Goal: Task Accomplishment & Management: Use online tool/utility

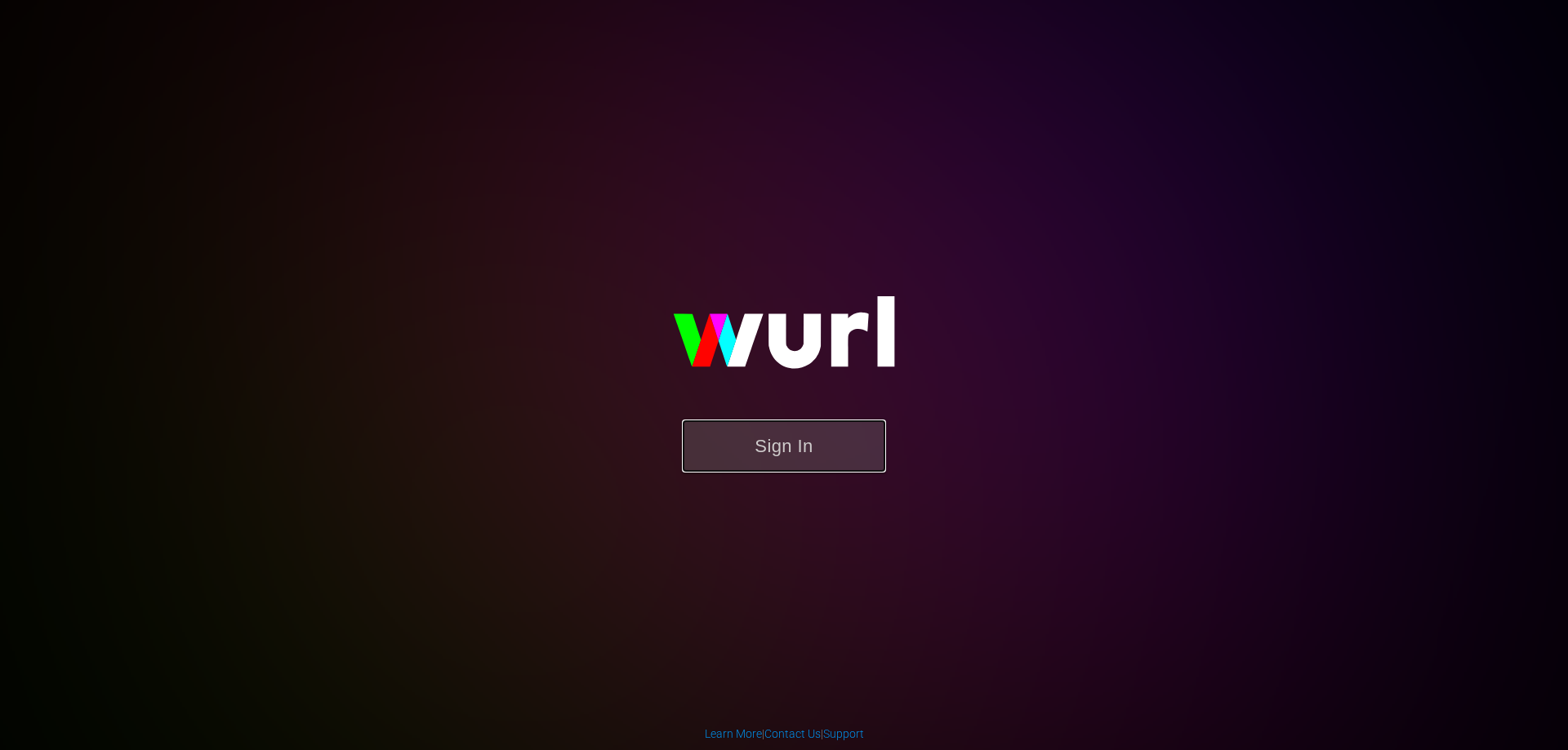
click at [806, 444] on button "Sign In" at bounding box center [784, 446] width 204 height 53
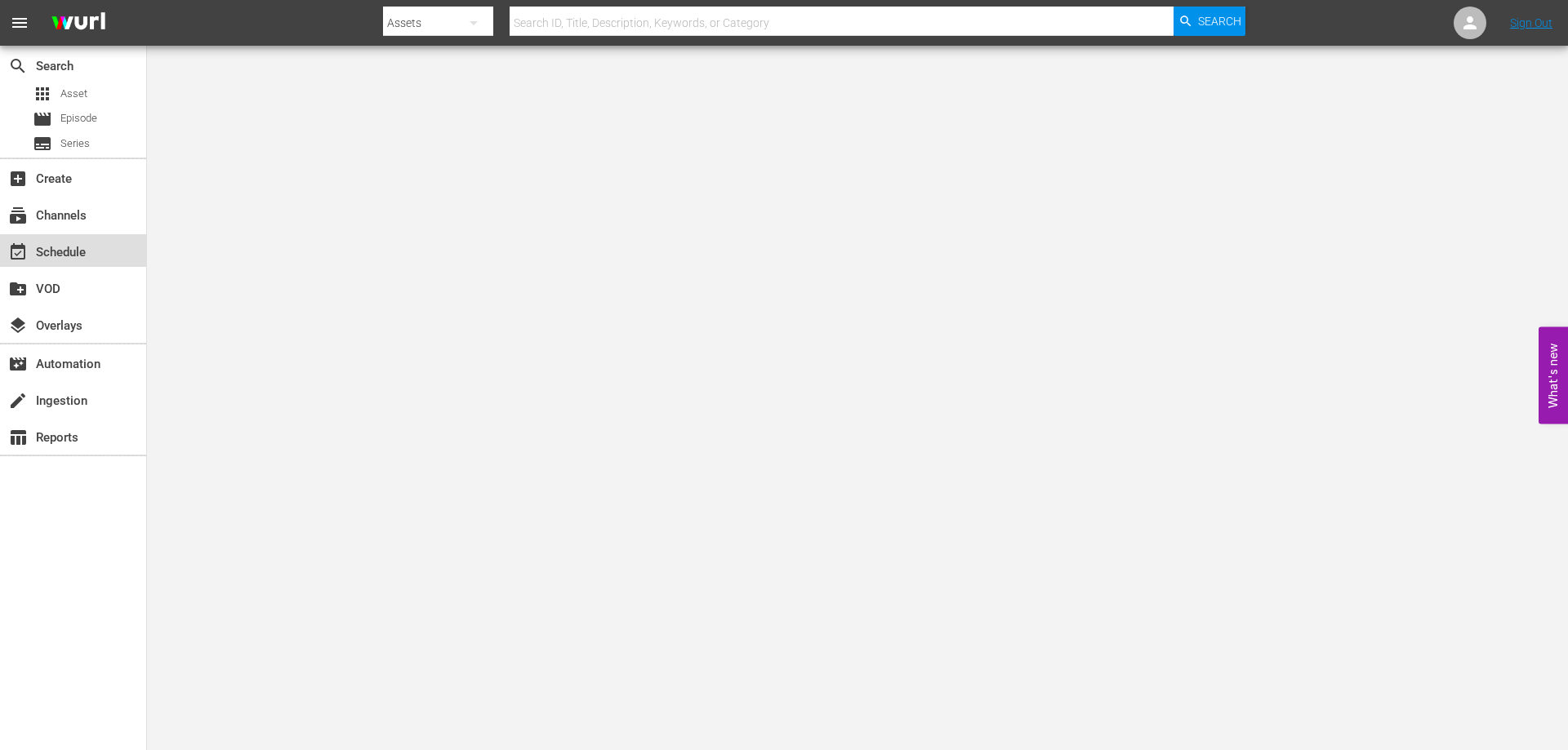
click at [85, 241] on div "event_available Schedule" at bounding box center [73, 251] width 146 height 33
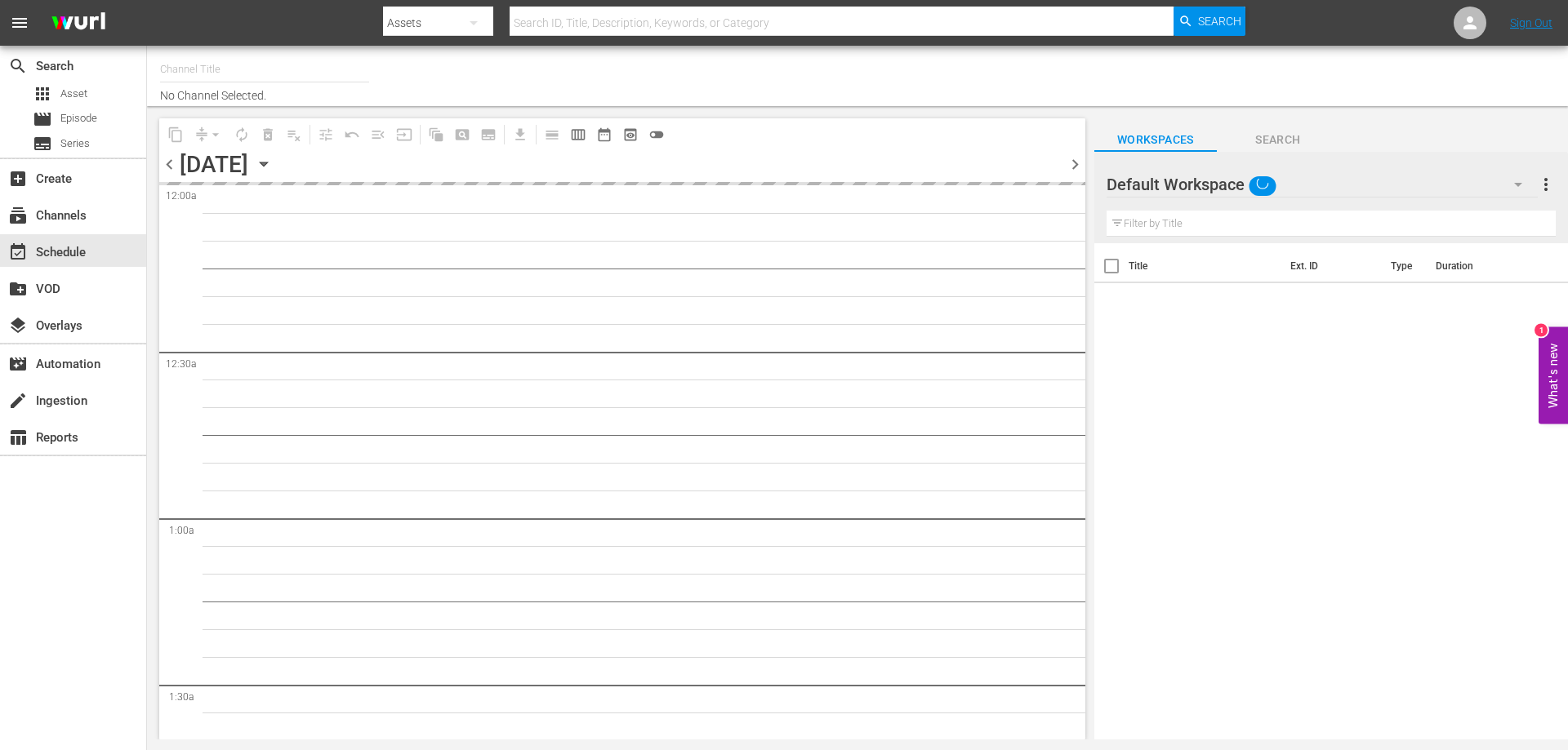
type input "CG Grandi Film (PKA Marcello, Sophia & co. > I film di Wim Wenders) (619)"
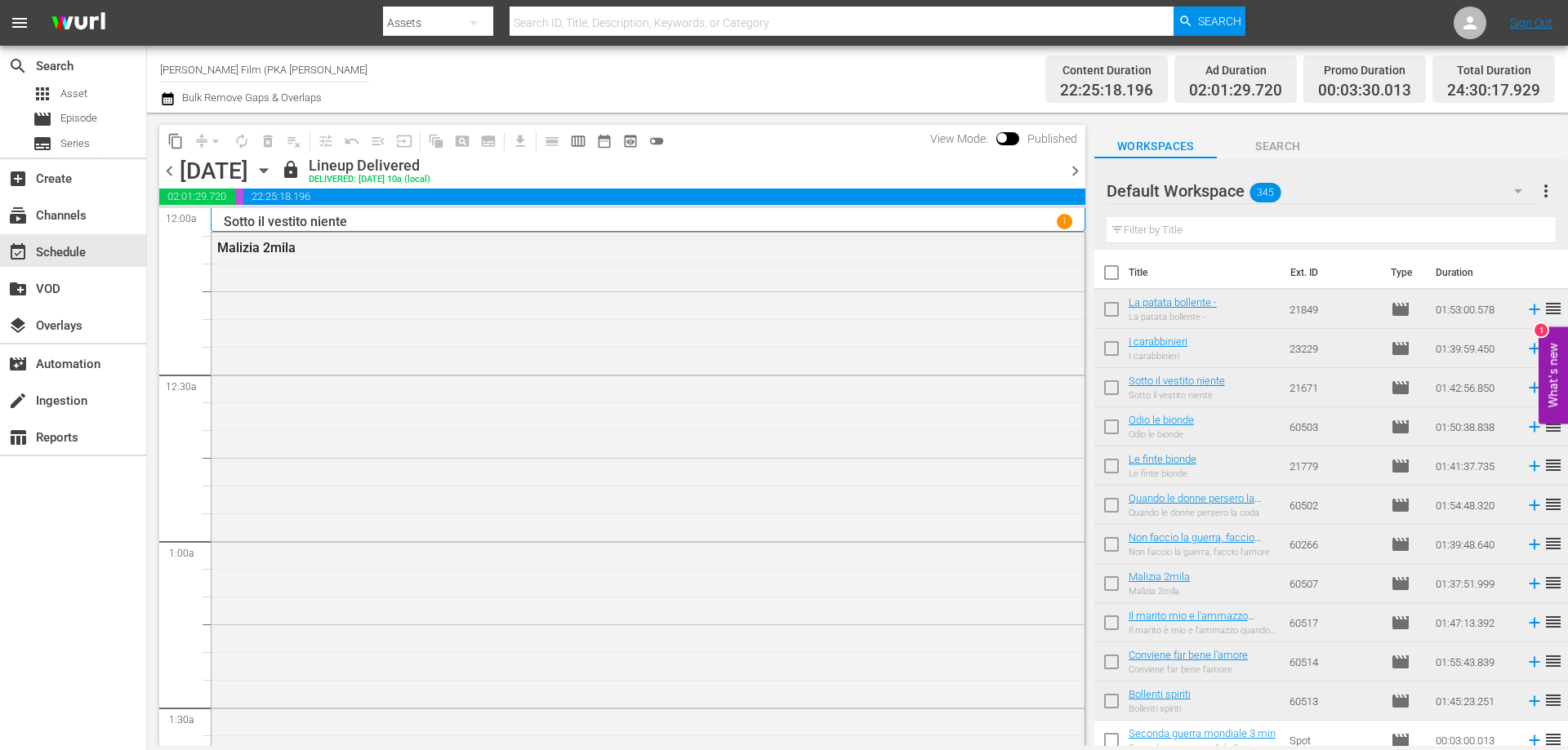
click at [273, 167] on icon "button" at bounding box center [264, 171] width 18 height 18
click at [267, 171] on icon "button" at bounding box center [263, 171] width 7 height 4
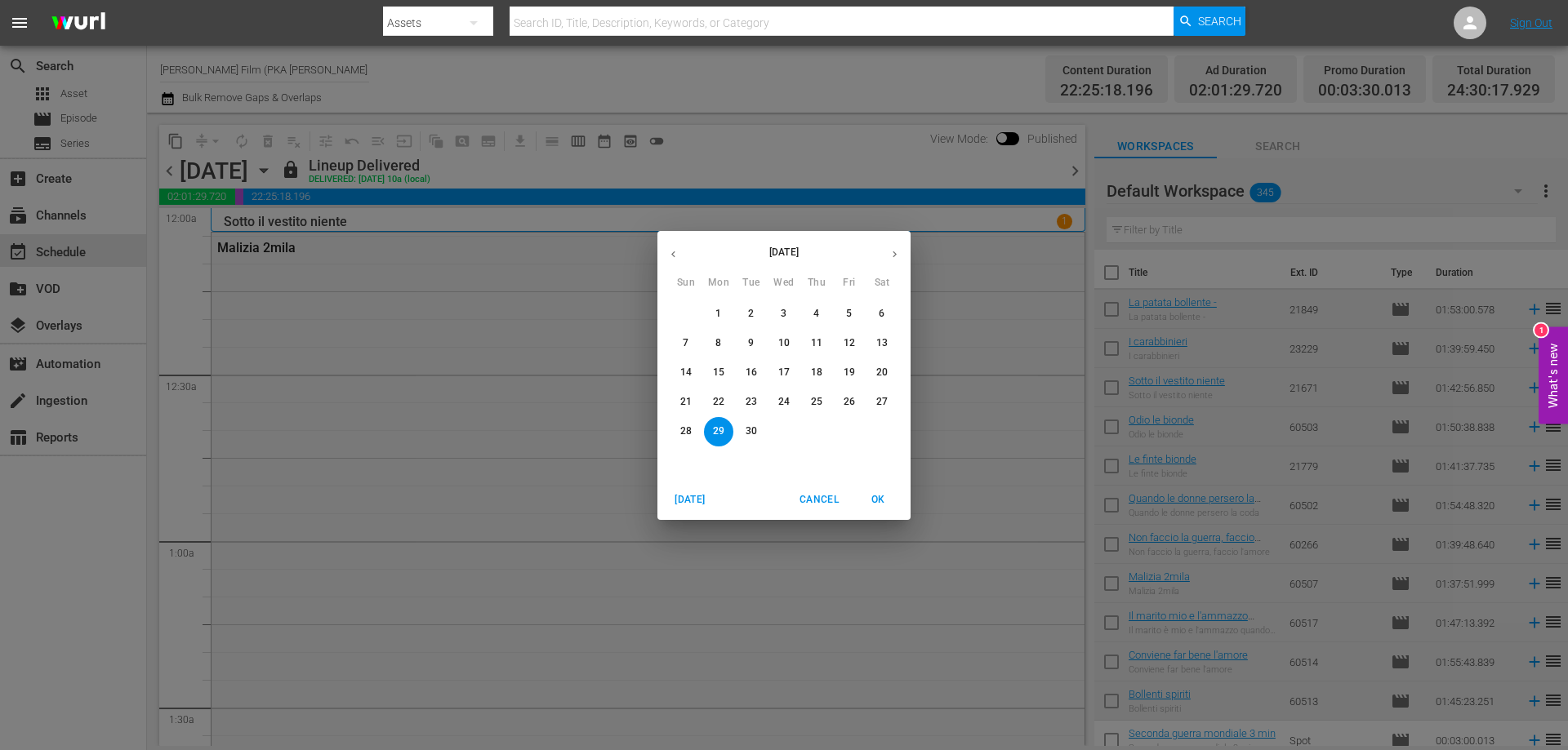
click at [898, 252] on icon "button" at bounding box center [894, 254] width 12 height 12
click at [823, 343] on span "9" at bounding box center [817, 343] width 29 height 14
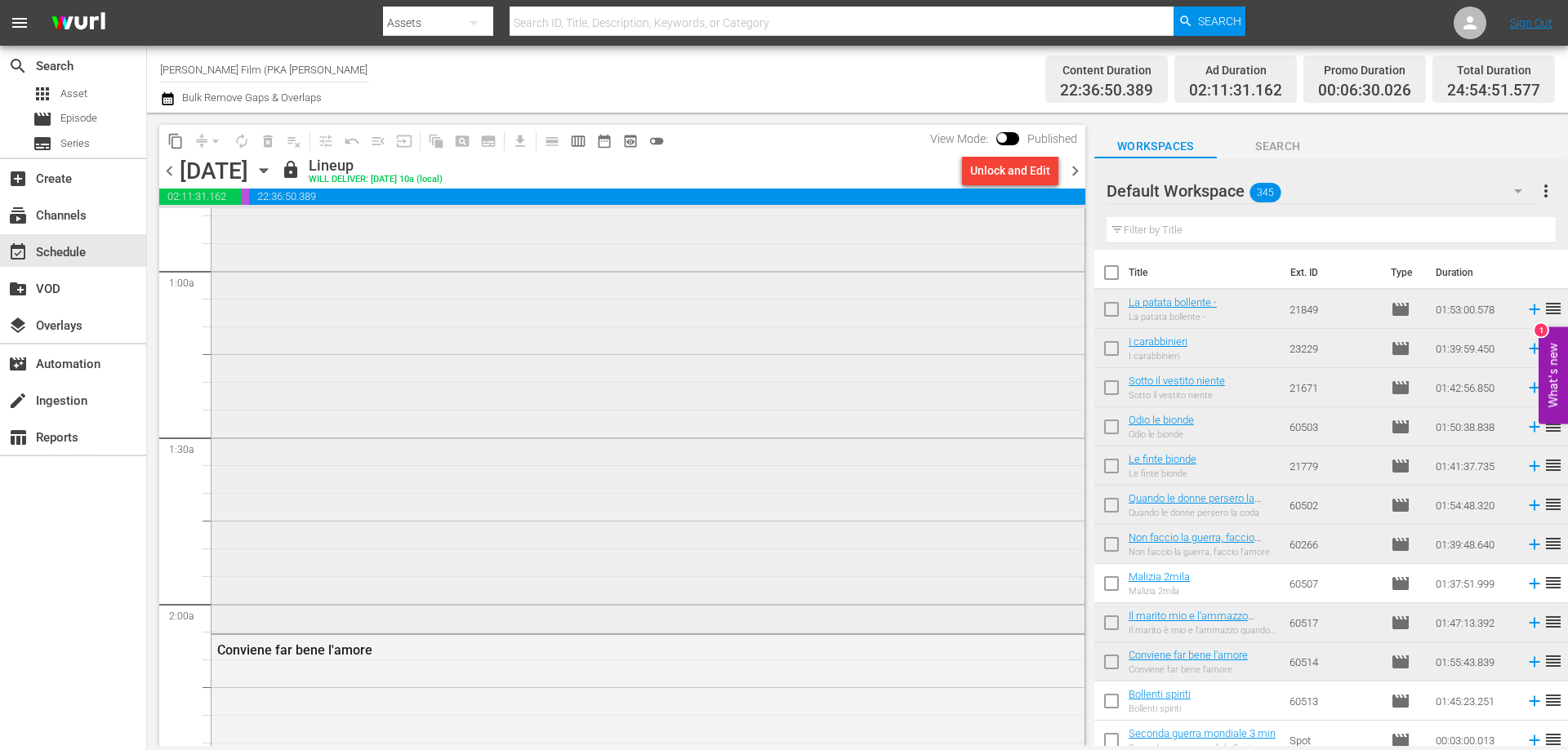
scroll to position [490, 0]
click at [273, 167] on icon "button" at bounding box center [264, 171] width 18 height 18
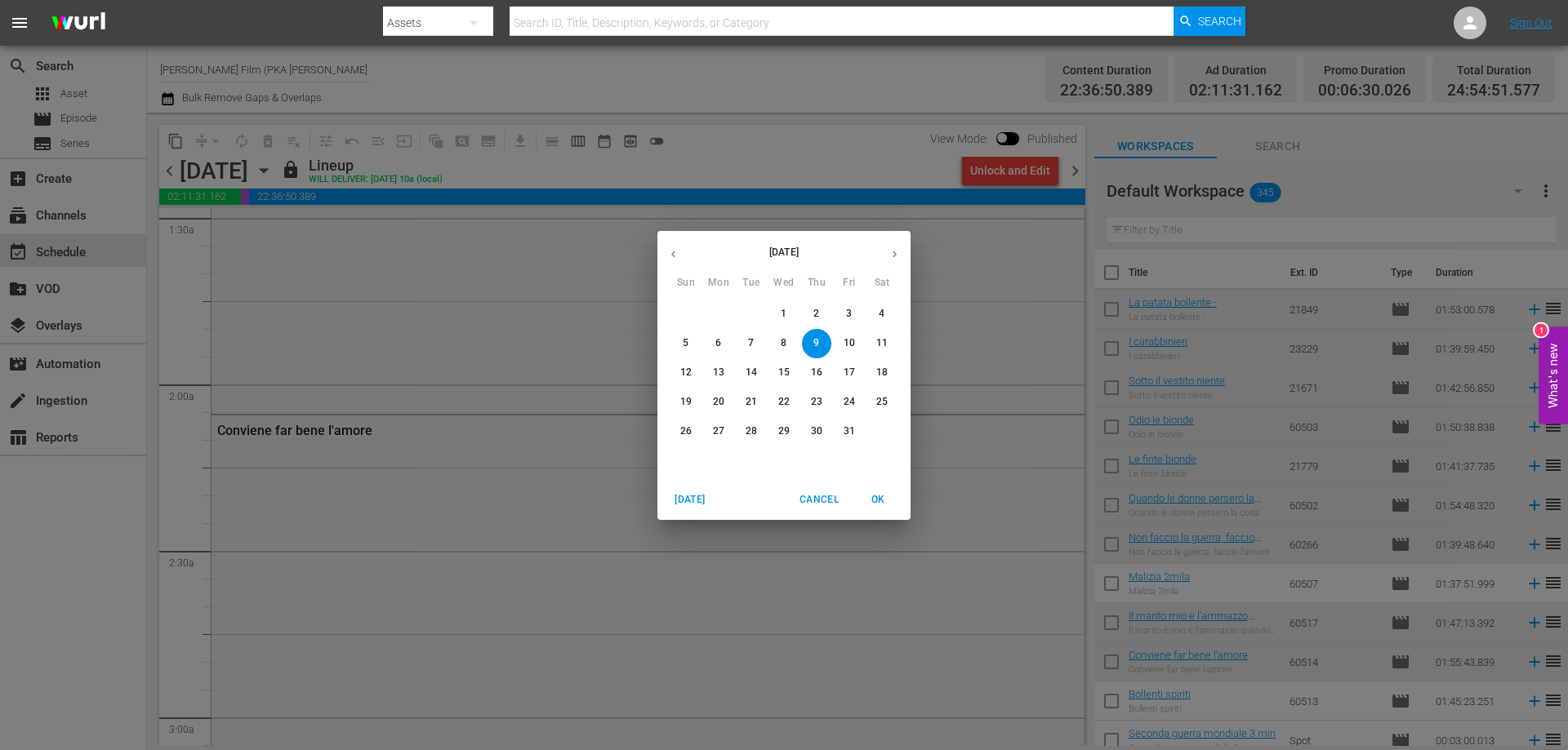
click at [841, 338] on span "10" at bounding box center [849, 343] width 29 height 14
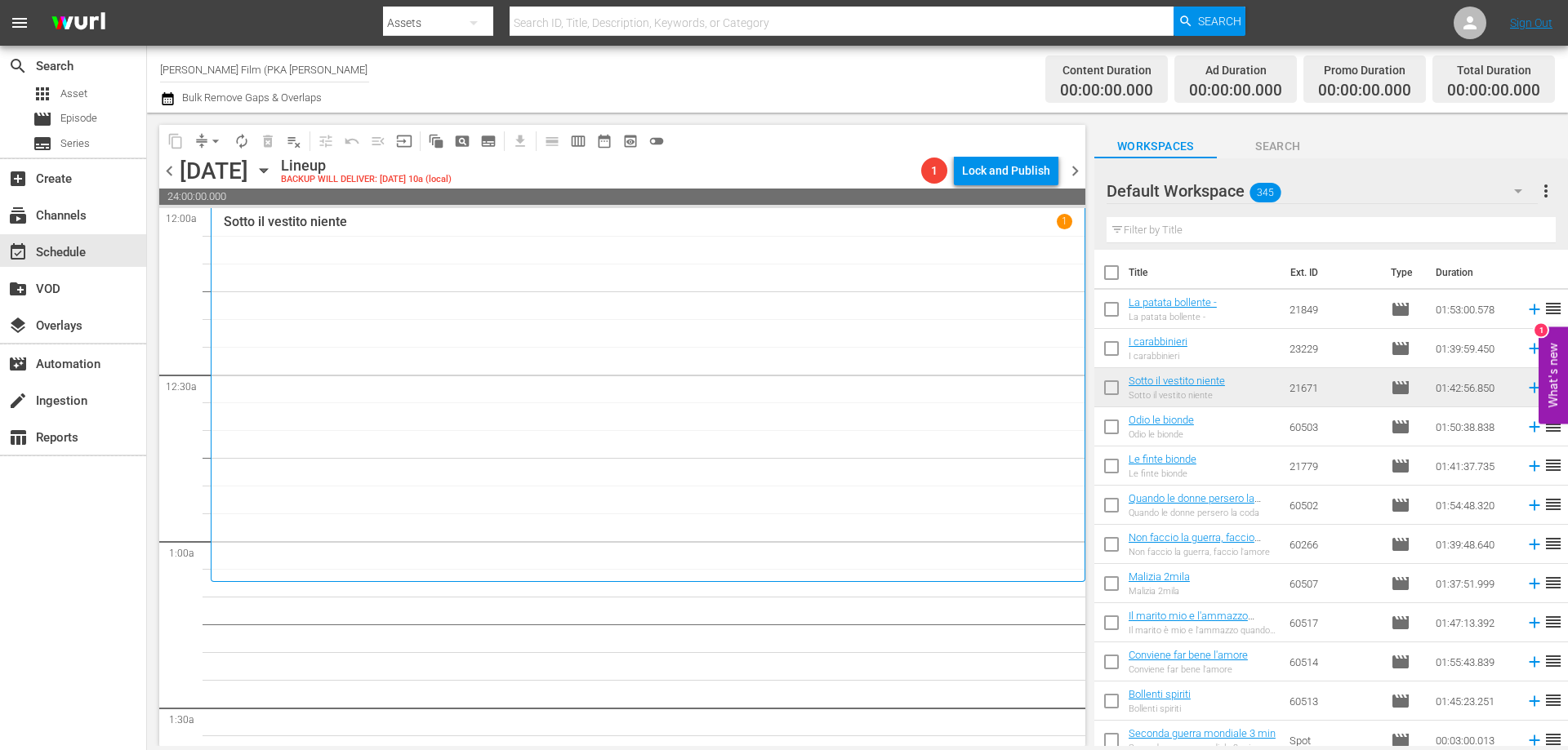
click at [916, 336] on div "Sotto il vestito niente 1" at bounding box center [647, 394] width 848 height 361
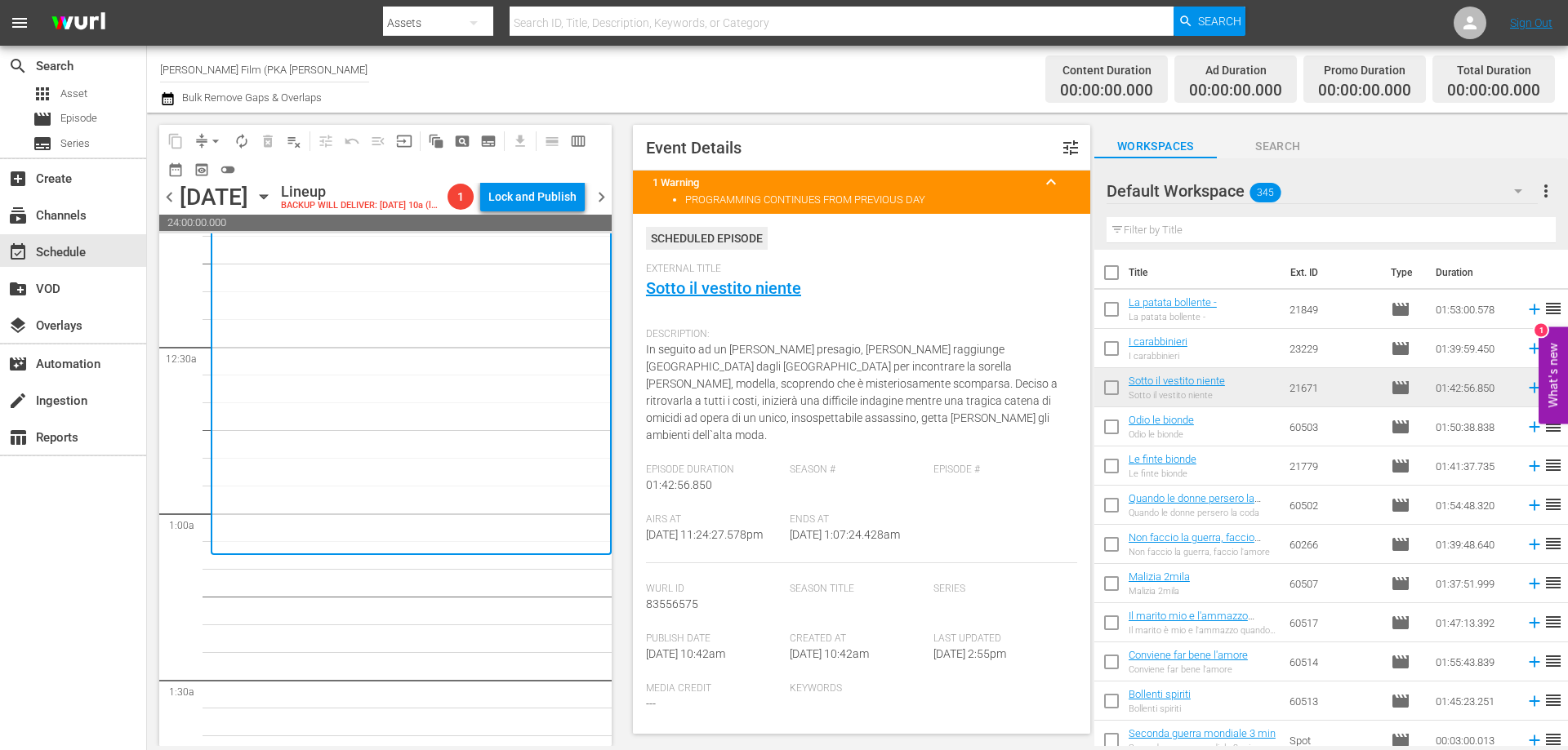
scroll to position [82, 0]
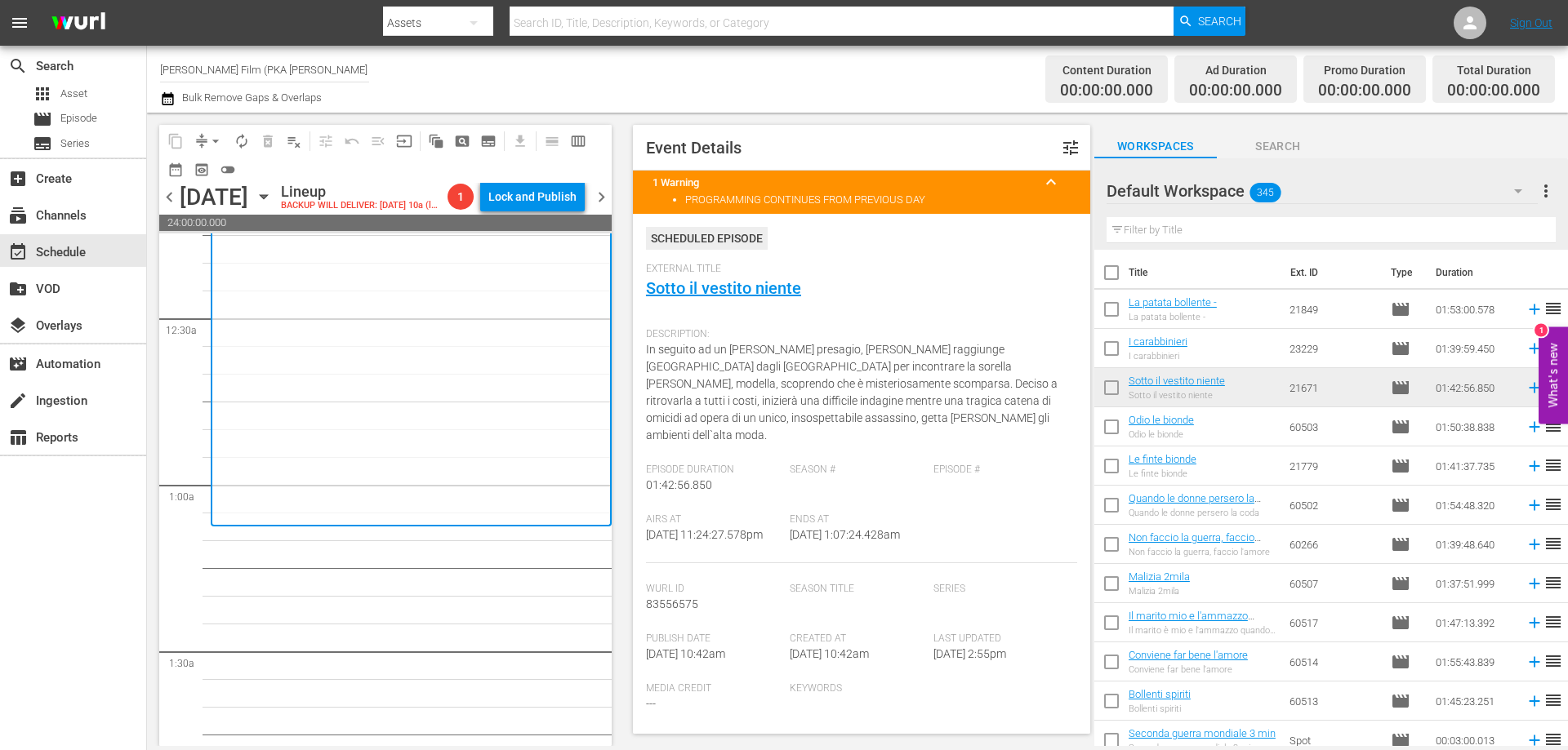
click at [472, 405] on div "Sotto il vestito niente 1" at bounding box center [411, 337] width 373 height 360
click at [1182, 227] on input "text" at bounding box center [1331, 230] width 449 height 26
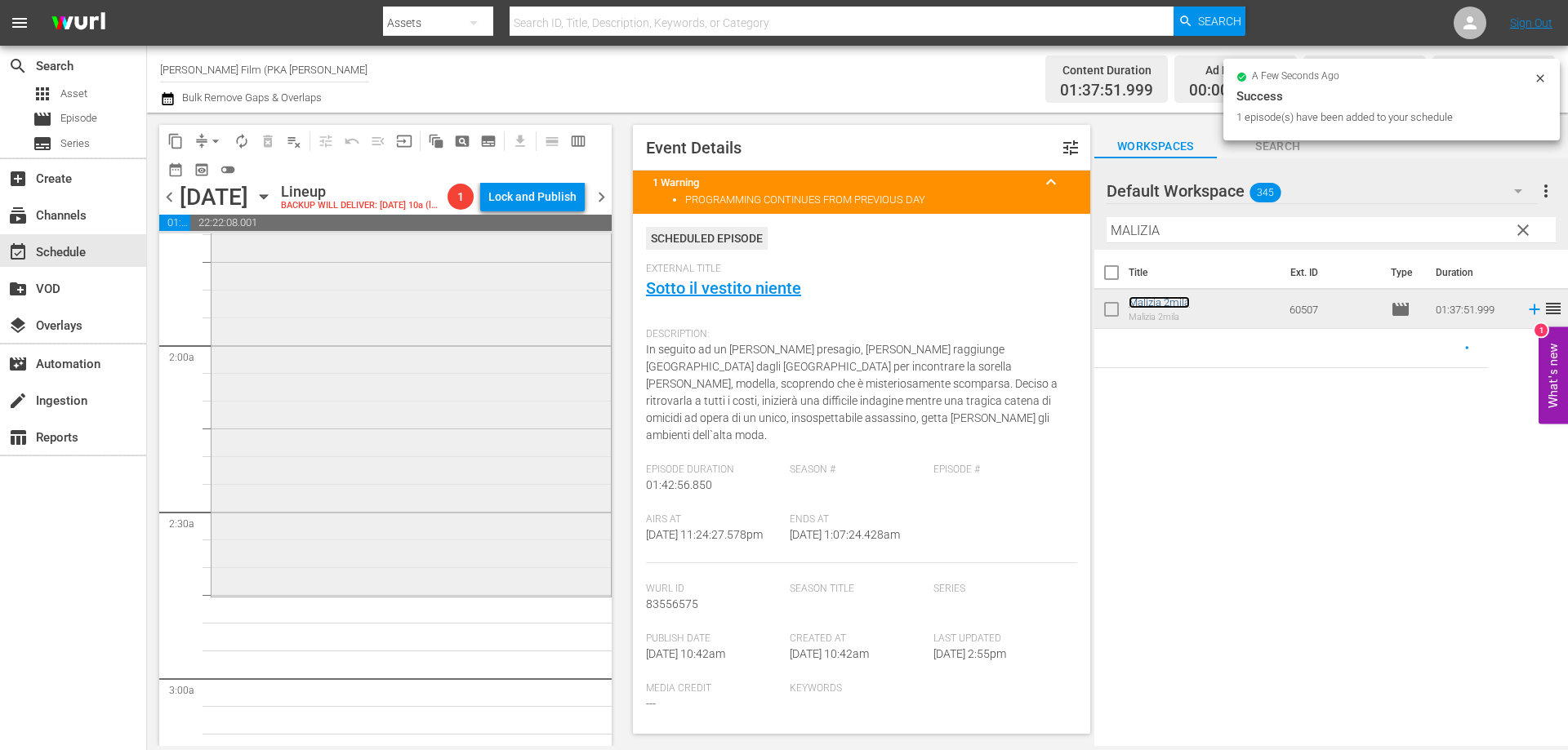
scroll to position [571, 0]
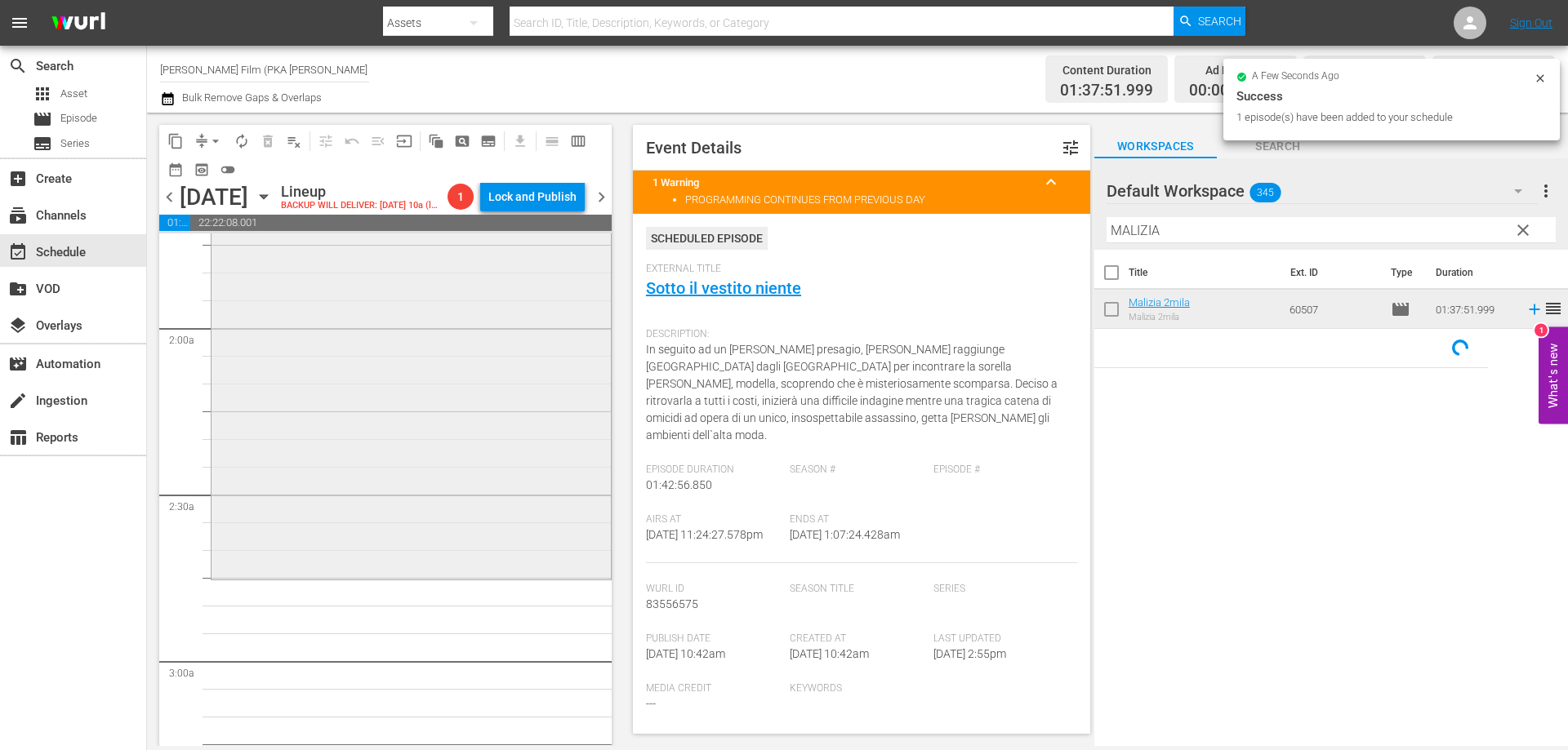
click at [506, 528] on div "Malizia 2mila reorder" at bounding box center [411, 306] width 399 height 538
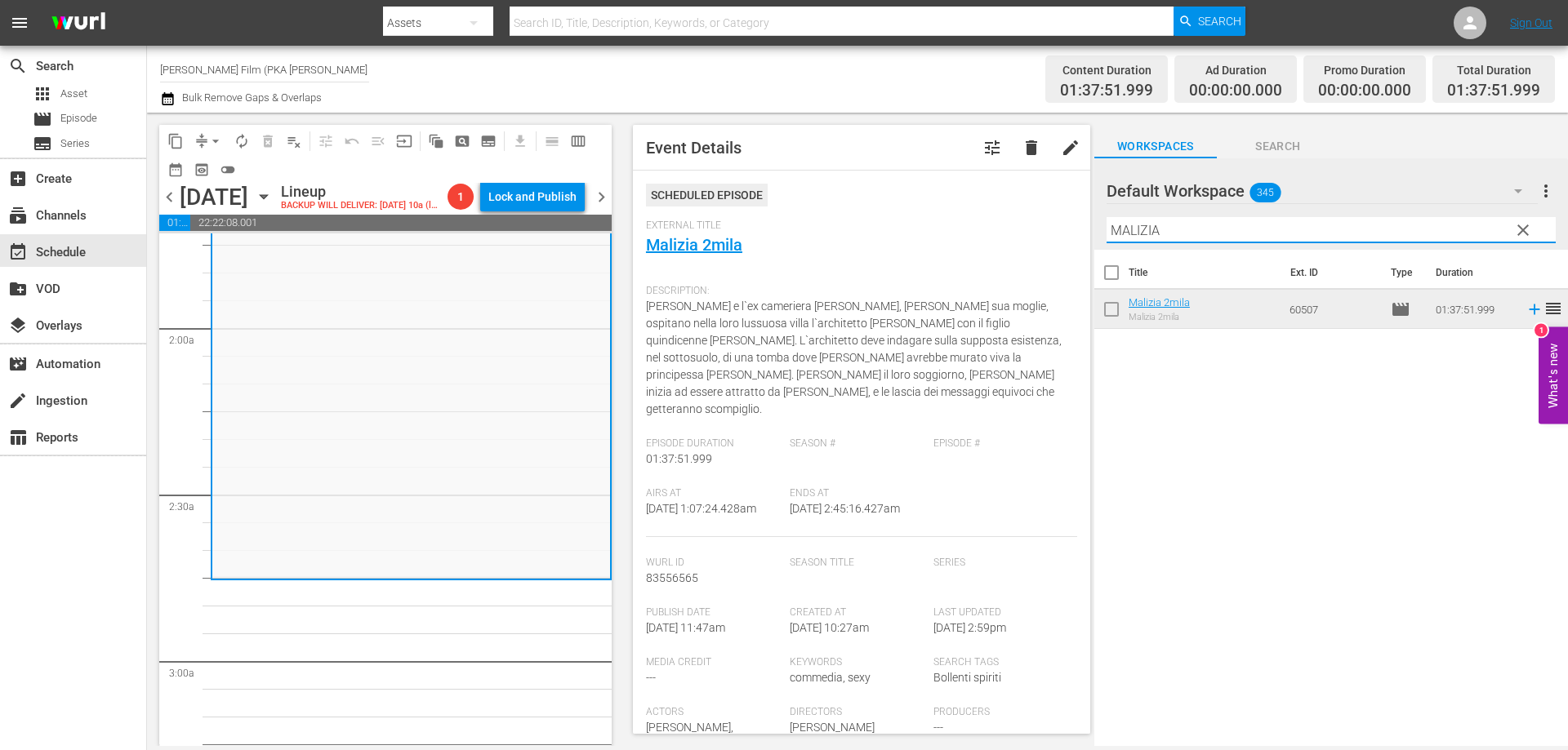
drag, startPoint x: 1175, startPoint y: 233, endPoint x: 983, endPoint y: 193, distance: 196.1
click at [983, 193] on div "content_copy compress arrow_drop_down autorenew_outlined delete_forever_outline…" at bounding box center [857, 429] width 1421 height 633
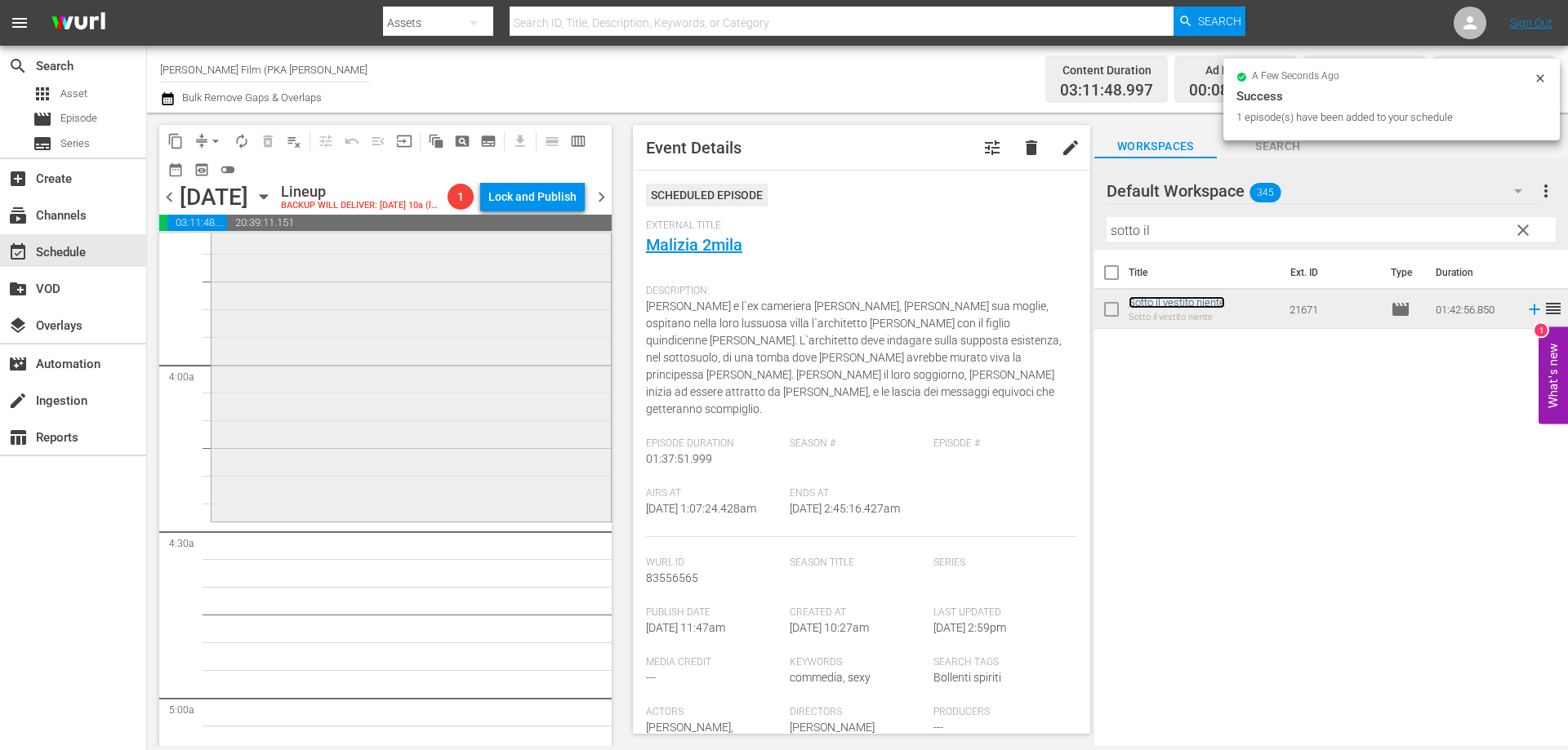
scroll to position [1224, 0]
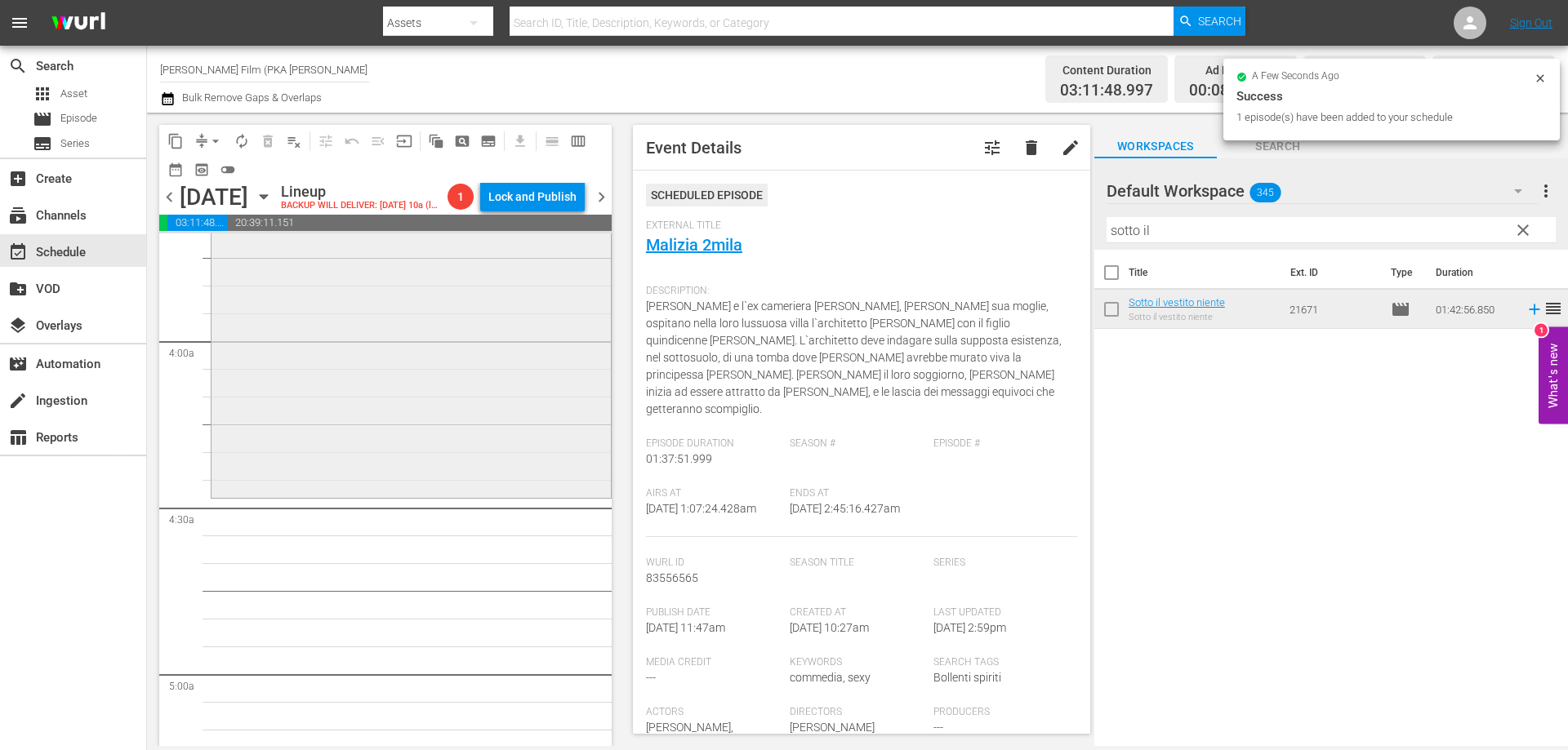
click at [498, 480] on div "Sotto il vestito niente reorder" at bounding box center [411, 211] width 399 height 566
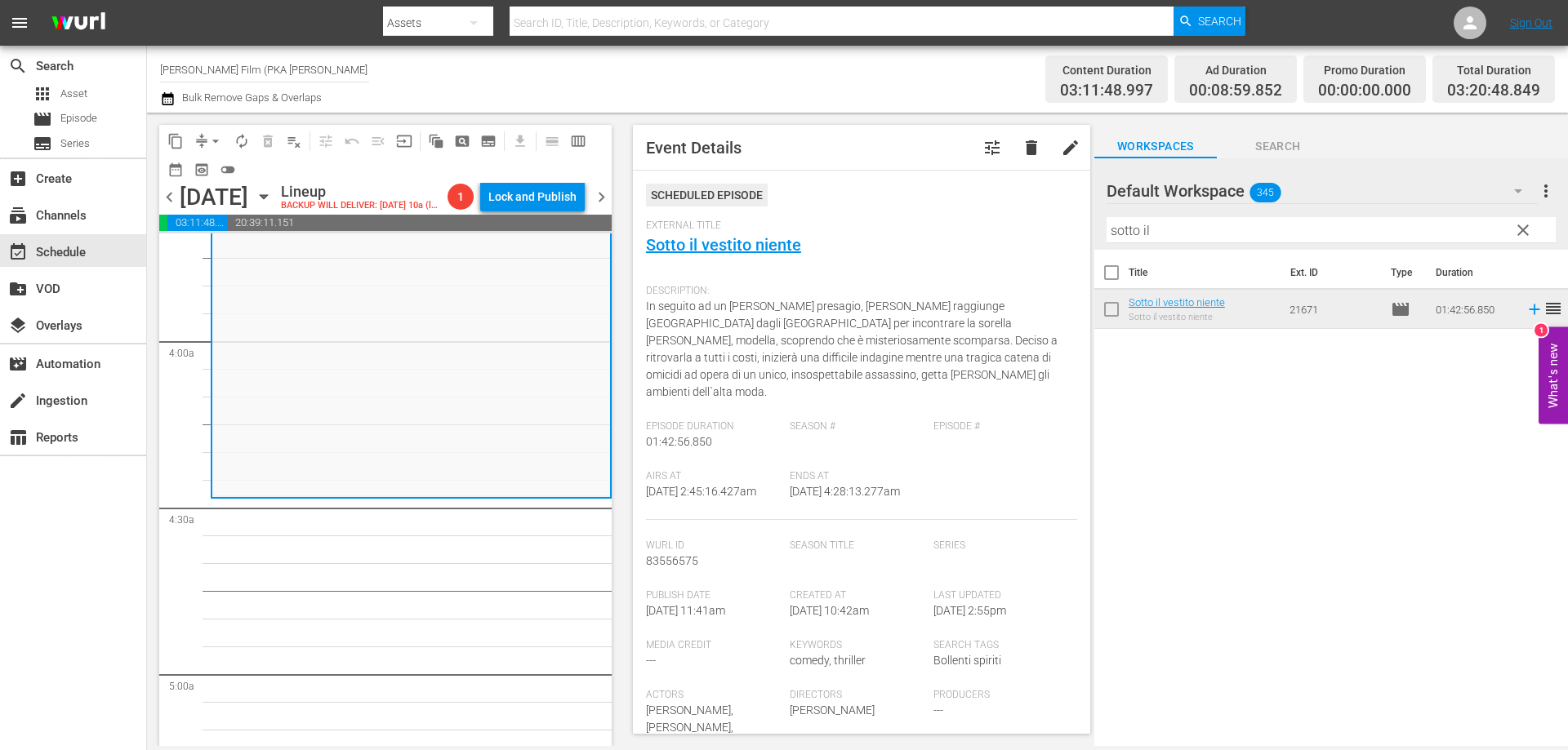
drag, startPoint x: 1161, startPoint y: 231, endPoint x: 972, endPoint y: 220, distance: 189.3
click at [976, 220] on div "content_copy compress arrow_drop_down autorenew_outlined delete_forever_outline…" at bounding box center [857, 429] width 1421 height 633
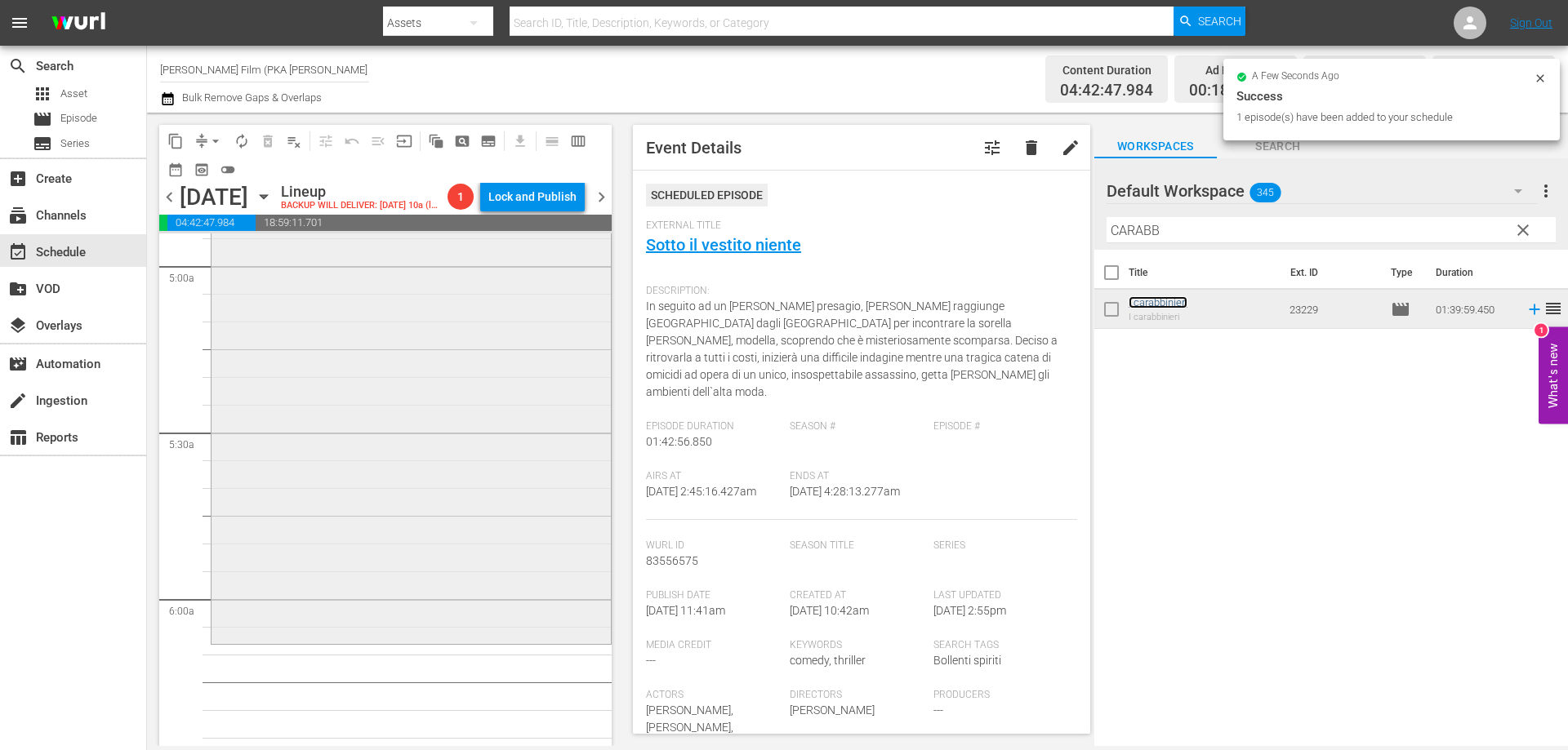
scroll to position [1713, 0]
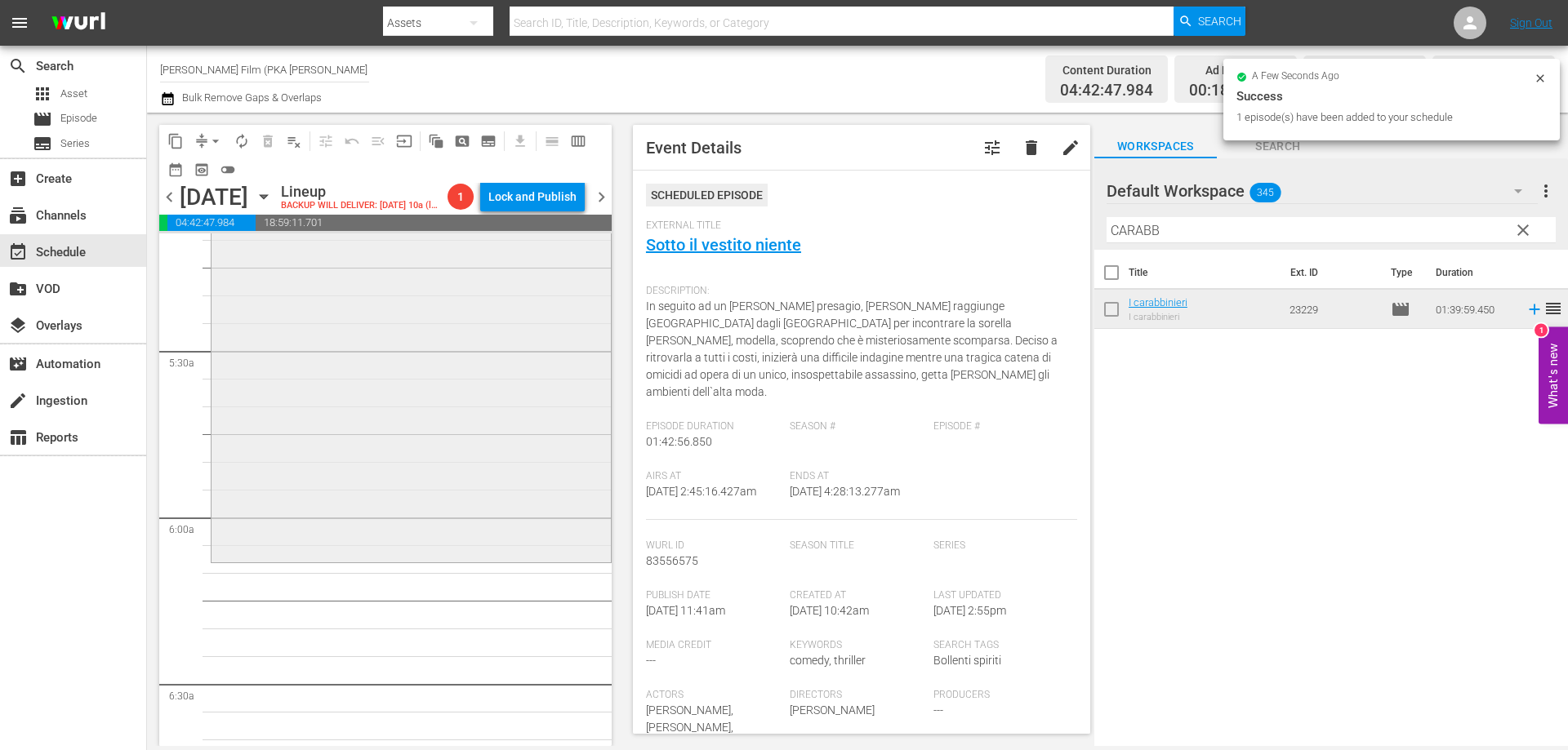
click at [527, 514] on div "I carabbinieri reorder" at bounding box center [411, 285] width 399 height 550
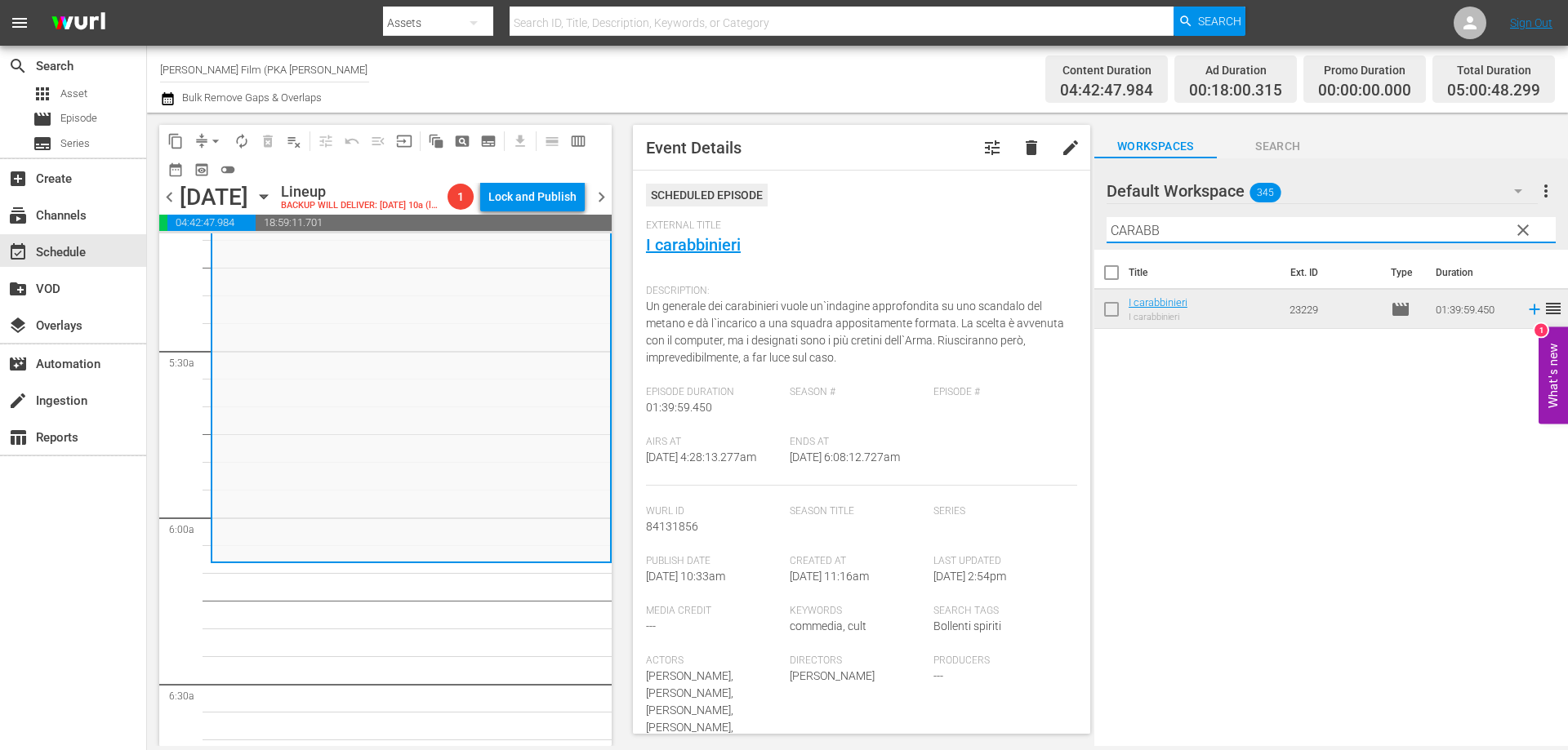
drag, startPoint x: 1214, startPoint y: 236, endPoint x: 1029, endPoint y: 226, distance: 185.3
click at [1029, 226] on div "content_copy compress arrow_drop_down autorenew_outlined delete_forever_outline…" at bounding box center [857, 429] width 1421 height 633
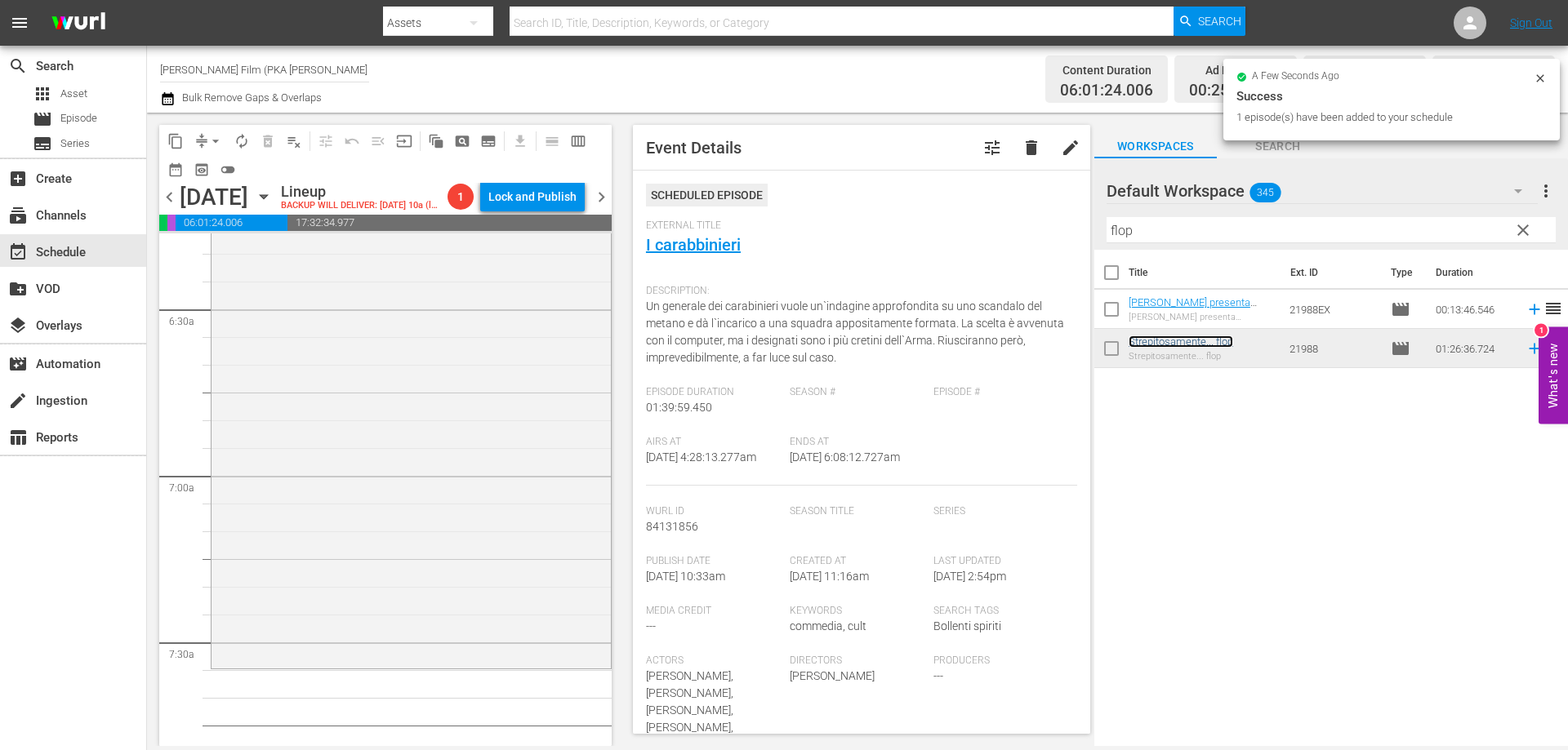
scroll to position [2121, 0]
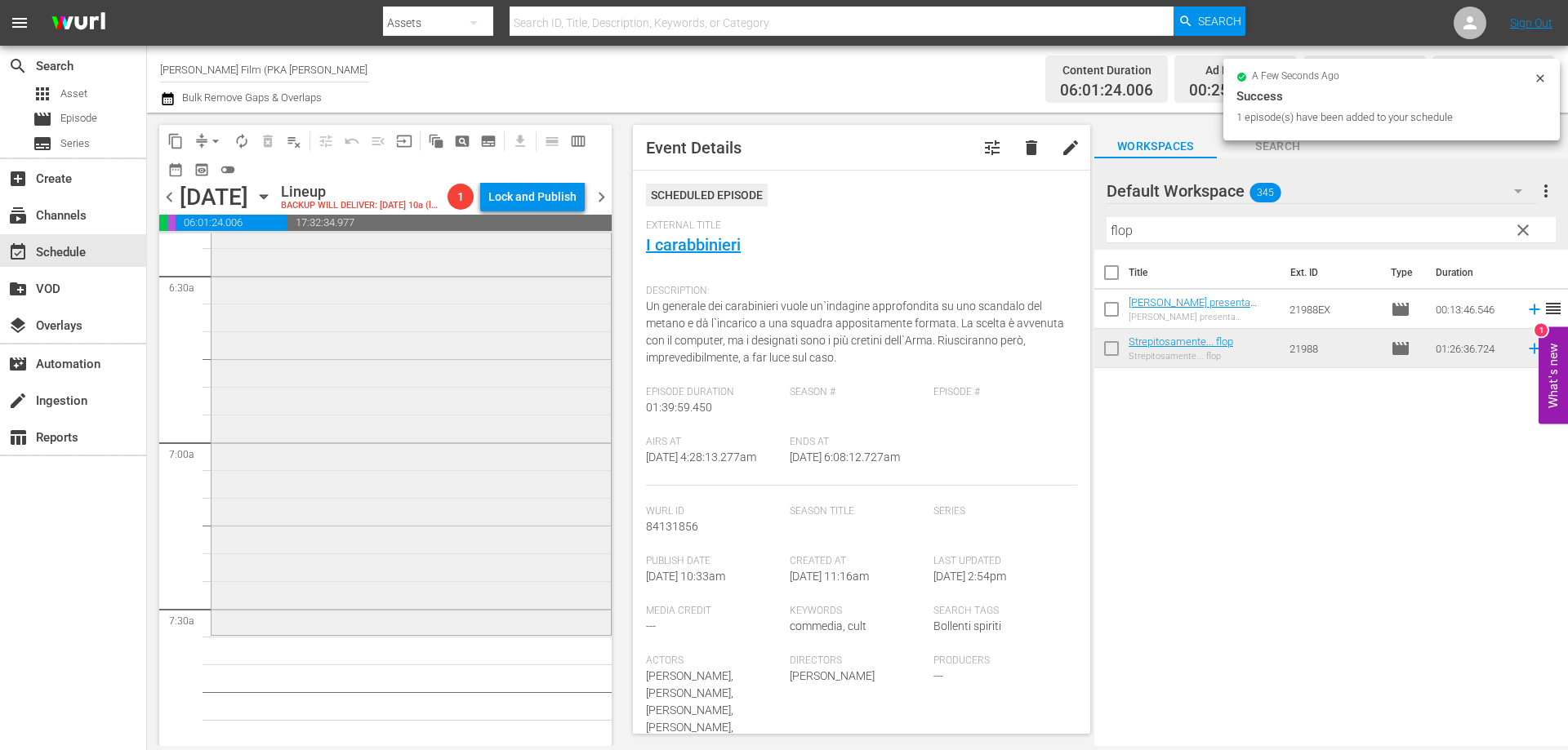
click at [563, 564] on div "Strepitosamente... flop reorder" at bounding box center [411, 394] width 399 height 476
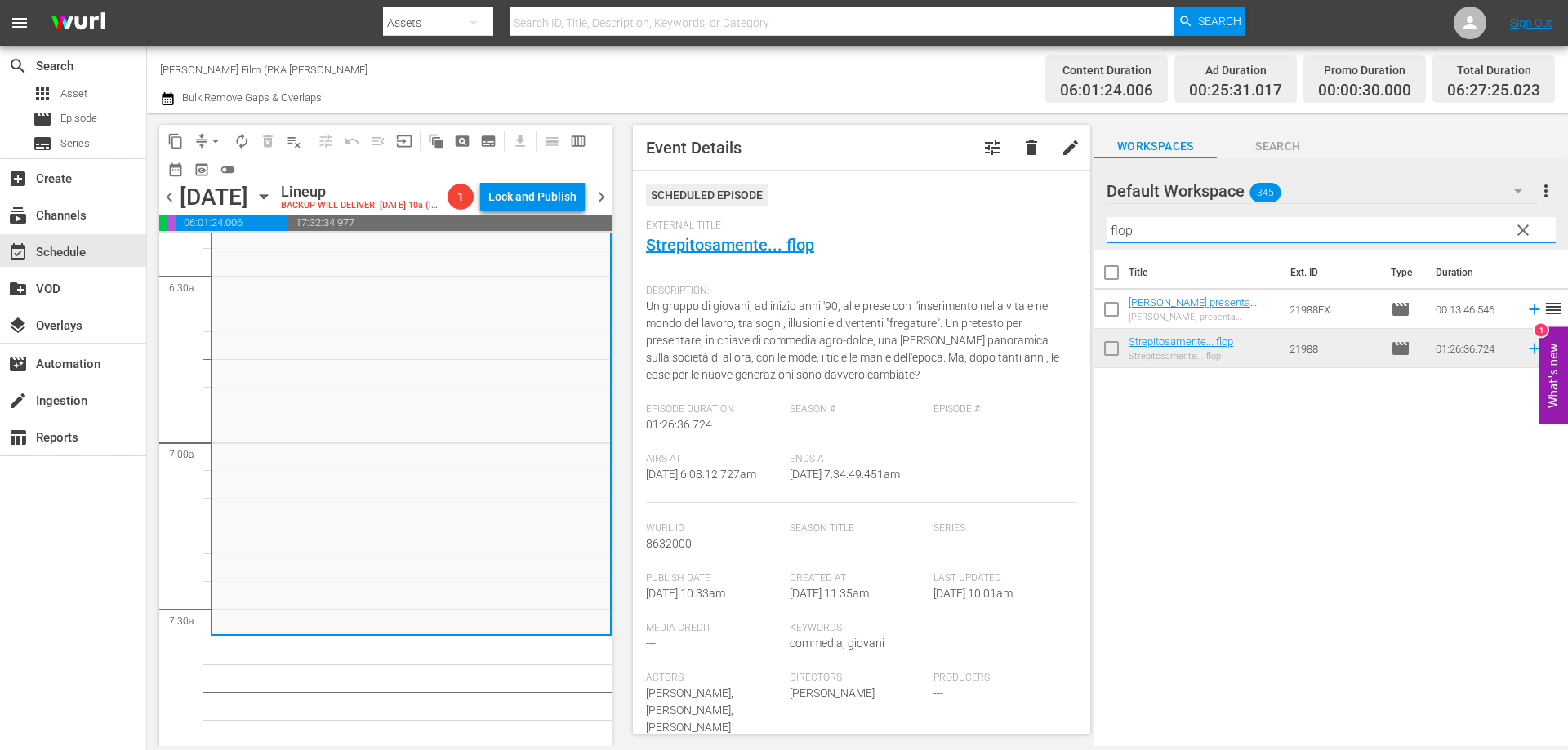
drag, startPoint x: 1150, startPoint y: 231, endPoint x: 1069, endPoint y: 221, distance: 81.6
click at [1069, 221] on div "content_copy compress arrow_drop_down autorenew_outlined delete_forever_outline…" at bounding box center [857, 429] width 1421 height 633
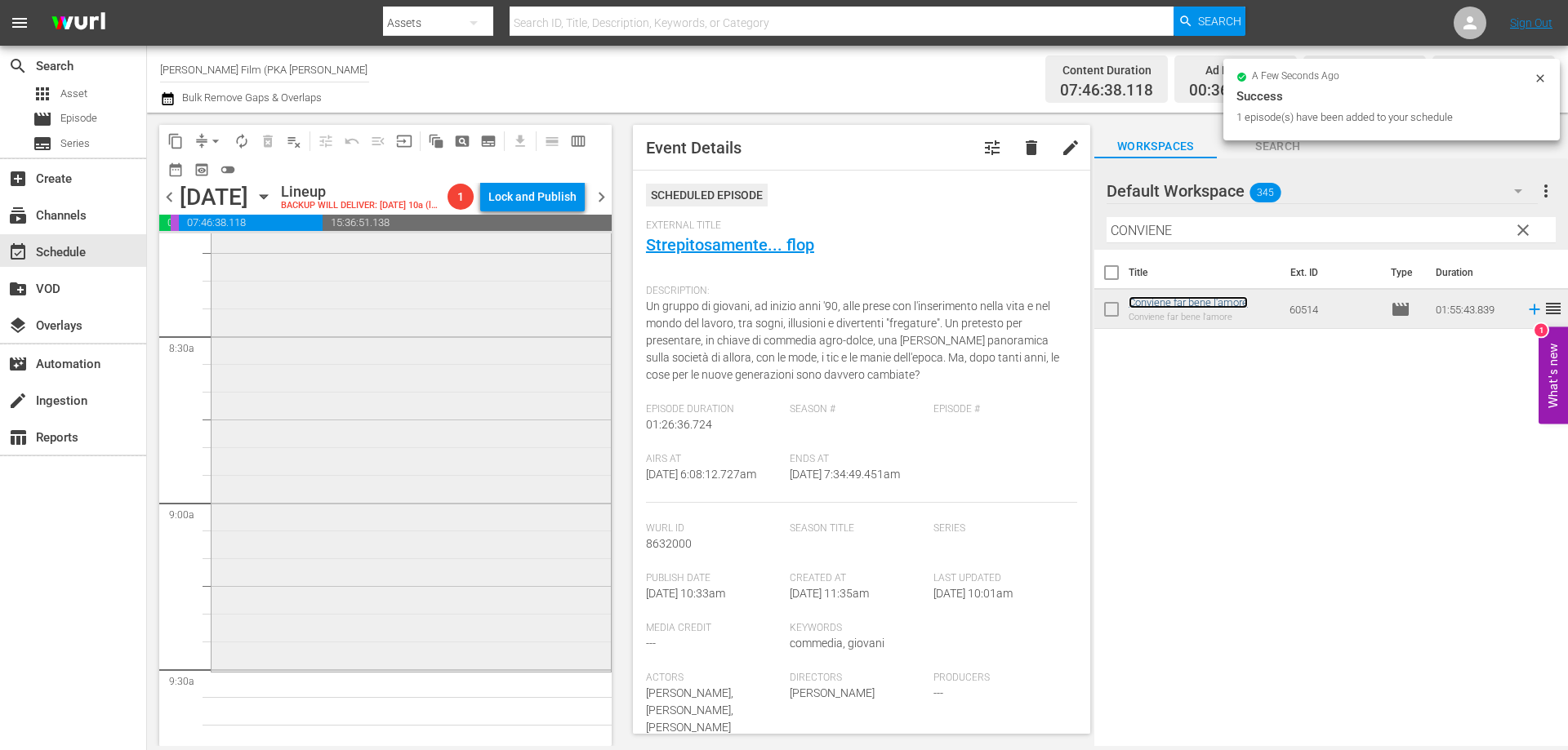
scroll to position [2775, 0]
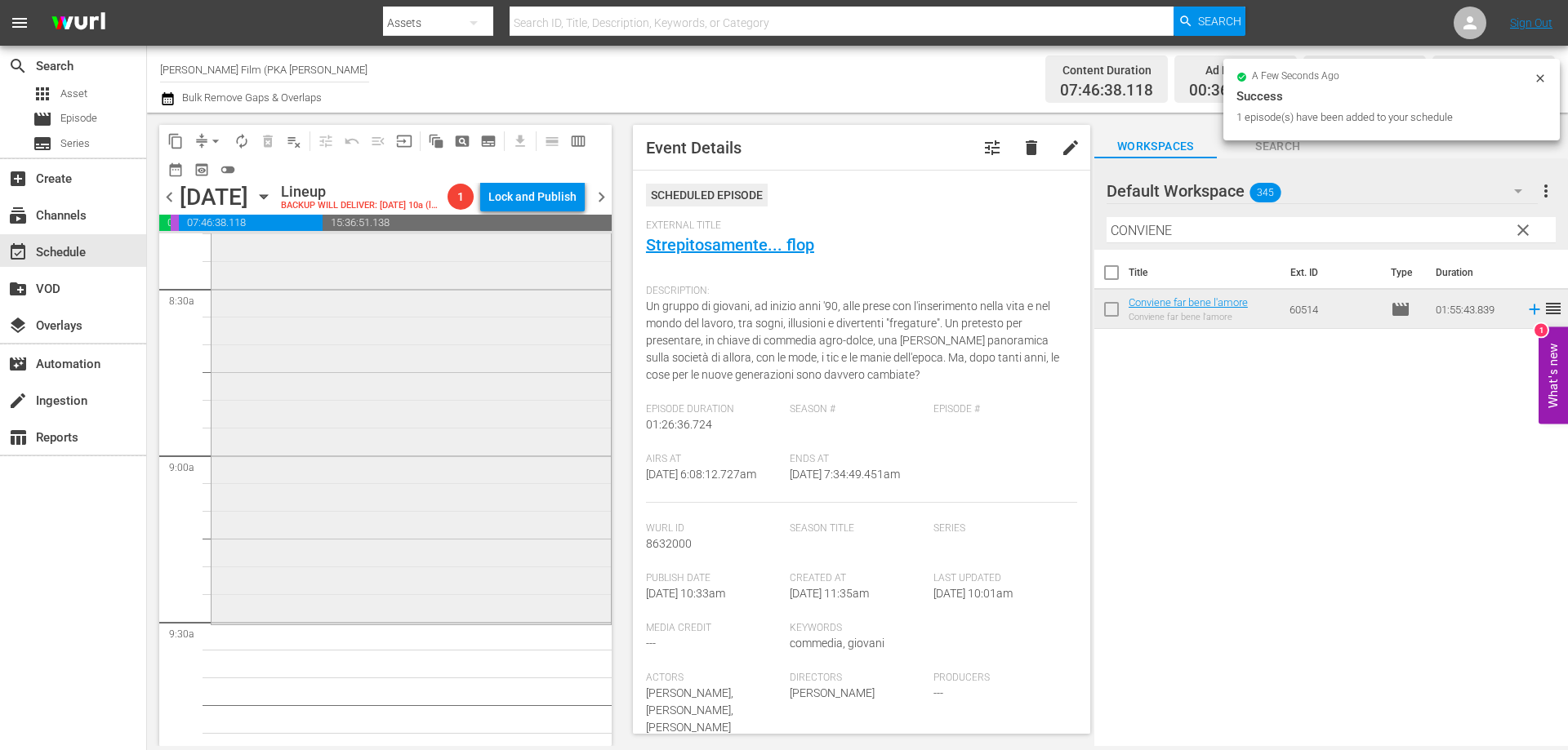
click at [440, 554] on div "Conviene far bene l'amore reorder" at bounding box center [411, 301] width 399 height 637
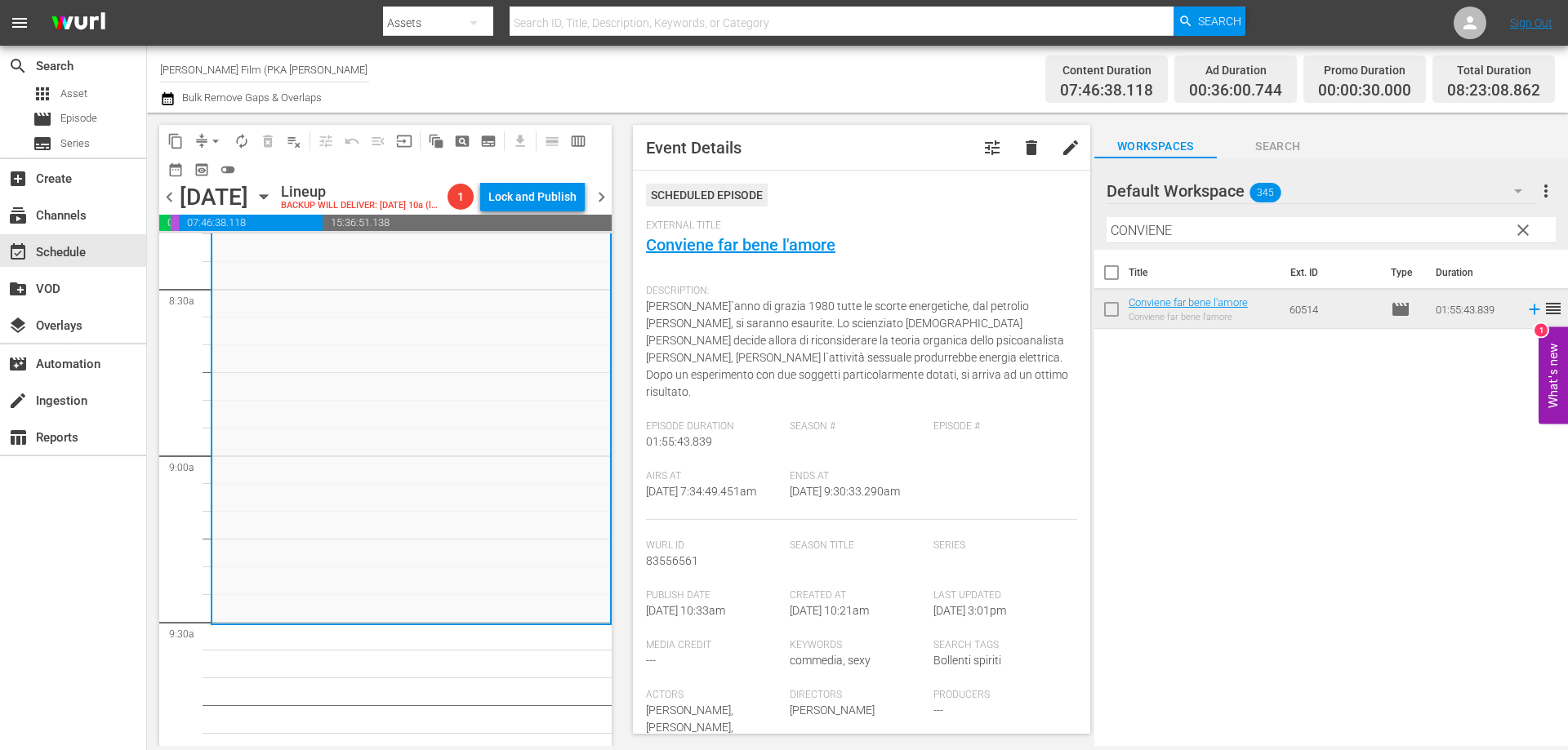
drag, startPoint x: 1188, startPoint y: 235, endPoint x: 969, endPoint y: 208, distance: 220.7
click at [972, 208] on div "content_copy compress arrow_drop_down autorenew_outlined delete_forever_outline…" at bounding box center [857, 429] width 1421 height 633
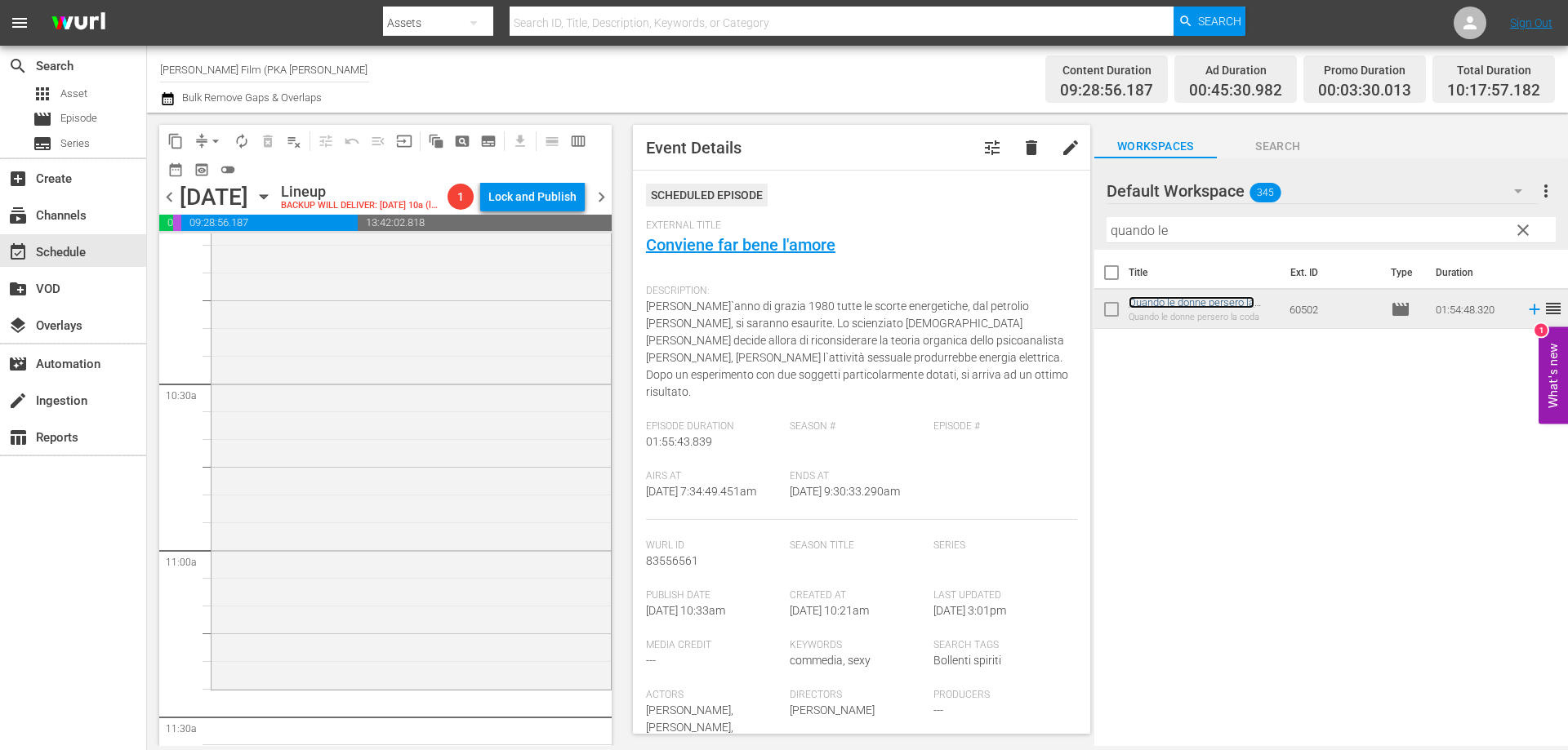
scroll to position [3427, 0]
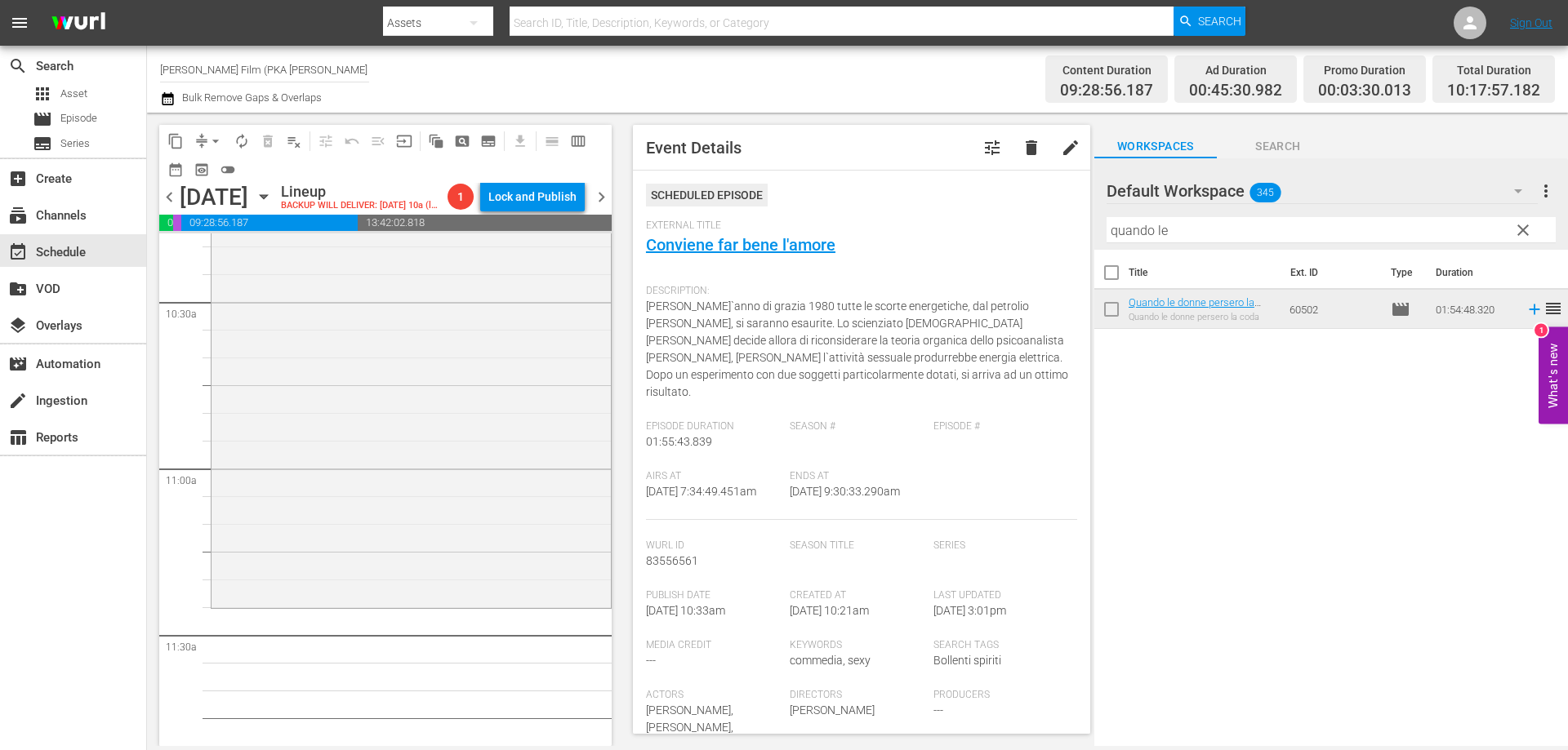
click at [476, 540] on div "Quando le donne persero la coda reorder" at bounding box center [411, 290] width 399 height 632
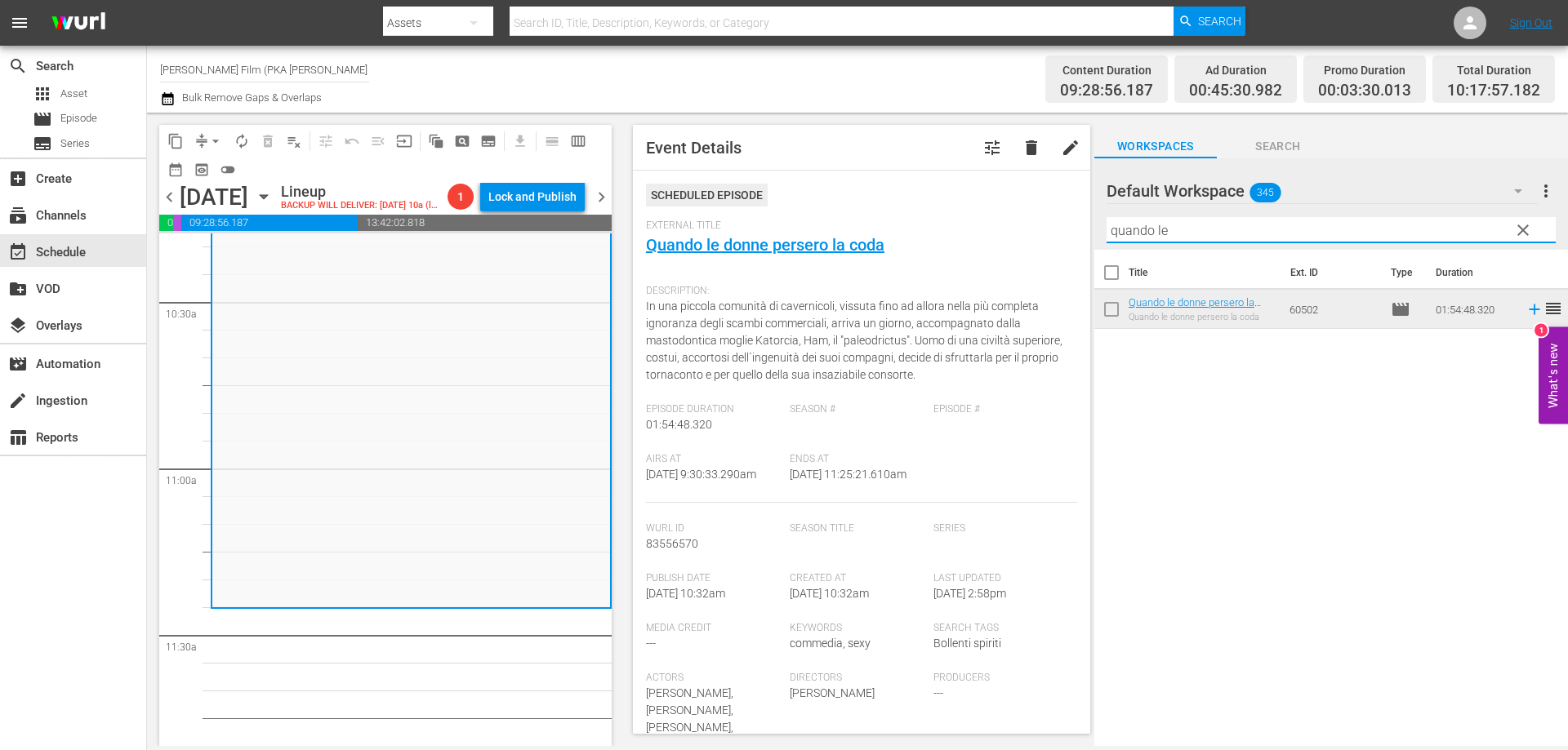
drag, startPoint x: 1176, startPoint y: 233, endPoint x: 1052, endPoint y: 217, distance: 125.0
click at [1057, 217] on div "content_copy compress arrow_drop_down autorenew_outlined delete_forever_outline…" at bounding box center [857, 429] width 1421 height 633
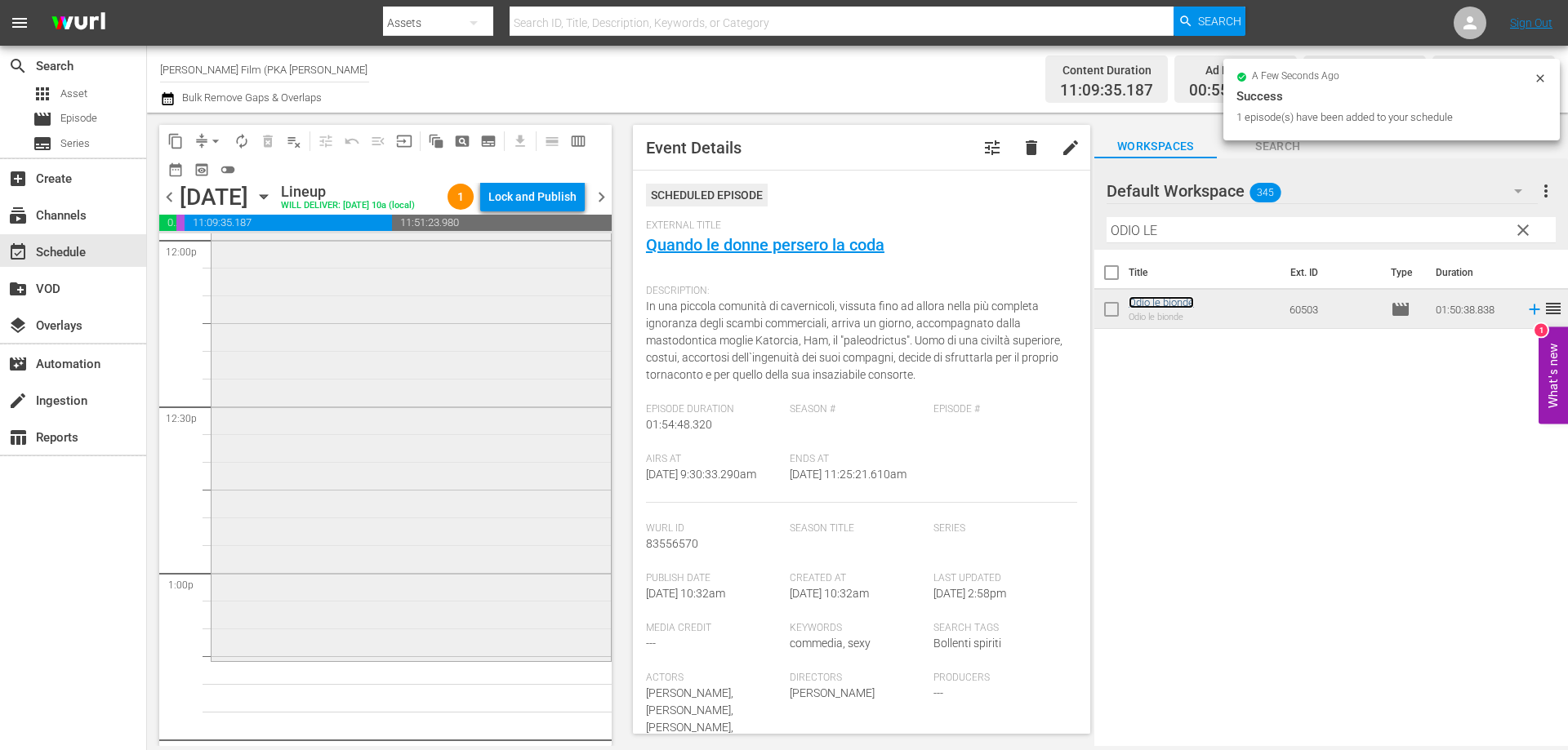
scroll to position [3998, 0]
click at [522, 575] on div "Odio le bionde reorder" at bounding box center [411, 343] width 399 height 608
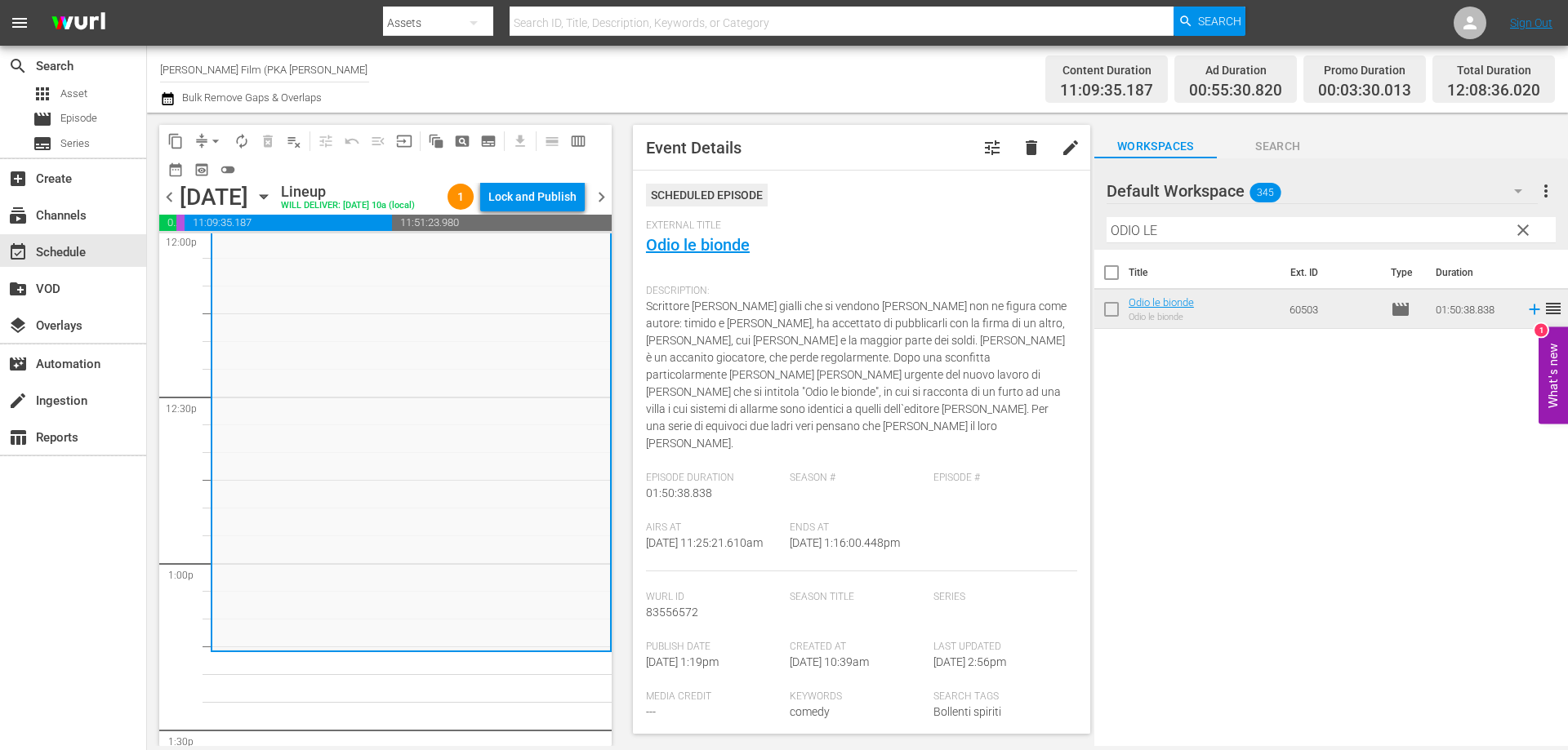
drag, startPoint x: 1196, startPoint y: 229, endPoint x: 1093, endPoint y: 229, distance: 103.0
click at [1094, 229] on div "Default Workspace 345 Default more_vert clear Filter by Title ODIO LE" at bounding box center [1331, 203] width 474 height 91
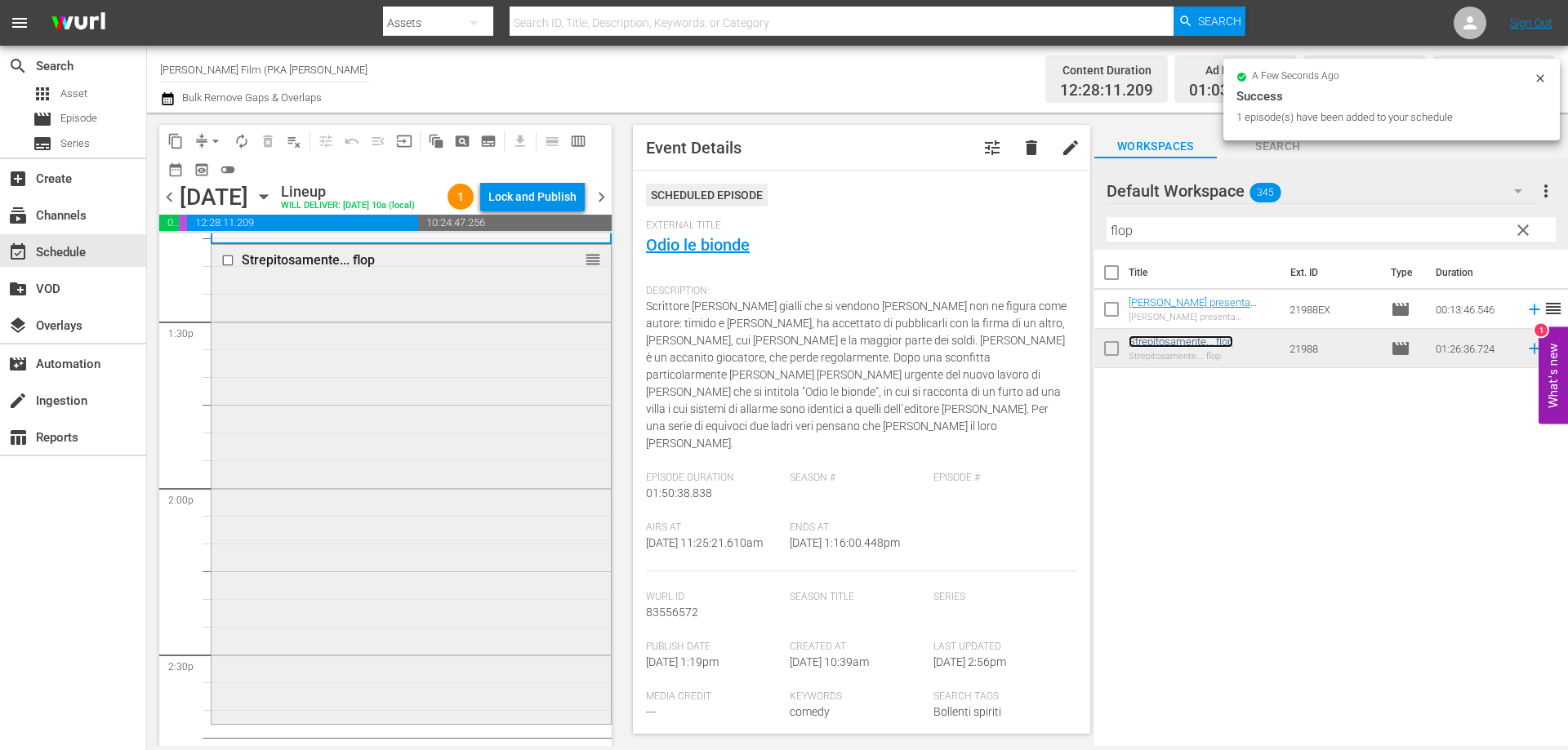
scroll to position [4570, 0]
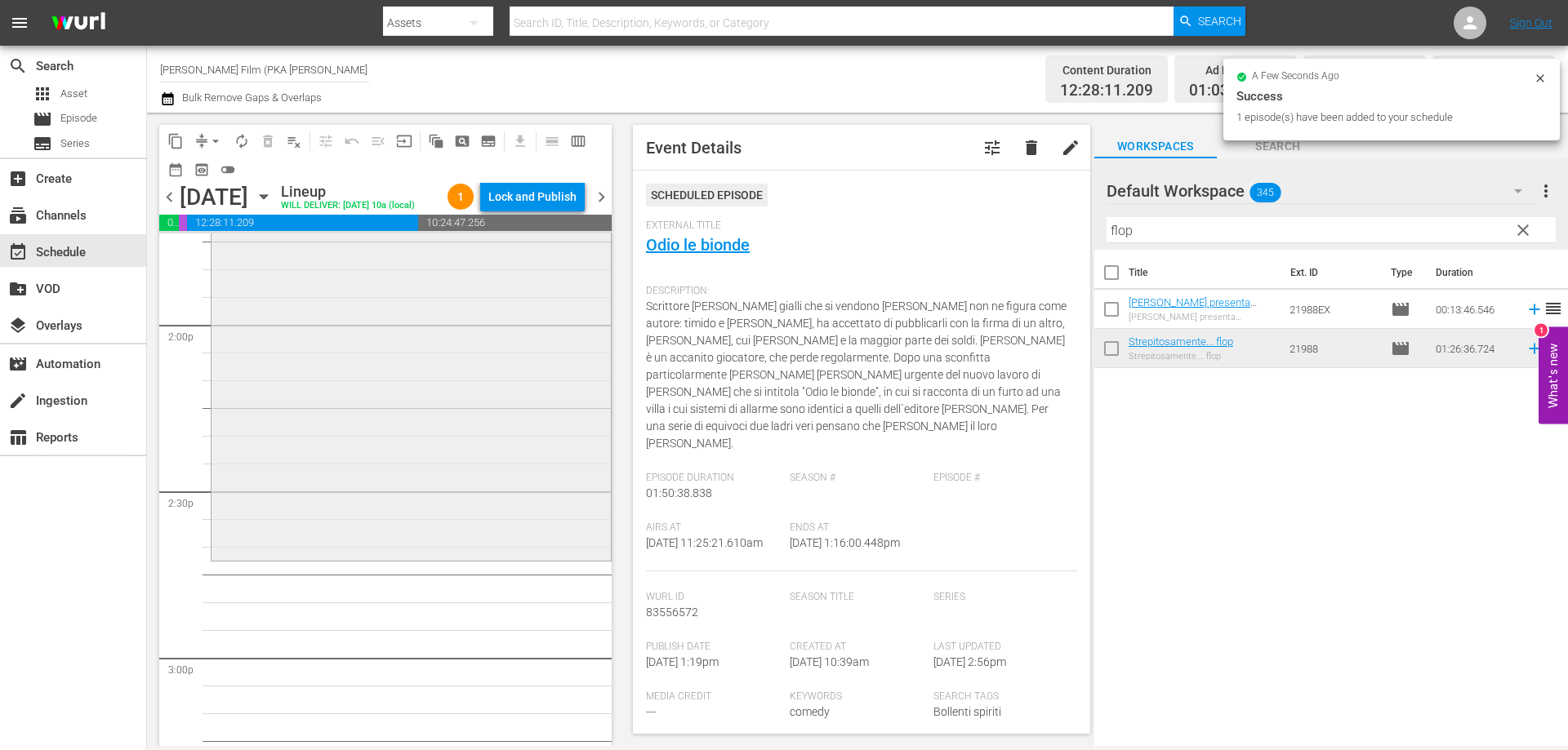
click at [535, 528] on div "Strepitosamente... flop reorder" at bounding box center [411, 320] width 399 height 476
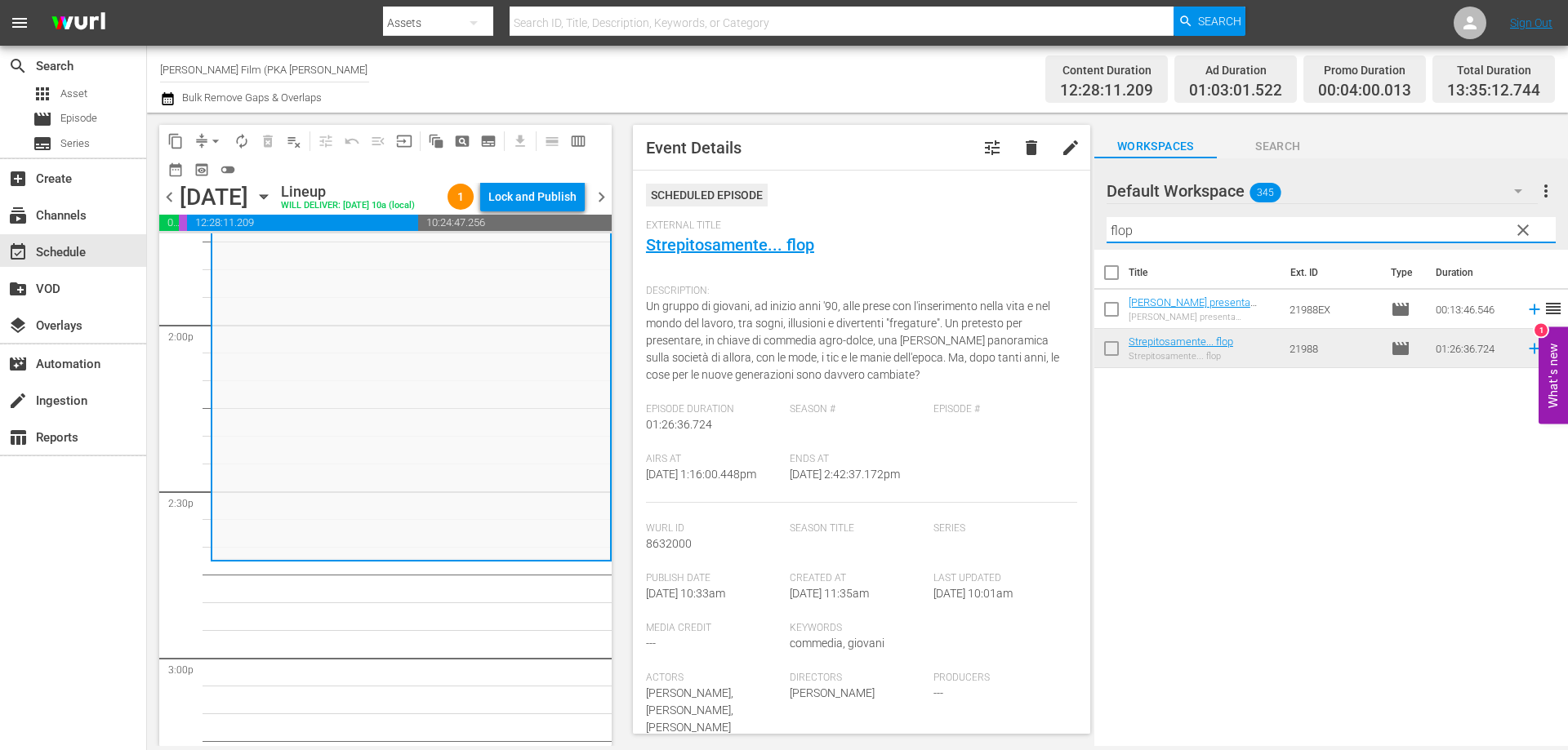
drag, startPoint x: 1170, startPoint y: 236, endPoint x: 1019, endPoint y: 225, distance: 151.4
click at [1025, 228] on div "content_copy compress arrow_drop_down autorenew_outlined delete_forever_outline…" at bounding box center [857, 429] width 1421 height 633
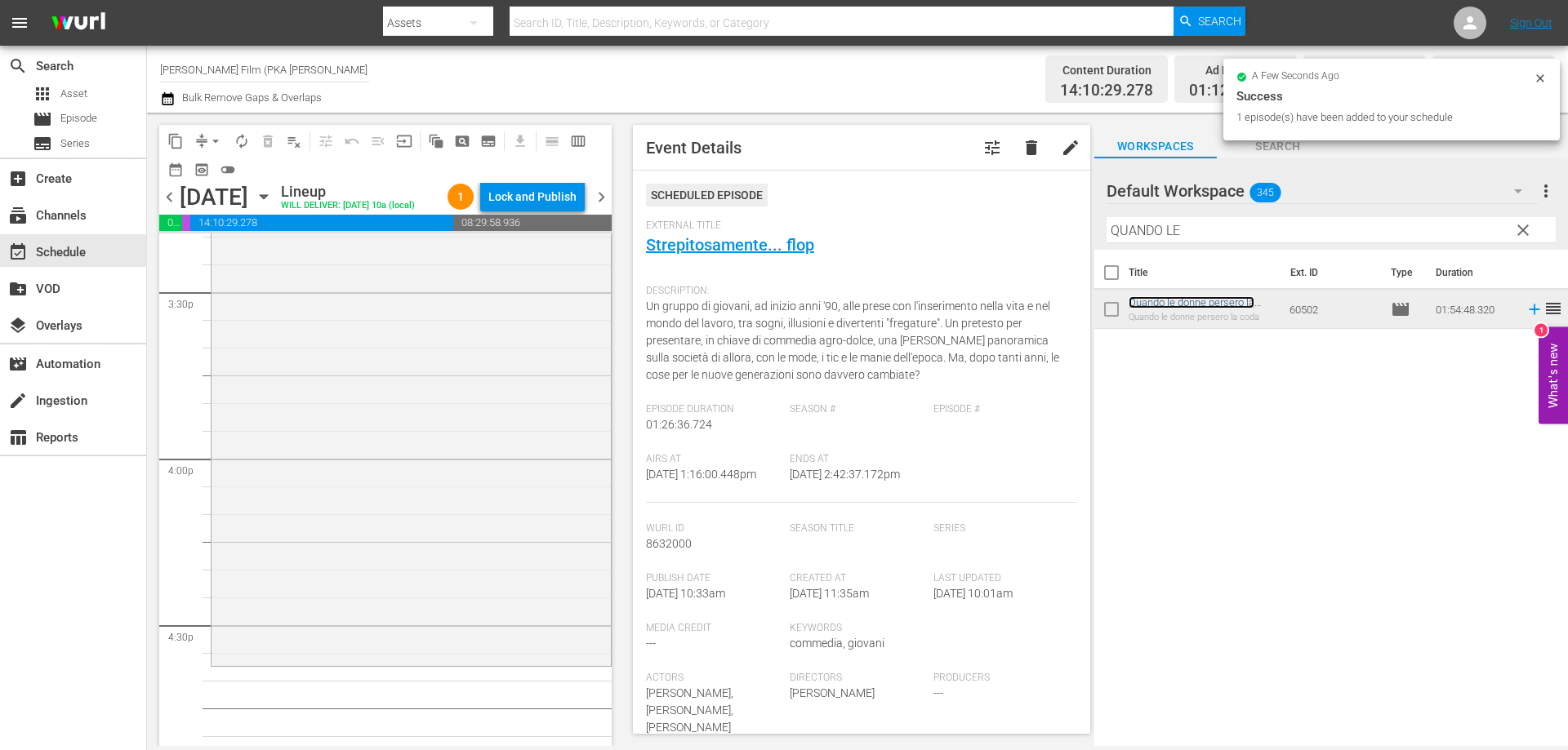
scroll to position [5141, 0]
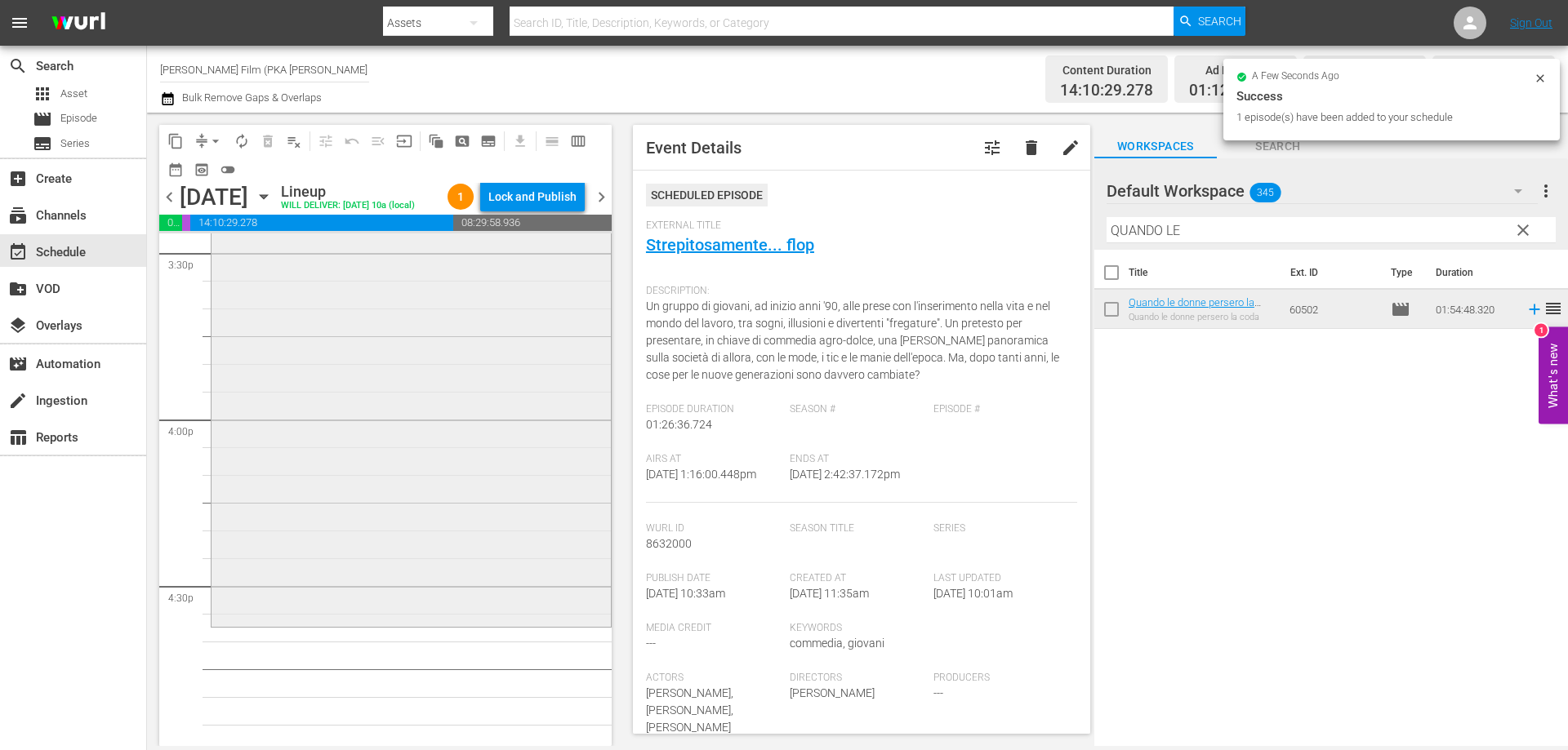
click at [504, 555] on div "Quando le donne persero la coda reorder" at bounding box center [411, 307] width 399 height 632
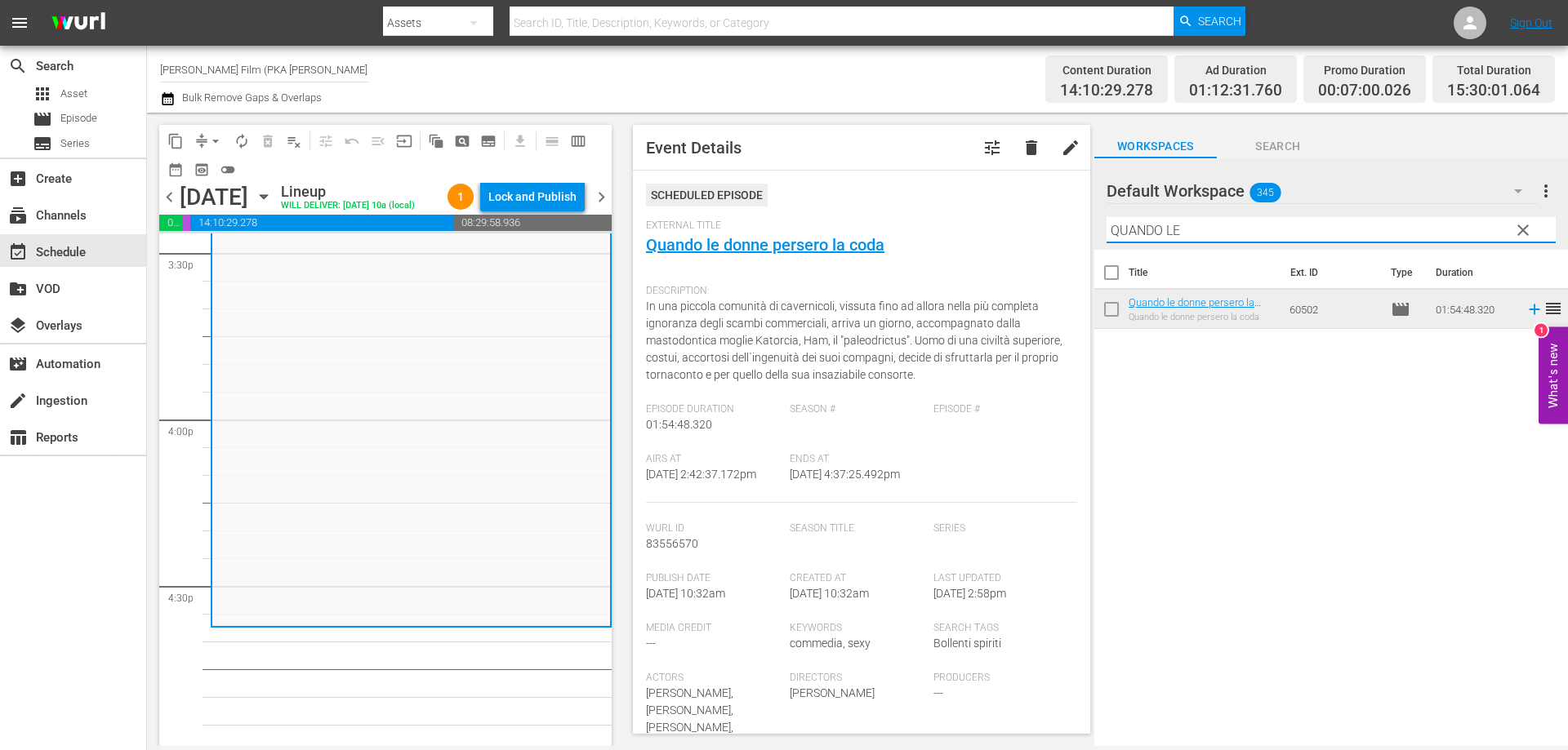
drag, startPoint x: 1205, startPoint y: 233, endPoint x: 1036, endPoint y: 213, distance: 170.2
click at [1040, 213] on div "content_copy compress arrow_drop_down autorenew_outlined delete_forever_outline…" at bounding box center [857, 429] width 1421 height 633
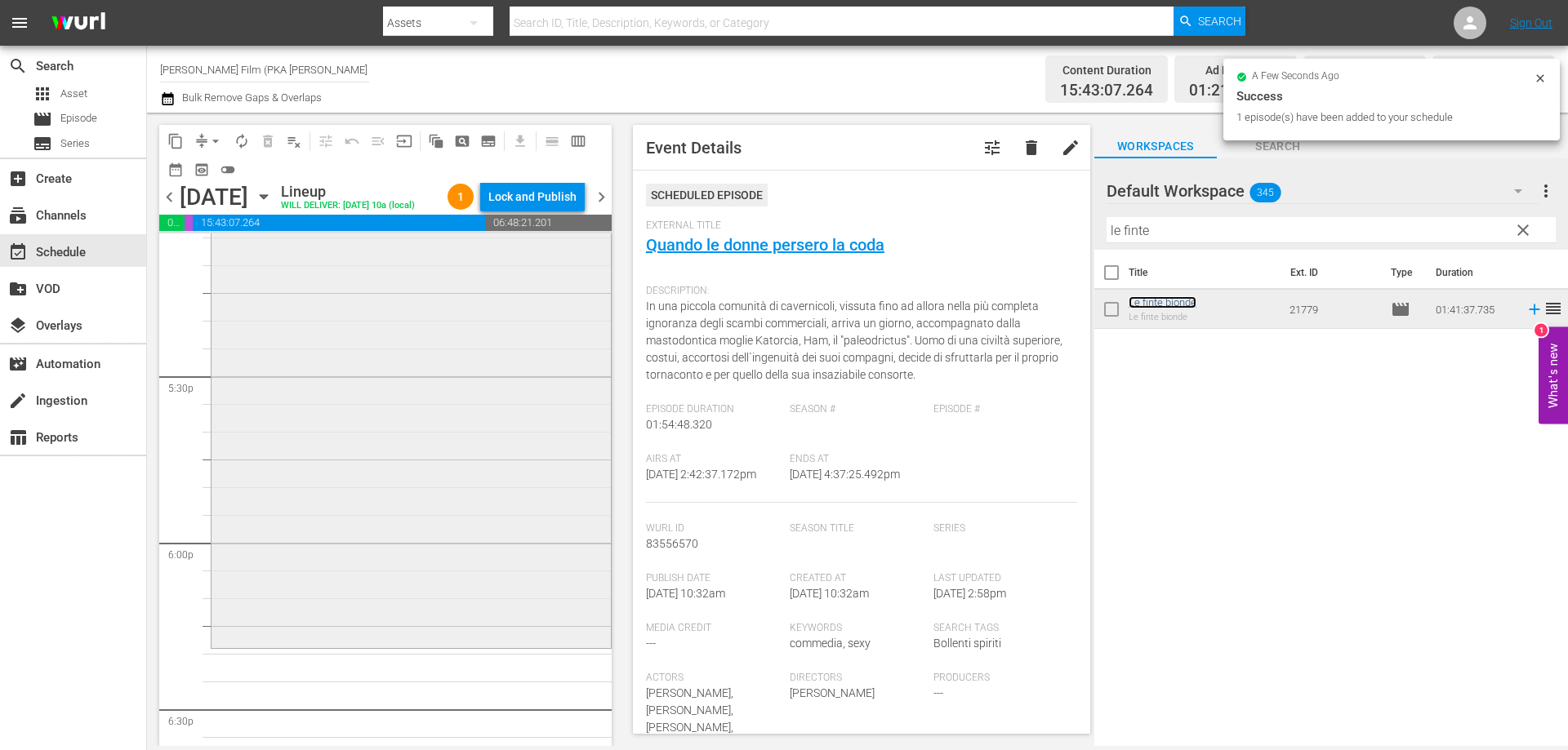
scroll to position [5712, 0]
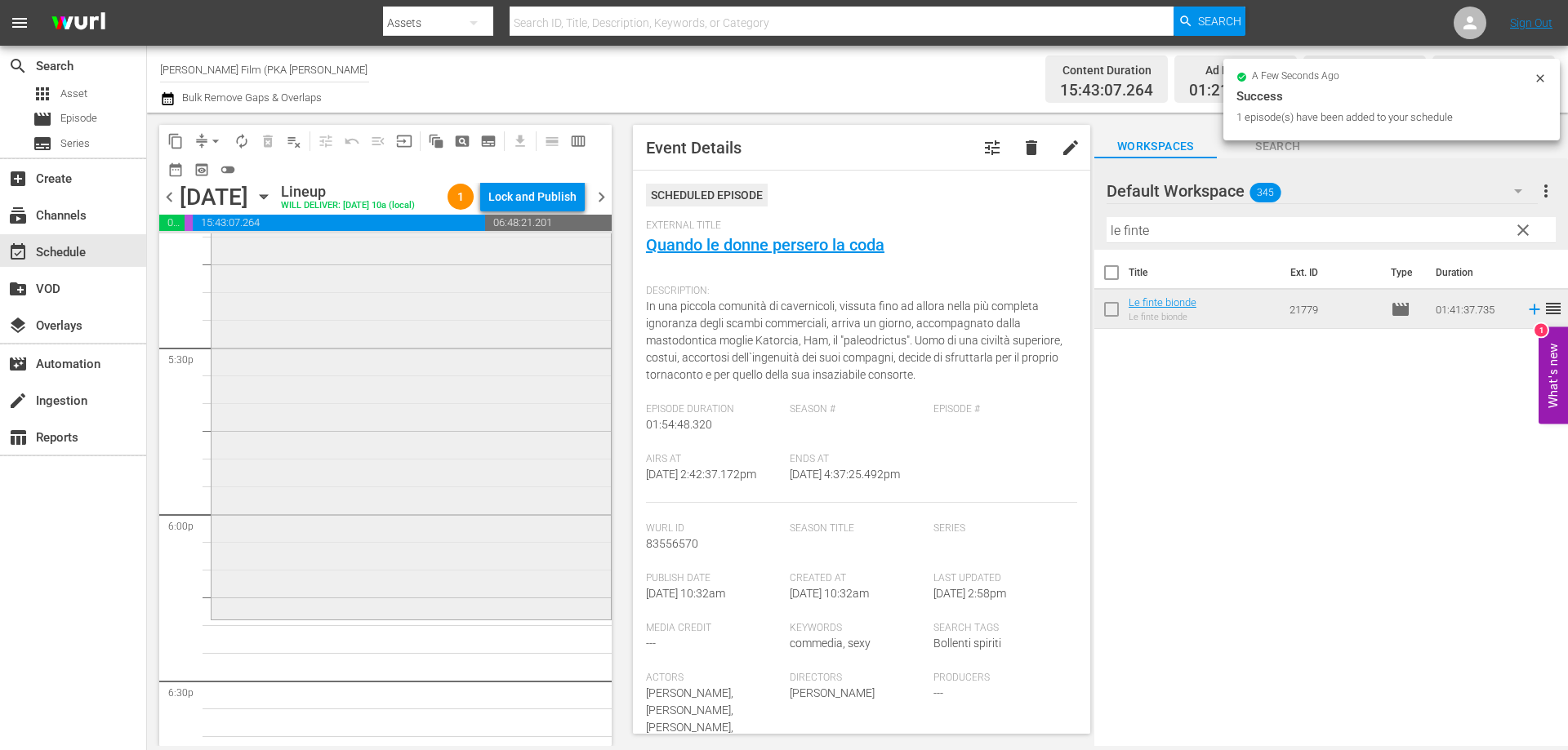
click at [521, 600] on div "Le finte bionde reorder" at bounding box center [411, 336] width 399 height 559
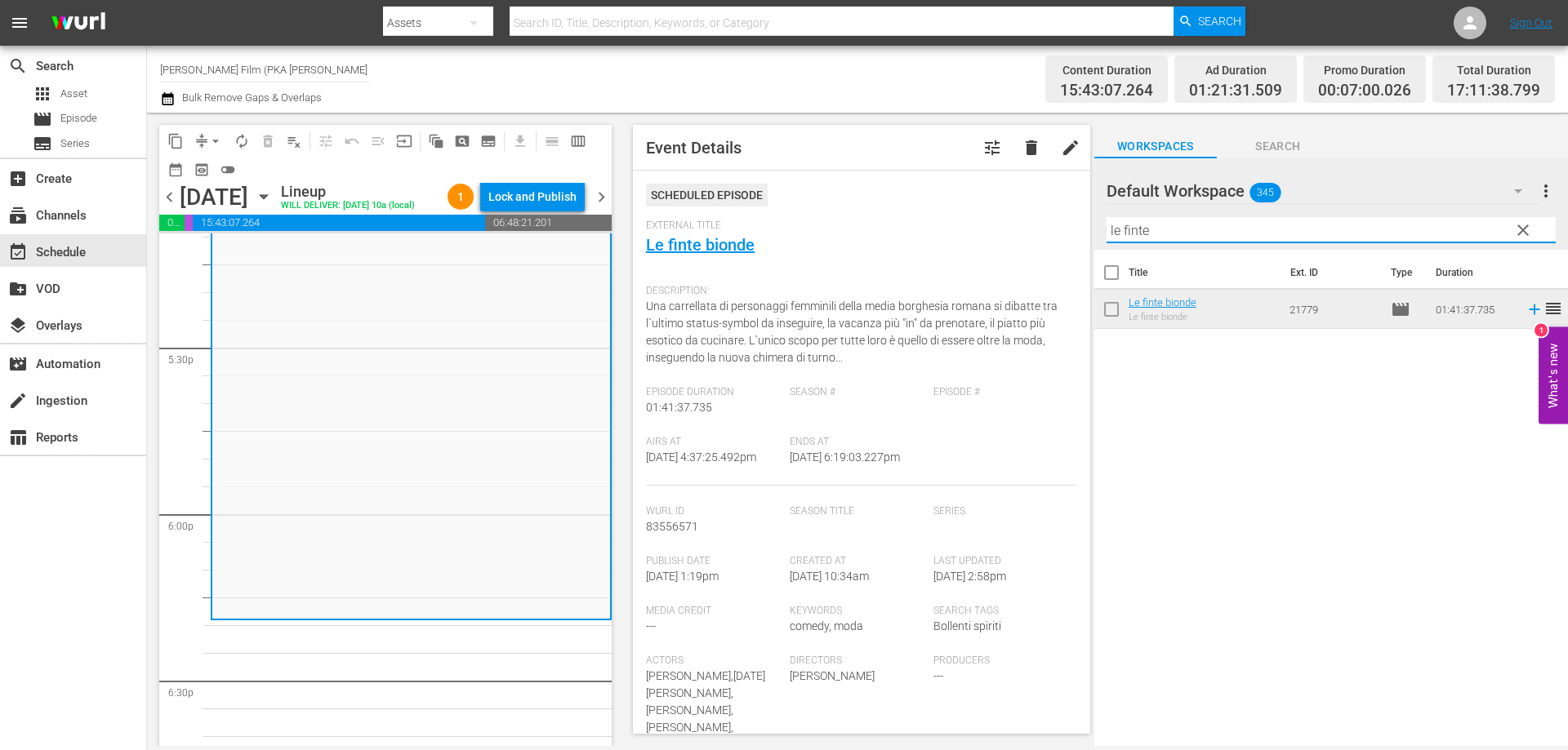
drag, startPoint x: 1203, startPoint y: 235, endPoint x: 990, endPoint y: 229, distance: 213.1
click at [990, 229] on div "content_copy compress arrow_drop_down autorenew_outlined delete_forever_outline…" at bounding box center [857, 429] width 1421 height 633
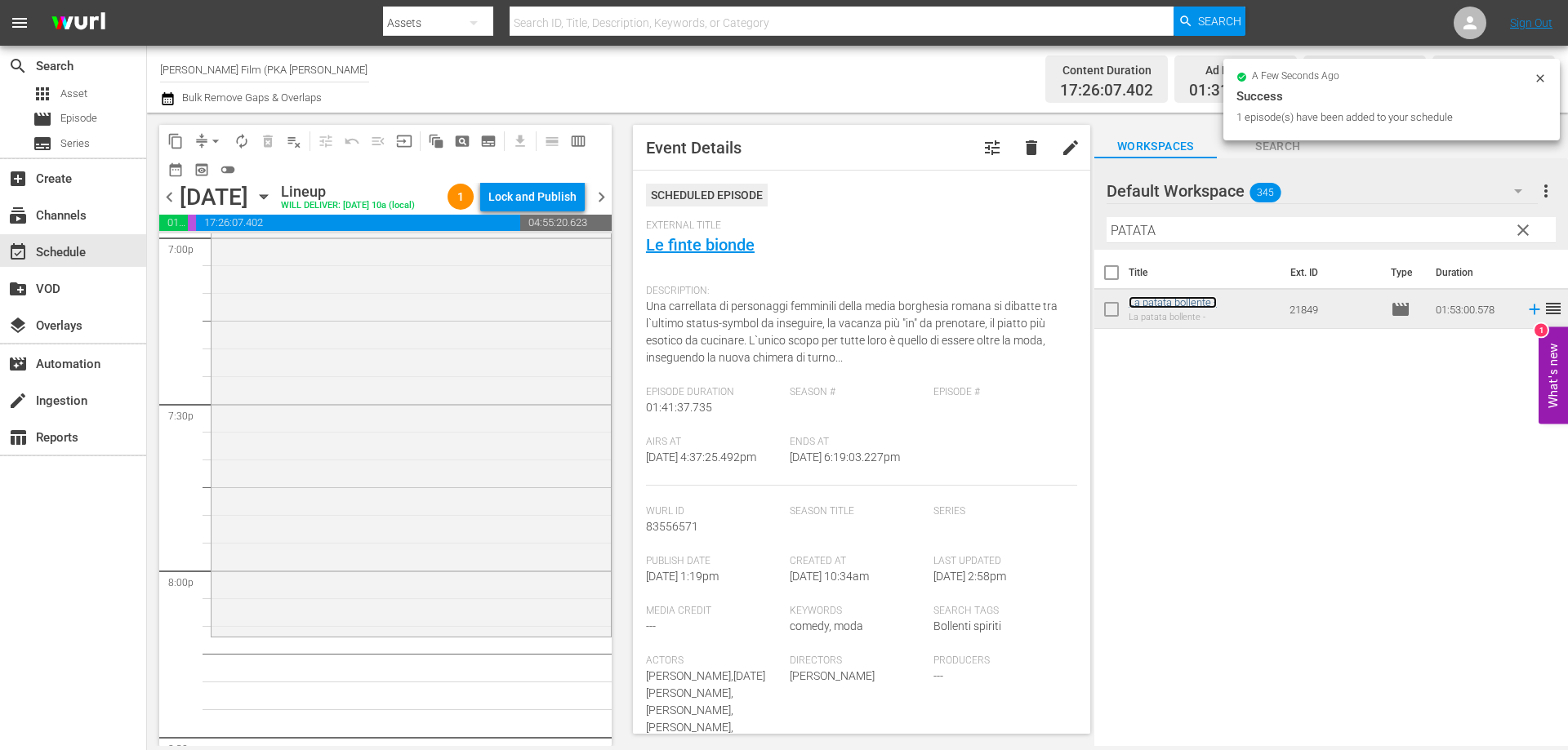
scroll to position [6365, 0]
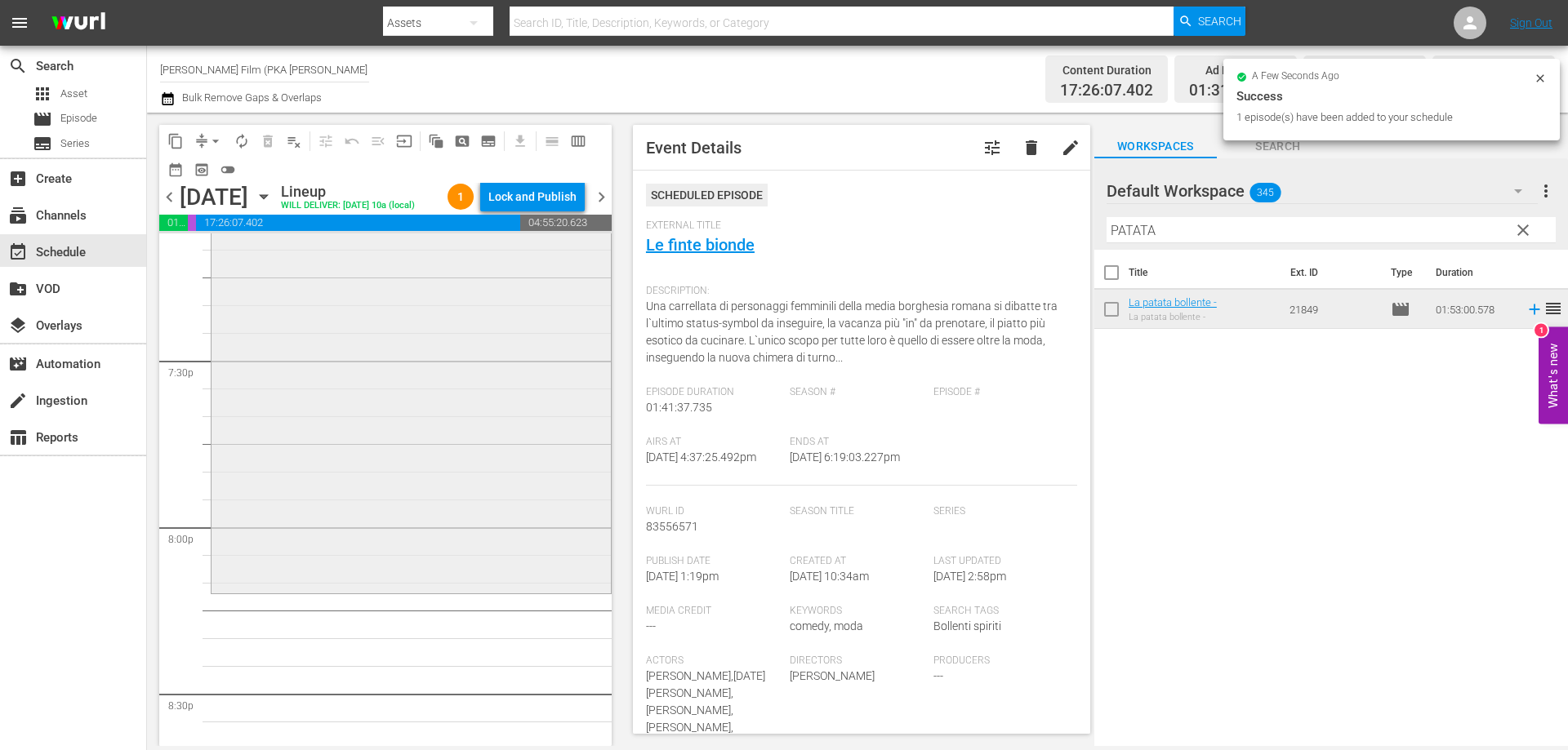
click at [543, 581] on div "La patata bollente - reorder" at bounding box center [411, 278] width 399 height 622
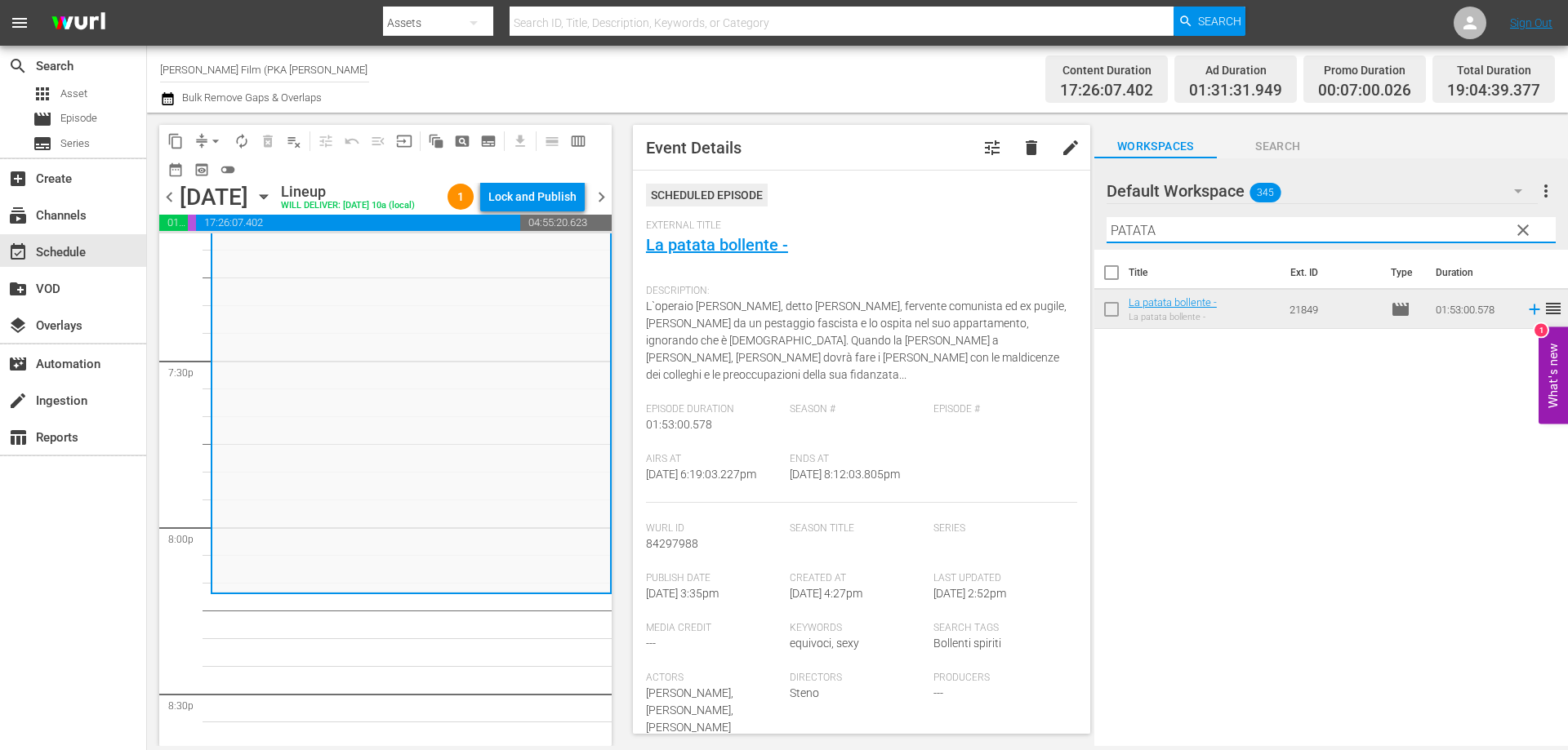
drag, startPoint x: 1190, startPoint y: 222, endPoint x: 1029, endPoint y: 222, distance: 161.0
click at [1029, 222] on div "content_copy compress arrow_drop_down autorenew_outlined delete_forever_outline…" at bounding box center [857, 429] width 1421 height 633
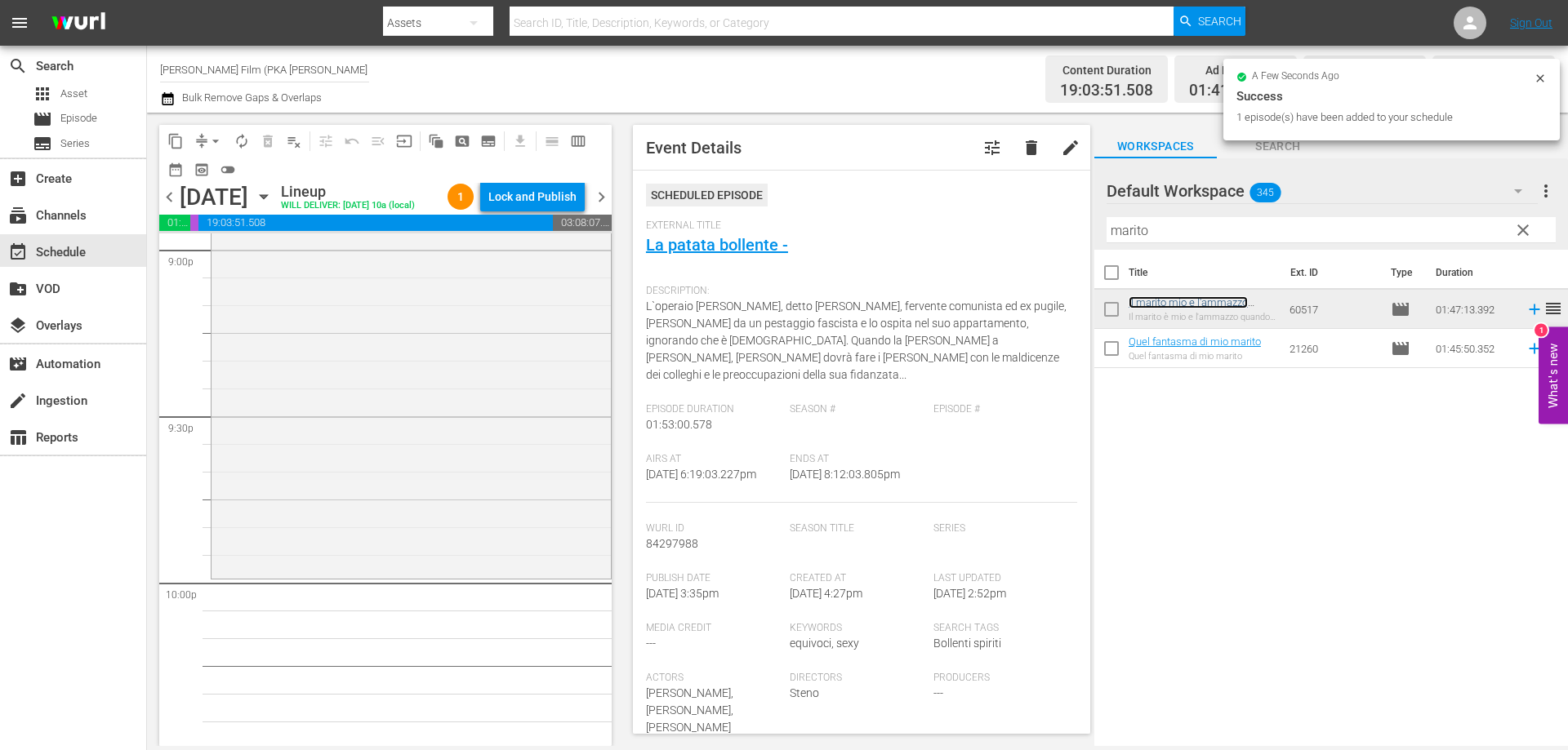
scroll to position [7017, 0]
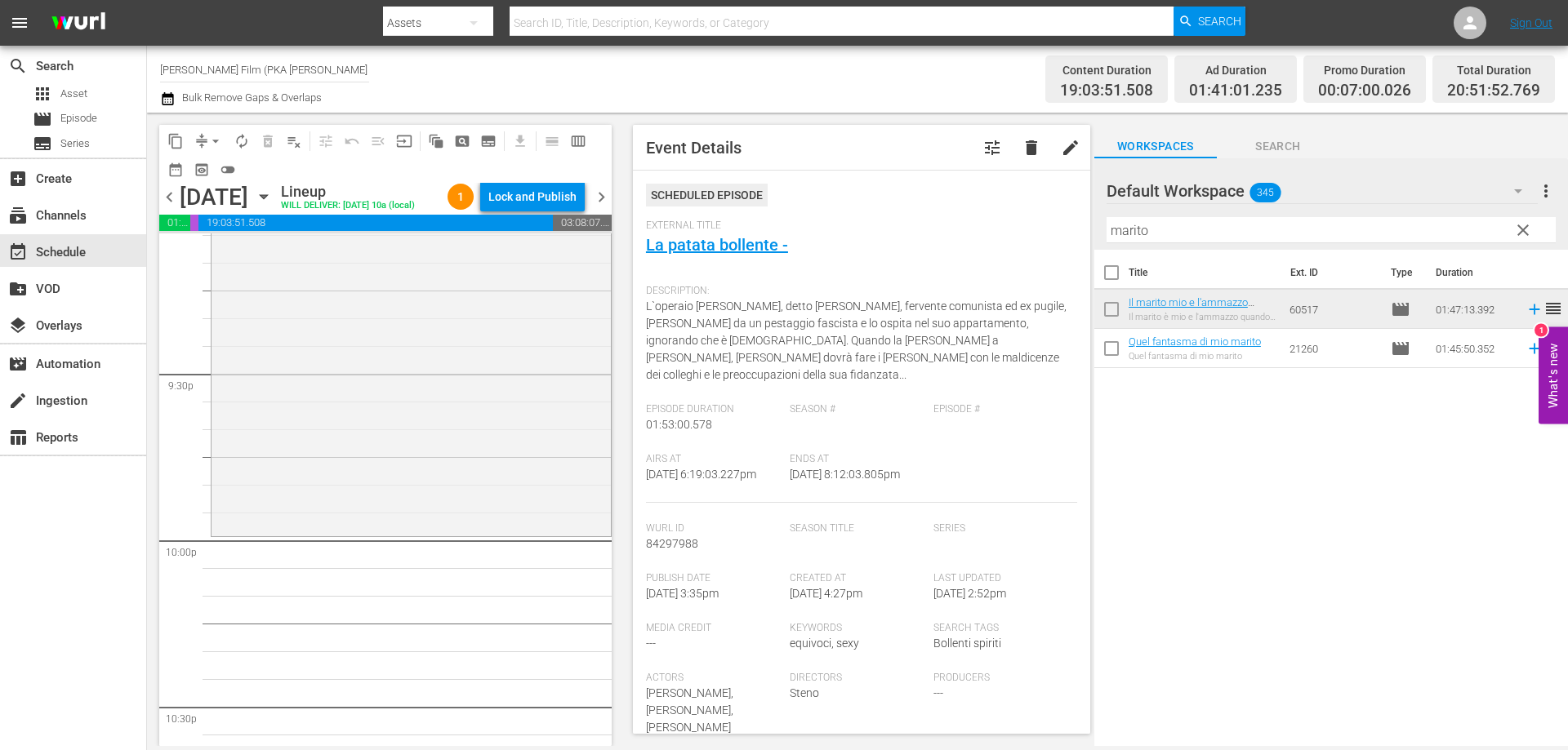
drag, startPoint x: 1162, startPoint y: 299, endPoint x: 513, endPoint y: 526, distance: 687.6
click at [513, 526] on div "Il marito mio e l'ammazzo quando mi pare reorder" at bounding box center [411, 237] width 399 height 590
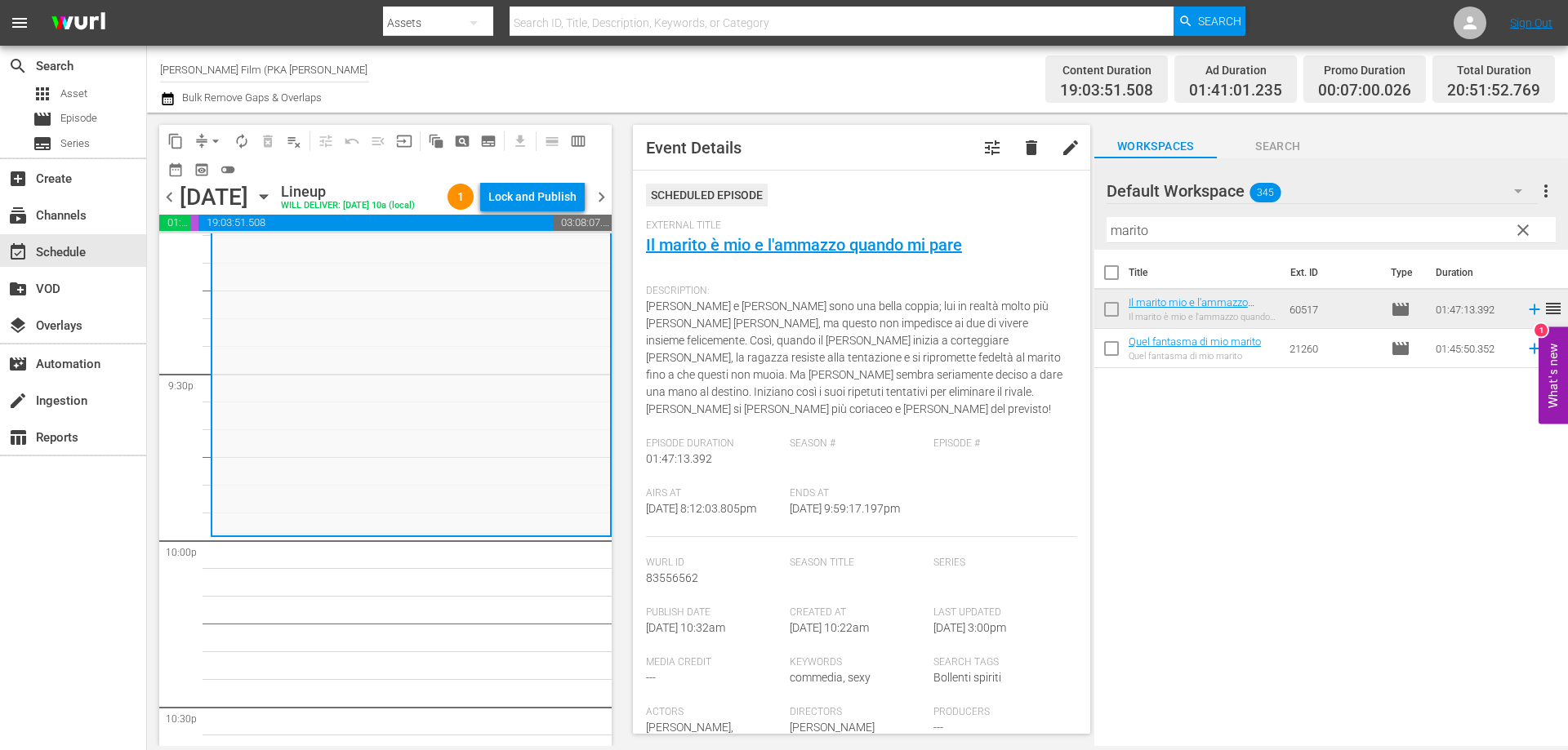
drag, startPoint x: 1168, startPoint y: 224, endPoint x: 1057, endPoint y: 227, distance: 111.0
click at [1057, 227] on div "content_copy compress arrow_drop_down autorenew_outlined delete_forever_outline…" at bounding box center [857, 429] width 1421 height 633
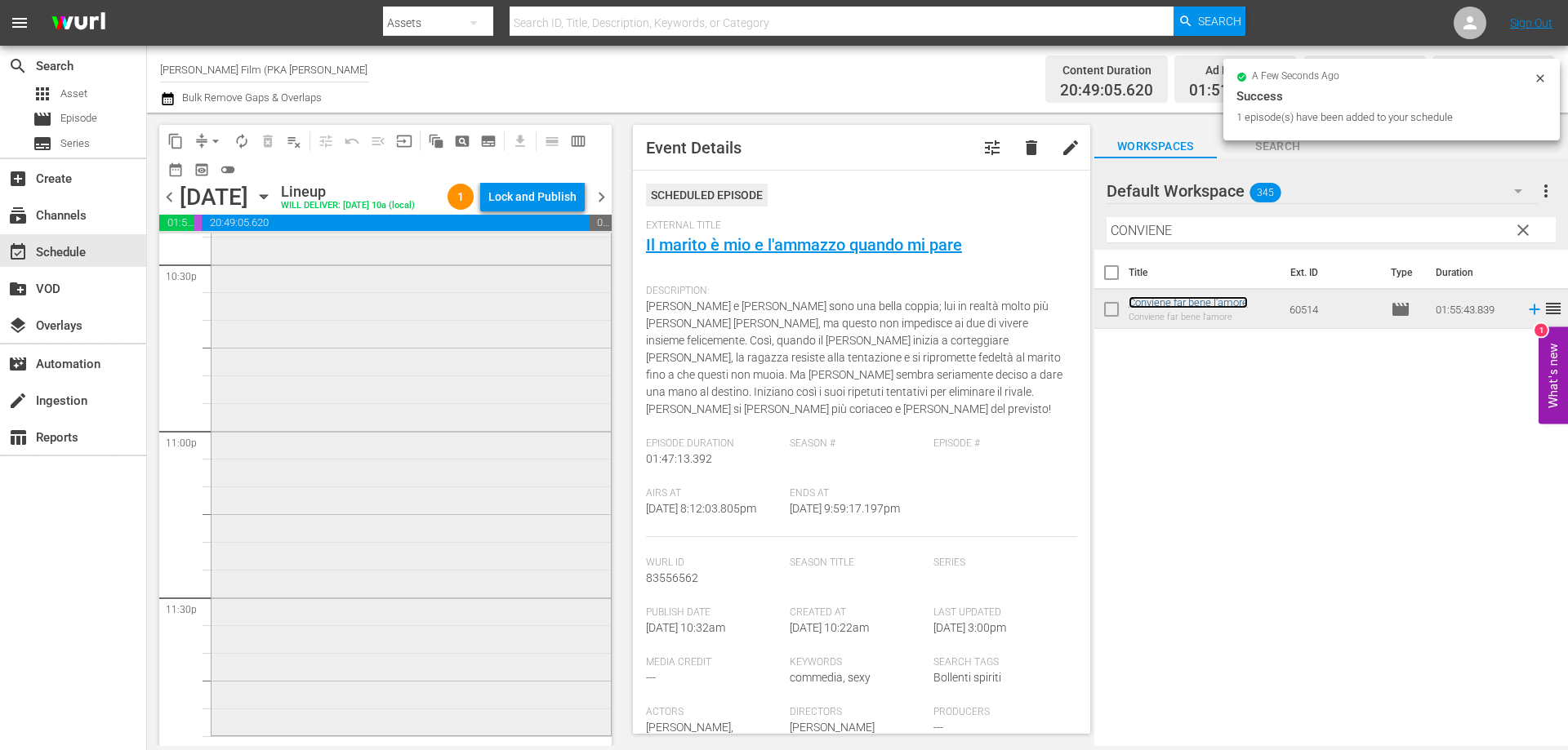
scroll to position [7478, 0]
click at [474, 568] on div "Conviene far bene l'amore reorder" at bounding box center [411, 395] width 399 height 637
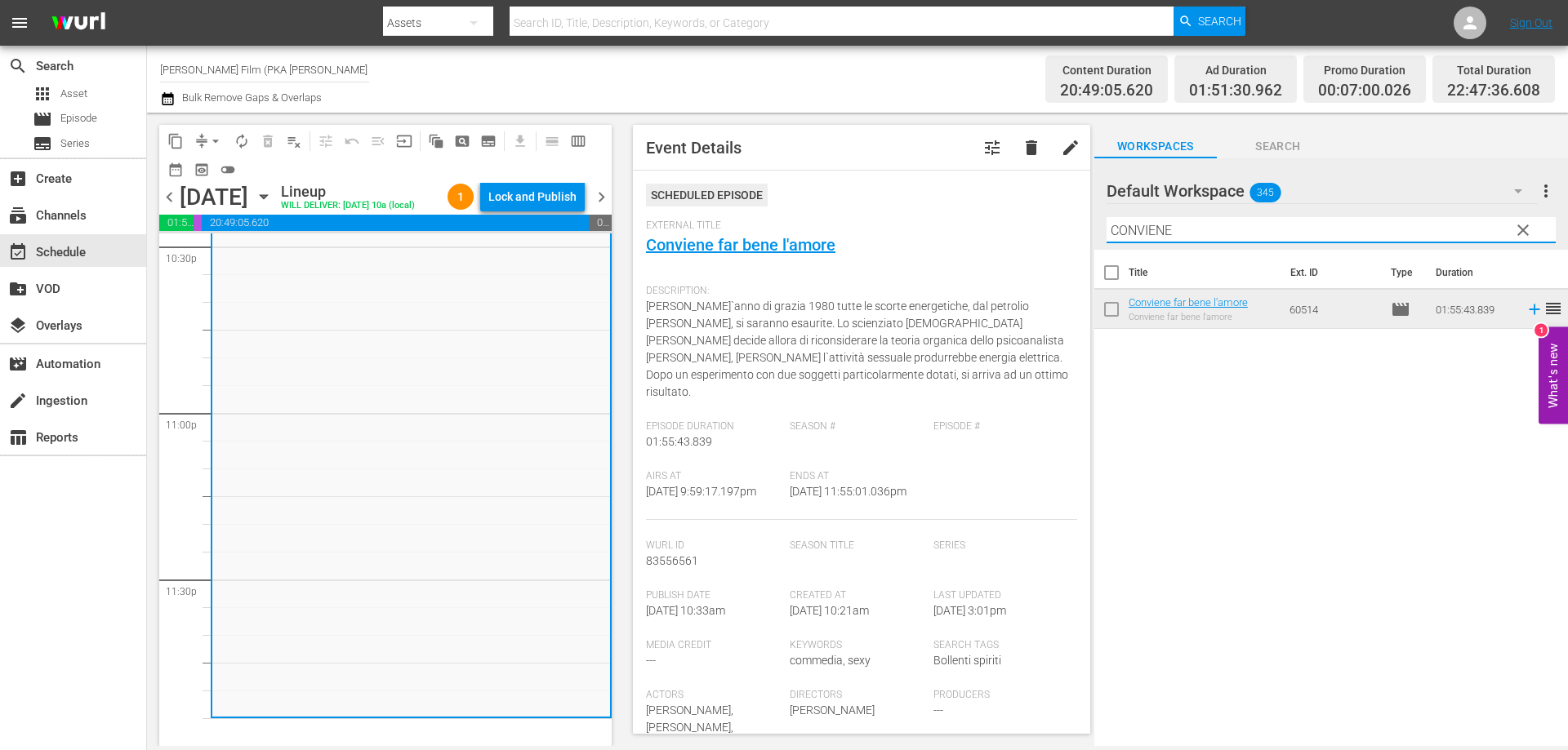
drag, startPoint x: 1183, startPoint y: 233, endPoint x: 990, endPoint y: 210, distance: 194.4
click at [990, 210] on div "content_copy compress arrow_drop_down autorenew_outlined delete_forever_outline…" at bounding box center [857, 429] width 1421 height 633
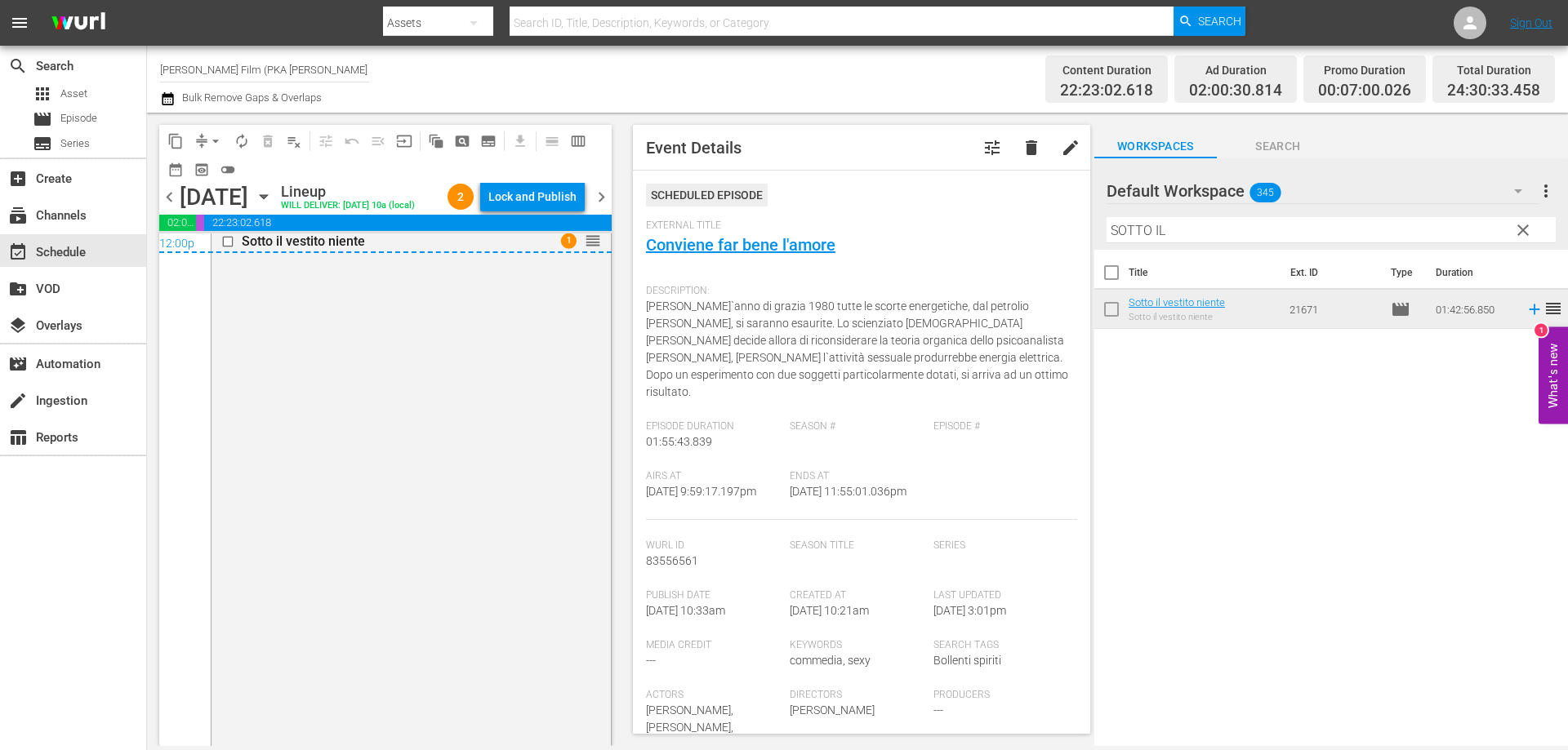
scroll to position [8022, 0]
click at [525, 202] on div "Lock and Publish" at bounding box center [532, 197] width 88 height 29
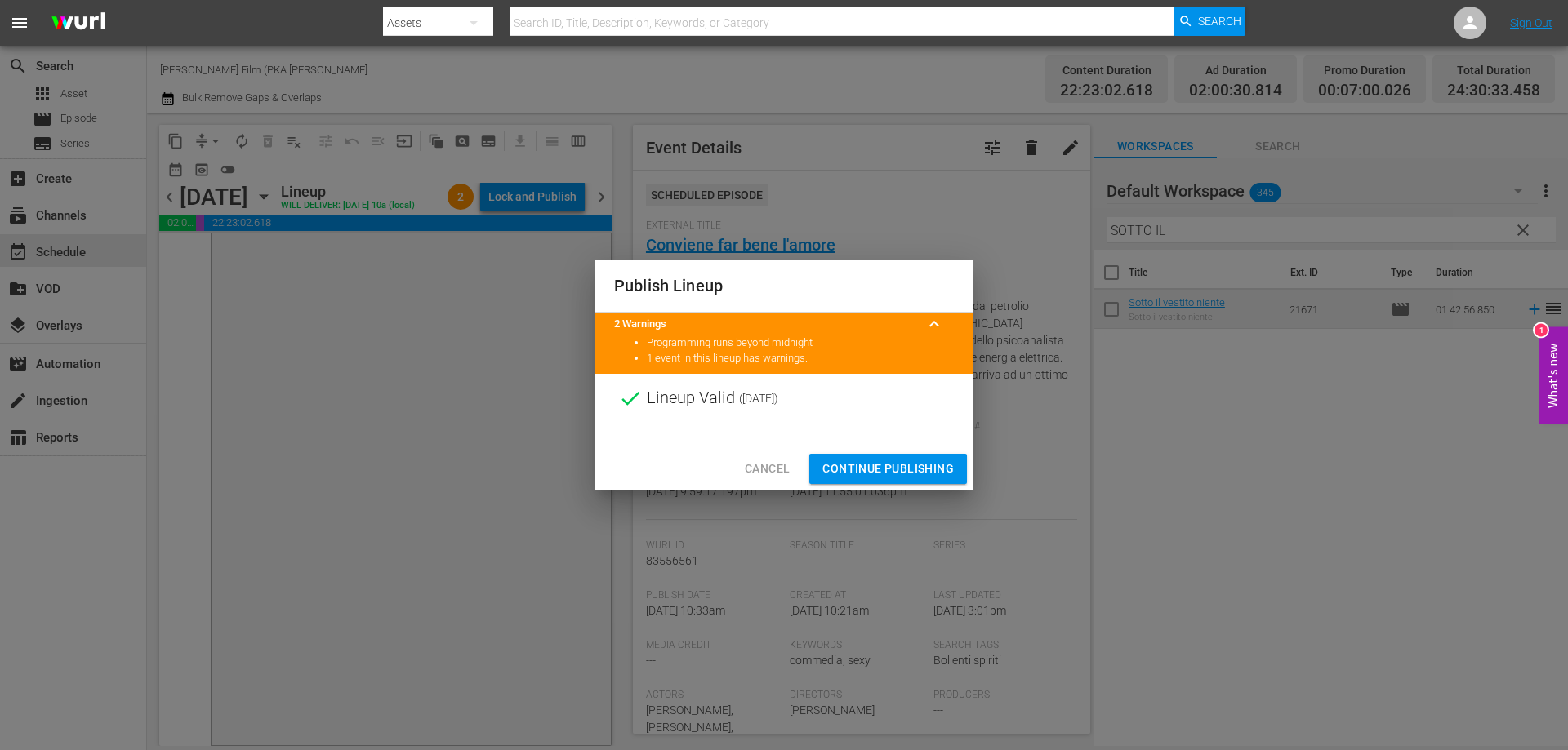
click at [864, 463] on span "Continue Publishing" at bounding box center [887, 469] width 132 height 20
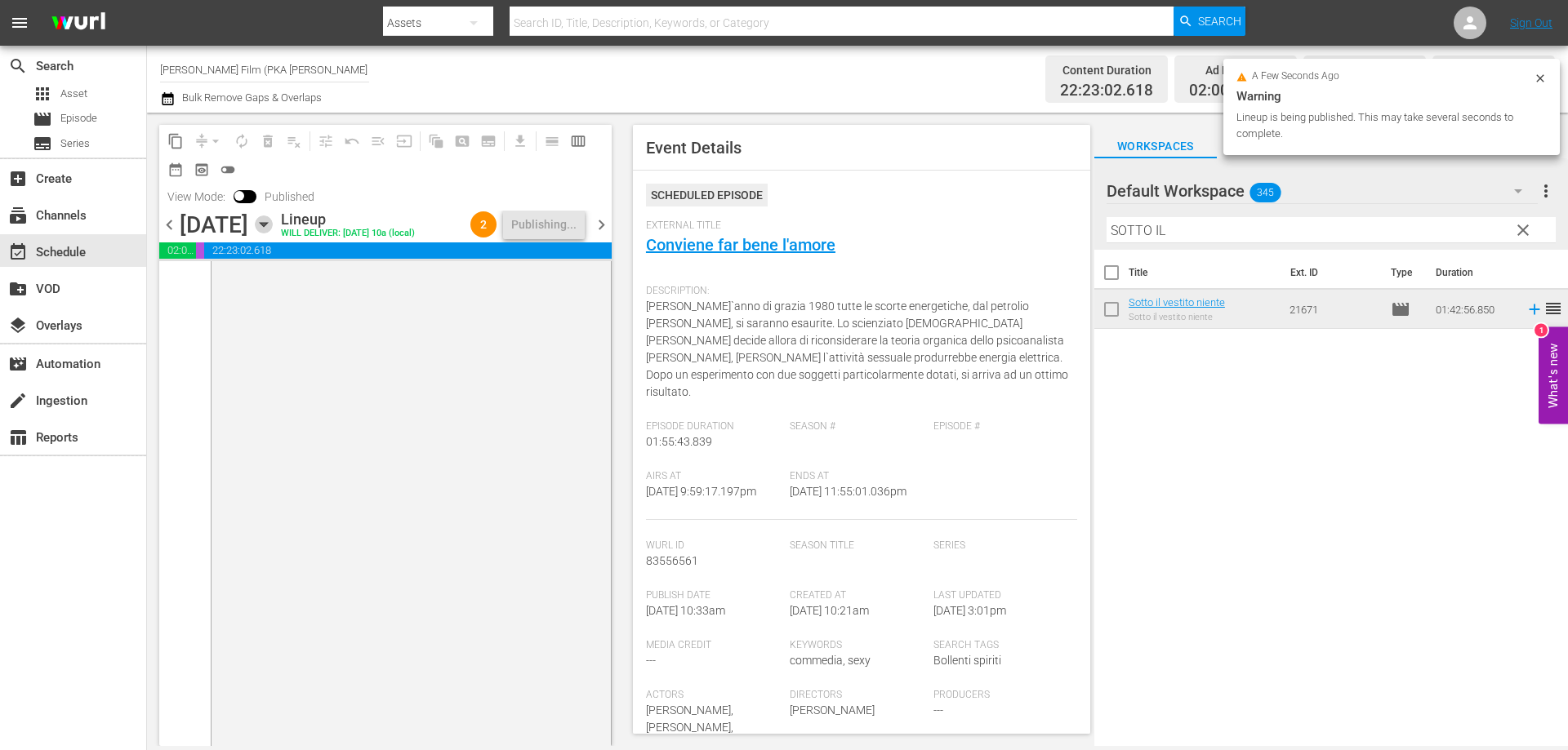
click at [267, 223] on icon "button" at bounding box center [263, 224] width 7 height 4
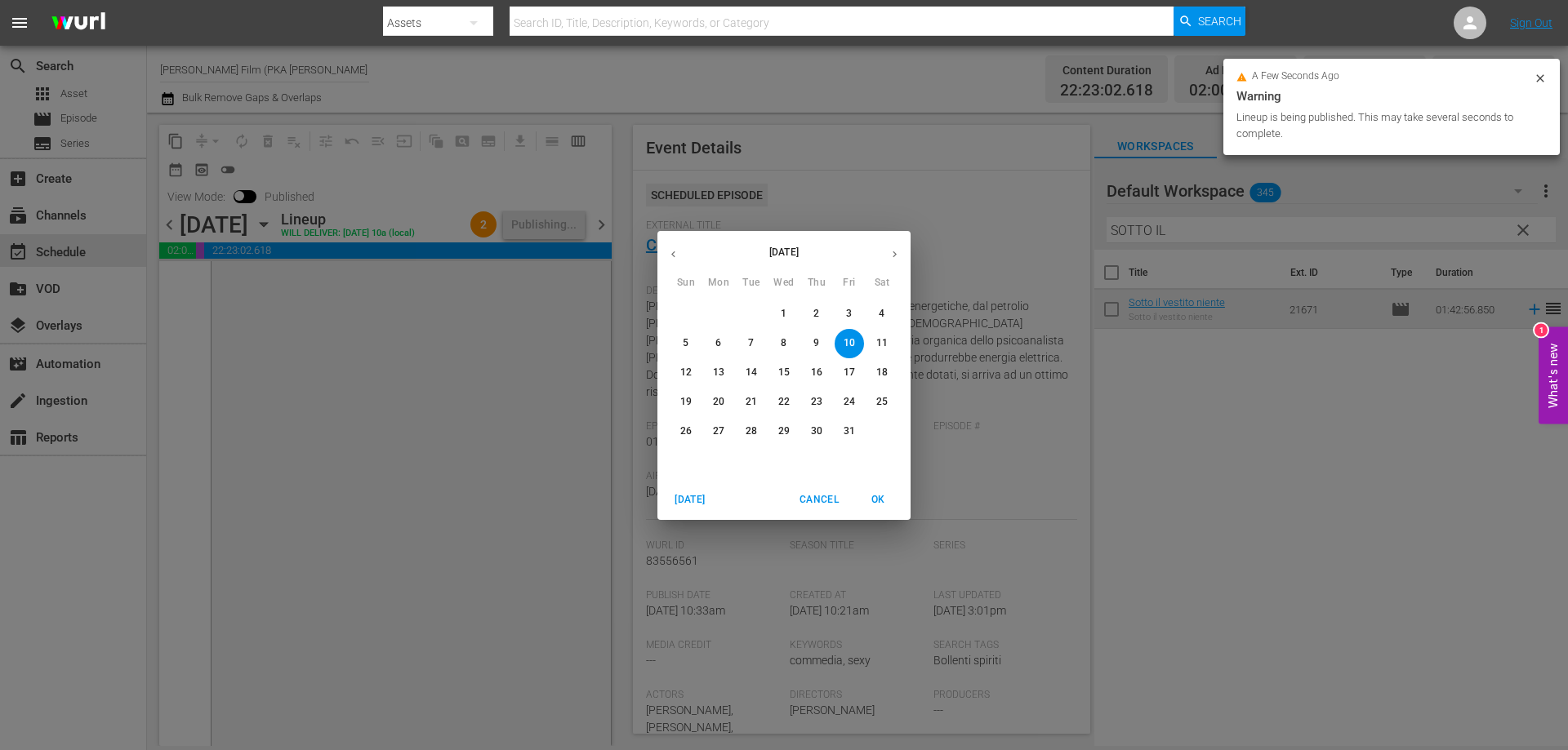
click at [877, 338] on p "11" at bounding box center [882, 343] width 11 height 14
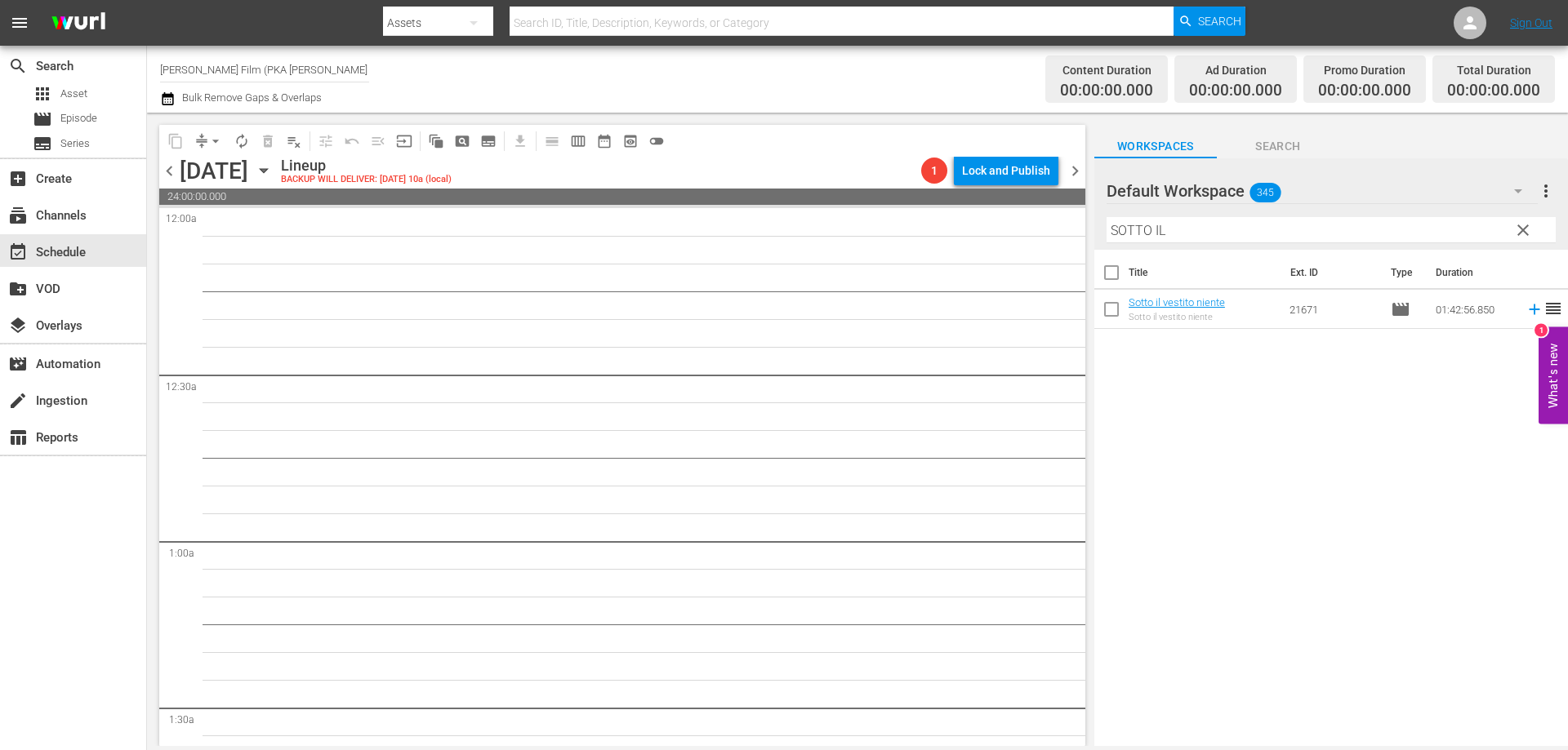
click at [267, 172] on icon "button" at bounding box center [263, 171] width 7 height 4
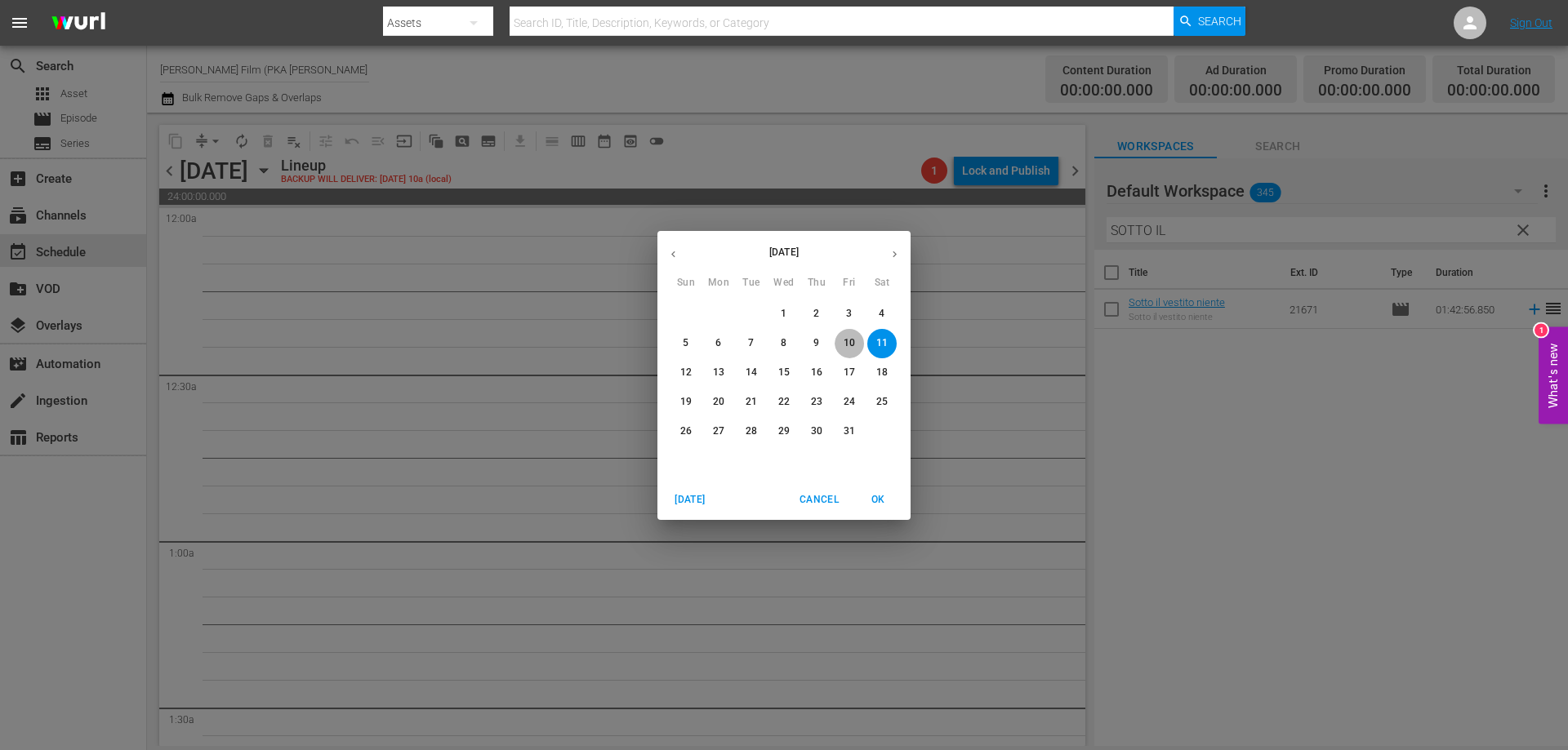
click at [847, 338] on p "10" at bounding box center [849, 343] width 11 height 14
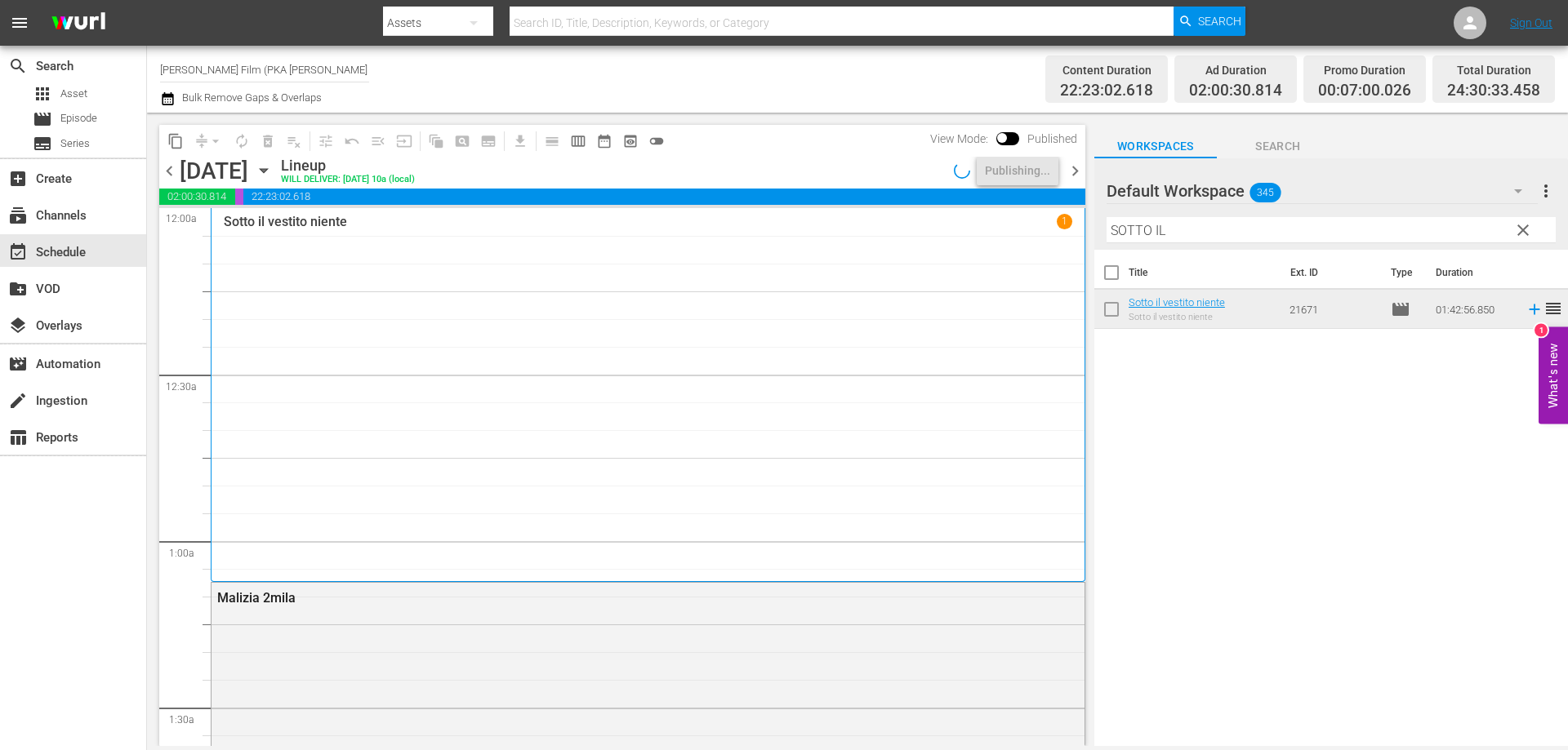
click at [273, 171] on icon "button" at bounding box center [264, 171] width 18 height 18
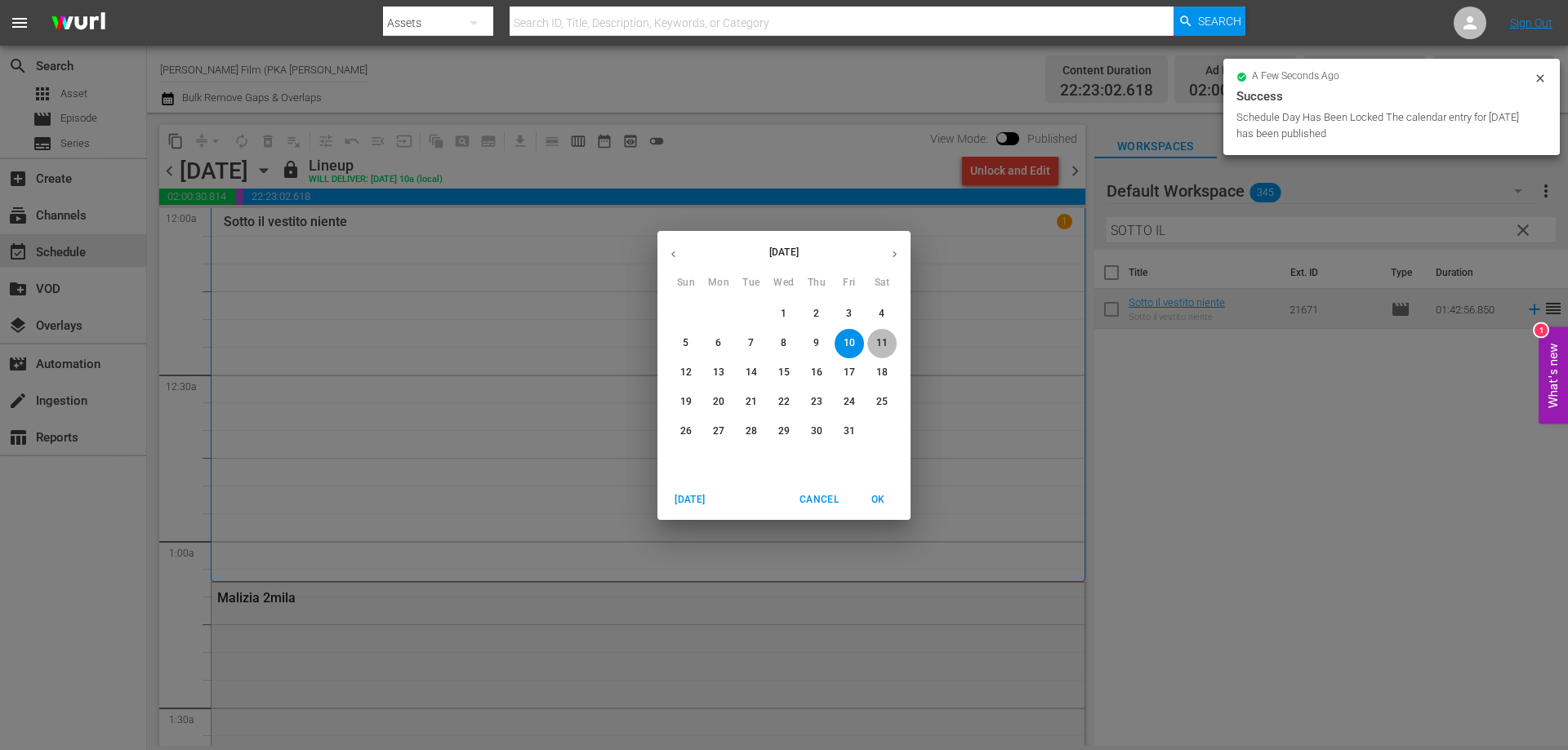
click at [876, 340] on span "11" at bounding box center [882, 343] width 29 height 14
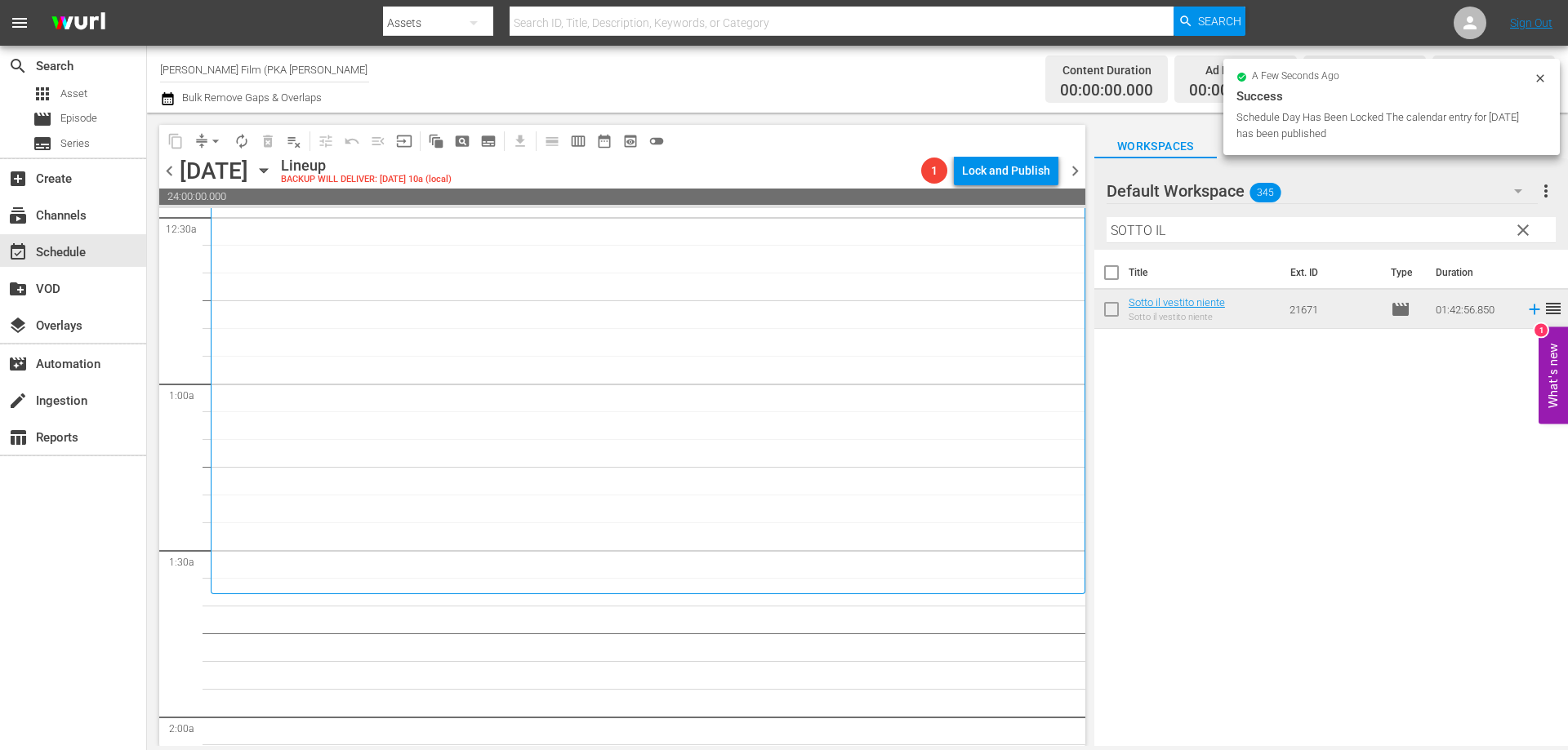
scroll to position [408, 0]
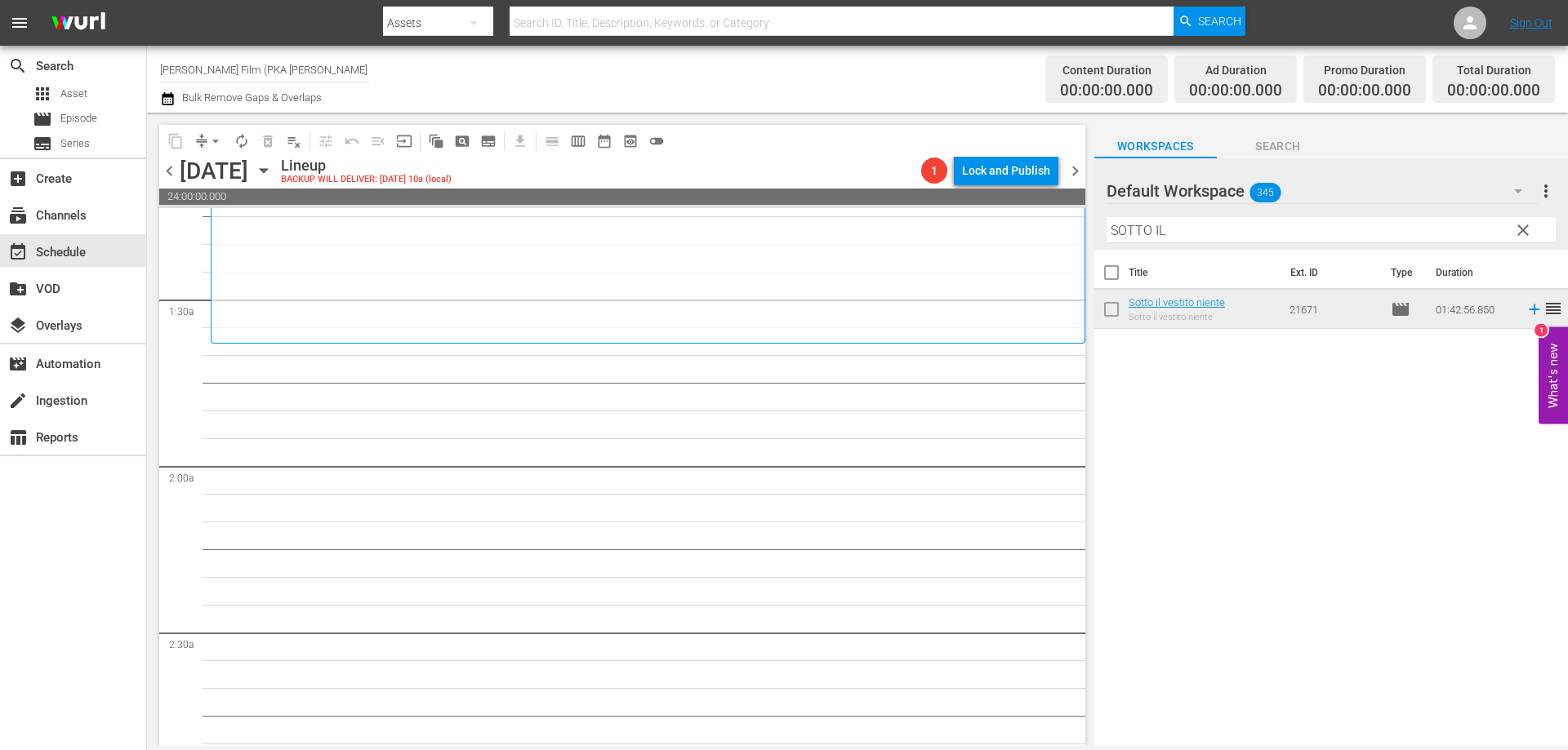
click at [741, 316] on div "Sotto il vestito niente 1" at bounding box center [647, 72] width 848 height 531
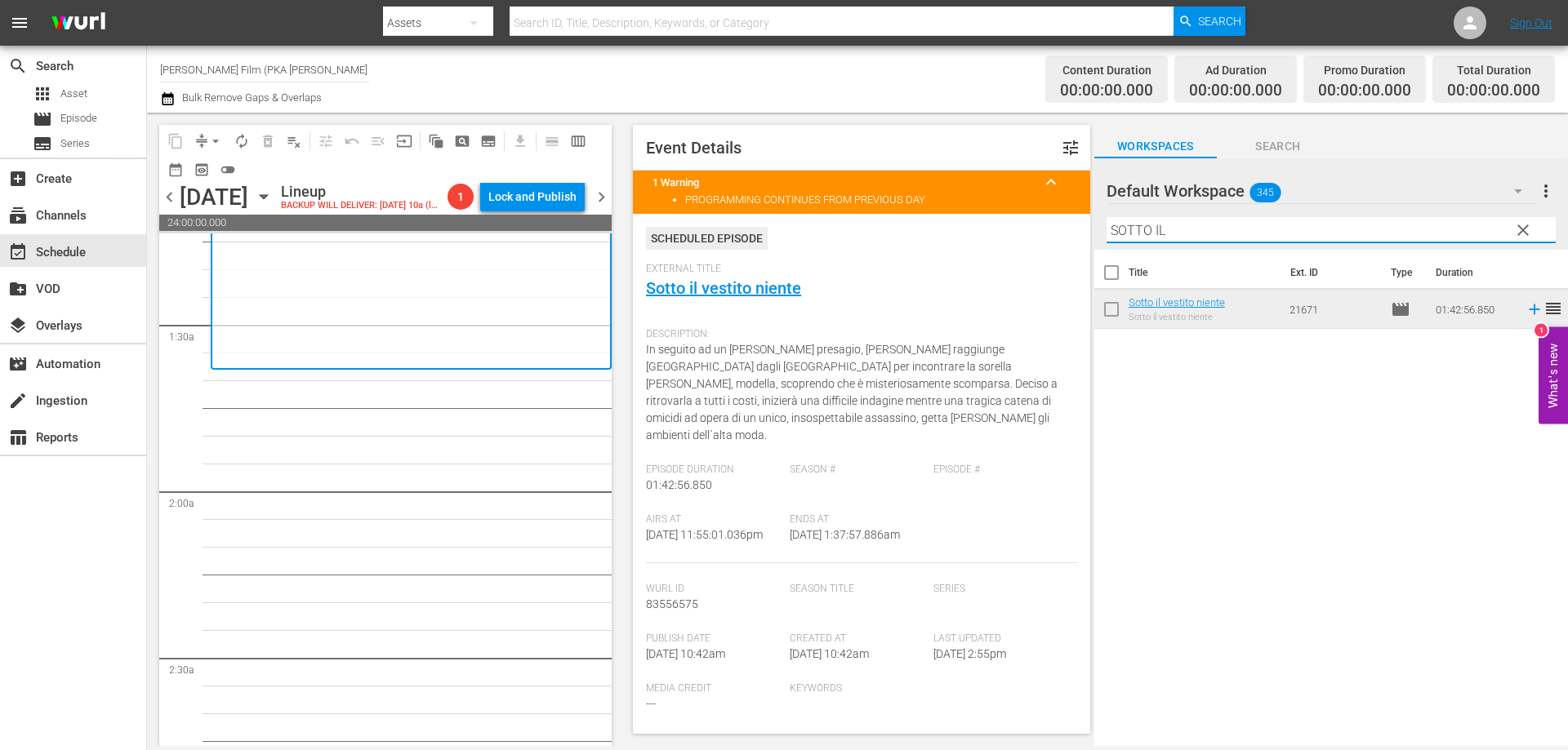
drag, startPoint x: 1168, startPoint y: 229, endPoint x: 1024, endPoint y: 210, distance: 145.2
click at [1024, 210] on div "content_copy compress arrow_drop_down autorenew_outlined delete_forever_outline…" at bounding box center [857, 429] width 1421 height 633
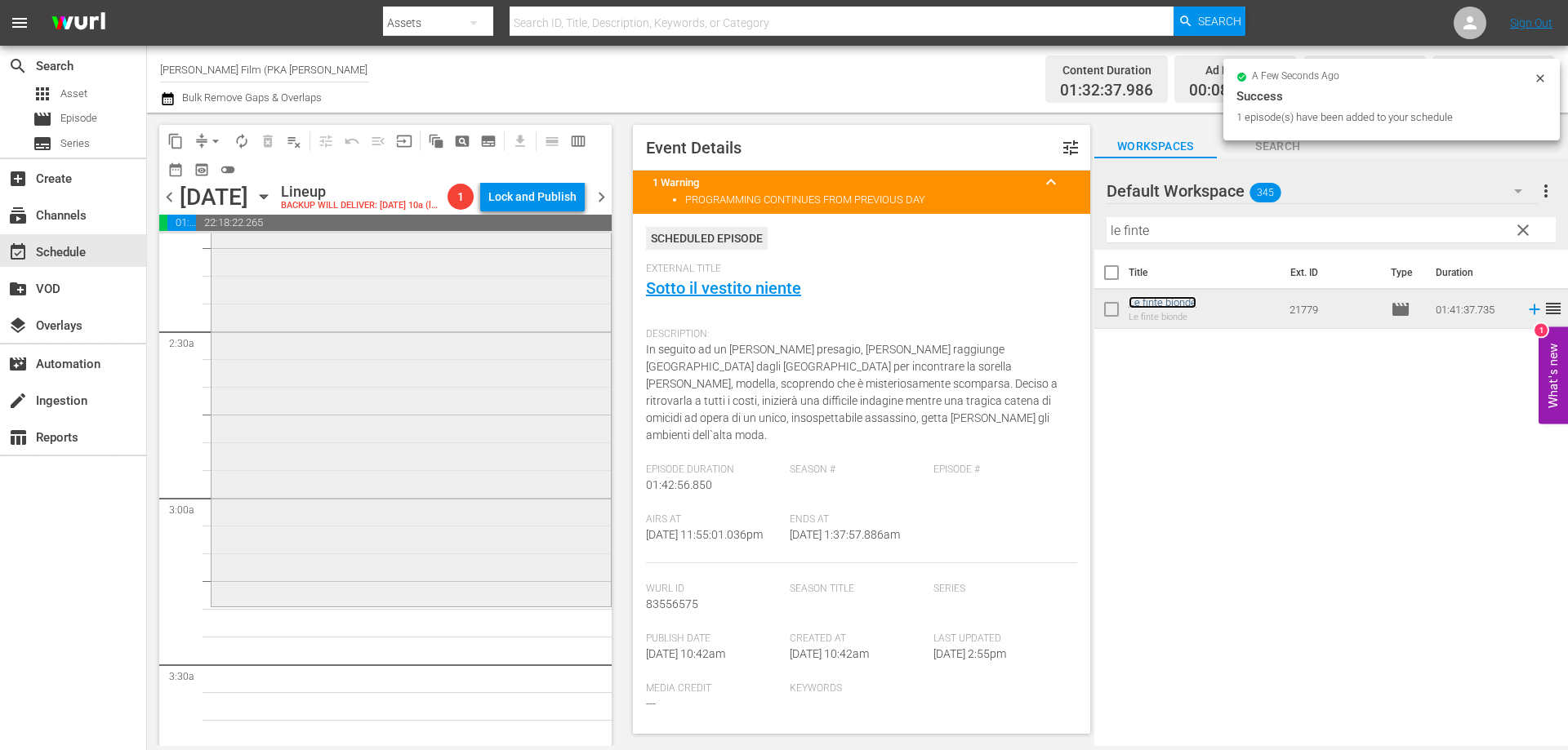
scroll to position [816, 0]
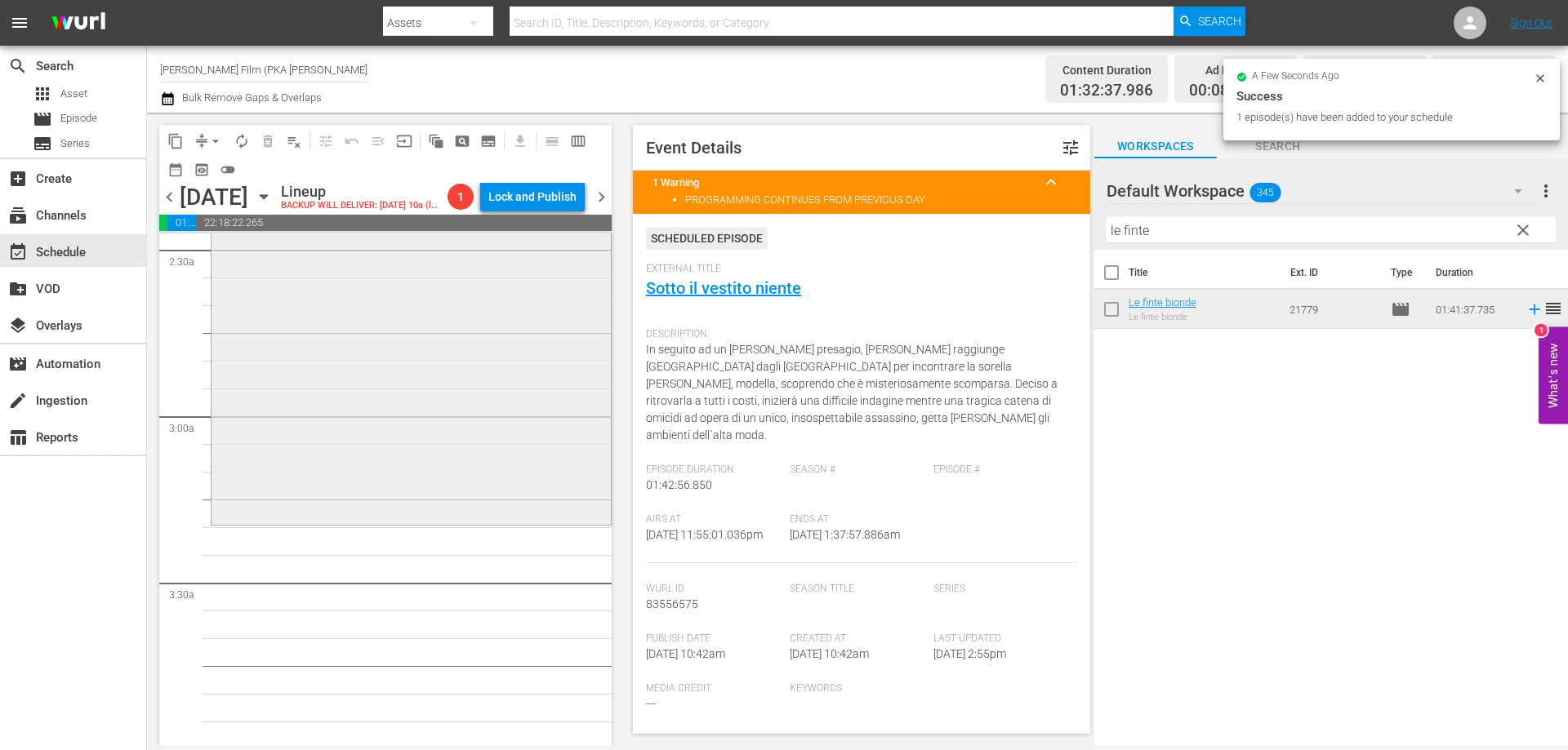
click at [507, 440] on div "Le finte bionde reorder" at bounding box center [411, 241] width 399 height 559
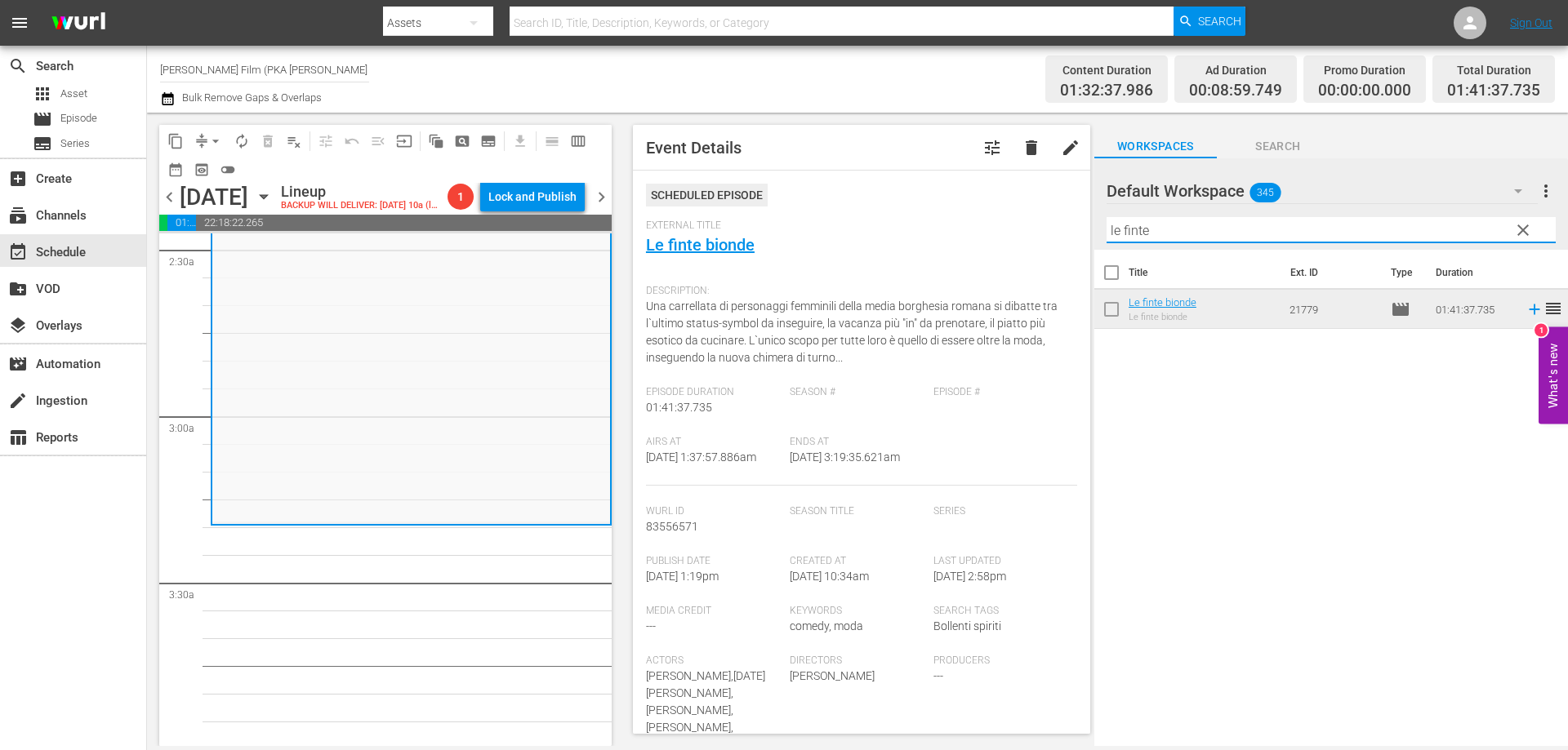
drag, startPoint x: 1058, startPoint y: 222, endPoint x: 1026, endPoint y: 213, distance: 33.2
click at [1035, 216] on div "content_copy compress arrow_drop_down autorenew_outlined delete_forever_outline…" at bounding box center [857, 429] width 1421 height 633
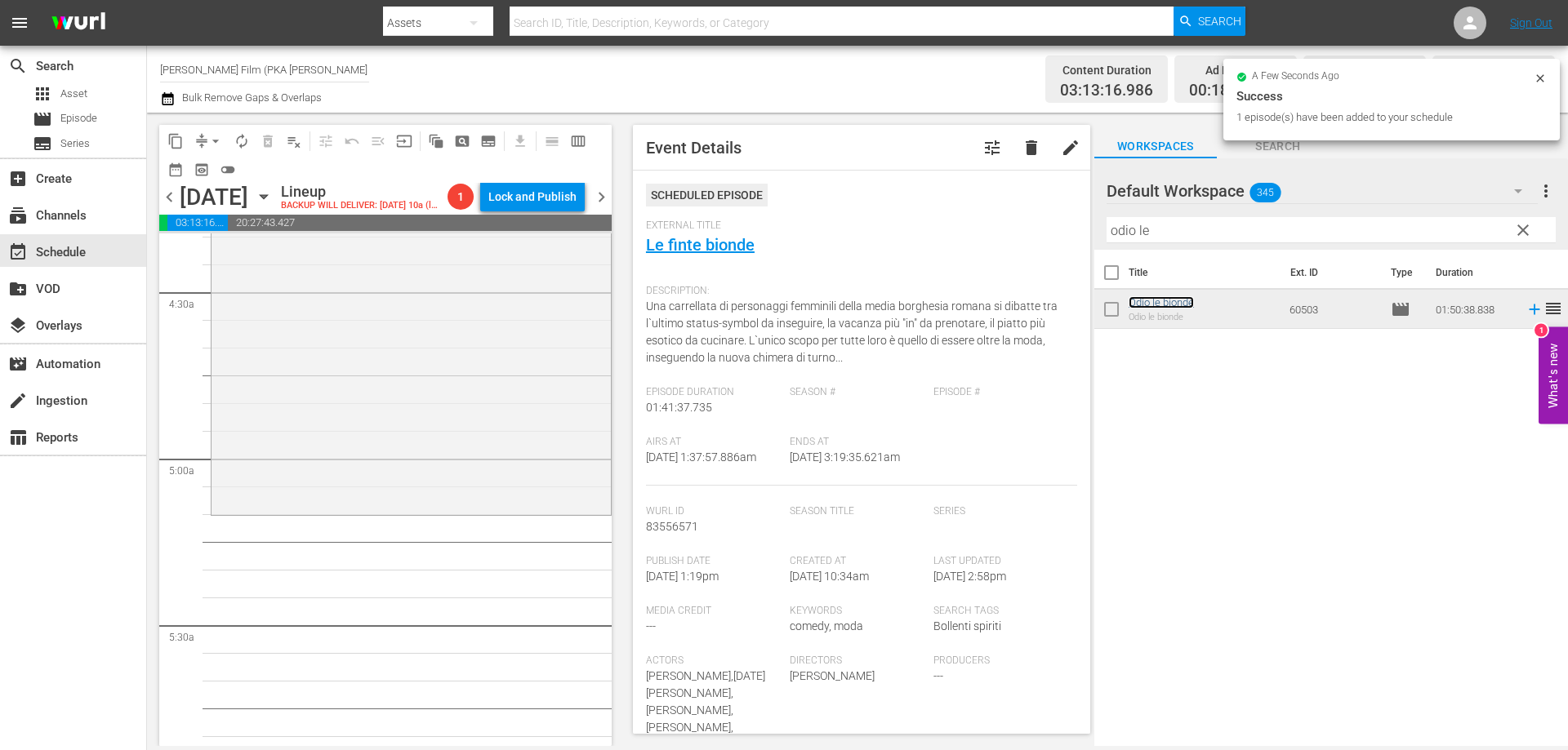
scroll to position [1469, 0]
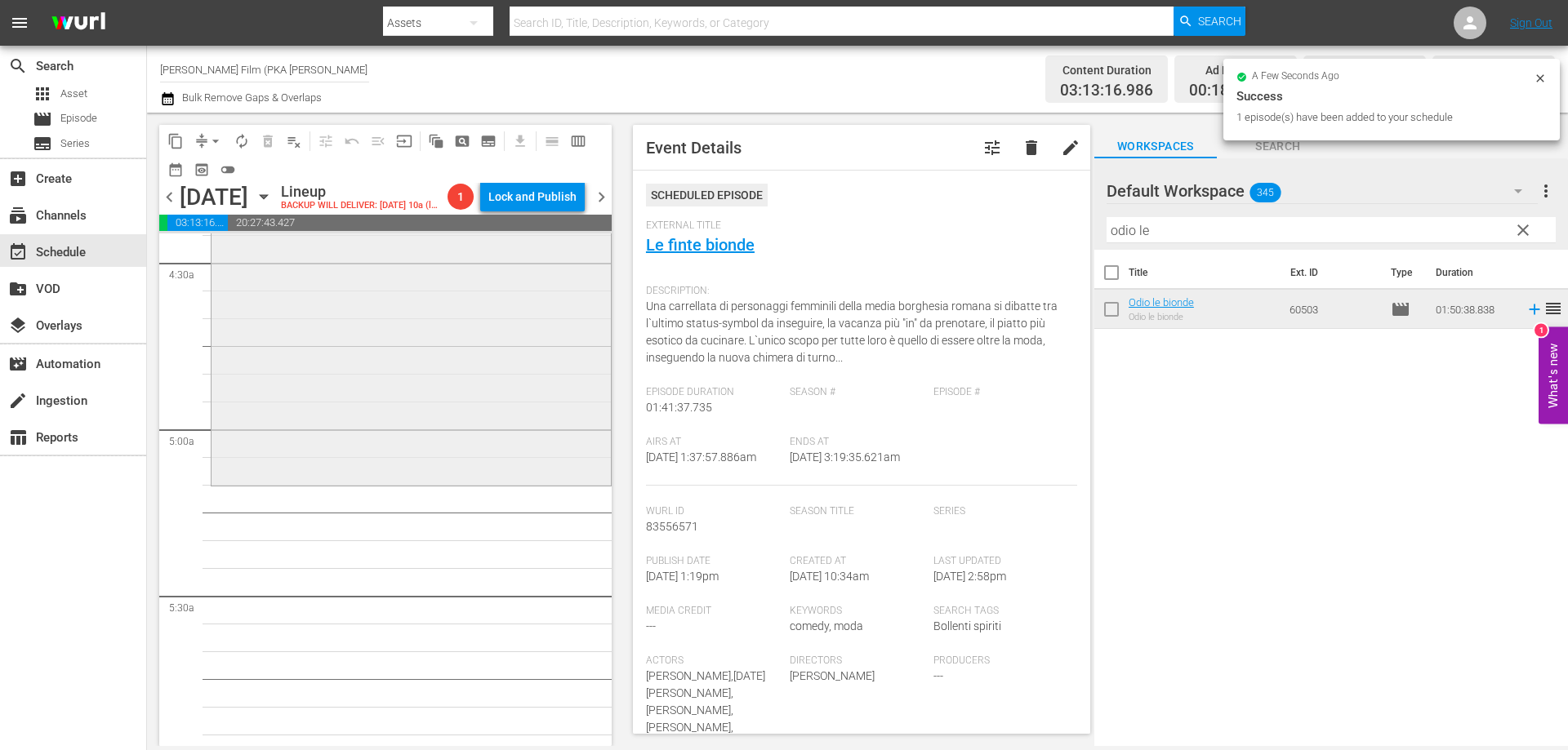
click at [540, 472] on div "Odio le bionde reorder" at bounding box center [411, 177] width 399 height 608
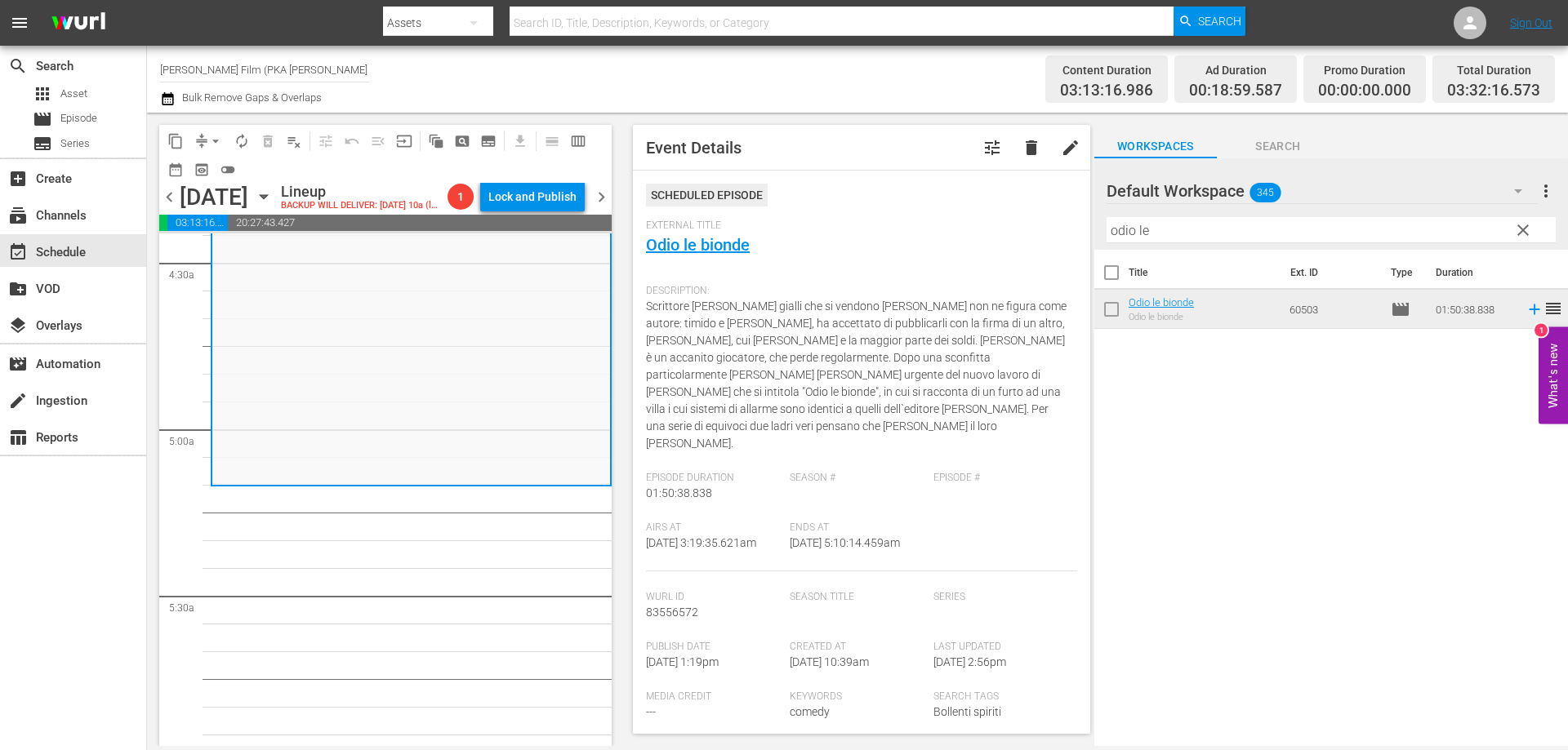
drag, startPoint x: 1175, startPoint y: 229, endPoint x: 1033, endPoint y: 213, distance: 142.9
click at [1033, 213] on div "content_copy compress arrow_drop_down autorenew_outlined delete_forever_outline…" at bounding box center [857, 429] width 1421 height 633
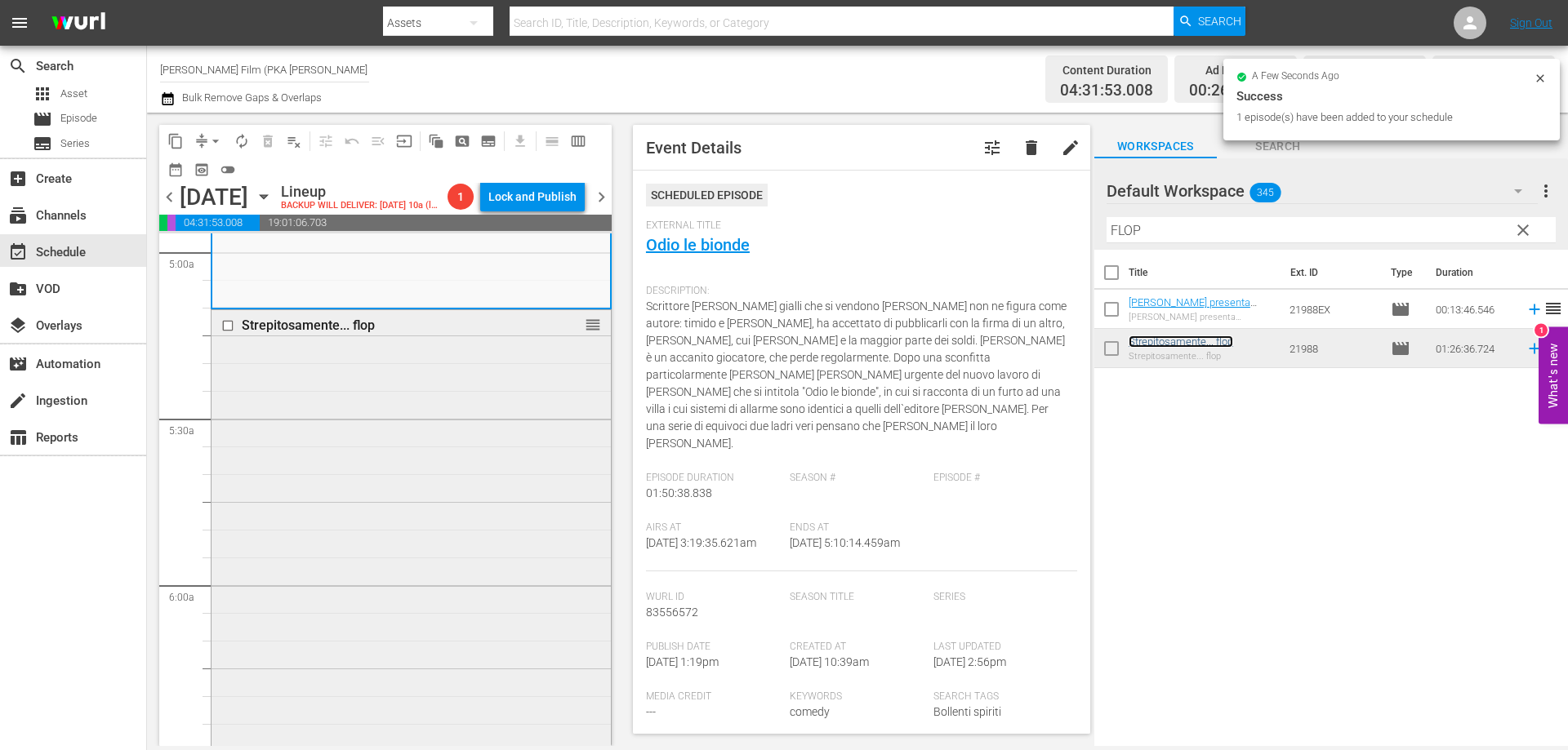
scroll to position [1877, 0]
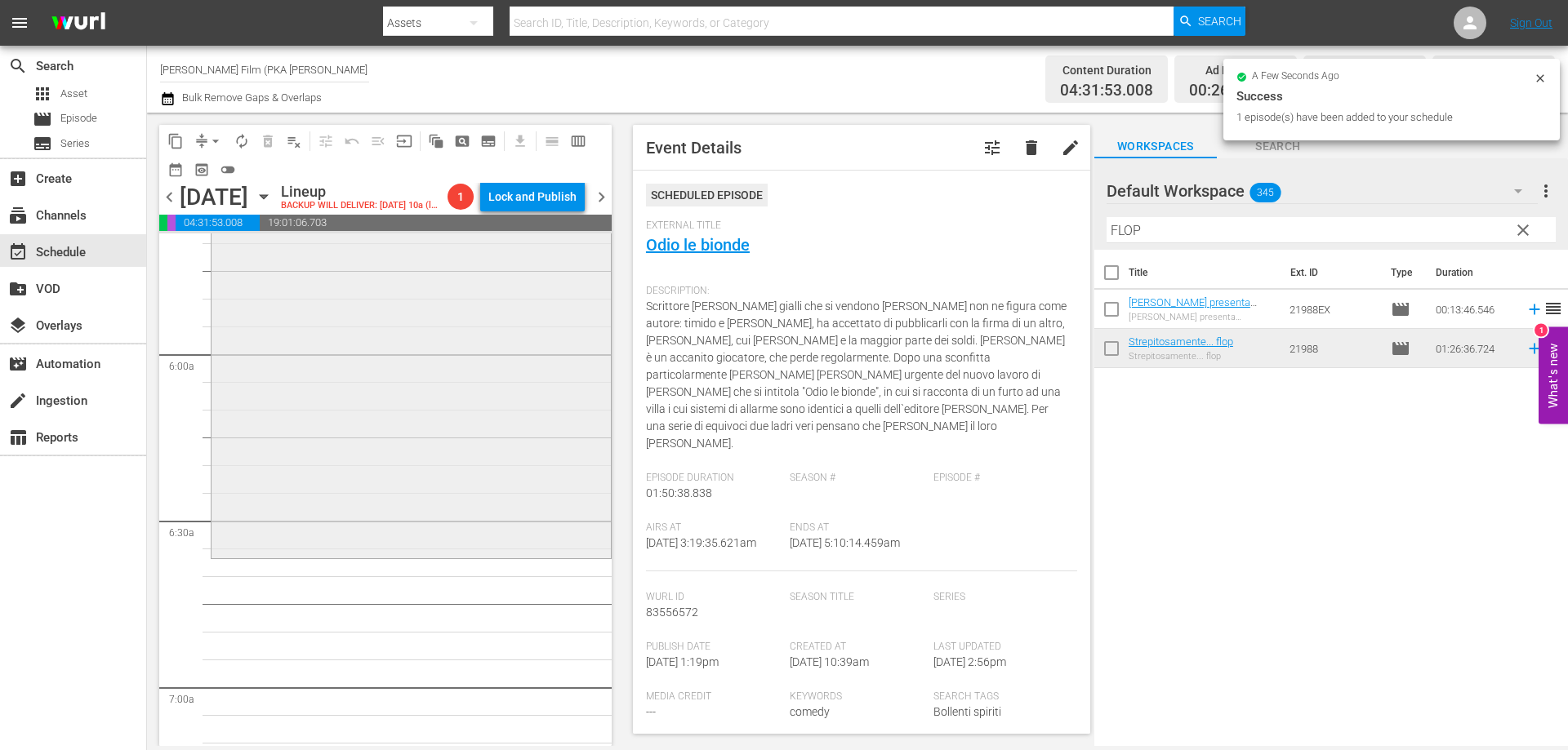
click at [454, 529] on div "Strepitosamente... flop reorder" at bounding box center [411, 317] width 399 height 476
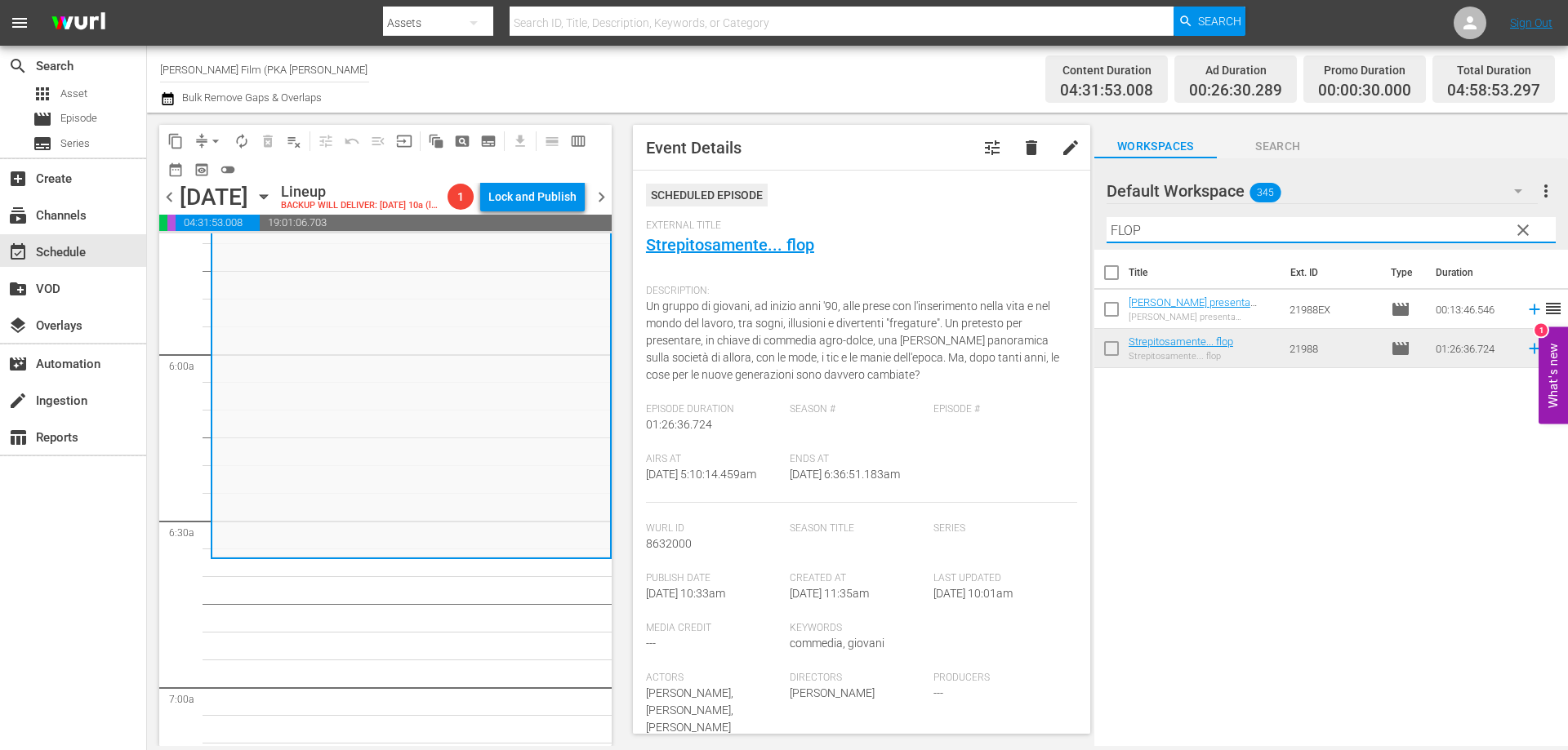
drag, startPoint x: 1167, startPoint y: 227, endPoint x: 1045, endPoint y: 227, distance: 122.0
click at [1045, 227] on div "content_copy compress arrow_drop_down autorenew_outlined delete_forever_outline…" at bounding box center [857, 429] width 1421 height 633
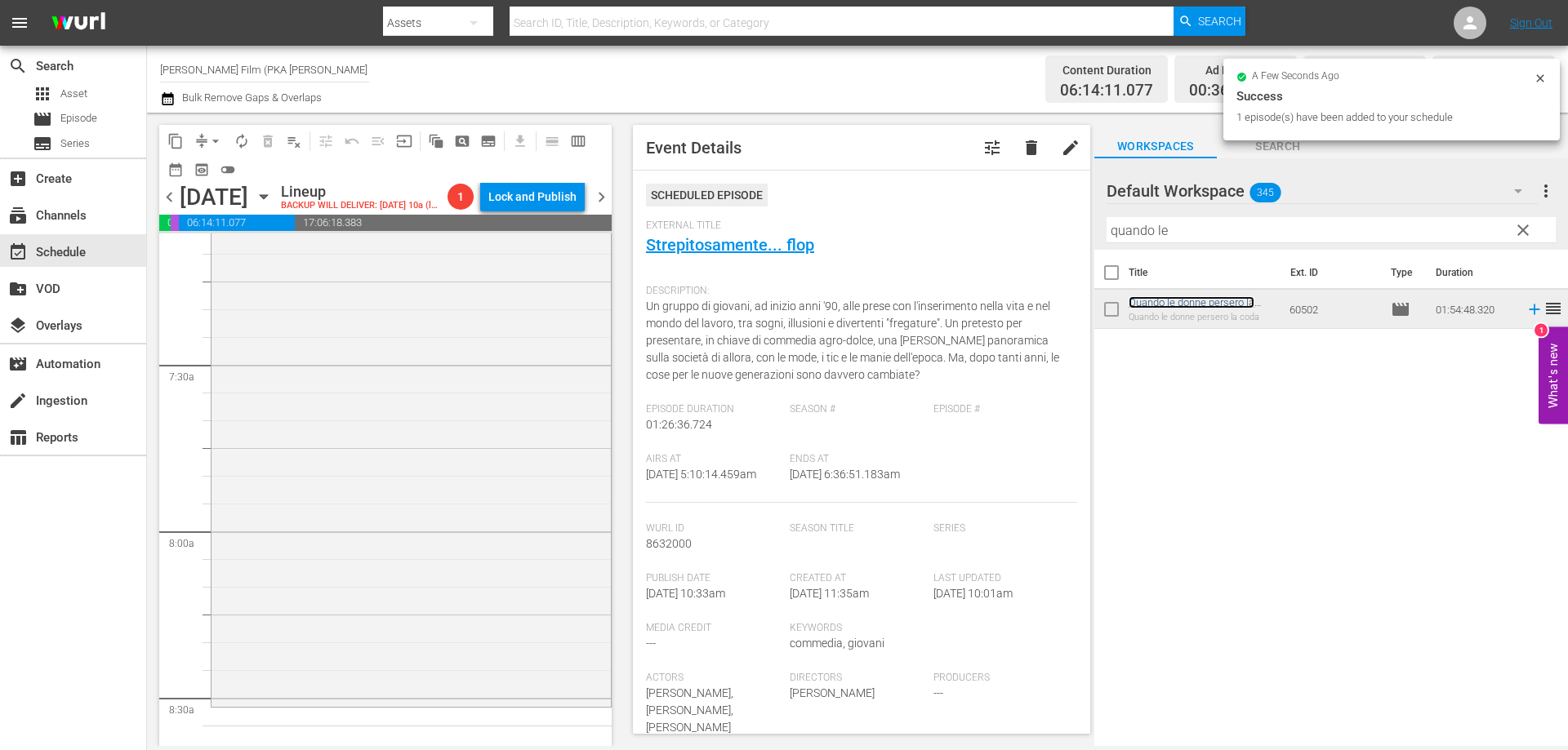
scroll to position [2367, 0]
click at [563, 538] on div "Quando le donne persero la coda reorder" at bounding box center [411, 386] width 399 height 632
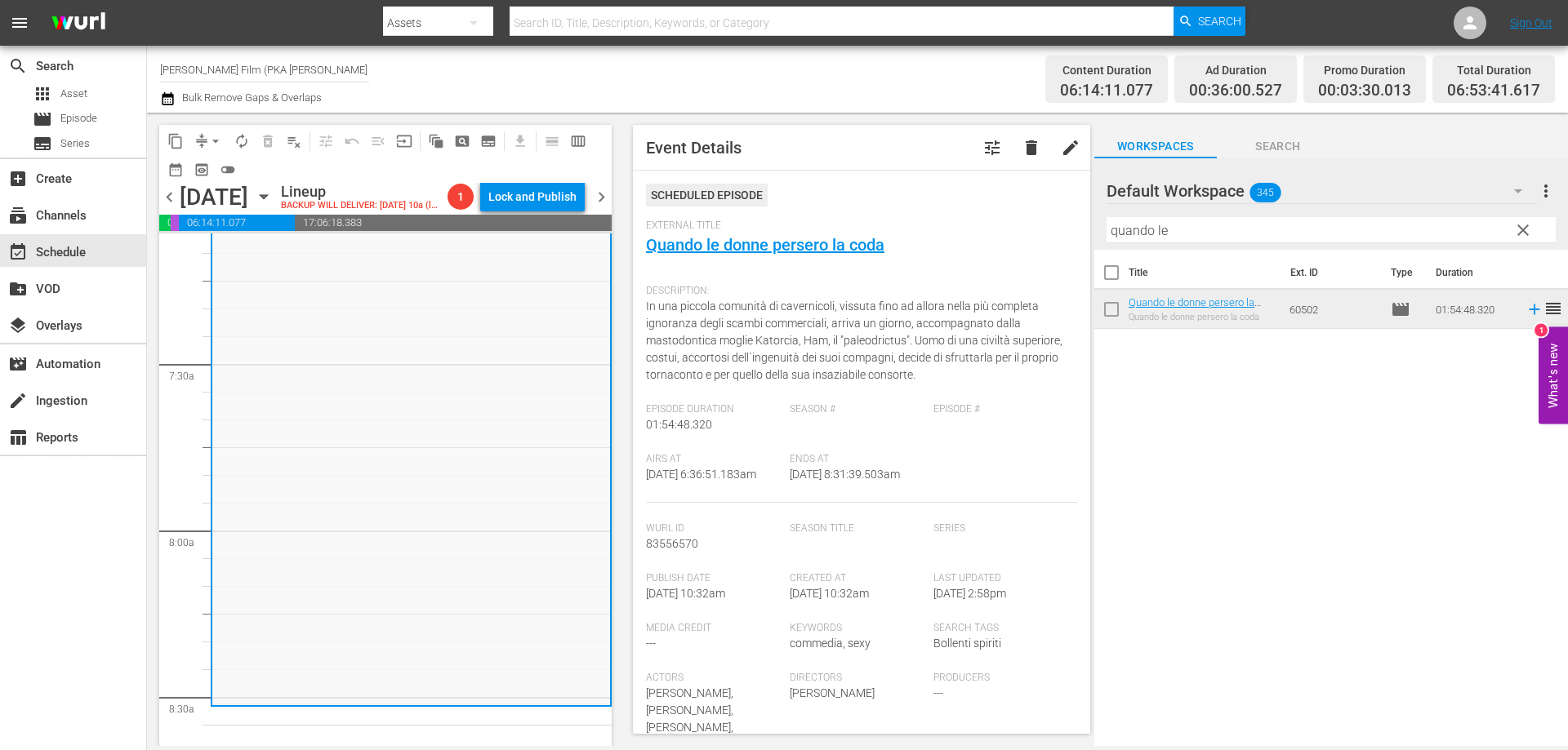
drag, startPoint x: 1182, startPoint y: 229, endPoint x: 940, endPoint y: 215, distance: 242.4
click at [940, 215] on div "content_copy compress arrow_drop_down autorenew_outlined delete_forever_outline…" at bounding box center [857, 429] width 1421 height 633
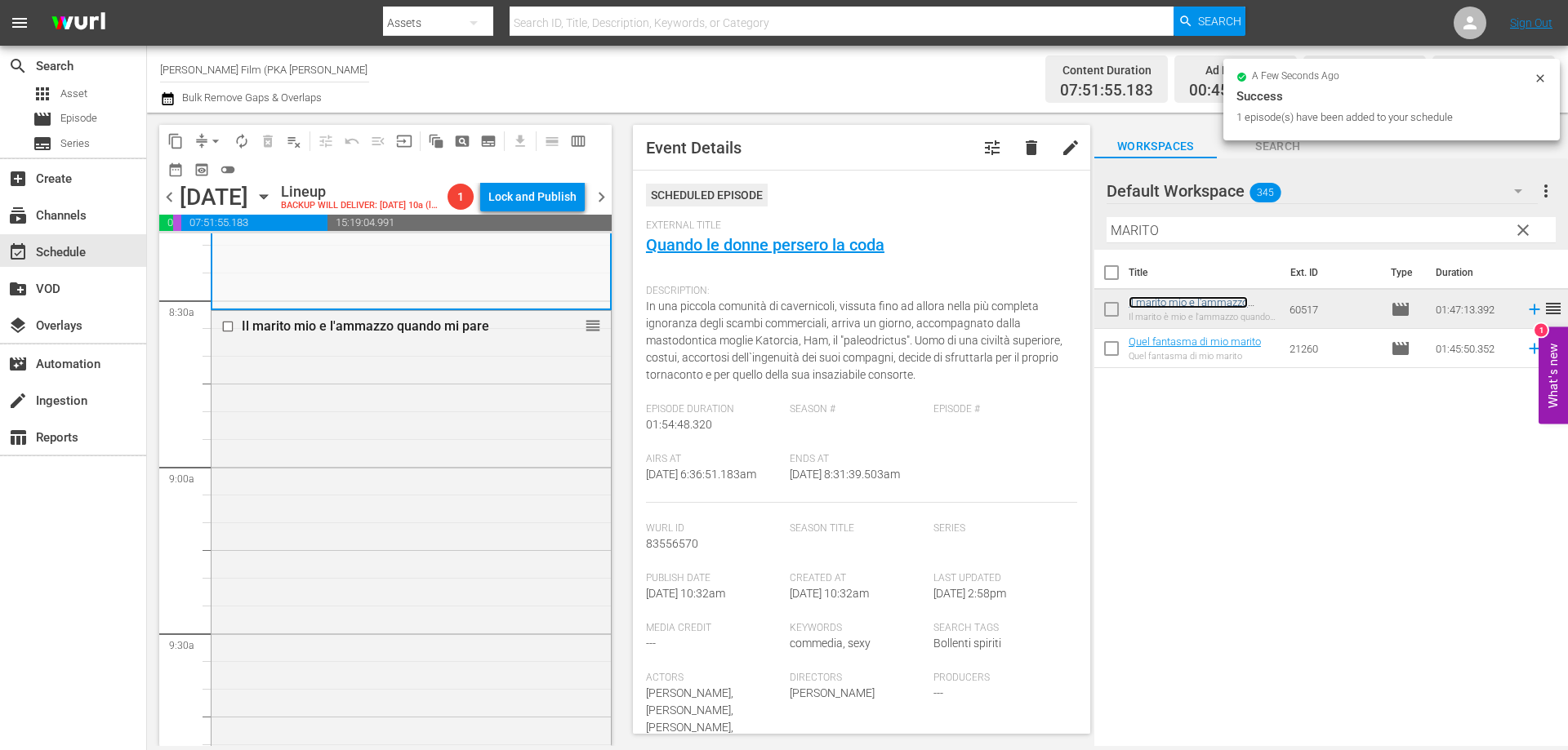
scroll to position [3019, 0]
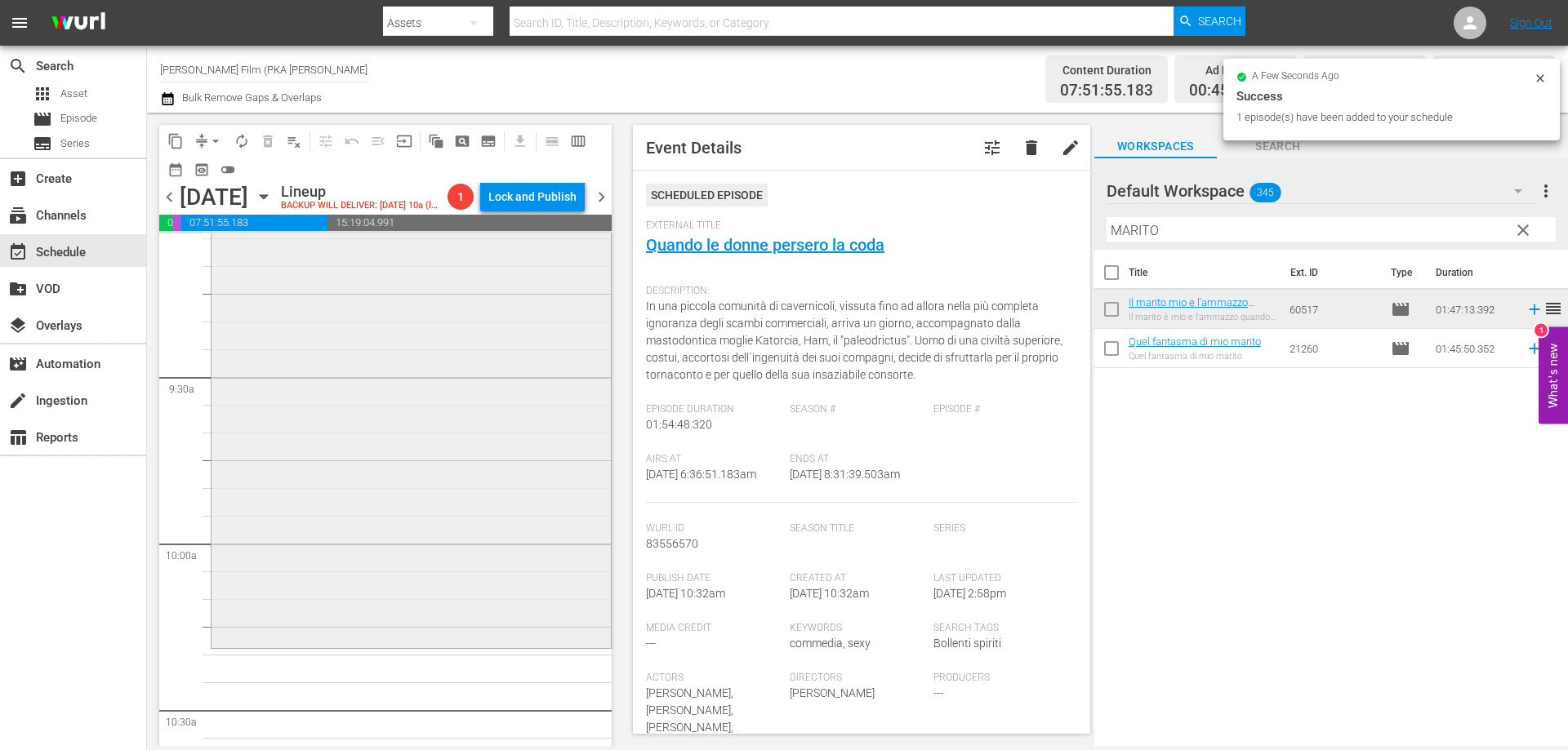
click at [499, 534] on div "Il marito mio e l'ammazzo quando mi pare reorder" at bounding box center [411, 349] width 399 height 590
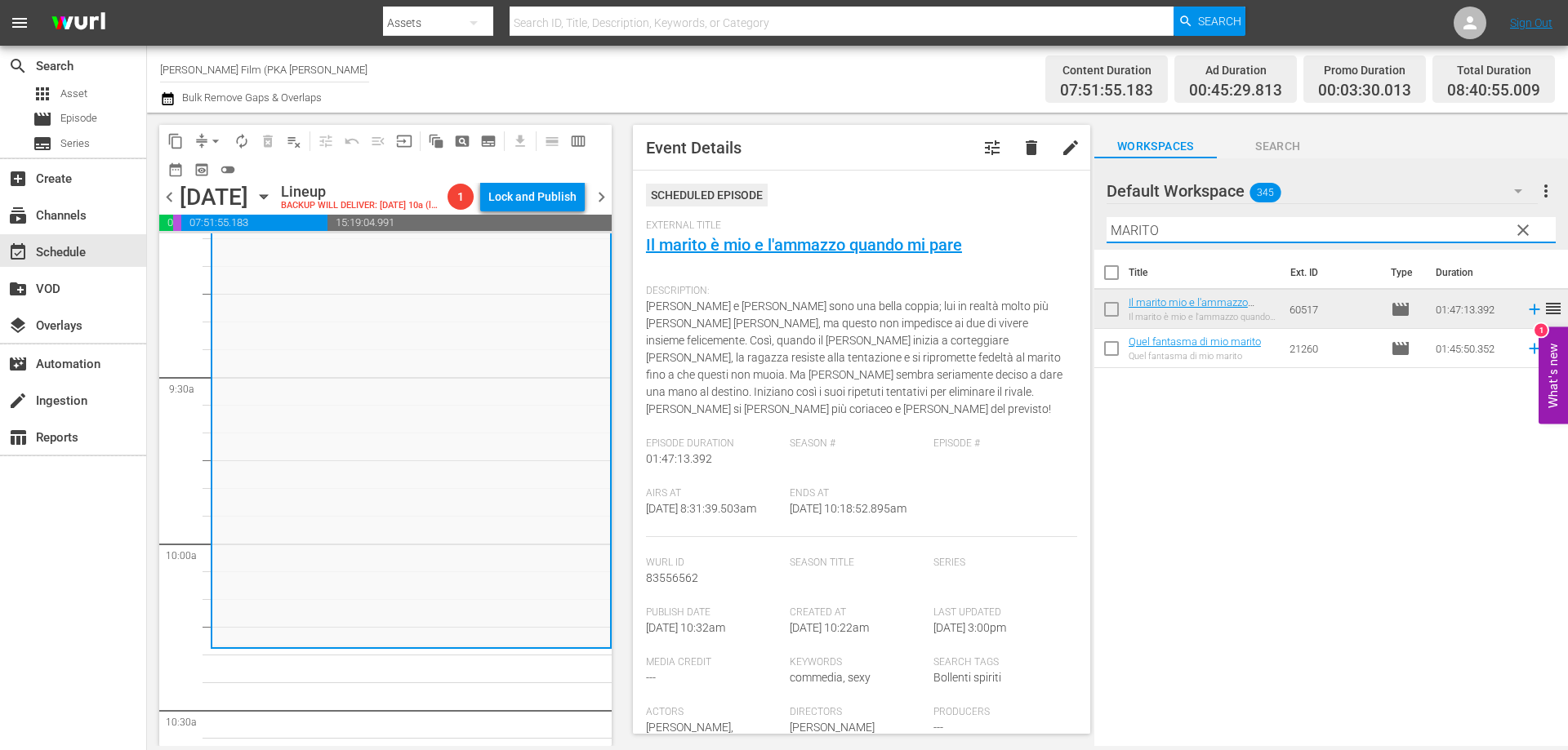
drag, startPoint x: 1169, startPoint y: 233, endPoint x: 993, endPoint y: 213, distance: 177.1
click at [993, 213] on div "content_copy compress arrow_drop_down autorenew_outlined delete_forever_outline…" at bounding box center [857, 429] width 1421 height 633
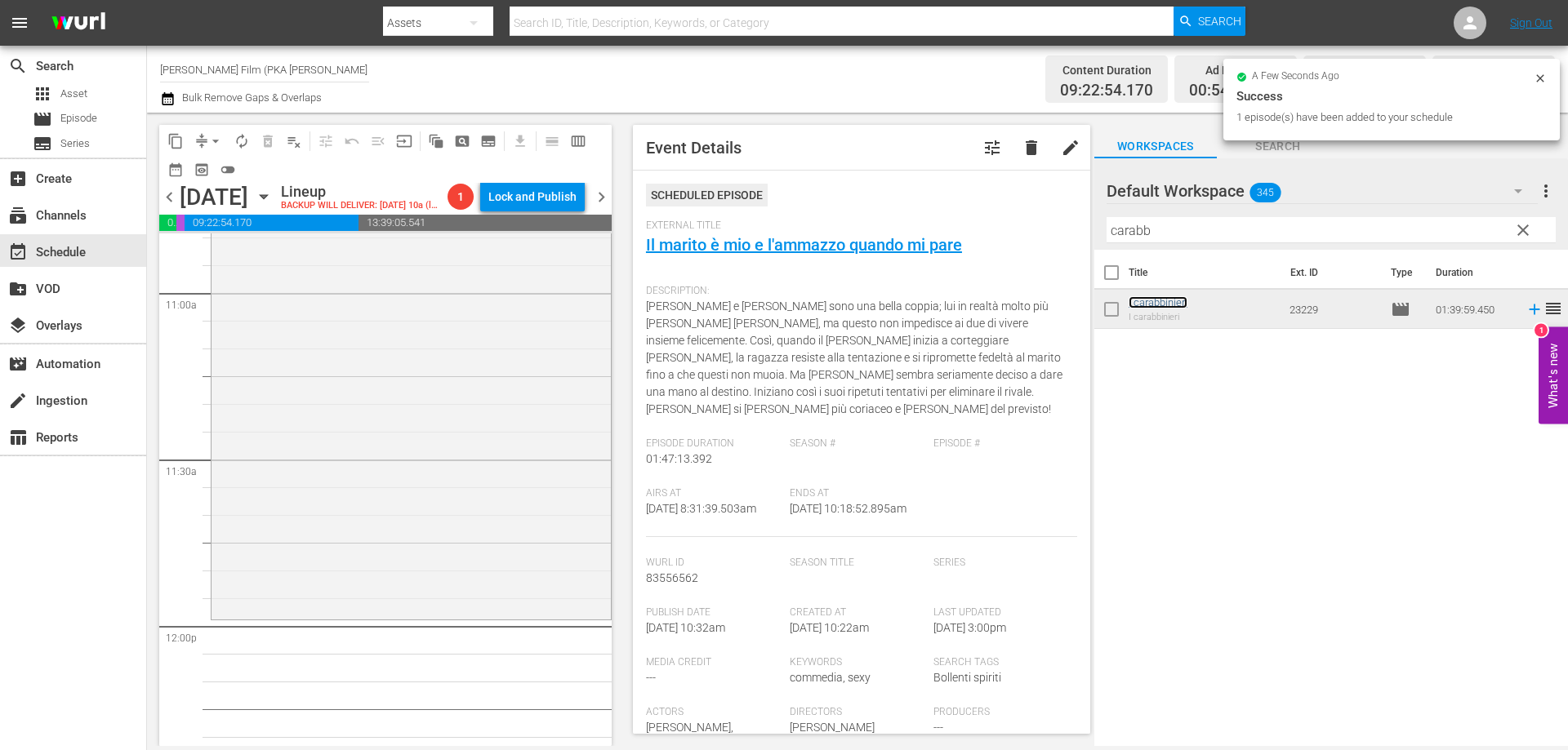
scroll to position [3672, 0]
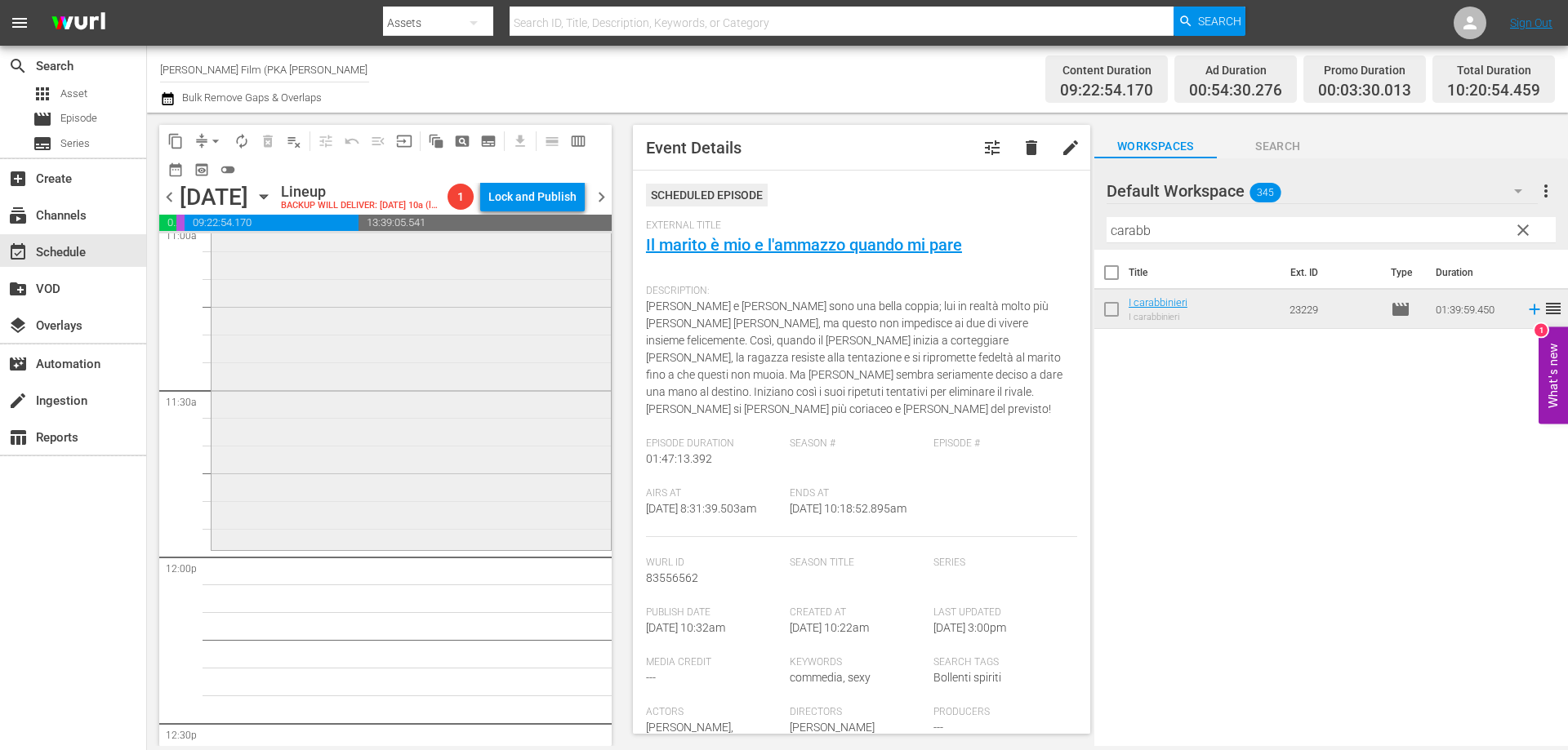
click at [464, 504] on div "I carabbinieri reorder" at bounding box center [411, 271] width 399 height 550
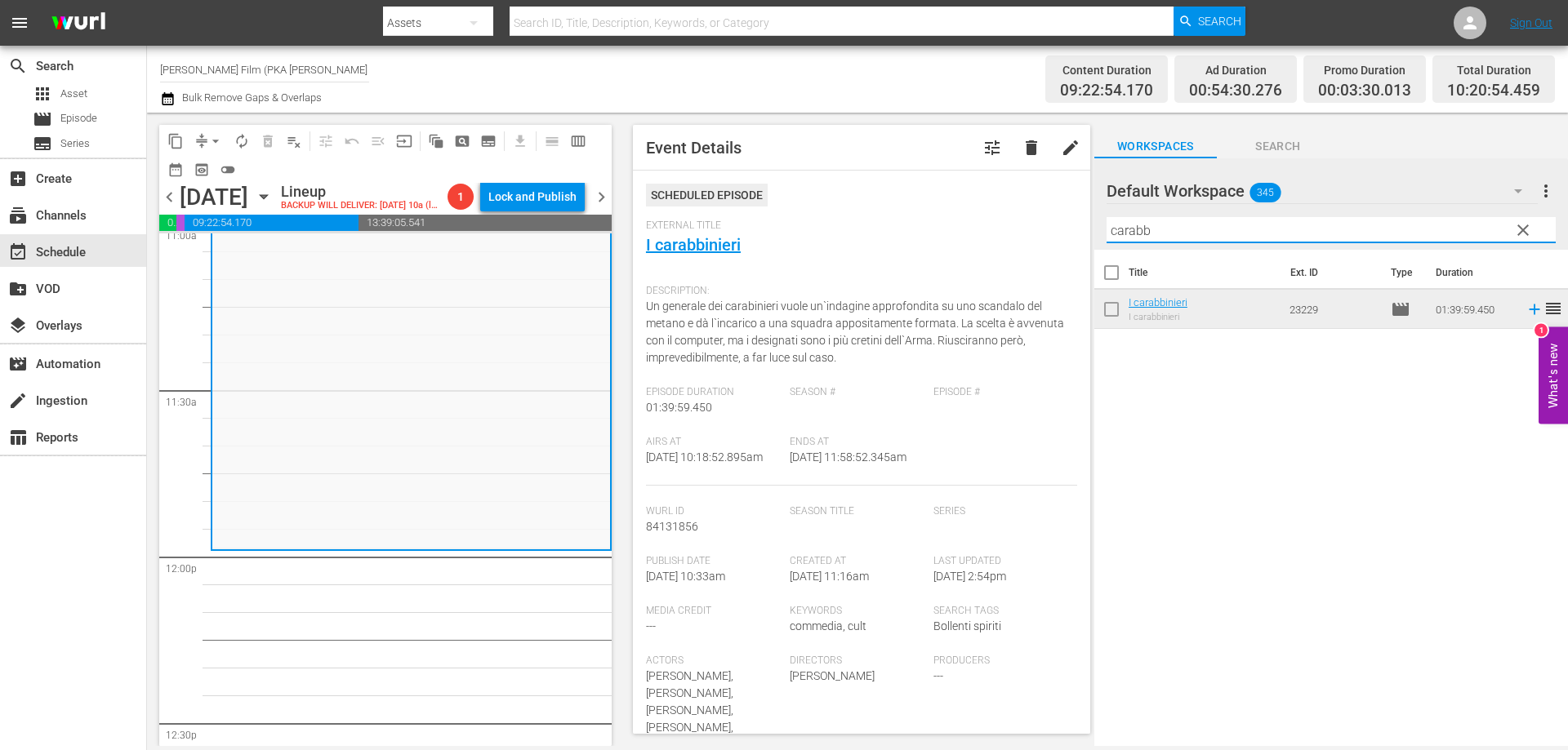
drag, startPoint x: 1169, startPoint y: 236, endPoint x: 971, endPoint y: 192, distance: 202.8
click at [971, 192] on div "content_copy compress arrow_drop_down autorenew_outlined delete_forever_outline…" at bounding box center [857, 429] width 1421 height 633
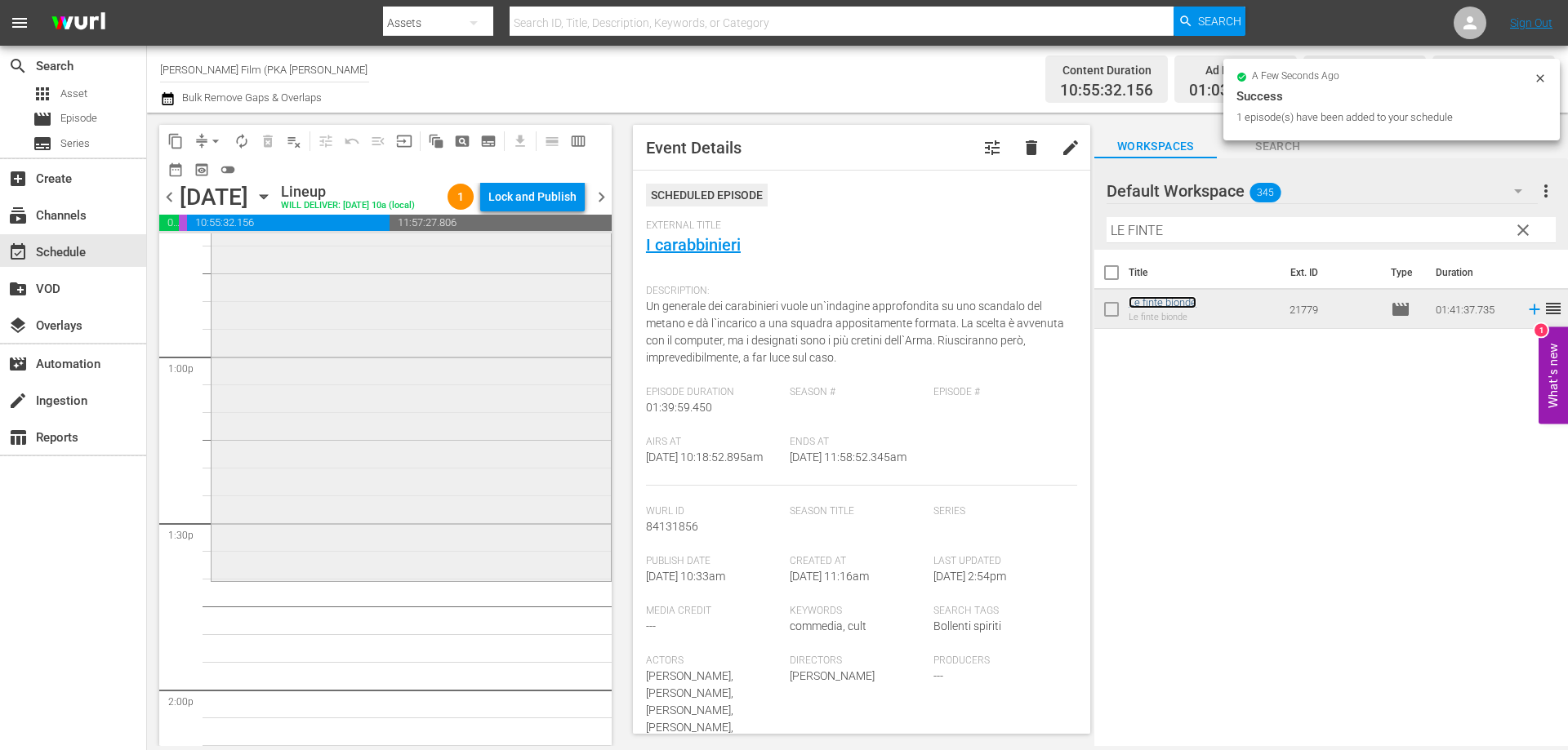
scroll to position [4244, 0]
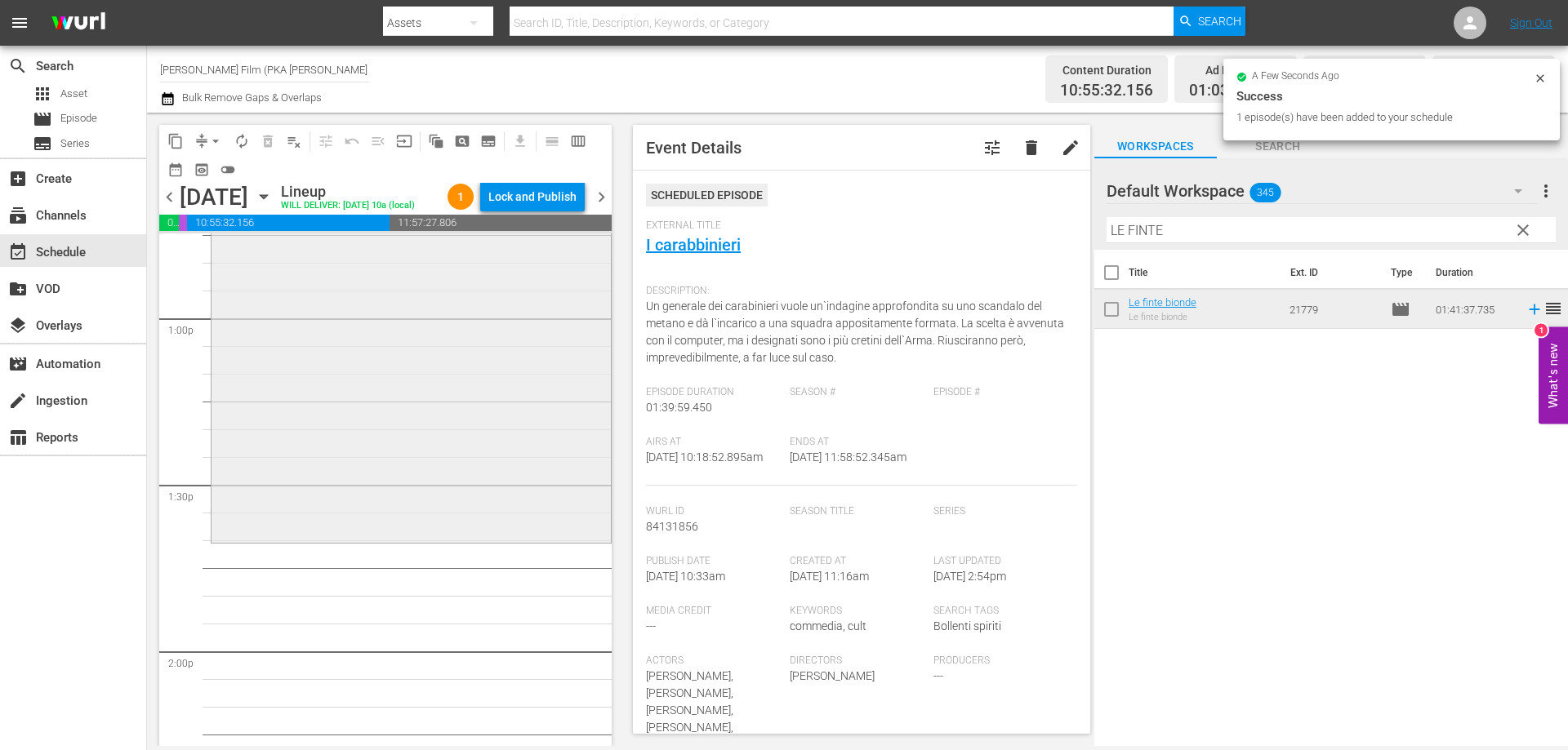
click at [543, 520] on div "Le finte bionde reorder" at bounding box center [411, 260] width 399 height 559
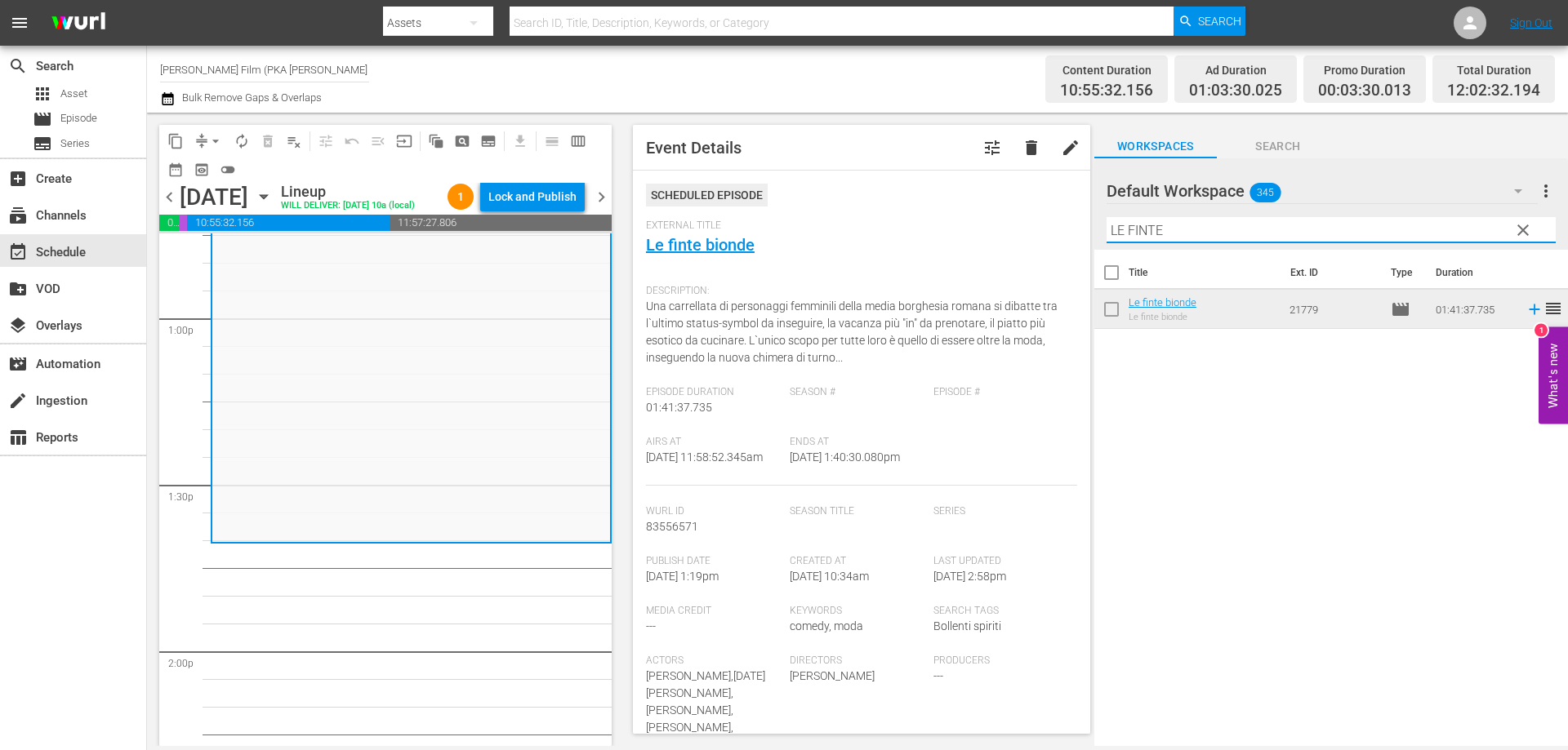
drag, startPoint x: 1170, startPoint y: 225, endPoint x: 1002, endPoint y: 218, distance: 168.1
click at [1003, 218] on div "content_copy compress arrow_drop_down autorenew_outlined delete_forever_outline…" at bounding box center [857, 429] width 1421 height 633
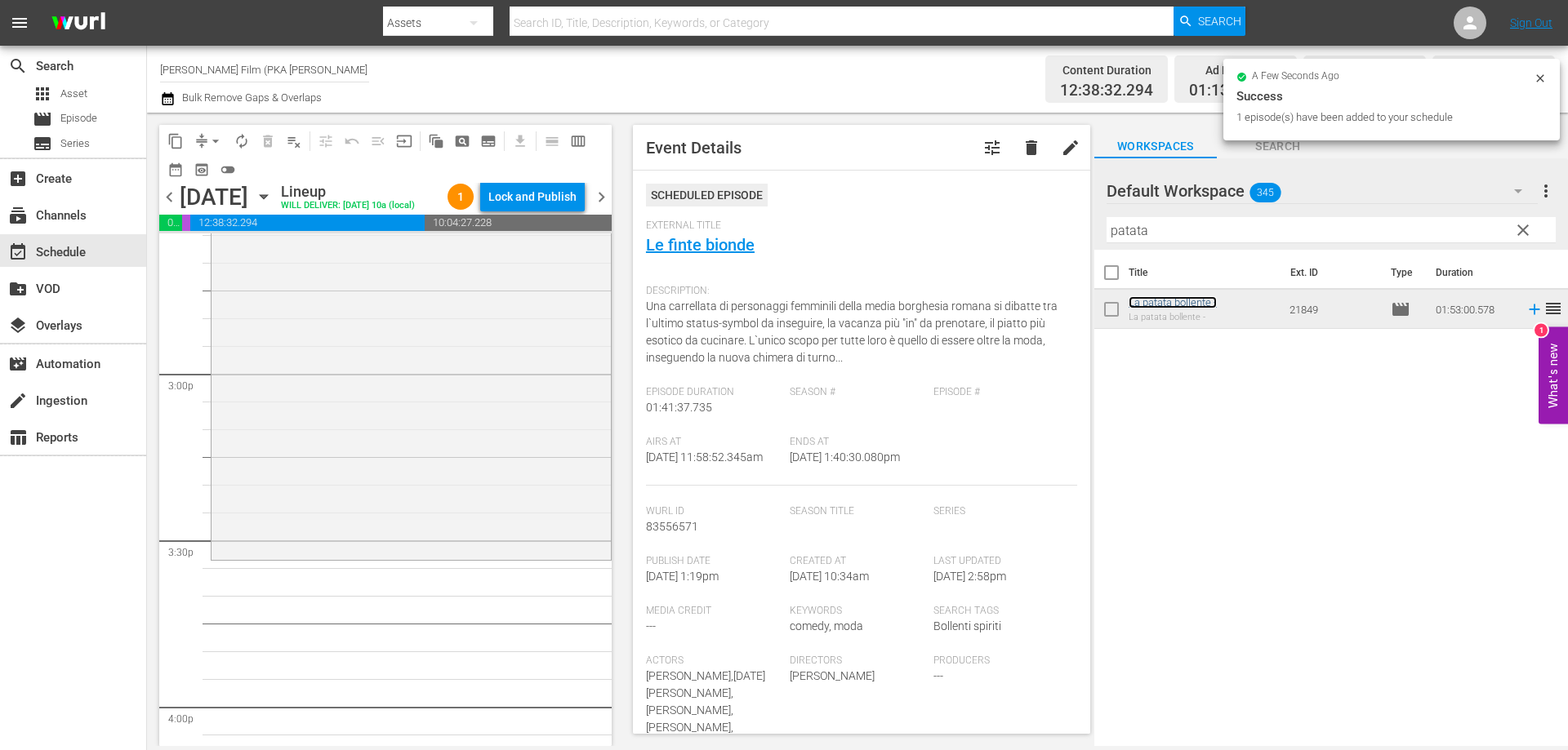
scroll to position [4896, 0]
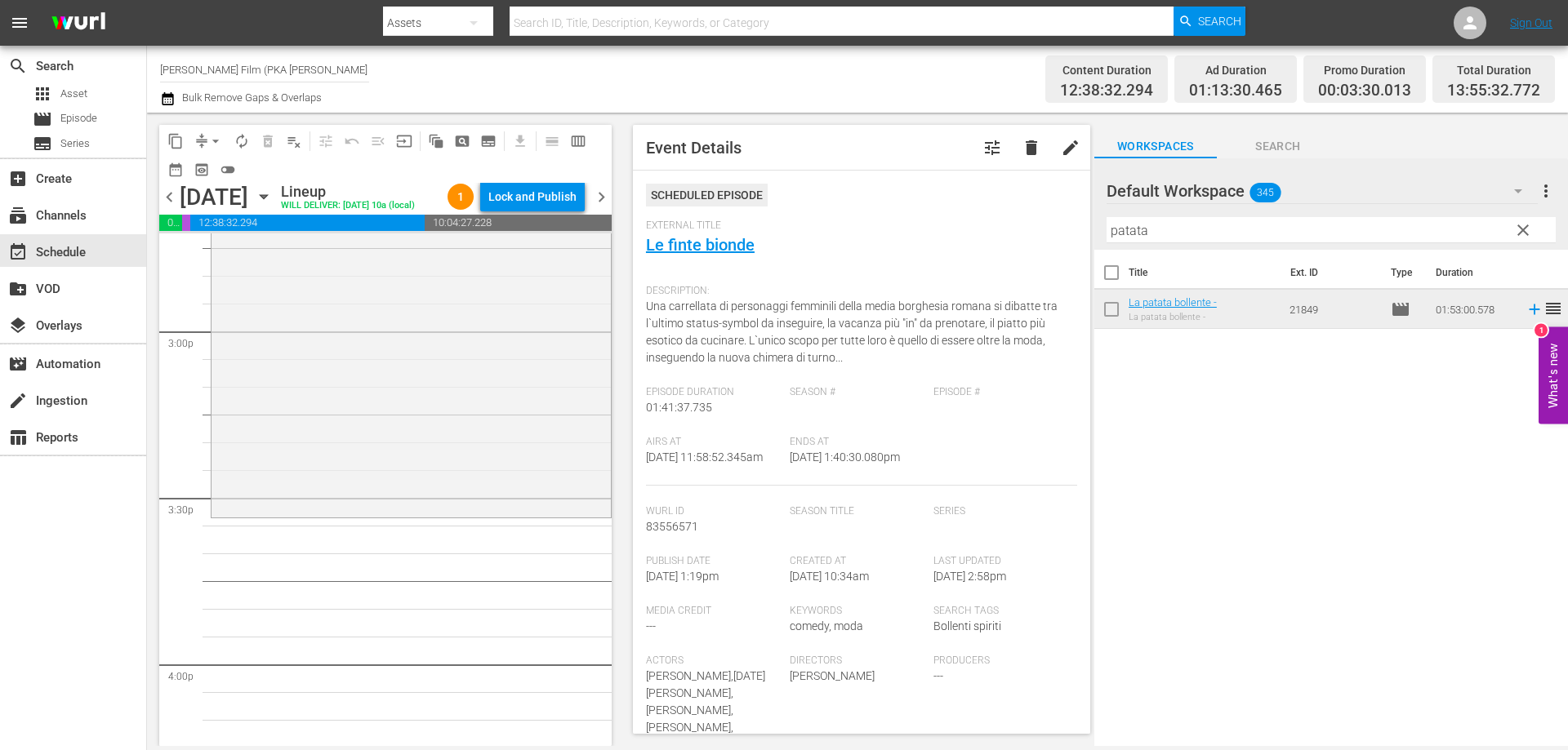
drag, startPoint x: 1150, startPoint y: 301, endPoint x: 484, endPoint y: 523, distance: 702.0
click at [484, 513] on div "La patata bollente - reorder" at bounding box center [411, 202] width 399 height 622
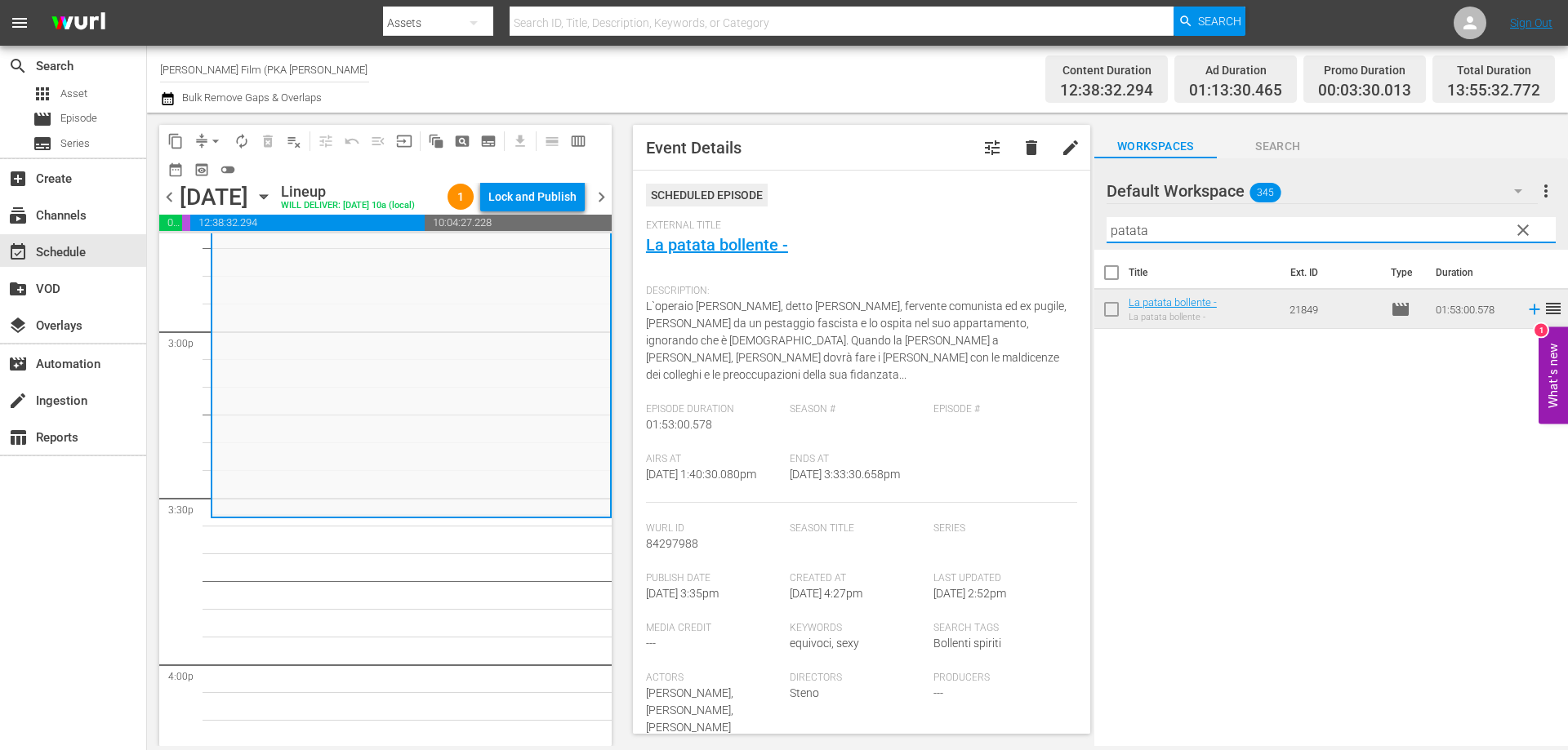
drag, startPoint x: 1162, startPoint y: 236, endPoint x: 1003, endPoint y: 221, distance: 159.7
click at [1019, 225] on div "content_copy compress arrow_drop_down autorenew_outlined delete_forever_outline…" at bounding box center [857, 429] width 1421 height 633
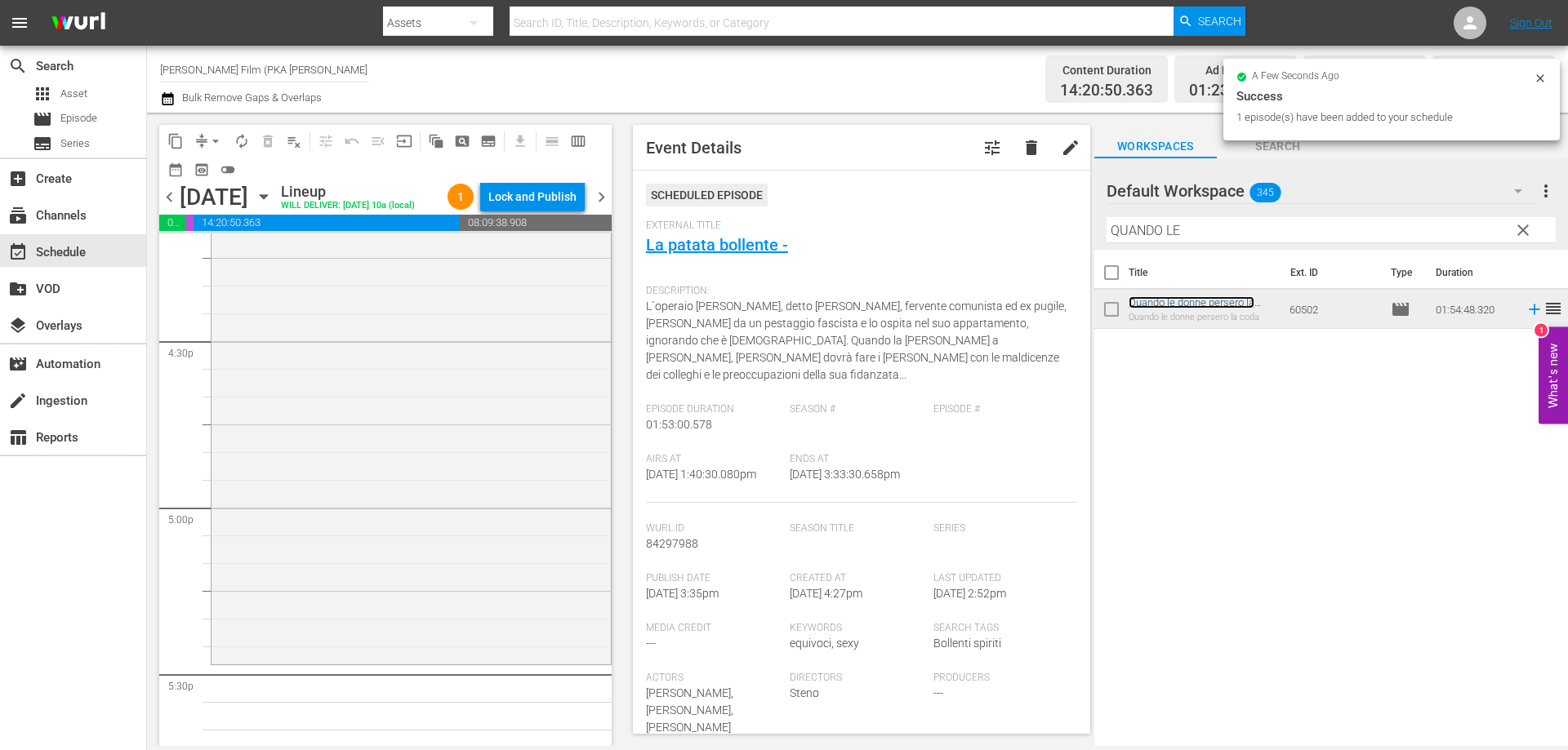
scroll to position [5549, 0]
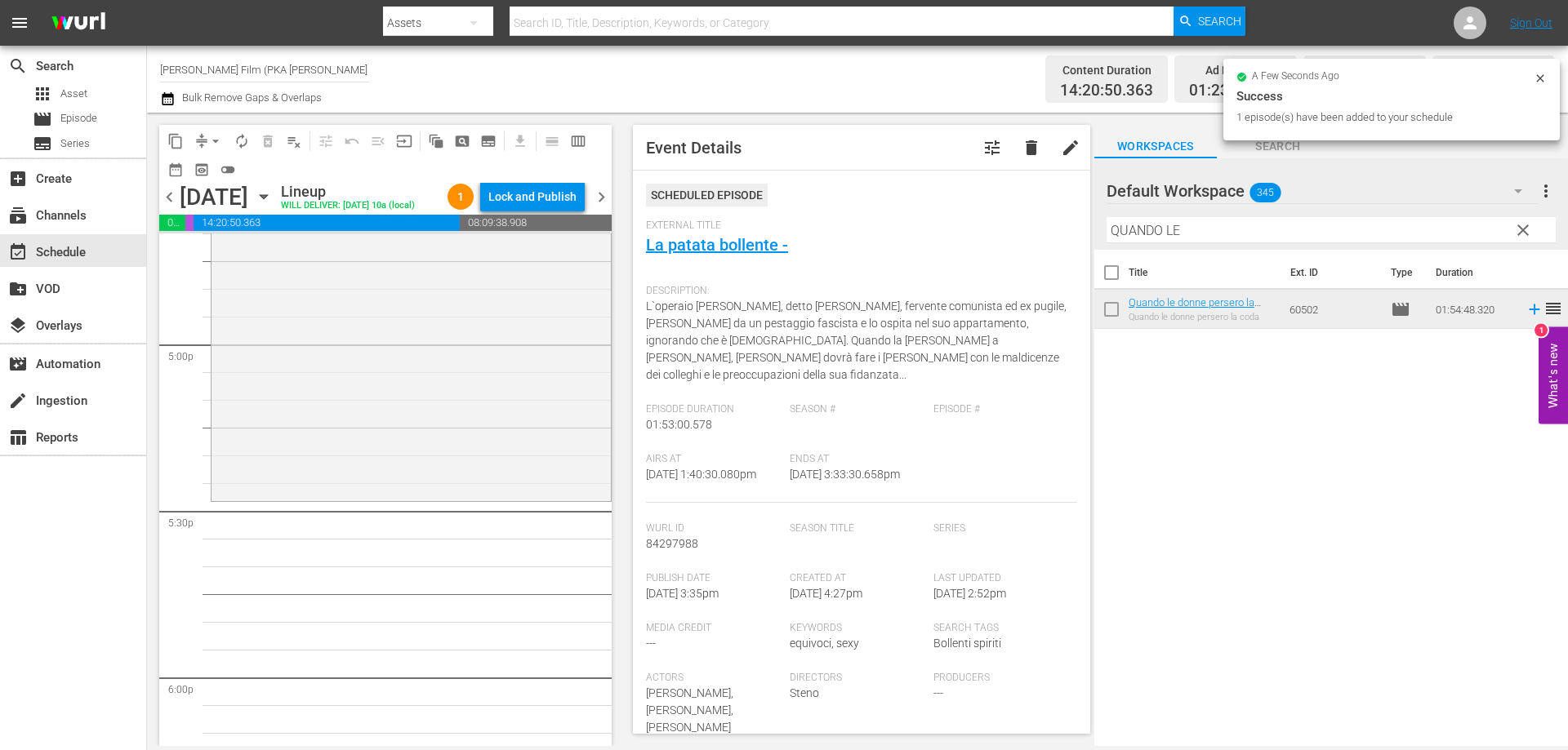
click at [467, 498] on div "Quando le donne persero la coda reorder" at bounding box center [411, 182] width 399 height 632
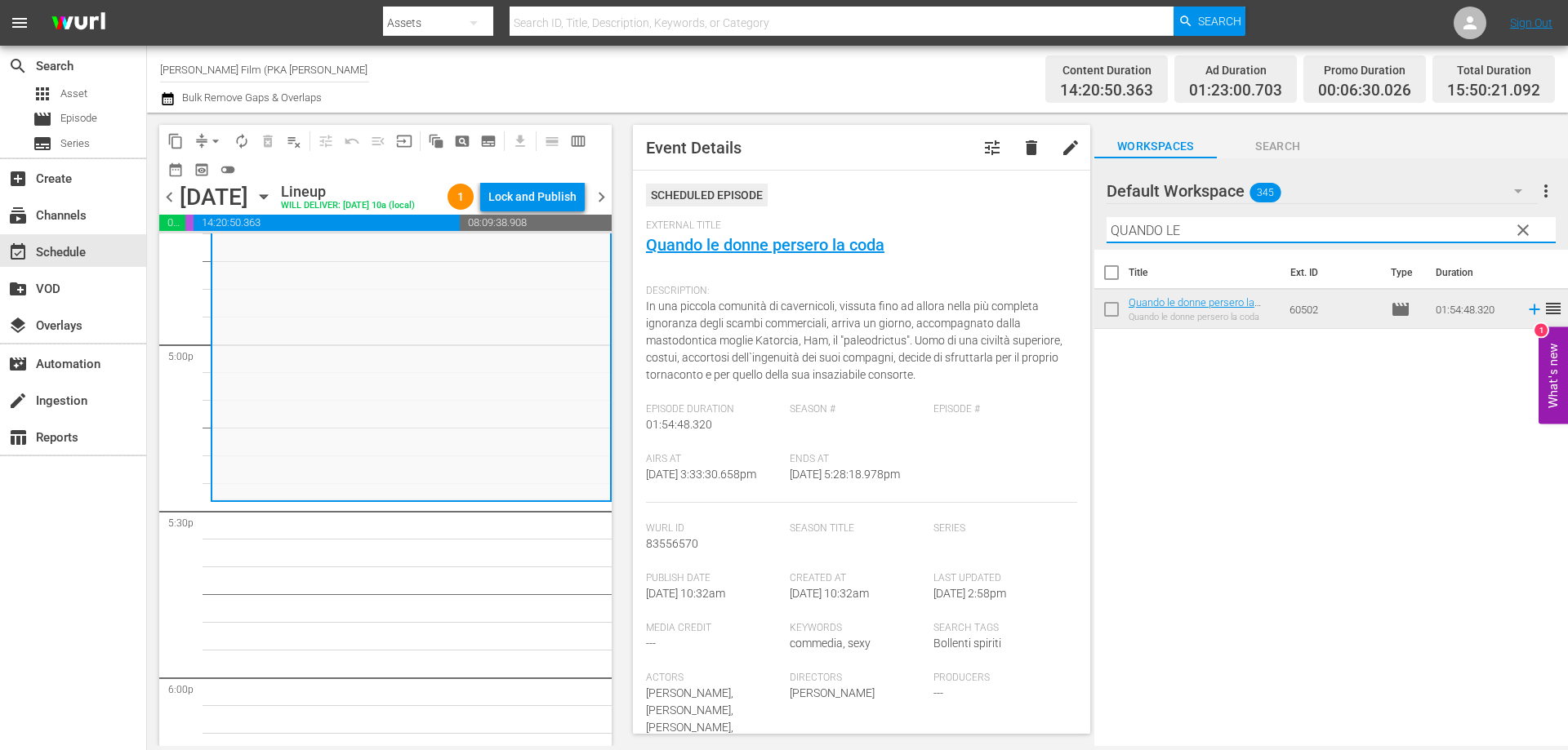
drag, startPoint x: 1194, startPoint y: 234, endPoint x: 875, endPoint y: 175, distance: 324.4
click at [878, 175] on div "content_copy compress arrow_drop_down autorenew_outlined delete_forever_outline…" at bounding box center [857, 429] width 1421 height 633
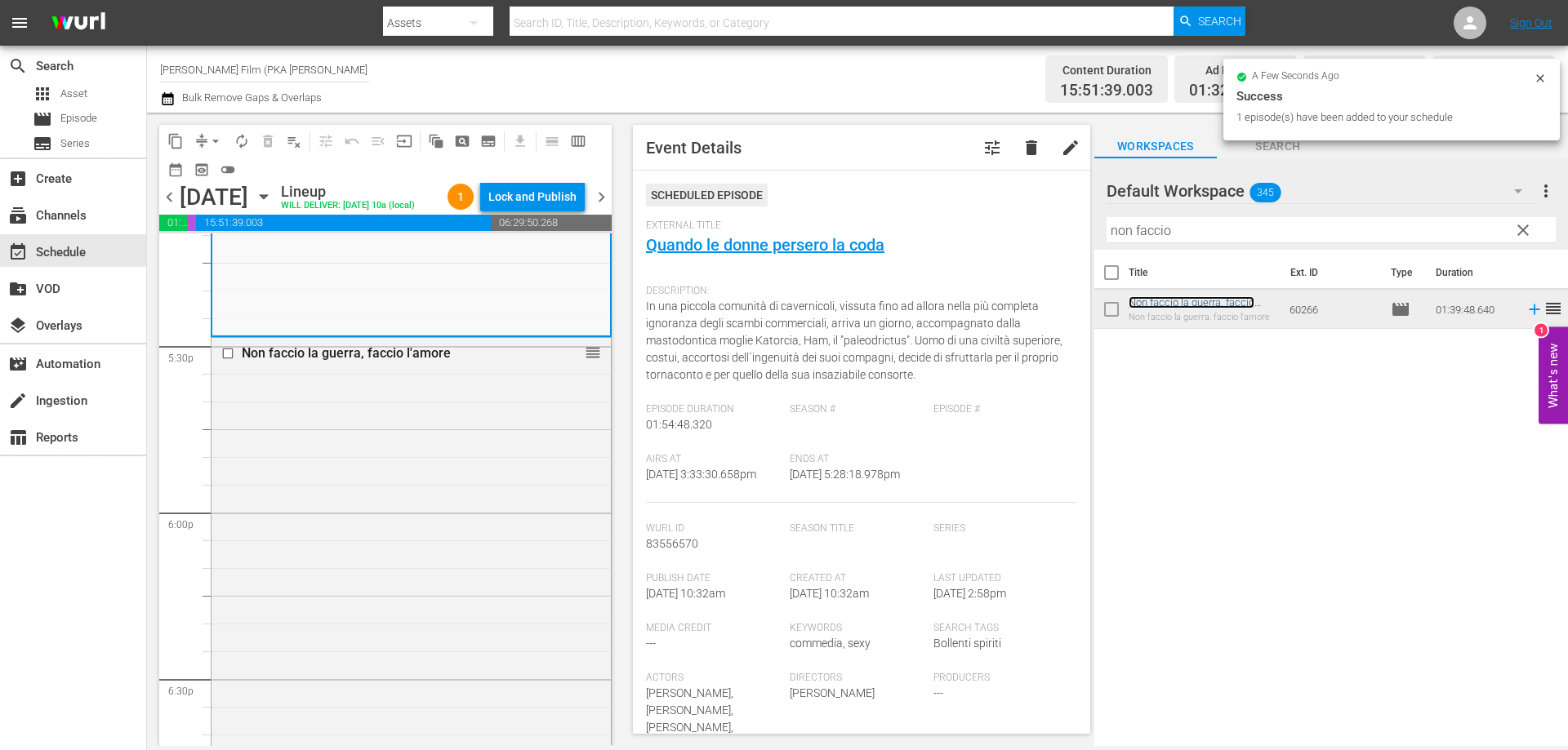
scroll to position [6039, 0]
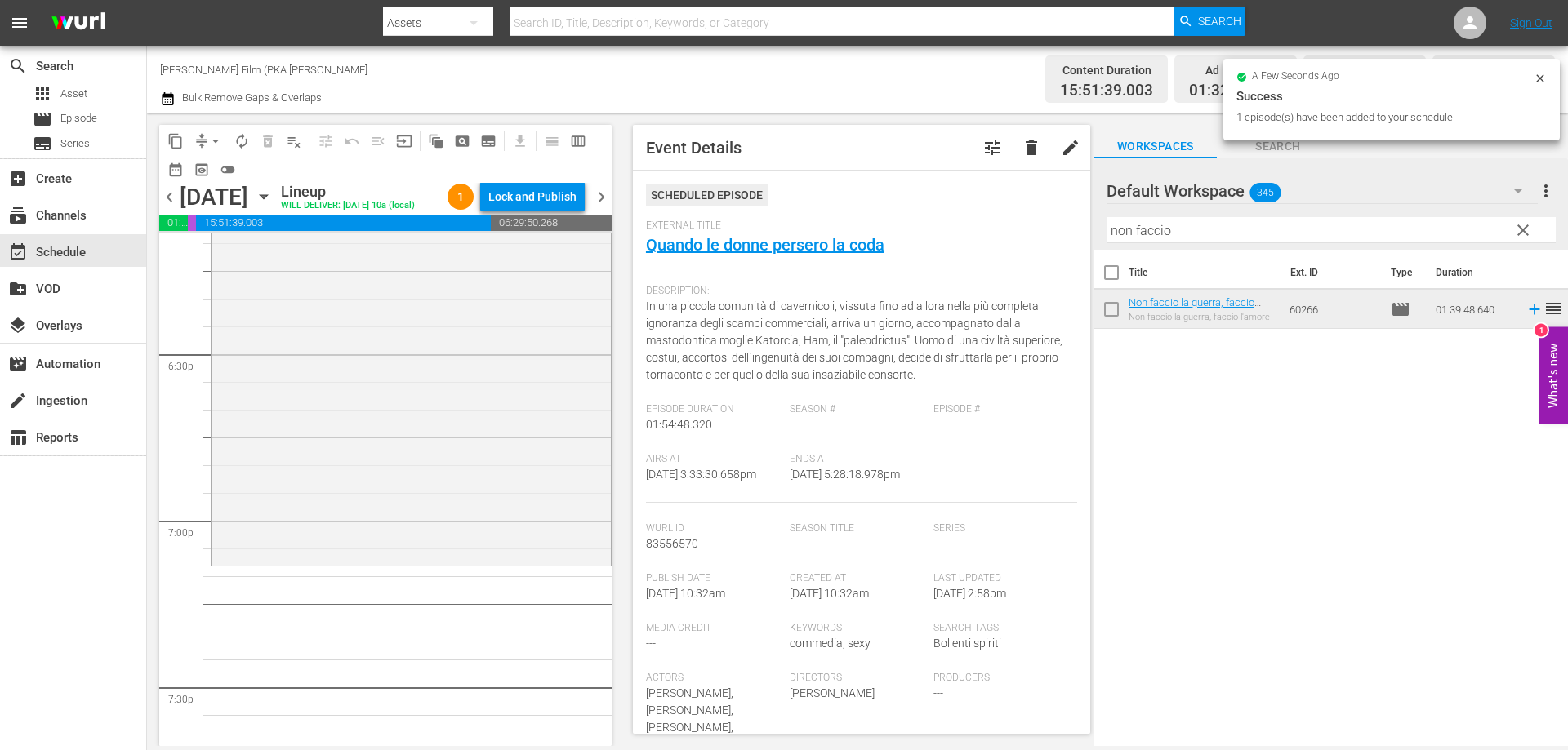
click at [450, 477] on div "Non faccio la guerra, faccio l'amore reorder" at bounding box center [411, 288] width 399 height 550
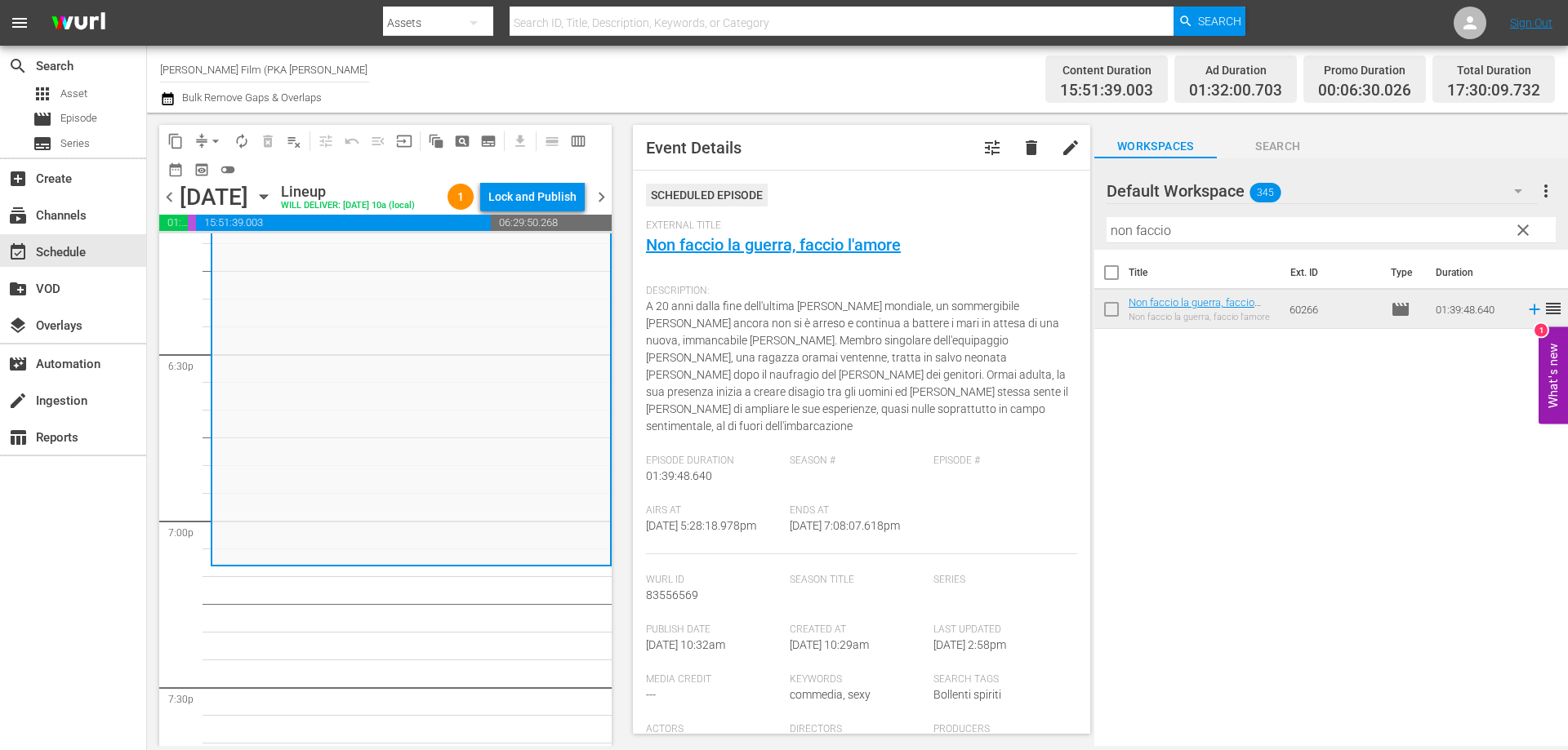
drag, startPoint x: 1174, startPoint y: 233, endPoint x: 977, endPoint y: 193, distance: 201.0
click at [977, 193] on div "content_copy compress arrow_drop_down autorenew_outlined delete_forever_outline…" at bounding box center [857, 429] width 1421 height 633
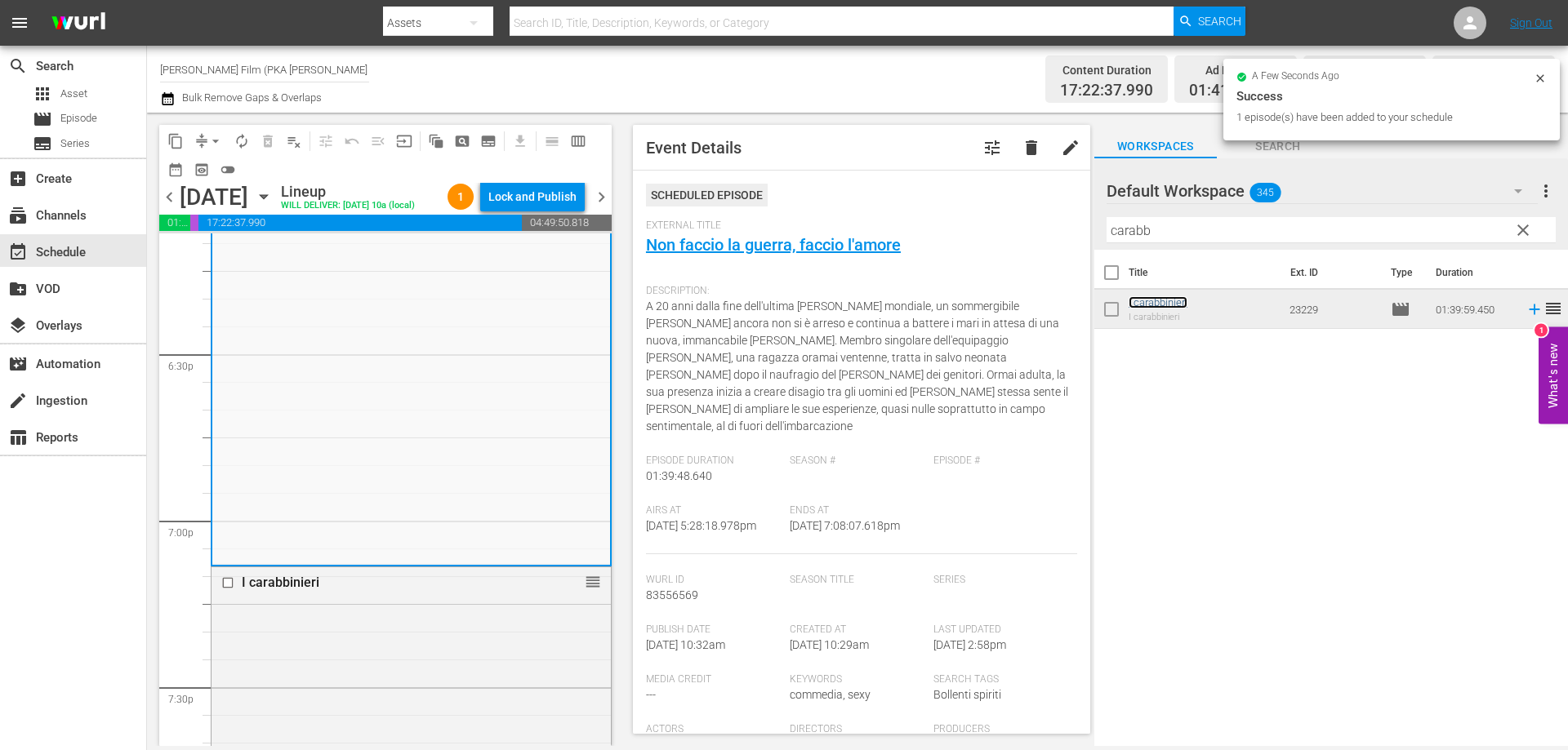
scroll to position [6528, 0]
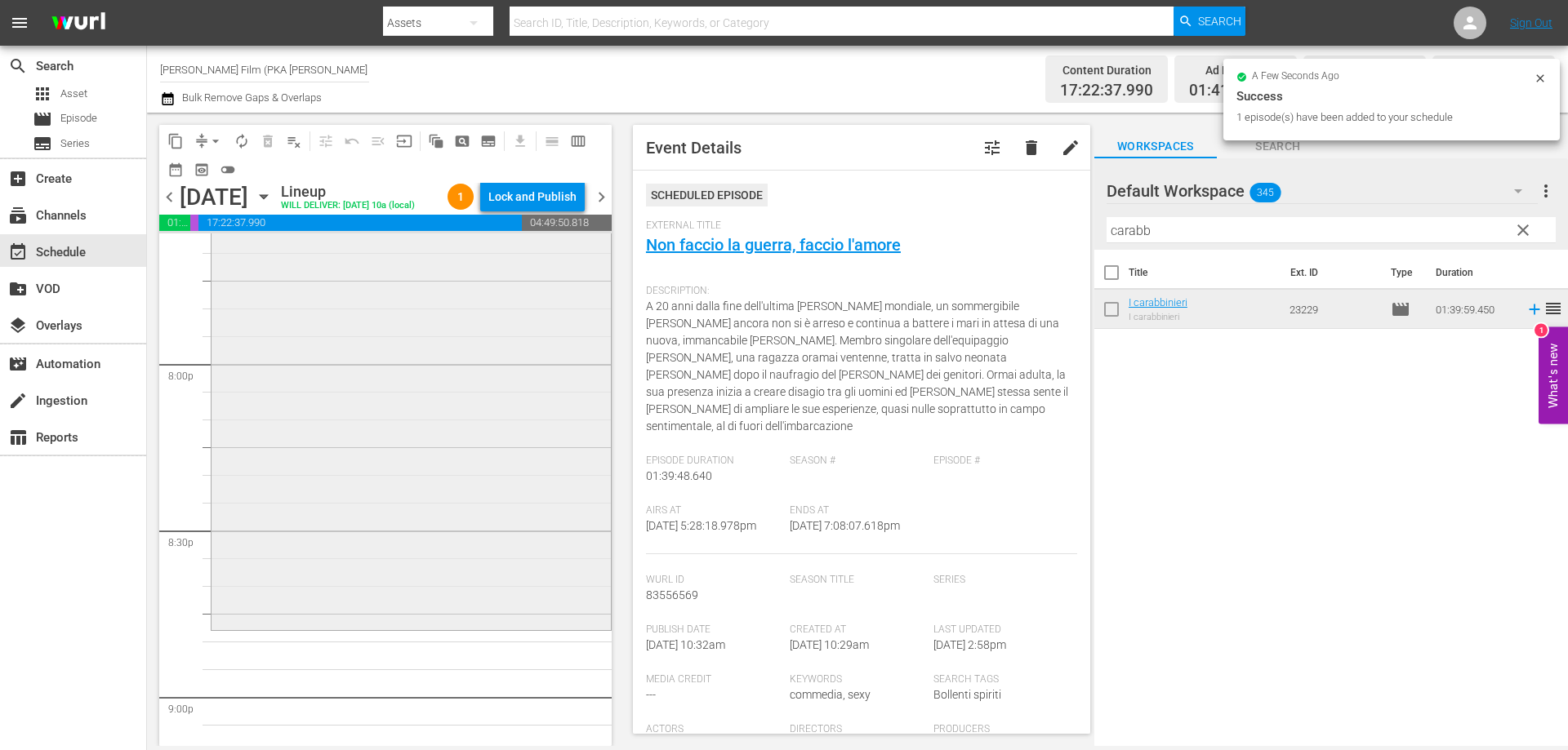
click at [528, 564] on div "I carabbinieri reorder" at bounding box center [411, 352] width 399 height 550
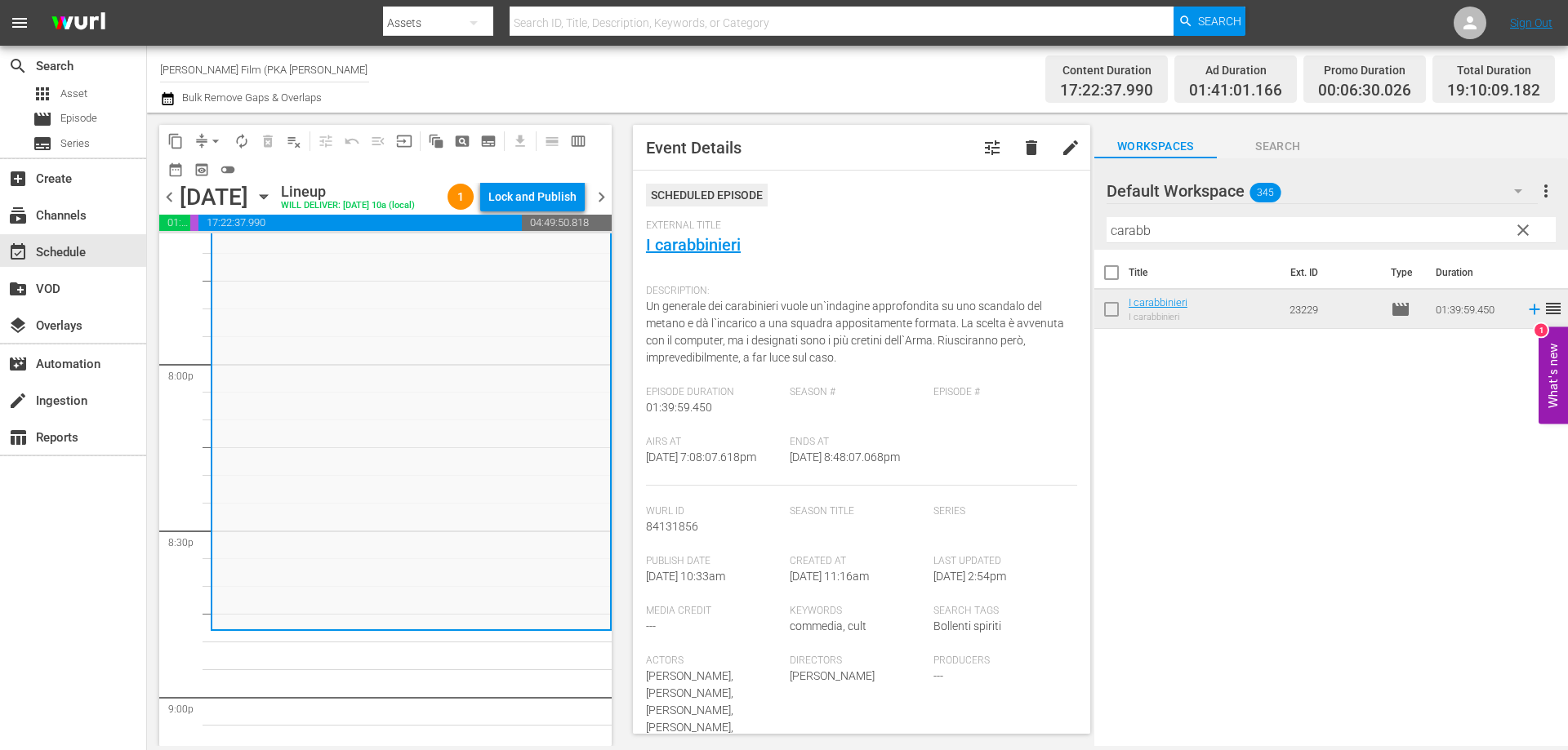
drag, startPoint x: 1212, startPoint y: 236, endPoint x: 894, endPoint y: 203, distance: 319.7
click at [899, 203] on div "content_copy compress arrow_drop_down autorenew_outlined delete_forever_outline…" at bounding box center [857, 429] width 1421 height 633
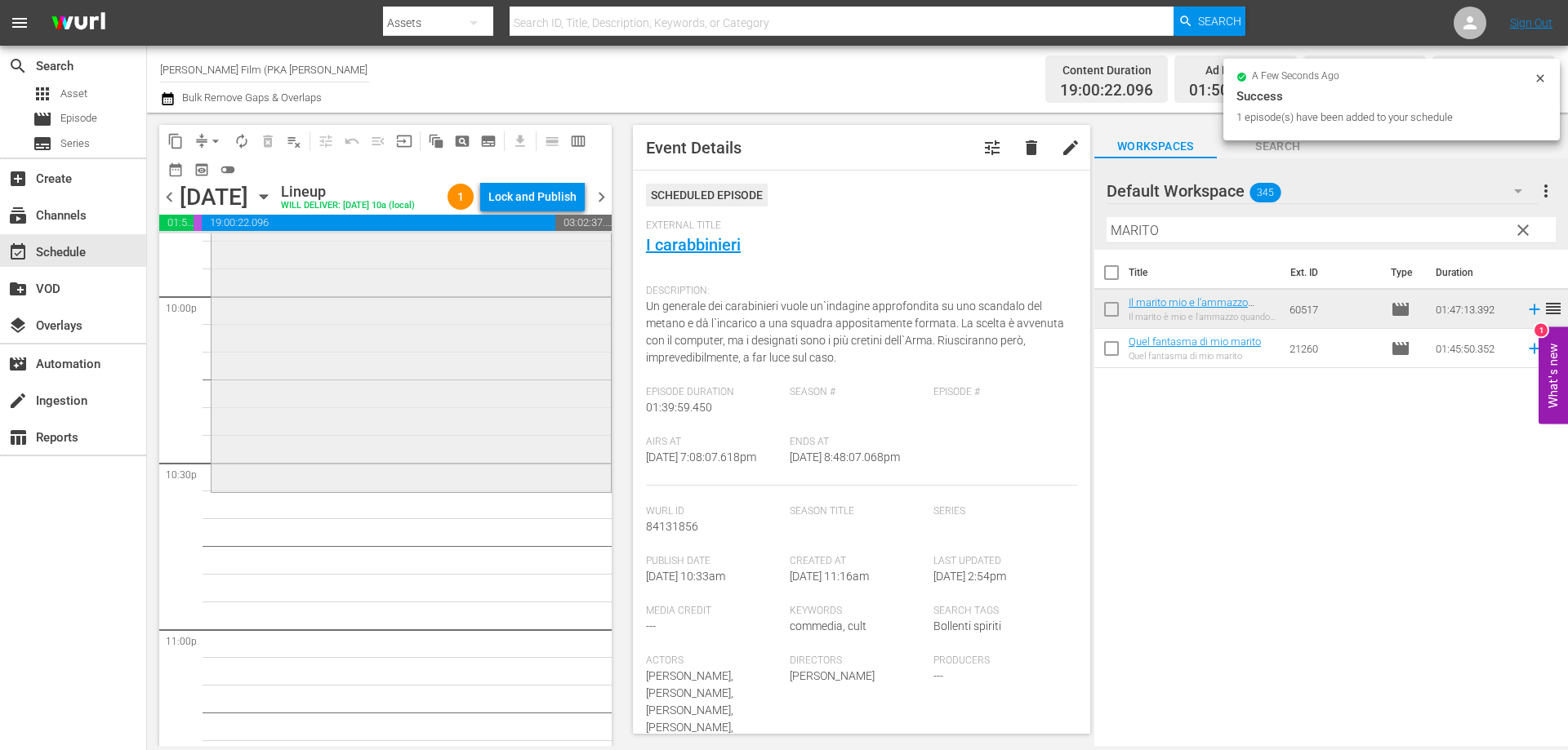
scroll to position [7263, 0]
click at [473, 475] on div "Il marito mio e l'ammazzo quando mi pare reorder" at bounding box center [411, 192] width 399 height 590
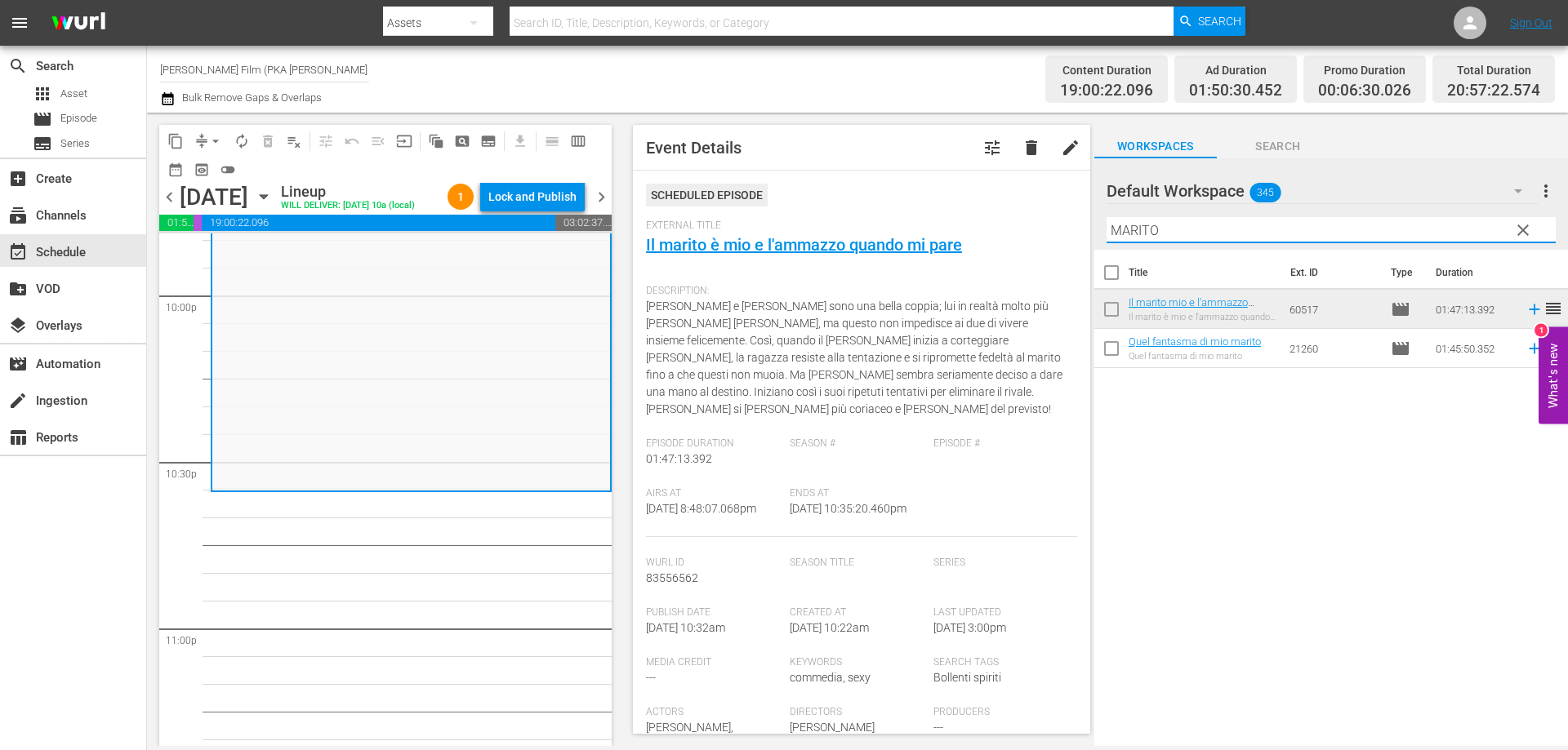
drag, startPoint x: 1153, startPoint y: 229, endPoint x: 962, endPoint y: 208, distance: 192.2
click at [962, 208] on div "content_copy compress arrow_drop_down autorenew_outlined delete_forever_outline…" at bounding box center [857, 429] width 1421 height 633
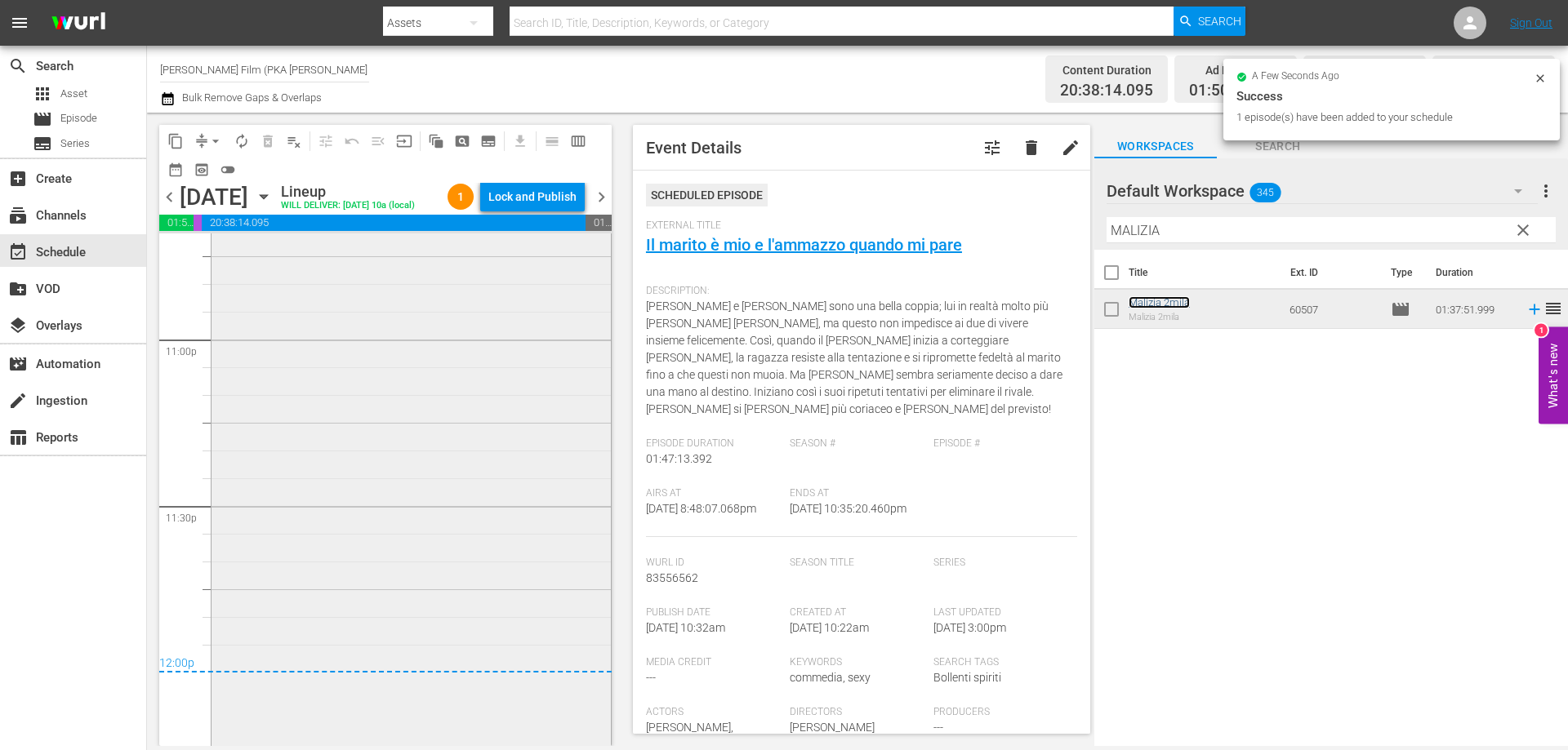
scroll to position [7579, 0]
click at [537, 199] on div "Lock and Publish" at bounding box center [532, 197] width 88 height 29
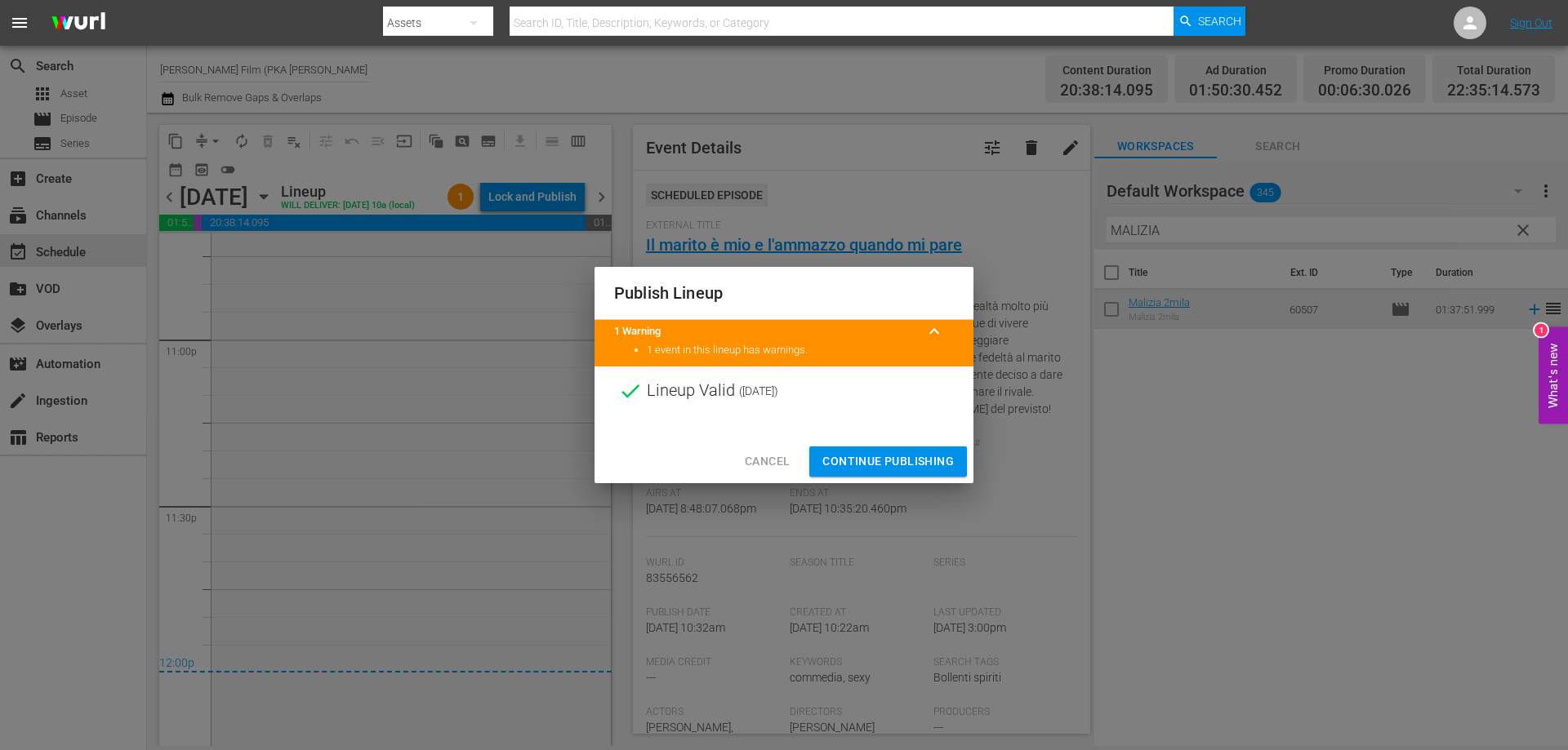
click at [844, 460] on span "Continue Publishing" at bounding box center [887, 461] width 132 height 20
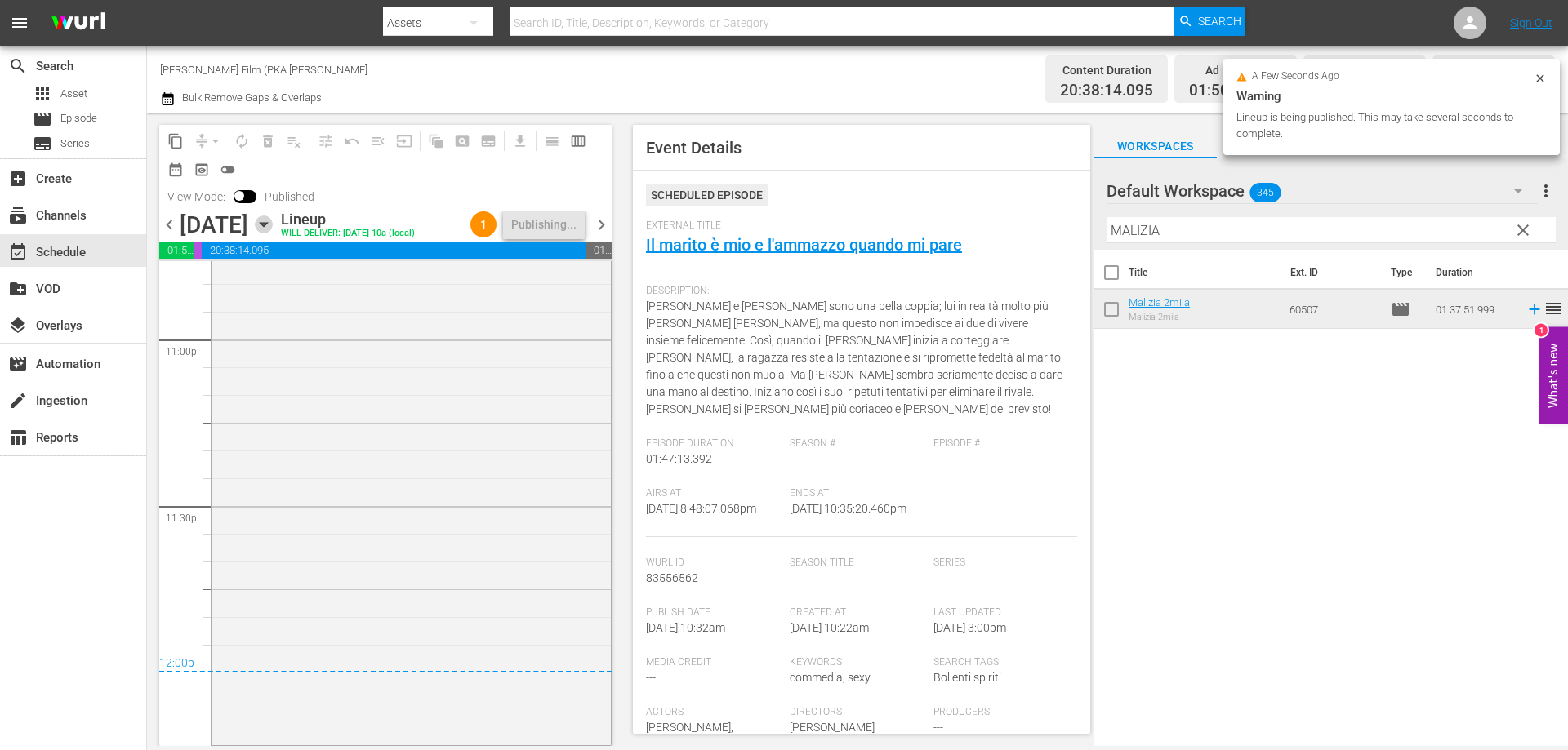
click at [273, 219] on icon "button" at bounding box center [264, 224] width 18 height 18
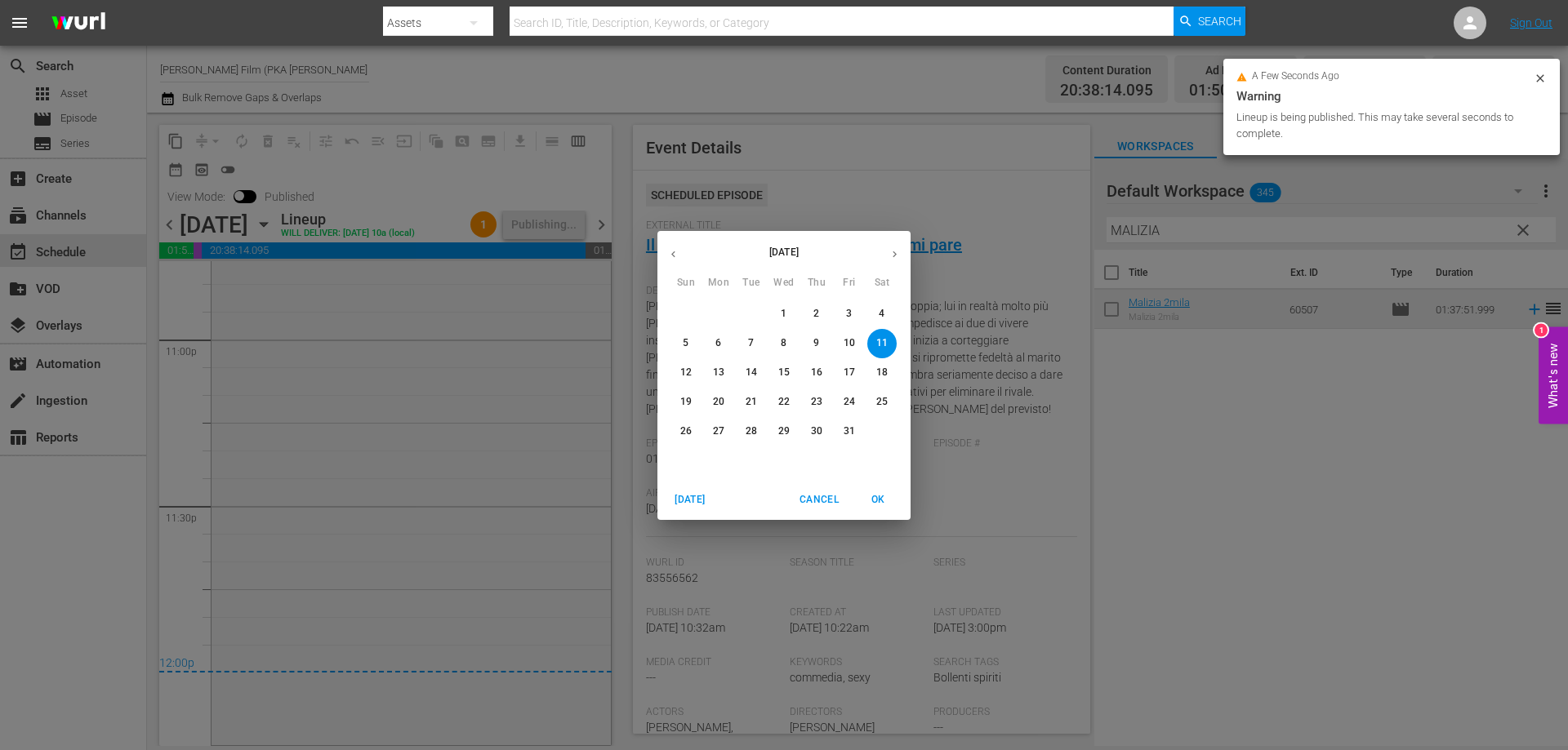
click at [684, 371] on p "12" at bounding box center [686, 372] width 11 height 14
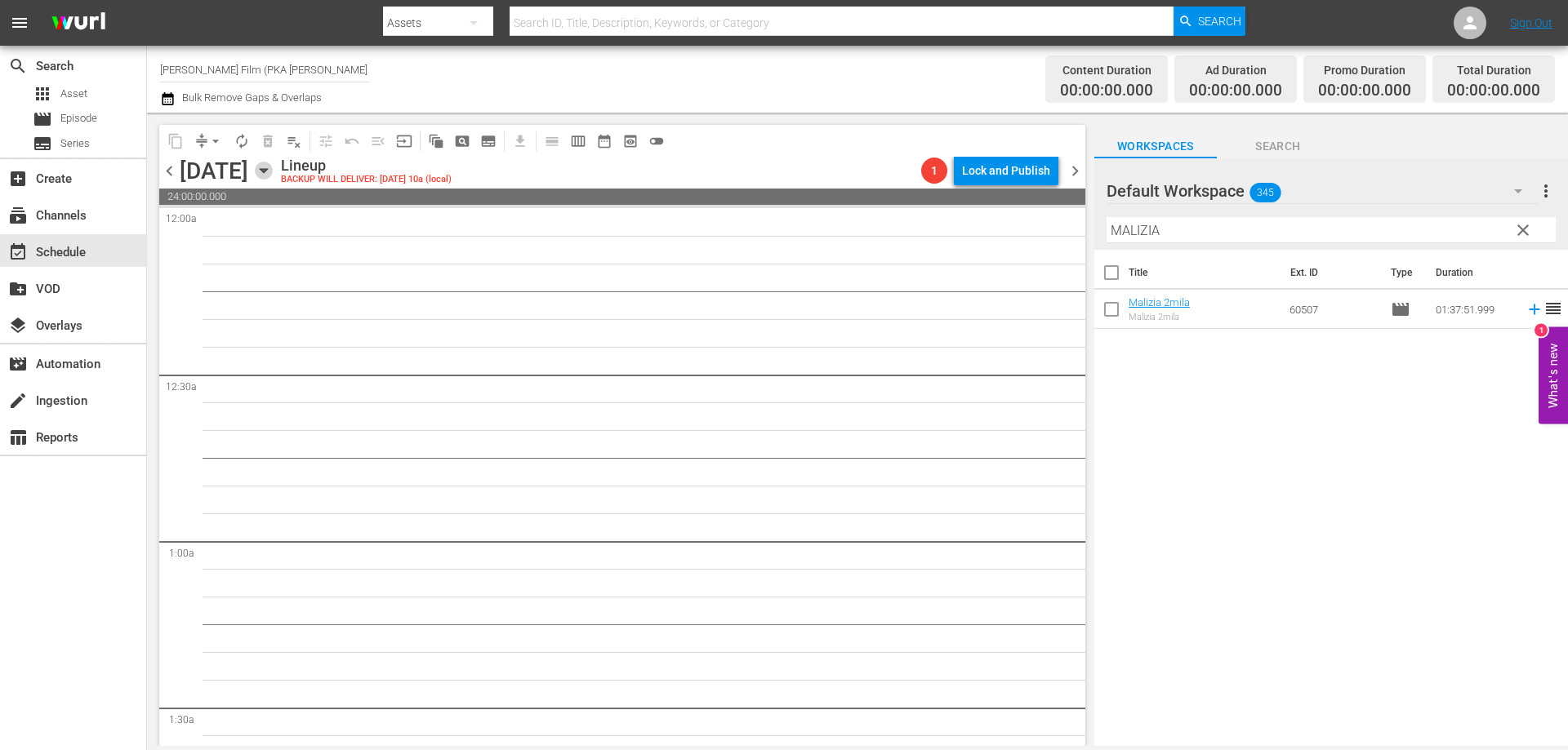
click at [273, 168] on icon "button" at bounding box center [264, 171] width 18 height 18
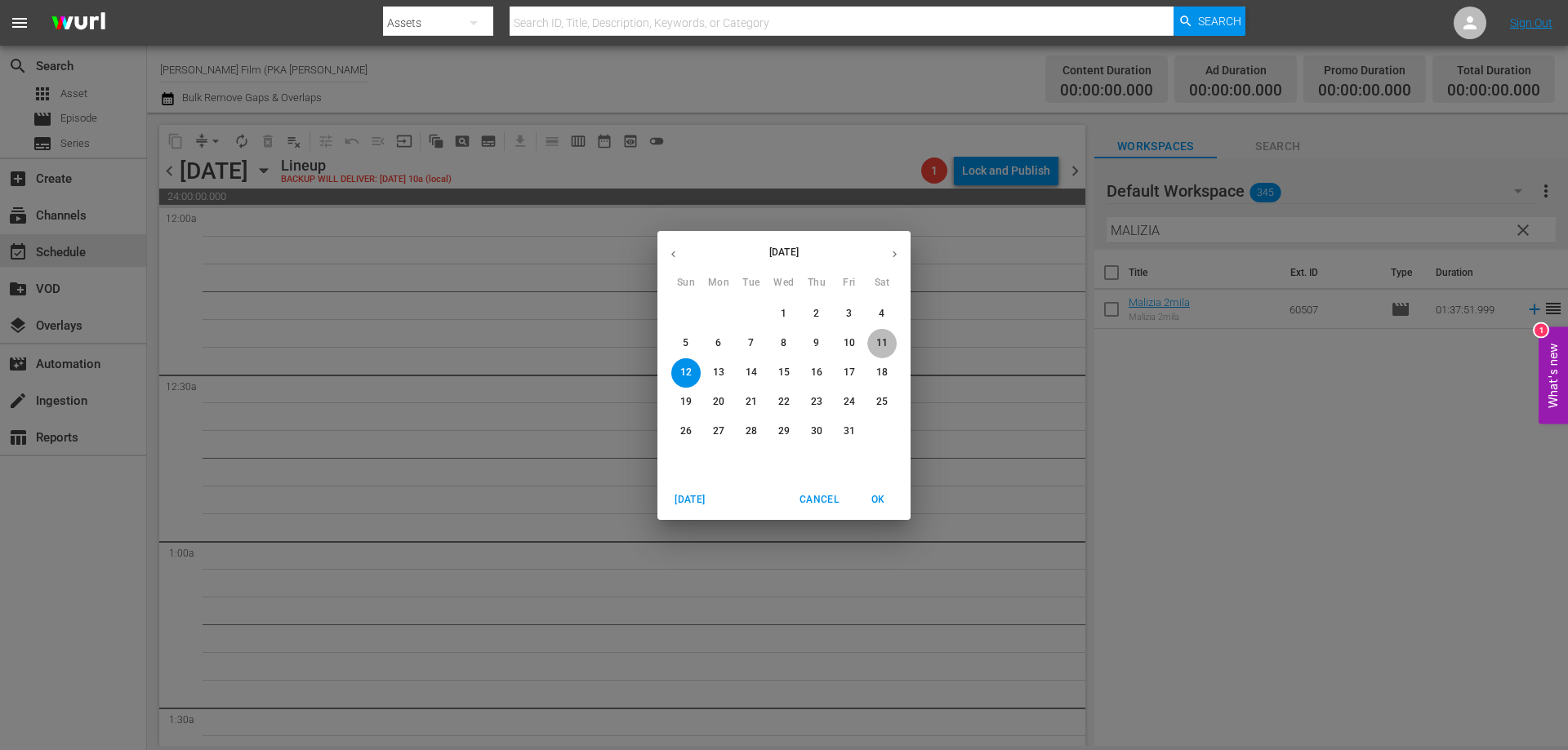
click at [880, 338] on p "11" at bounding box center [882, 343] width 11 height 14
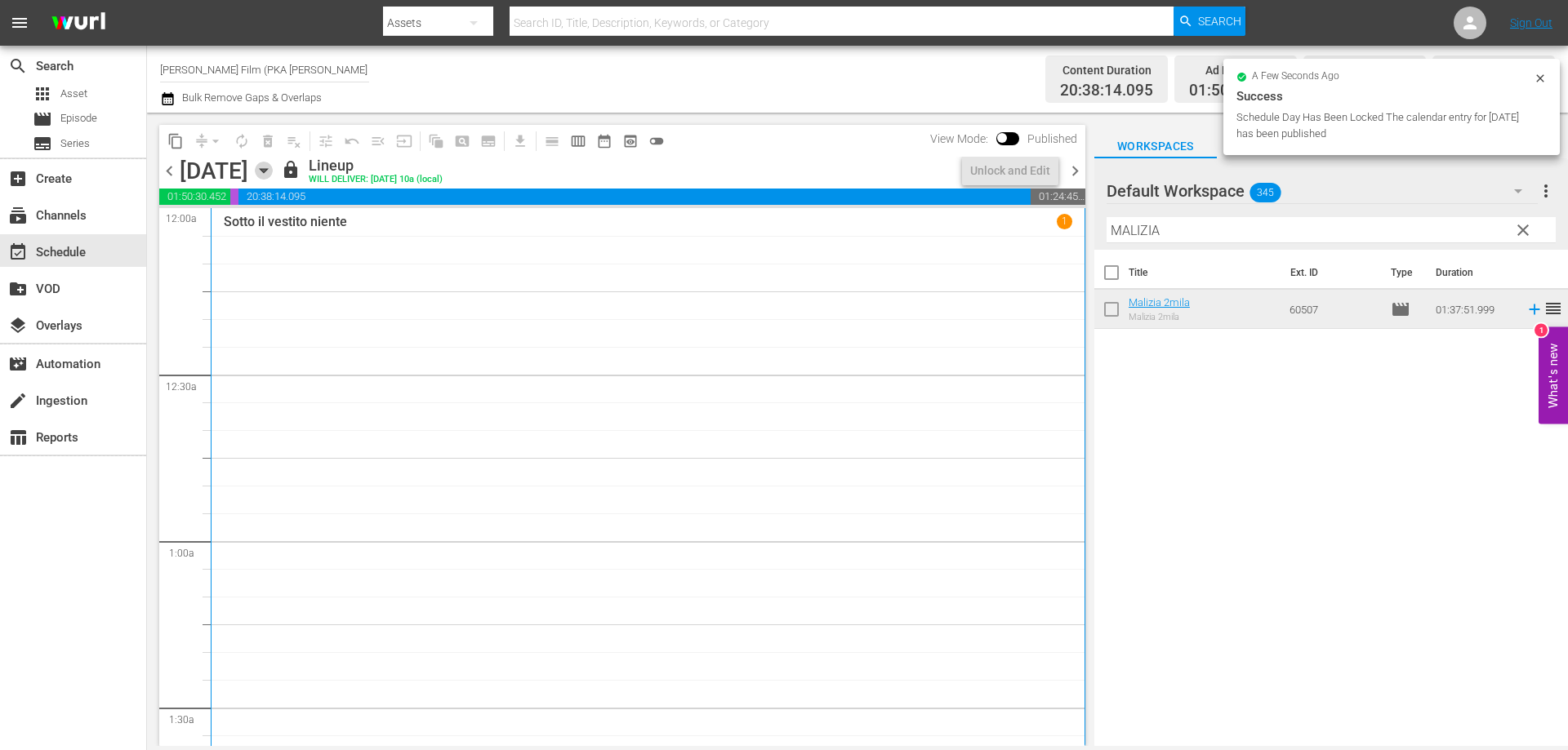
click at [267, 171] on icon "button" at bounding box center [263, 171] width 7 height 4
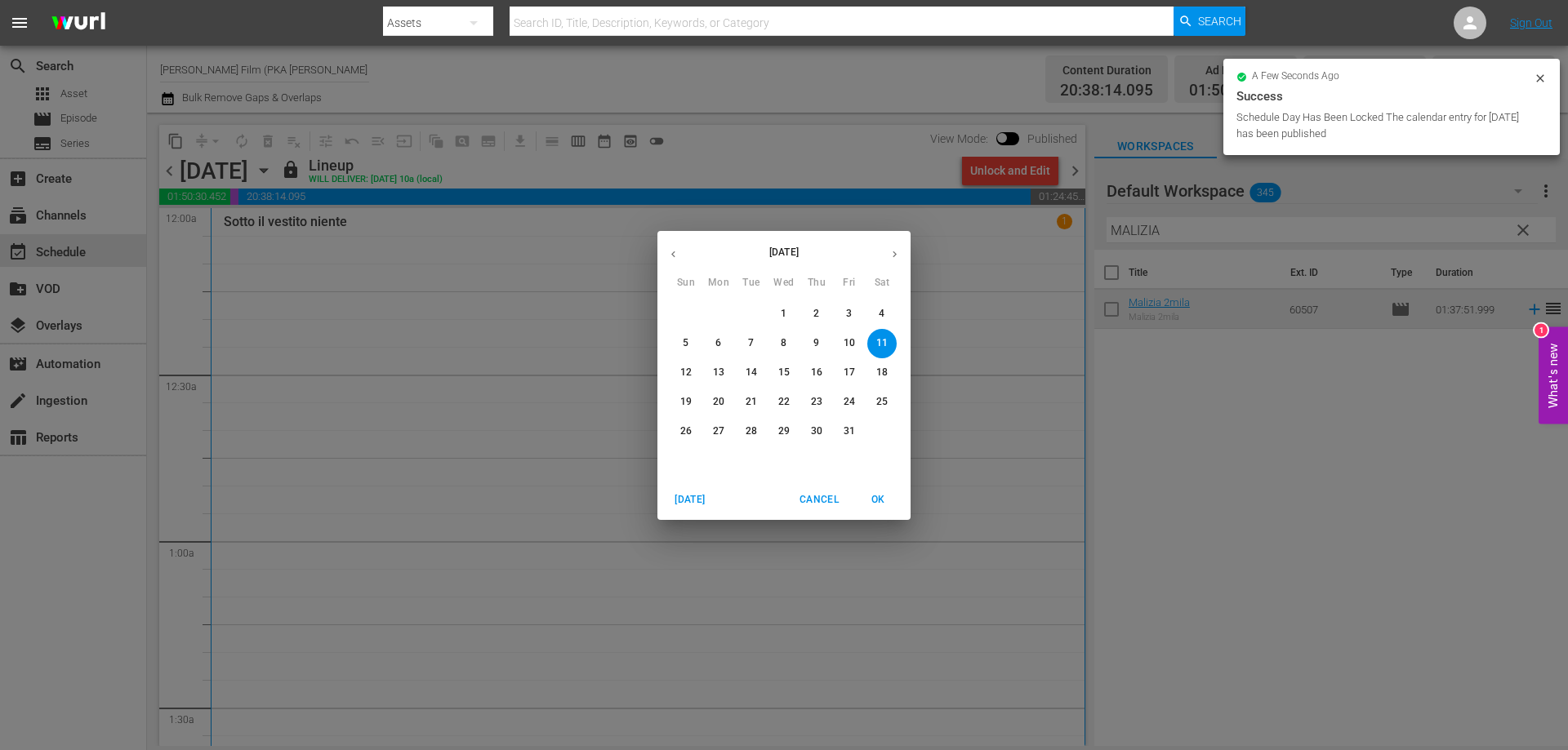
click at [689, 373] on p "12" at bounding box center [686, 372] width 11 height 14
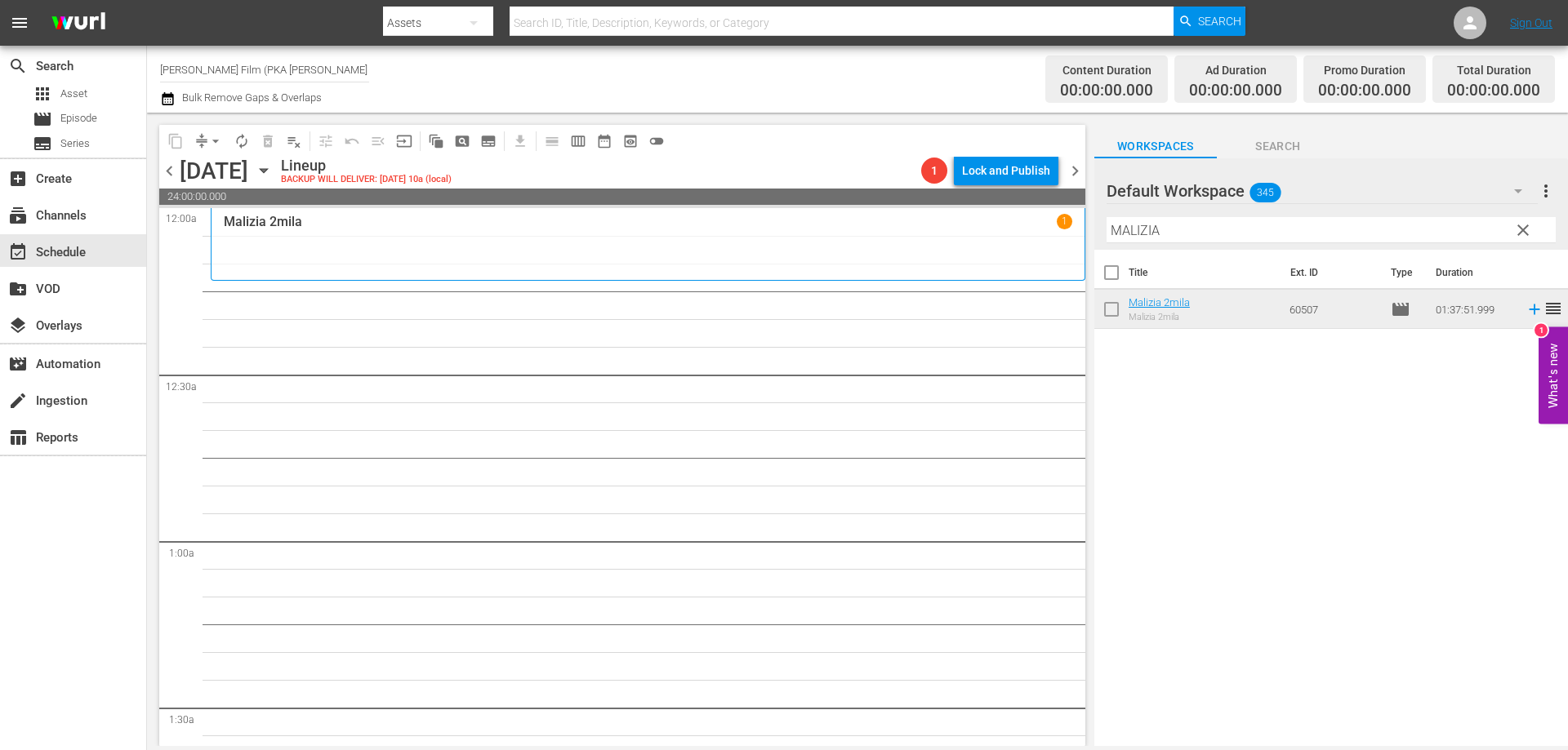
click at [544, 267] on div "Malizia 2mila 1" at bounding box center [647, 244] width 848 height 62
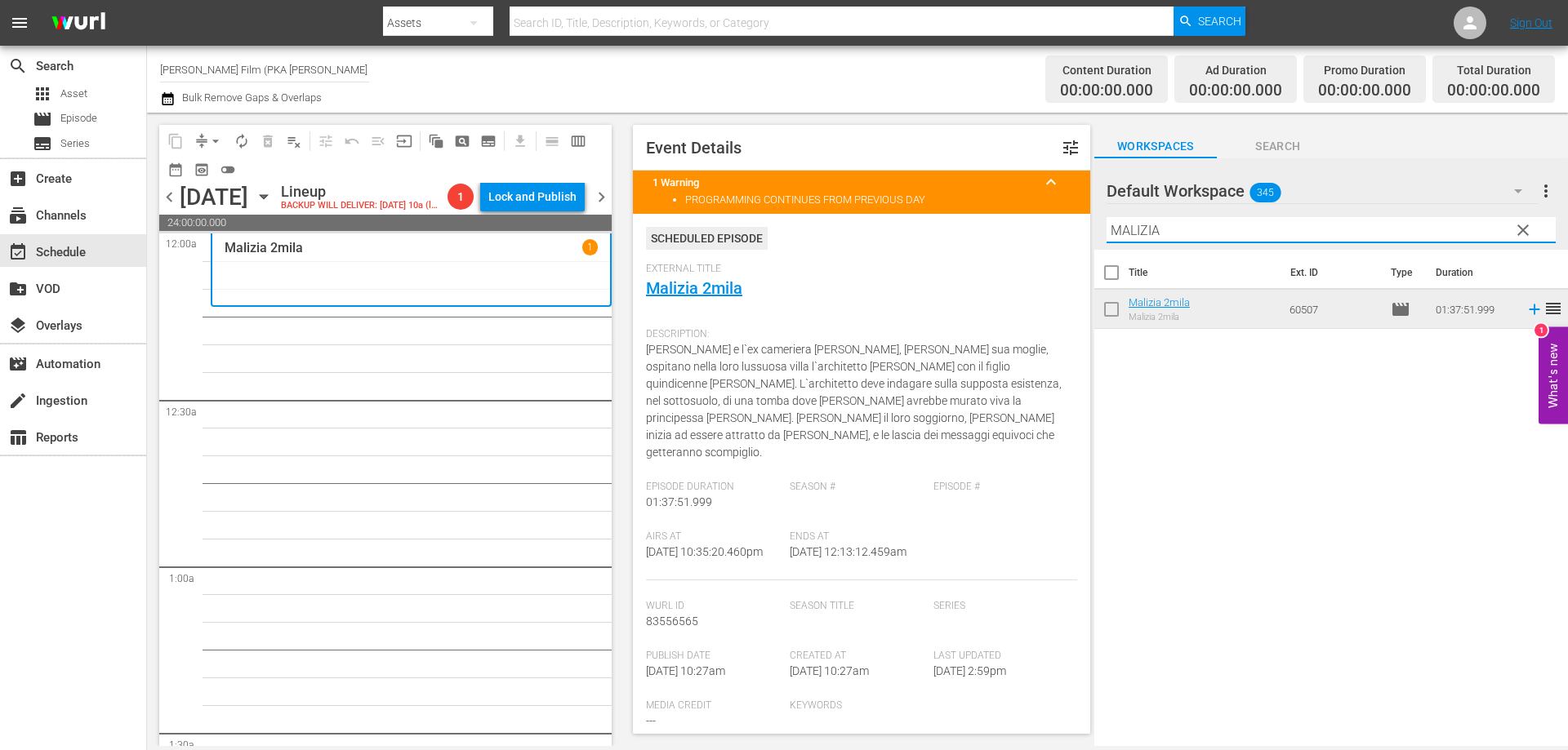
drag, startPoint x: 1173, startPoint y: 230, endPoint x: 807, endPoint y: 192, distance: 368.0
click at [846, 200] on div "content_copy compress arrow_drop_down autorenew_outlined delete_forever_outline…" at bounding box center [857, 429] width 1421 height 633
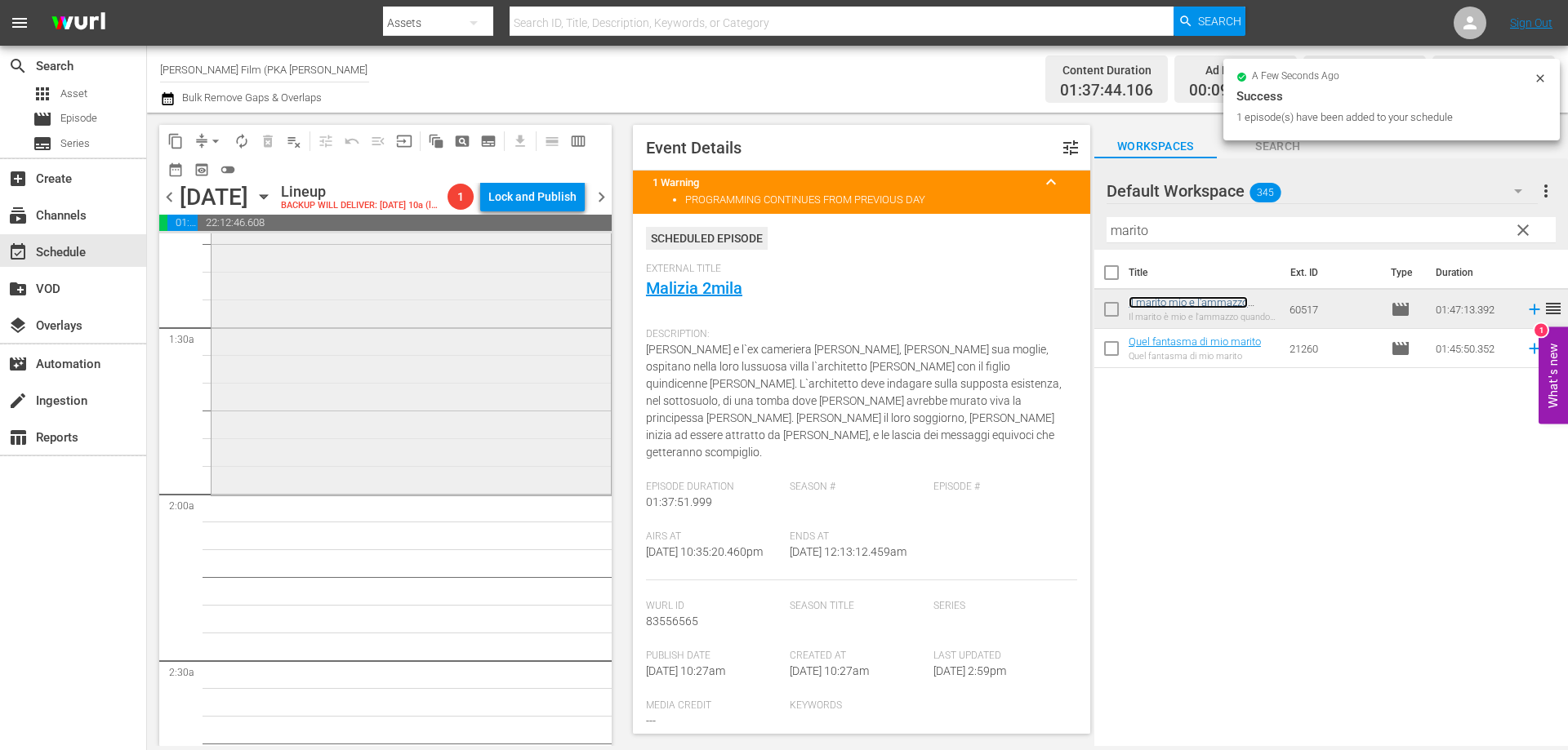
scroll to position [408, 0]
click at [500, 433] on div "Il marito mio e l'ammazzo quando mi pare reorder" at bounding box center [411, 196] width 399 height 590
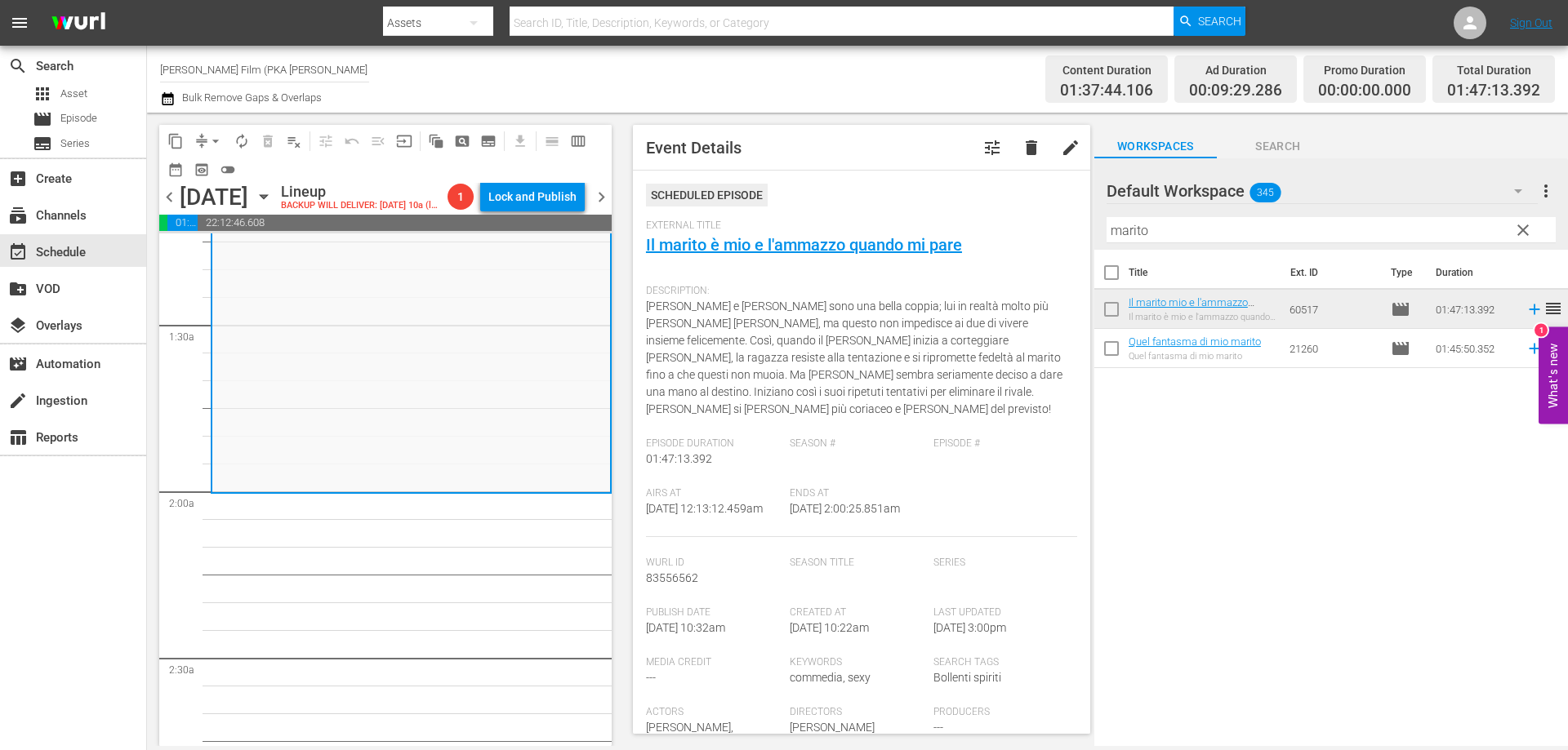
drag, startPoint x: 1154, startPoint y: 229, endPoint x: 931, endPoint y: 224, distance: 223.1
click at [934, 229] on div "content_copy compress arrow_drop_down autorenew_outlined delete_forever_outline…" at bounding box center [857, 429] width 1421 height 633
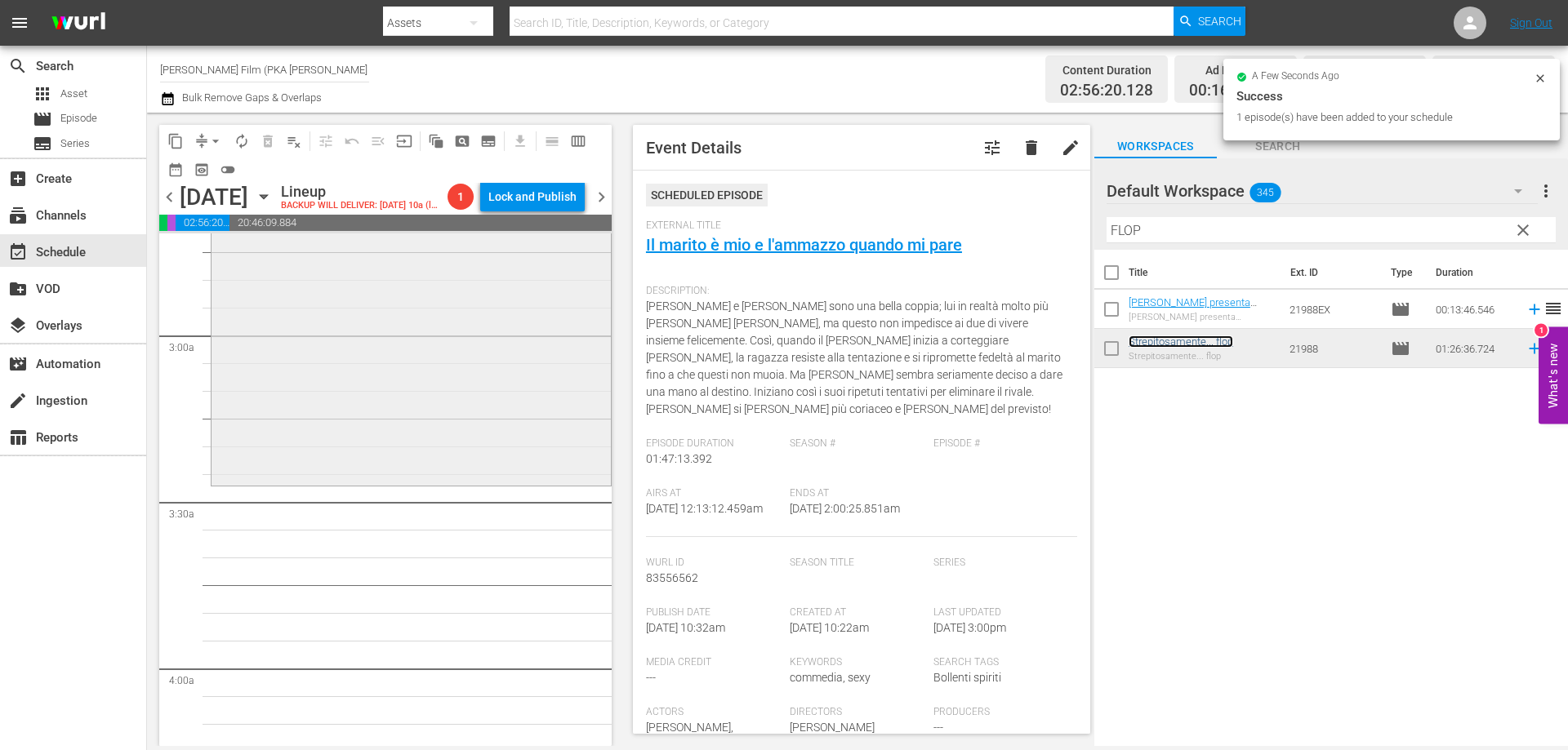
scroll to position [898, 0]
click at [475, 447] on div "Strepitosamente... flop reorder" at bounding box center [411, 243] width 399 height 476
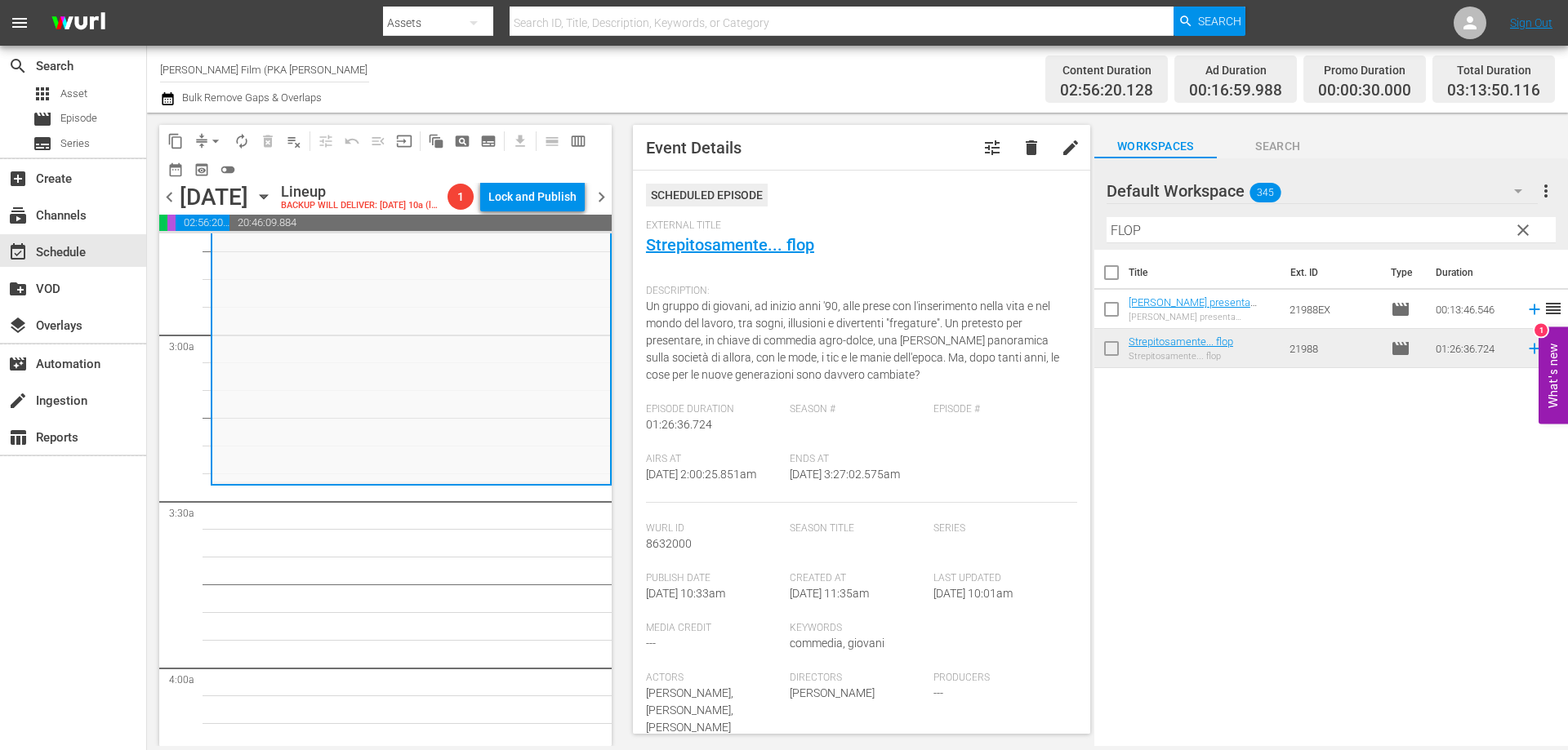
drag, startPoint x: 1017, startPoint y: 222, endPoint x: 1001, endPoint y: 218, distance: 16.5
click at [1006, 220] on div "content_copy compress arrow_drop_down autorenew_outlined delete_forever_outline…" at bounding box center [857, 429] width 1421 height 633
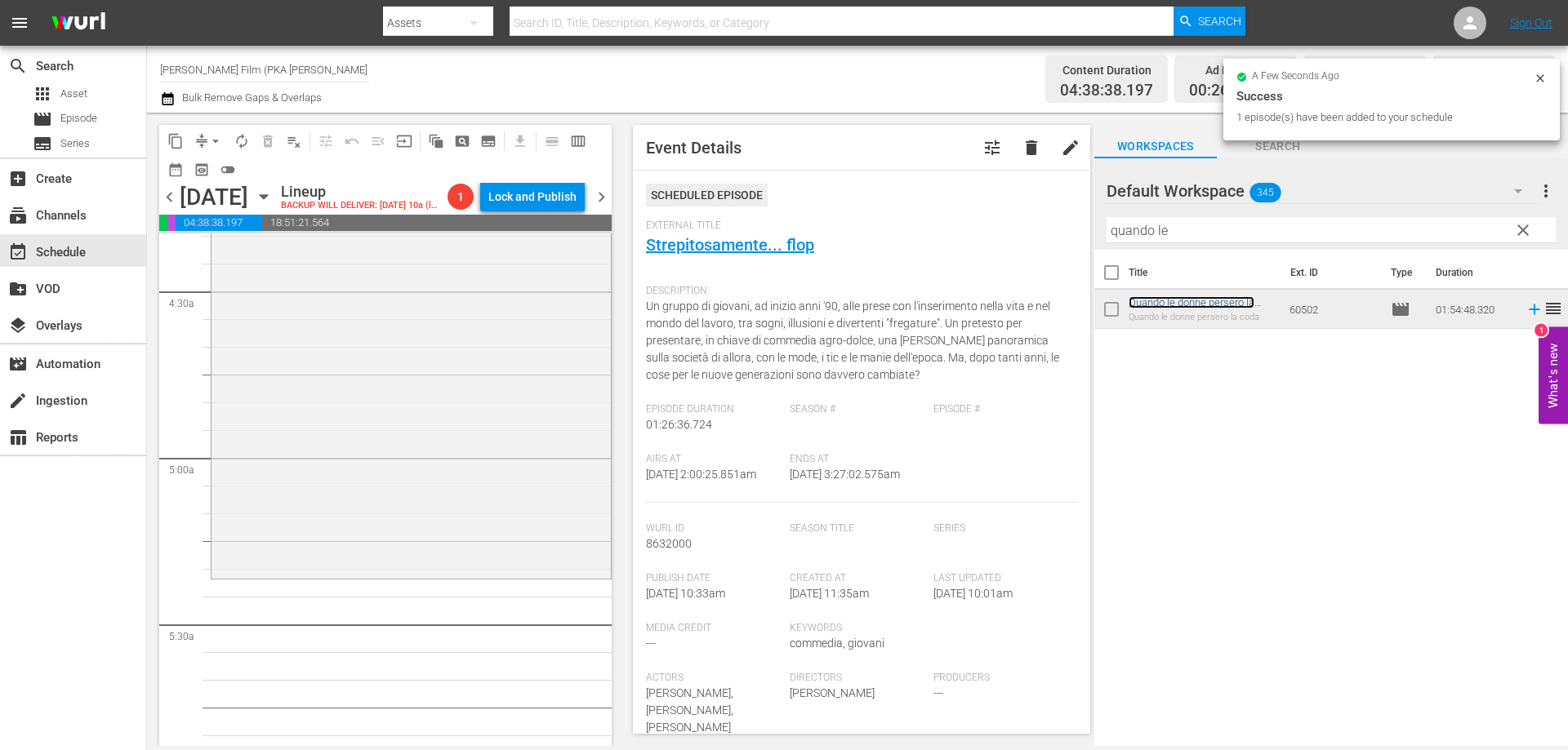
scroll to position [1469, 0]
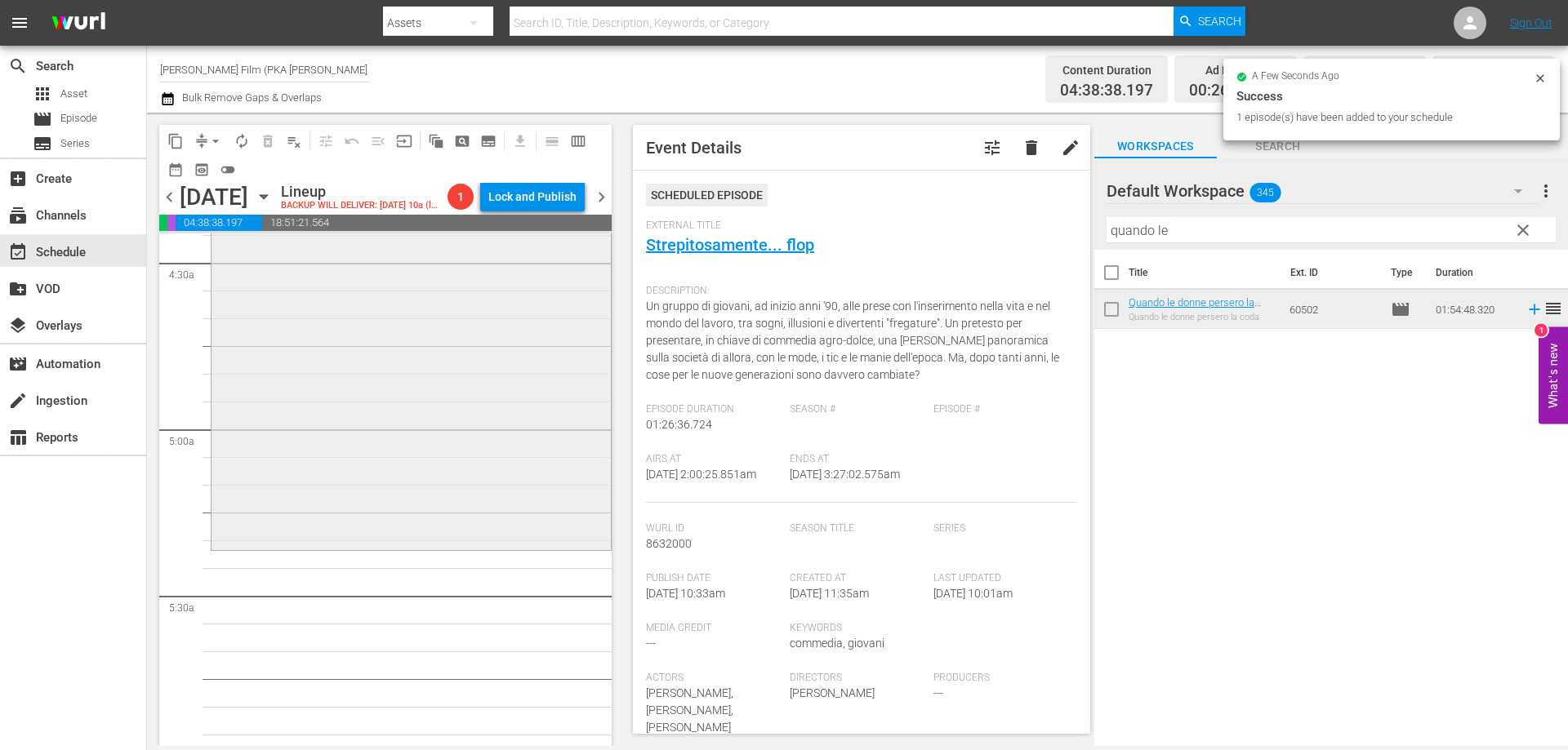
click at [496, 464] on div "Quando le donne persero la coda reorder" at bounding box center [411, 232] width 399 height 632
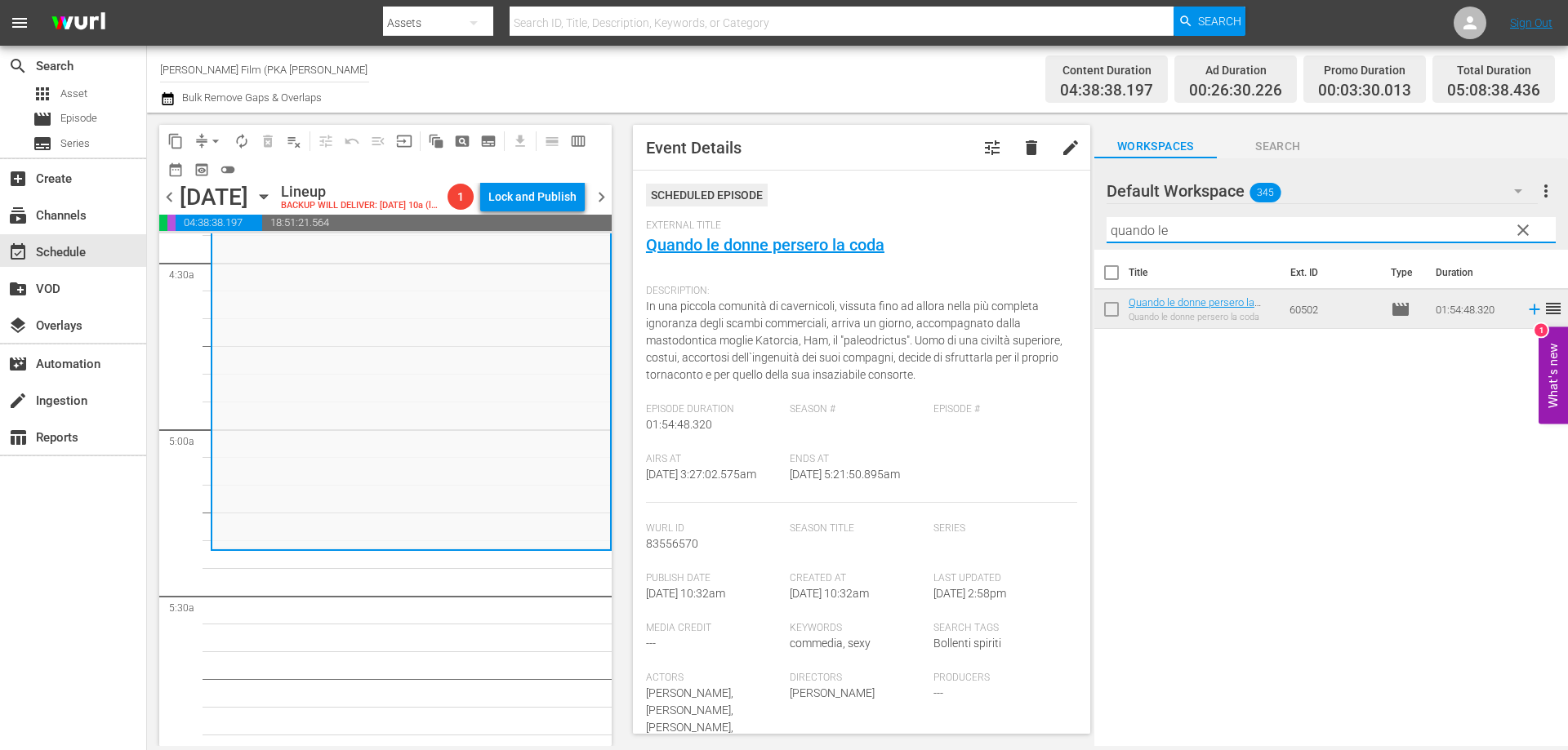
drag, startPoint x: 1185, startPoint y: 222, endPoint x: 1035, endPoint y: 229, distance: 150.2
click at [1035, 229] on div "content_copy compress arrow_drop_down autorenew_outlined delete_forever_outline…" at bounding box center [857, 429] width 1421 height 633
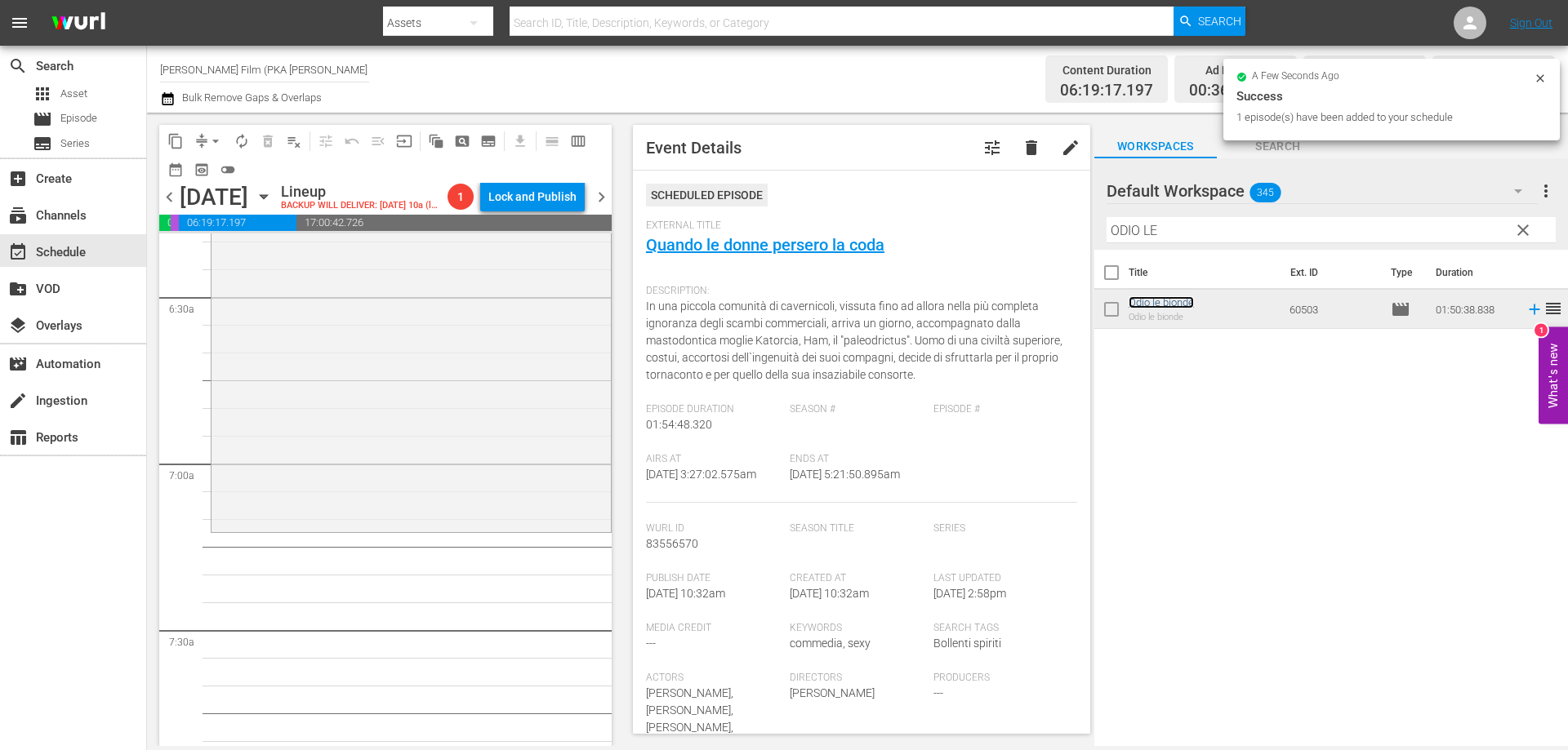
scroll to position [2121, 0]
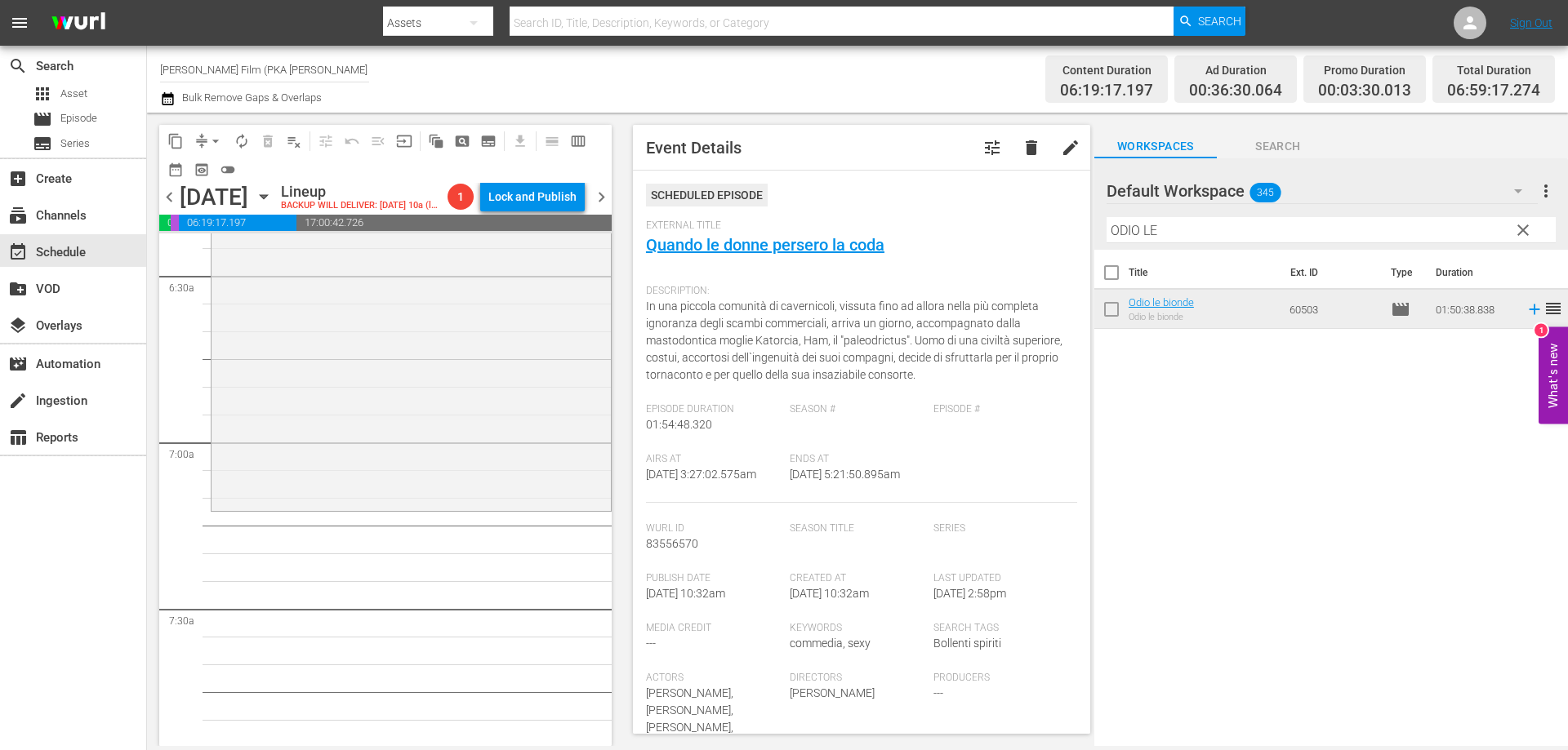
drag, startPoint x: 1141, startPoint y: 299, endPoint x: 476, endPoint y: 502, distance: 695.3
click at [476, 502] on div "Odio le bionde reorder" at bounding box center [411, 203] width 399 height 608
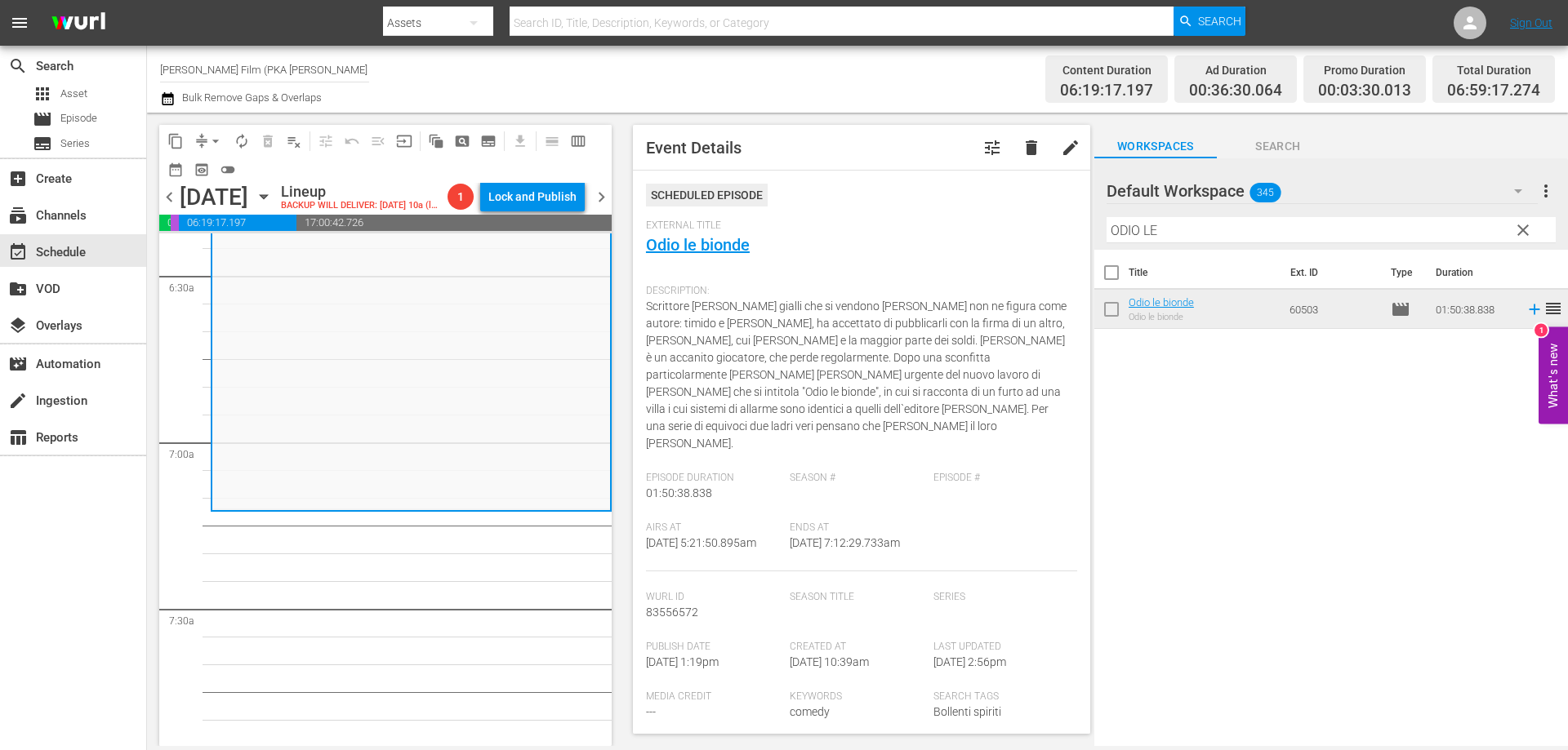
drag, startPoint x: 1169, startPoint y: 231, endPoint x: 1036, endPoint y: 233, distance: 133.0
click at [1036, 233] on div "content_copy compress arrow_drop_down autorenew_outlined delete_forever_outline…" at bounding box center [857, 429] width 1421 height 633
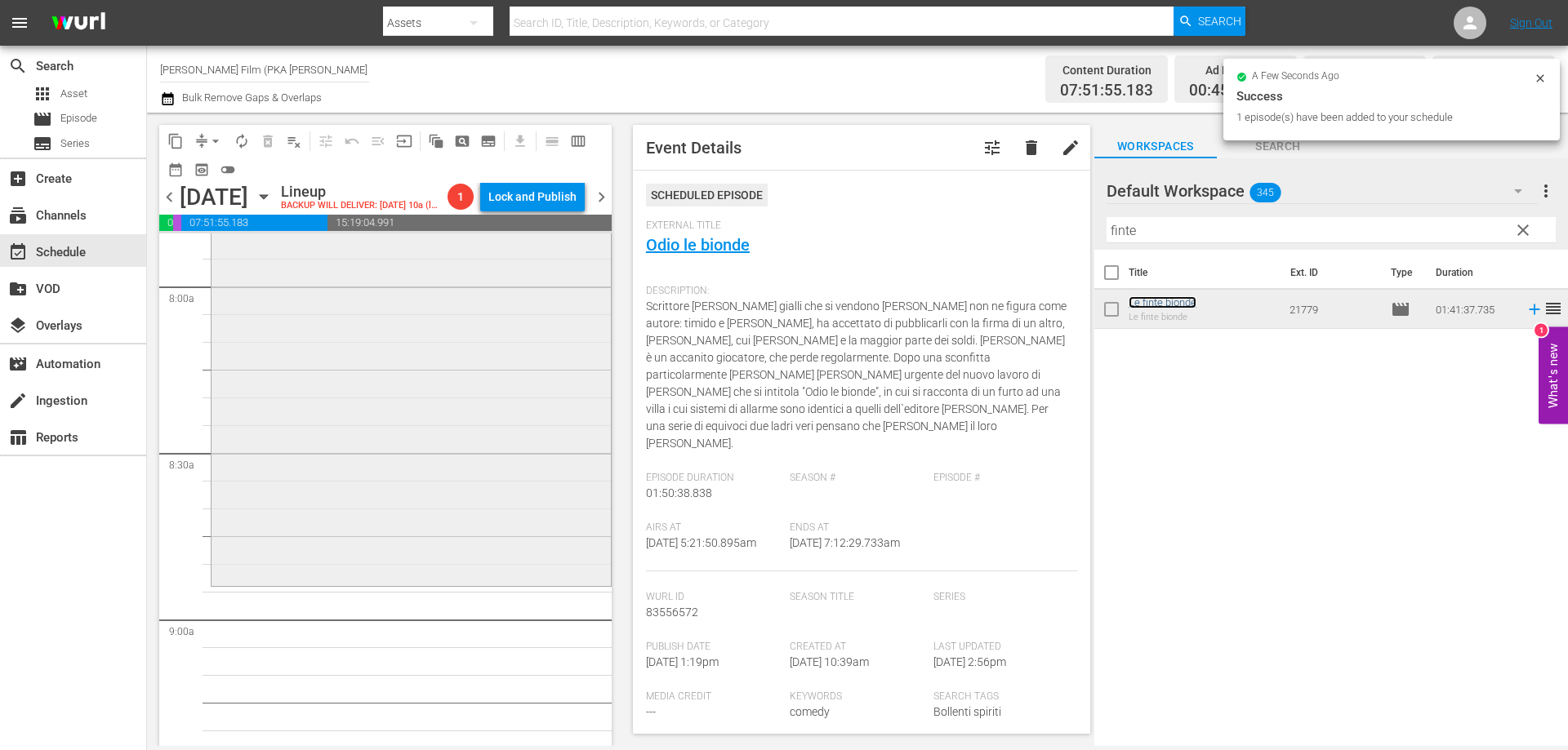
scroll to position [2611, 0]
click at [461, 550] on div "Le finte bionde reorder" at bounding box center [411, 302] width 399 height 559
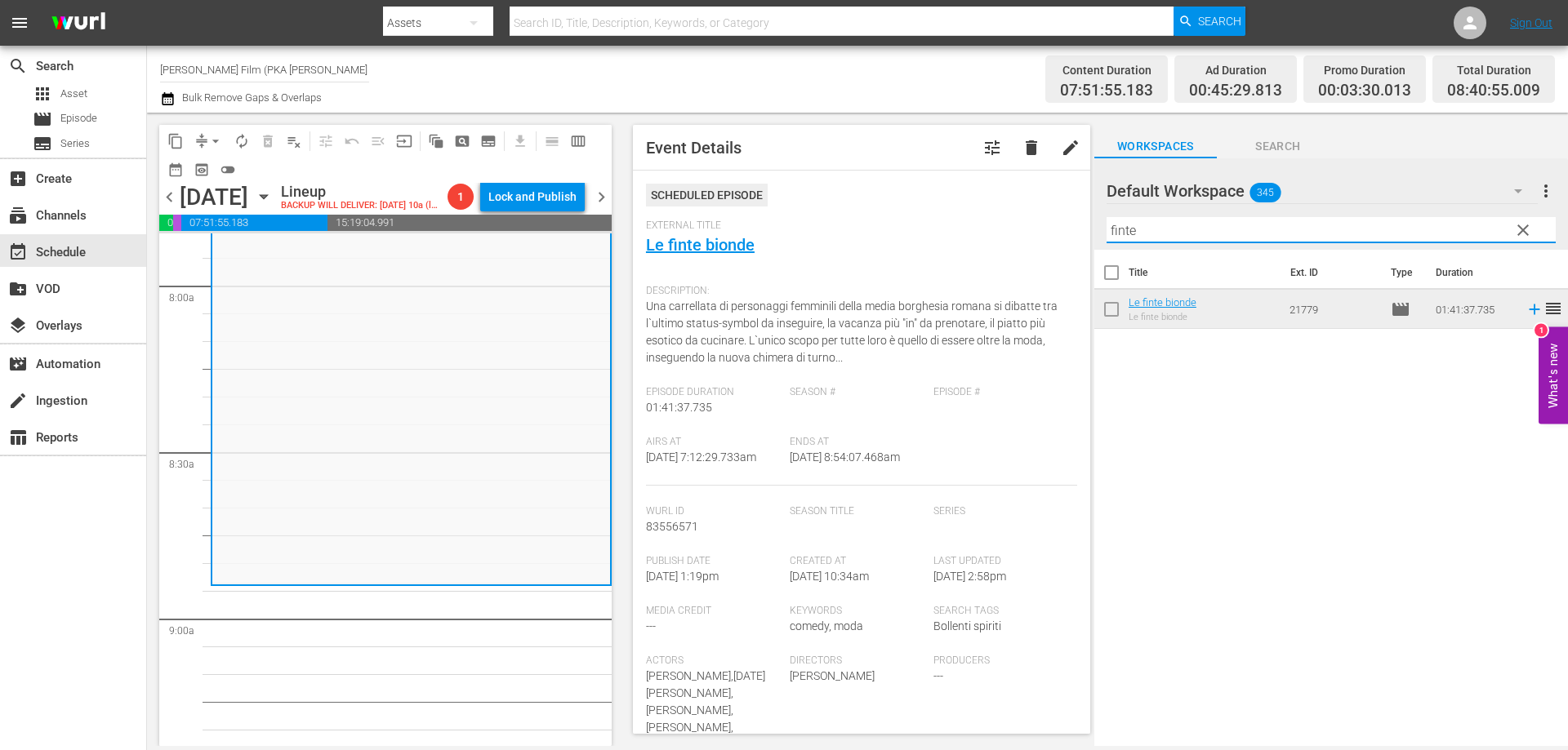
drag, startPoint x: 1186, startPoint y: 228, endPoint x: 896, endPoint y: 181, distance: 293.8
click at [910, 186] on div "content_copy compress arrow_drop_down autorenew_outlined delete_forever_outline…" at bounding box center [857, 429] width 1421 height 633
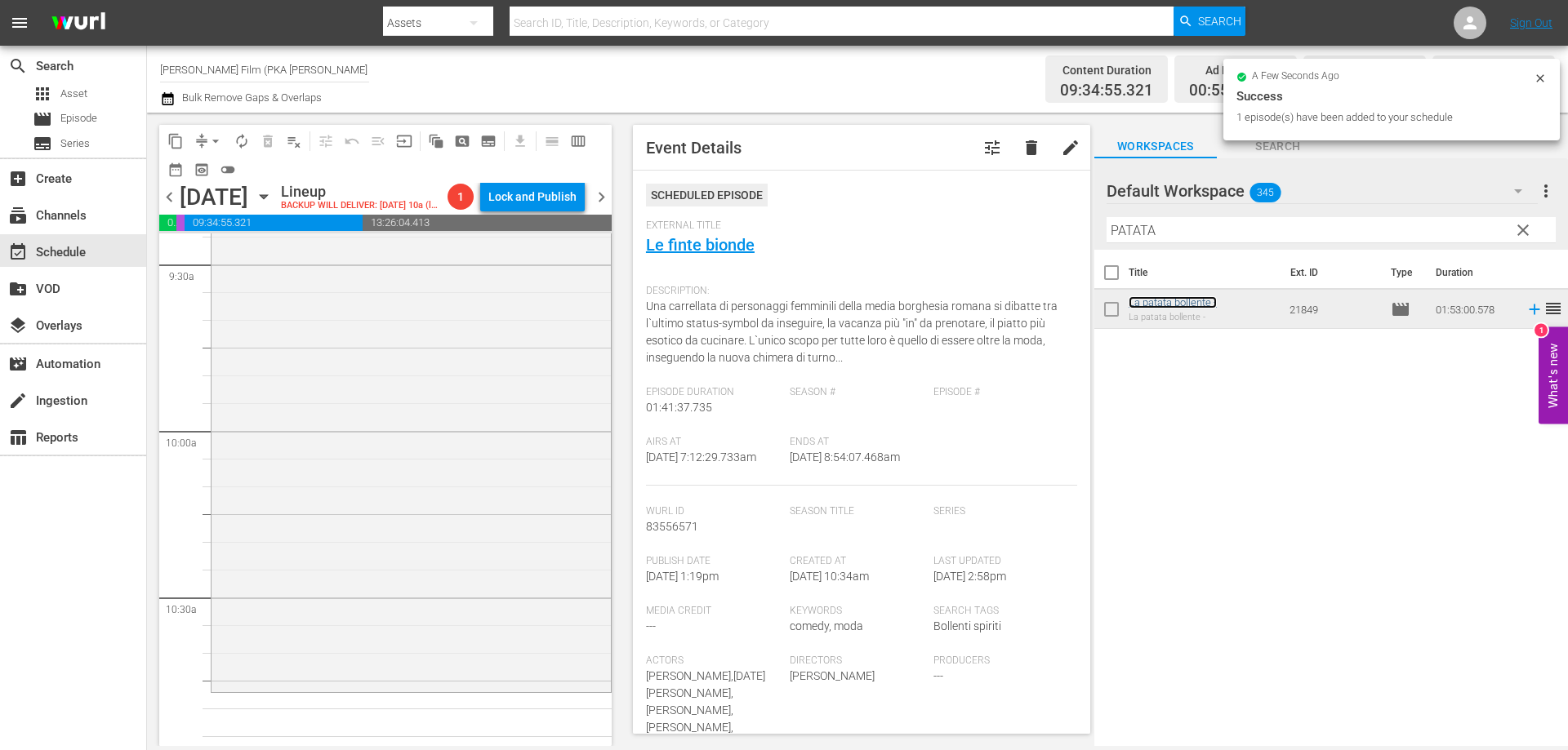
scroll to position [3183, 0]
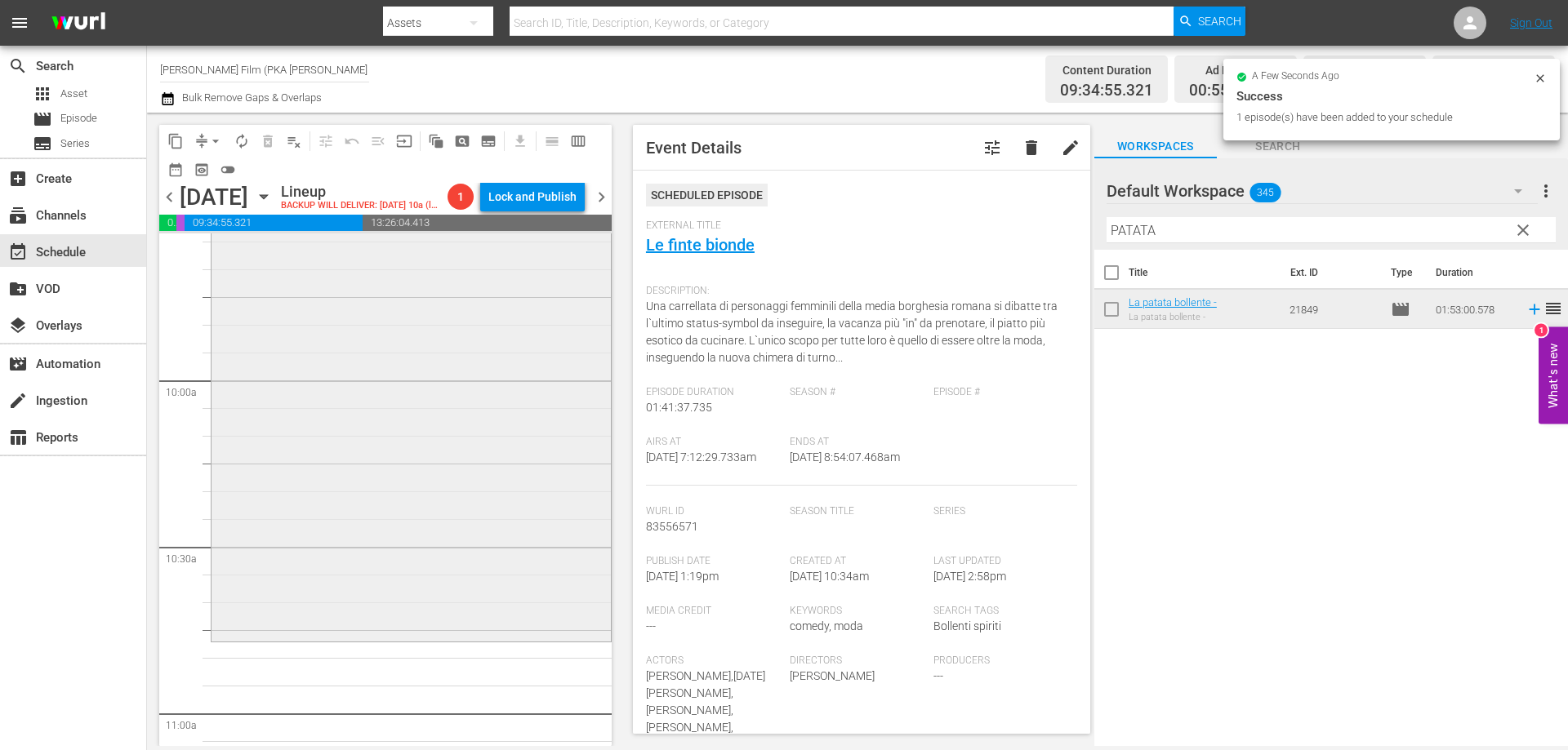
click at [501, 539] on div "La patata bollente - reorder" at bounding box center [411, 326] width 399 height 622
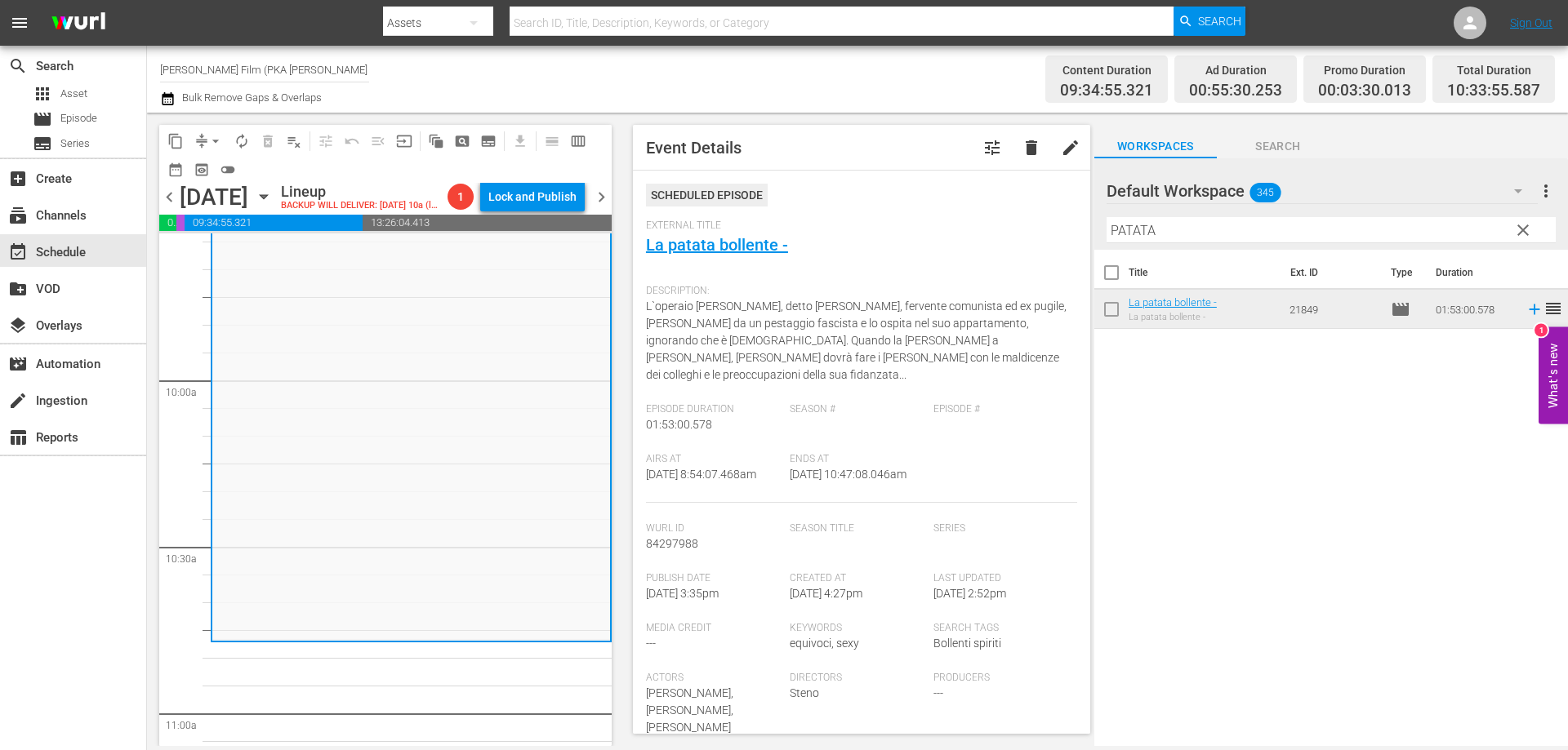
drag, startPoint x: 1160, startPoint y: 229, endPoint x: 976, endPoint y: 227, distance: 184.0
click at [985, 228] on div "content_copy compress arrow_drop_down autorenew_outlined delete_forever_outline…" at bounding box center [857, 429] width 1421 height 633
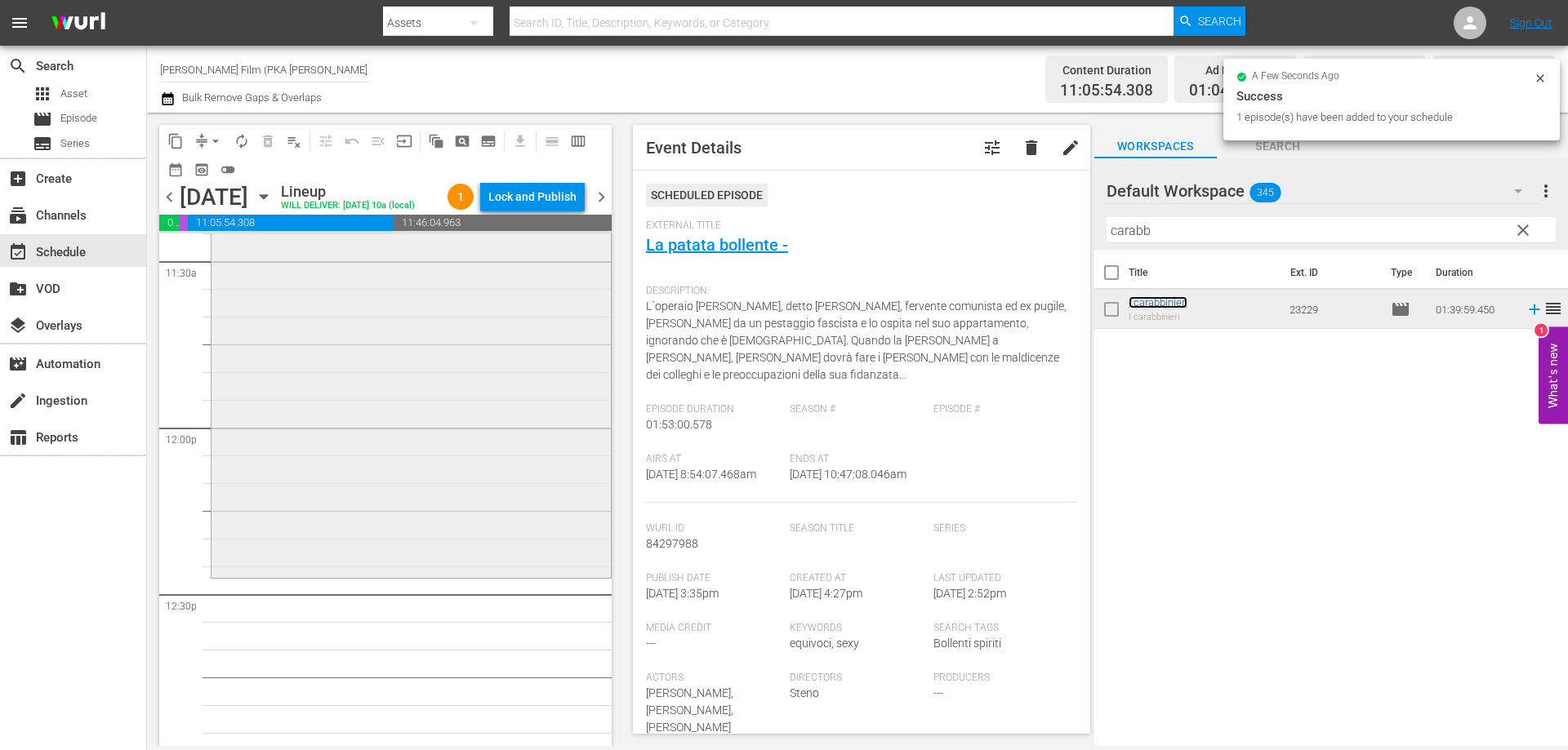
scroll to position [3835, 0]
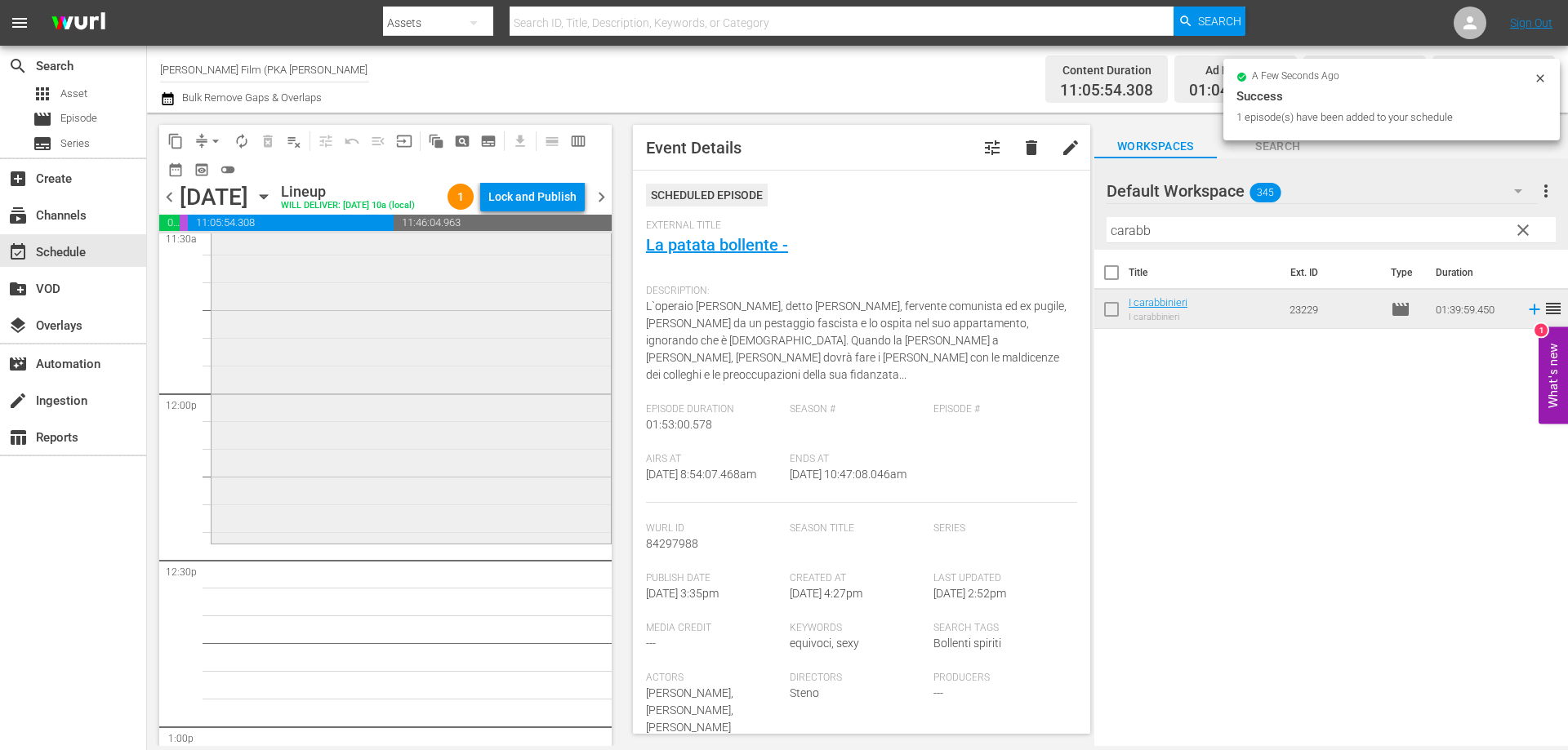
click at [501, 516] on div "I carabbinieri reorder" at bounding box center [411, 265] width 399 height 550
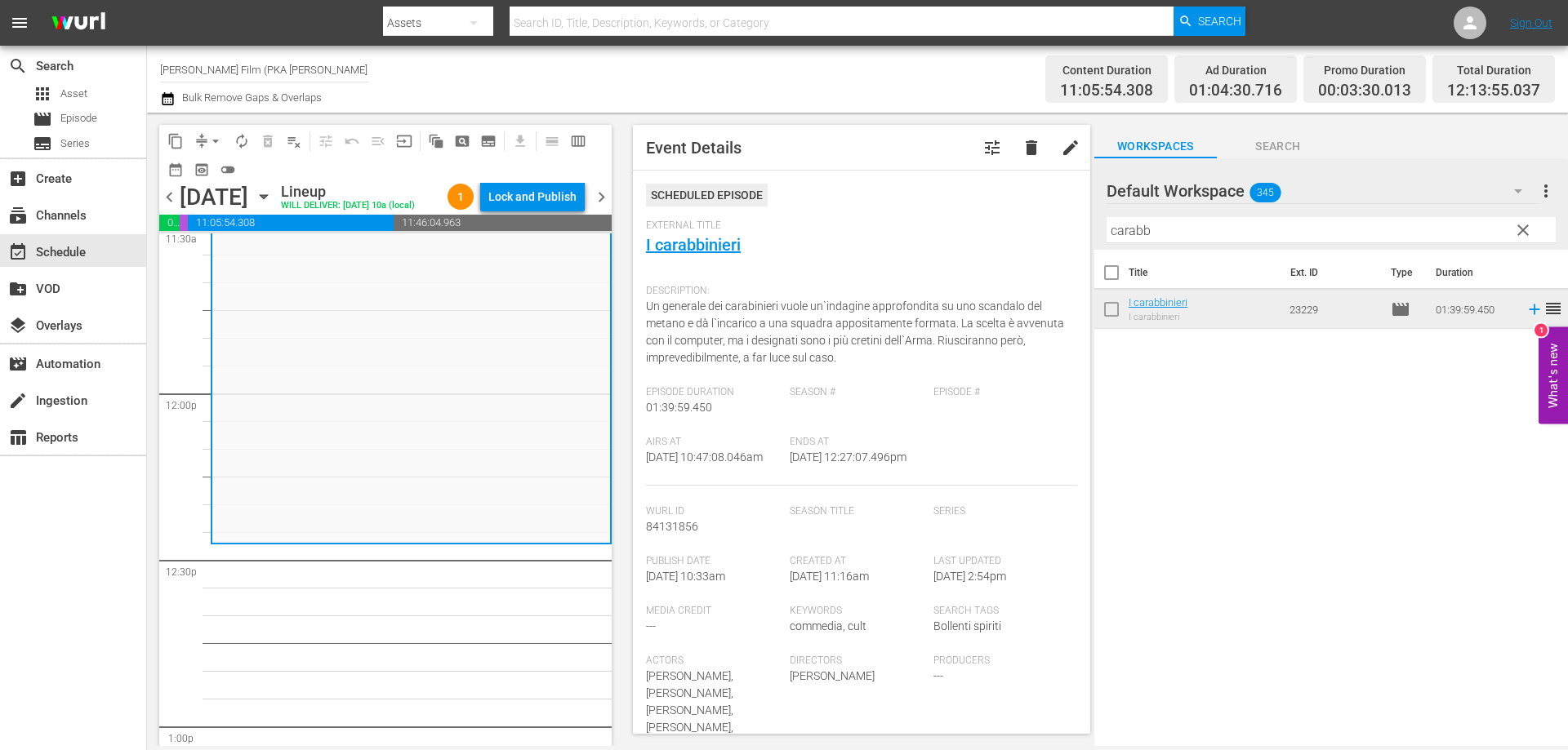
drag, startPoint x: 1164, startPoint y: 236, endPoint x: 949, endPoint y: 203, distance: 217.5
click at [950, 203] on div "content_copy compress arrow_drop_down autorenew_outlined delete_forever_outline…" at bounding box center [857, 429] width 1421 height 633
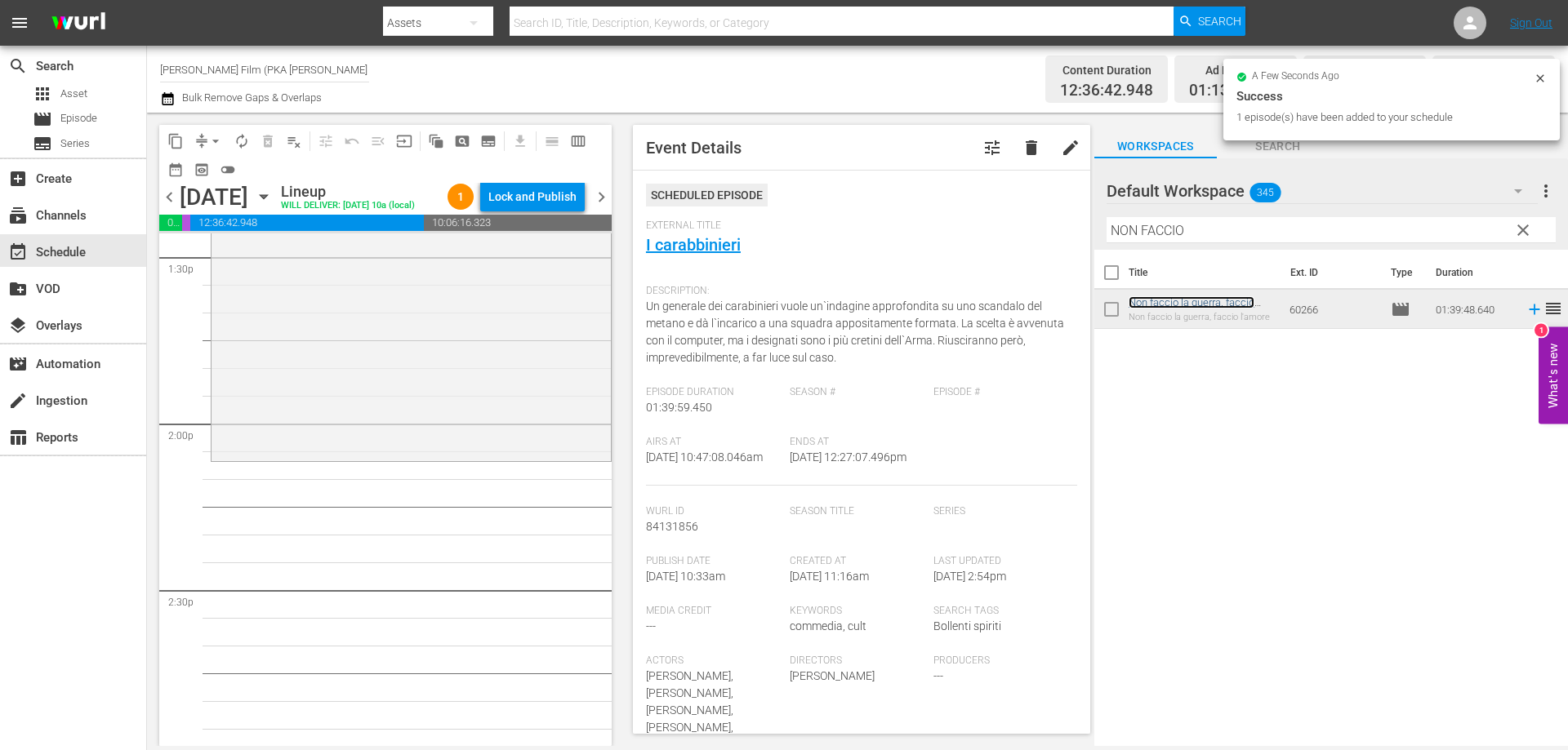
scroll to position [4488, 0]
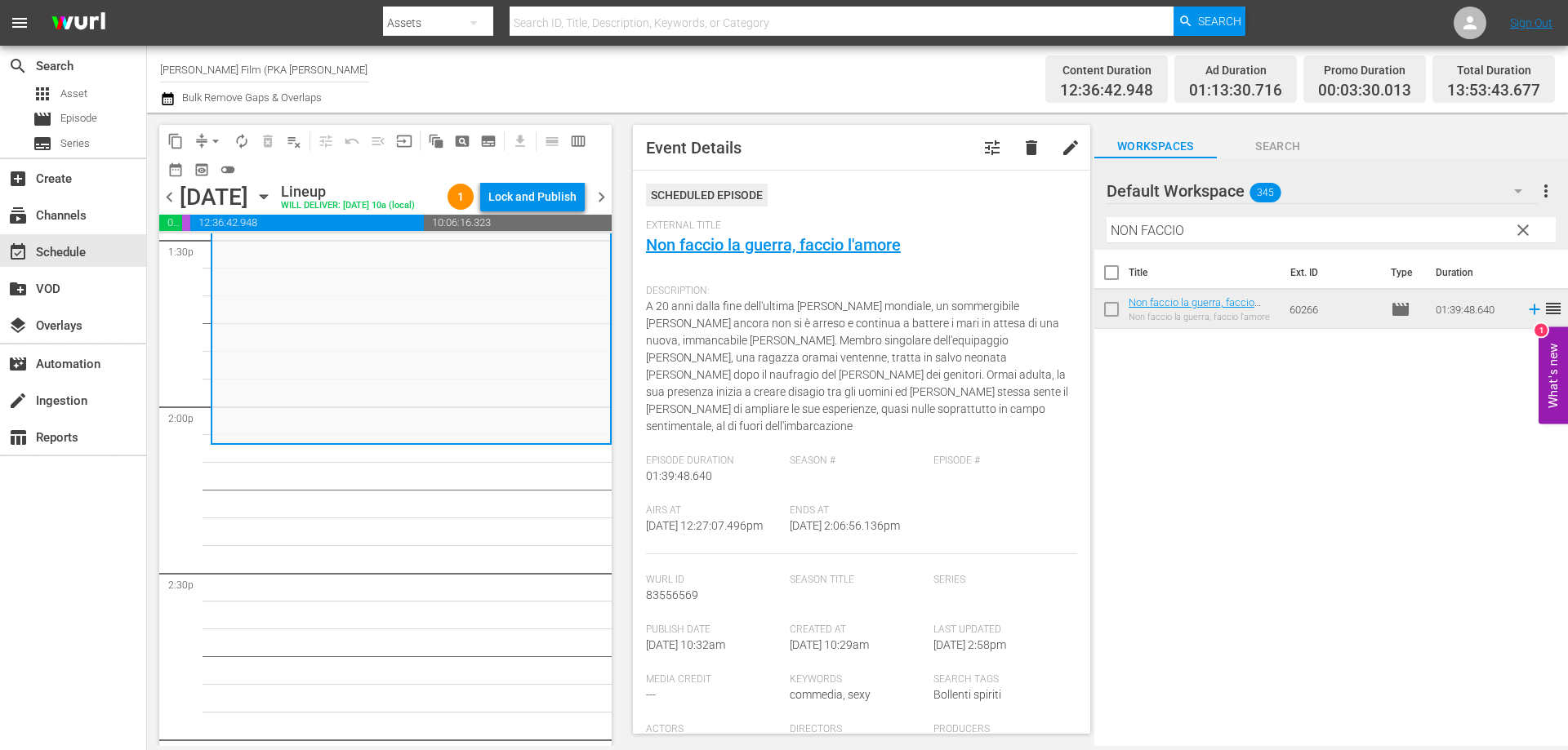
drag, startPoint x: 1199, startPoint y: 238, endPoint x: 921, endPoint y: 207, distance: 279.7
click at [921, 207] on div "content_copy compress arrow_drop_down autorenew_outlined delete_forever_outline…" at bounding box center [857, 429] width 1421 height 633
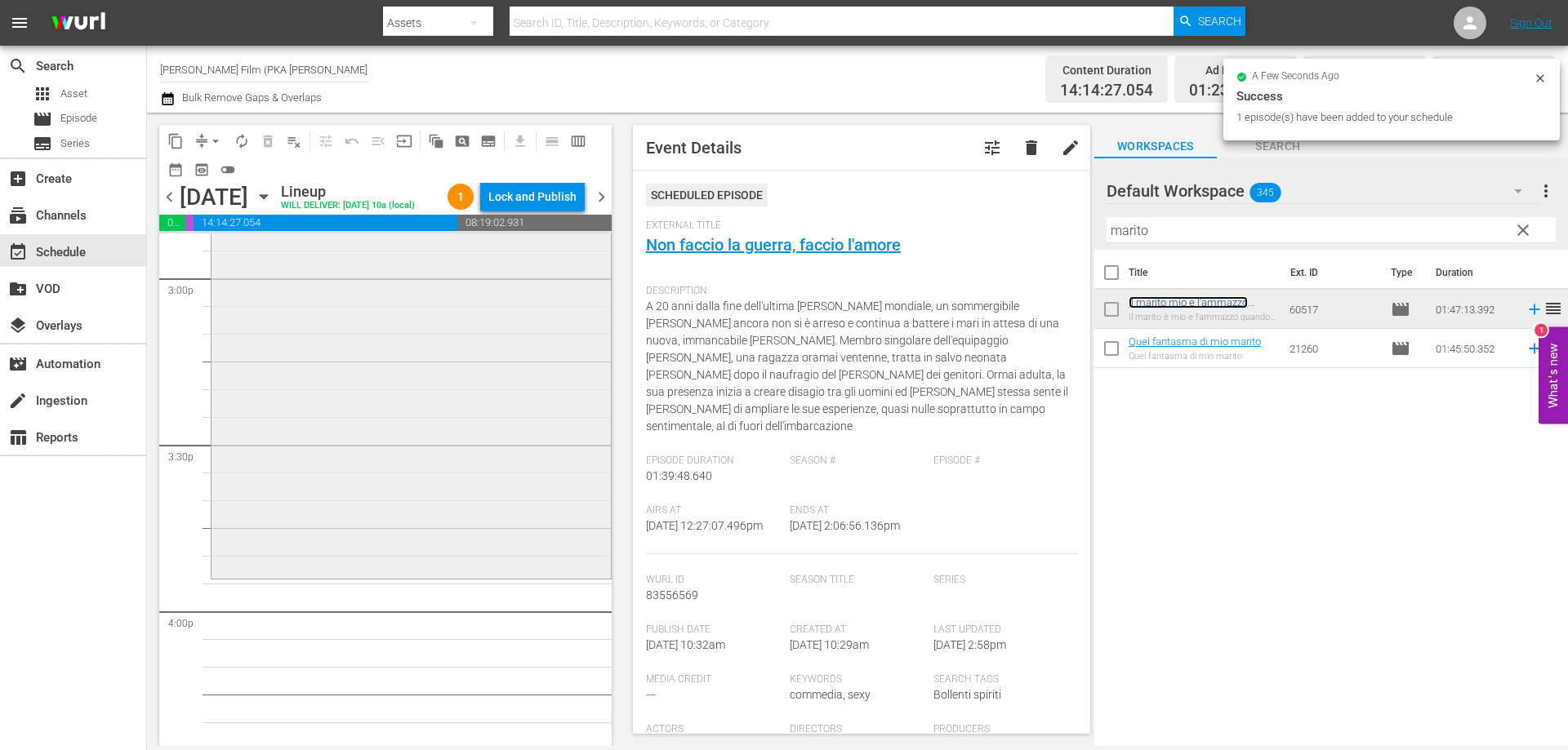
scroll to position [4978, 0]
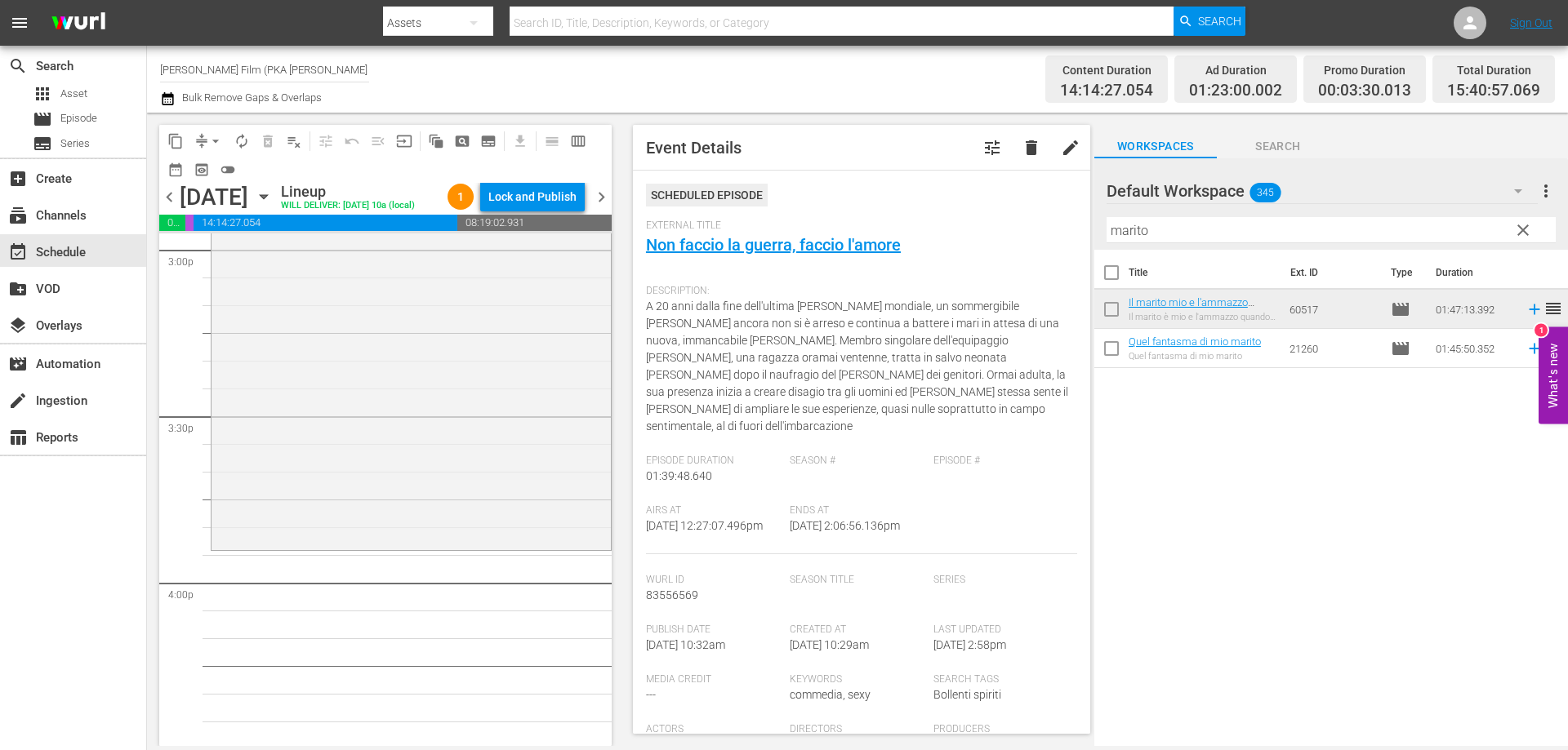
drag, startPoint x: 1146, startPoint y: 305, endPoint x: 464, endPoint y: 483, distance: 704.8
click at [464, 483] on div "Il marito mio e l'ammazzo quando mi pare reorder" at bounding box center [411, 251] width 399 height 590
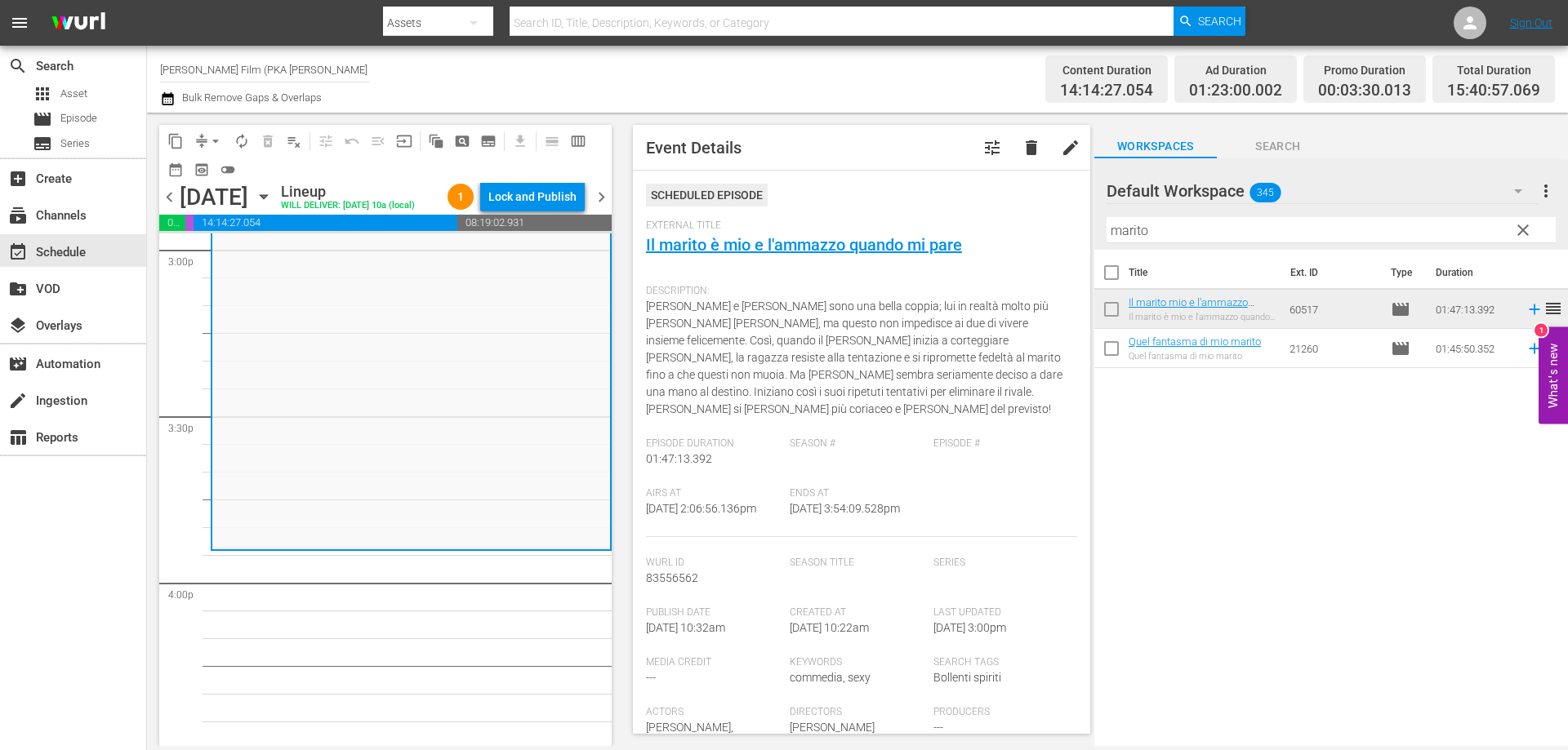
drag, startPoint x: 1168, startPoint y: 229, endPoint x: 919, endPoint y: 220, distance: 249.2
click at [921, 220] on div "content_copy compress arrow_drop_down autorenew_outlined delete_forever_outline…" at bounding box center [857, 429] width 1421 height 633
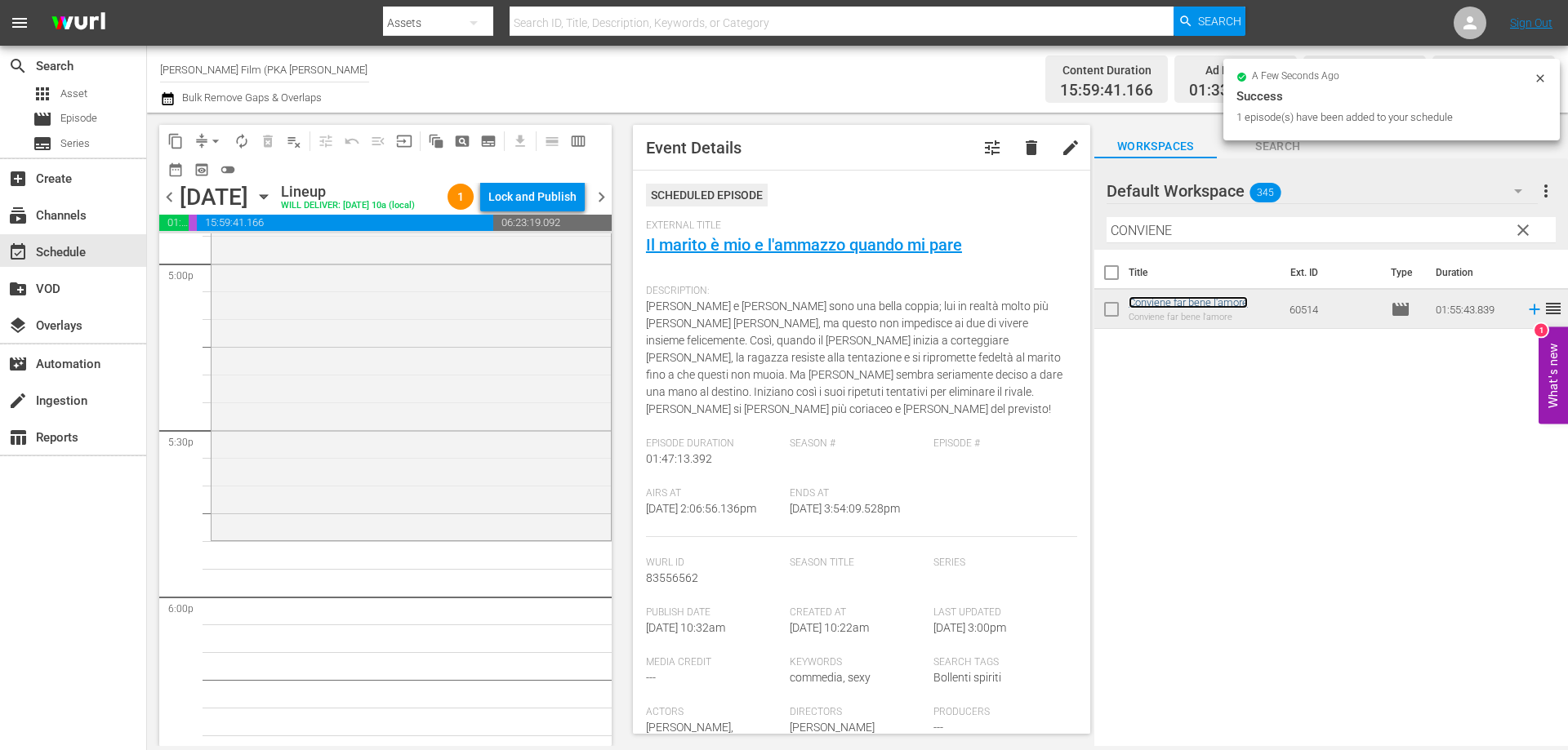
scroll to position [5631, 0]
click at [370, 513] on div "Conviene far bene l'amore reorder" at bounding box center [411, 217] width 399 height 637
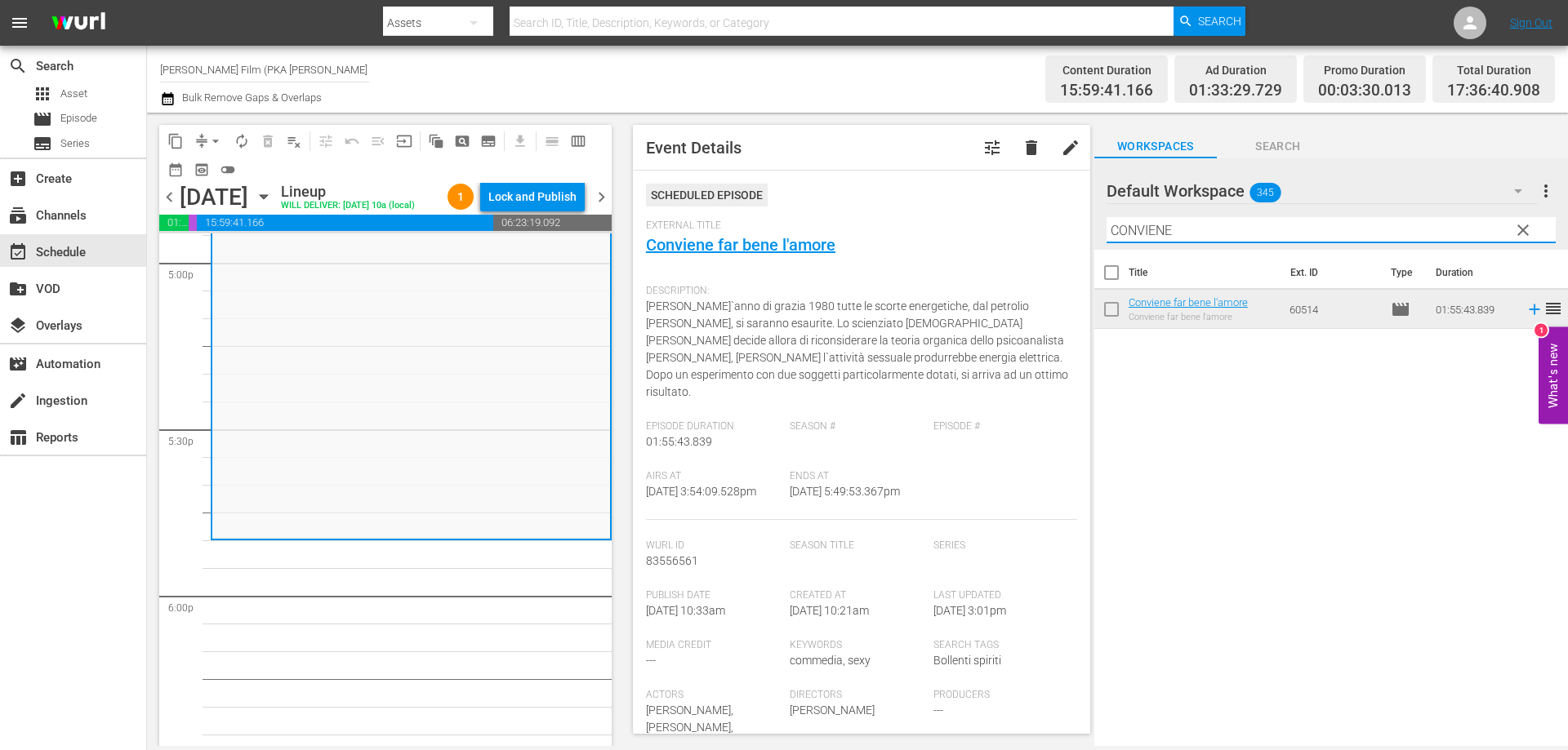
drag, startPoint x: 1004, startPoint y: 228, endPoint x: 868, endPoint y: 220, distance: 136.2
click at [901, 228] on div "content_copy compress arrow_drop_down autorenew_outlined delete_forever_outline…" at bounding box center [857, 429] width 1421 height 633
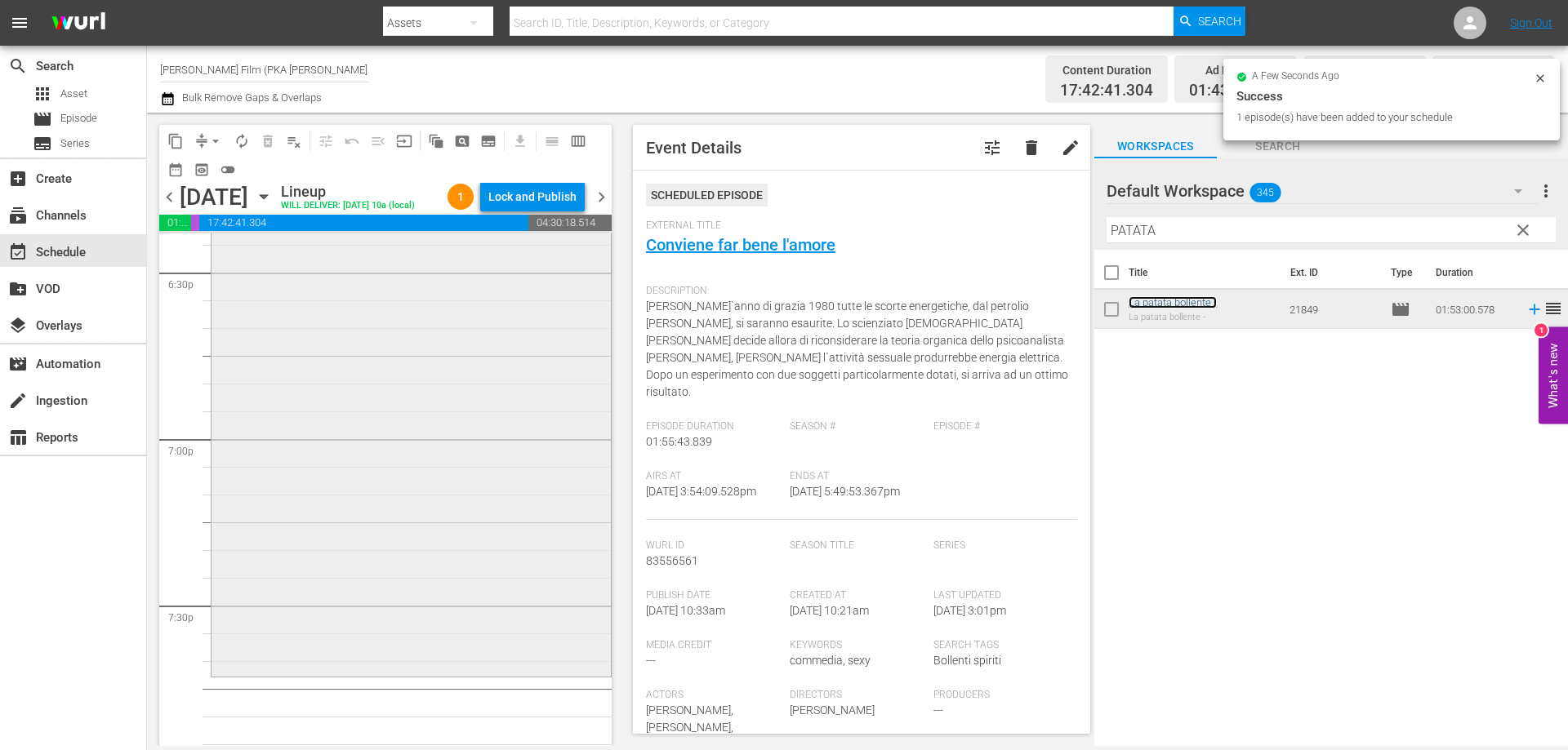
scroll to position [6202, 0]
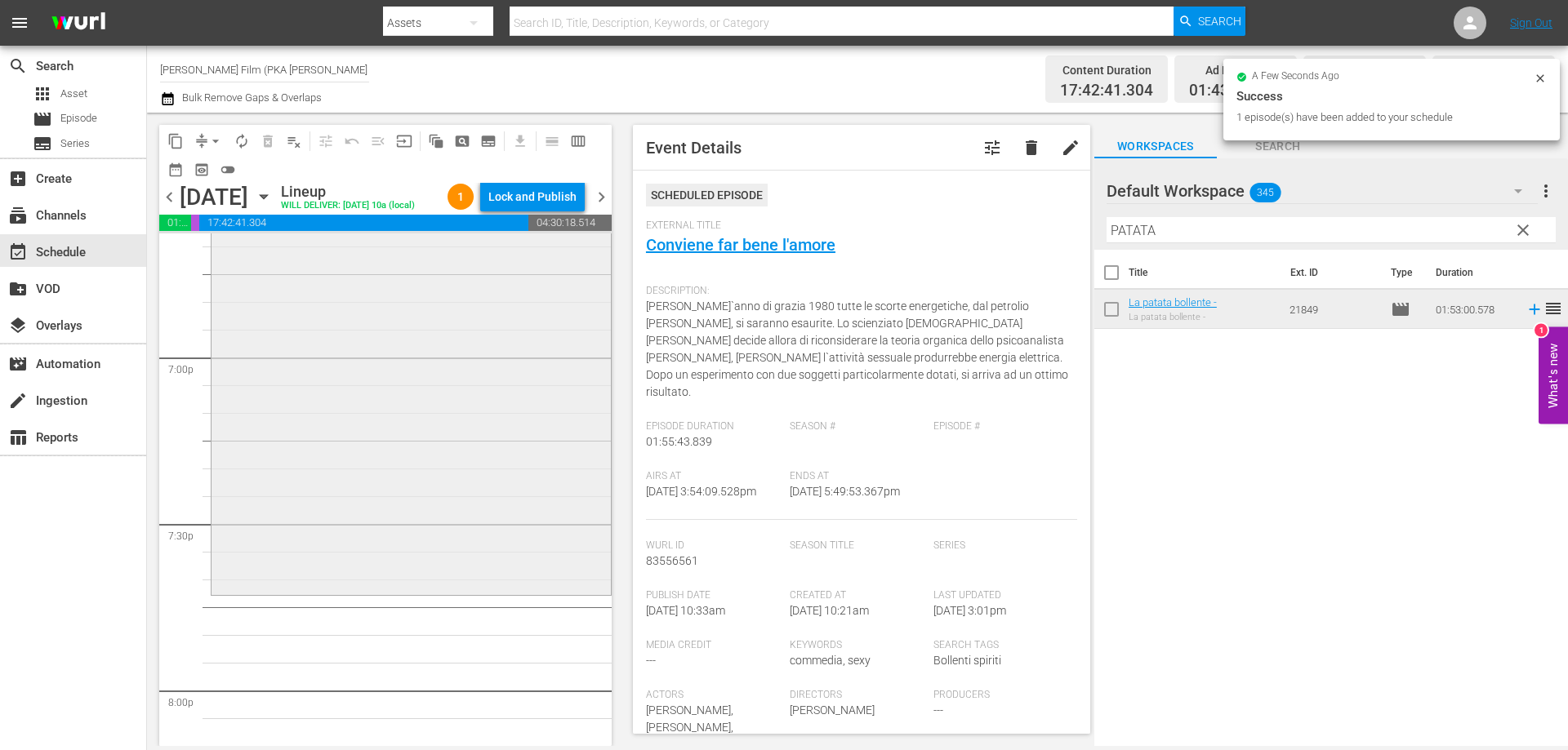
click at [498, 523] on div "La patata bollente - reorder" at bounding box center [411, 280] width 399 height 622
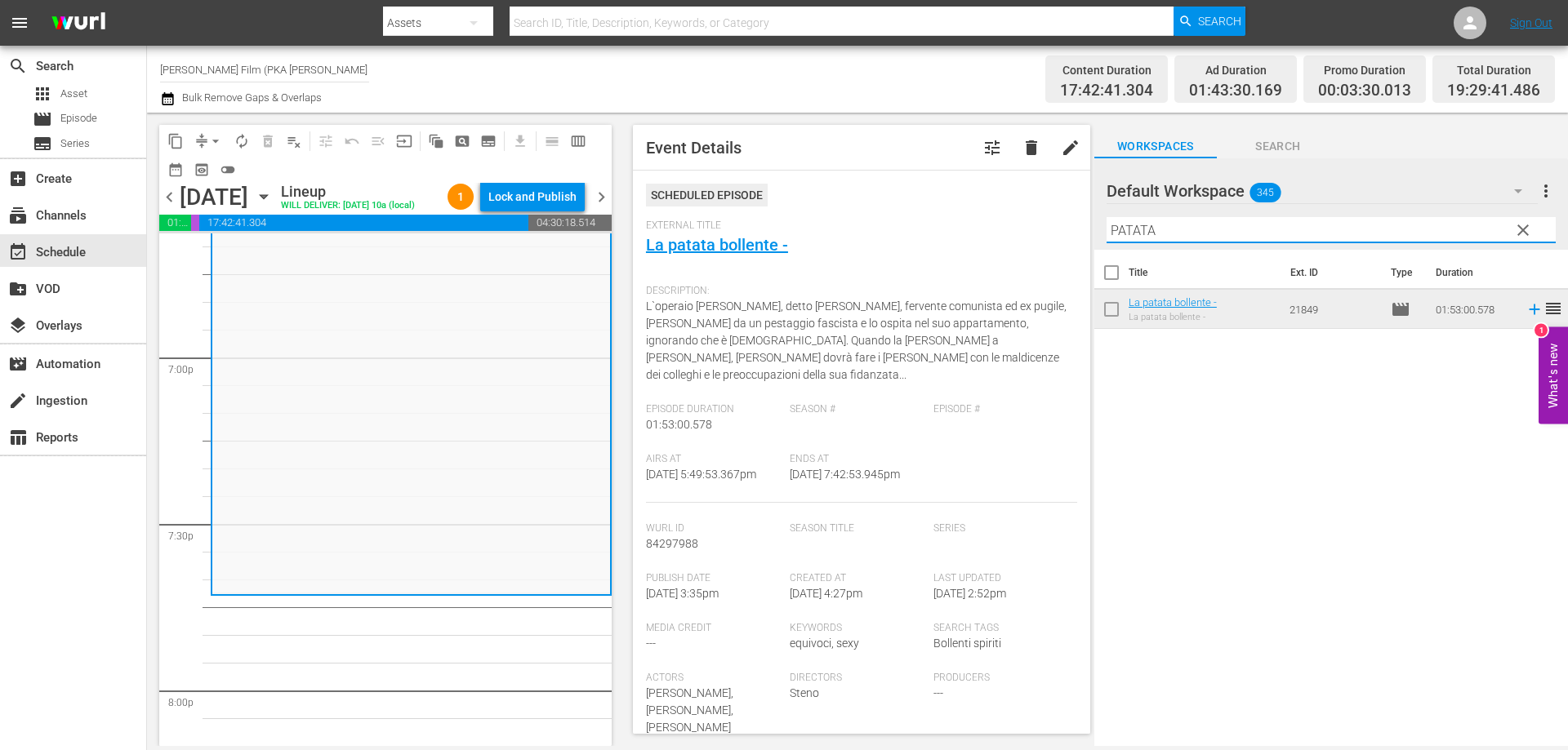
drag, startPoint x: 1175, startPoint y: 236, endPoint x: 922, endPoint y: 208, distance: 254.5
click at [934, 206] on div "content_copy compress arrow_drop_down autorenew_outlined delete_forever_outline…" at bounding box center [857, 429] width 1421 height 633
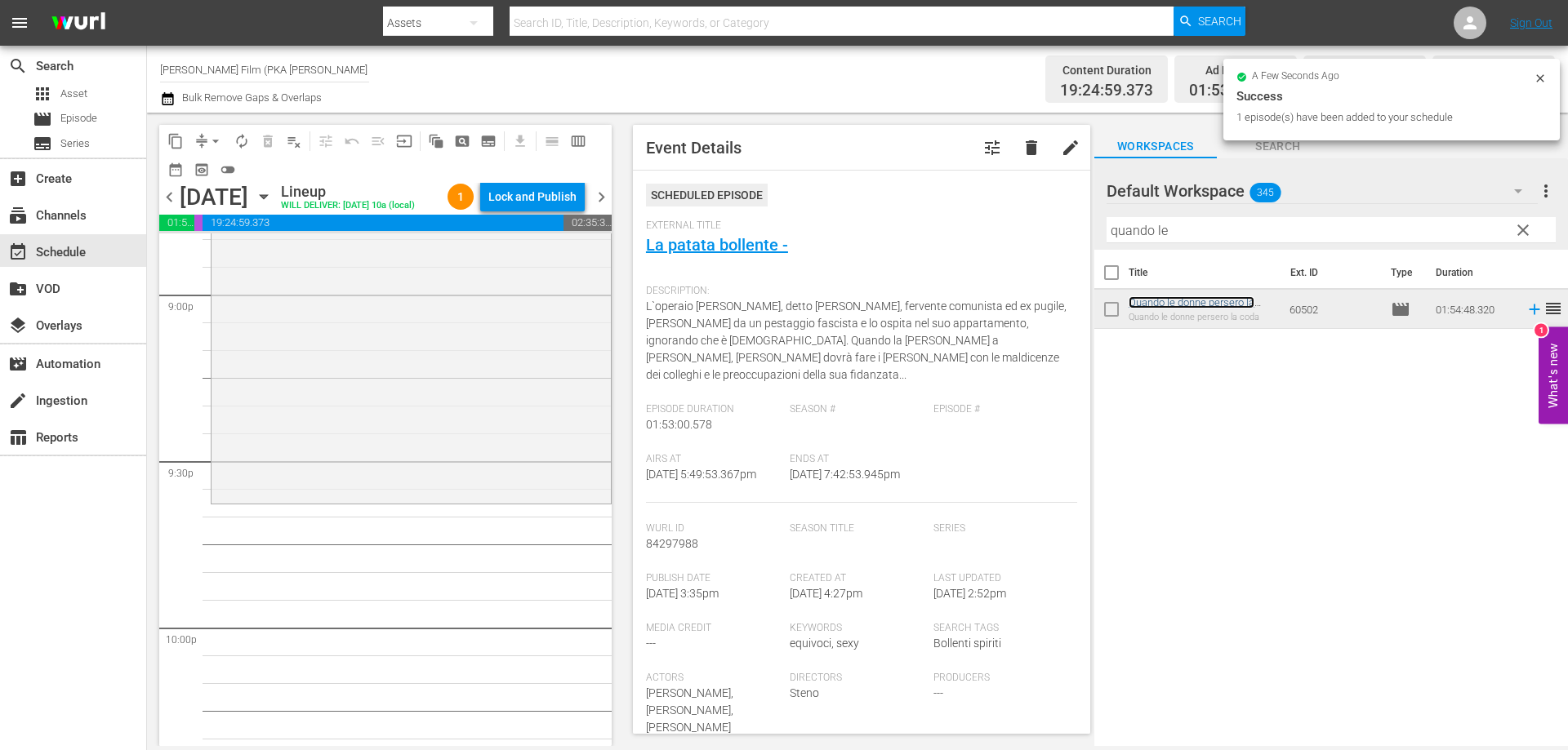
scroll to position [6937, 0]
click at [459, 483] on div "Quando le donne persero la coda reorder" at bounding box center [411, 178] width 399 height 632
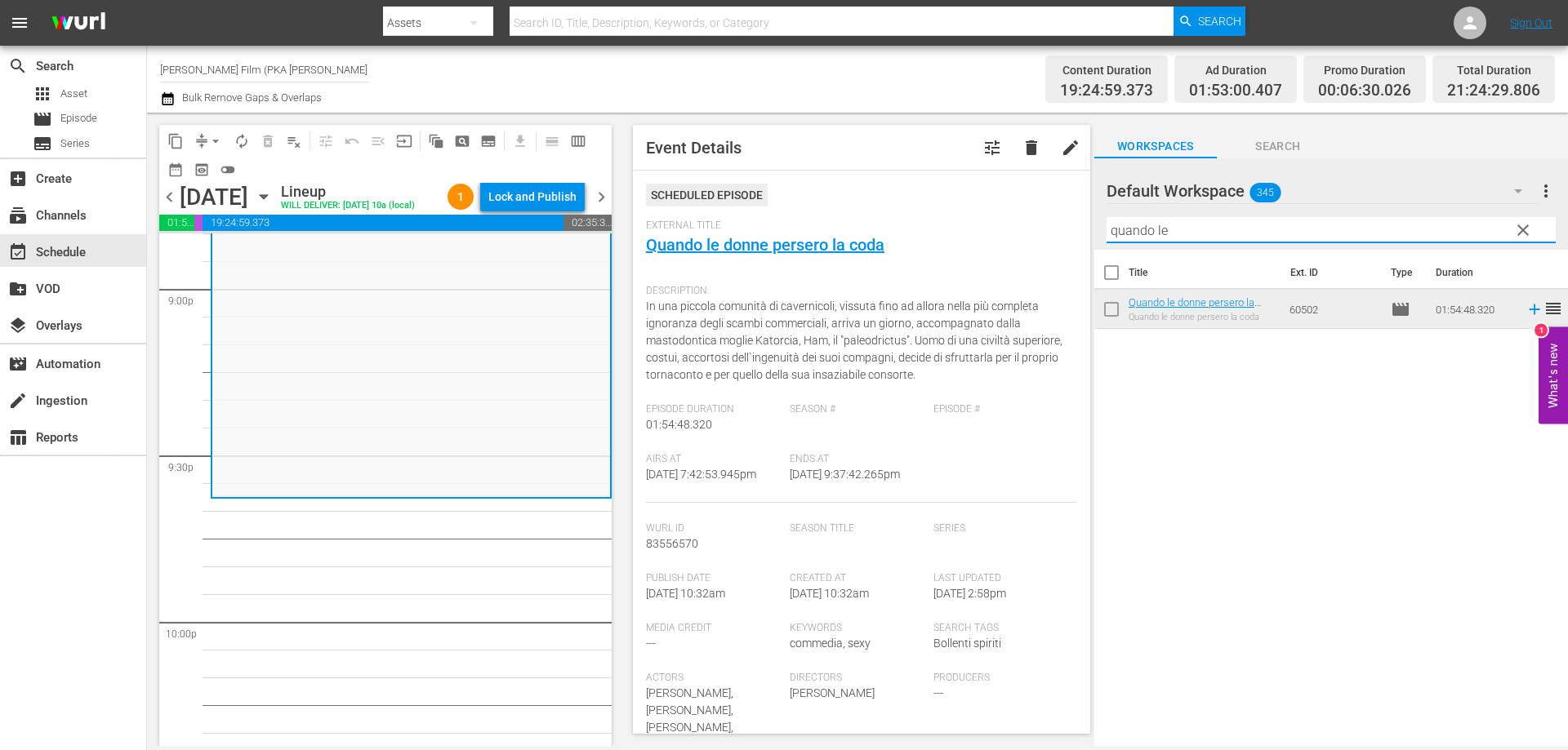
drag, startPoint x: 1196, startPoint y: 232, endPoint x: 924, endPoint y: 214, distance: 272.6
click at [944, 214] on div "content_copy compress arrow_drop_down autorenew_outlined delete_forever_outline…" at bounding box center [857, 429] width 1421 height 633
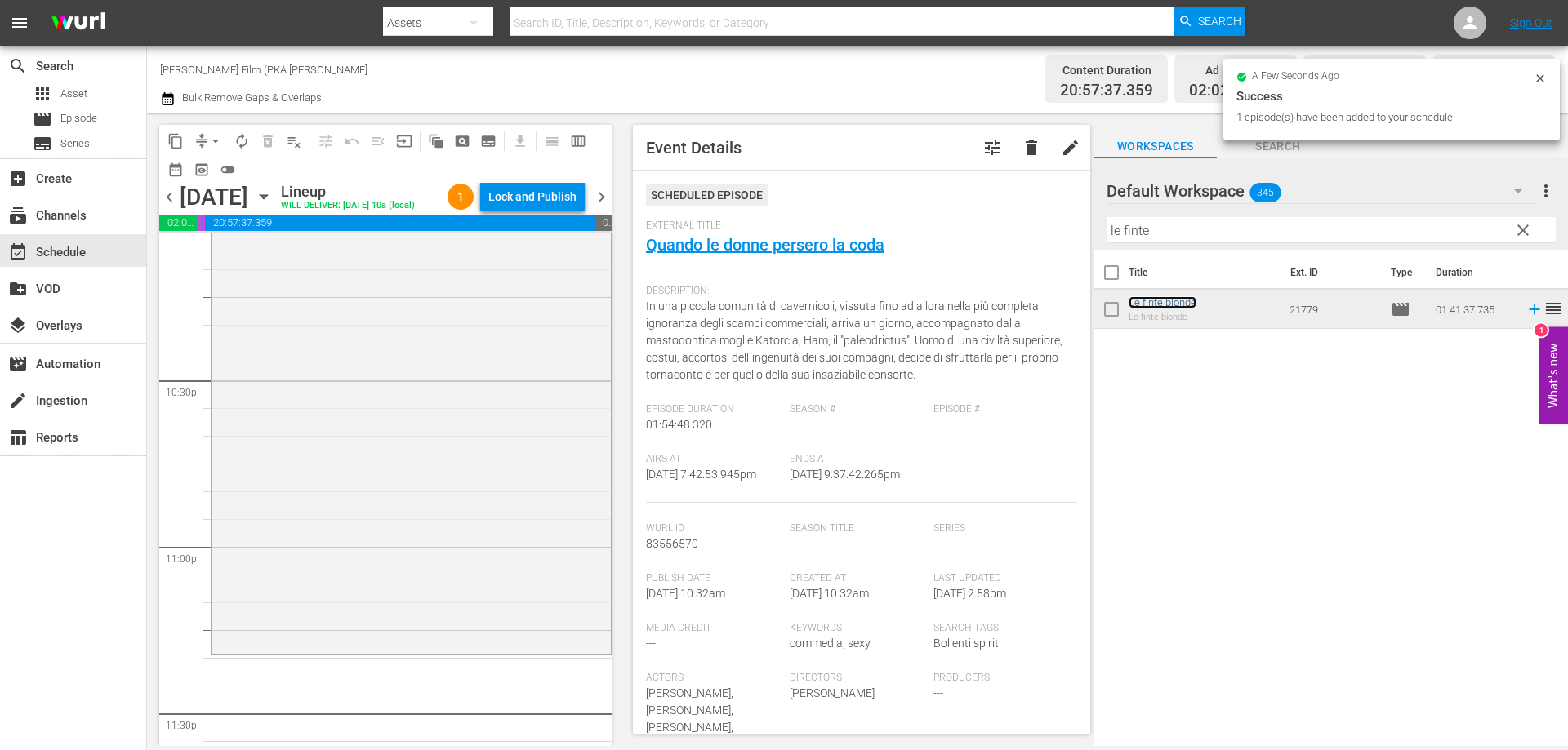
scroll to position [7426, 0]
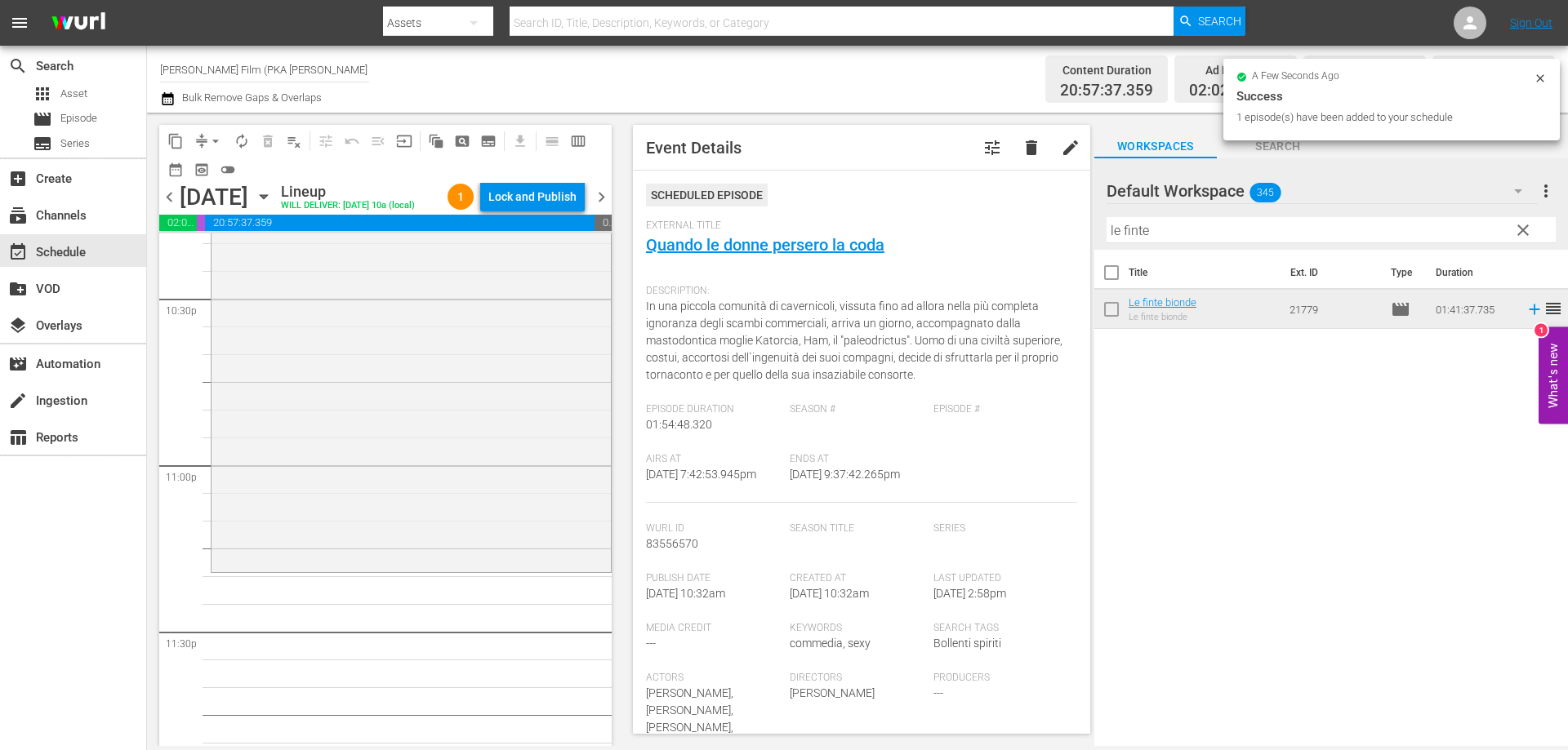
click at [443, 472] on div "Le finte bionde reorder" at bounding box center [411, 290] width 399 height 559
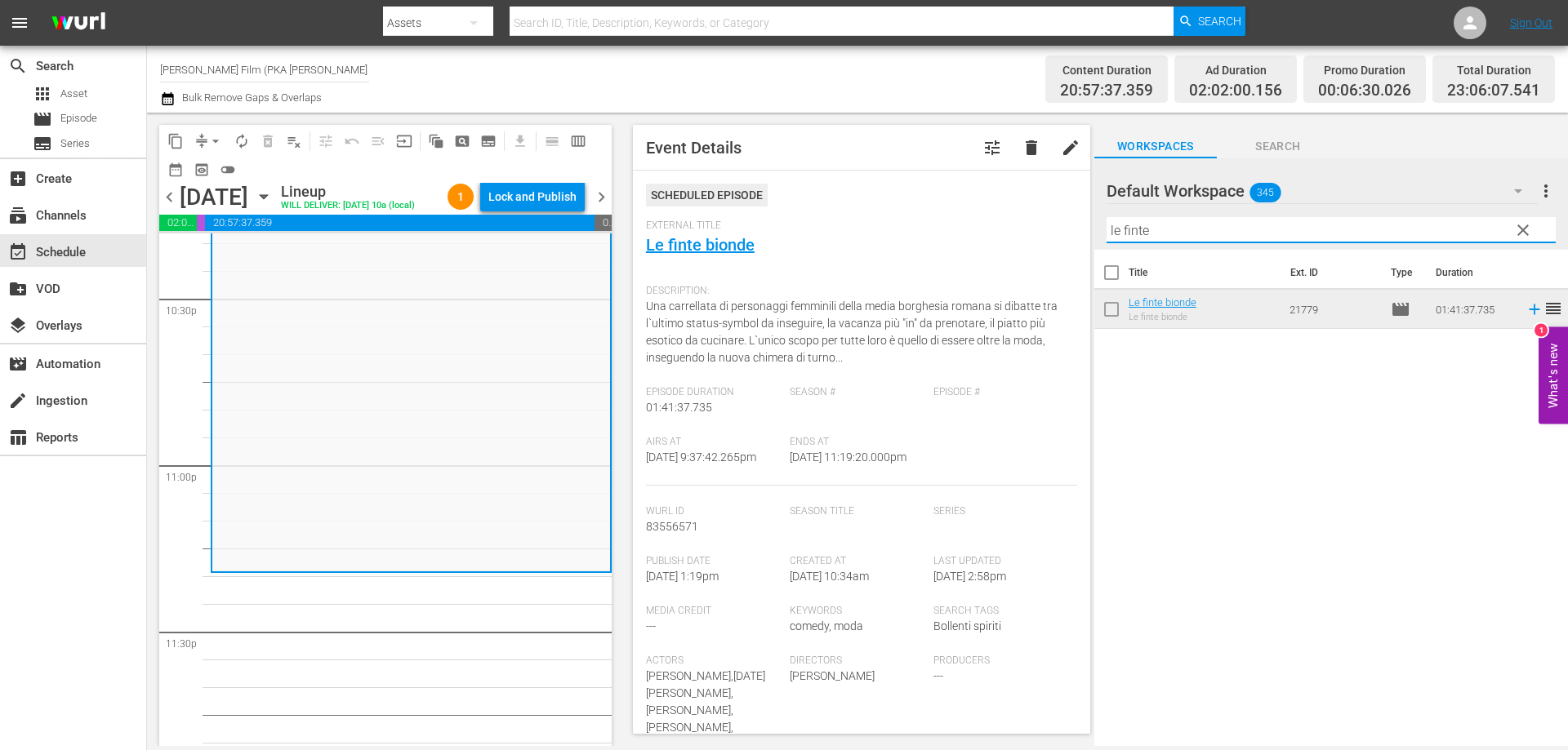
drag, startPoint x: 1172, startPoint y: 233, endPoint x: 1005, endPoint y: 223, distance: 167.3
click at [1005, 223] on div "content_copy compress arrow_drop_down autorenew_outlined delete_forever_outline…" at bounding box center [857, 429] width 1421 height 633
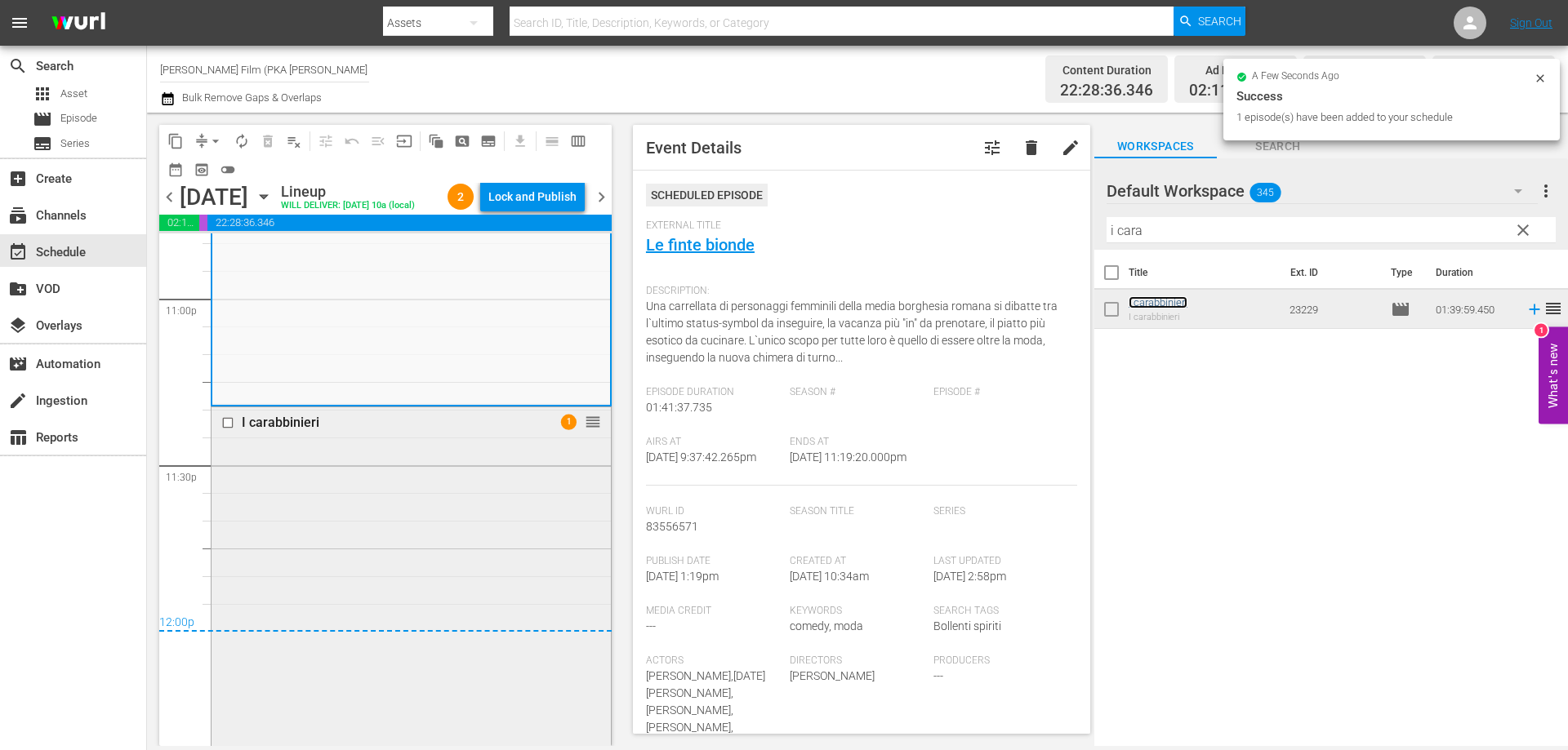
scroll to position [7807, 0]
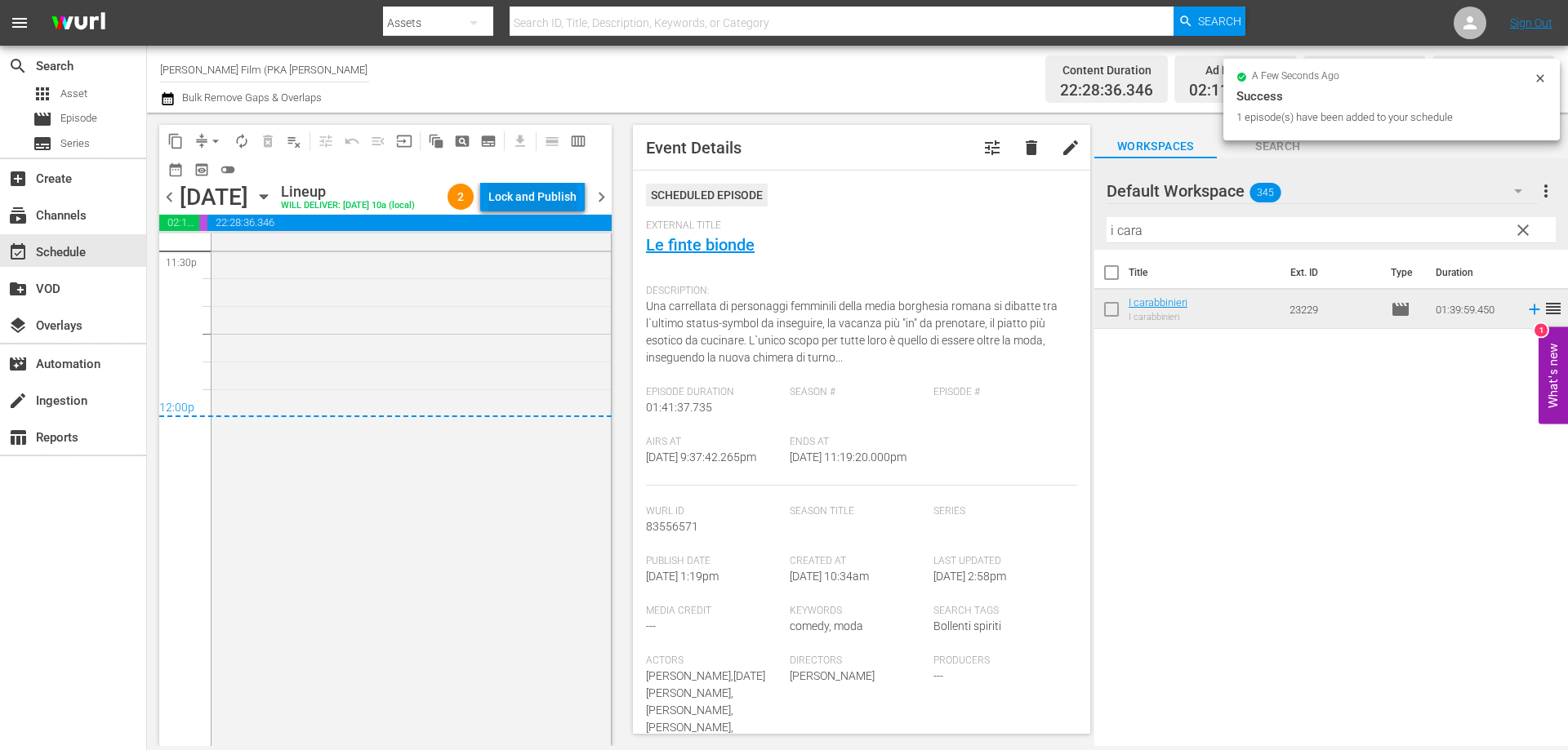
click at [543, 198] on div "Lock and Publish" at bounding box center [532, 197] width 88 height 29
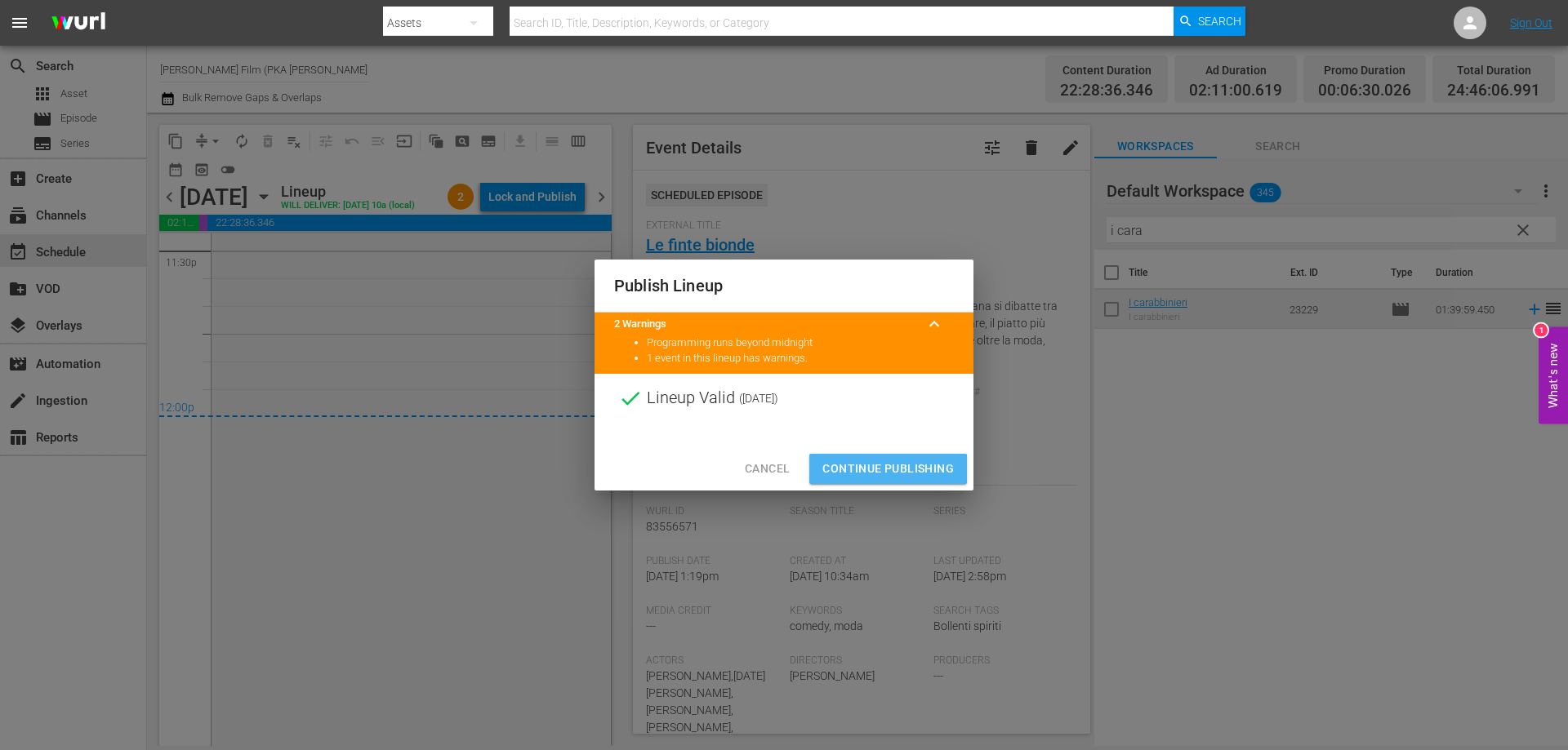
click at [878, 469] on span "Continue Publishing" at bounding box center [887, 469] width 132 height 20
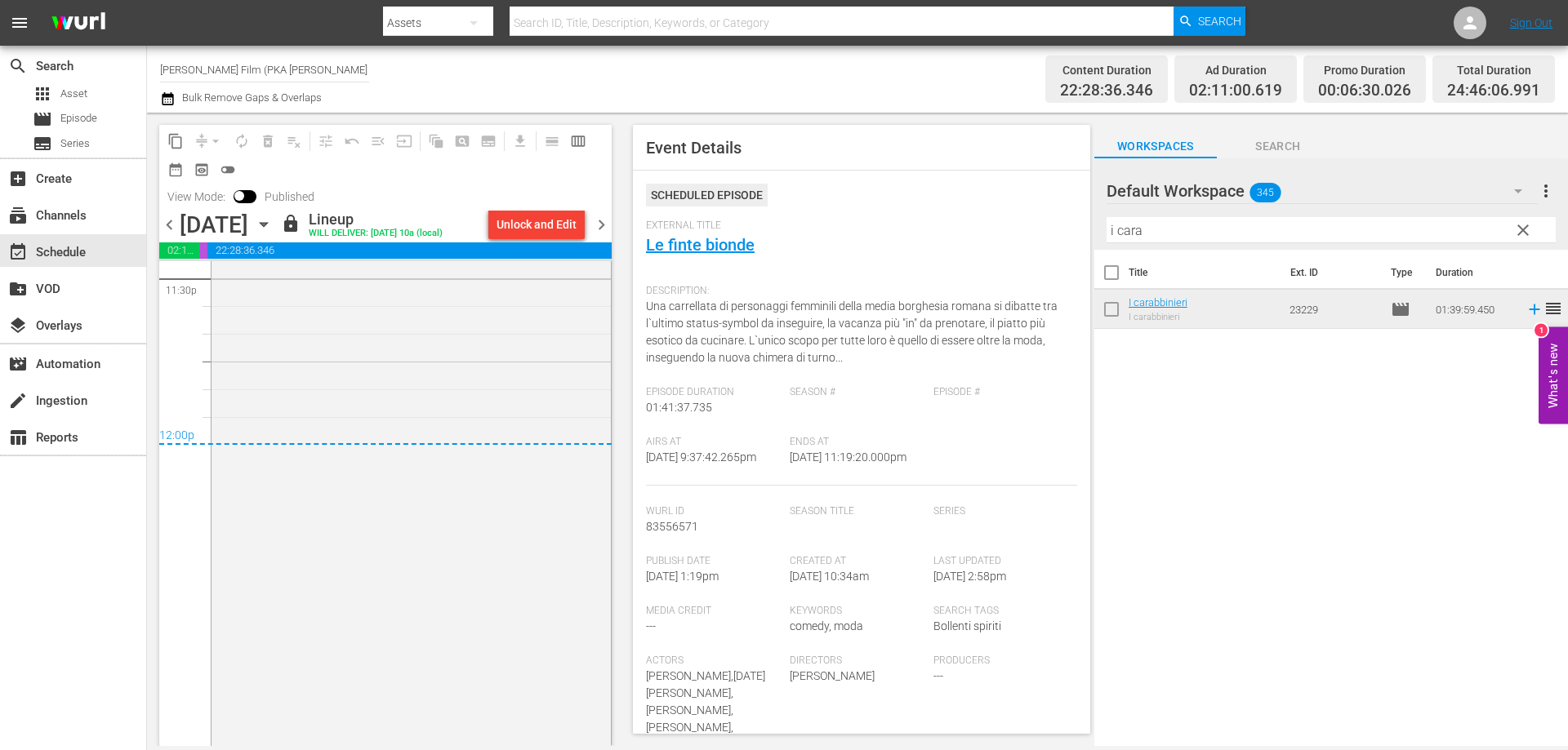
click at [267, 223] on icon "button" at bounding box center [263, 224] width 7 height 4
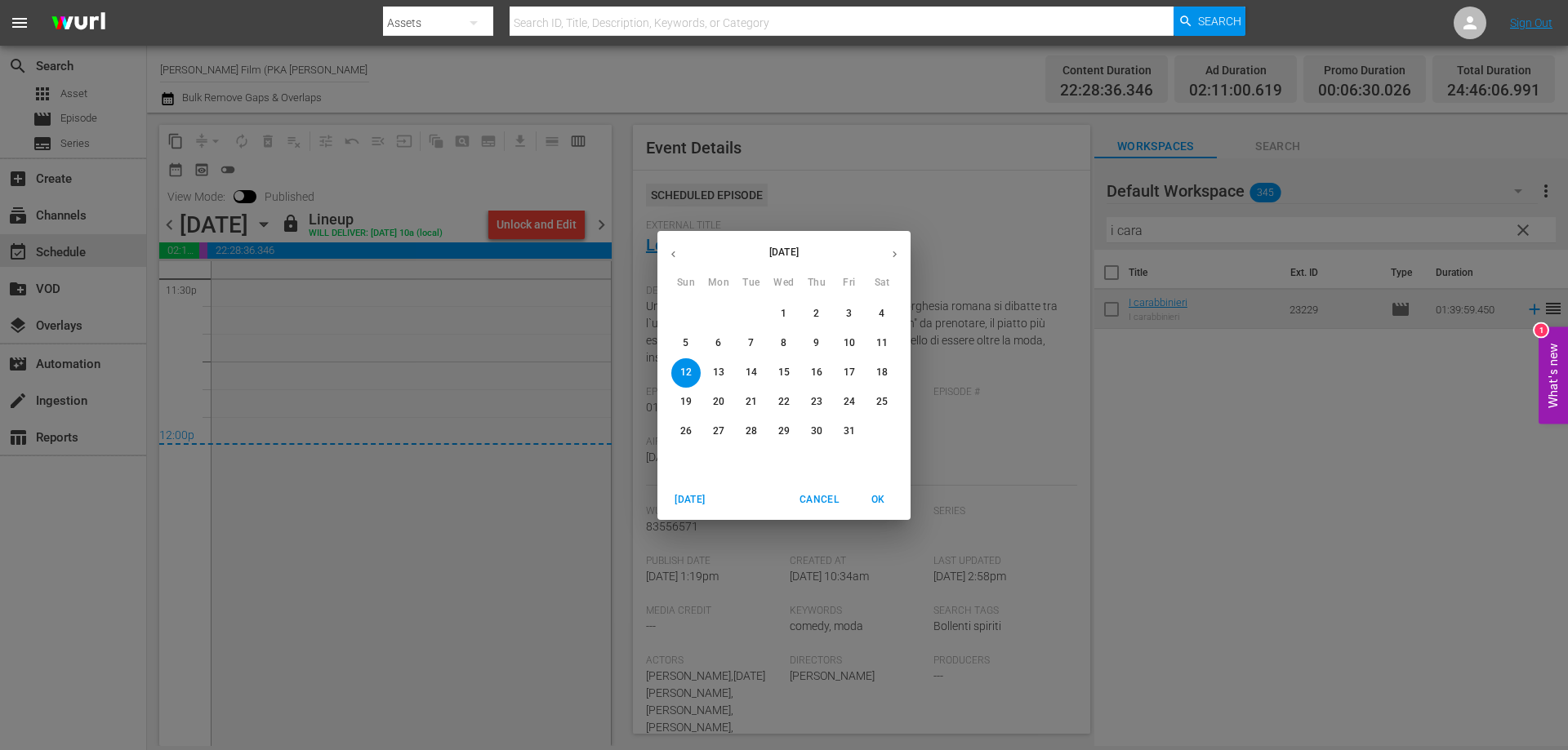
click at [721, 367] on p "13" at bounding box center [718, 372] width 11 height 14
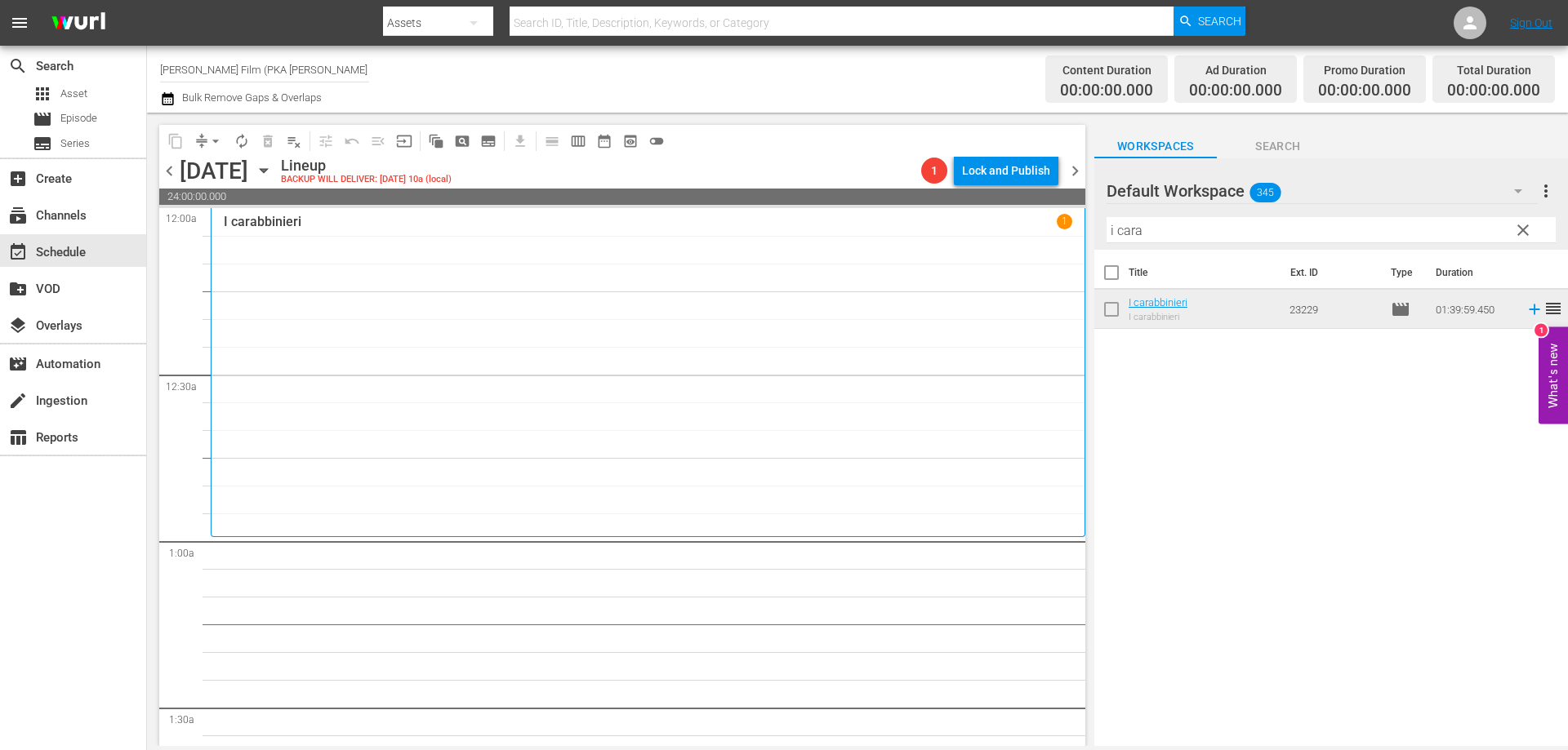
click at [439, 342] on div "I carabbinieri 1" at bounding box center [647, 372] width 848 height 316
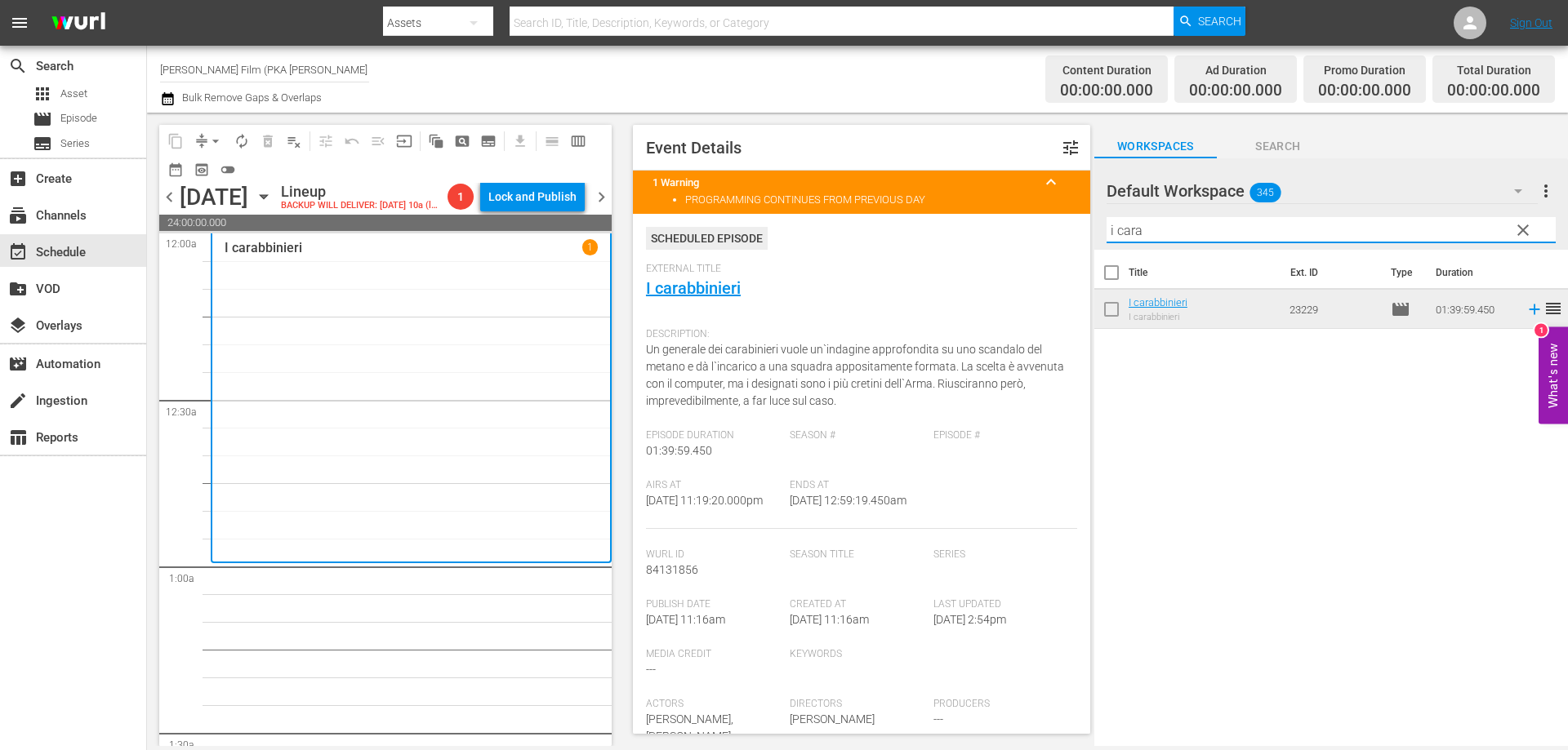
drag, startPoint x: 1173, startPoint y: 230, endPoint x: 966, endPoint y: 199, distance: 209.3
click at [973, 200] on div "content_copy compress arrow_drop_down autorenew_outlined delete_forever_outline…" at bounding box center [857, 429] width 1421 height 633
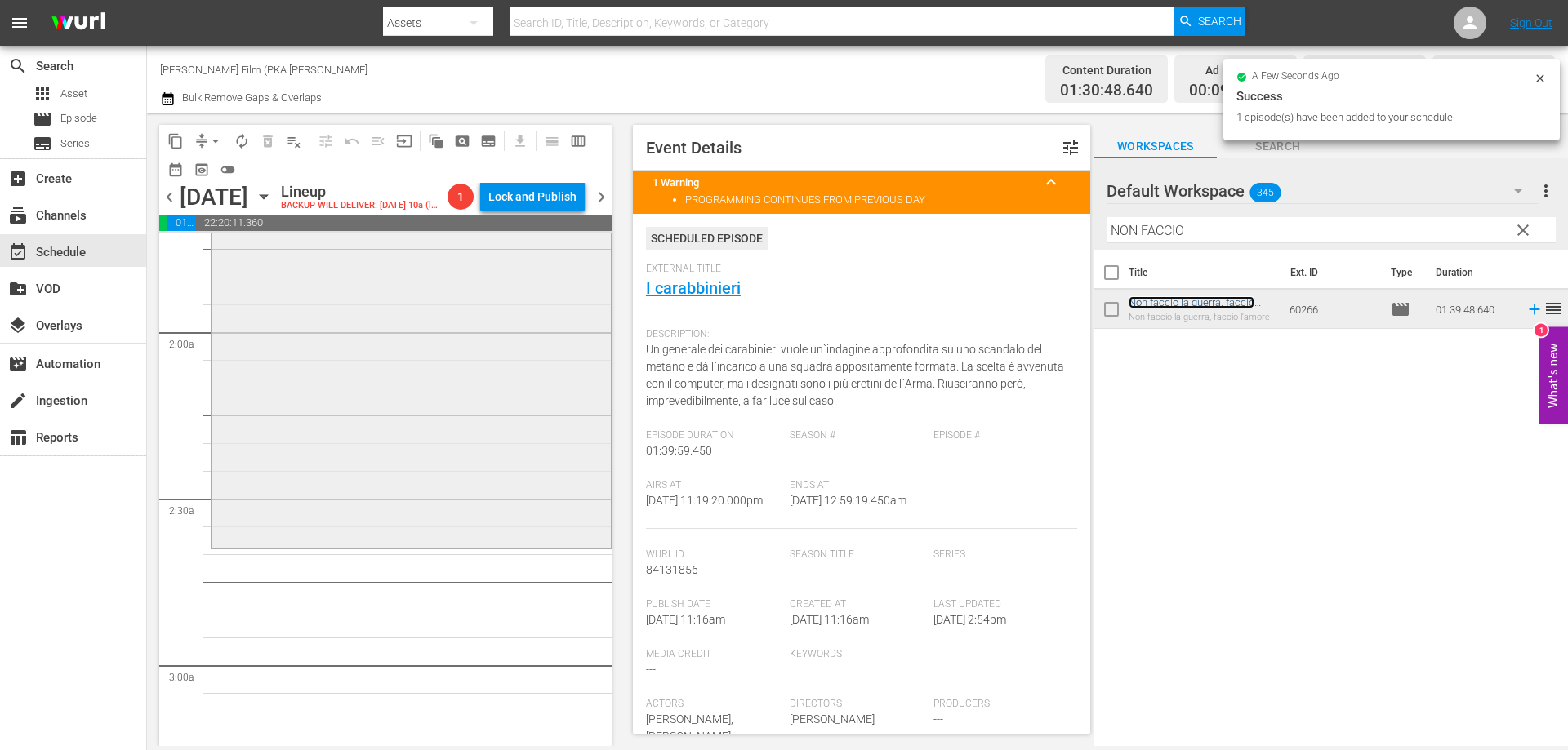
scroll to position [571, 0]
click at [404, 486] on div "Non faccio la guerra, faccio l'amore reorder" at bounding box center [411, 267] width 399 height 550
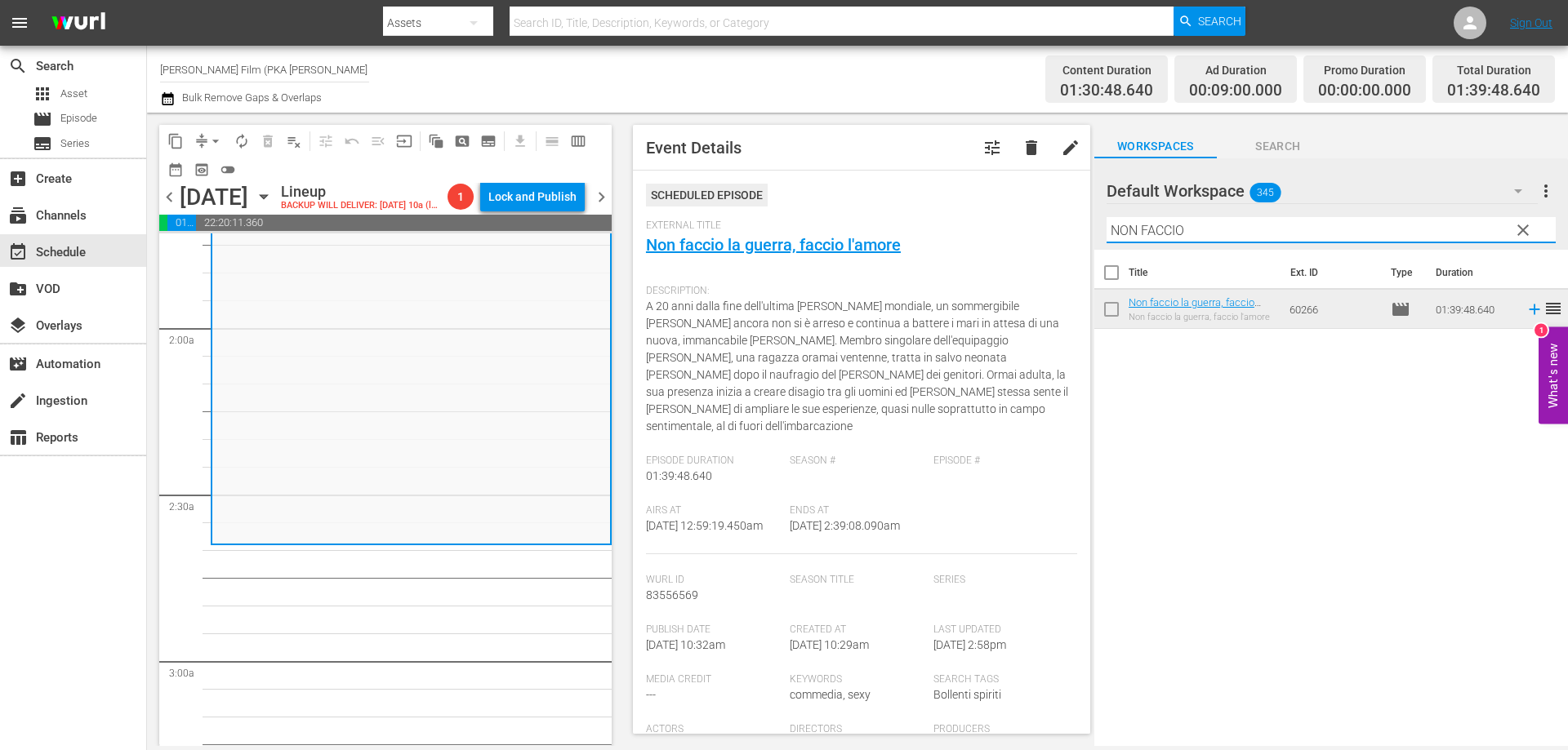
drag, startPoint x: 1189, startPoint y: 233, endPoint x: 864, endPoint y: 177, distance: 329.8
click at [971, 209] on div "content_copy compress arrow_drop_down autorenew_outlined delete_forever_outline…" at bounding box center [857, 429] width 1421 height 633
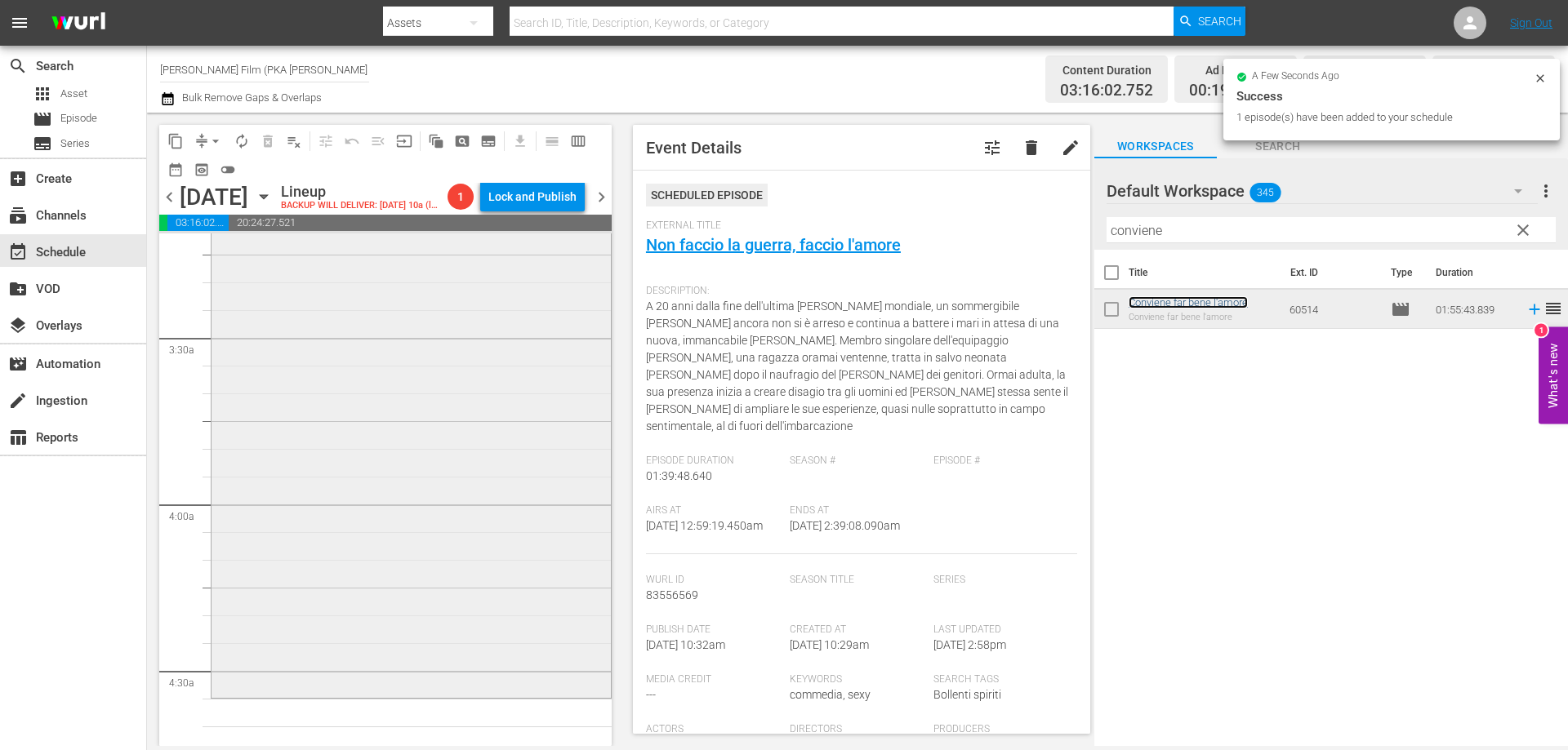
scroll to position [1142, 0]
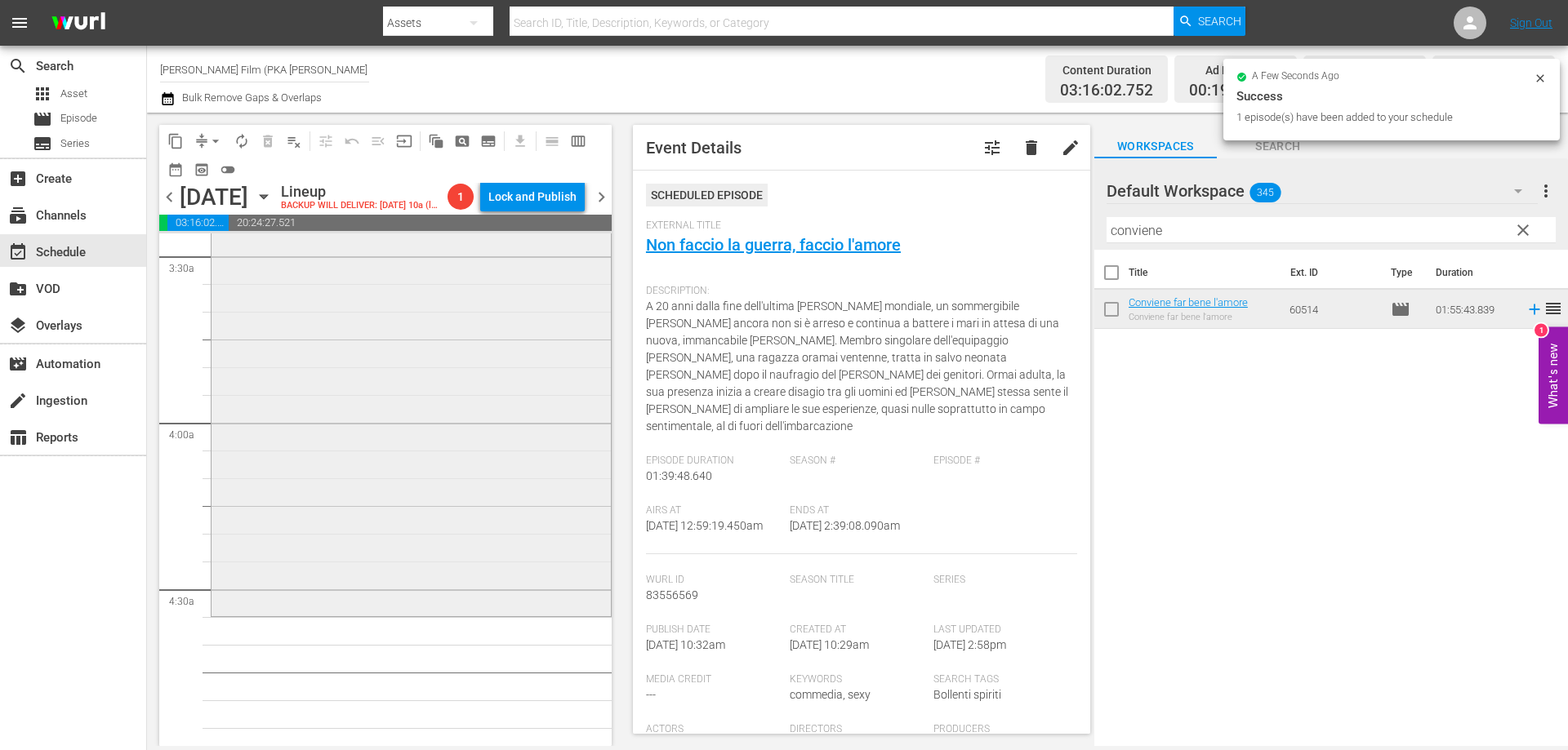
click at [511, 562] on div "Conviene far bene l'amore reorder" at bounding box center [411, 292] width 399 height 637
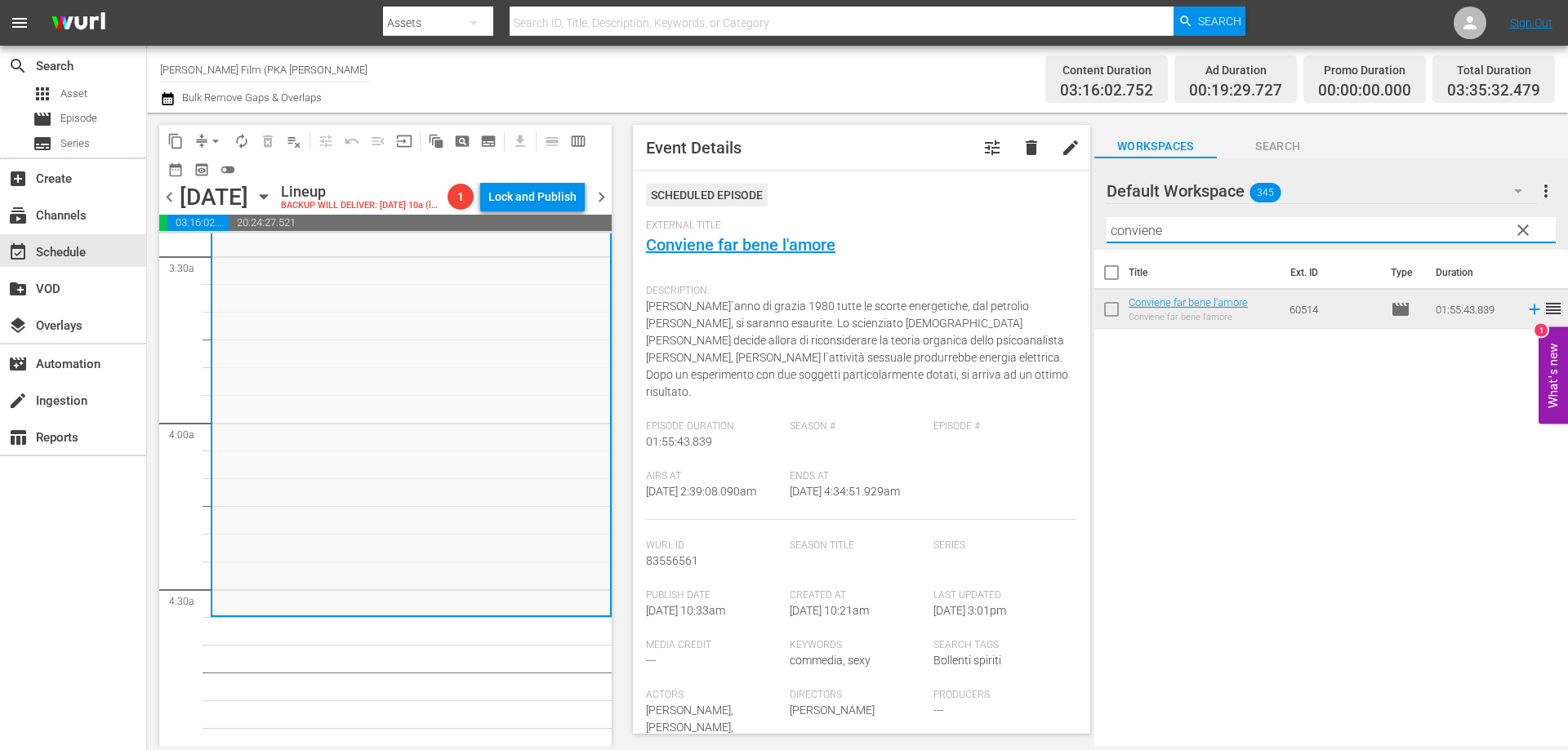
drag, startPoint x: 1171, startPoint y: 229, endPoint x: 877, endPoint y: 189, distance: 296.7
click at [877, 189] on div "content_copy compress arrow_drop_down autorenew_outlined delete_forever_outline…" at bounding box center [857, 429] width 1421 height 633
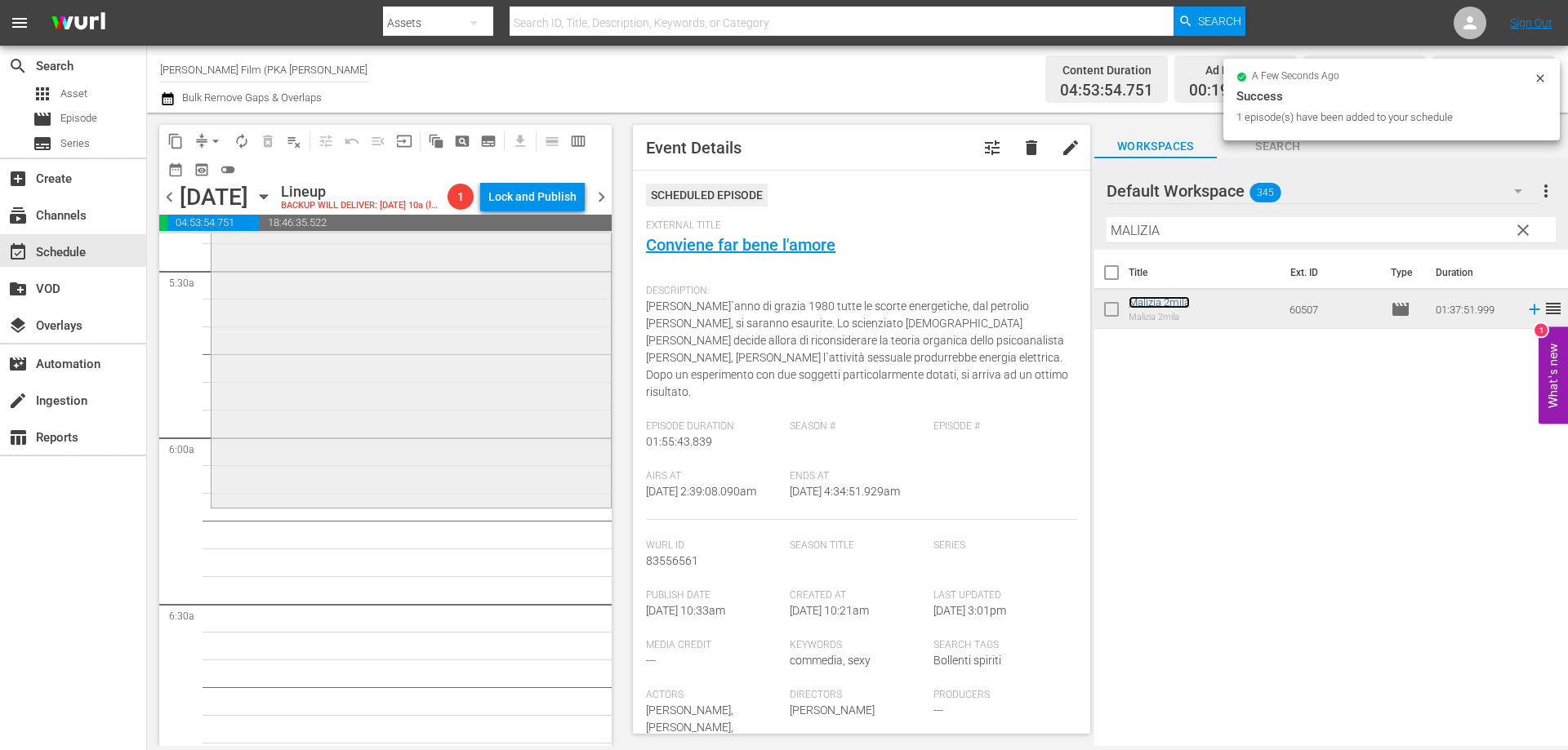
scroll to position [1795, 0]
click at [448, 483] on div "Malizia 2mila reorder" at bounding box center [411, 233] width 399 height 538
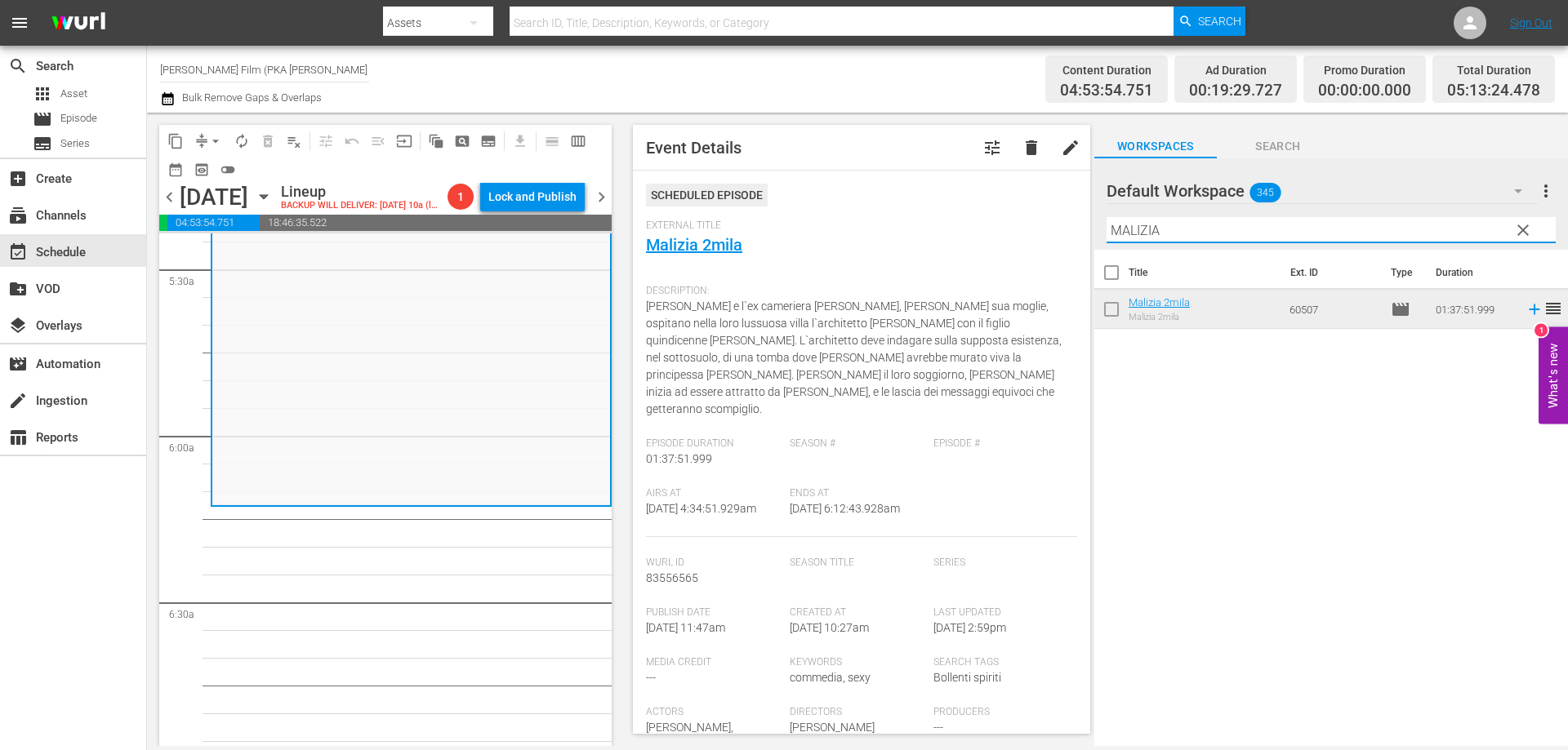
drag, startPoint x: 1169, startPoint y: 224, endPoint x: 869, endPoint y: 185, distance: 302.5
click at [1041, 219] on div "content_copy compress arrow_drop_down autorenew_outlined delete_forever_outline…" at bounding box center [857, 429] width 1421 height 633
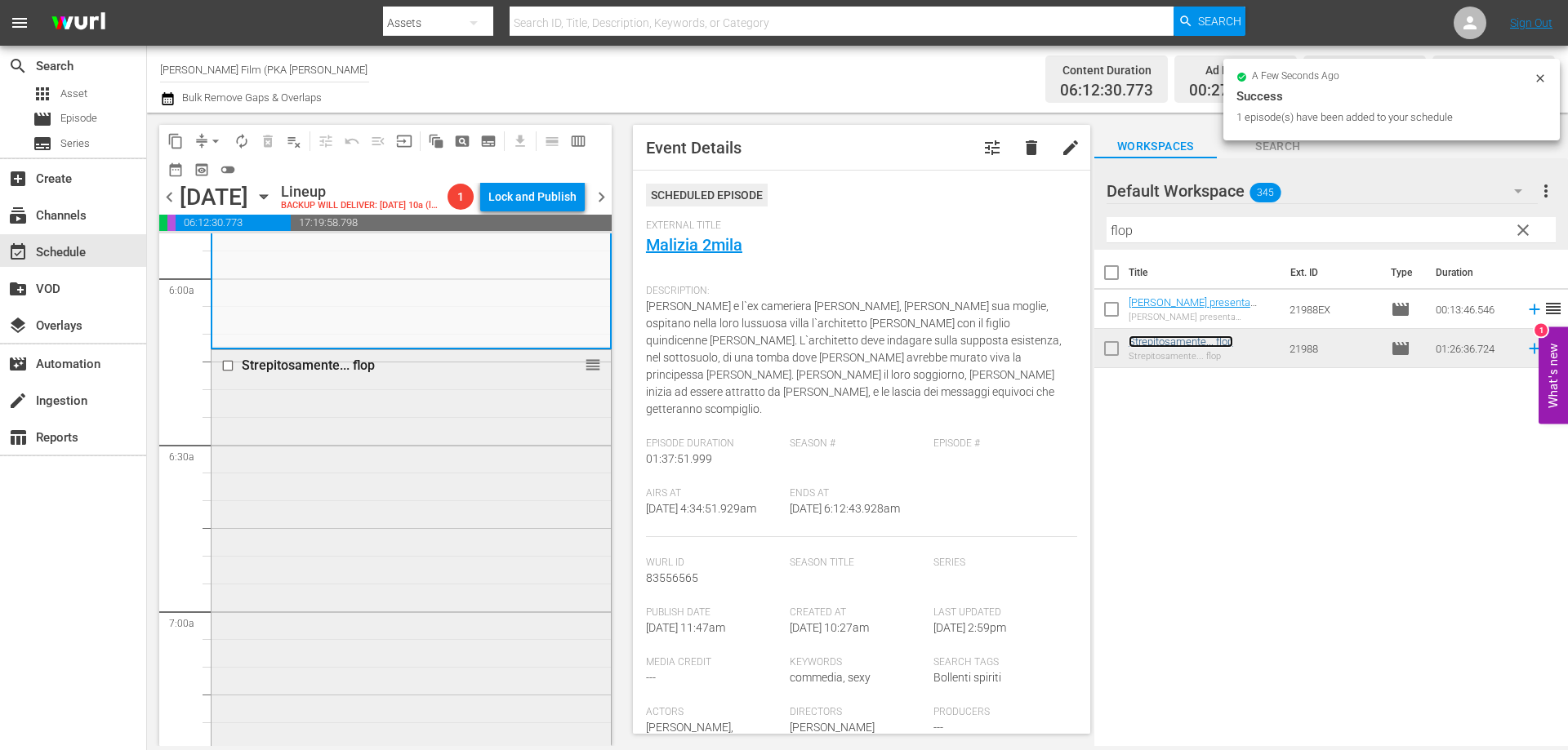
scroll to position [2285, 0]
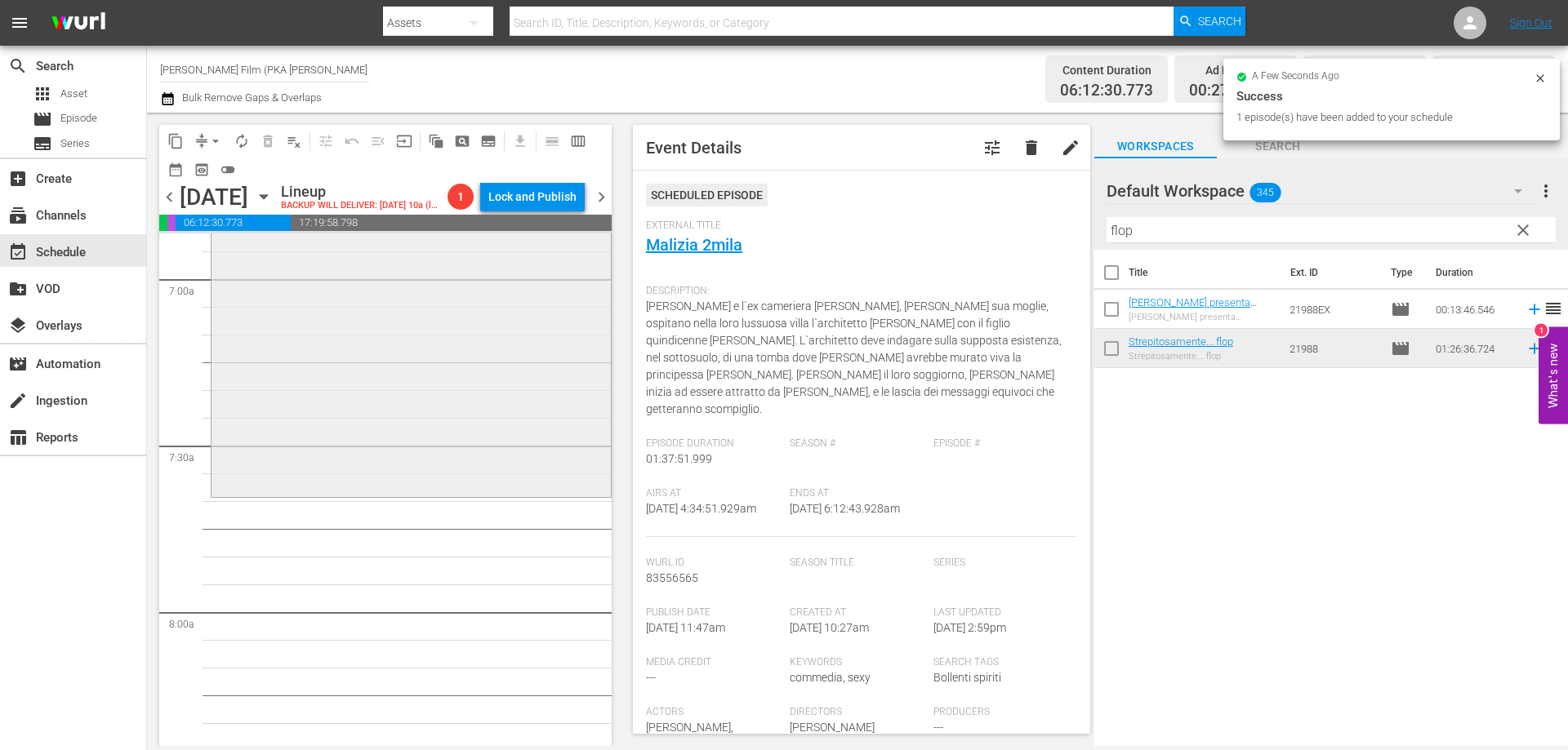
click at [521, 483] on div "Strepitosamente... flop reorder" at bounding box center [411, 256] width 399 height 476
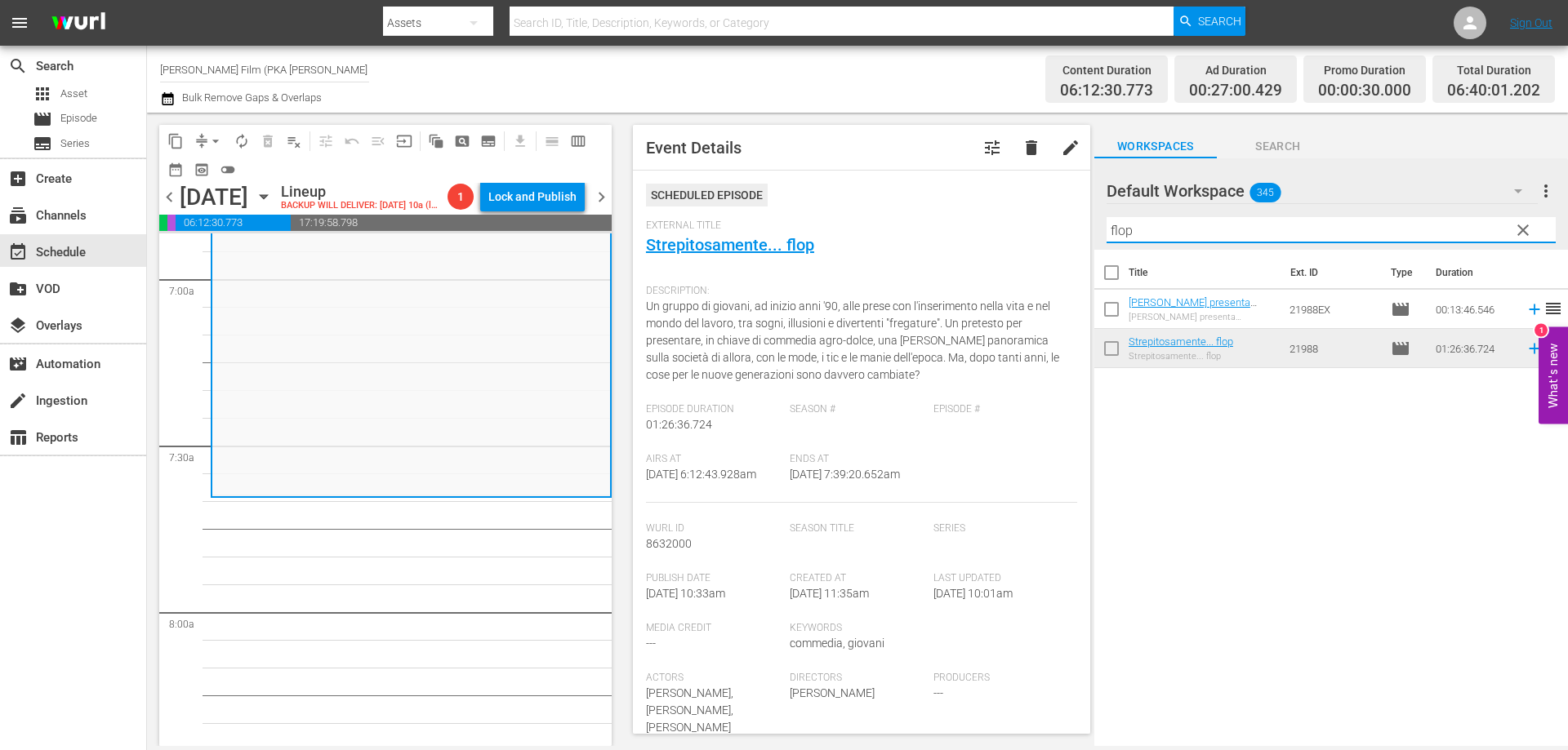
drag, startPoint x: 1145, startPoint y: 231, endPoint x: 970, endPoint y: 209, distance: 176.4
click at [979, 210] on div "content_copy compress arrow_drop_down autorenew_outlined delete_forever_outline…" at bounding box center [857, 429] width 1421 height 633
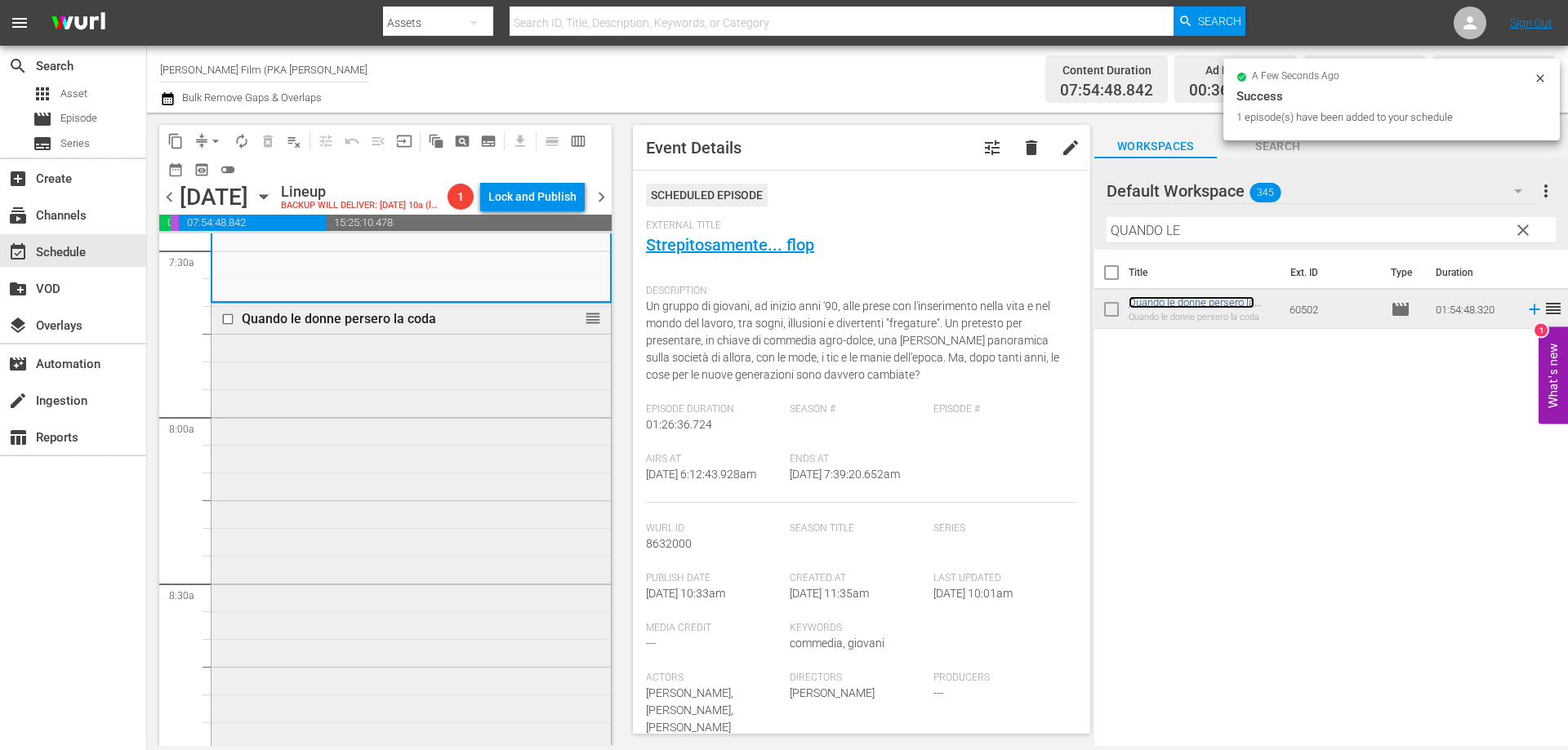
scroll to position [2775, 0]
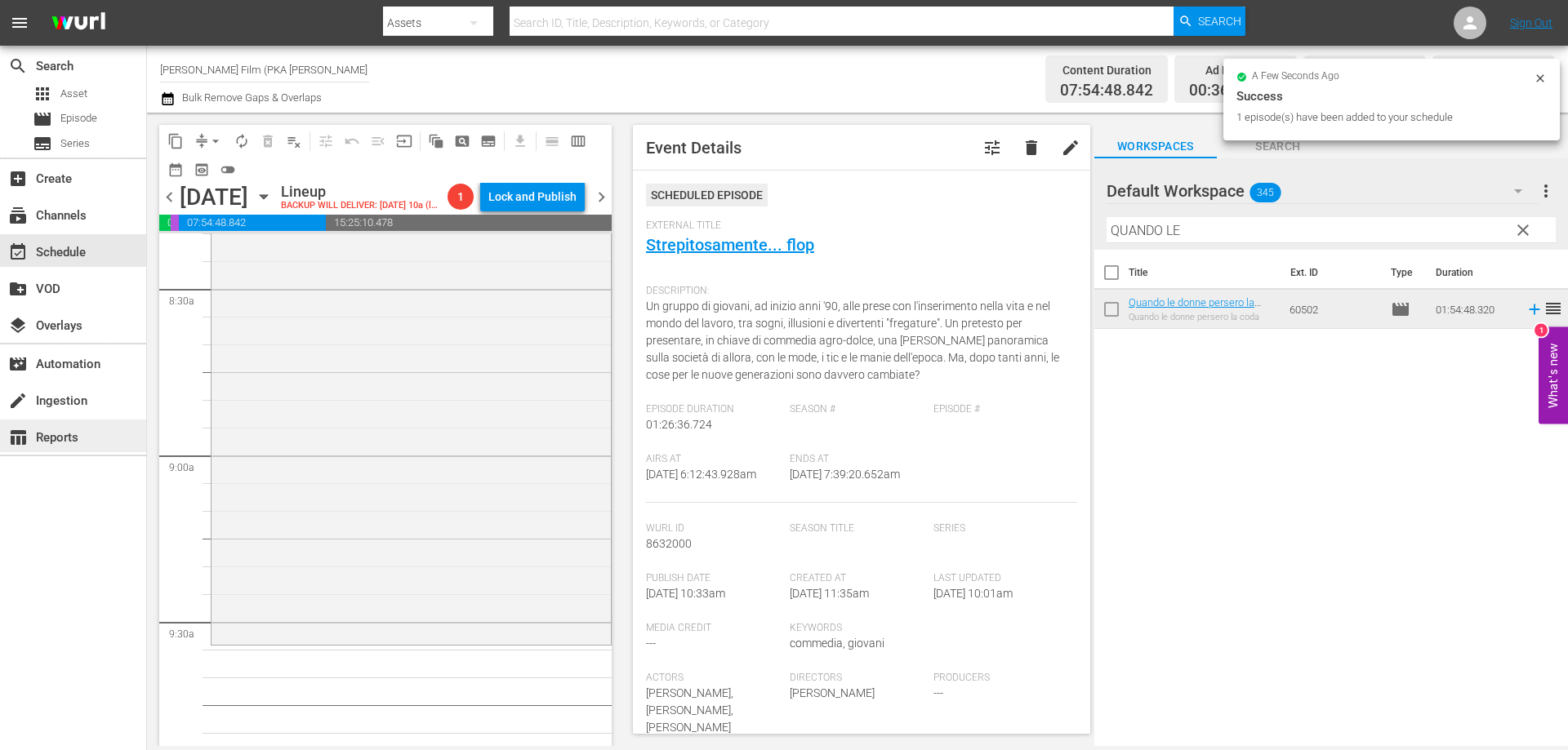
drag, startPoint x: 348, startPoint y: 496, endPoint x: 134, endPoint y: 442, distance: 220.7
click at [347, 495] on div "Quando le donne persero la coda reorder" at bounding box center [411, 325] width 399 height 632
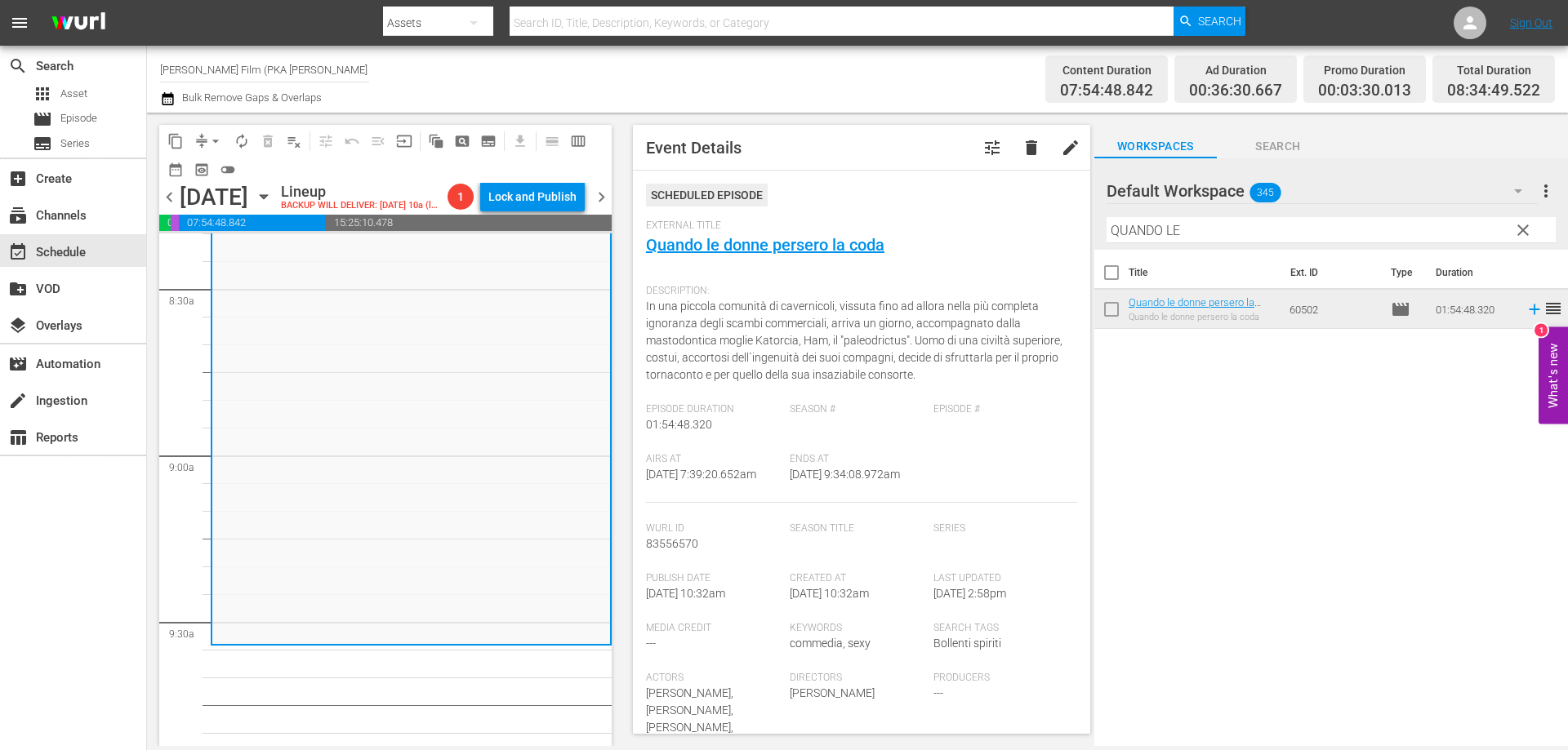
drag, startPoint x: 1200, startPoint y: 223, endPoint x: 980, endPoint y: 200, distance: 221.2
click at [985, 200] on div "content_copy compress arrow_drop_down autorenew_outlined delete_forever_outline…" at bounding box center [857, 429] width 1421 height 633
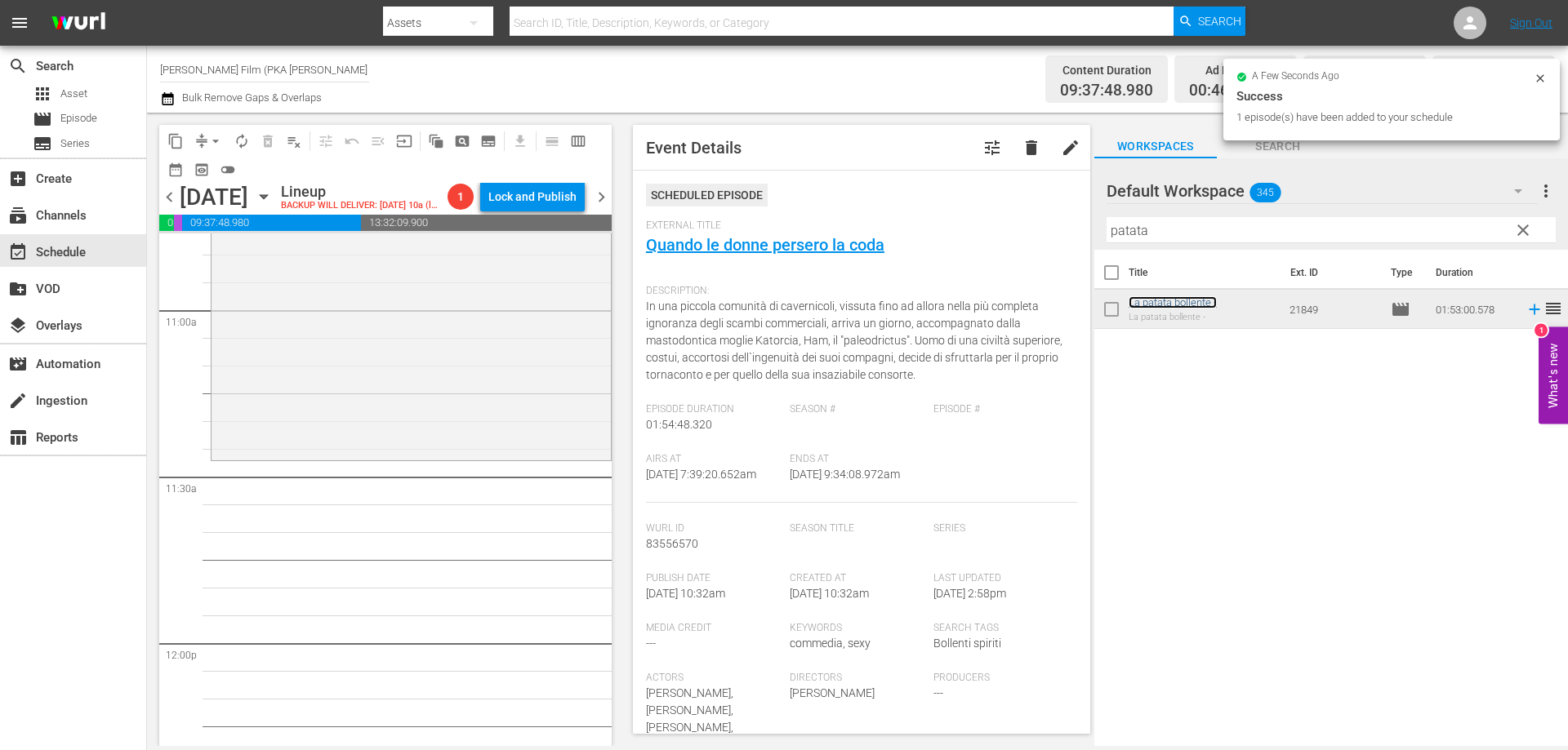
scroll to position [3591, 0]
click at [516, 440] on div "La patata bollente - reorder" at bounding box center [411, 140] width 399 height 622
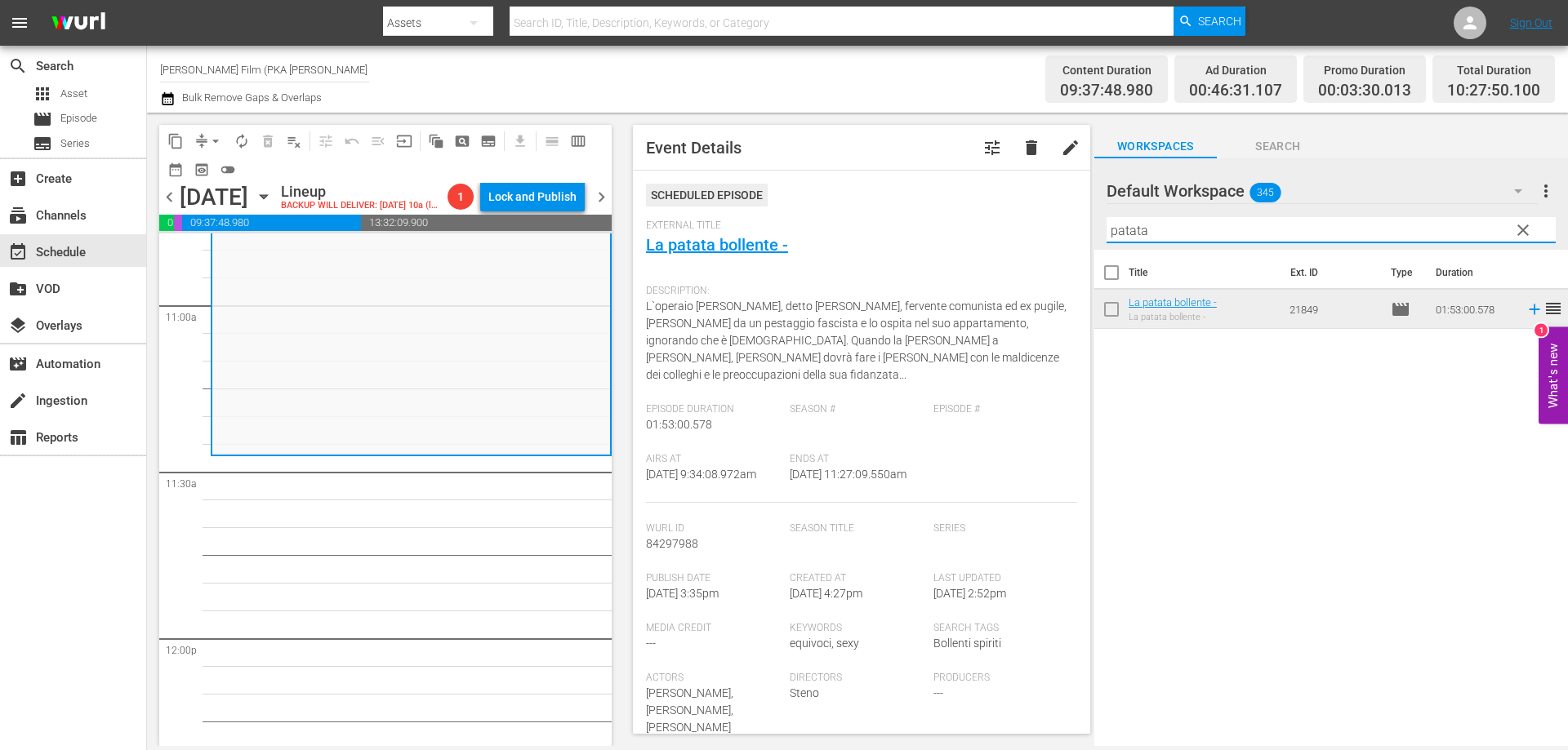
drag, startPoint x: 1132, startPoint y: 235, endPoint x: 764, endPoint y: 168, distance: 374.0
click at [945, 211] on div "content_copy compress arrow_drop_down autorenew_outlined delete_forever_outline…" at bounding box center [857, 429] width 1421 height 633
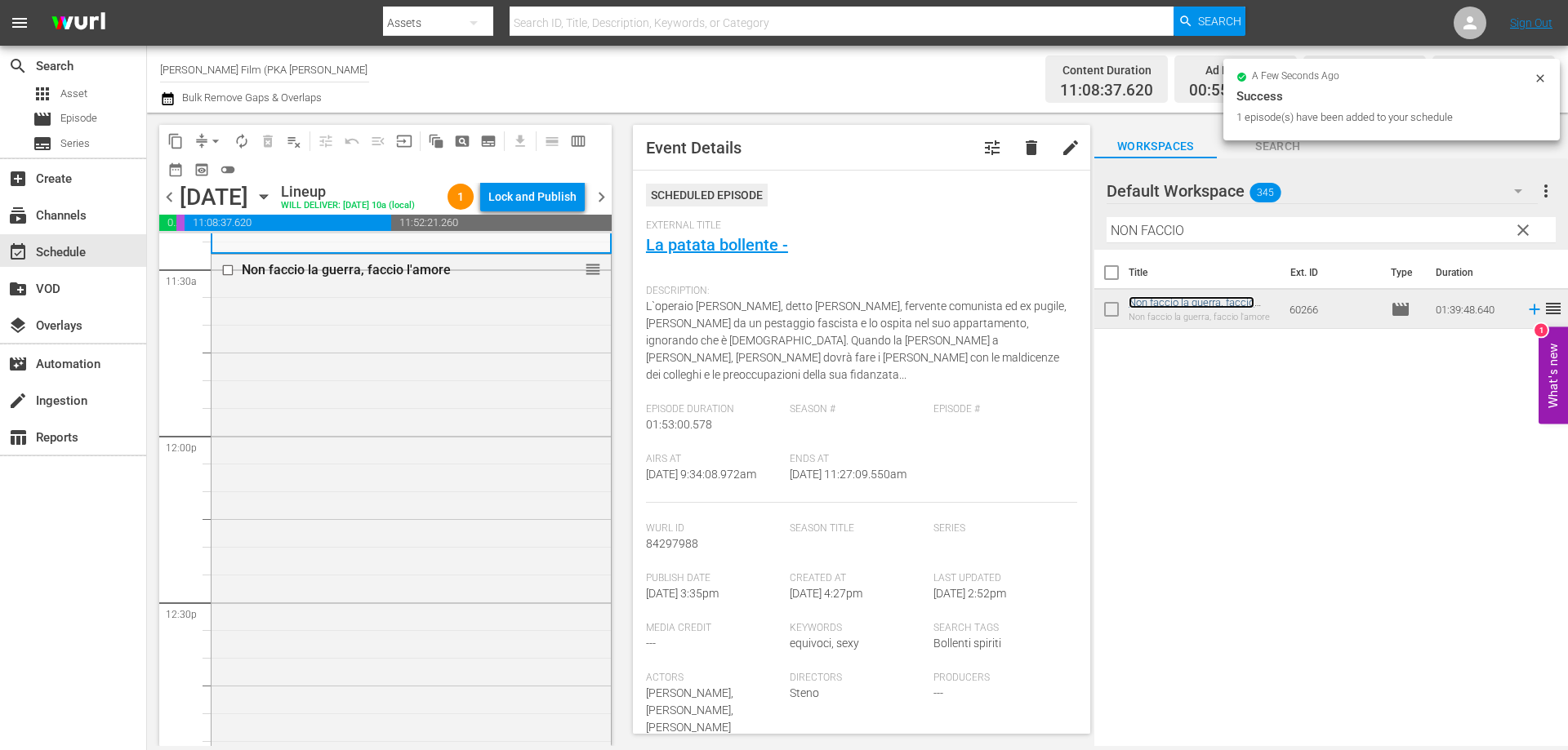
scroll to position [4080, 0]
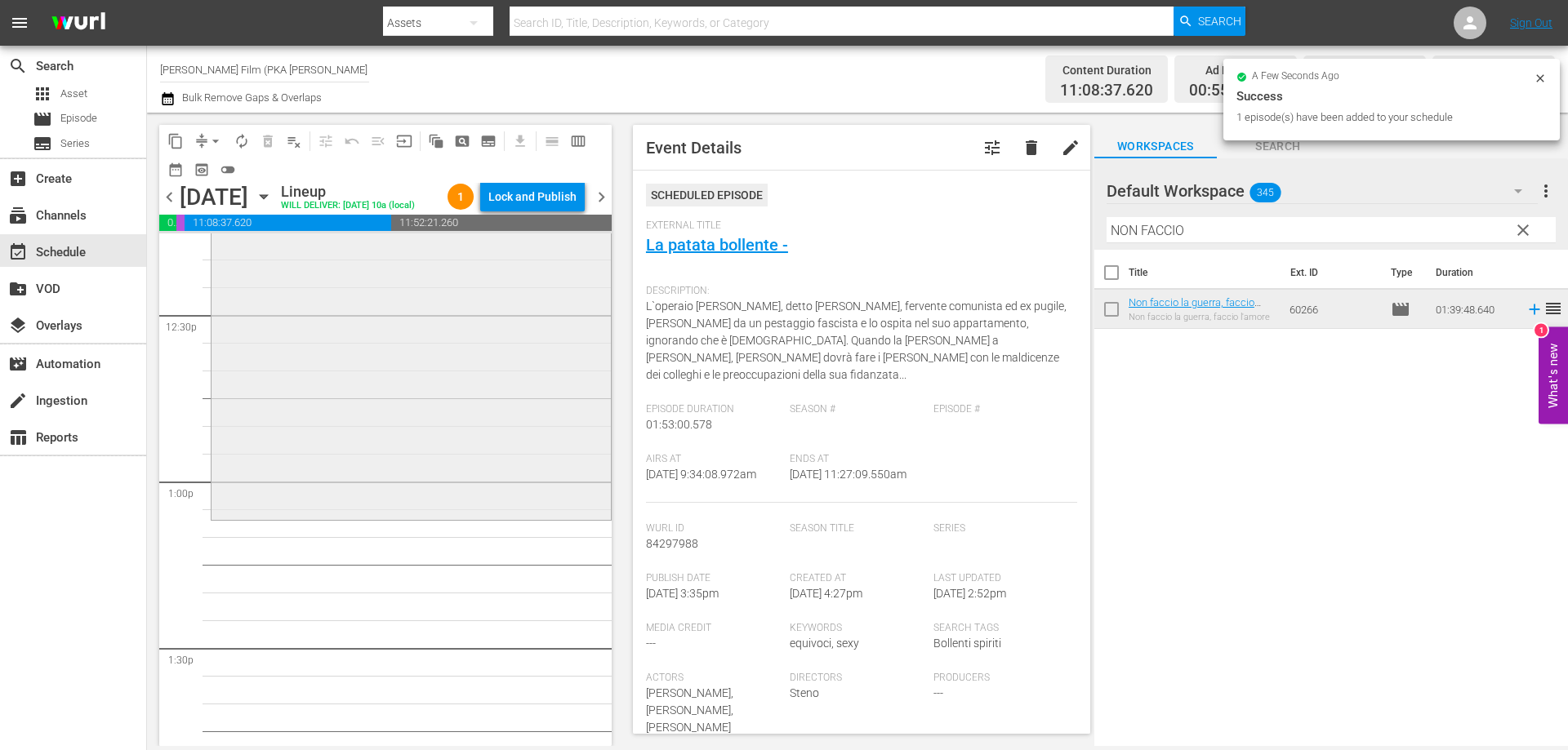
click at [470, 515] on div "Non faccio la guerra, faccio l'amore reorder" at bounding box center [411, 242] width 399 height 550
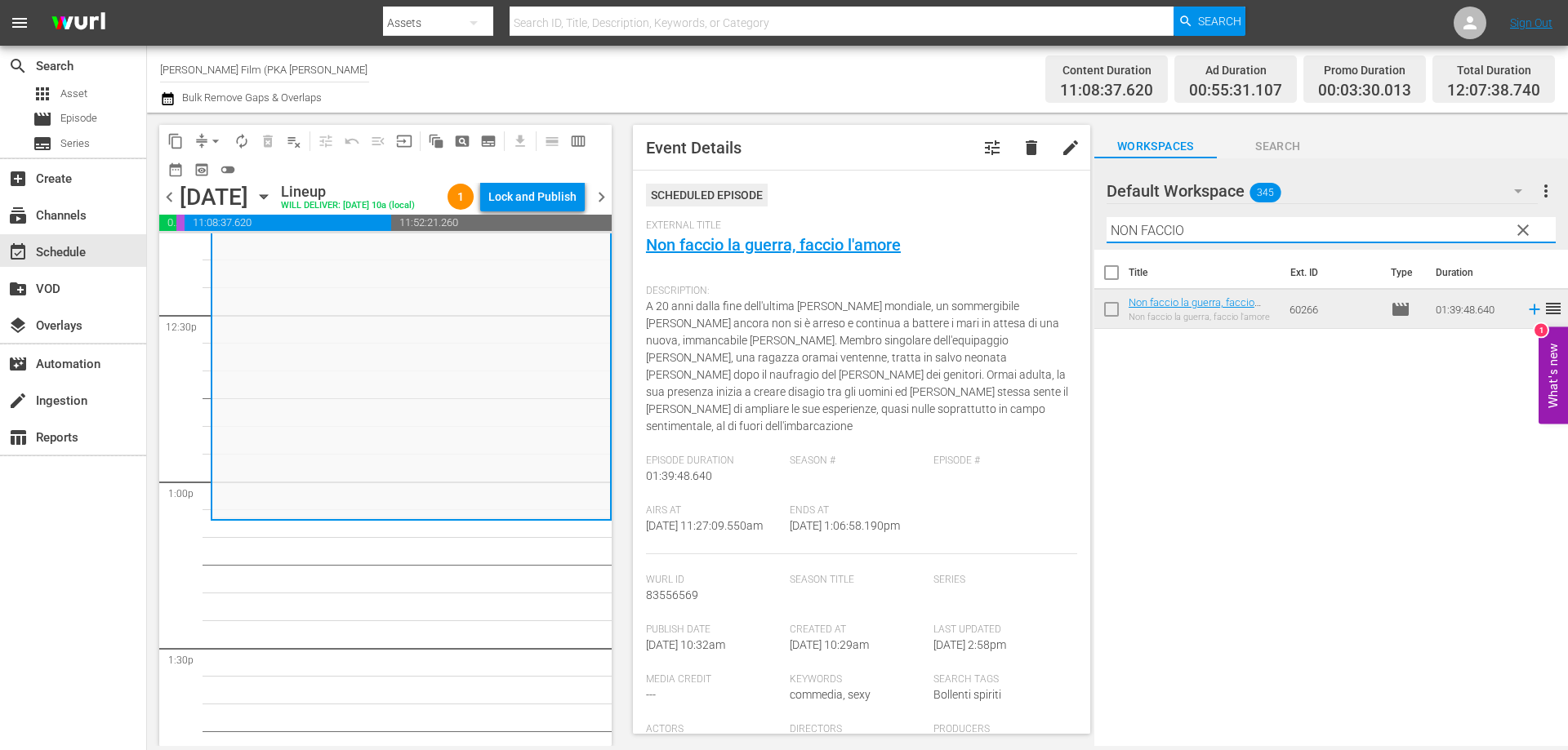
drag, startPoint x: 1194, startPoint y: 234, endPoint x: 942, endPoint y: 195, distance: 255.0
click at [943, 196] on div "content_copy compress arrow_drop_down autorenew_outlined delete_forever_outline…" at bounding box center [857, 429] width 1421 height 633
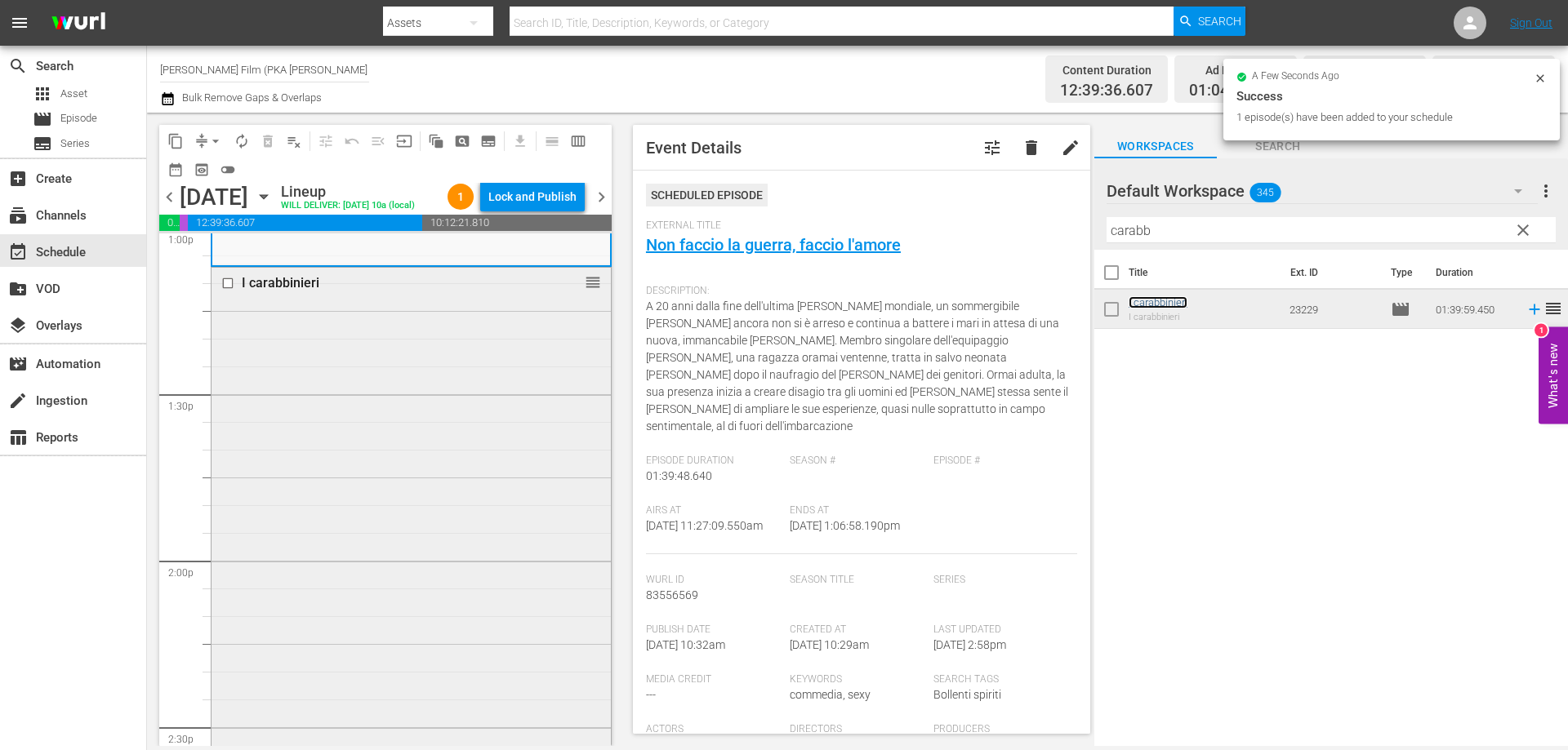
scroll to position [4570, 0]
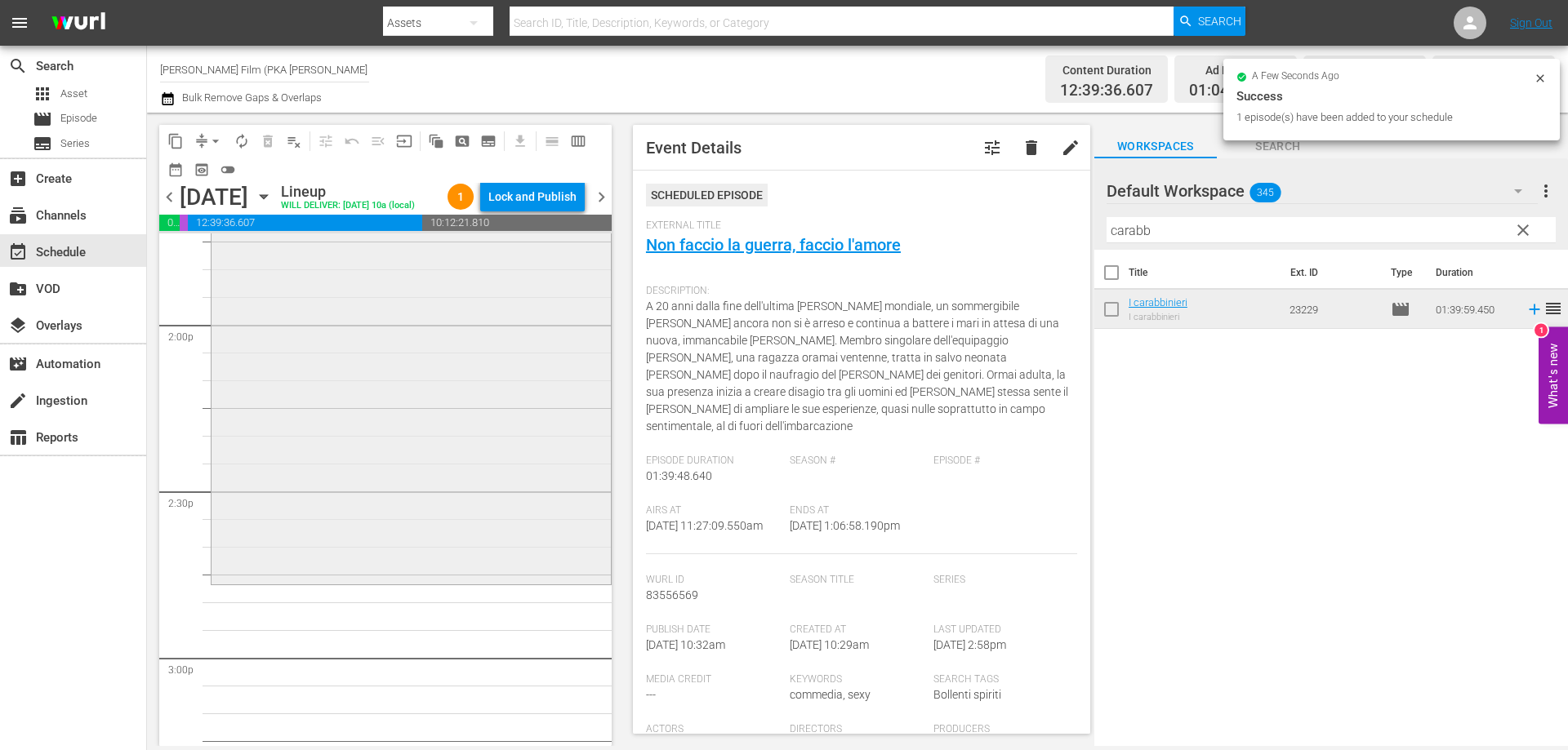
click at [501, 540] on div "I carabbinieri reorder" at bounding box center [411, 307] width 399 height 550
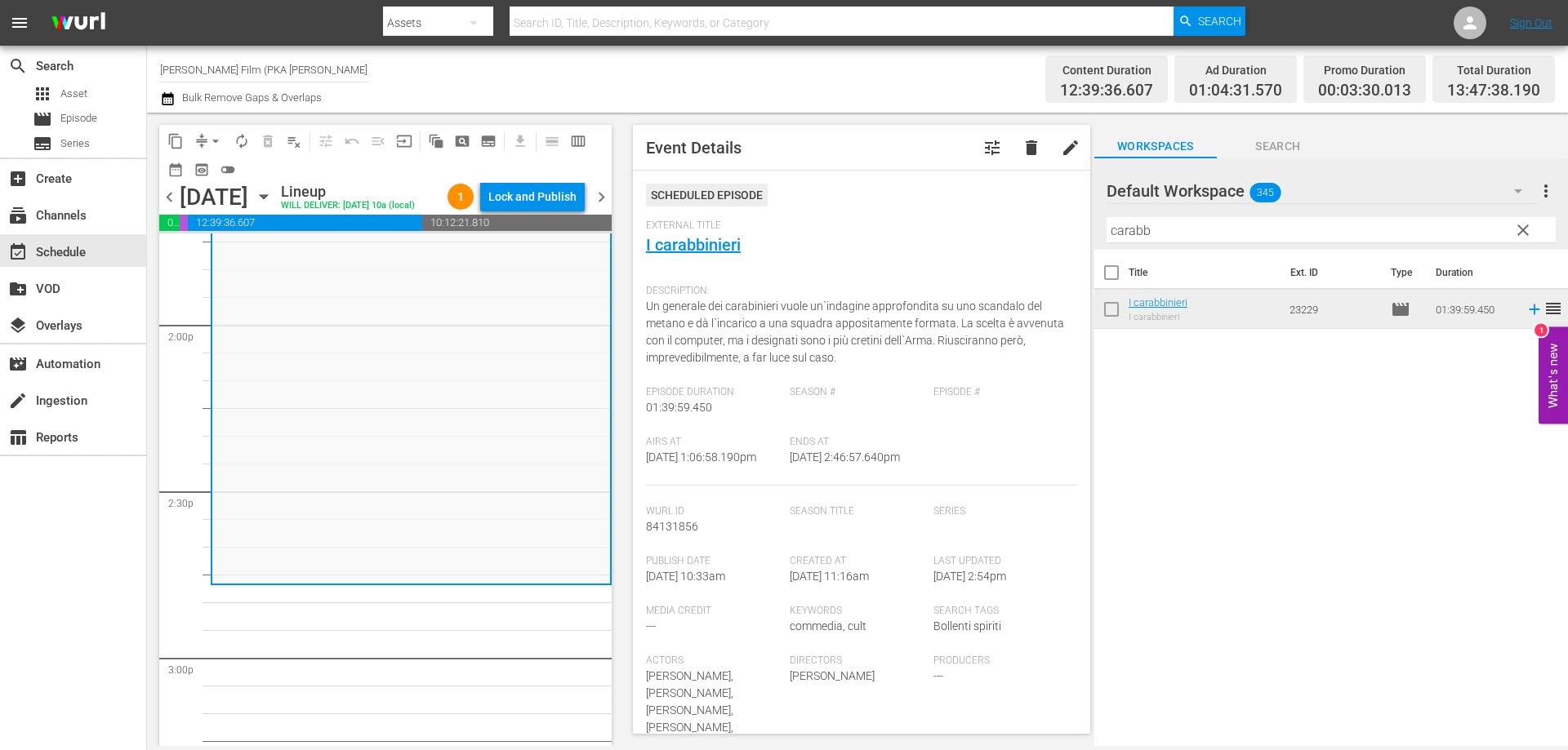
click at [996, 213] on div "content_copy compress arrow_drop_down autorenew_outlined delete_forever_outline…" at bounding box center [857, 429] width 1421 height 633
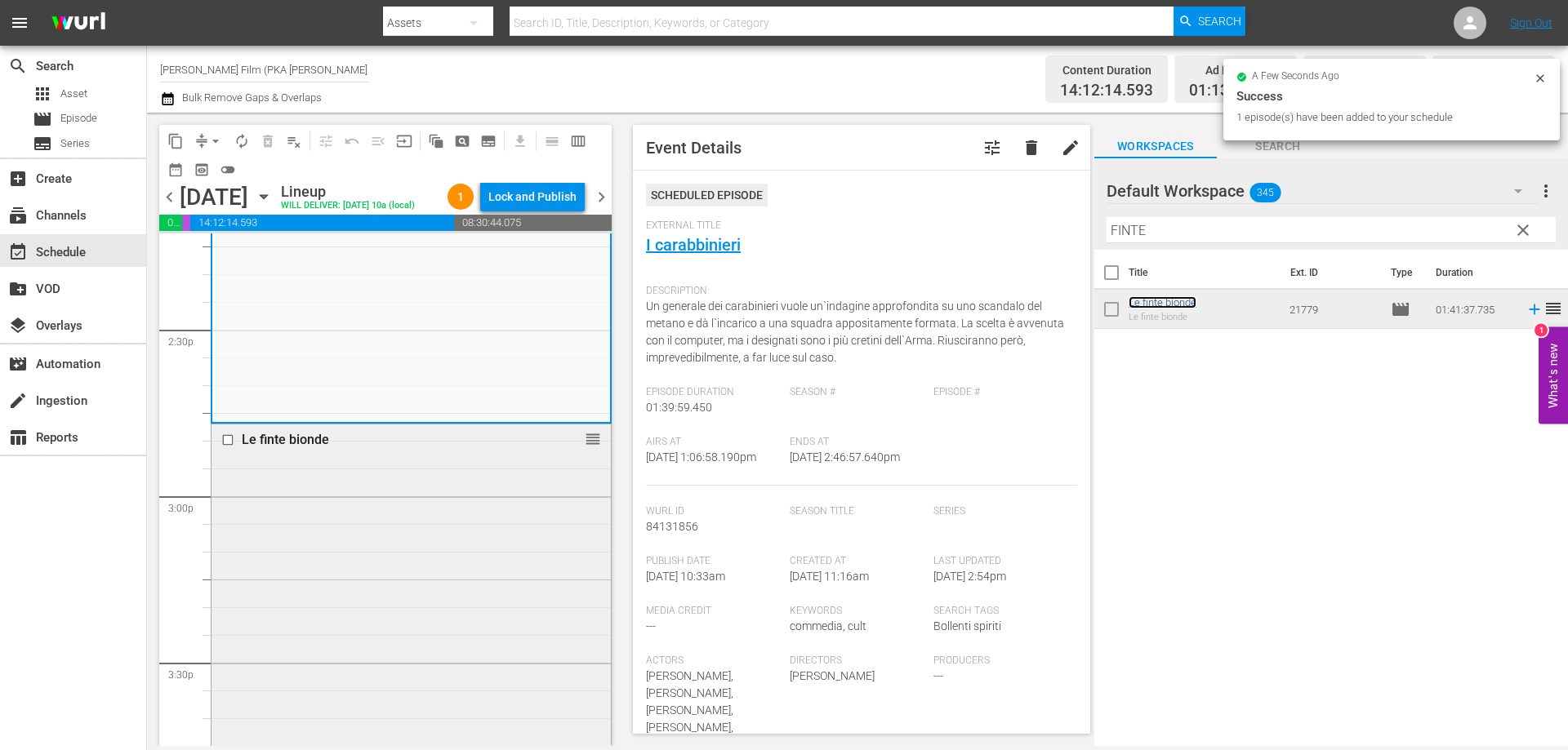
scroll to position [5060, 0]
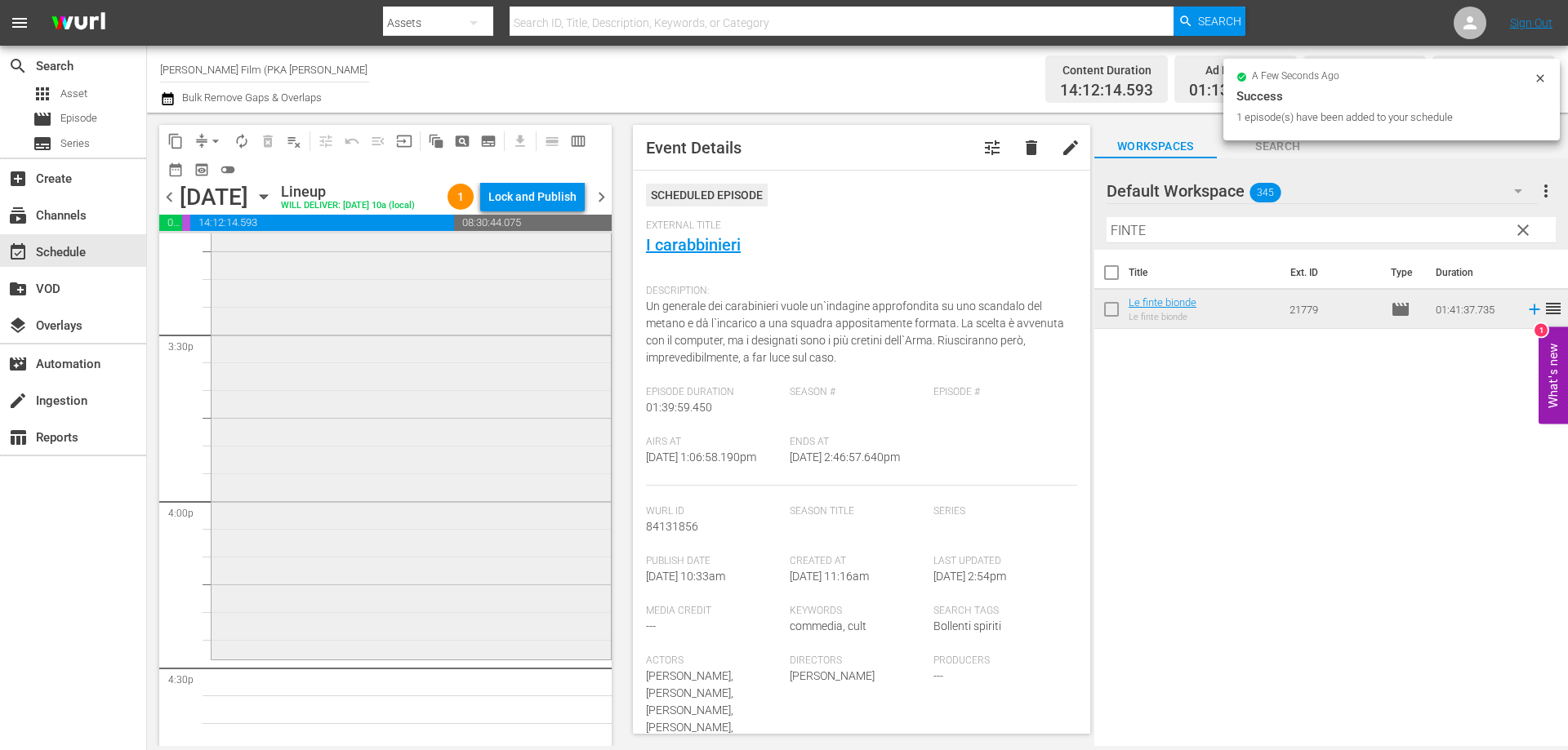
click at [492, 567] on div "Le finte bionde reorder" at bounding box center [411, 376] width 399 height 559
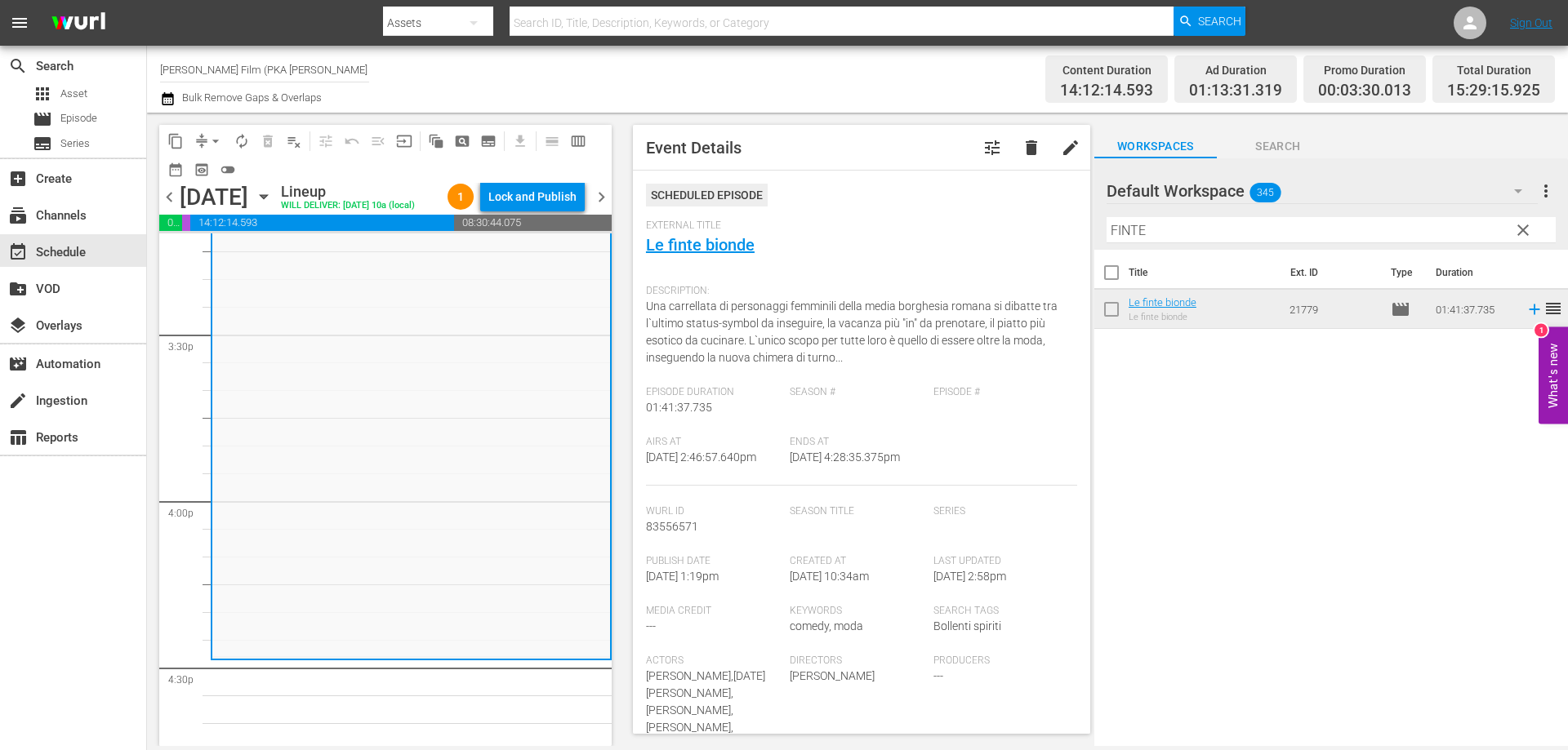
drag, startPoint x: 1150, startPoint y: 222, endPoint x: 1008, endPoint y: 226, distance: 142.1
click at [1011, 223] on div "content_copy compress arrow_drop_down autorenew_outlined delete_forever_outline…" at bounding box center [857, 429] width 1421 height 633
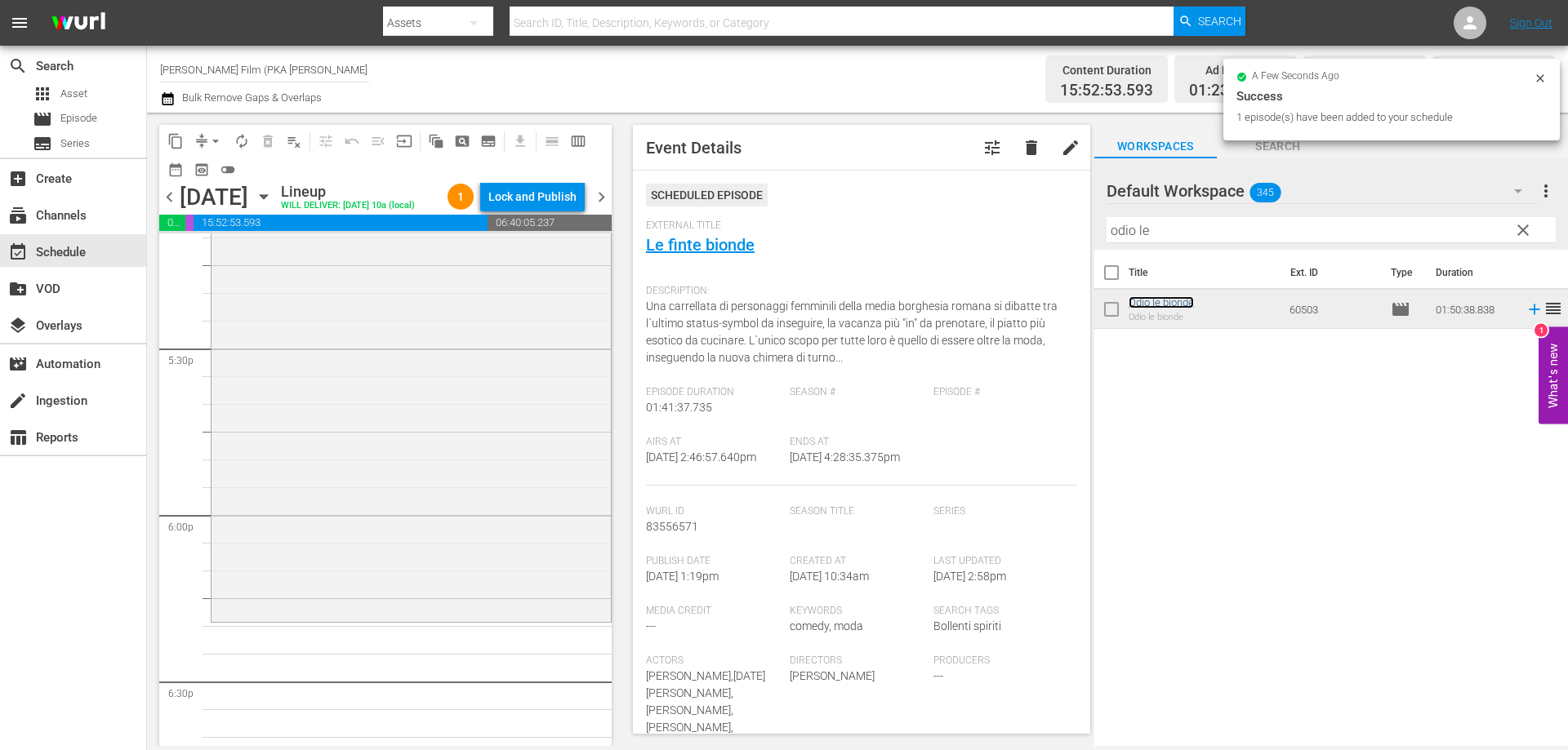
scroll to position [5712, 0]
click at [469, 551] on div "Odio le bionde reorder" at bounding box center [411, 312] width 399 height 608
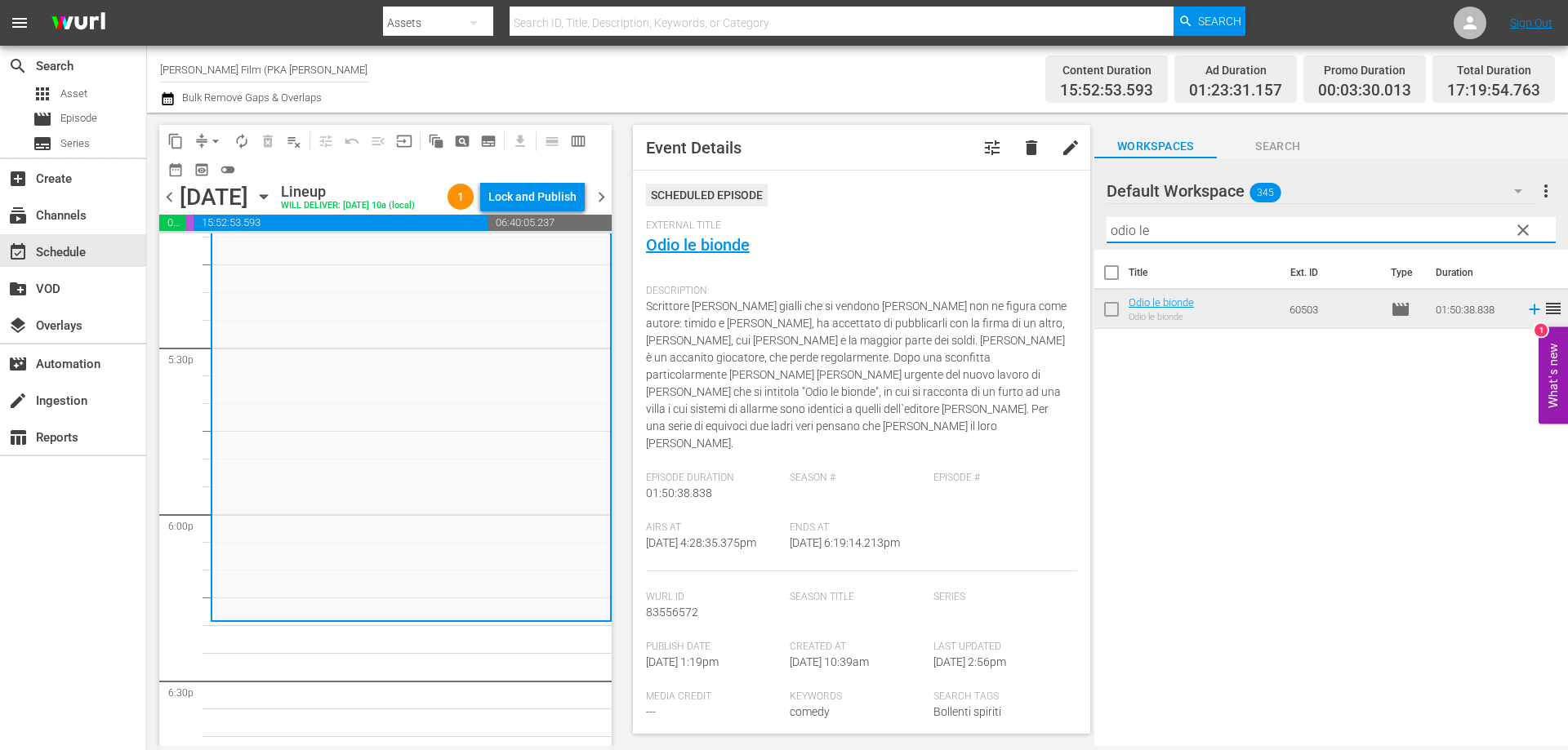
drag, startPoint x: 1162, startPoint y: 233, endPoint x: 888, endPoint y: 194, distance: 276.8
click at [888, 194] on div "content_copy compress arrow_drop_down autorenew_outlined delete_forever_outline…" at bounding box center [857, 429] width 1421 height 633
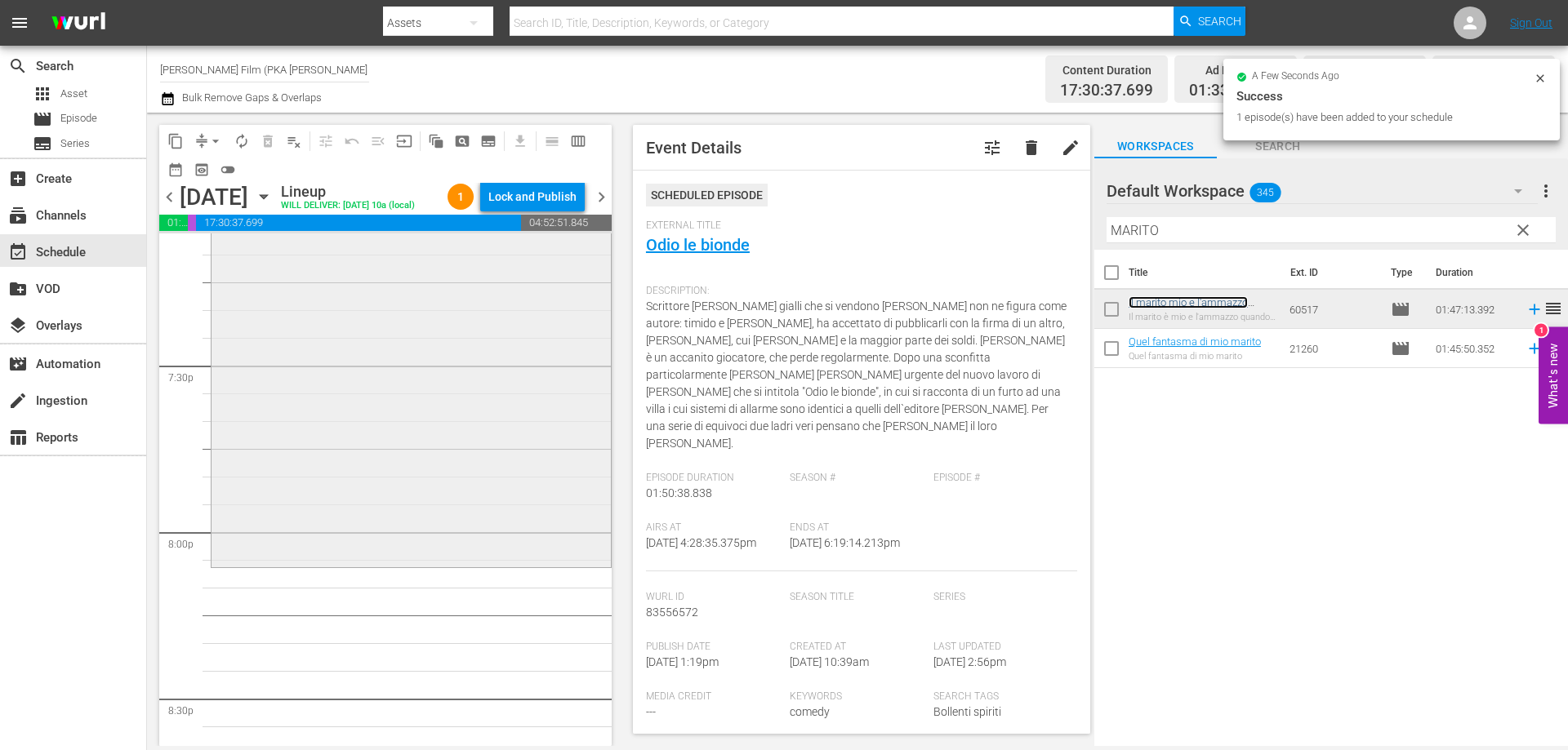
scroll to position [6365, 0]
click at [505, 516] on div "Il marito mio e l'ammazzo quando mi pare reorder" at bounding box center [411, 265] width 399 height 590
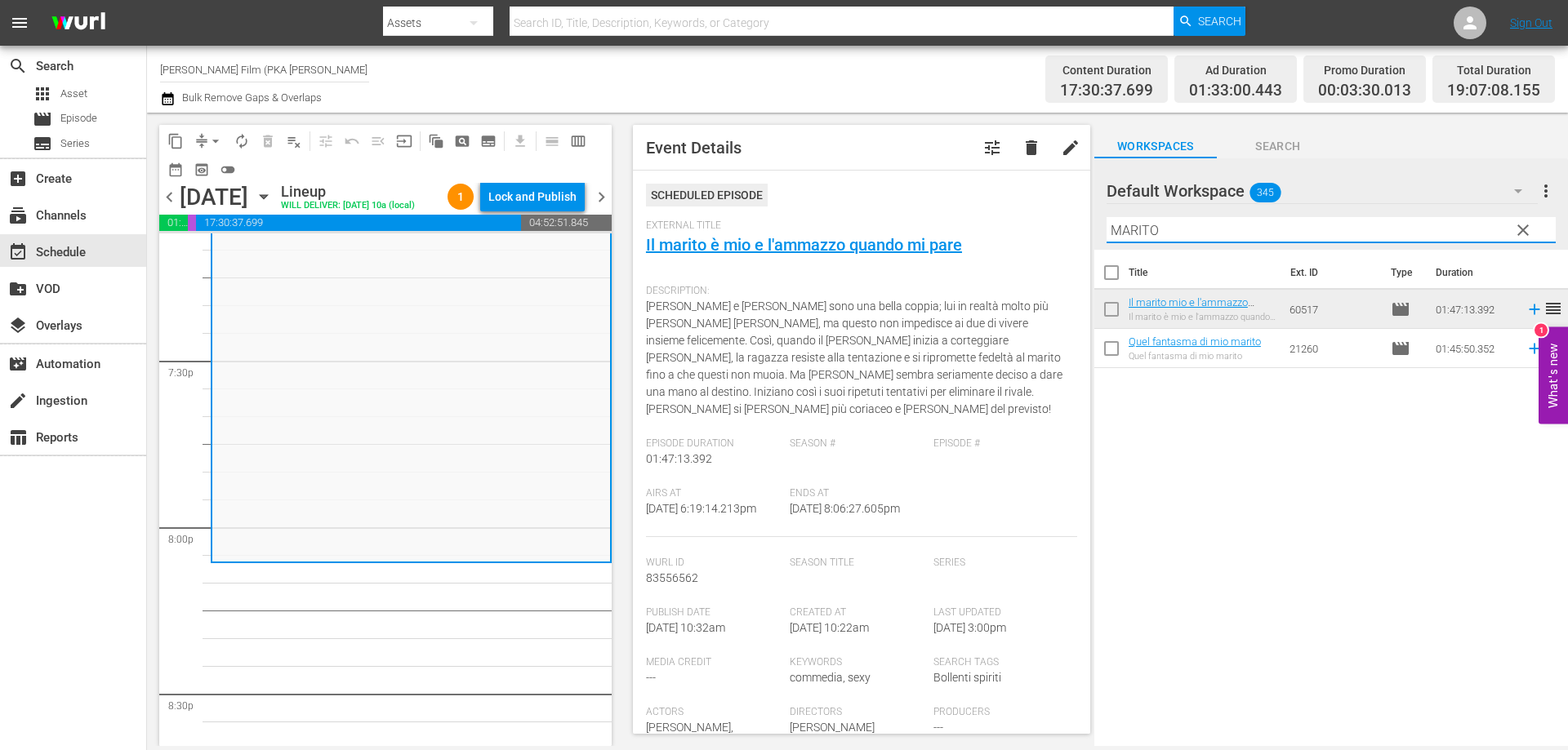
drag, startPoint x: 1047, startPoint y: 215, endPoint x: 876, endPoint y: 193, distance: 172.4
click at [908, 199] on div "content_copy compress arrow_drop_down autorenew_outlined delete_forever_outline…" at bounding box center [857, 429] width 1421 height 633
type input "CARABB"
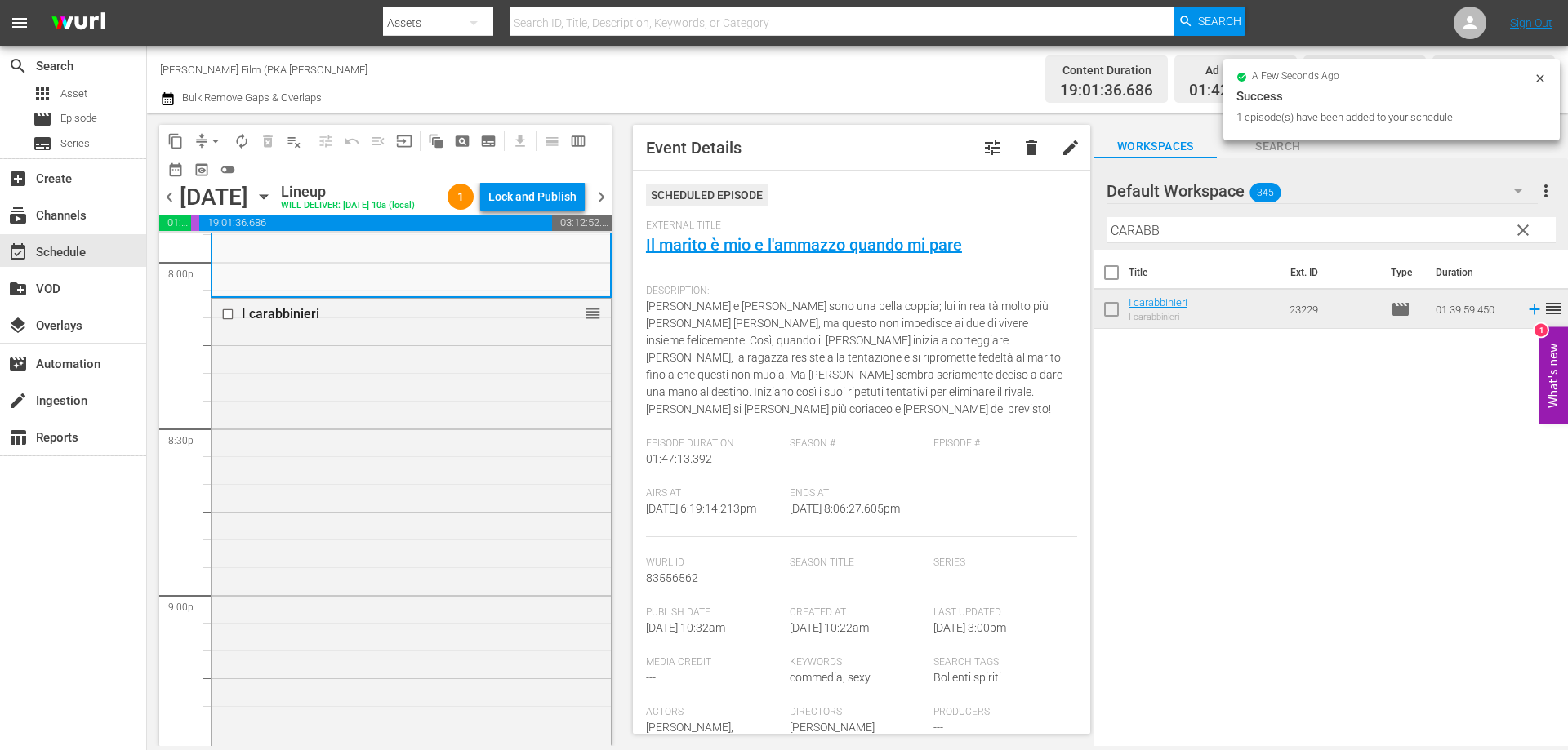
scroll to position [6937, 0]
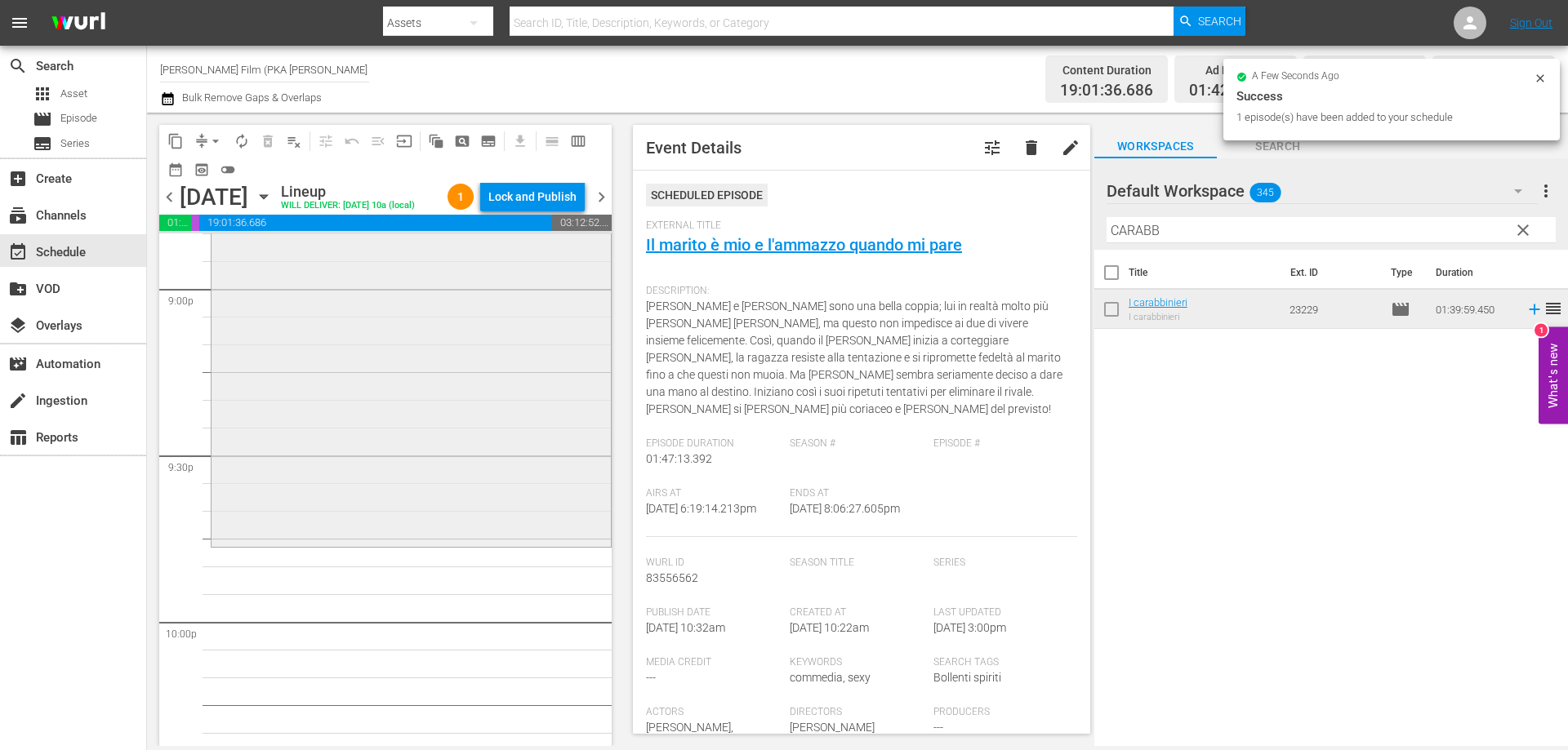
click at [466, 532] on div "I carabbinieri reorder" at bounding box center [411, 267] width 399 height 550
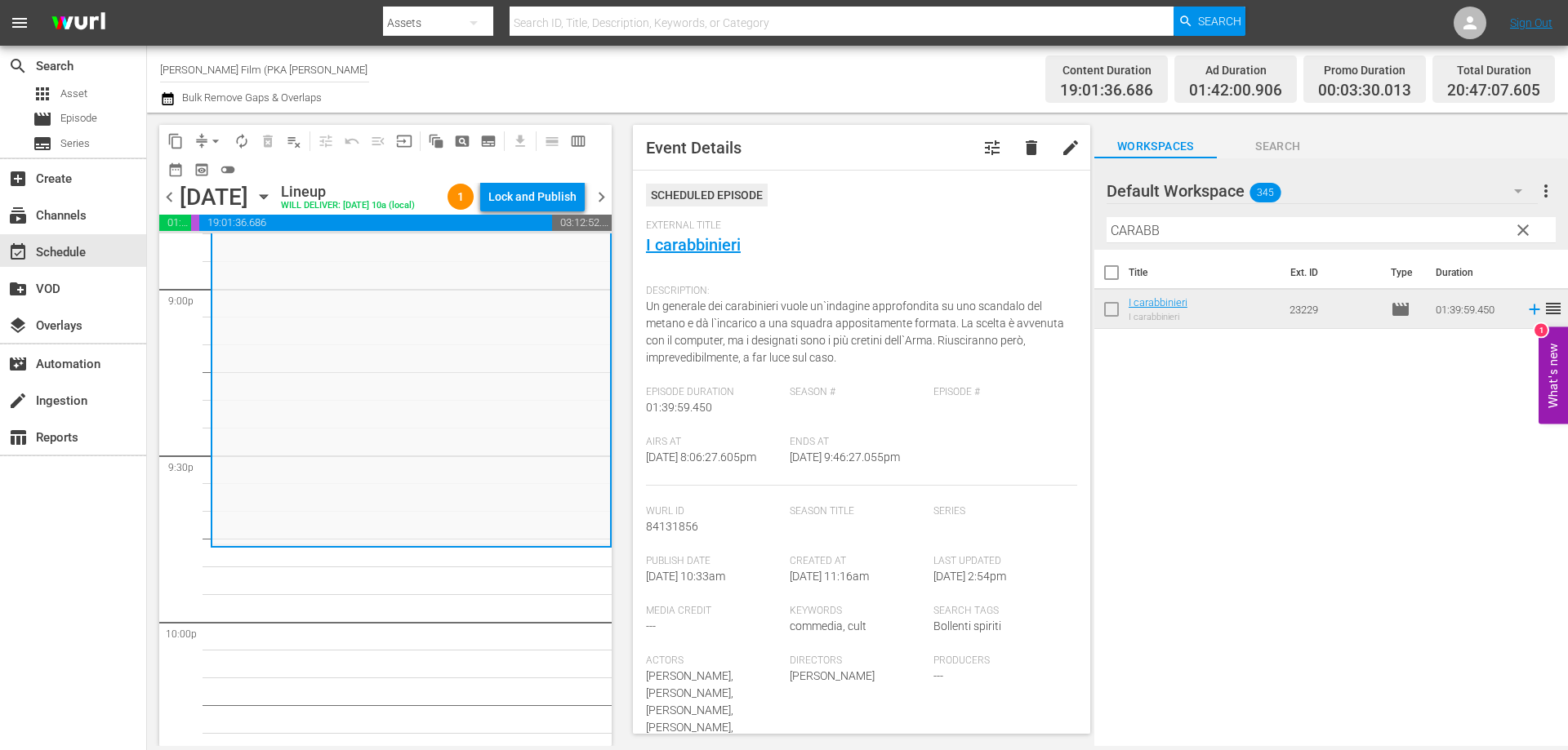
drag, startPoint x: 1169, startPoint y: 232, endPoint x: 977, endPoint y: 208, distance: 193.5
click at [986, 208] on div "content_copy compress arrow_drop_down autorenew_outlined delete_forever_outline…" at bounding box center [857, 429] width 1421 height 633
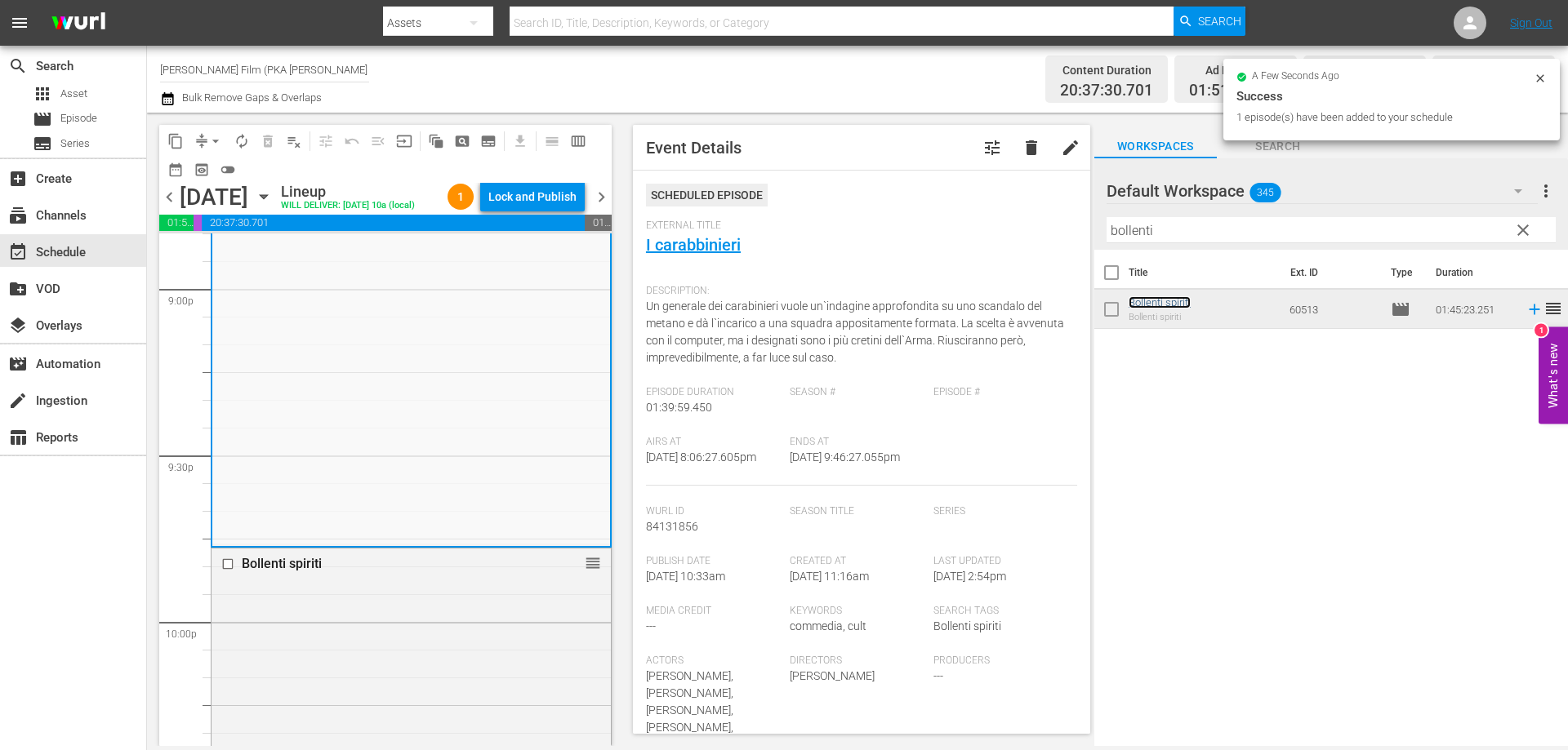
scroll to position [7426, 0]
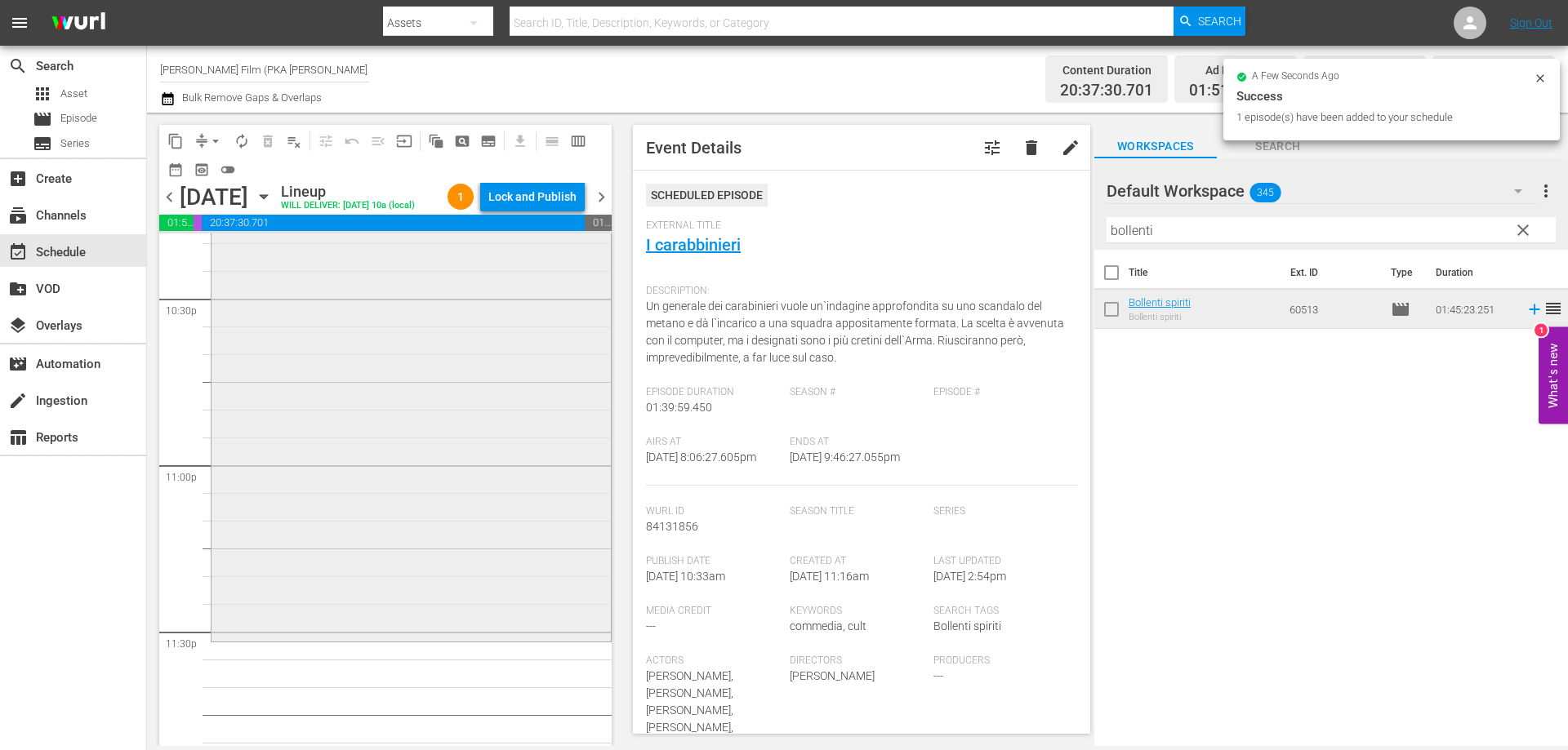
click at [339, 475] on div "Bollenti spiriti reorder" at bounding box center [411, 348] width 399 height 580
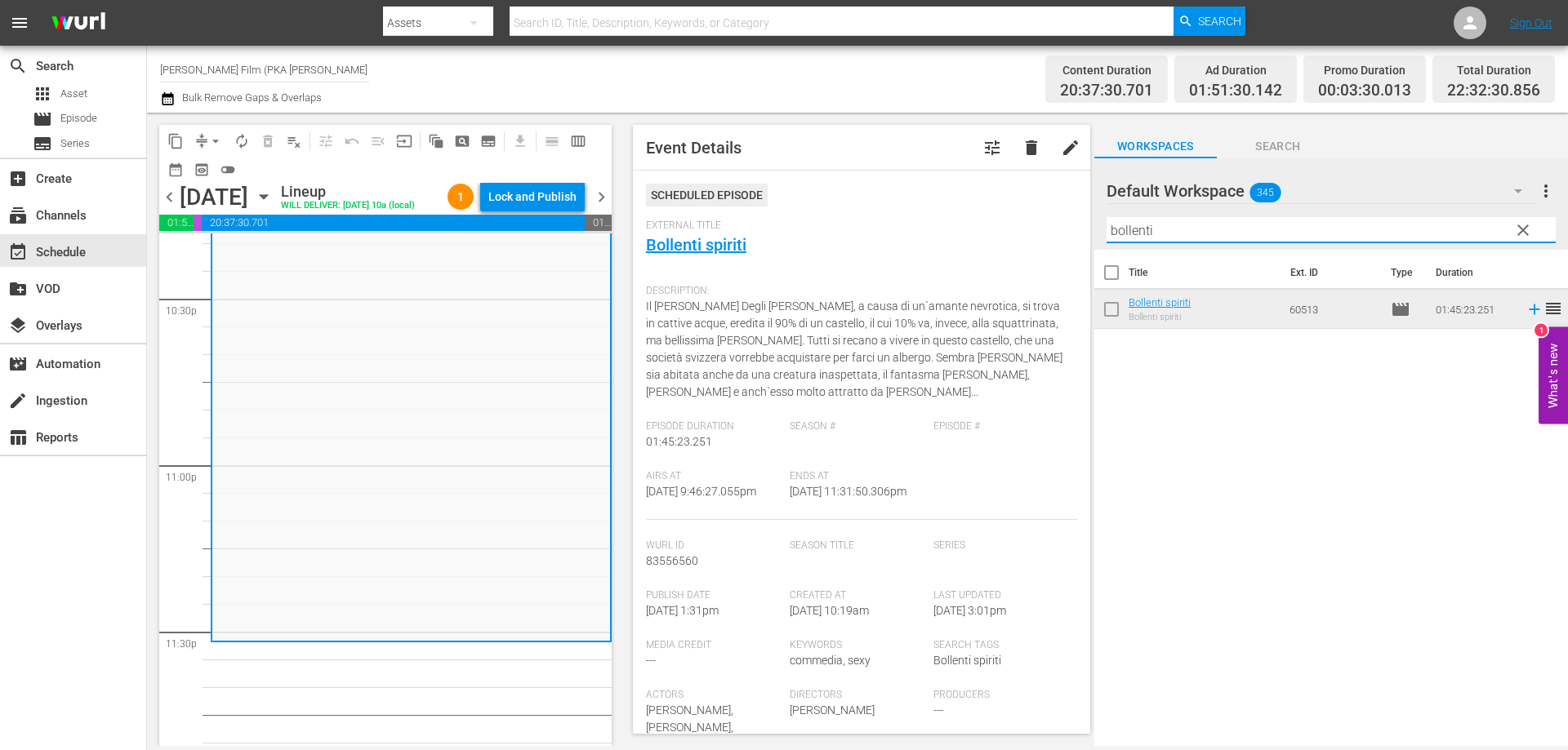
drag, startPoint x: 1162, startPoint y: 222, endPoint x: 1059, endPoint y: 232, distance: 103.5
click at [1059, 232] on div "content_copy compress arrow_drop_down autorenew_outlined delete_forever_outline…" at bounding box center [857, 429] width 1421 height 633
click at [1194, 236] on input "bollenti" at bounding box center [1331, 230] width 449 height 26
drag, startPoint x: 1193, startPoint y: 235, endPoint x: 1084, endPoint y: 224, distance: 109.6
click at [1084, 224] on div "content_copy compress arrow_drop_down autorenew_outlined delete_forever_outline…" at bounding box center [857, 429] width 1421 height 633
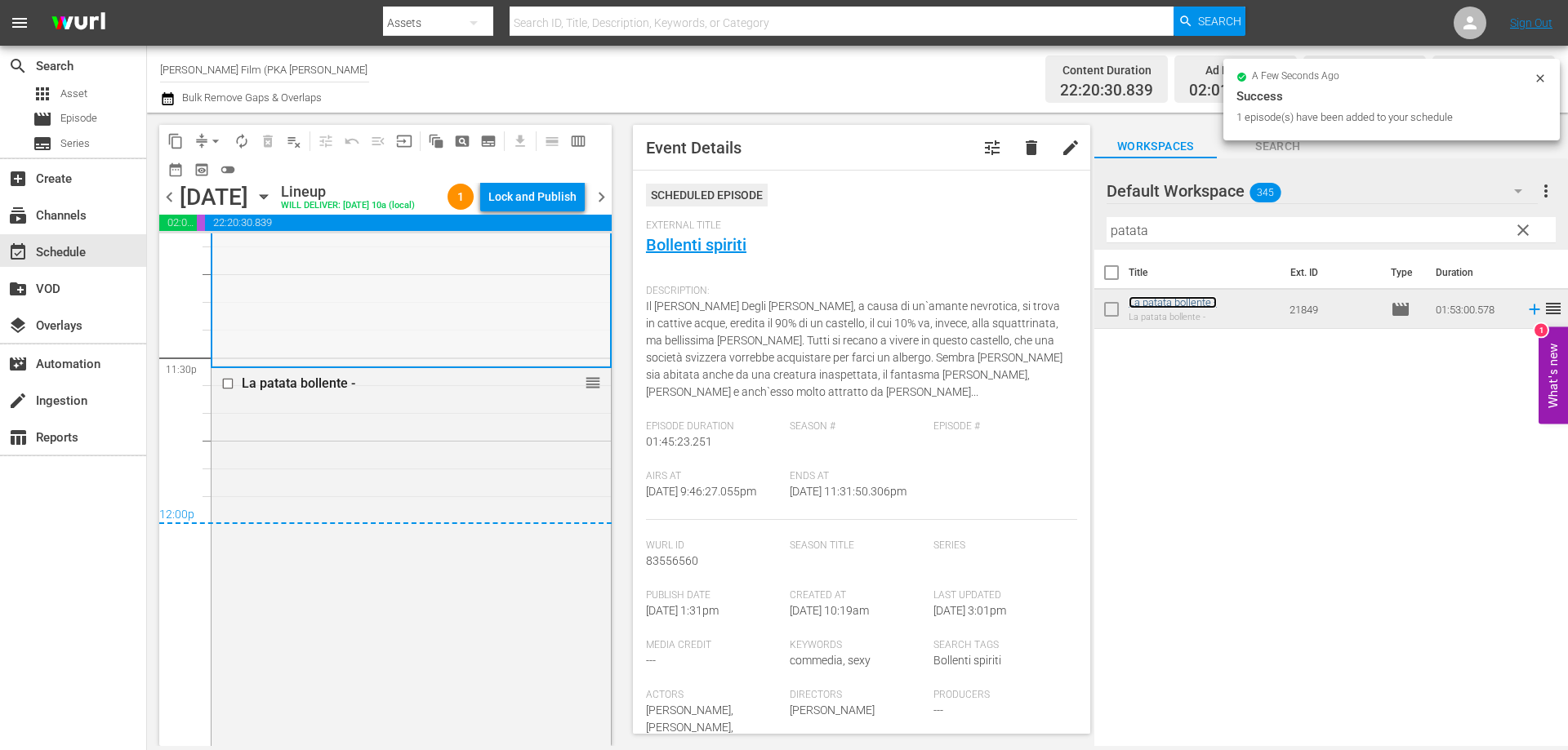
scroll to position [7949, 0]
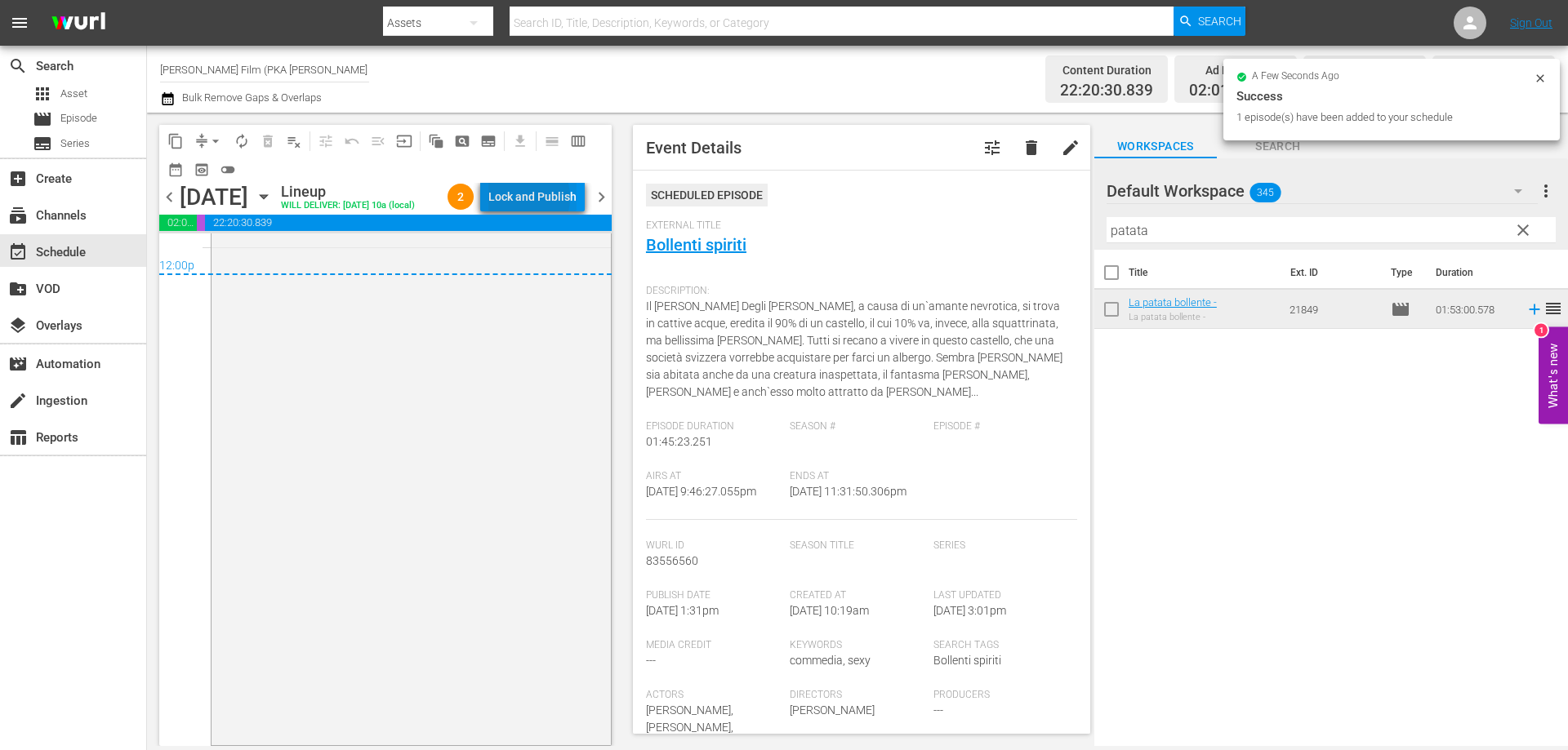
click at [523, 198] on div "Lock and Publish" at bounding box center [532, 197] width 88 height 29
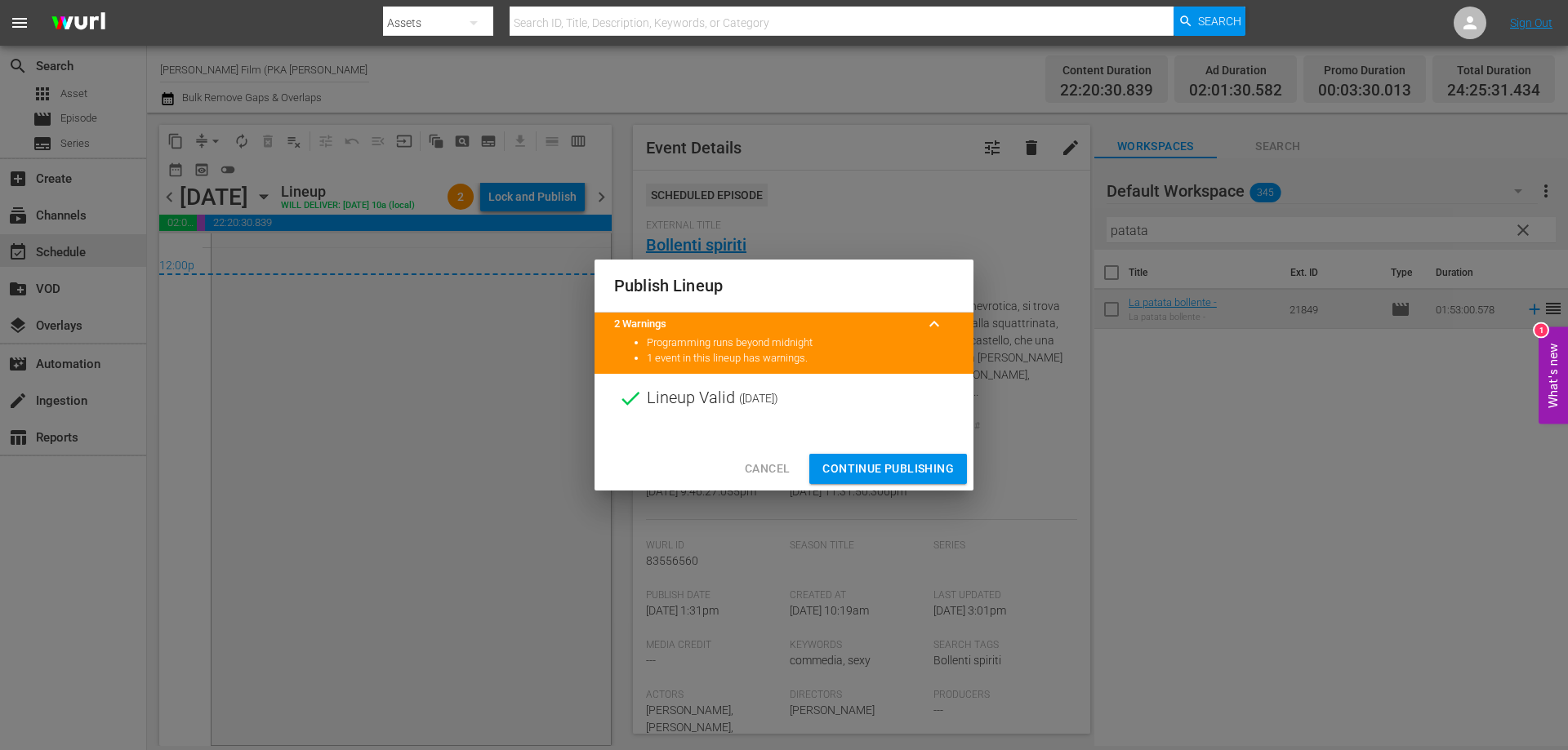
drag, startPoint x: 869, startPoint y: 468, endPoint x: 369, endPoint y: 400, distance: 504.6
click at [867, 469] on span "Continue Publishing" at bounding box center [887, 469] width 132 height 20
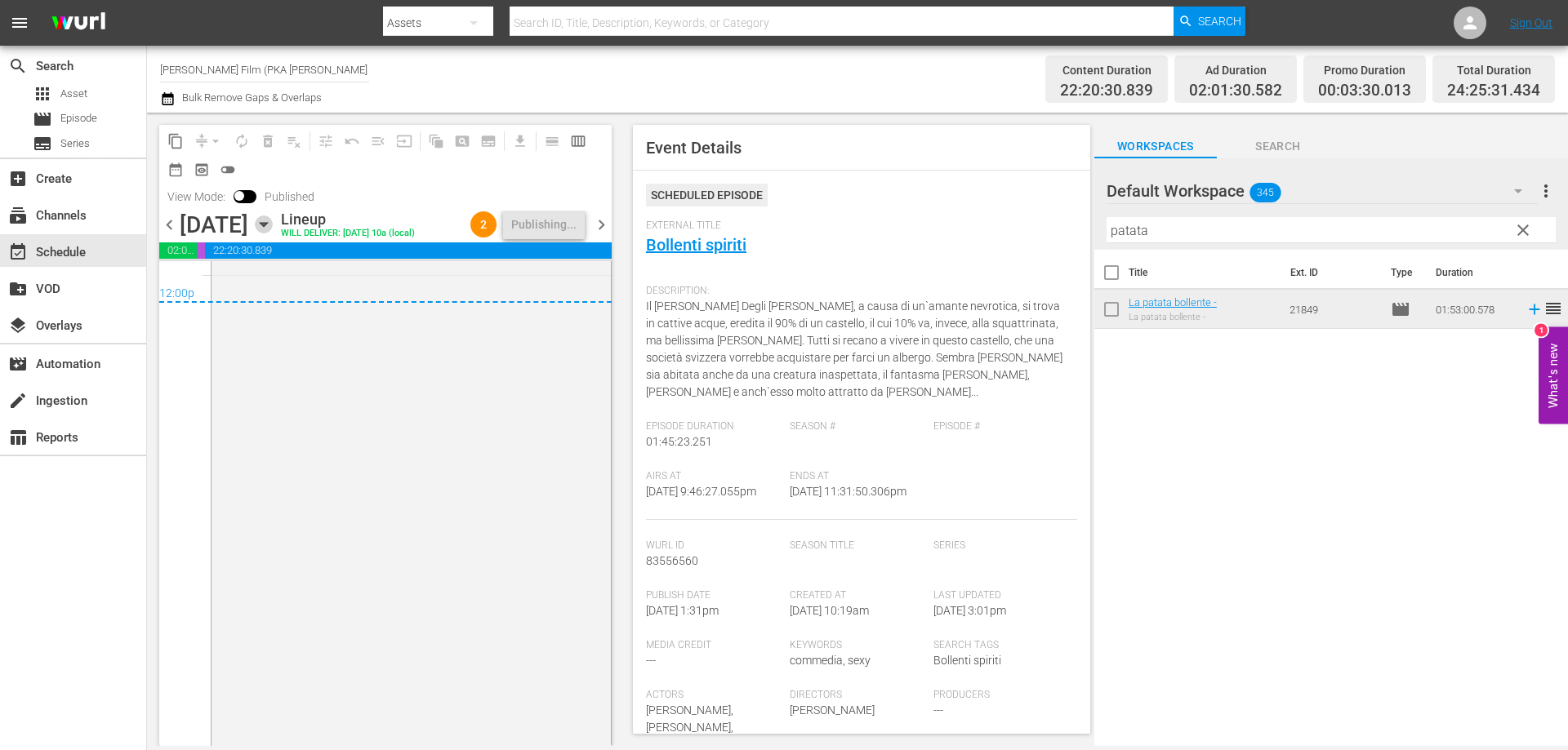
click at [273, 225] on icon "button" at bounding box center [264, 224] width 18 height 18
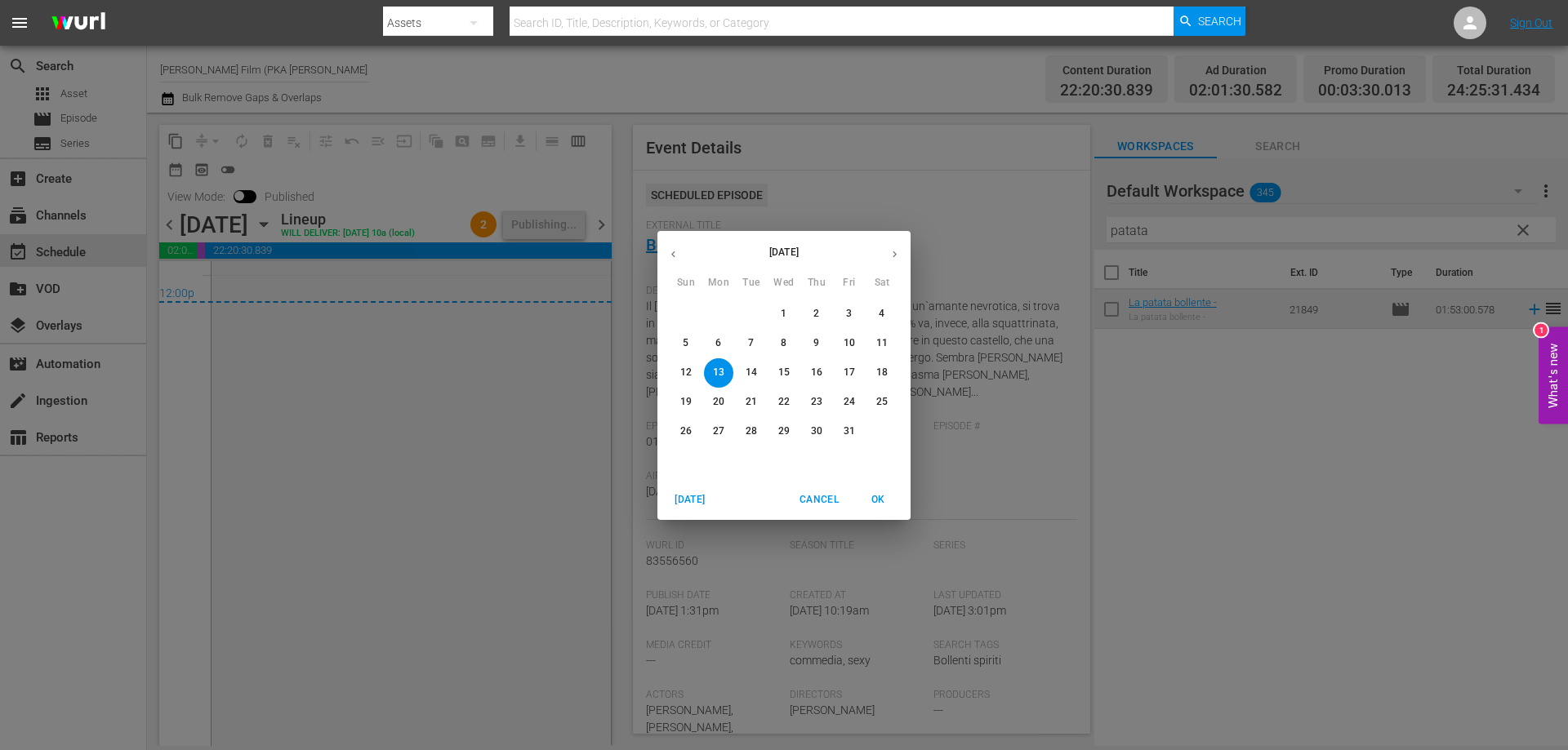
click at [750, 372] on p "14" at bounding box center [751, 372] width 11 height 14
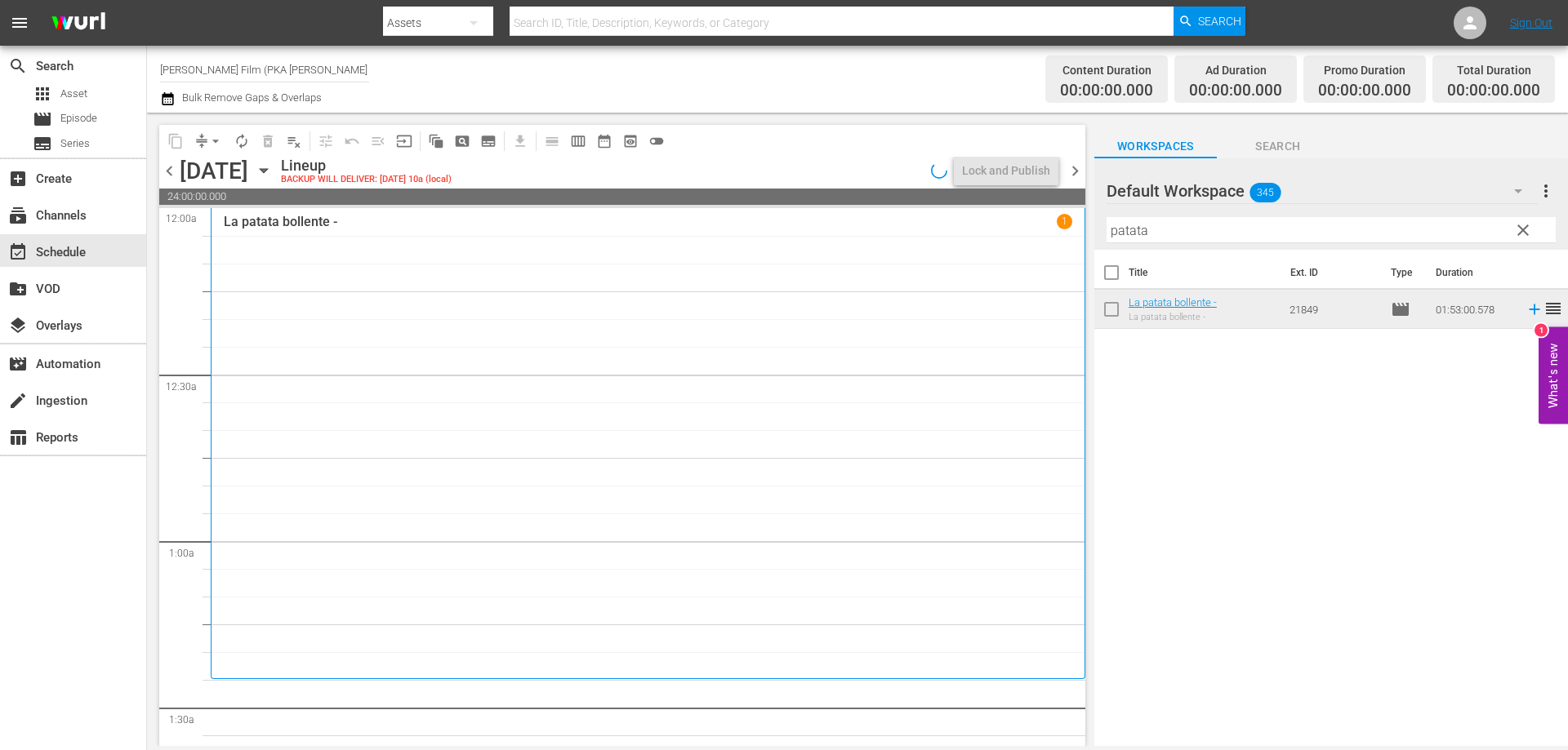
click at [856, 403] on div "La patata bollente - 1" at bounding box center [647, 443] width 848 height 459
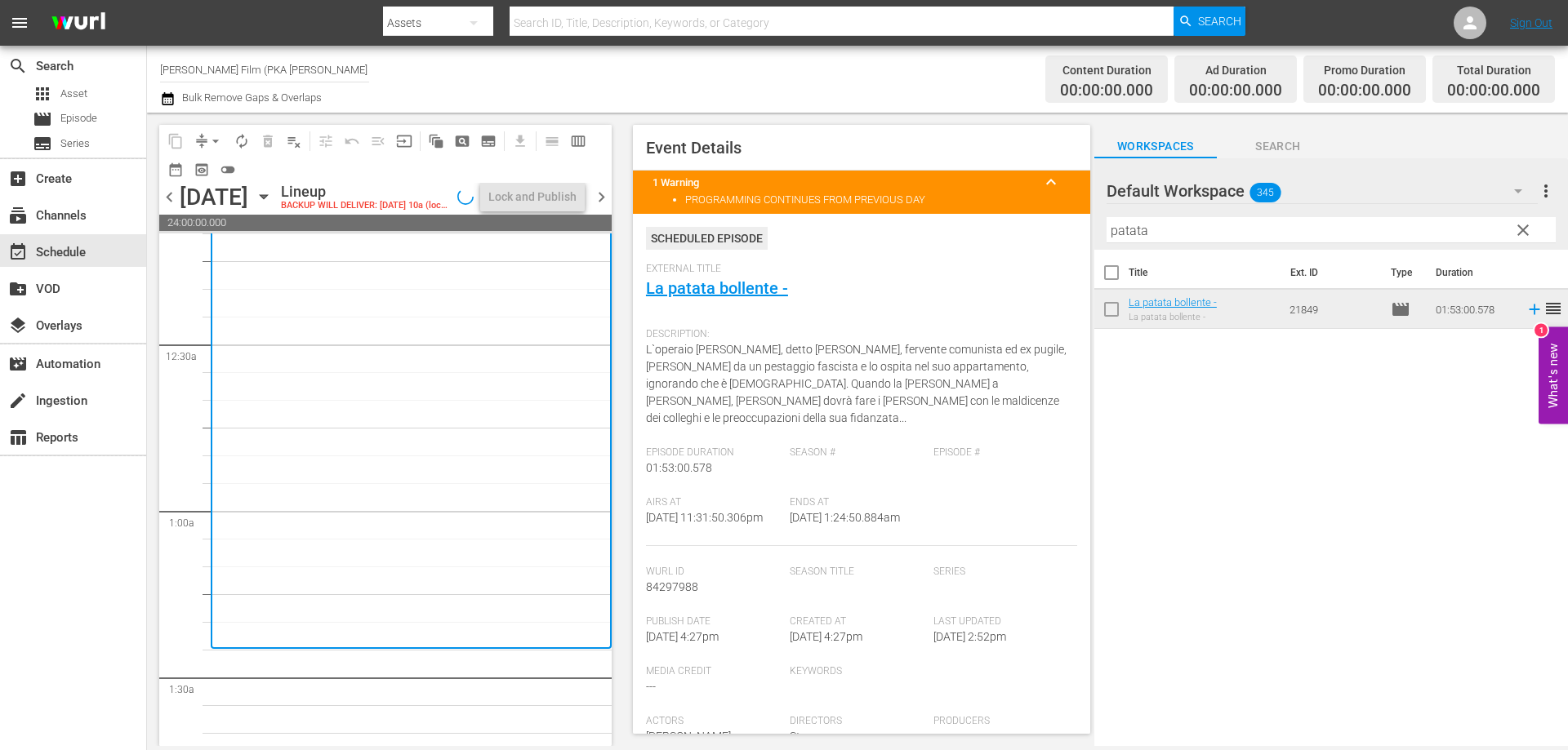
scroll to position [82, 0]
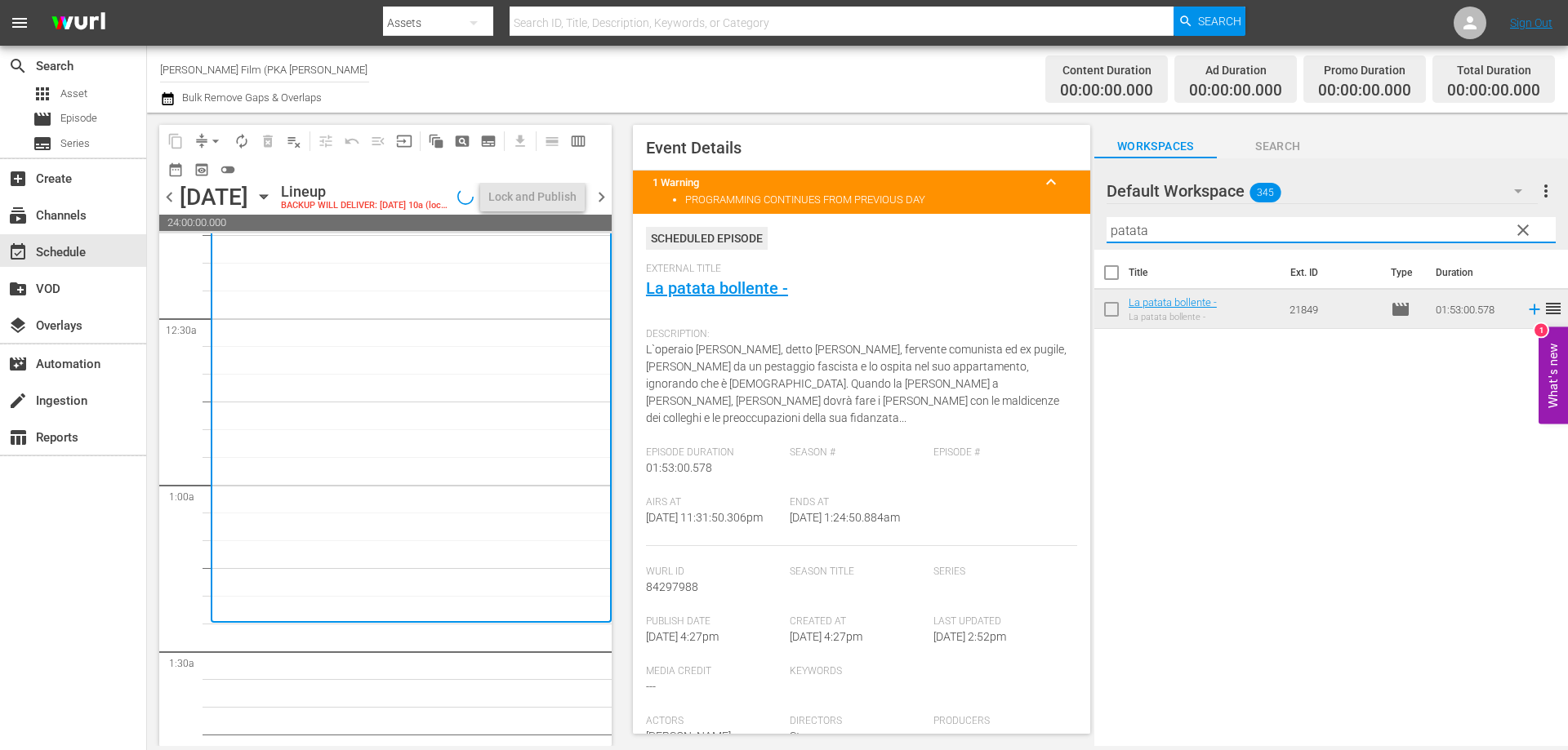
drag, startPoint x: 1192, startPoint y: 227, endPoint x: 1037, endPoint y: 205, distance: 156.6
click at [1032, 220] on div "content_copy compress arrow_drop_down autorenew_outlined delete_forever_outline…" at bounding box center [857, 429] width 1421 height 633
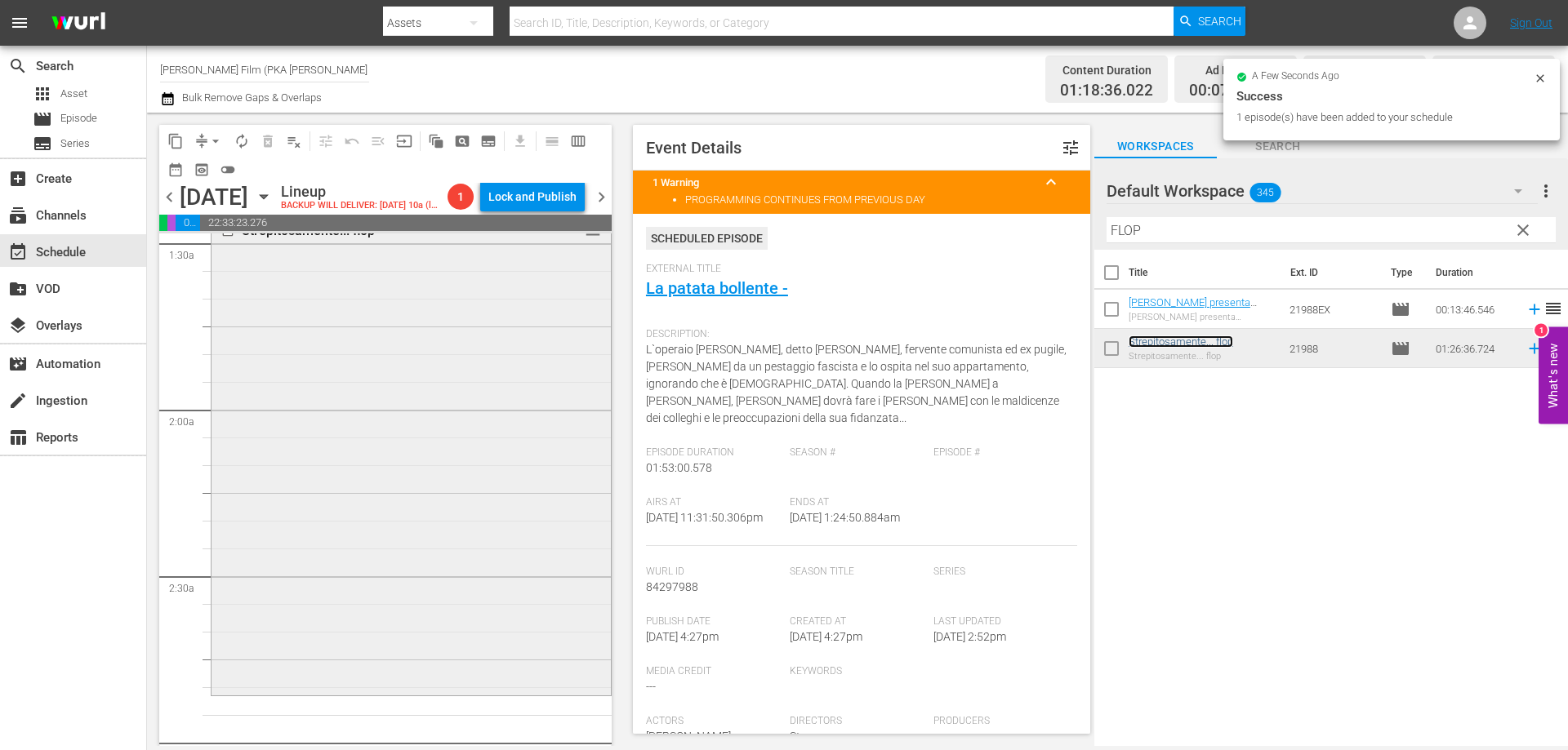
scroll to position [571, 0]
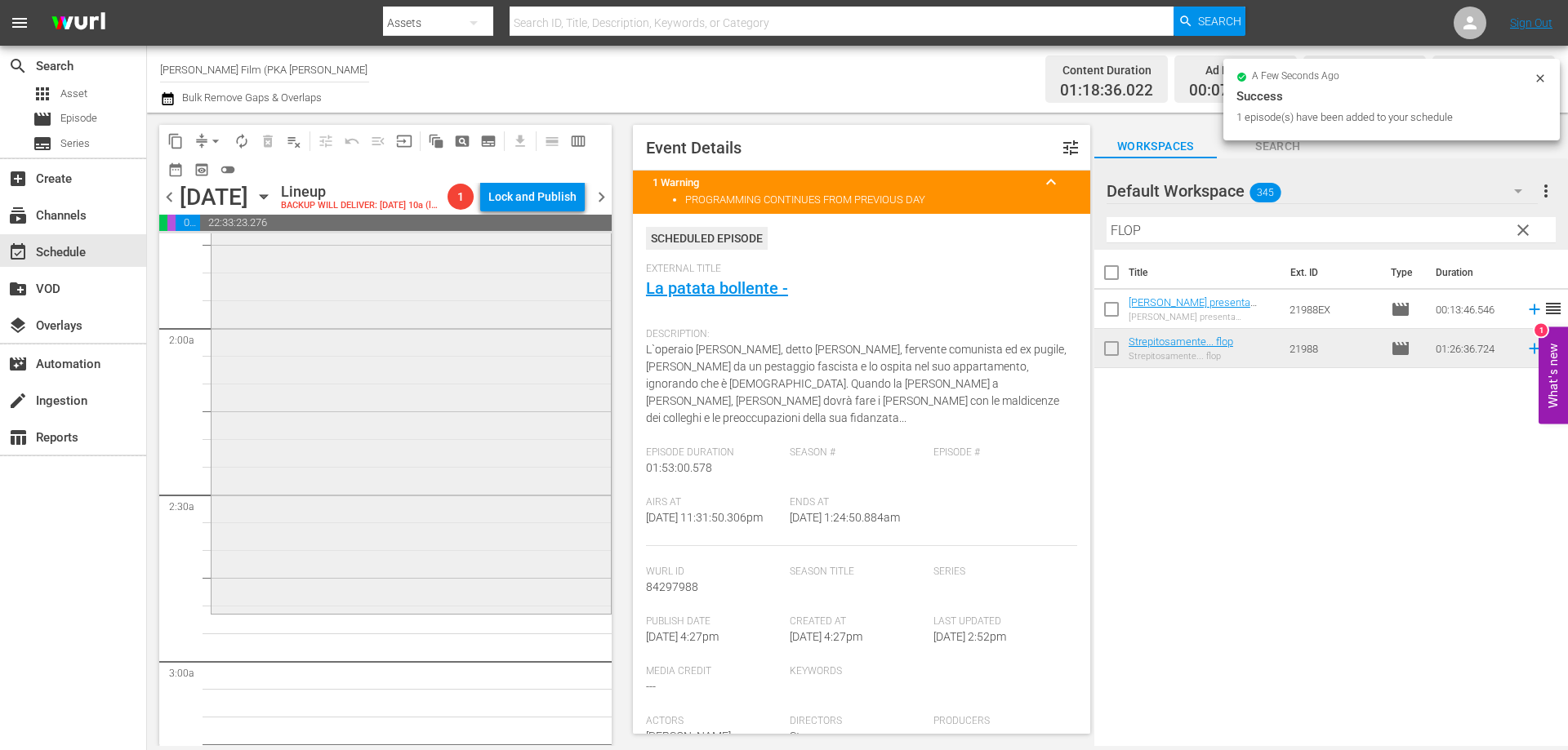
click at [517, 571] on div "Strepitosamente... flop reorder" at bounding box center [411, 372] width 399 height 476
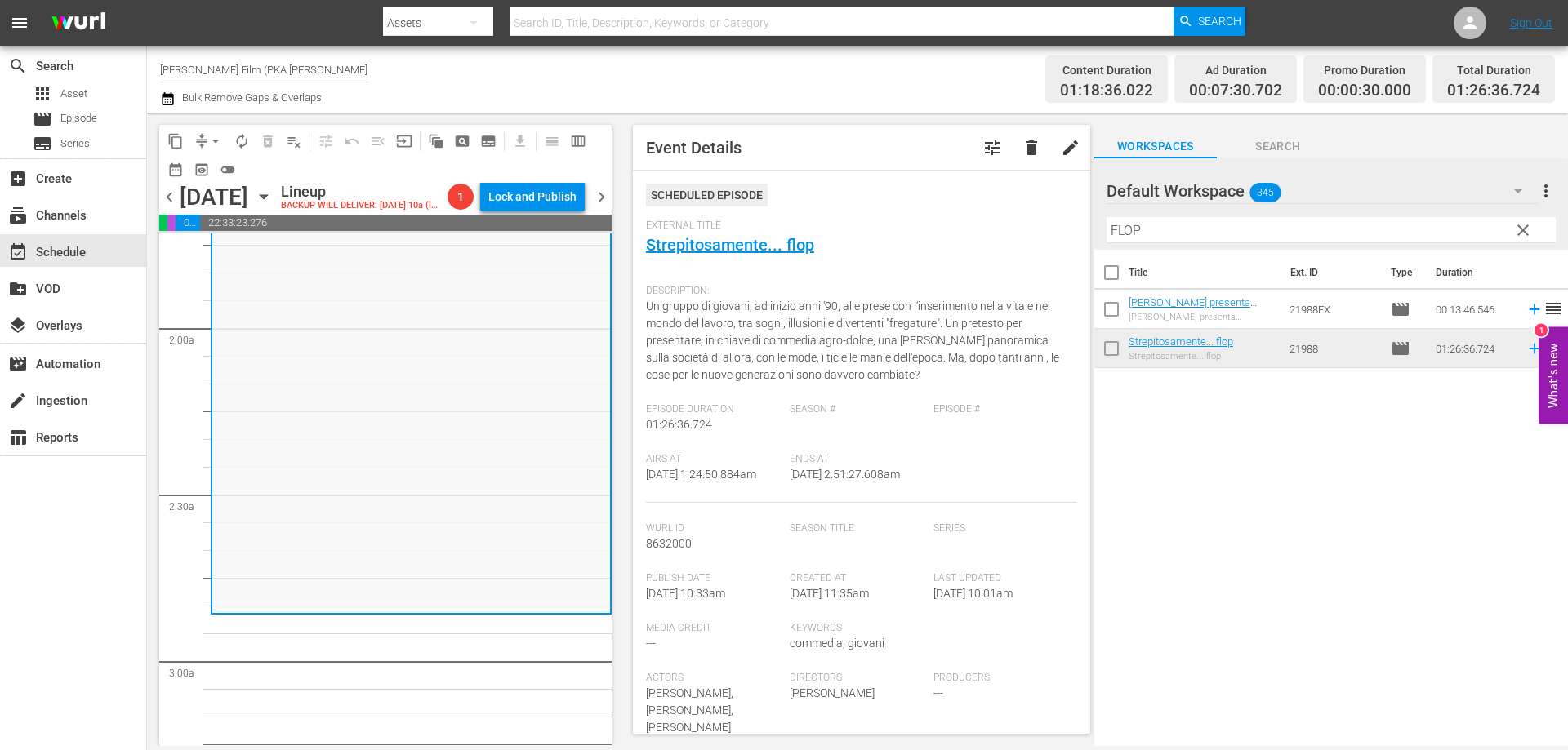
drag, startPoint x: 1147, startPoint y: 236, endPoint x: 1007, endPoint y: 212, distance: 142.0
click at [1019, 216] on div "content_copy compress arrow_drop_down autorenew_outlined delete_forever_outline…" at bounding box center [857, 429] width 1421 height 633
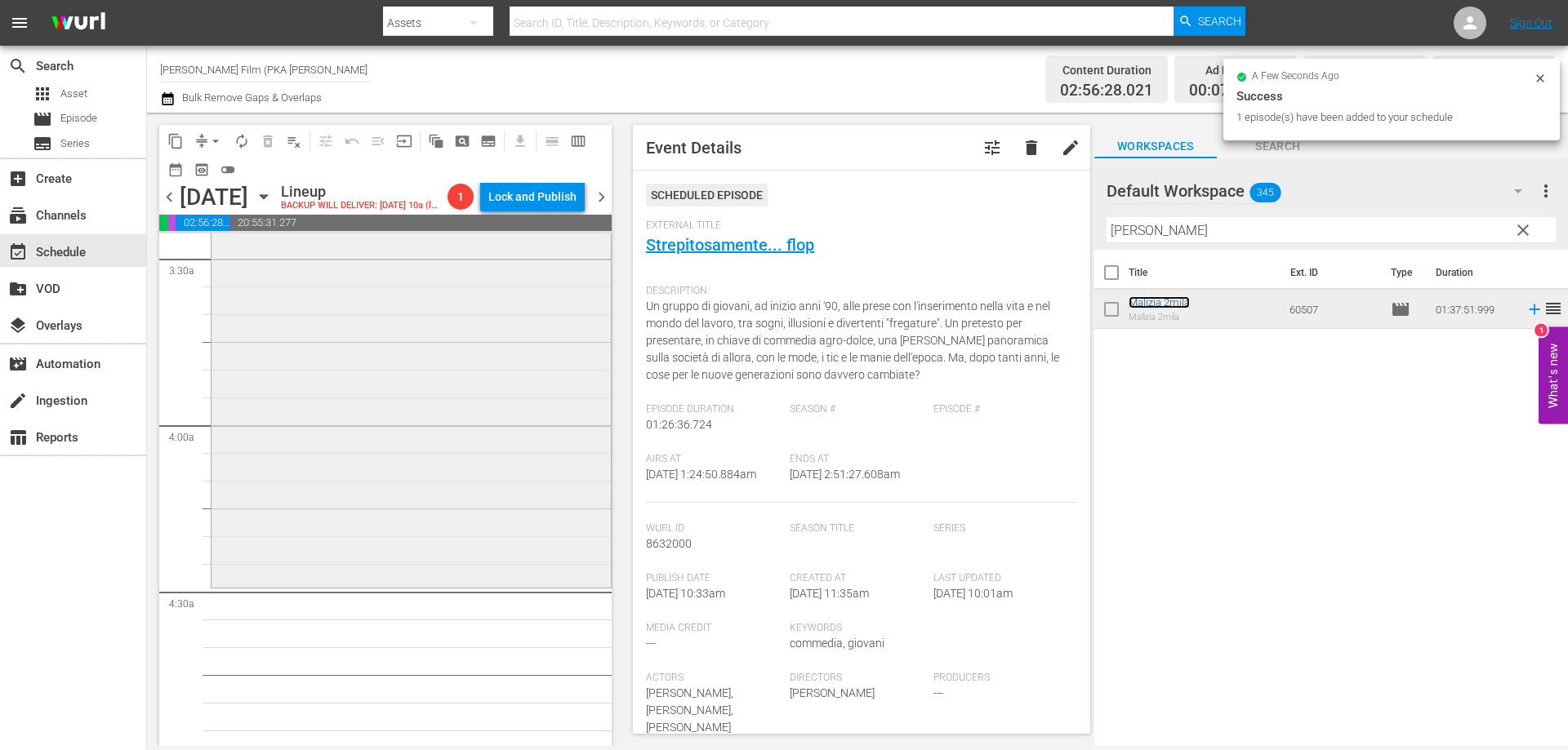
scroll to position [1142, 0]
click at [498, 498] on div "Malizia 2mila reorder" at bounding box center [411, 312] width 399 height 538
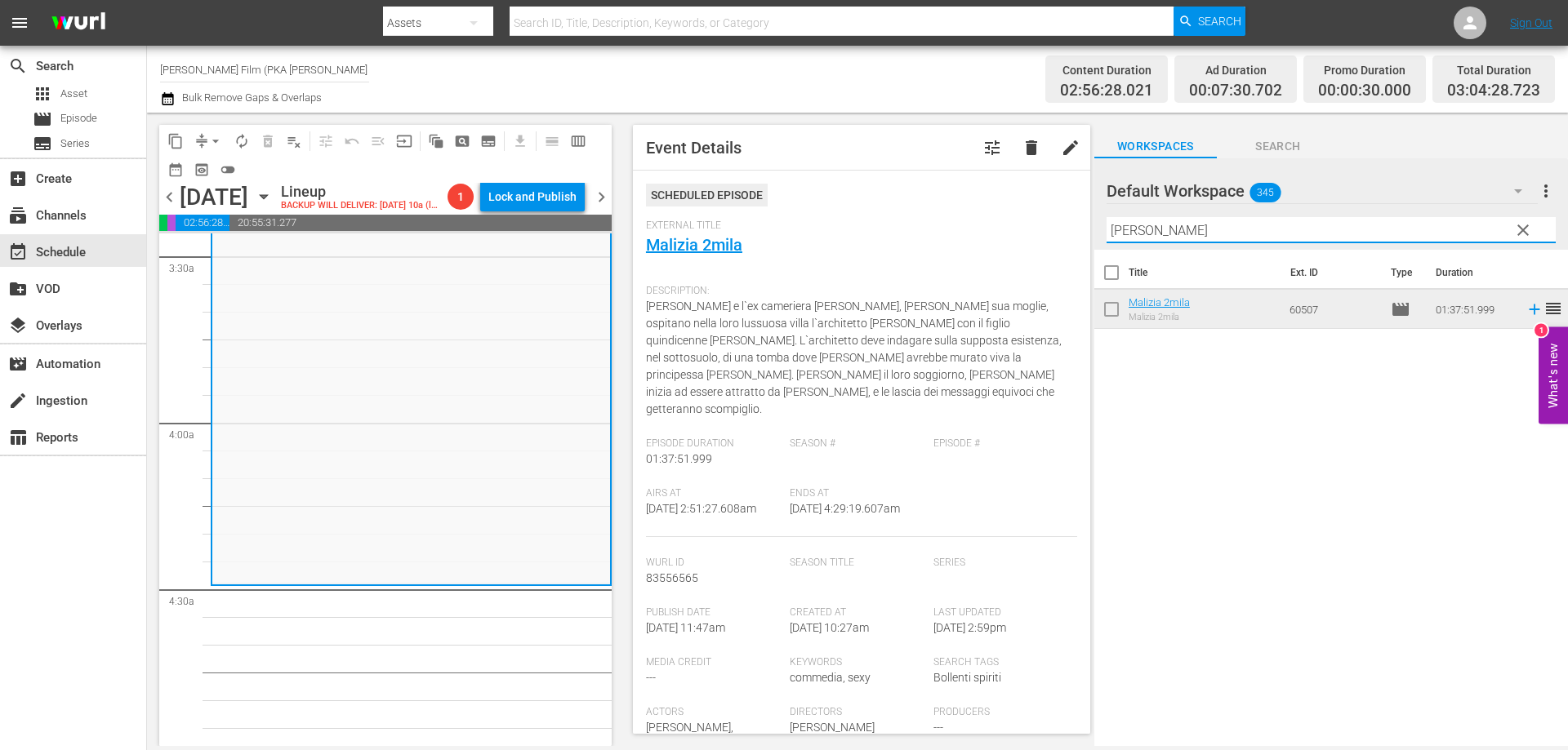
drag, startPoint x: 1174, startPoint y: 222, endPoint x: 1047, endPoint y: 229, distance: 127.2
click at [1057, 229] on div "content_copy compress arrow_drop_down autorenew_outlined delete_forever_outline…" at bounding box center [857, 429] width 1421 height 633
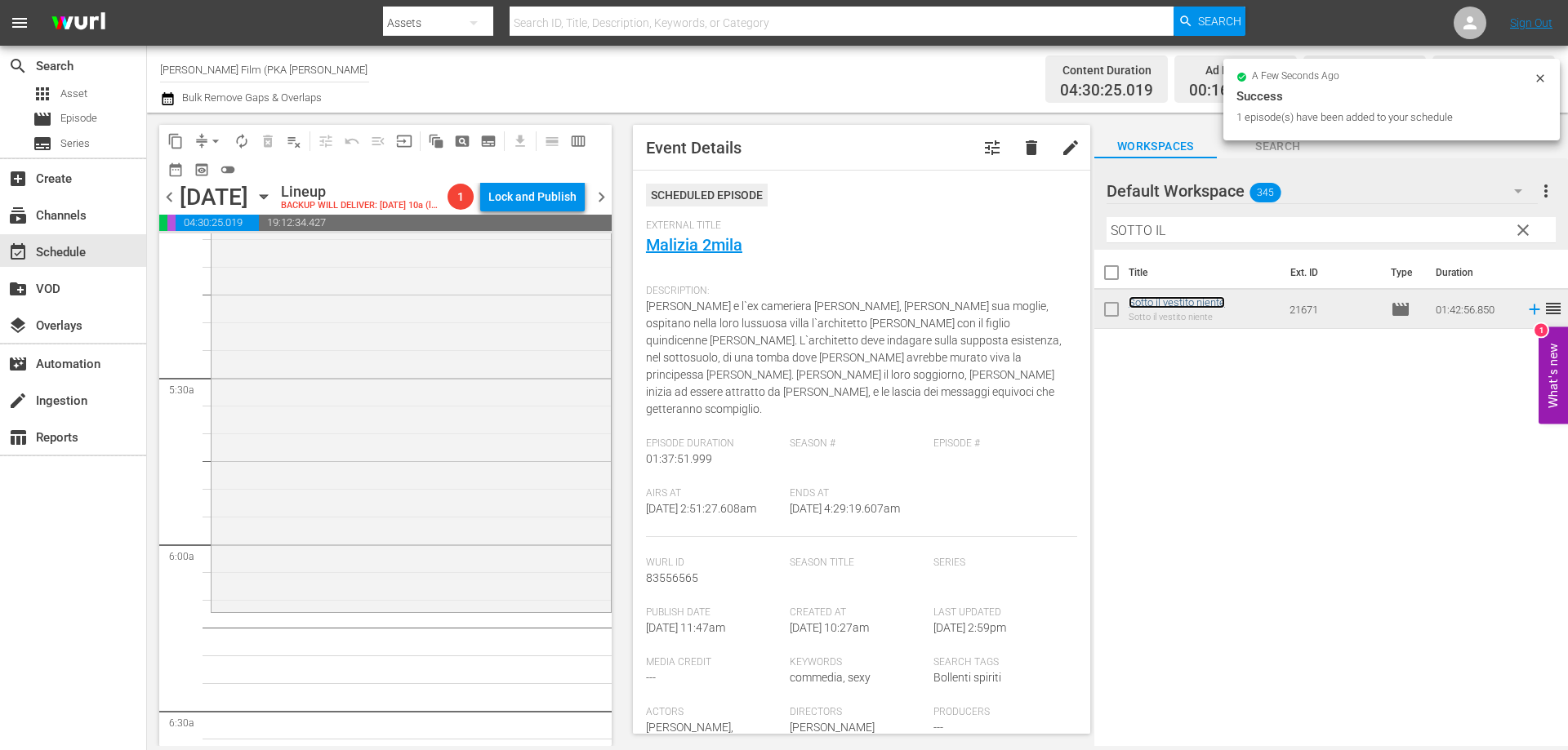
scroll to position [1713, 0]
click at [475, 497] on div "Sotto il vestito niente reorder" at bounding box center [411, 299] width 399 height 566
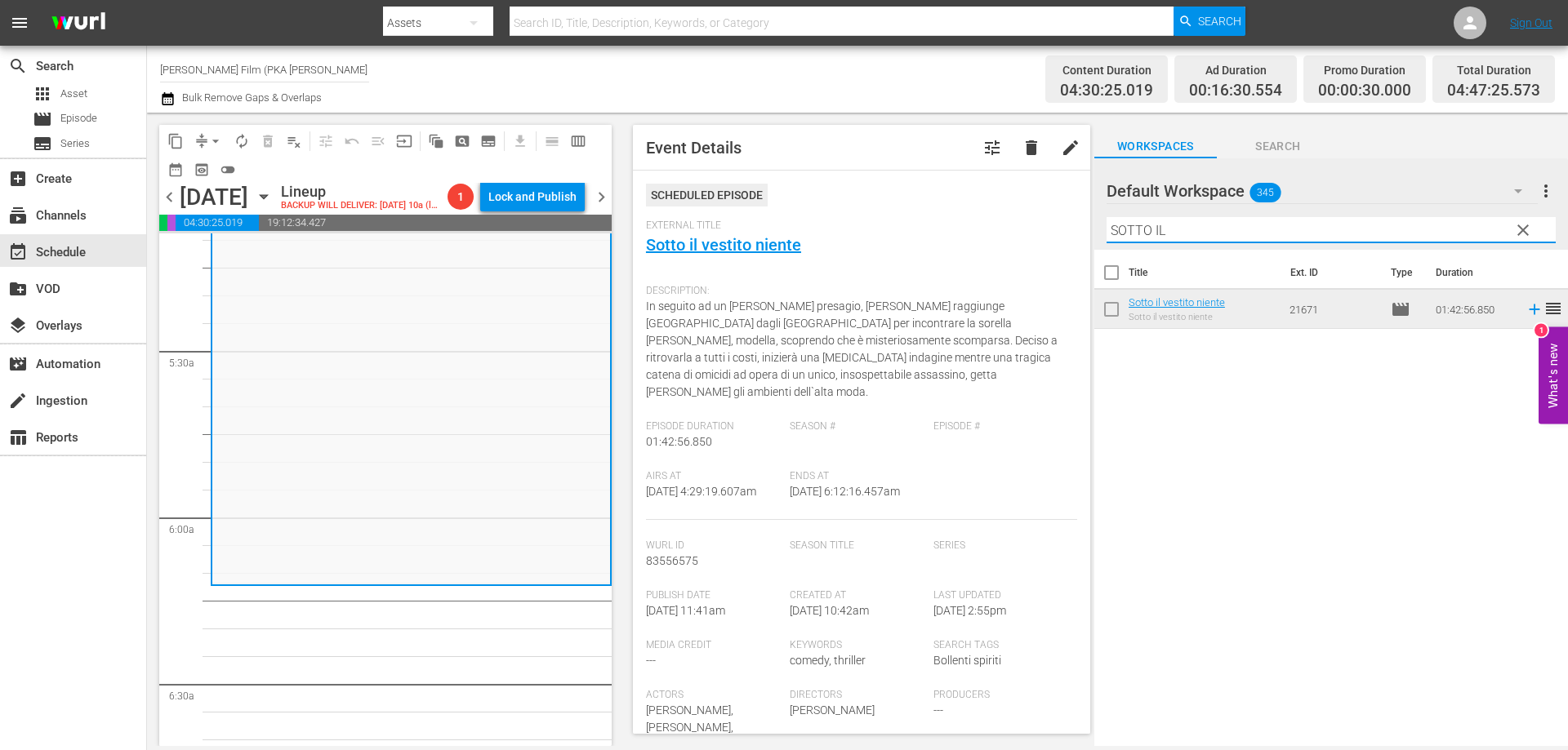
drag, startPoint x: 1183, startPoint y: 222, endPoint x: 1042, endPoint y: 189, distance: 144.8
click at [1048, 226] on div "content_copy compress arrow_drop_down autorenew_outlined delete_forever_outline…" at bounding box center [857, 429] width 1421 height 633
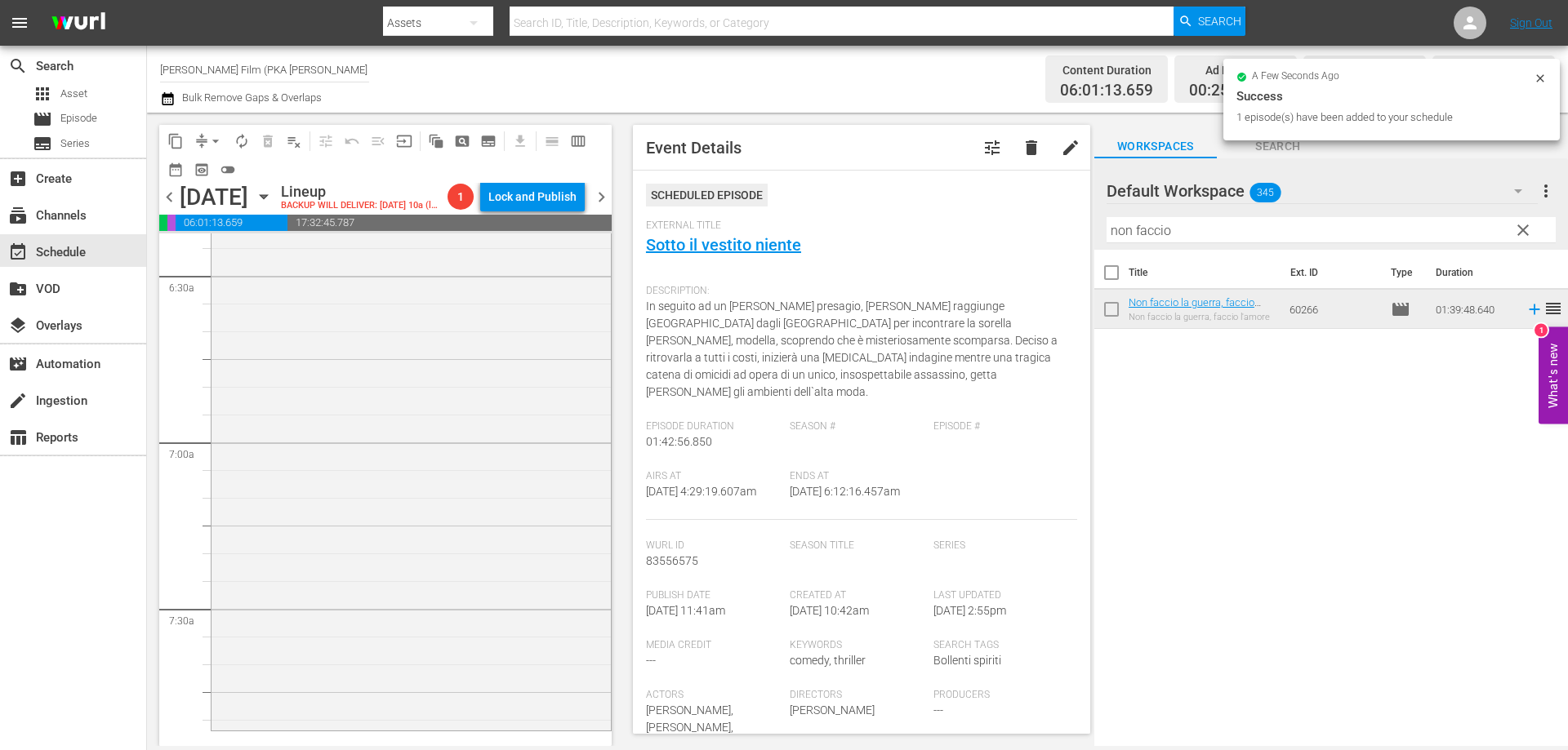
scroll to position [2285, 0]
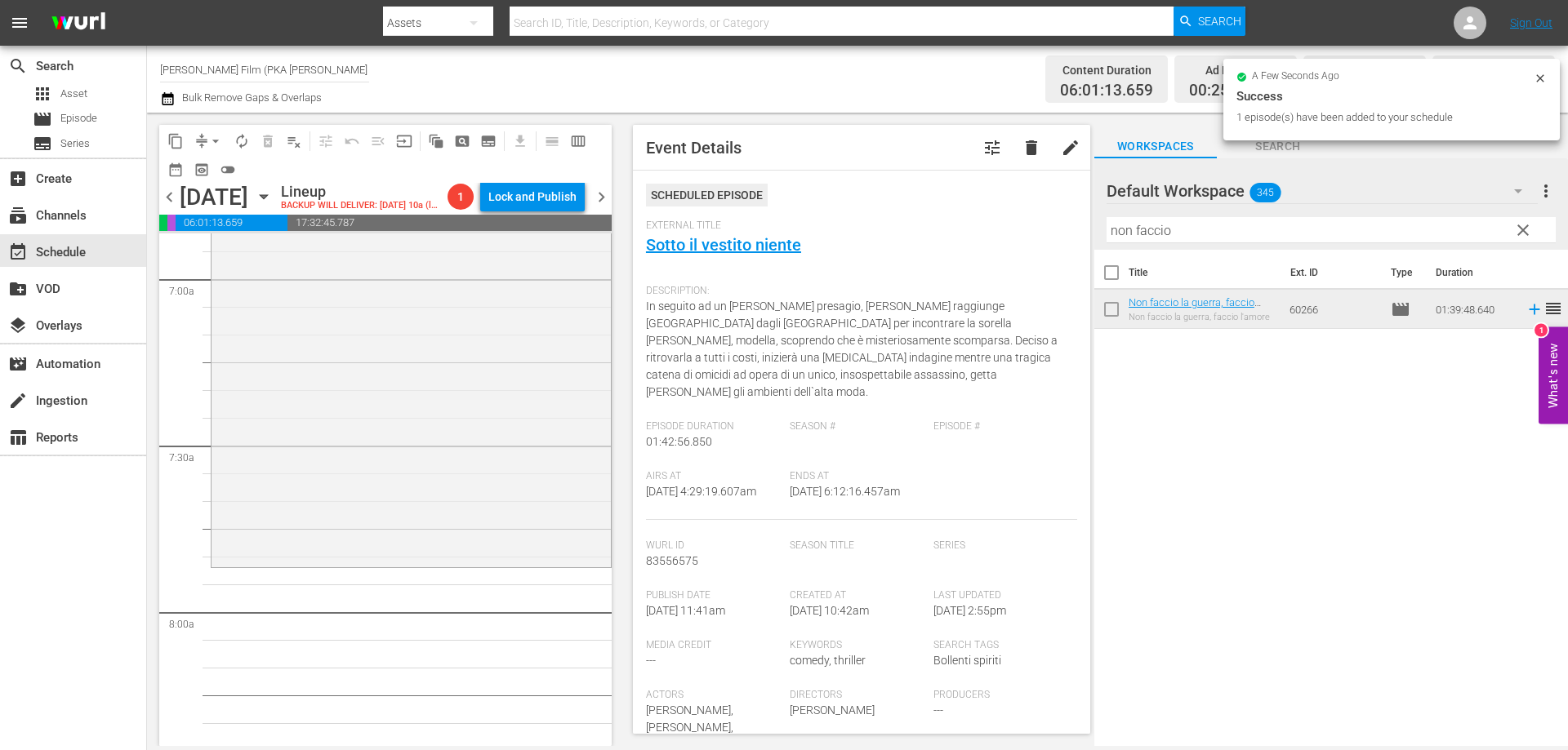
click at [566, 550] on div "Non faccio la guerra, faccio l'amore reorder" at bounding box center [411, 290] width 399 height 550
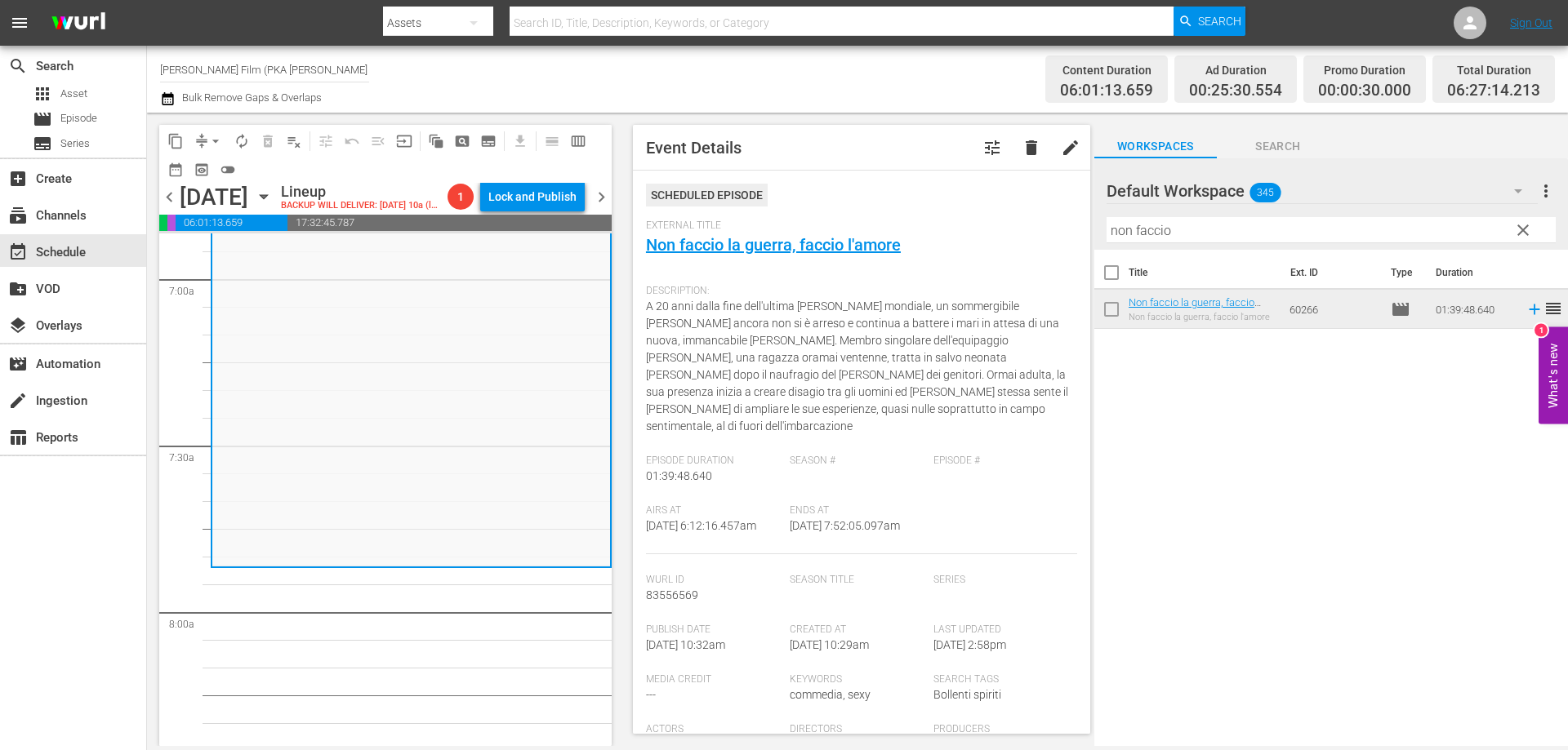
drag, startPoint x: 1212, startPoint y: 240, endPoint x: 961, endPoint y: 222, distance: 251.6
click at [961, 222] on div "content_copy compress arrow_drop_down autorenew_outlined delete_forever_outline…" at bounding box center [857, 429] width 1421 height 633
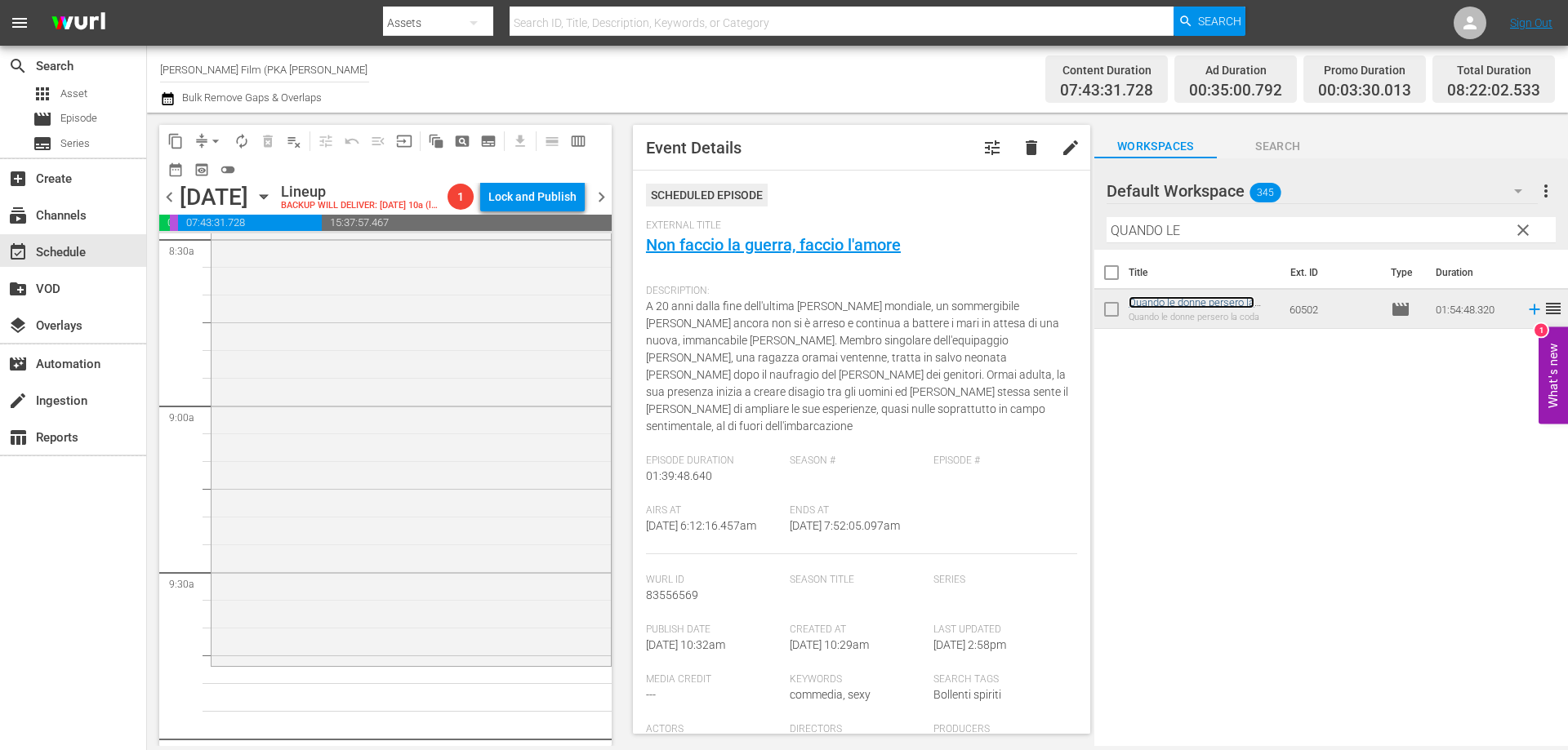
scroll to position [2856, 0]
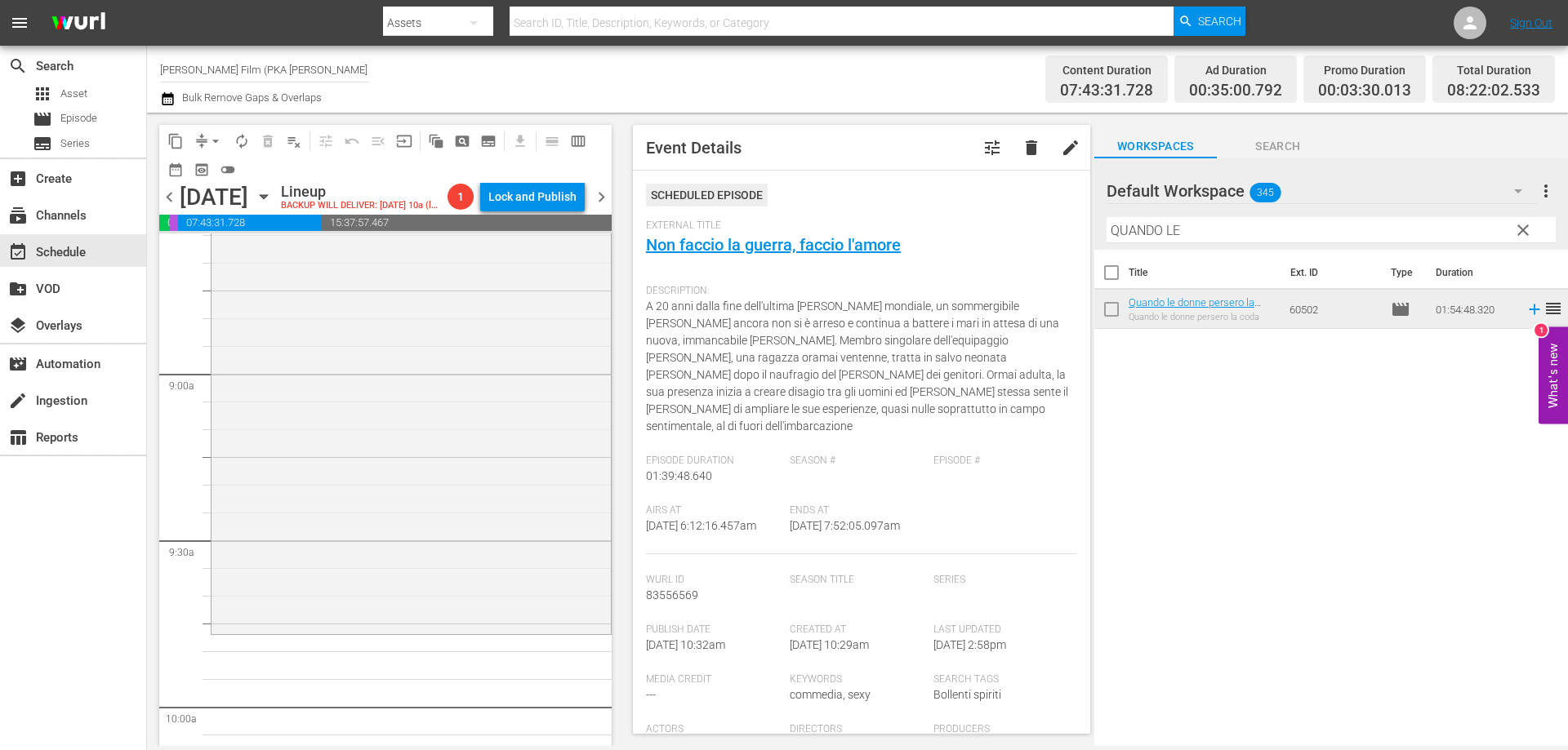
click at [544, 568] on div "Quando le donne persero la coda reorder" at bounding box center [411, 313] width 399 height 632
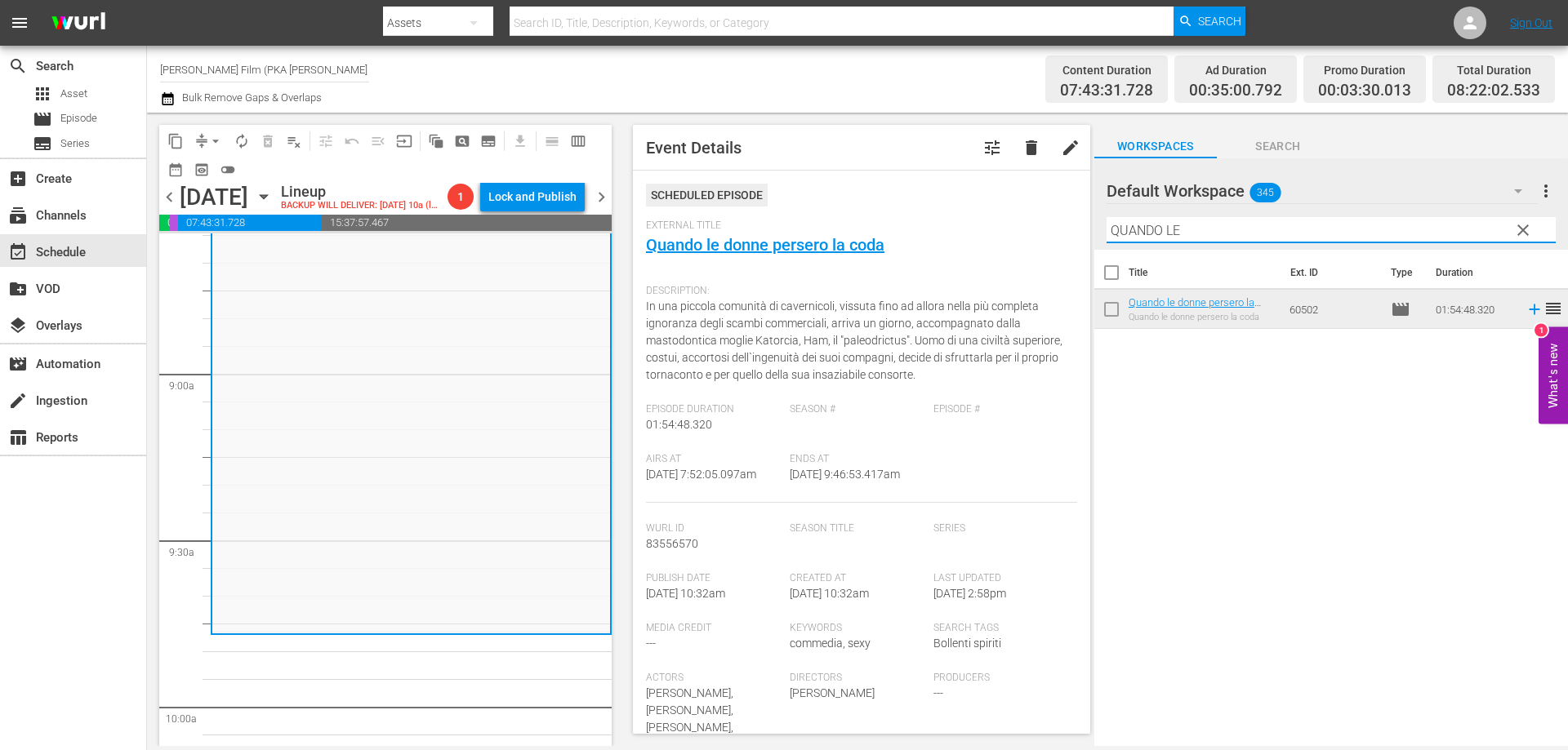
drag, startPoint x: 1202, startPoint y: 239, endPoint x: 937, endPoint y: 219, distance: 265.8
click at [946, 219] on div "content_copy compress arrow_drop_down autorenew_outlined delete_forever_outline…" at bounding box center [857, 429] width 1421 height 633
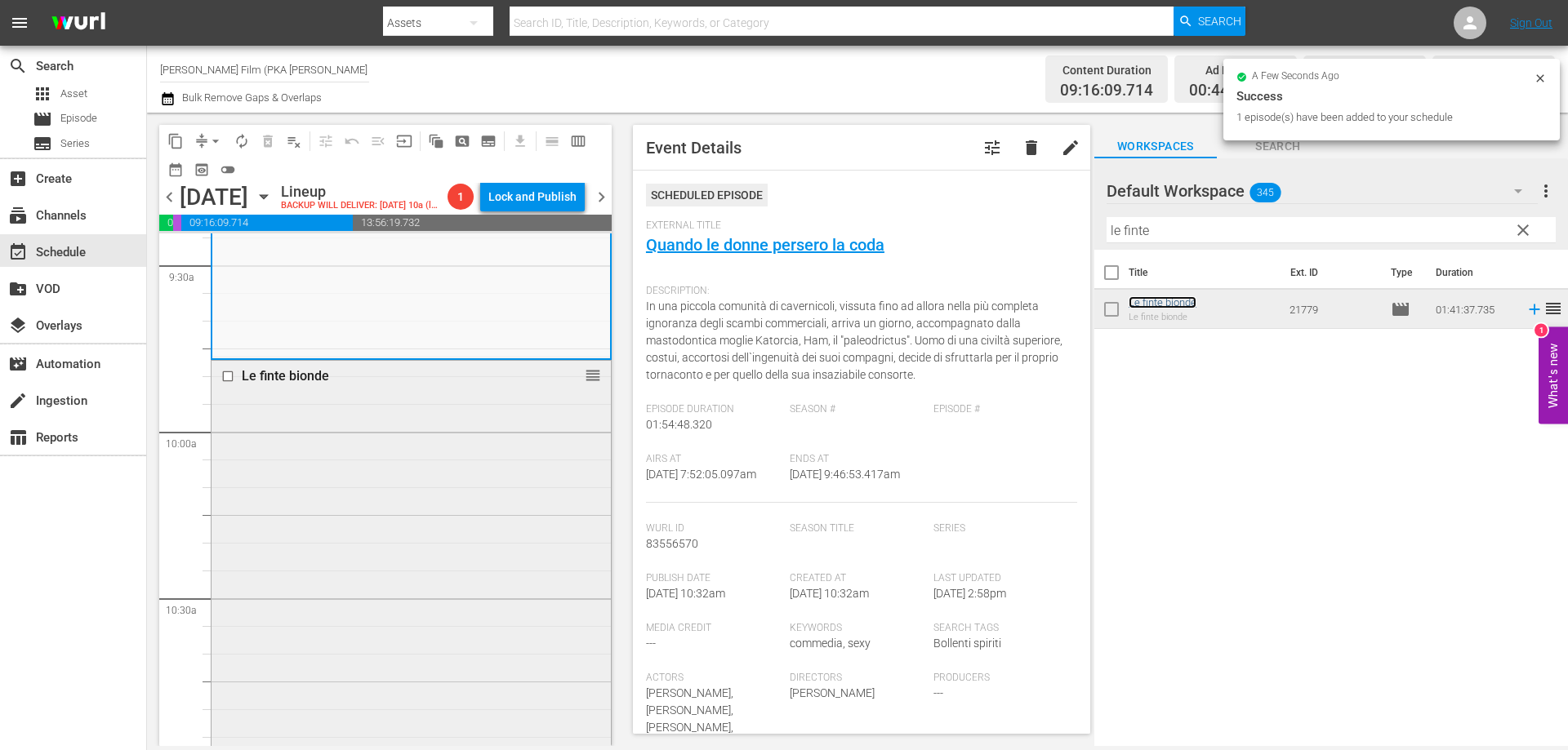
scroll to position [3427, 0]
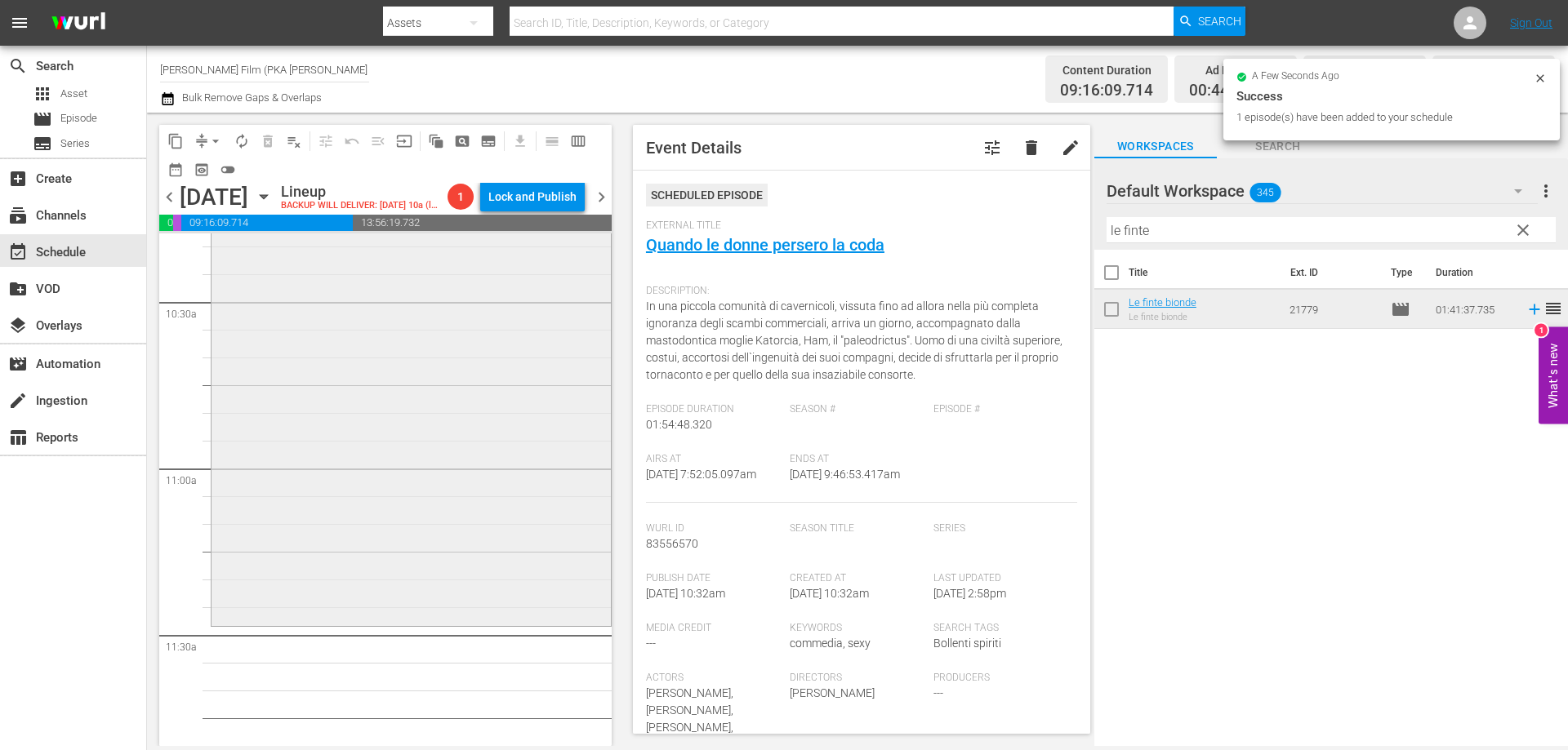
click at [528, 611] on div "Le finte bionde reorder" at bounding box center [411, 344] width 399 height 559
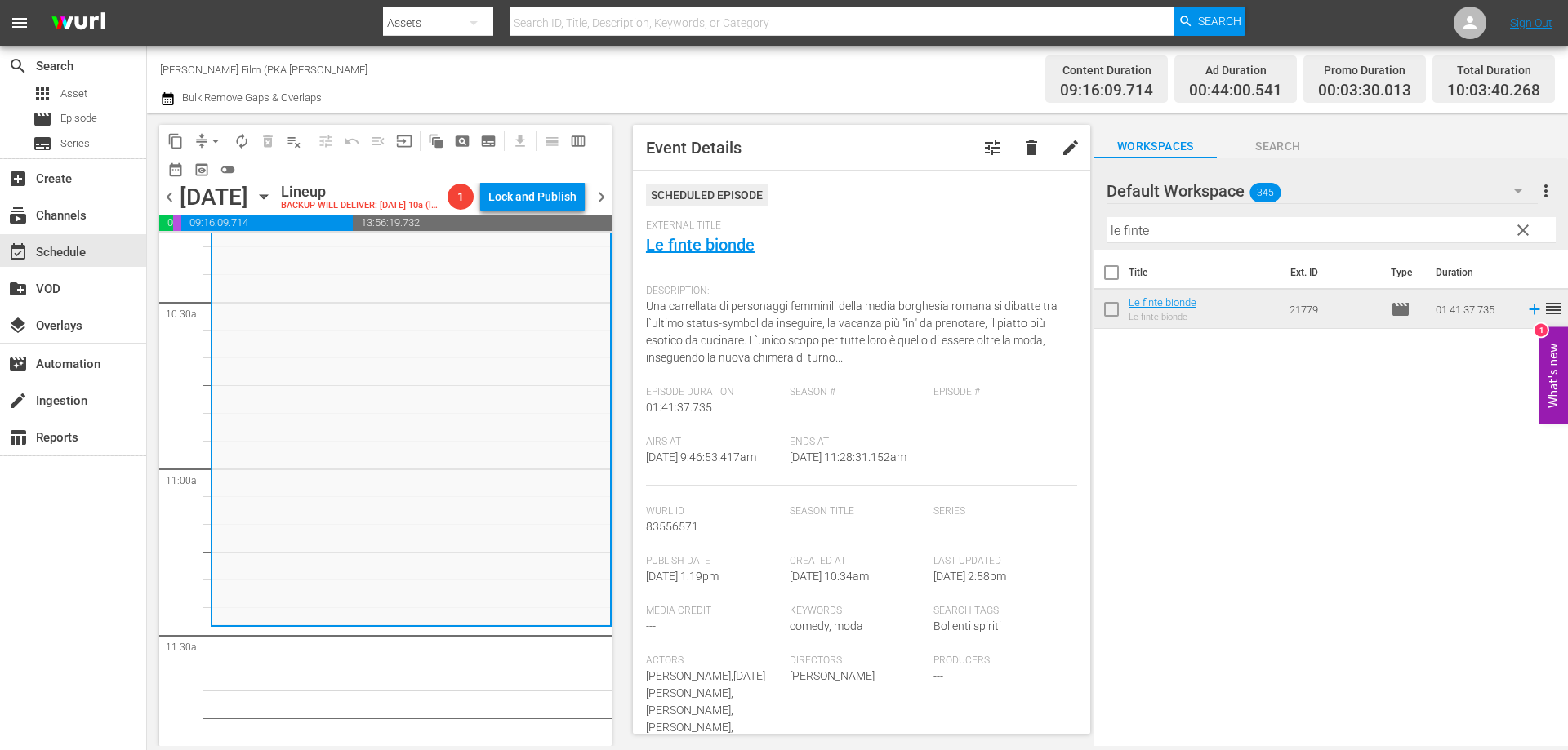
drag, startPoint x: 1155, startPoint y: 235, endPoint x: 1001, endPoint y: 222, distance: 154.5
click at [1001, 222] on div "content_copy compress arrow_drop_down autorenew_outlined delete_forever_outline…" at bounding box center [857, 429] width 1421 height 633
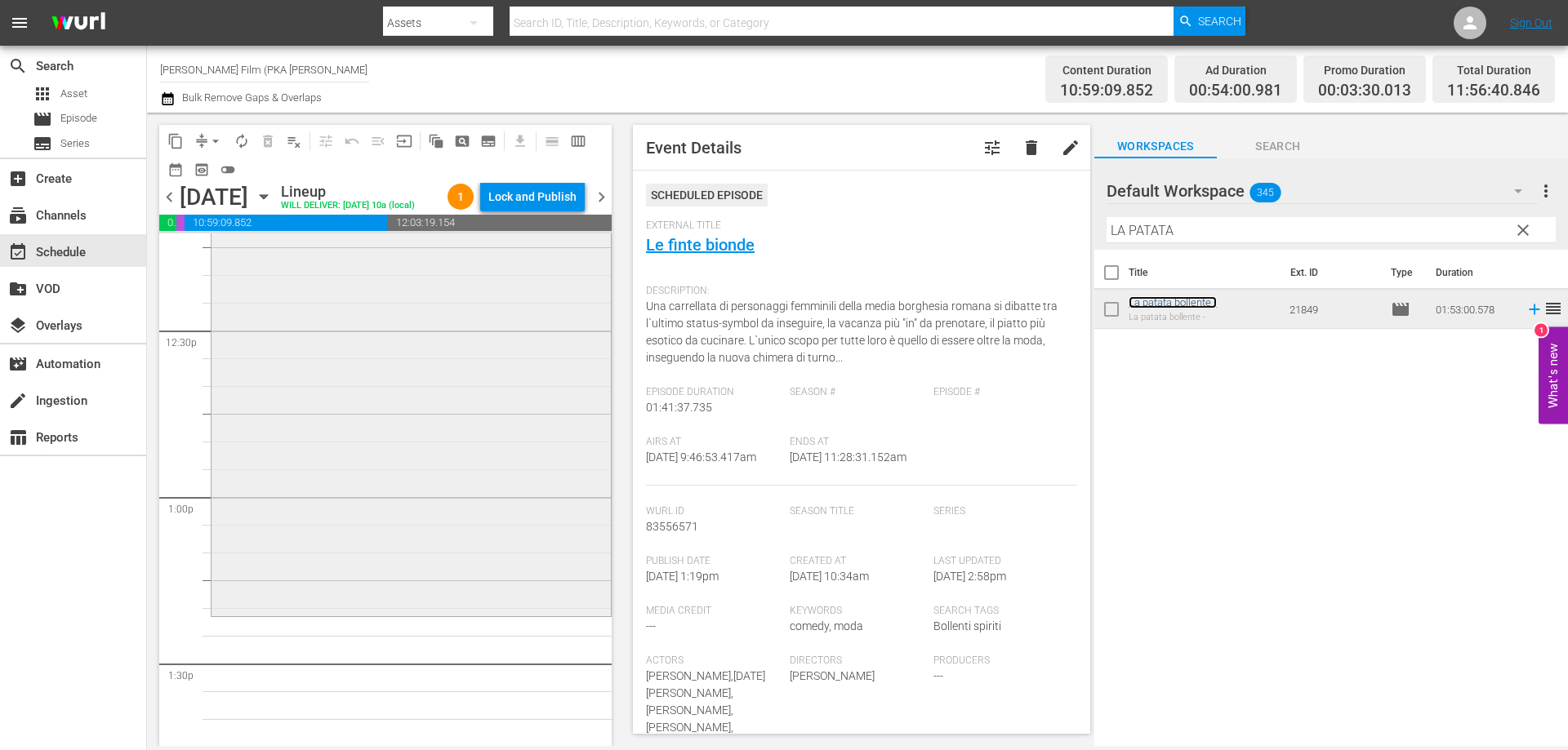
scroll to position [4080, 0]
click at [441, 426] on div "La patata bollente - reorder" at bounding box center [411, 285] width 399 height 622
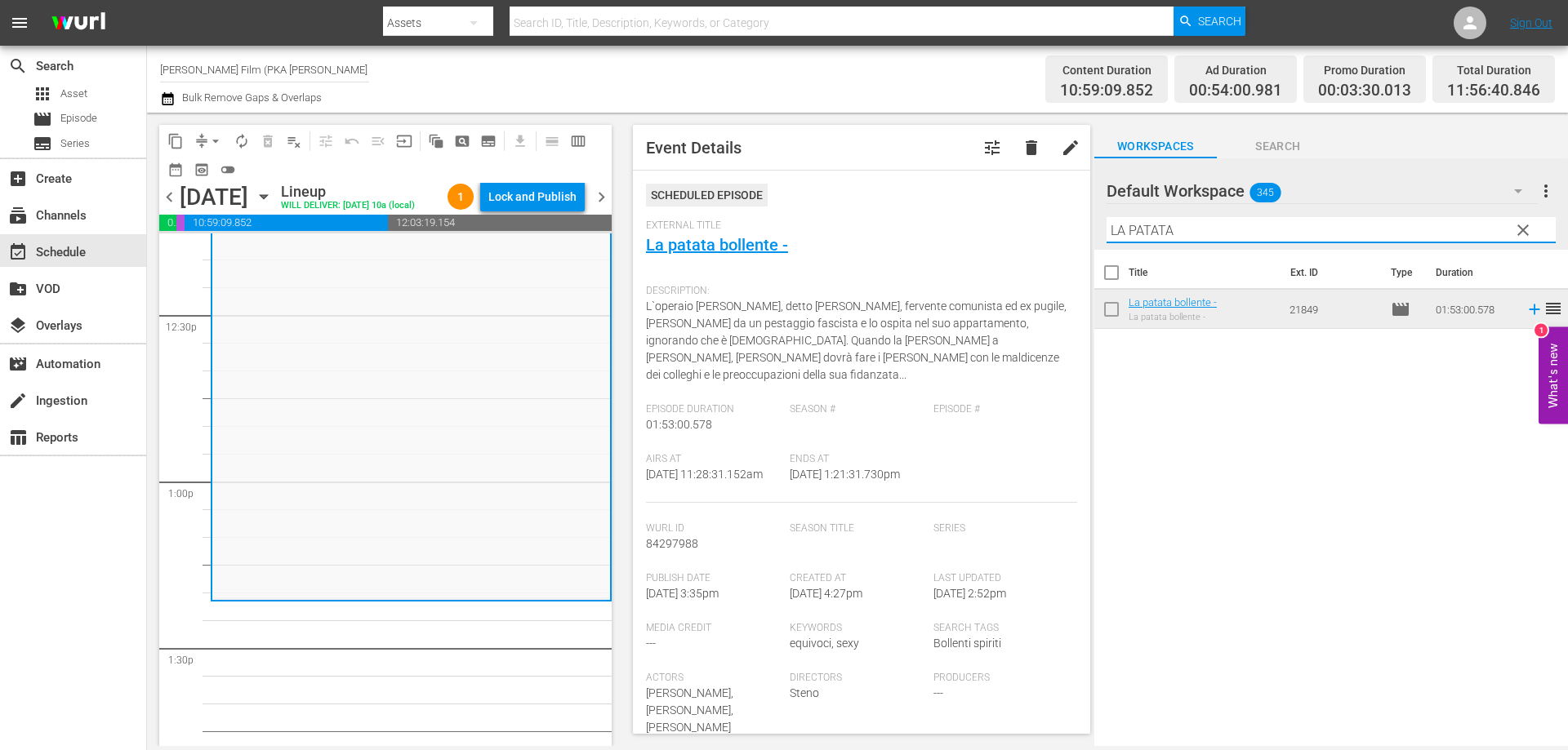
drag, startPoint x: 1202, startPoint y: 239, endPoint x: 909, endPoint y: 200, distance: 295.6
click at [911, 201] on div "content_copy compress arrow_drop_down autorenew_outlined delete_forever_outline…" at bounding box center [857, 429] width 1421 height 633
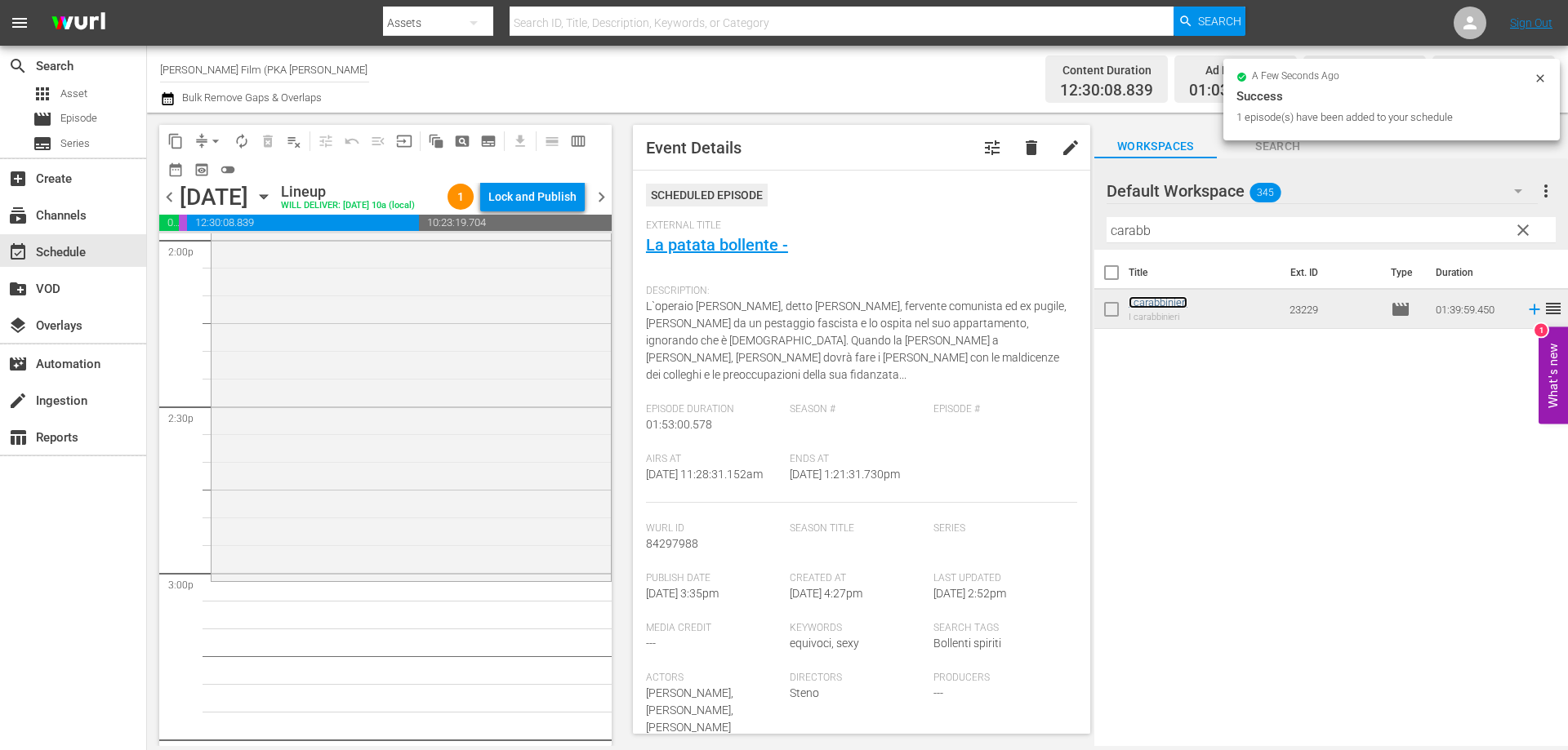
scroll to position [4733, 0]
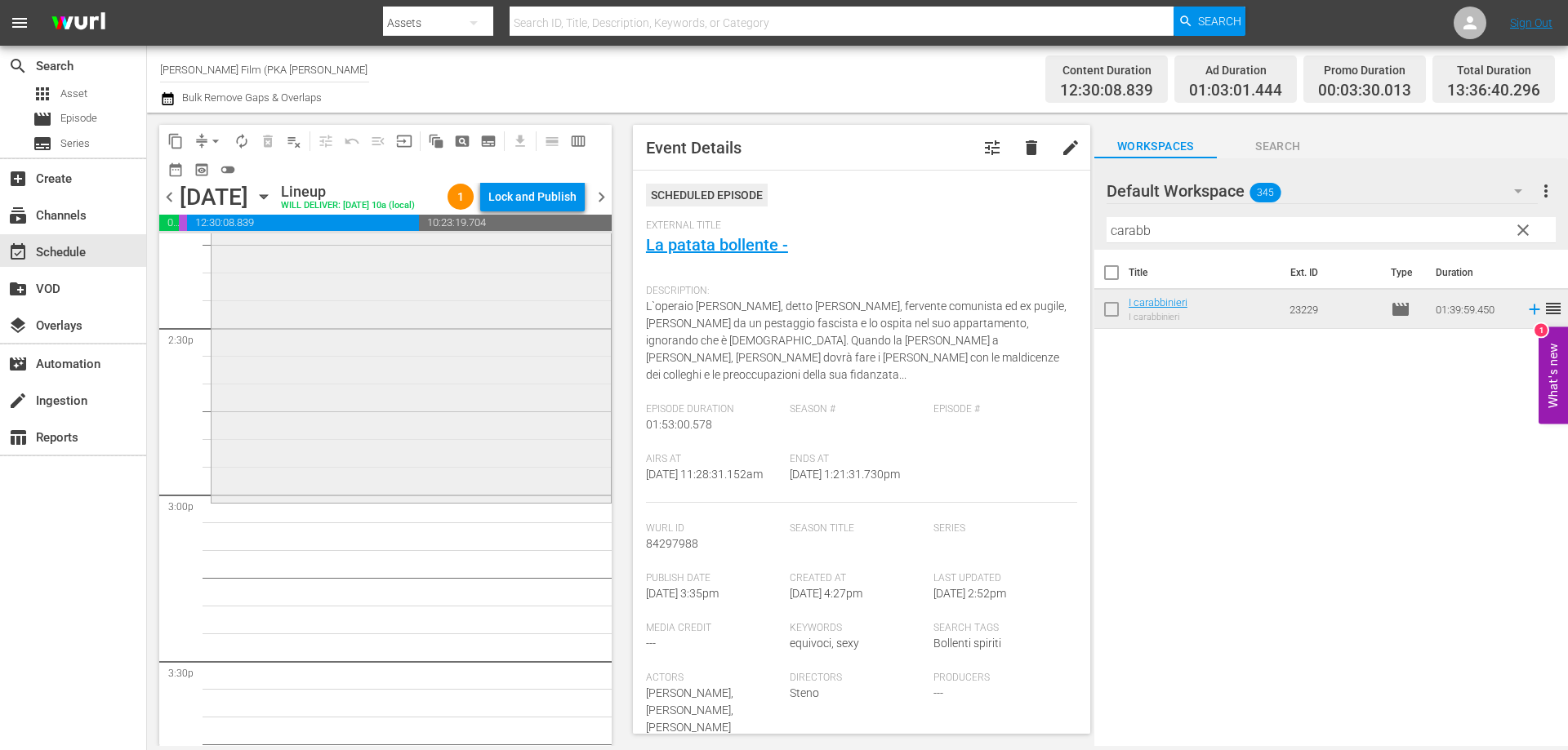
click at [521, 486] on div "I carabbinieri reorder" at bounding box center [411, 224] width 399 height 550
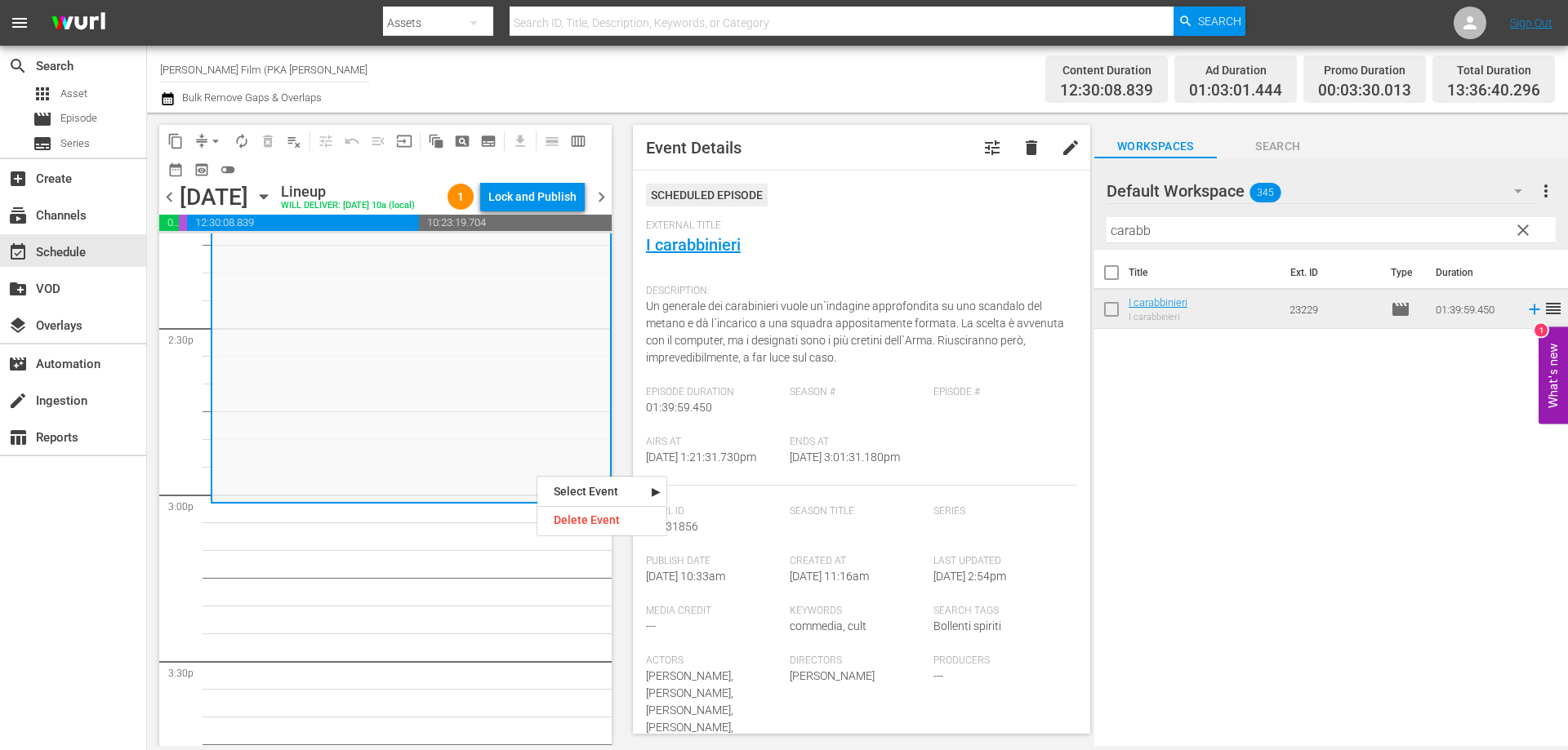
drag, startPoint x: 1199, startPoint y: 225, endPoint x: 1008, endPoint y: 232, distance: 191.1
click at [1008, 232] on div "content_copy compress arrow_drop_down autorenew_outlined delete_forever_outline…" at bounding box center [857, 429] width 1421 height 633
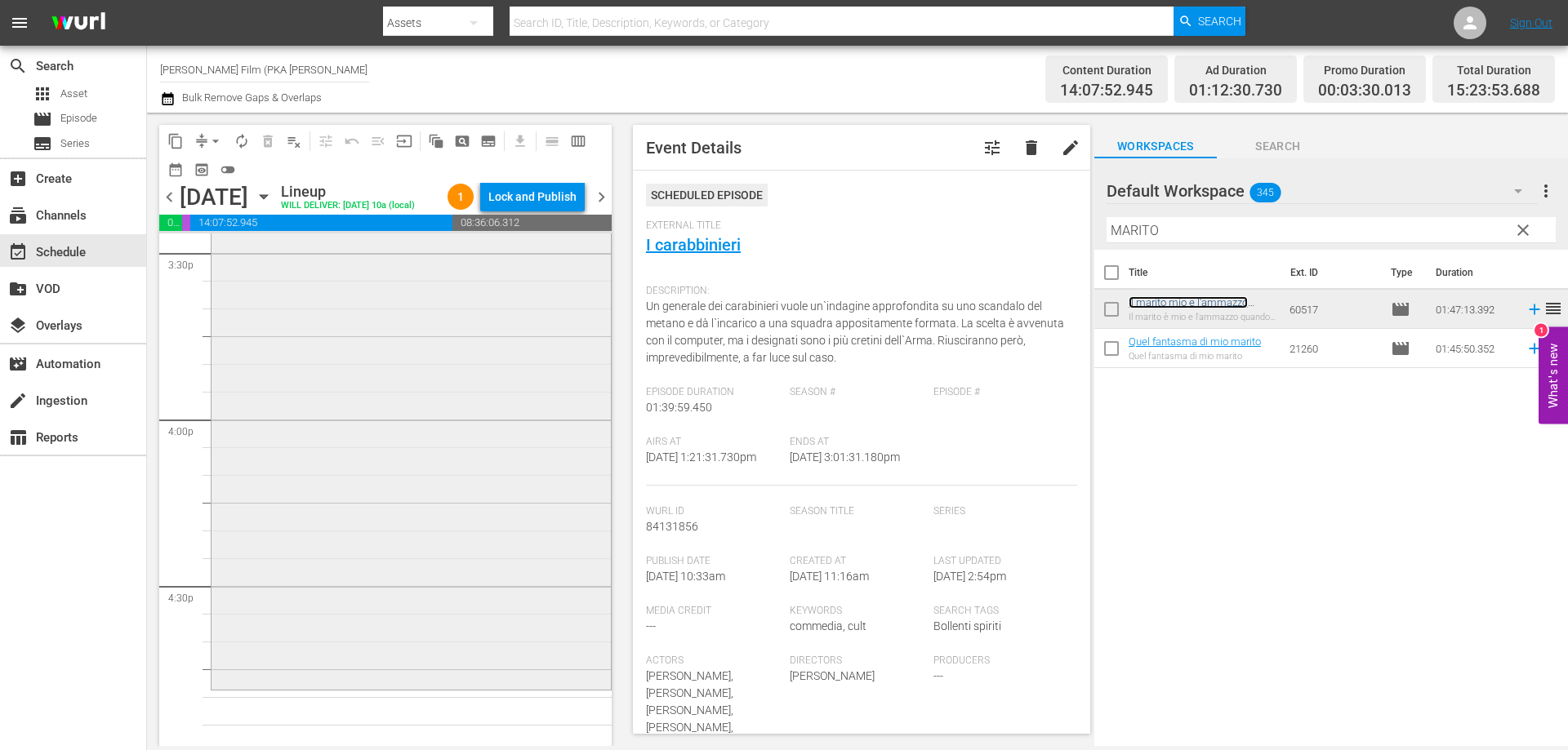
scroll to position [5222, 0]
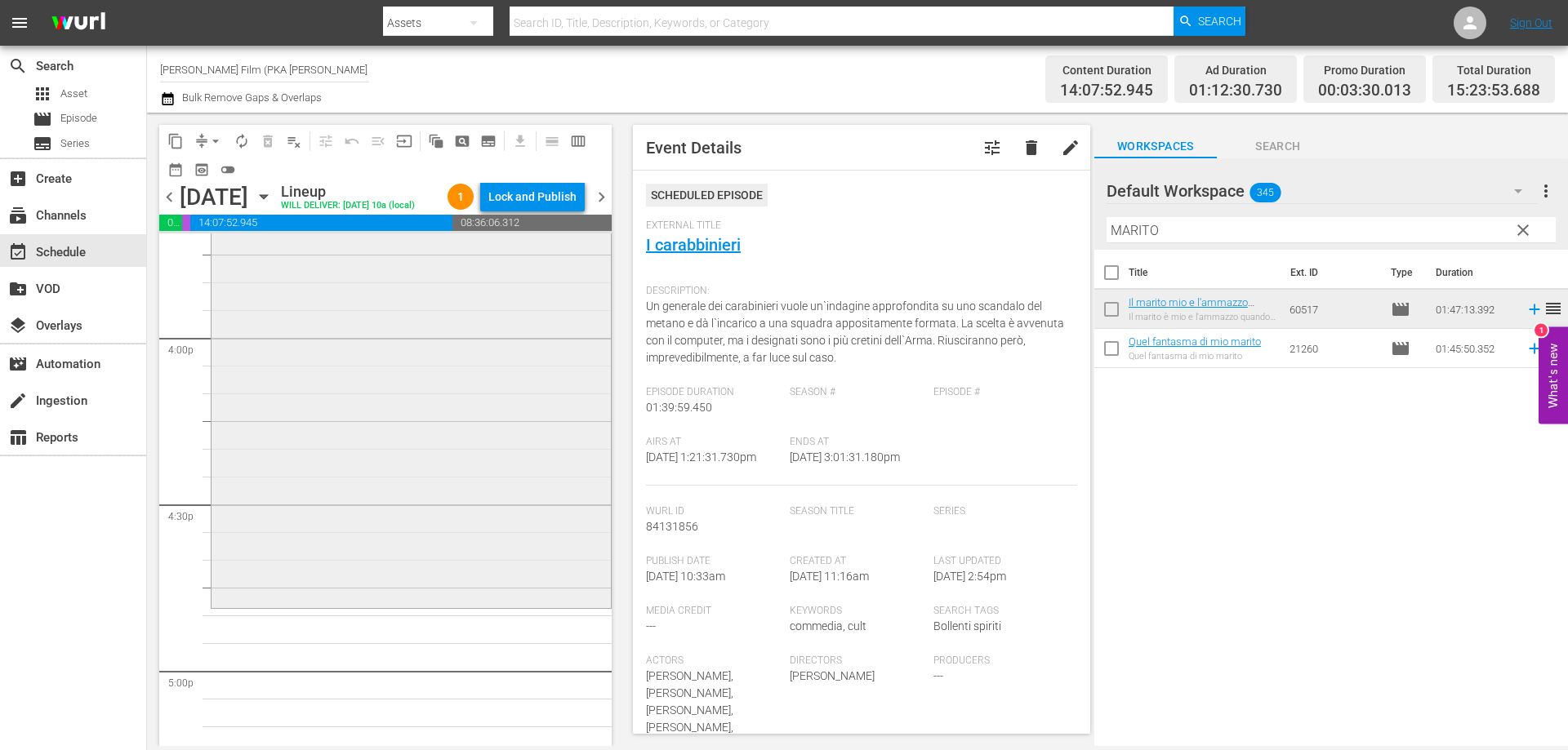
click at [542, 490] on div "Il marito mio e l'ammazzo quando mi pare reorder" at bounding box center [411, 310] width 399 height 590
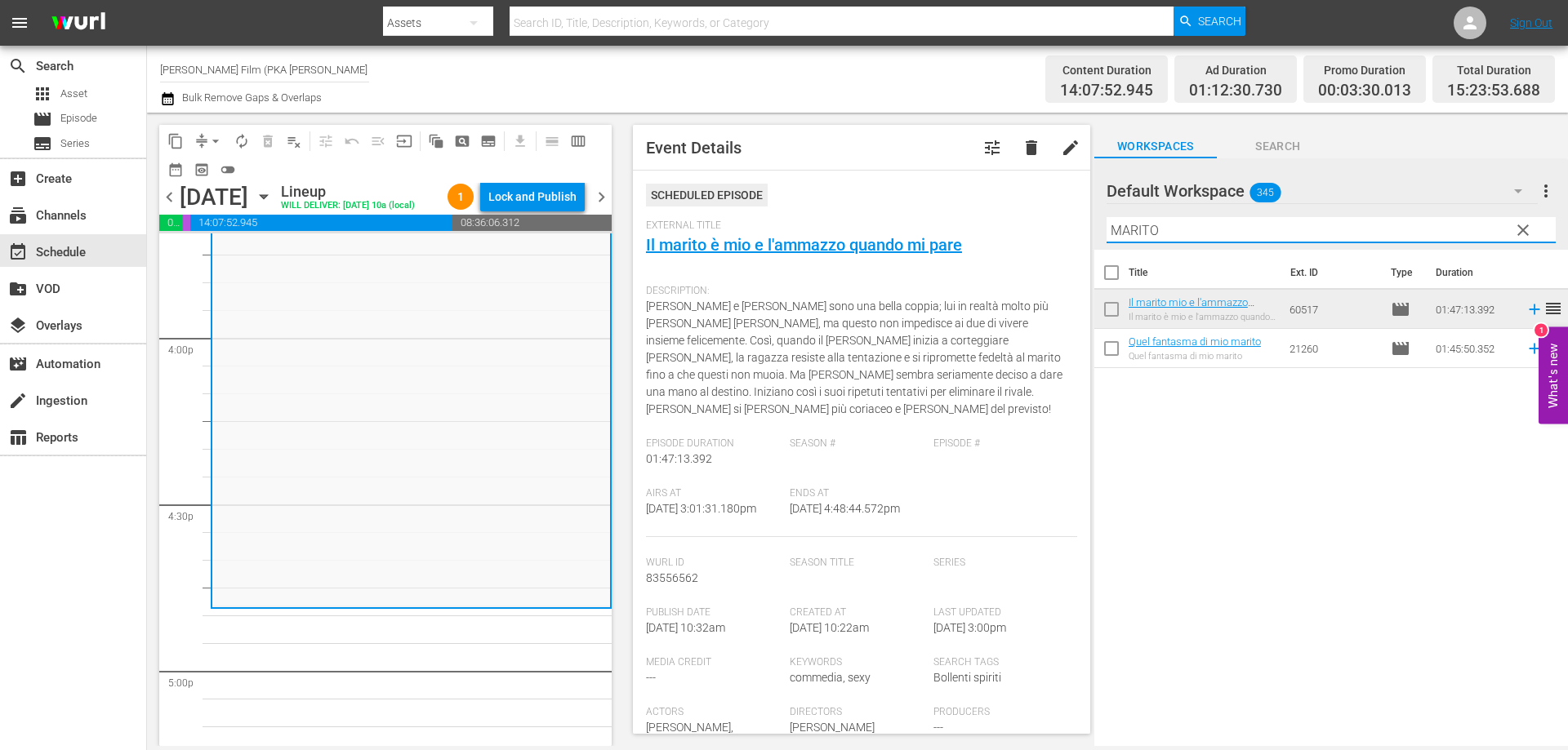
drag, startPoint x: 1159, startPoint y: 240, endPoint x: 1032, endPoint y: 222, distance: 128.3
click at [1061, 229] on div "content_copy compress arrow_drop_down autorenew_outlined delete_forever_outline…" at bounding box center [857, 429] width 1421 height 633
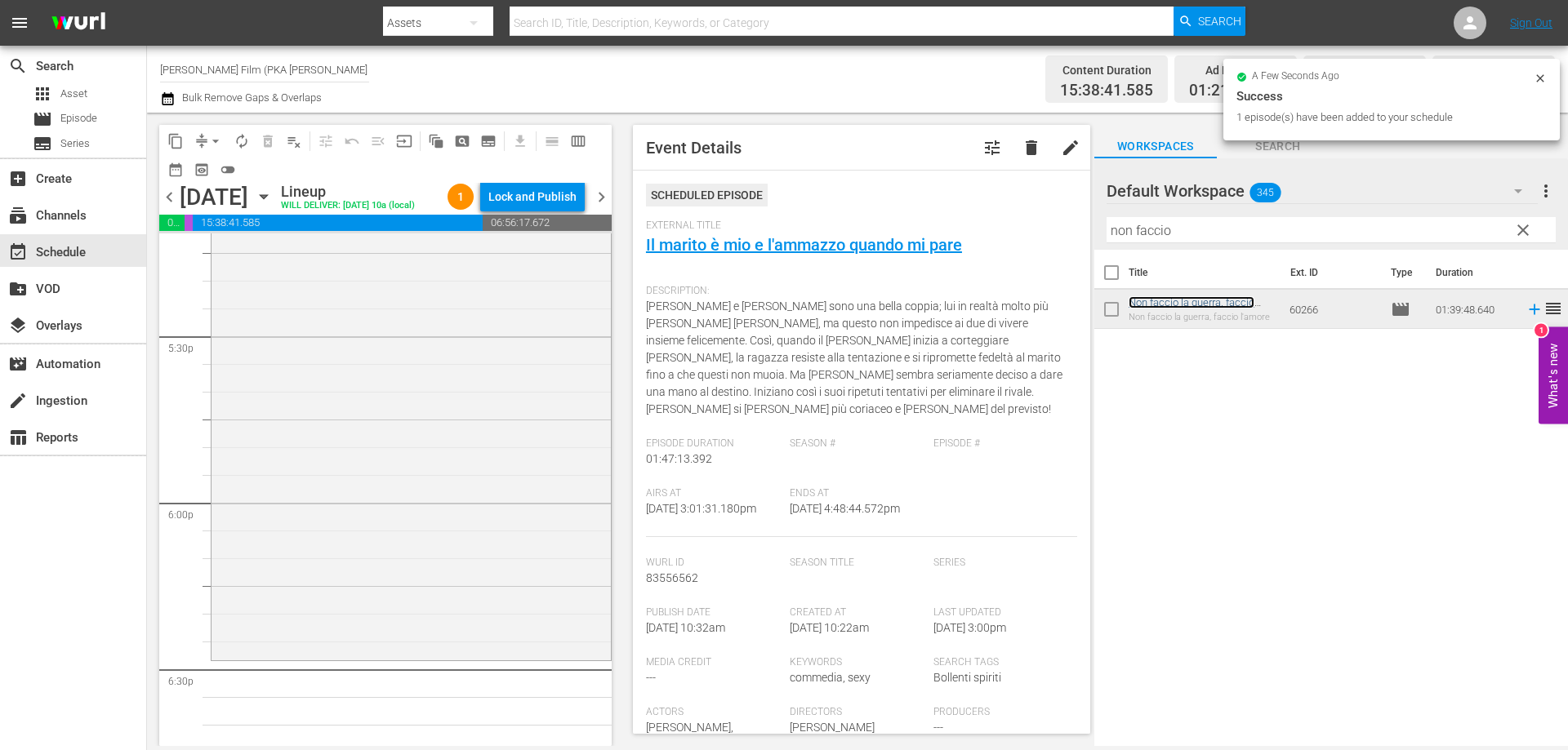
scroll to position [5794, 0]
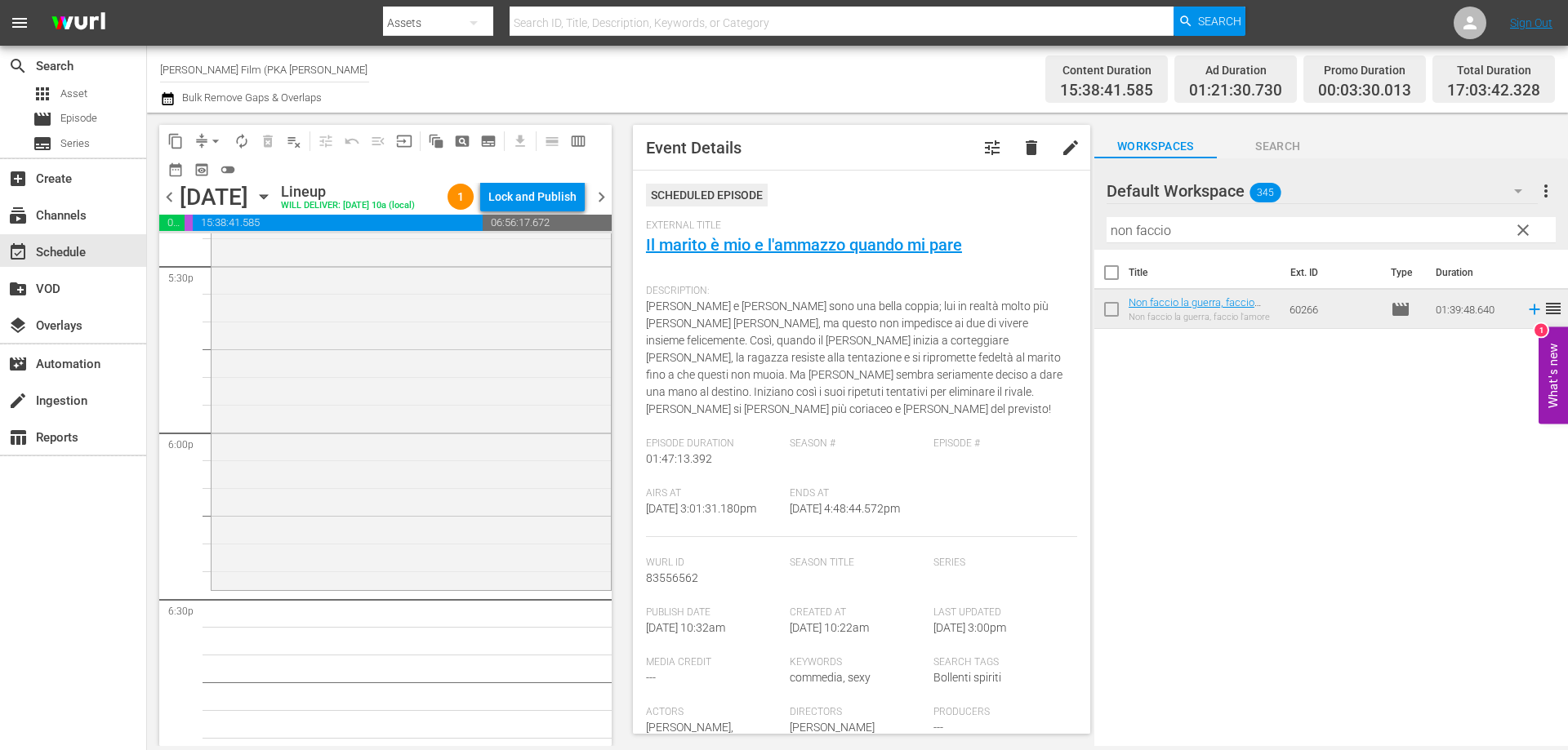
click at [538, 583] on div "Non faccio la guerra, faccio l'amore reorder" at bounding box center [411, 313] width 399 height 550
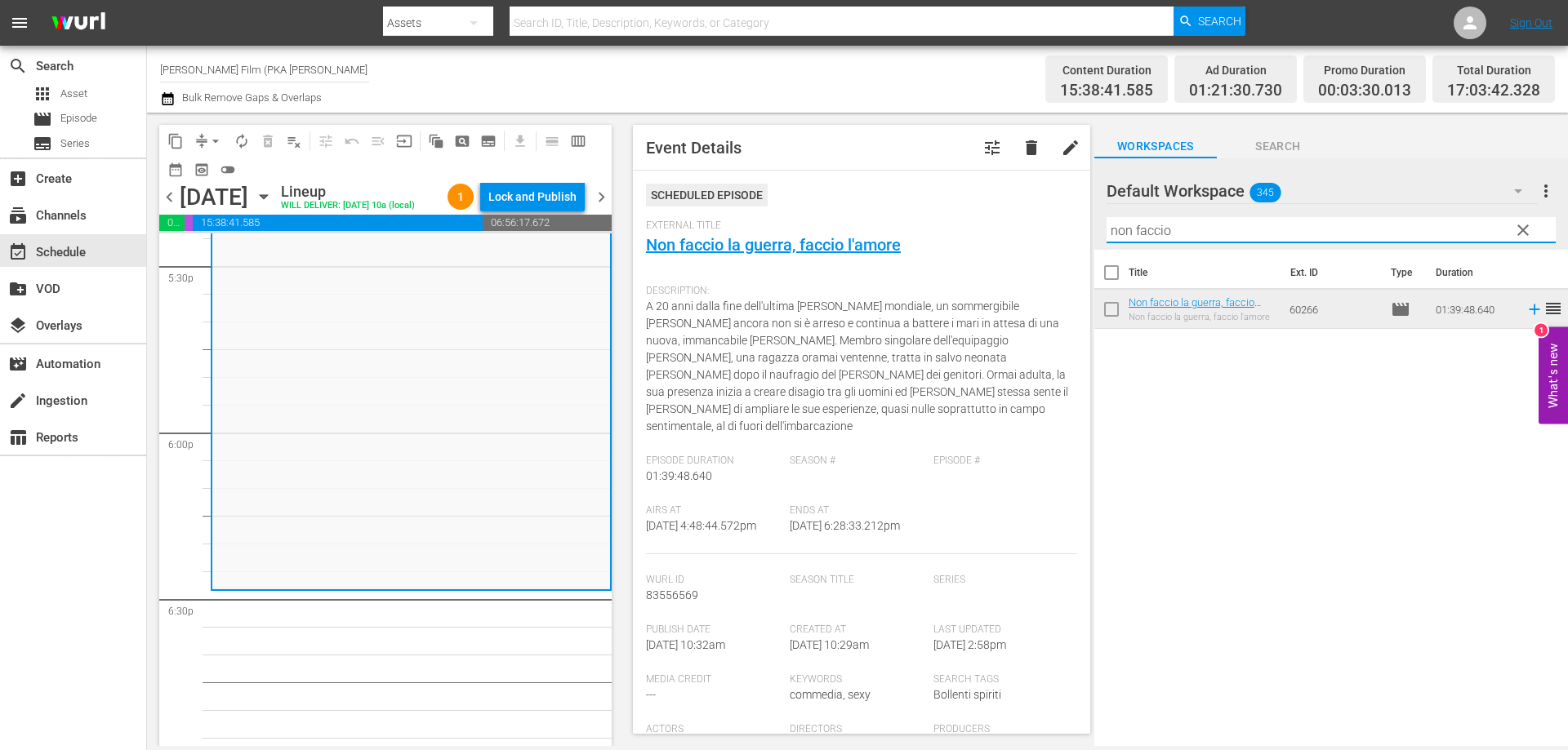
drag, startPoint x: 1178, startPoint y: 230, endPoint x: 933, endPoint y: 221, distance: 245.2
click at [956, 228] on div "content_copy compress arrow_drop_down autorenew_outlined delete_forever_outline…" at bounding box center [857, 429] width 1421 height 633
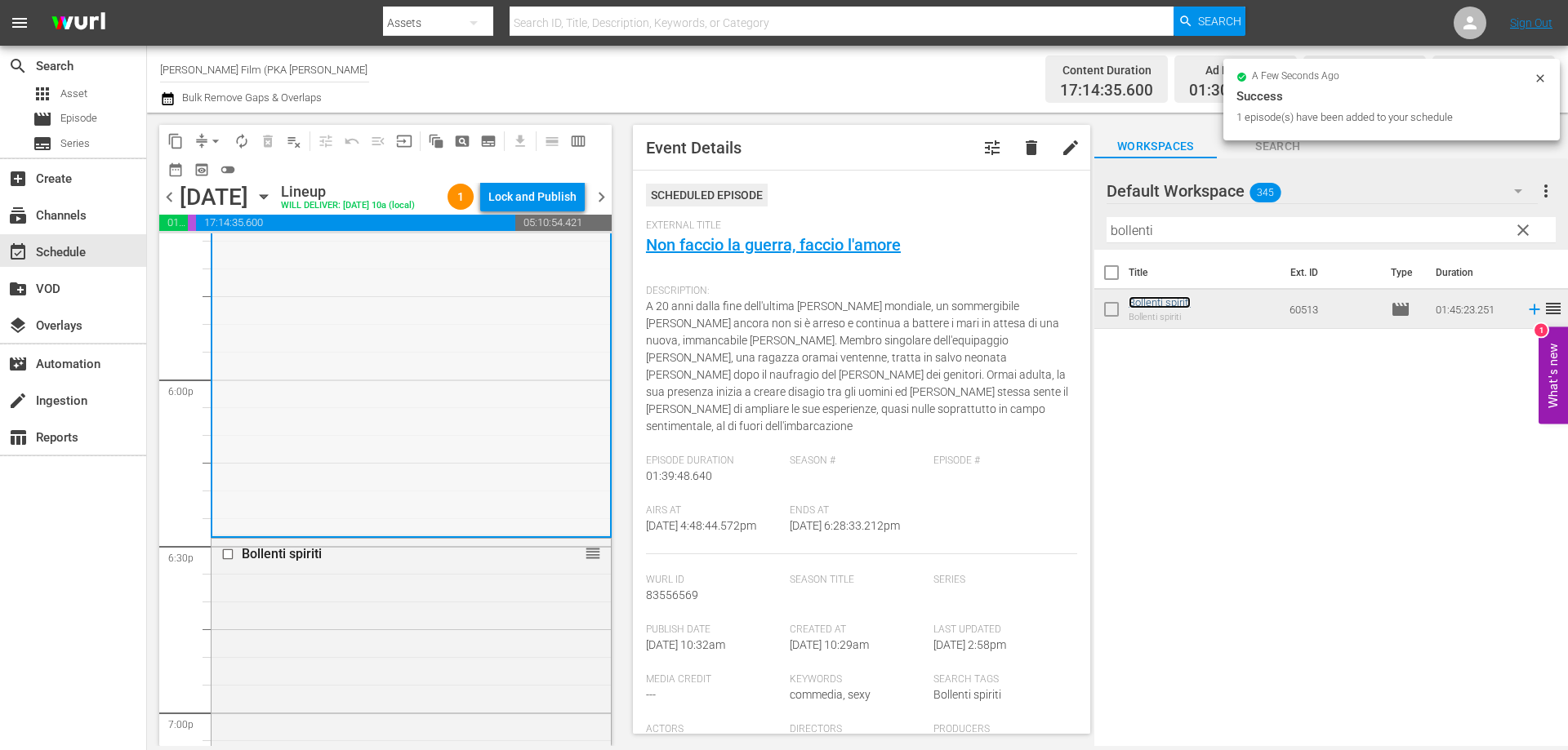
scroll to position [6283, 0]
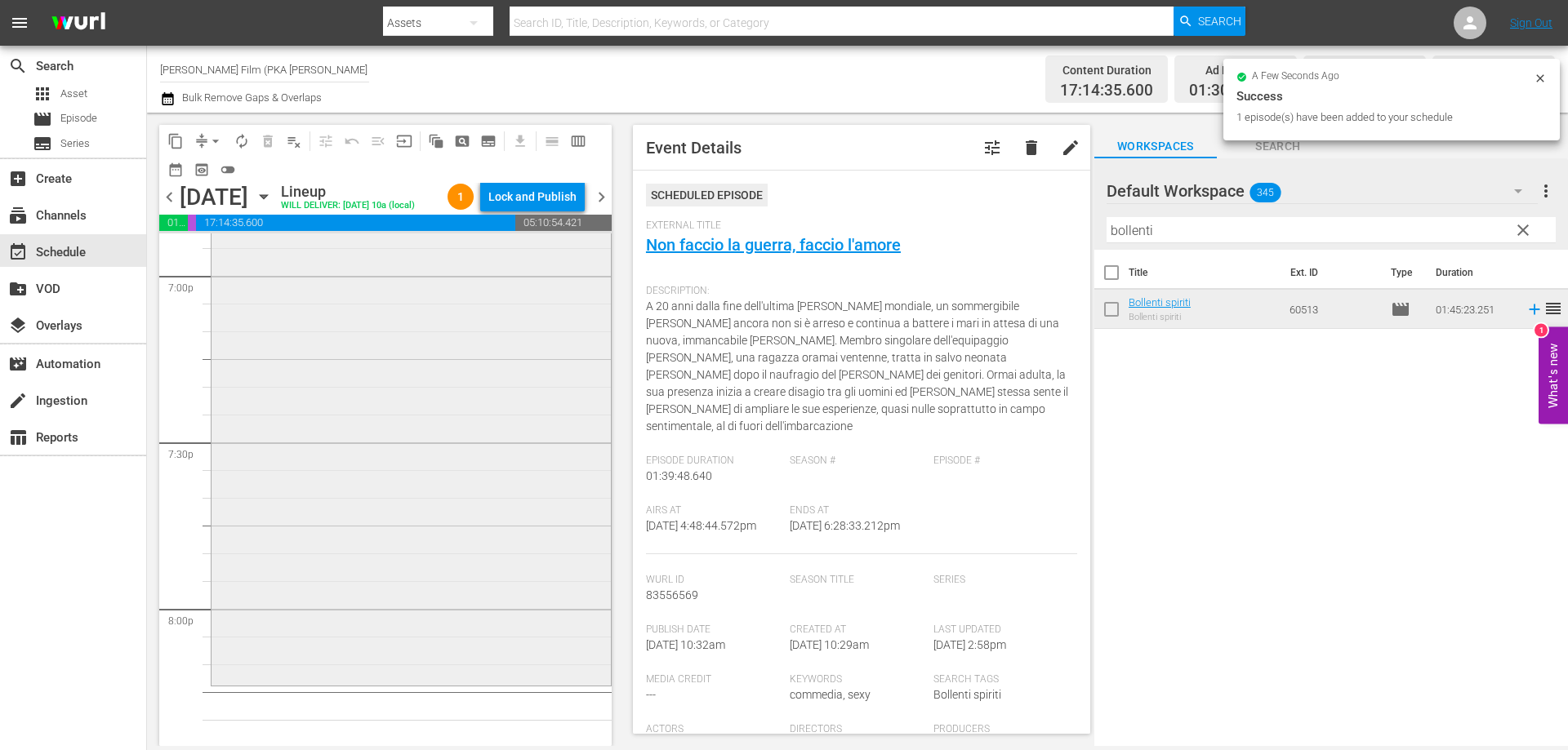
click at [456, 522] on div "Bollenti spiriti reorder" at bounding box center [411, 392] width 399 height 580
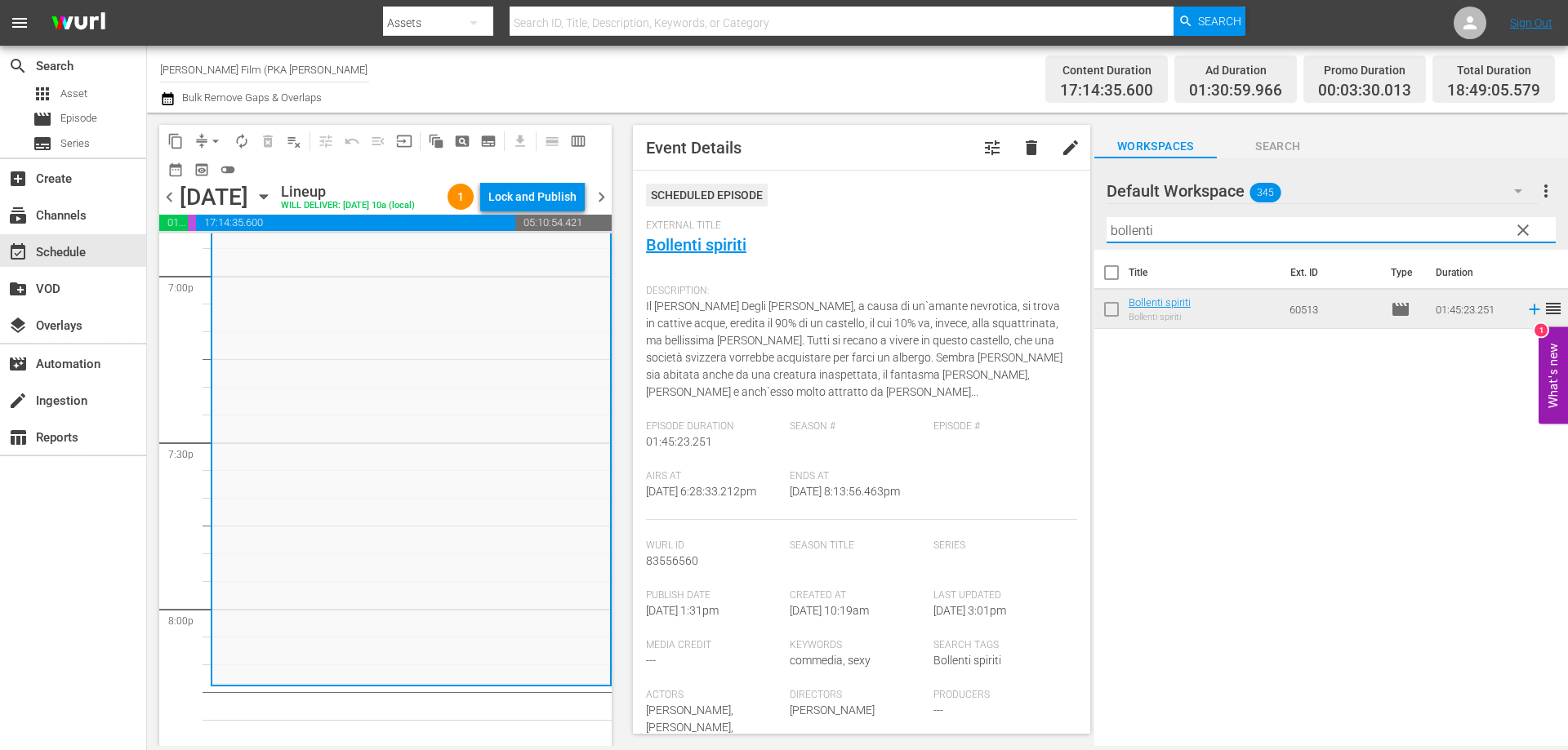
drag, startPoint x: 1196, startPoint y: 232, endPoint x: 885, endPoint y: 213, distance: 311.6
click at [886, 213] on div "content_copy compress arrow_drop_down autorenew_outlined delete_forever_outline…" at bounding box center [857, 429] width 1421 height 633
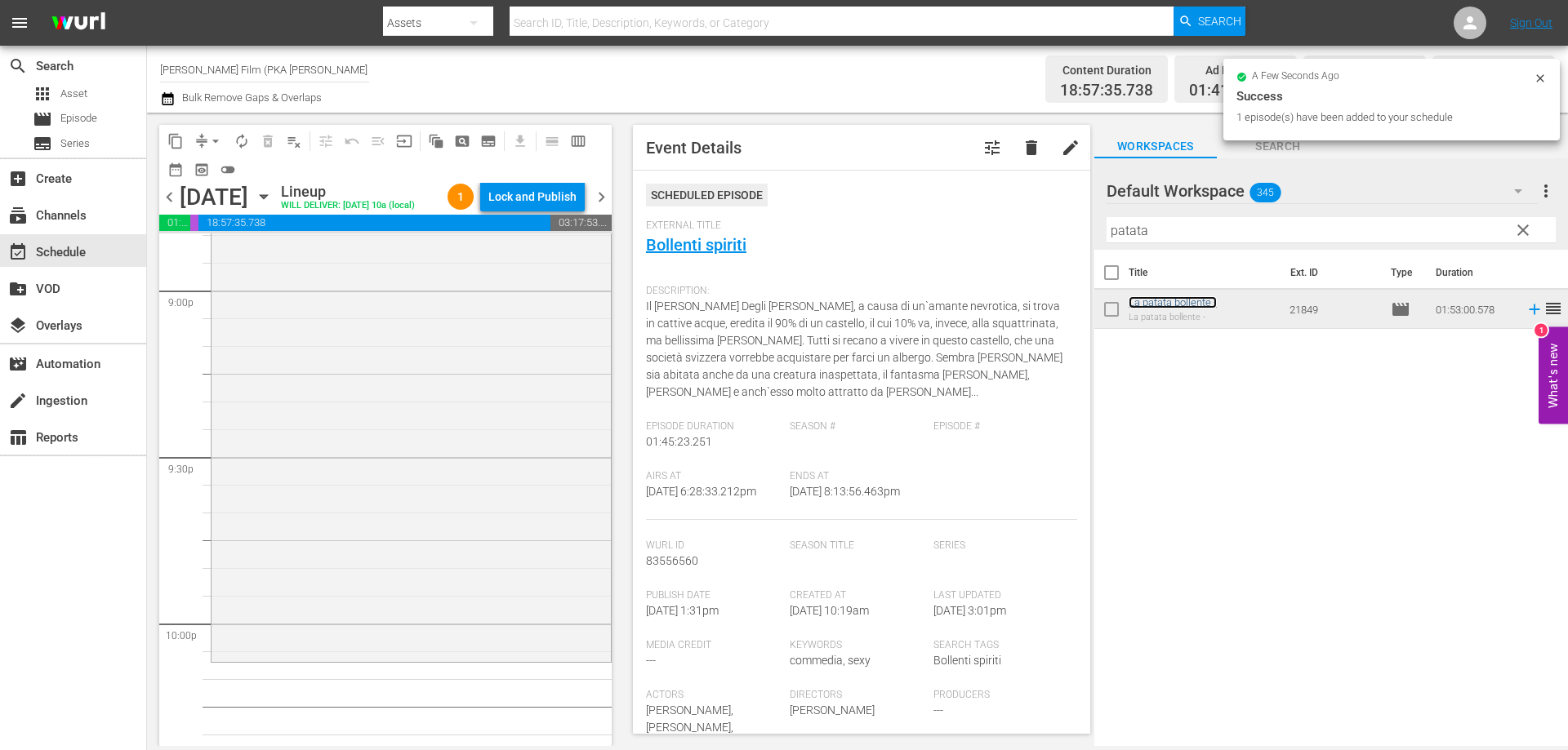
scroll to position [6937, 0]
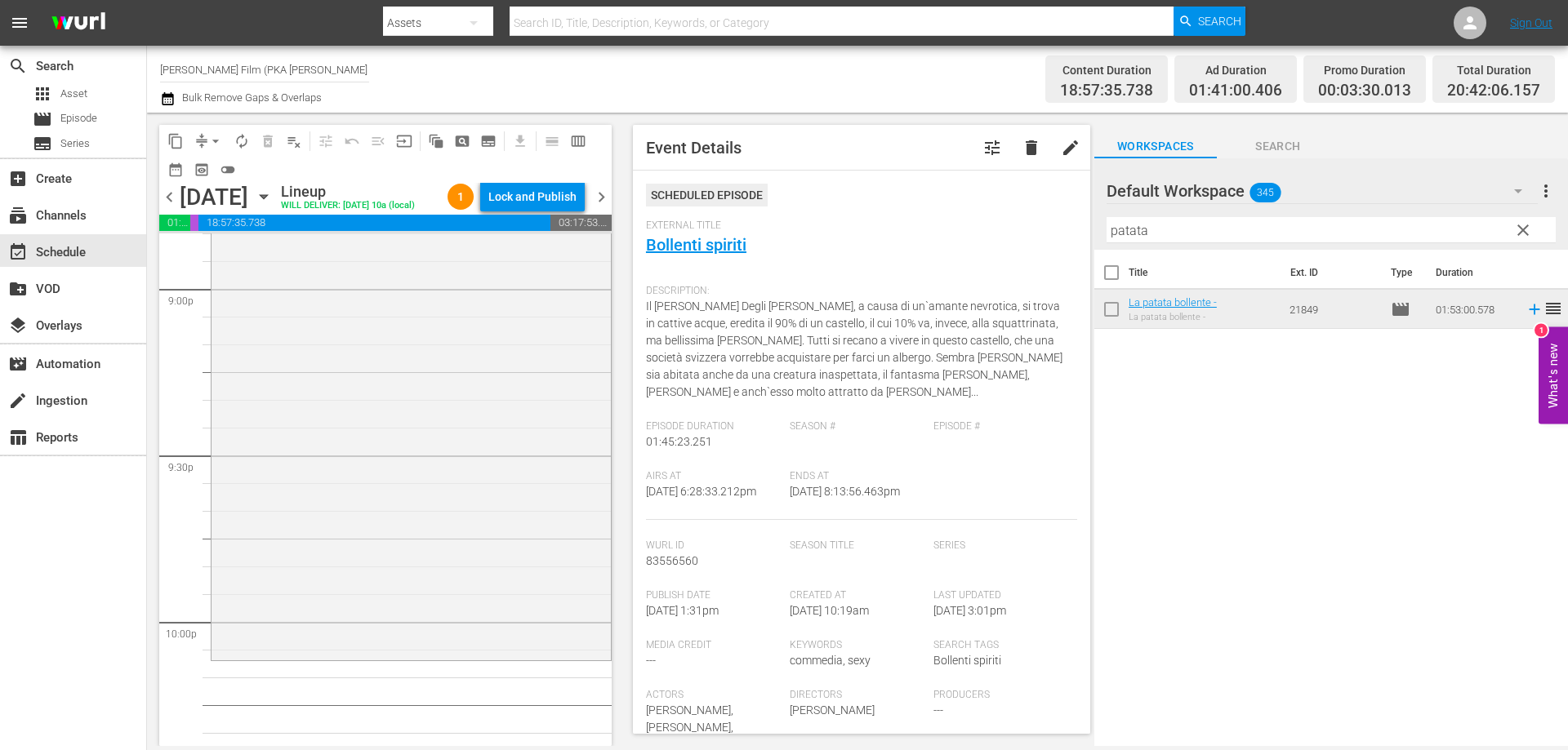
drag, startPoint x: 1202, startPoint y: 303, endPoint x: 561, endPoint y: 626, distance: 717.8
click at [561, 626] on div "La patata bollente - reorder" at bounding box center [411, 345] width 399 height 622
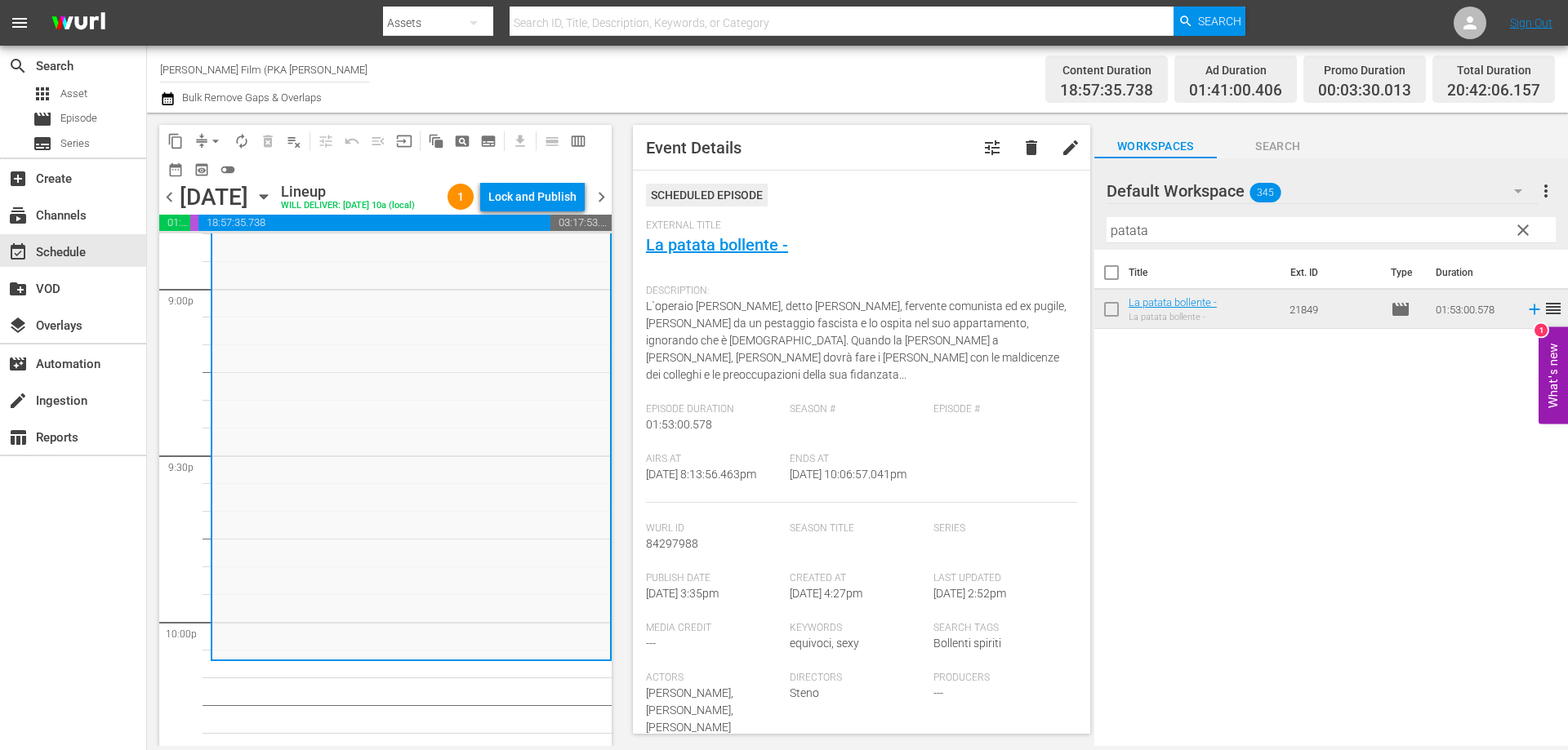
drag, startPoint x: 1176, startPoint y: 236, endPoint x: 935, endPoint y: 200, distance: 243.7
click at [935, 200] on div "content_copy compress arrow_drop_down autorenew_outlined delete_forever_outline…" at bounding box center [857, 429] width 1421 height 633
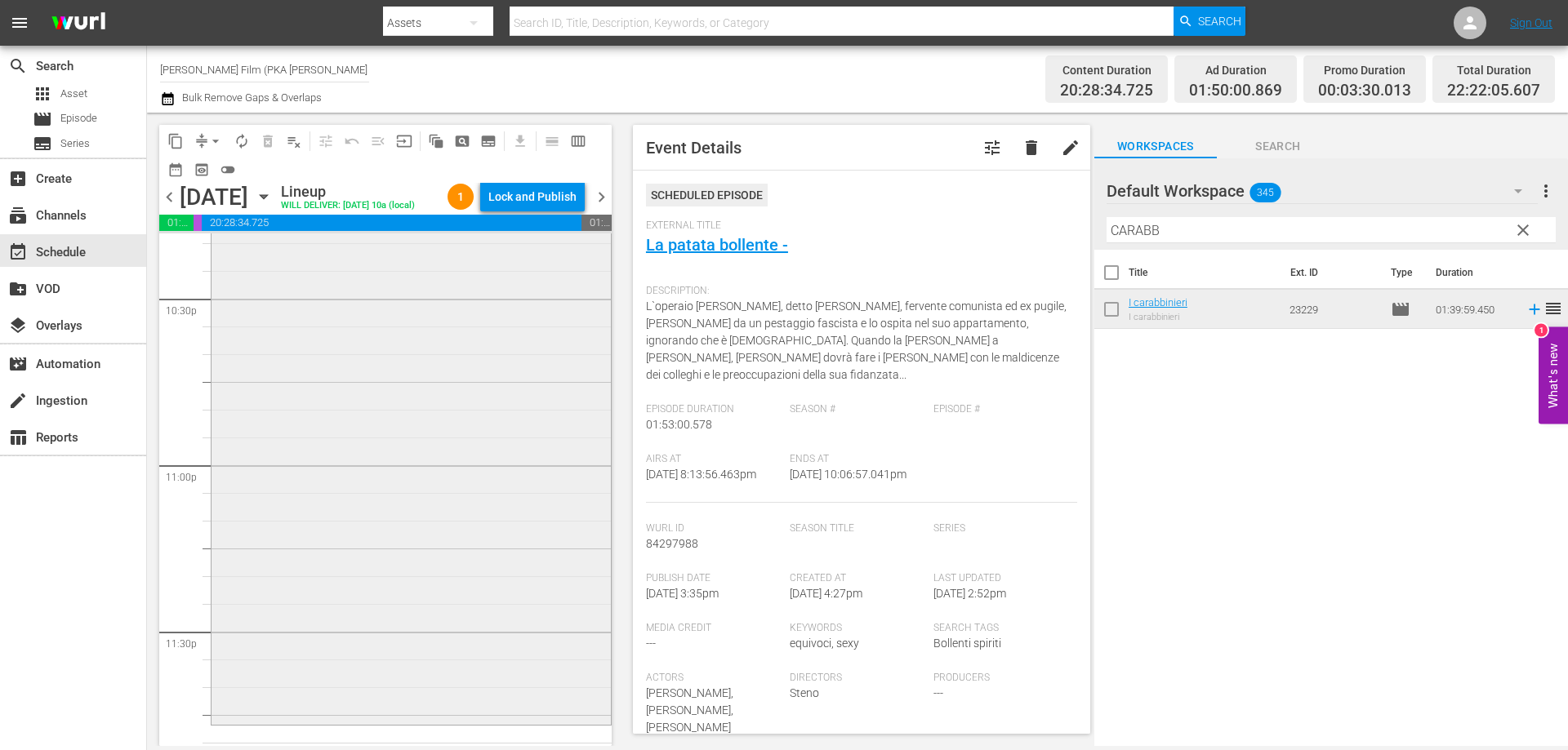
scroll to position [7478, 0]
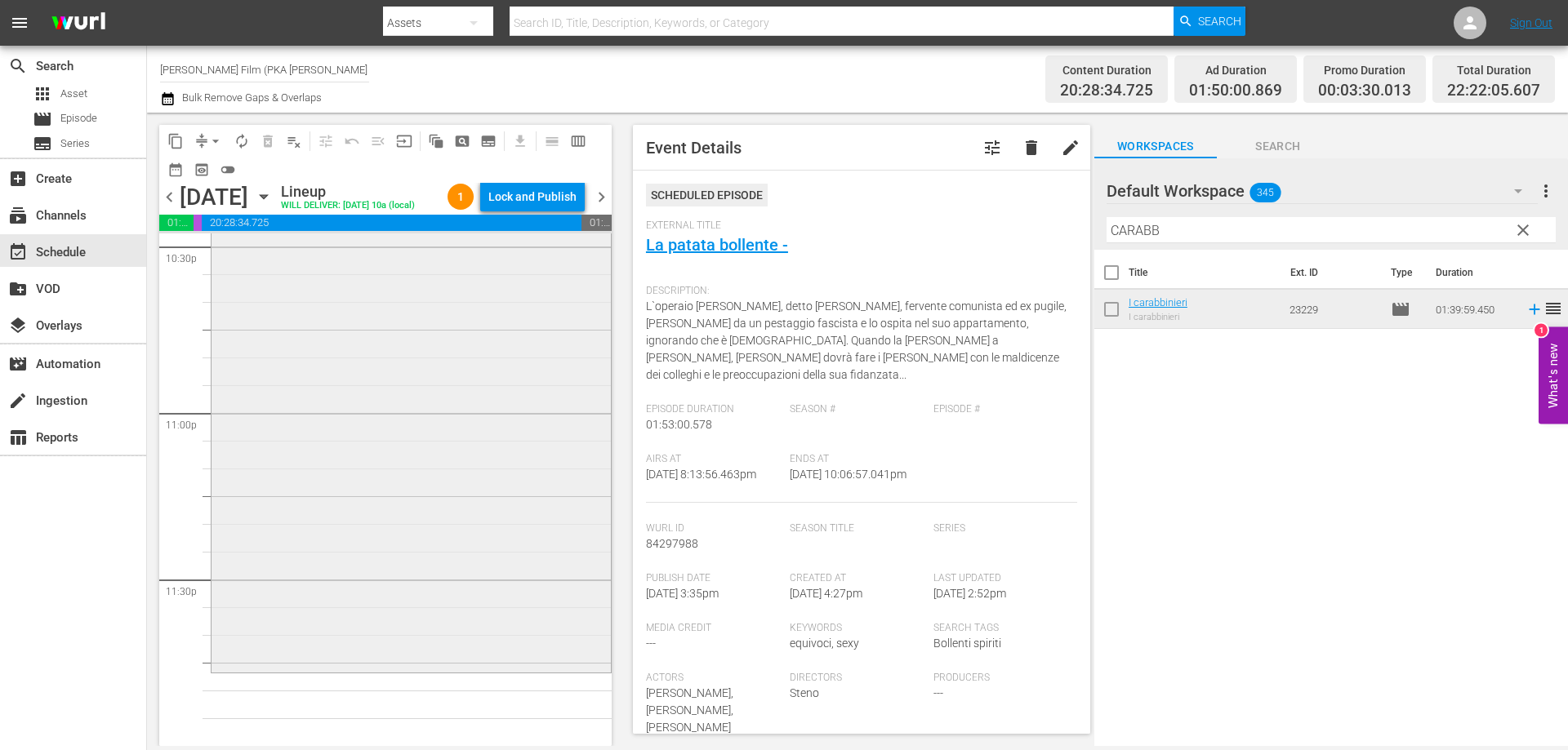
click at [475, 398] on div "I carabbinieri reorder" at bounding box center [411, 395] width 399 height 550
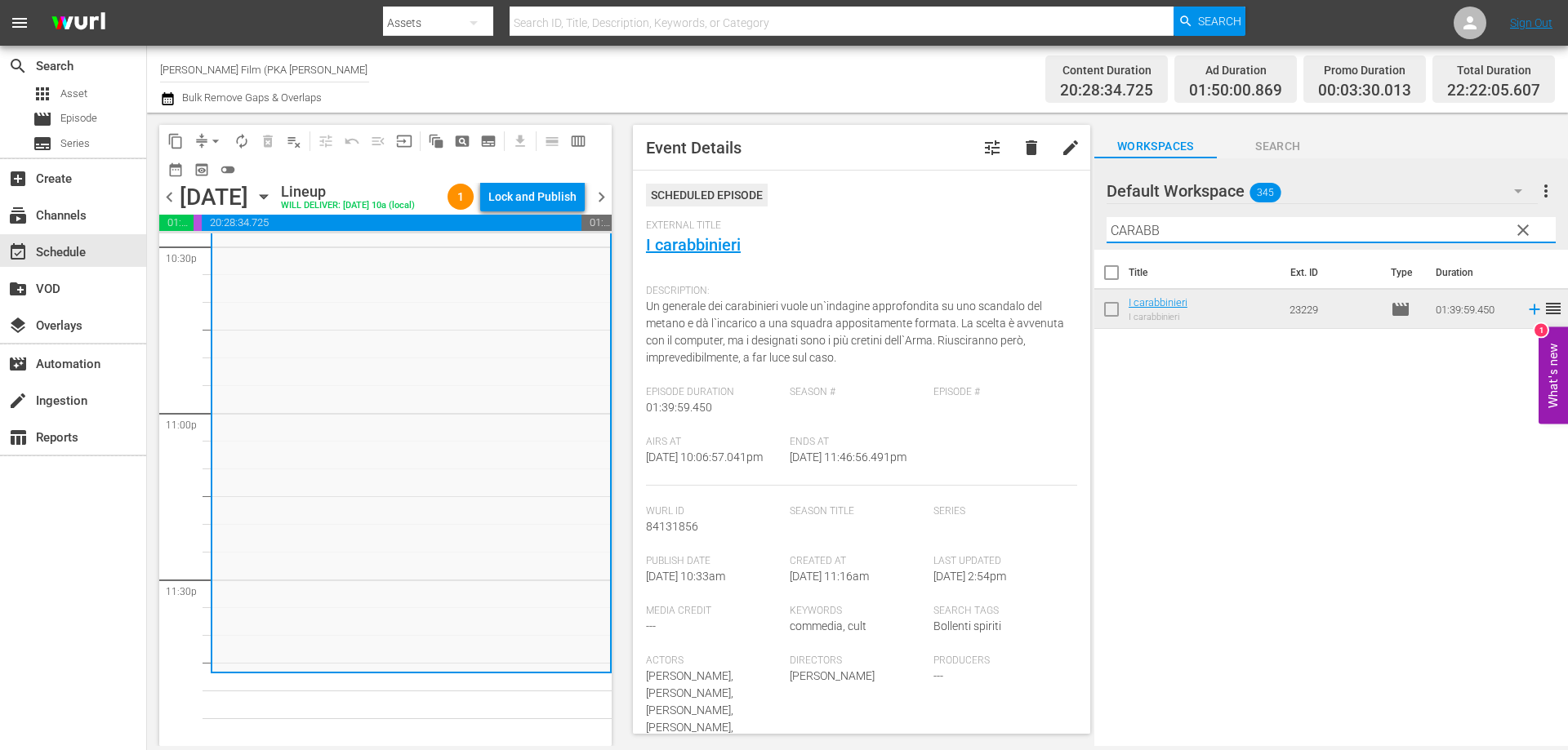
drag, startPoint x: 1167, startPoint y: 229, endPoint x: 916, endPoint y: 211, distance: 251.6
click at [926, 215] on div "content_copy compress arrow_drop_down autorenew_outlined delete_forever_outline…" at bounding box center [857, 429] width 1421 height 633
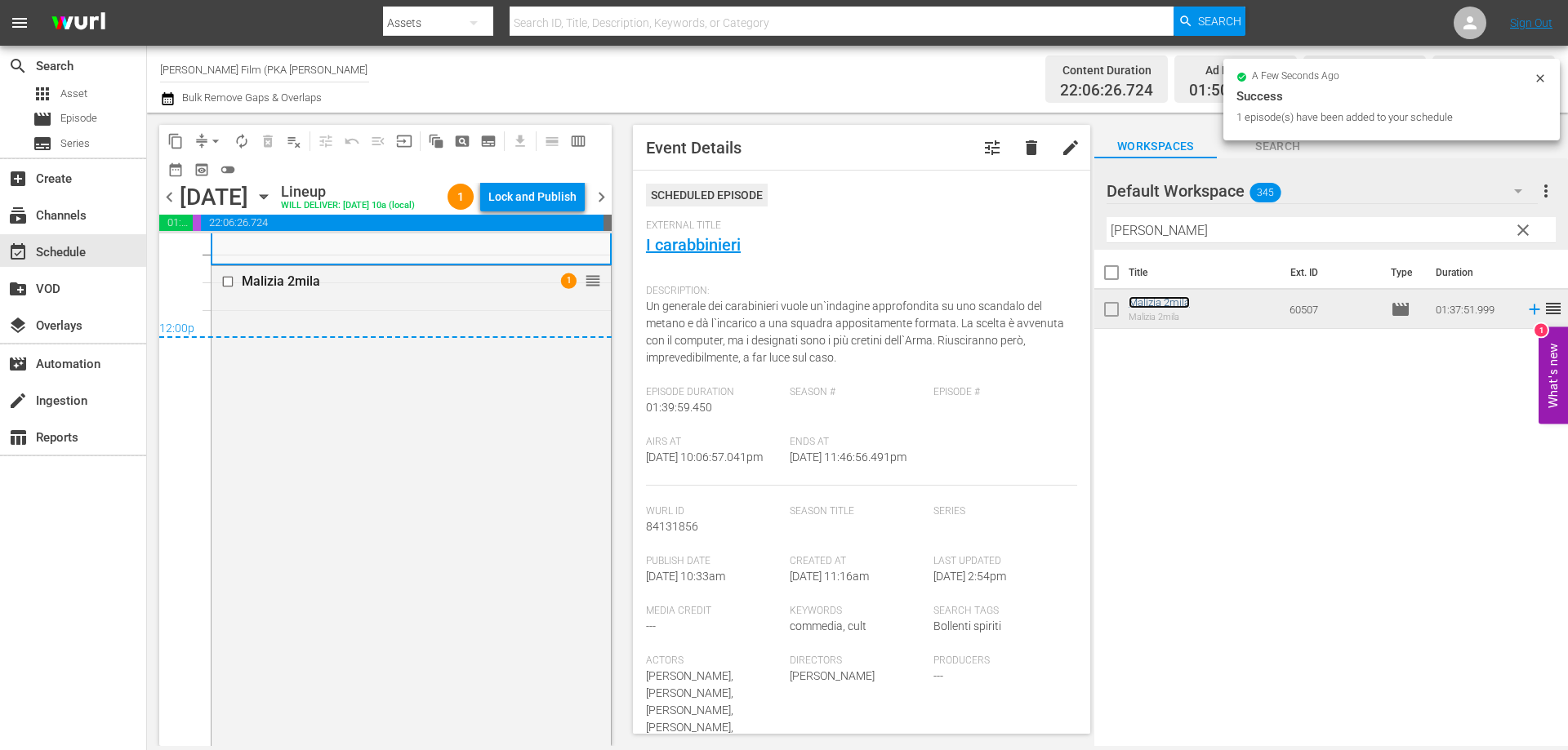
scroll to position [7949, 0]
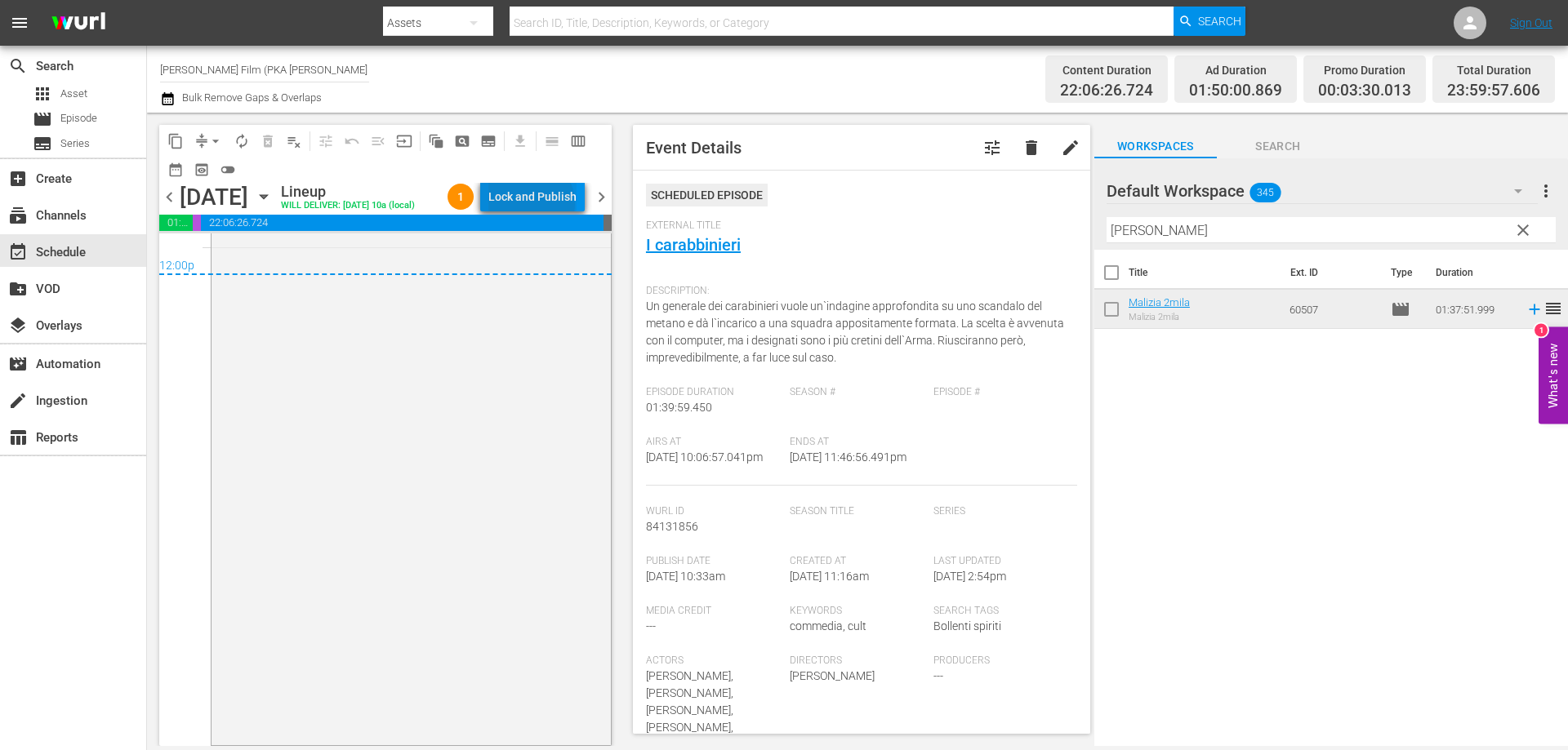
click at [534, 203] on div "Lock and Publish" at bounding box center [532, 197] width 88 height 29
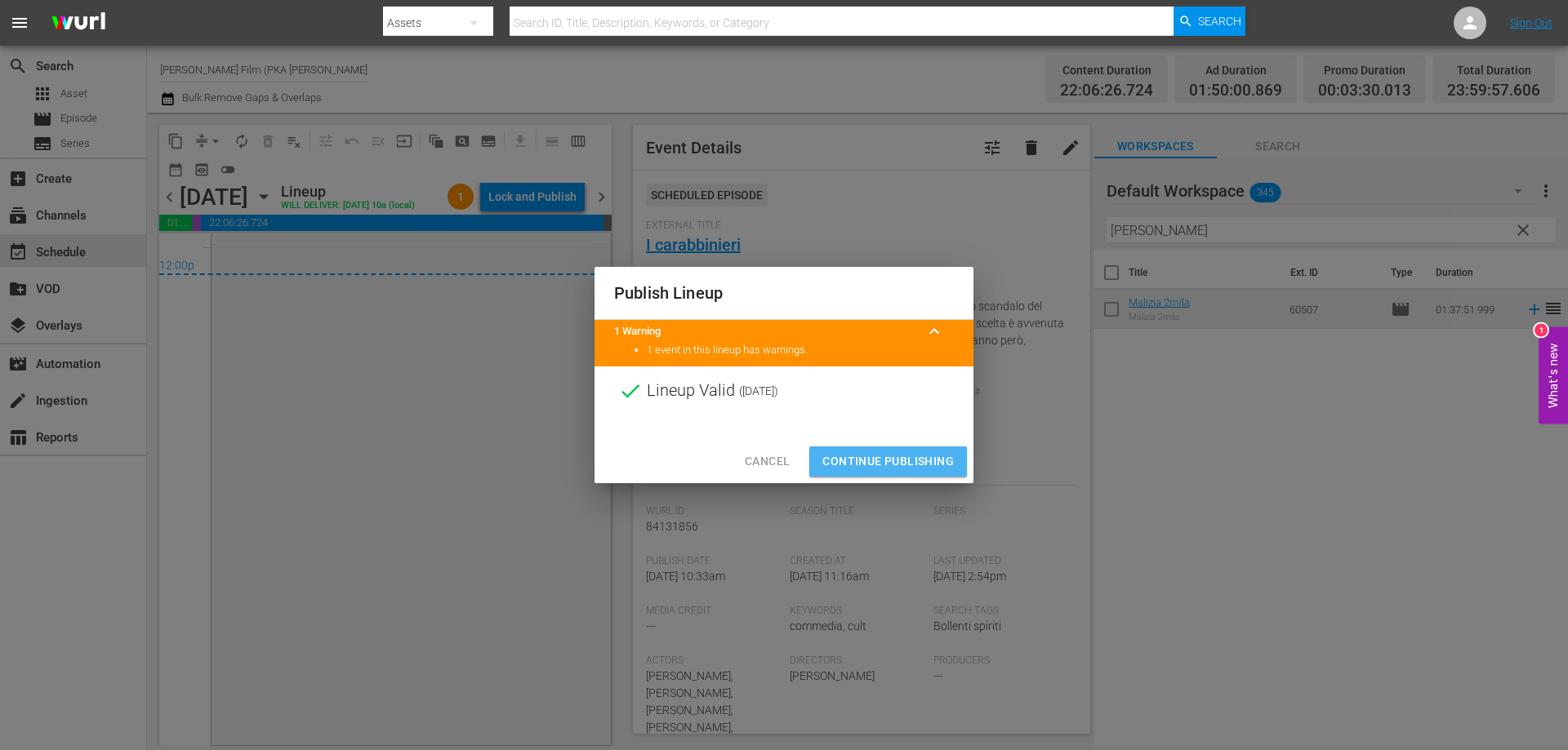
drag, startPoint x: 841, startPoint y: 455, endPoint x: 362, endPoint y: 458, distance: 479.0
click at [828, 451] on span "Continue Publishing" at bounding box center [887, 461] width 132 height 20
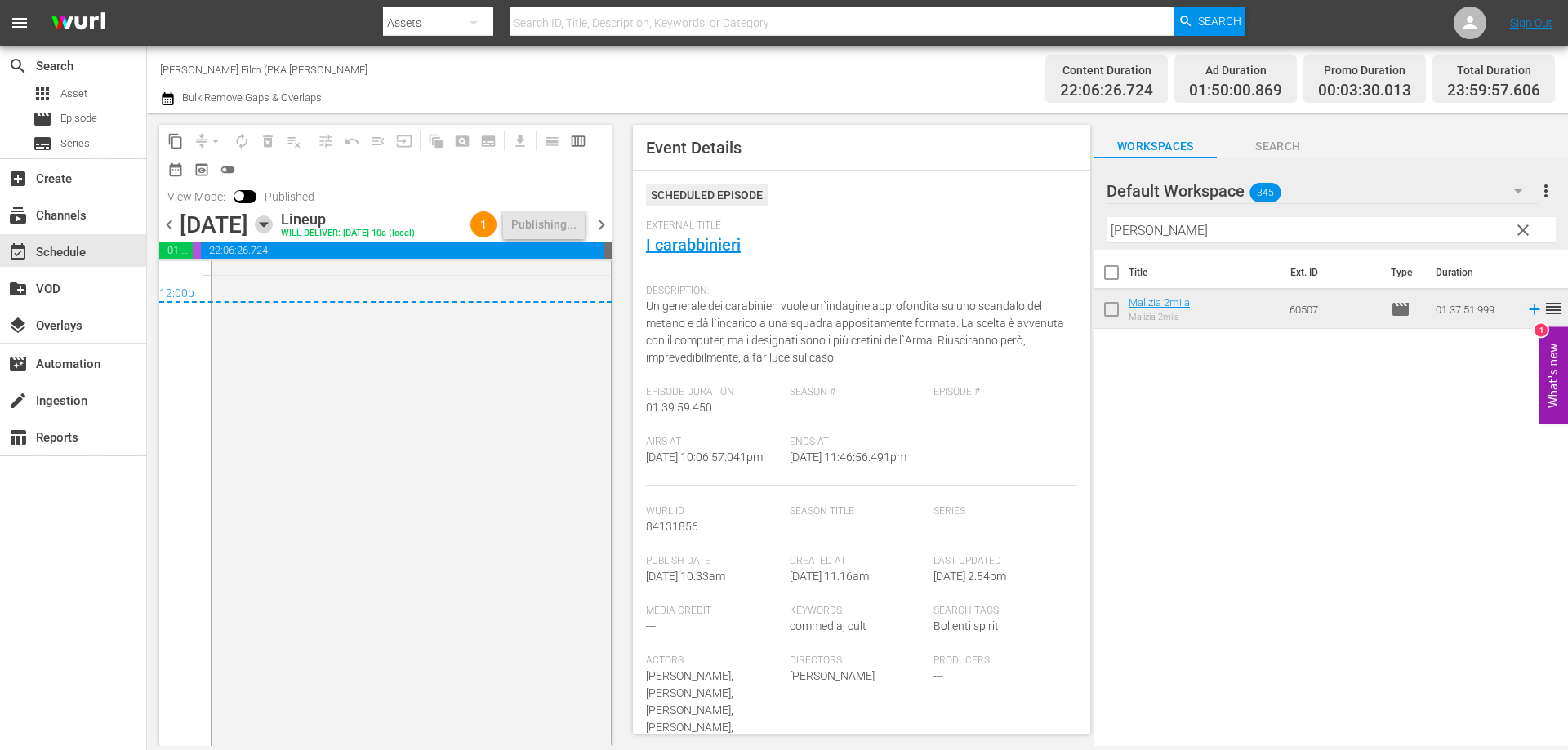
click at [273, 229] on icon "button" at bounding box center [264, 224] width 18 height 18
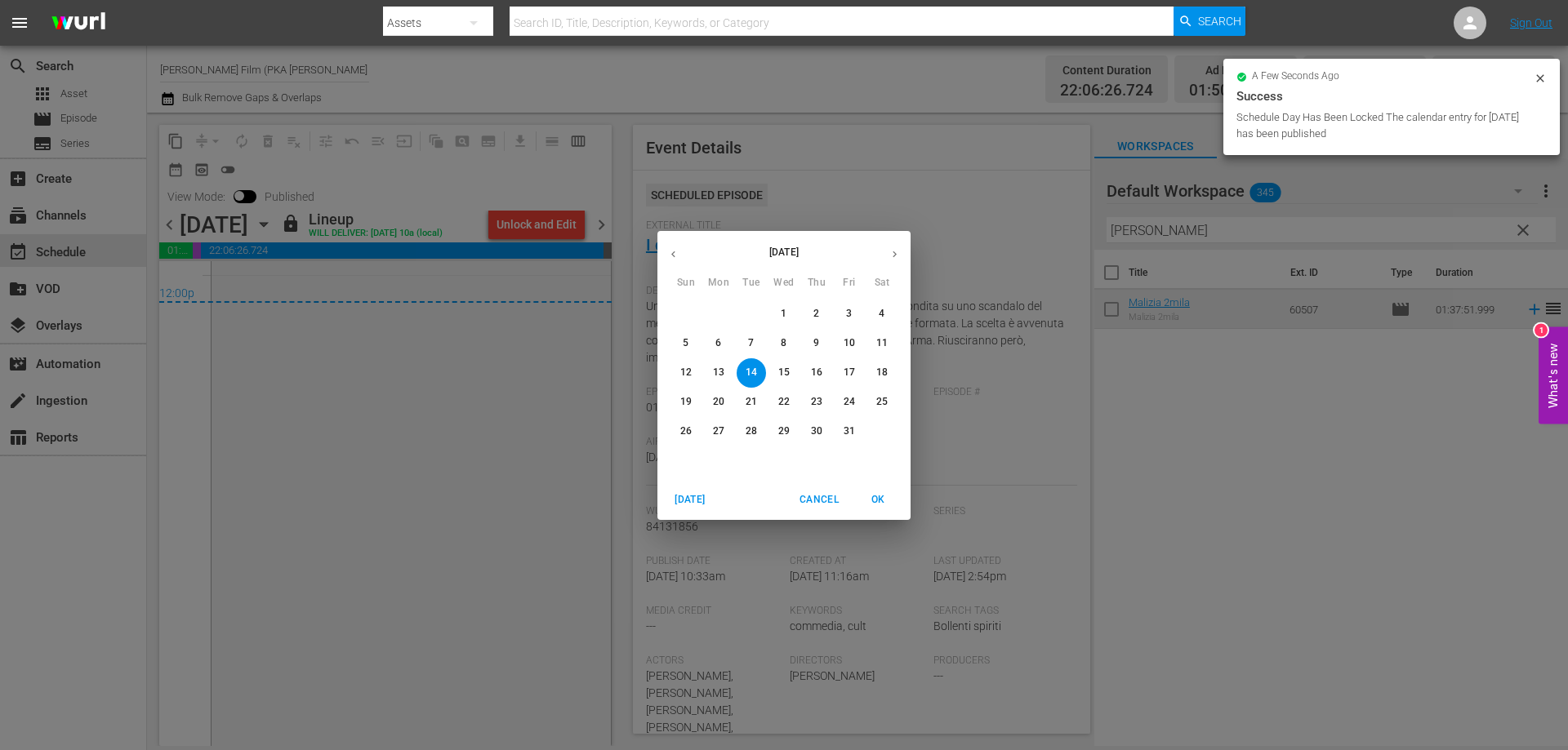
click at [784, 366] on p "15" at bounding box center [784, 372] width 11 height 14
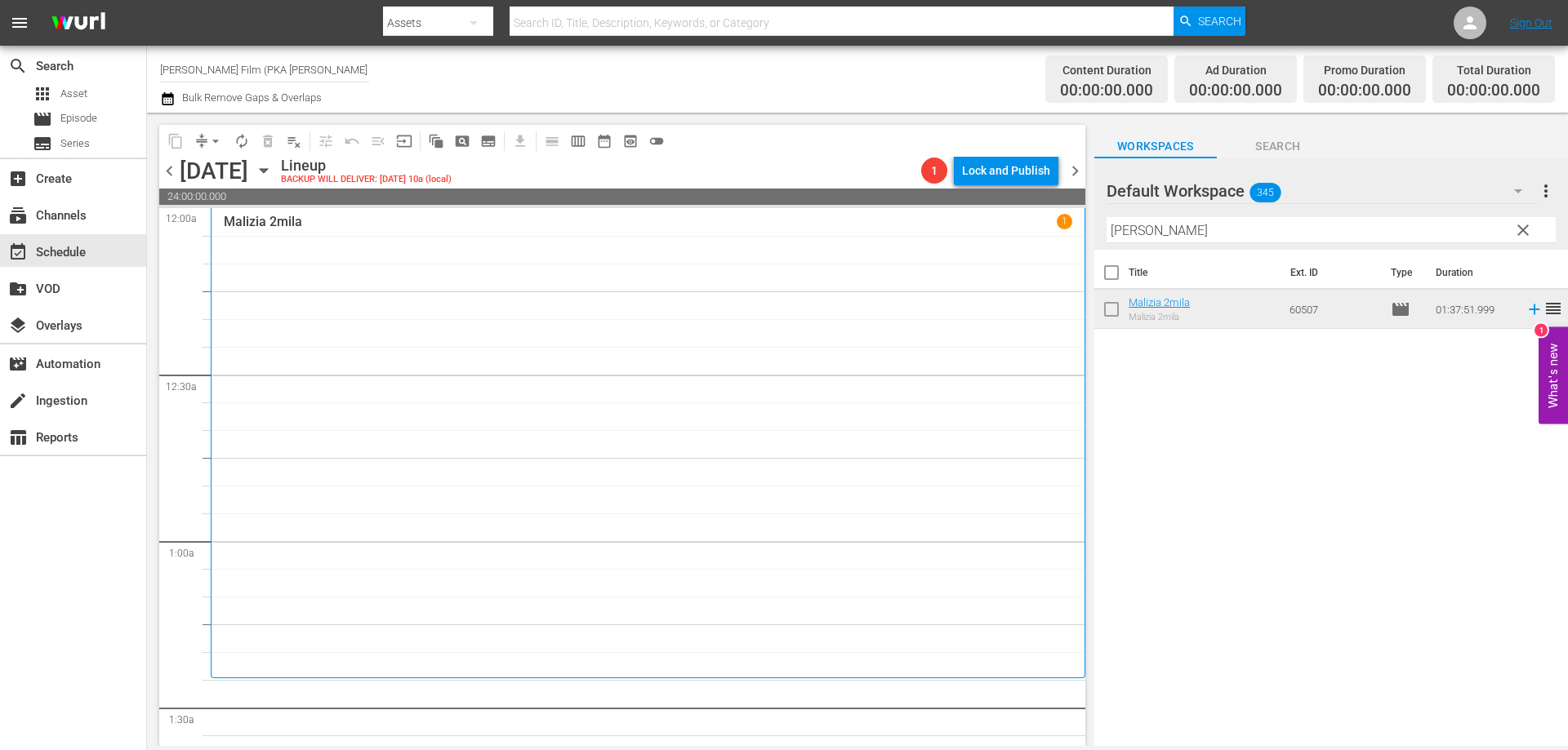
click at [753, 314] on div "Malizia 2mila 1" at bounding box center [647, 443] width 848 height 459
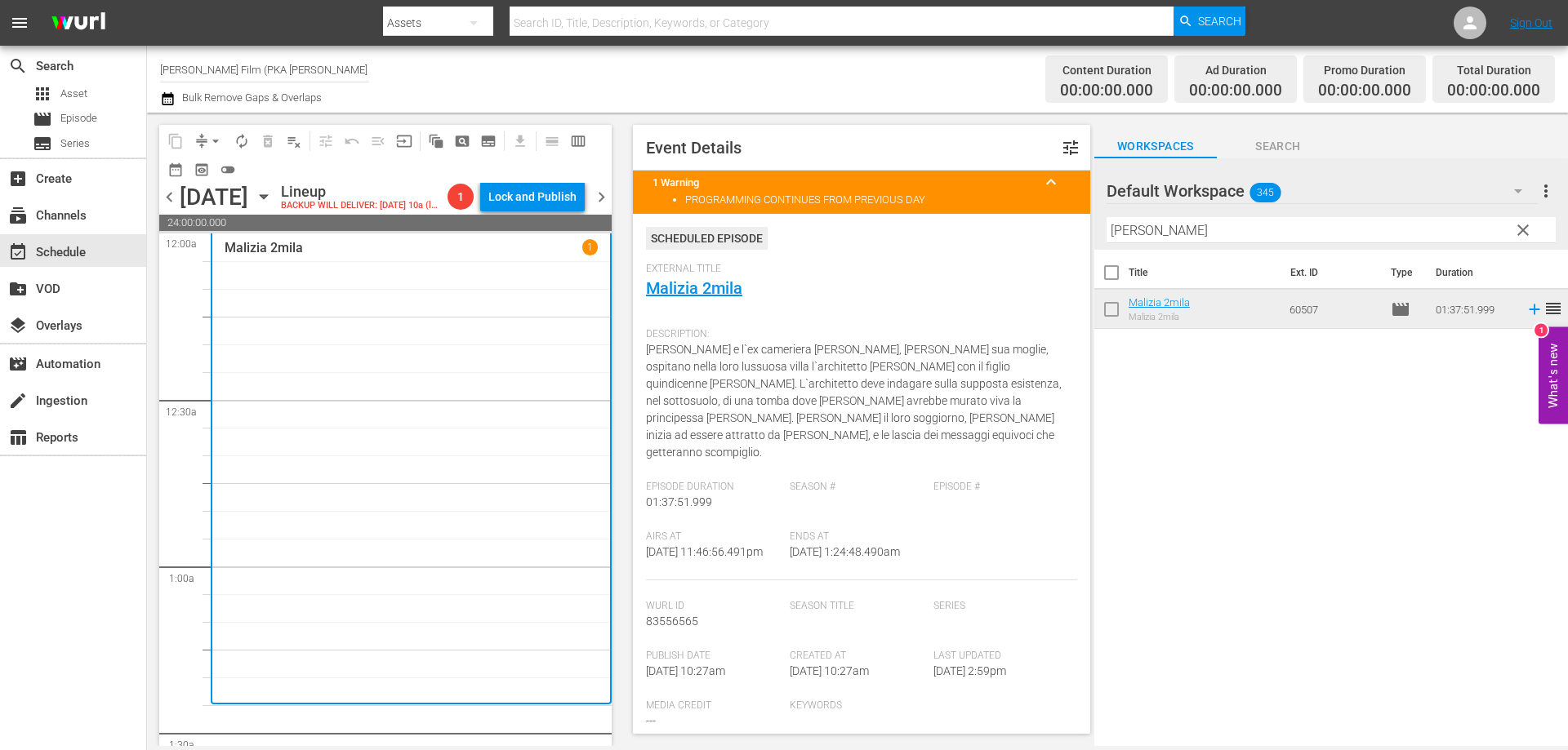
scroll to position [82, 0]
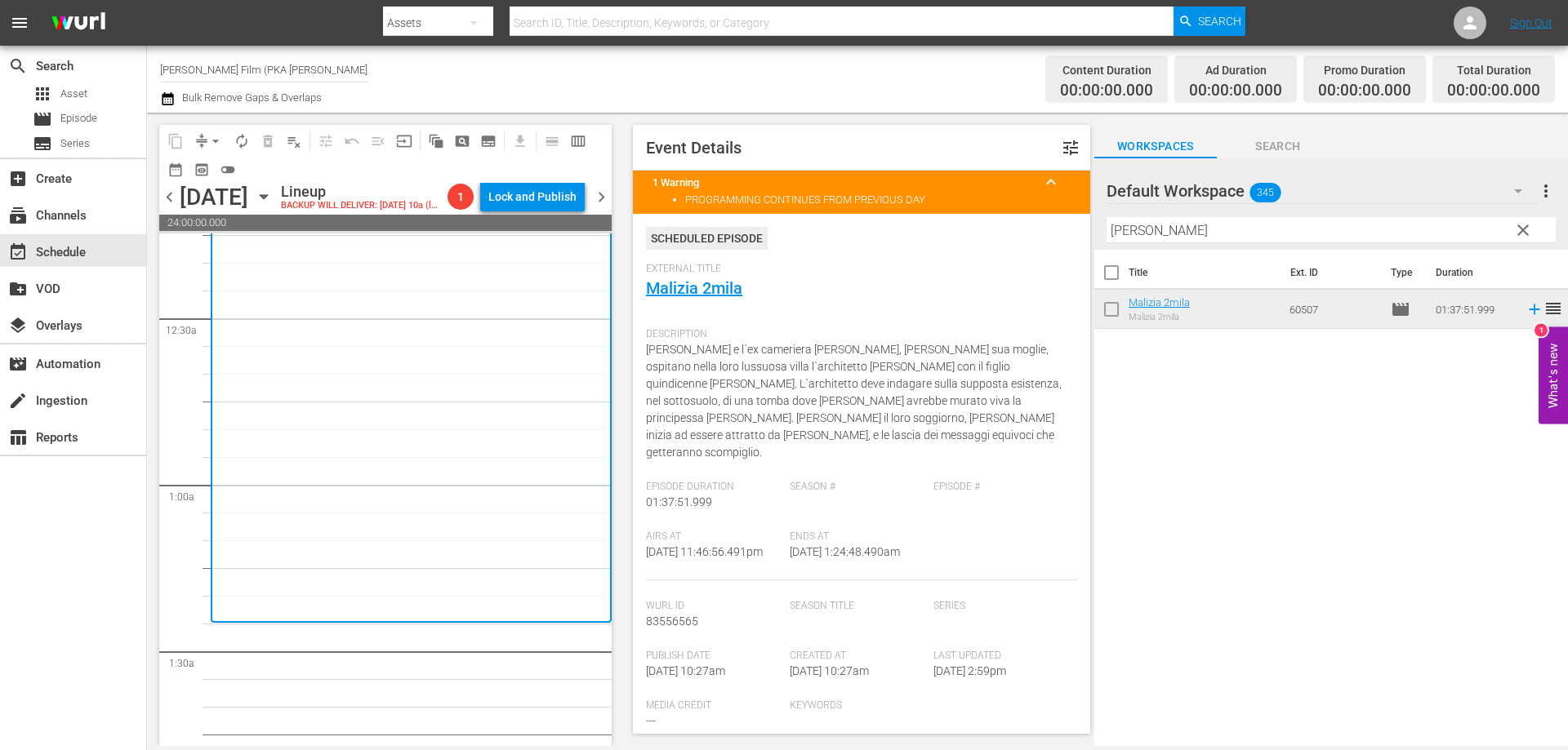
drag, startPoint x: 1168, startPoint y: 231, endPoint x: 835, endPoint y: 188, distance: 335.8
click at [853, 192] on div "content_copy compress arrow_drop_down autorenew_outlined delete_forever_outline…" at bounding box center [857, 429] width 1421 height 633
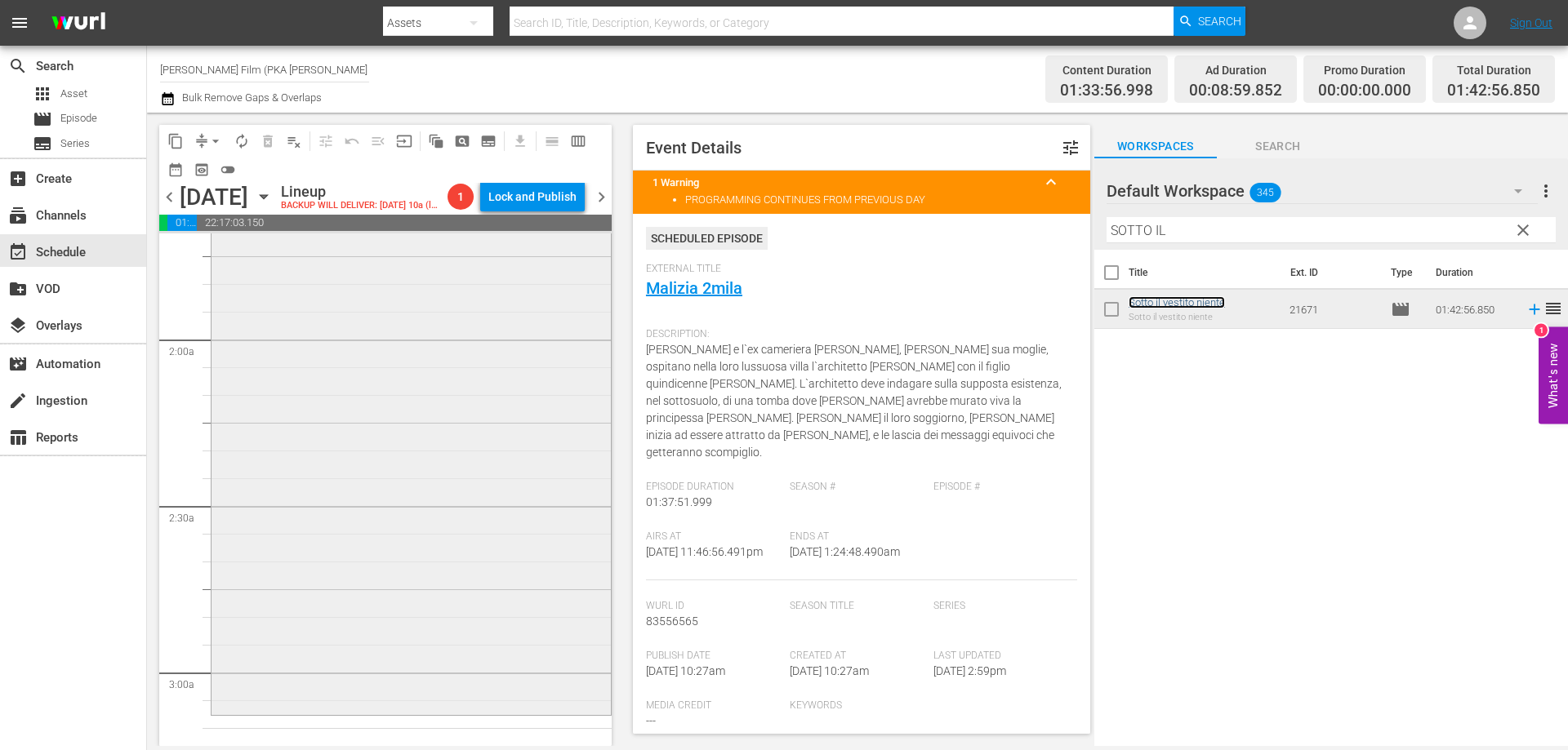
scroll to position [653, 0]
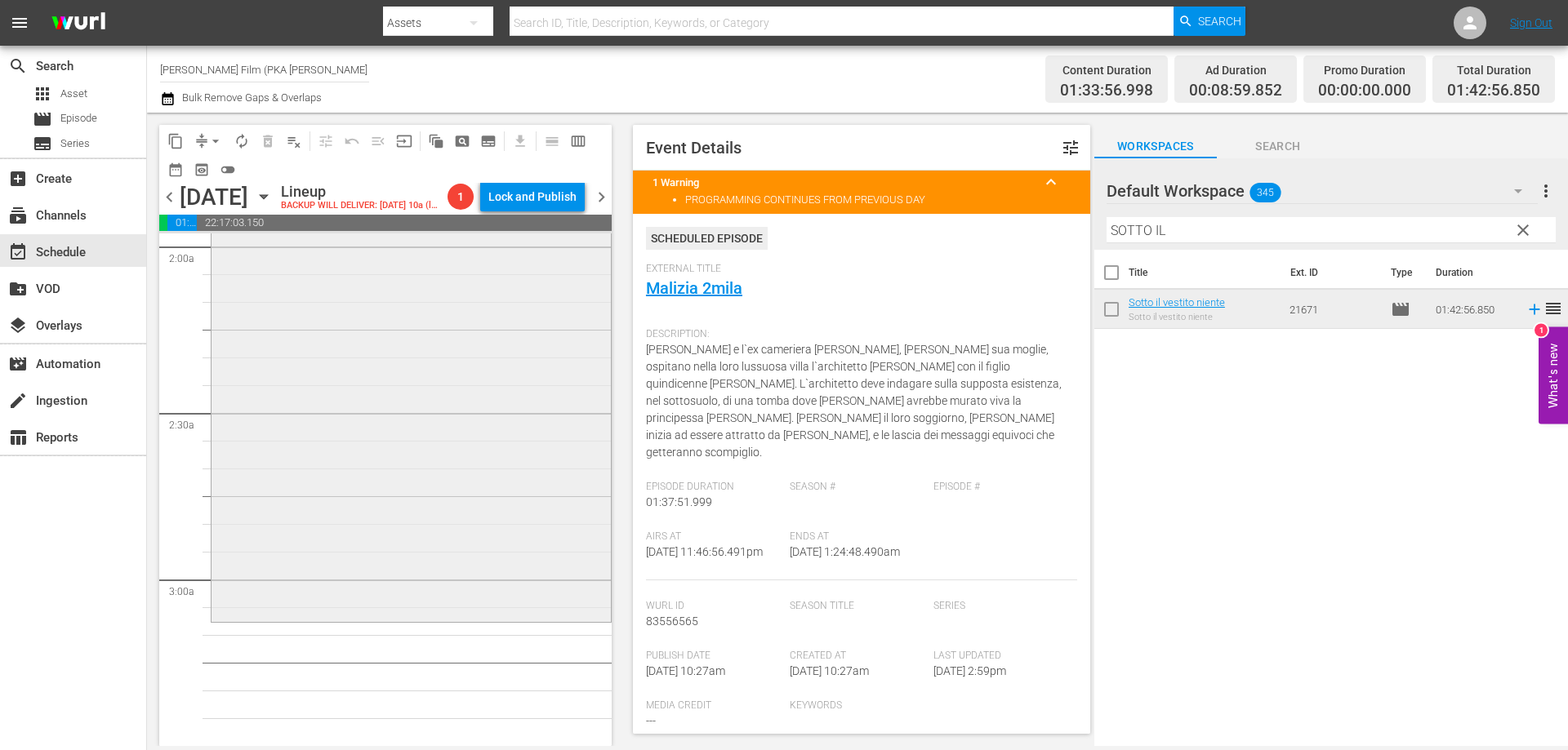
click at [509, 619] on div "Sotto il vestito niente reorder" at bounding box center [411, 335] width 399 height 566
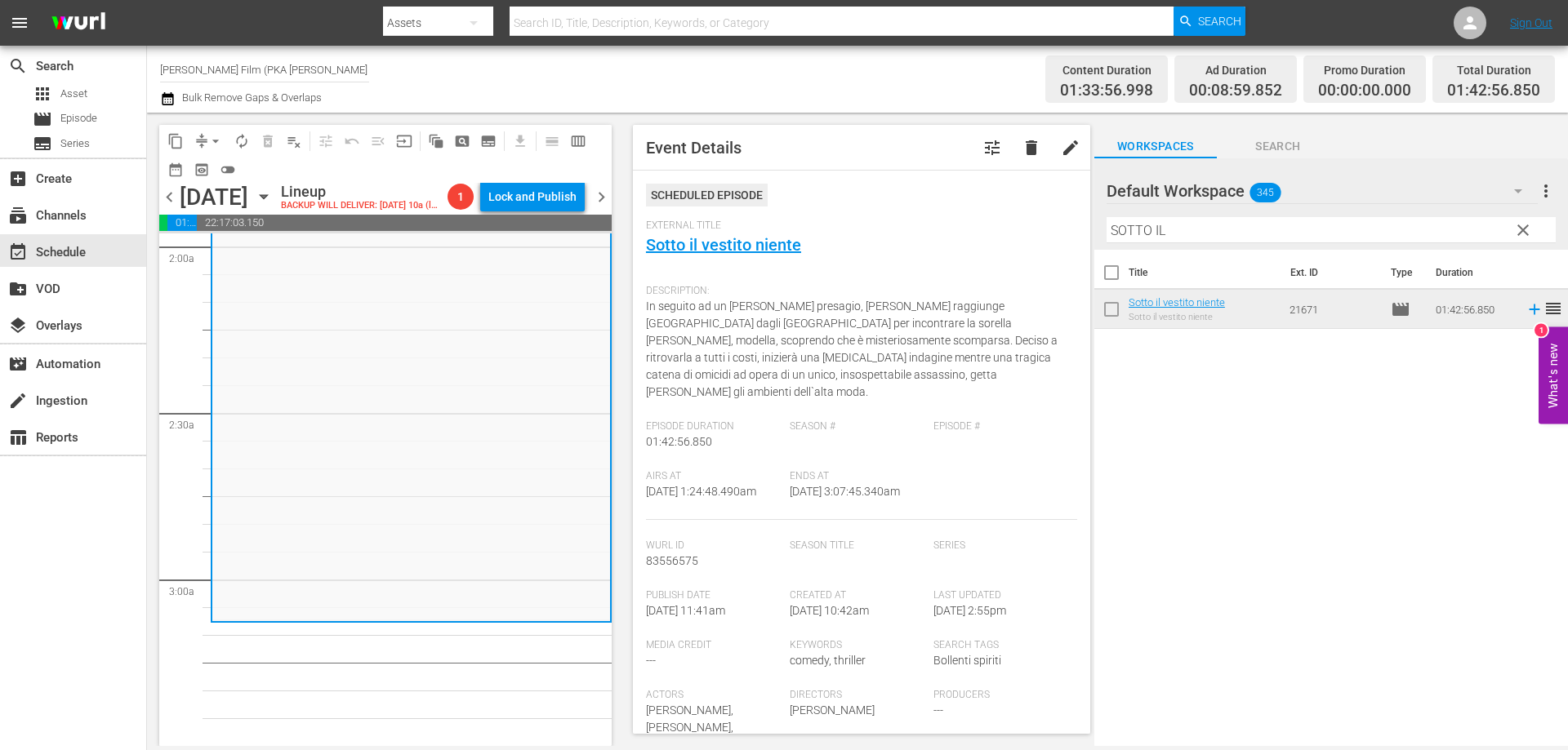
drag, startPoint x: 1197, startPoint y: 233, endPoint x: 867, endPoint y: 192, distance: 332.5
click at [883, 193] on div "content_copy compress arrow_drop_down autorenew_outlined delete_forever_outline…" at bounding box center [857, 429] width 1421 height 633
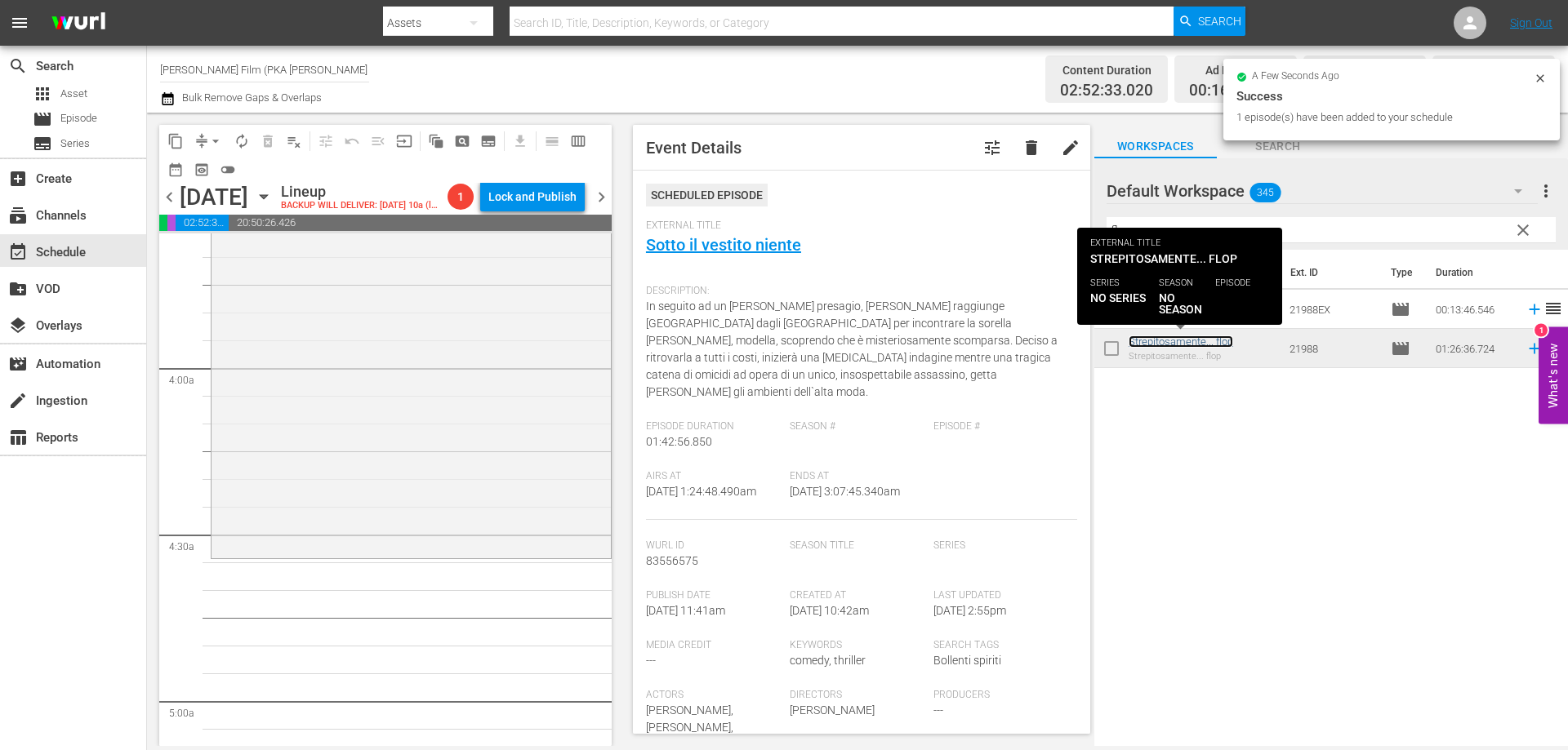
scroll to position [1224, 0]
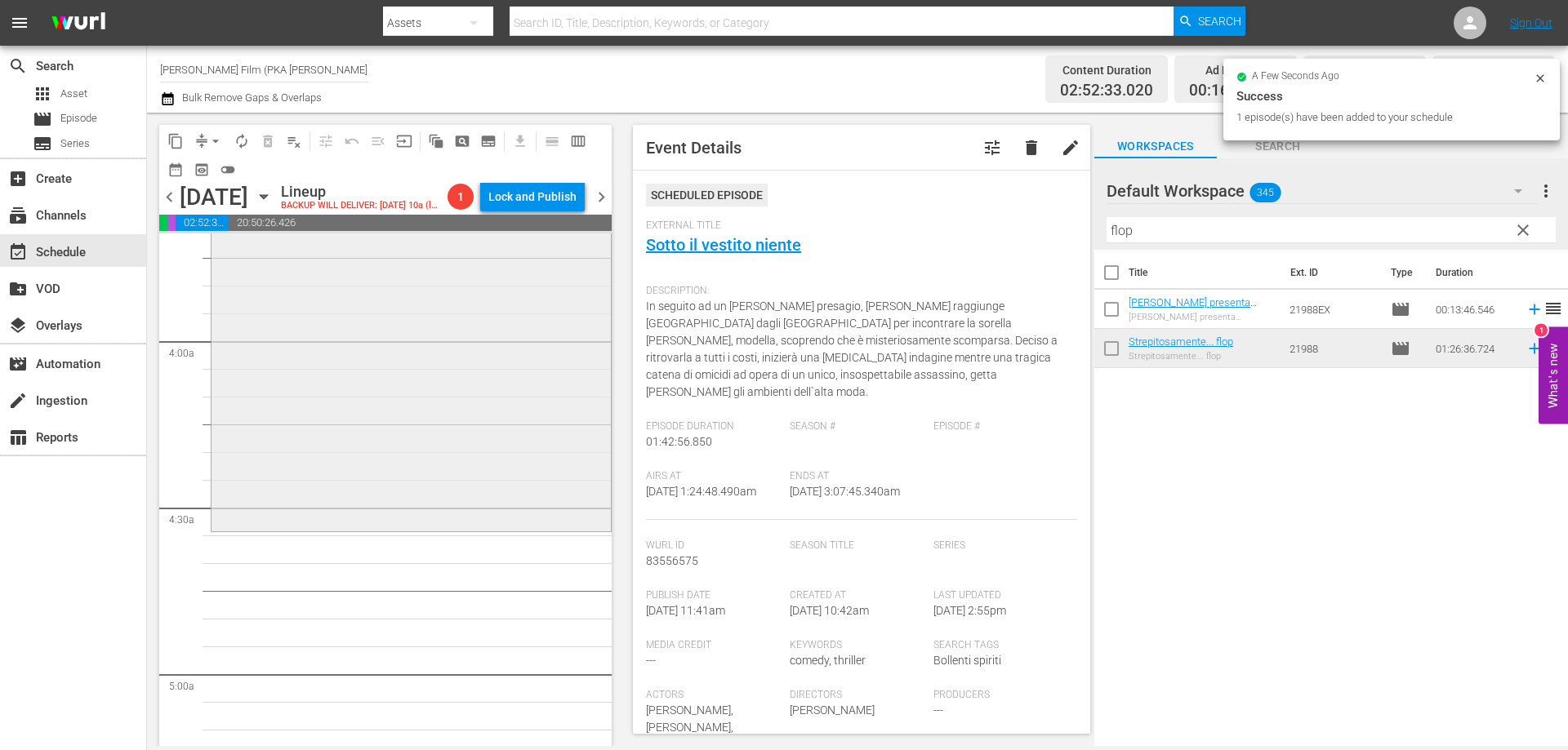
click at [522, 528] on div "Strepitosamente... flop reorder" at bounding box center [411, 290] width 399 height 476
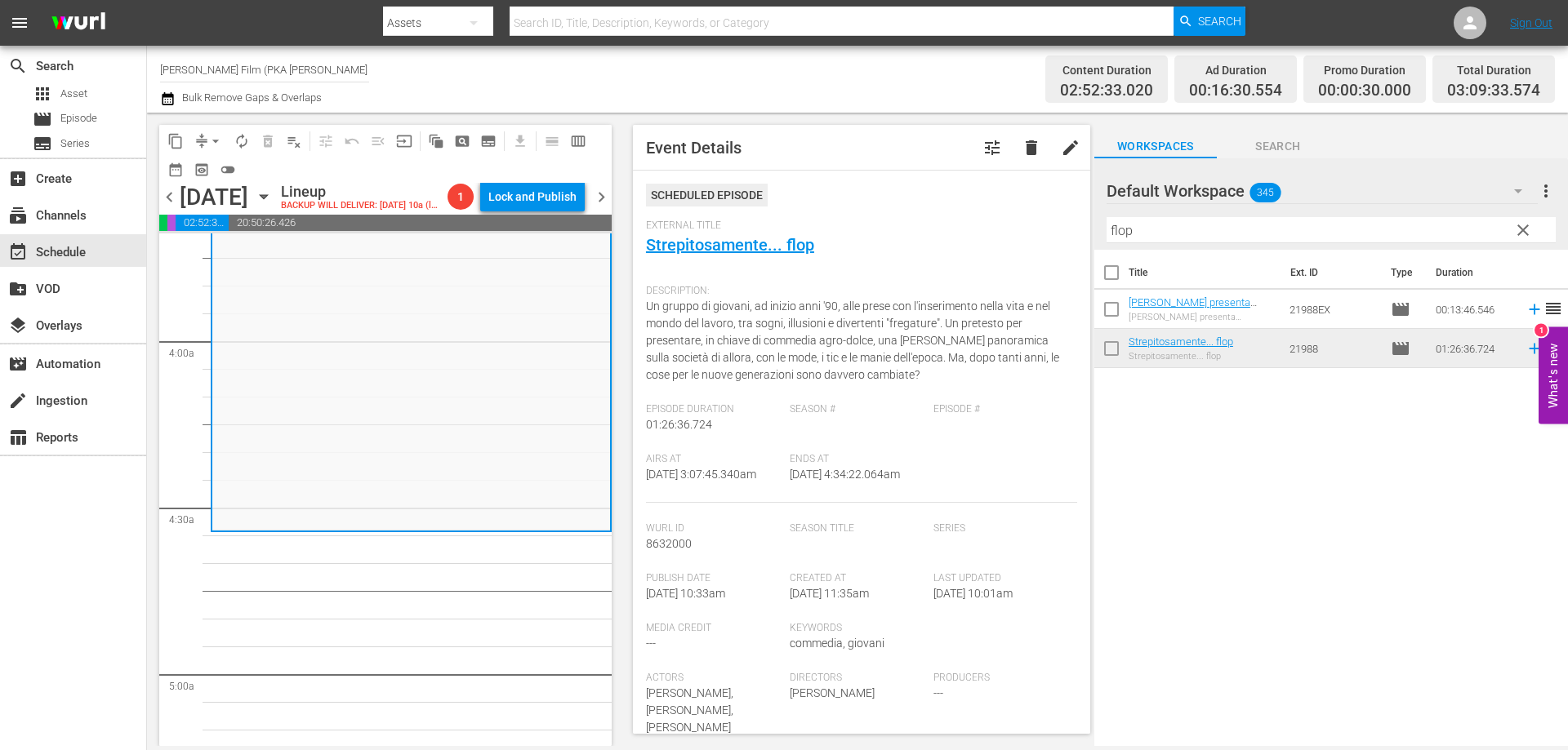
drag, startPoint x: 1133, startPoint y: 229, endPoint x: 861, endPoint y: 229, distance: 272.0
click at [973, 231] on div "content_copy compress arrow_drop_down autorenew_outlined delete_forever_outline…" at bounding box center [857, 429] width 1421 height 633
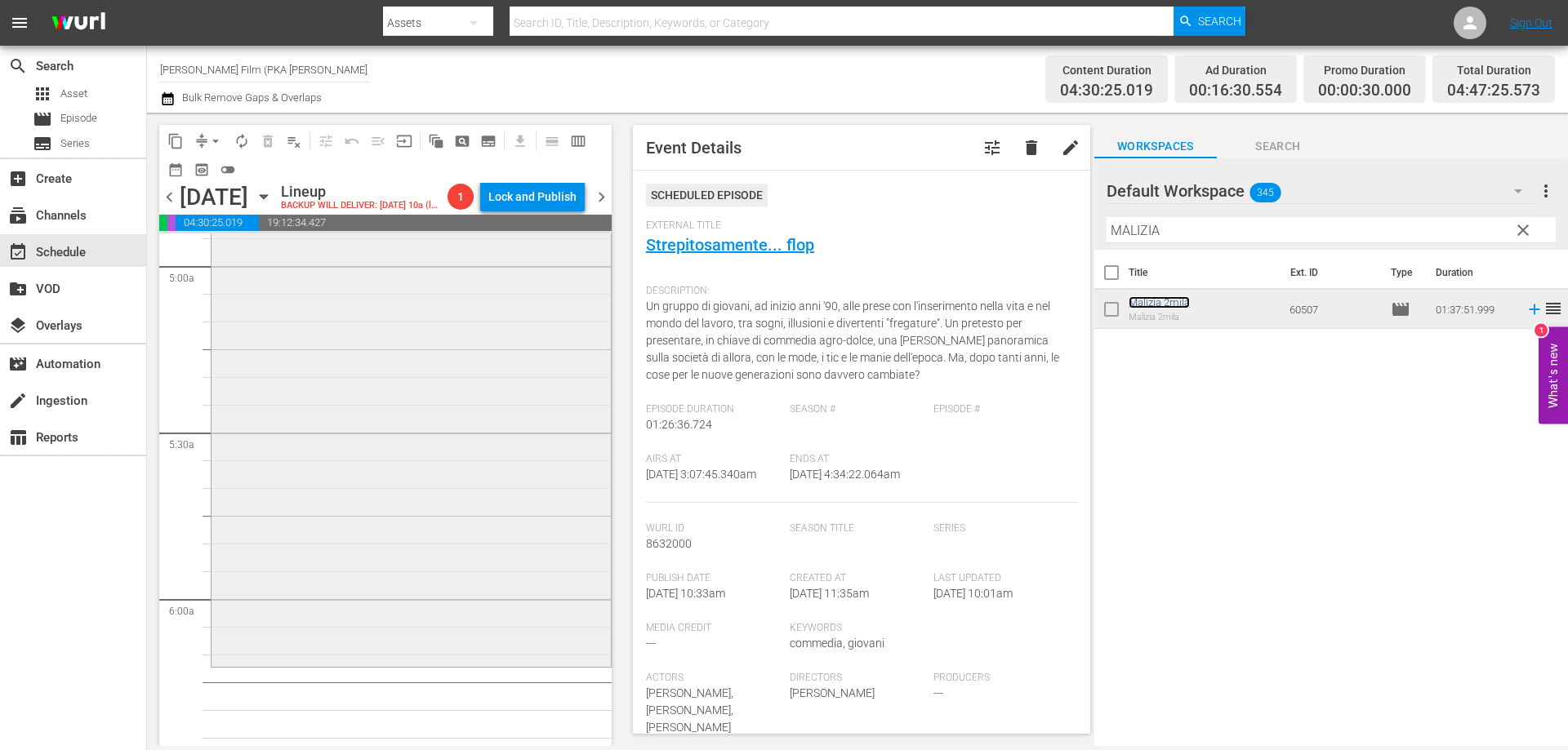
scroll to position [1795, 0]
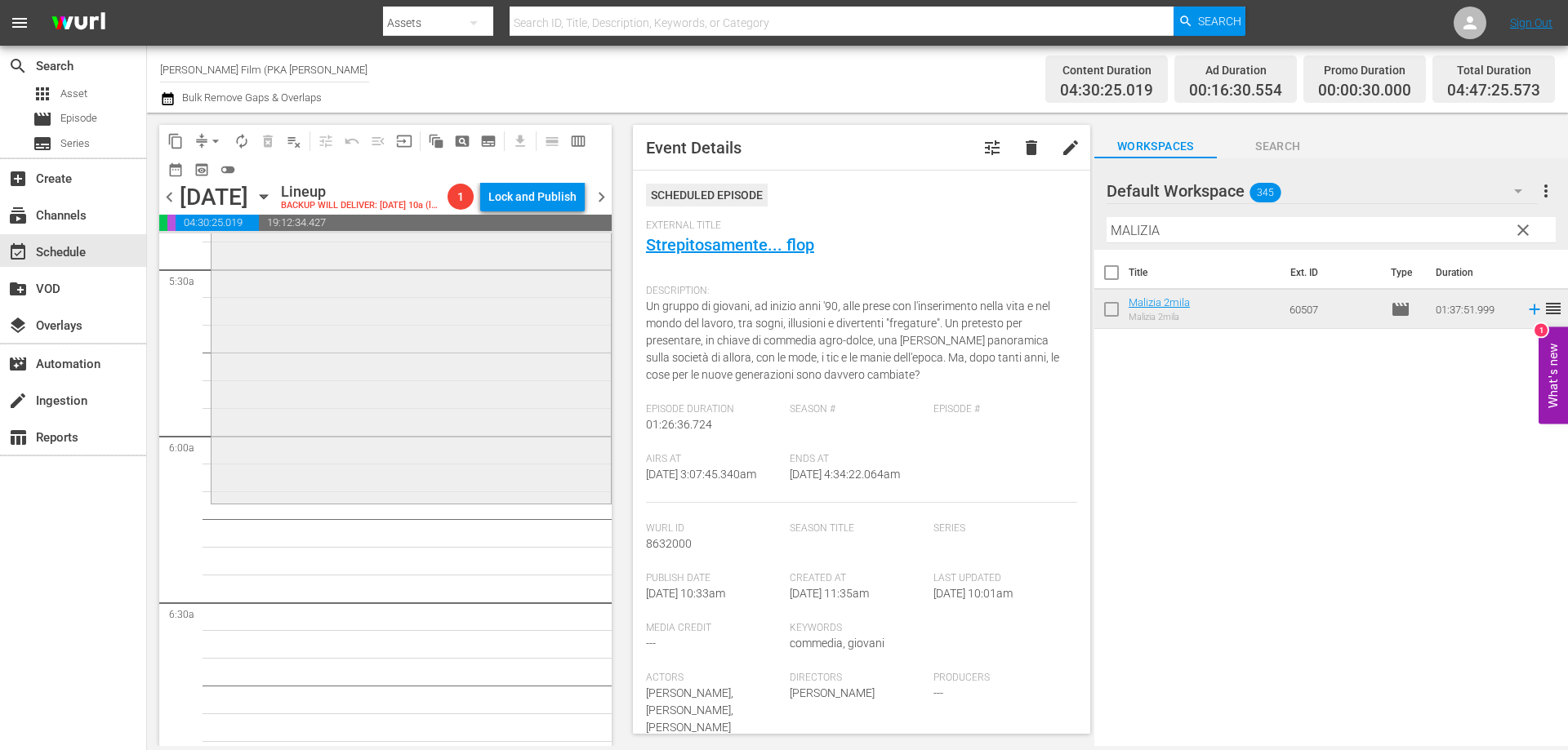
click at [518, 499] on div "Malizia 2mila reorder" at bounding box center [411, 230] width 399 height 538
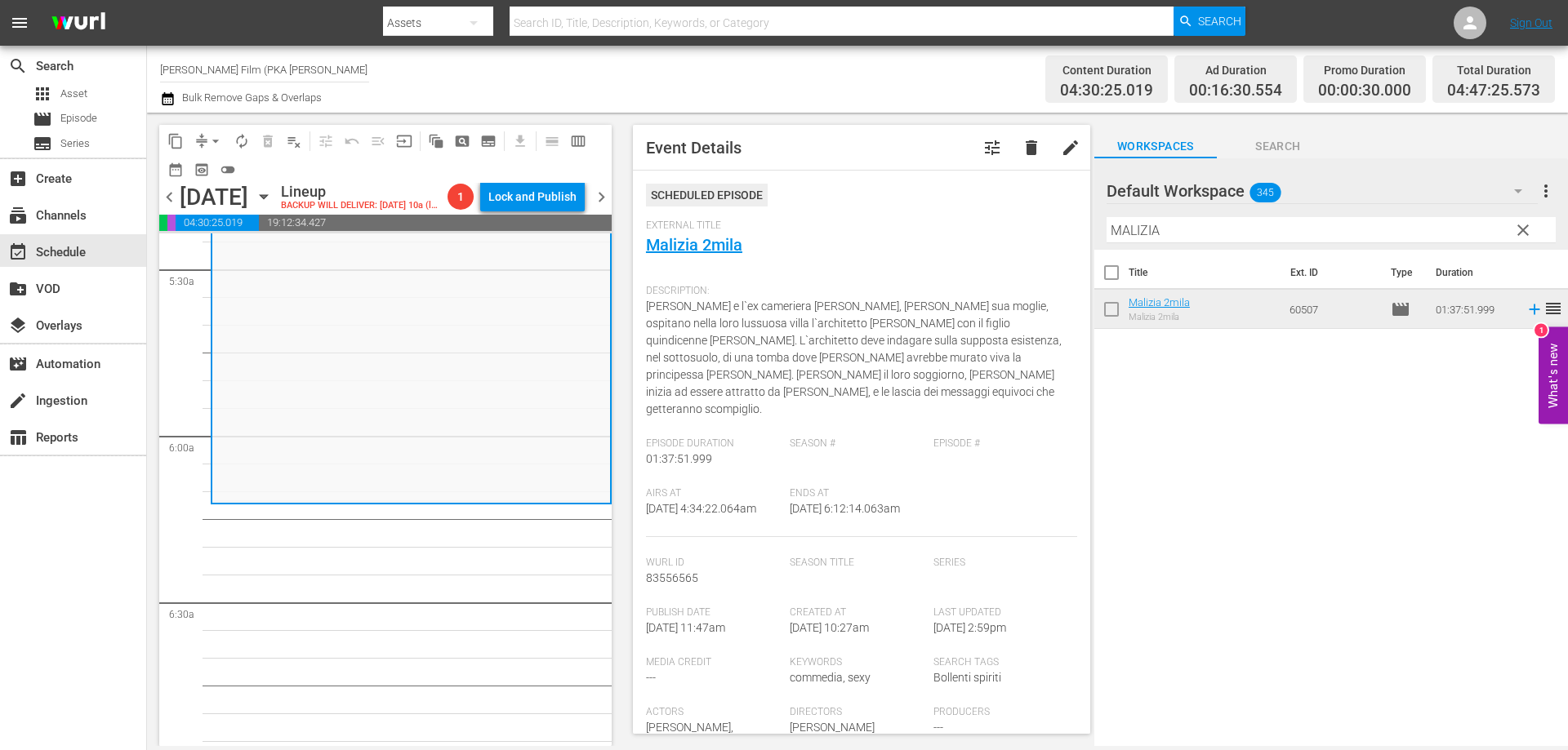
drag, startPoint x: 1190, startPoint y: 234, endPoint x: 970, endPoint y: 208, distance: 221.5
click at [973, 208] on div "content_copy compress arrow_drop_down autorenew_outlined delete_forever_outline…" at bounding box center [857, 429] width 1421 height 633
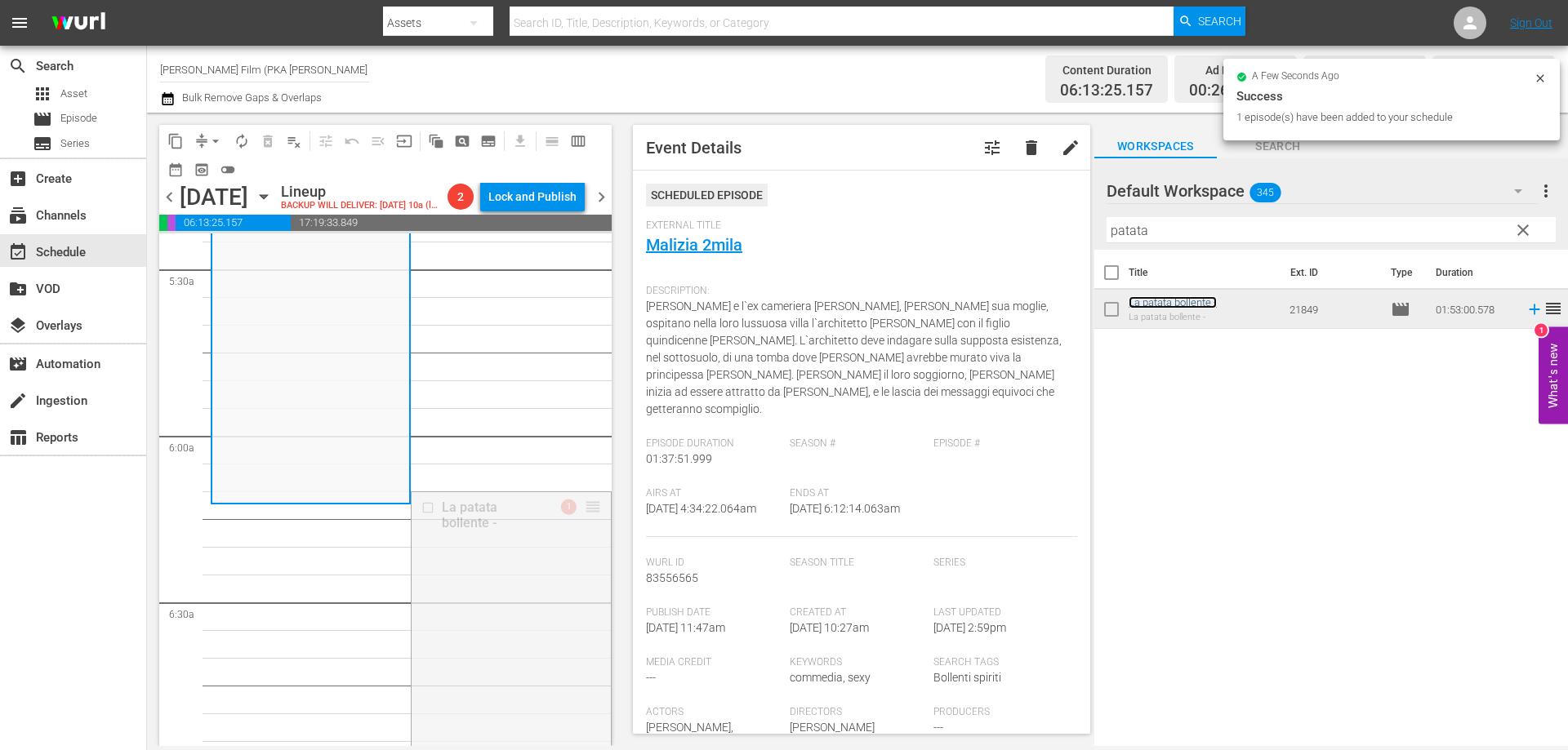
drag, startPoint x: 581, startPoint y: 534, endPoint x: 583, endPoint y: 544, distance: 10.2
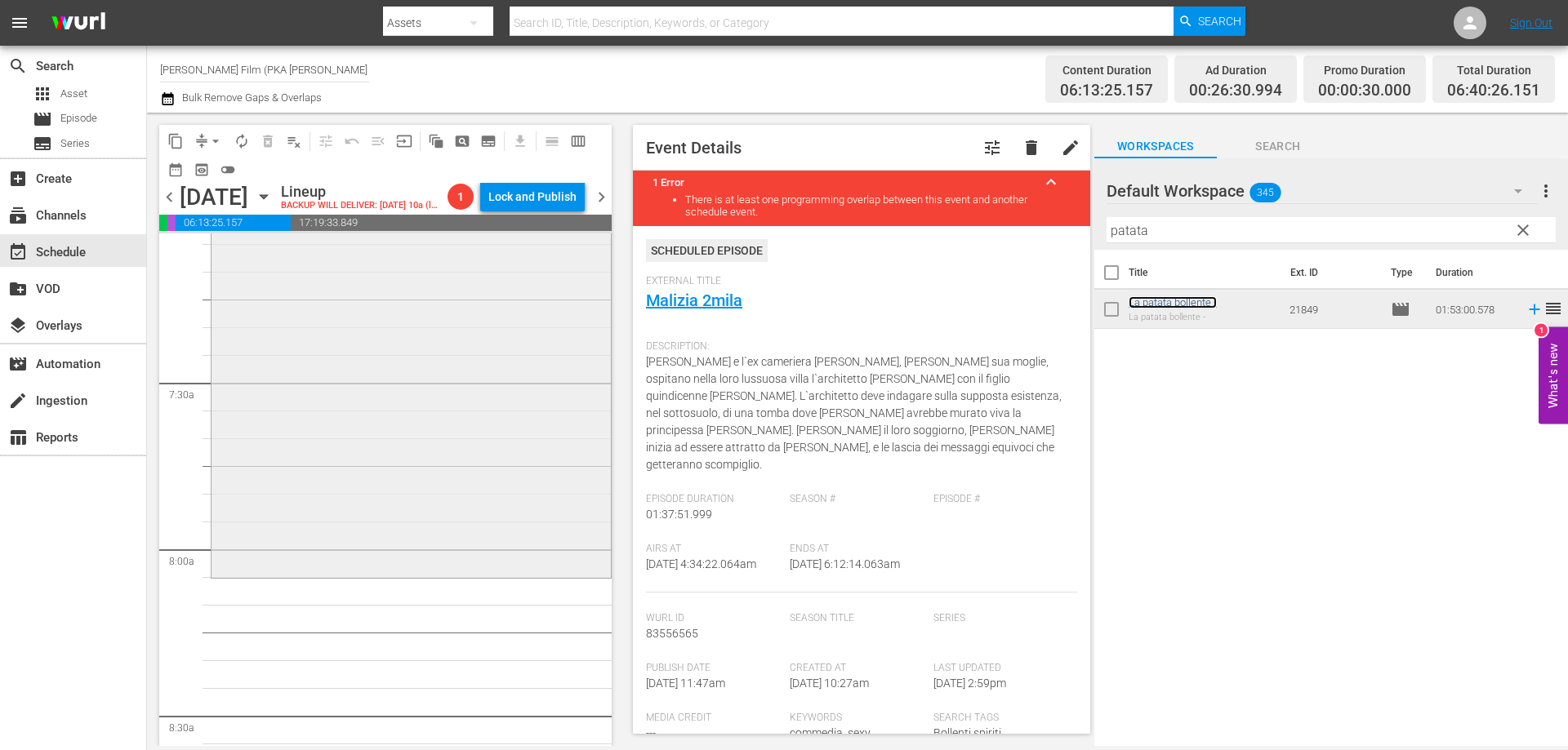
scroll to position [2367, 0]
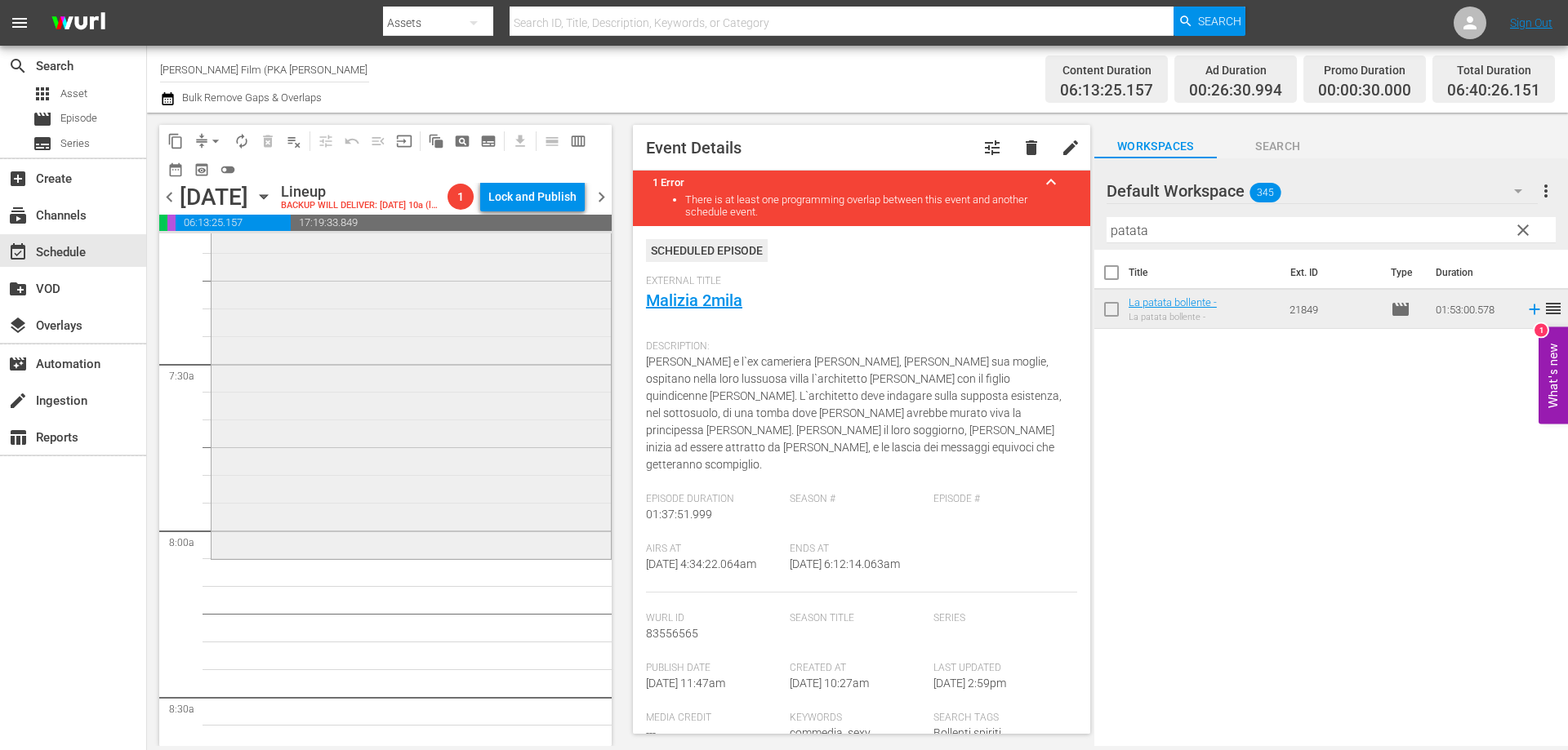
click at [565, 543] on div "La patata bollente - reorder" at bounding box center [411, 244] width 399 height 622
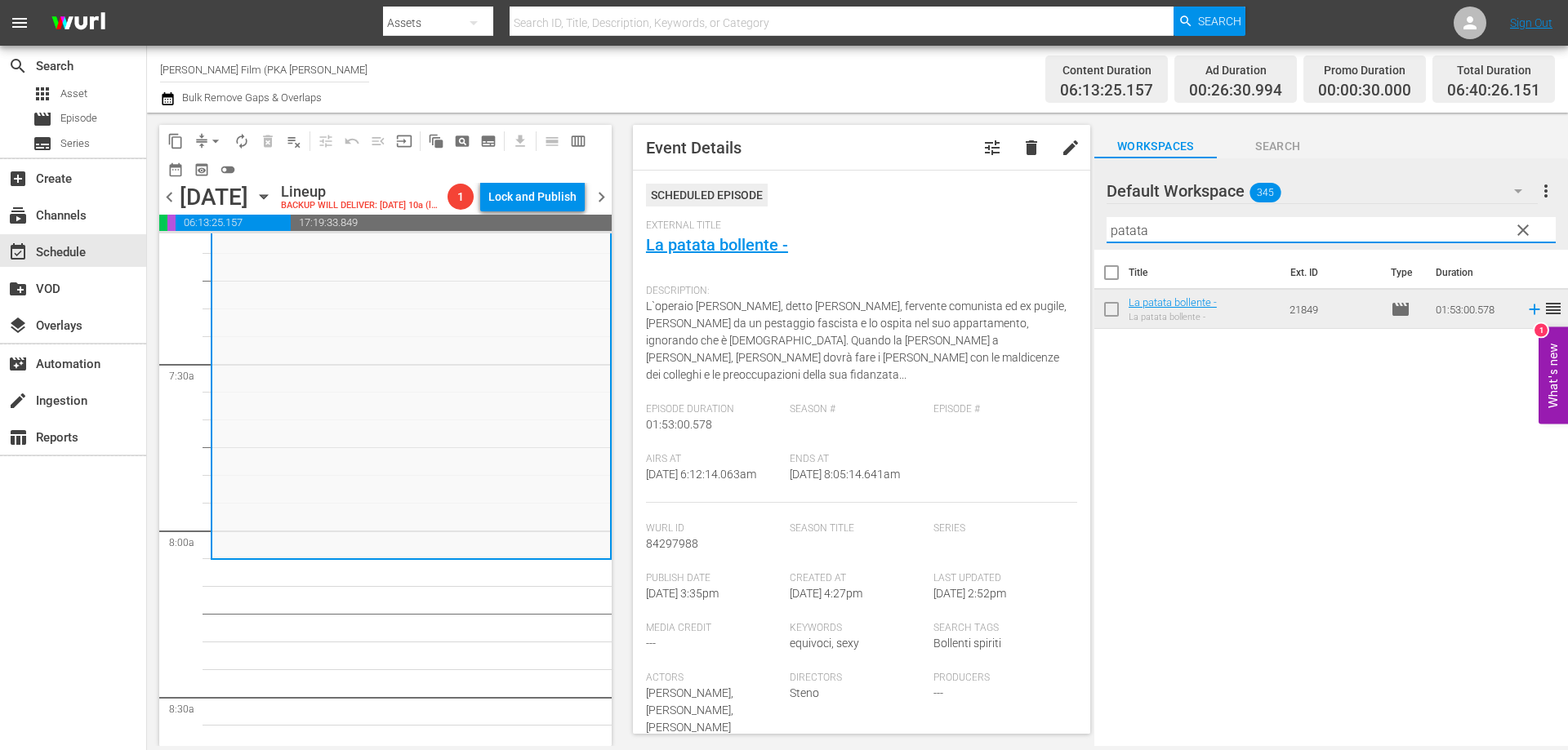
drag, startPoint x: 1155, startPoint y: 236, endPoint x: 985, endPoint y: 211, distance: 171.8
click at [985, 211] on div "content_copy compress arrow_drop_down autorenew_outlined delete_forever_outline…" at bounding box center [857, 429] width 1421 height 633
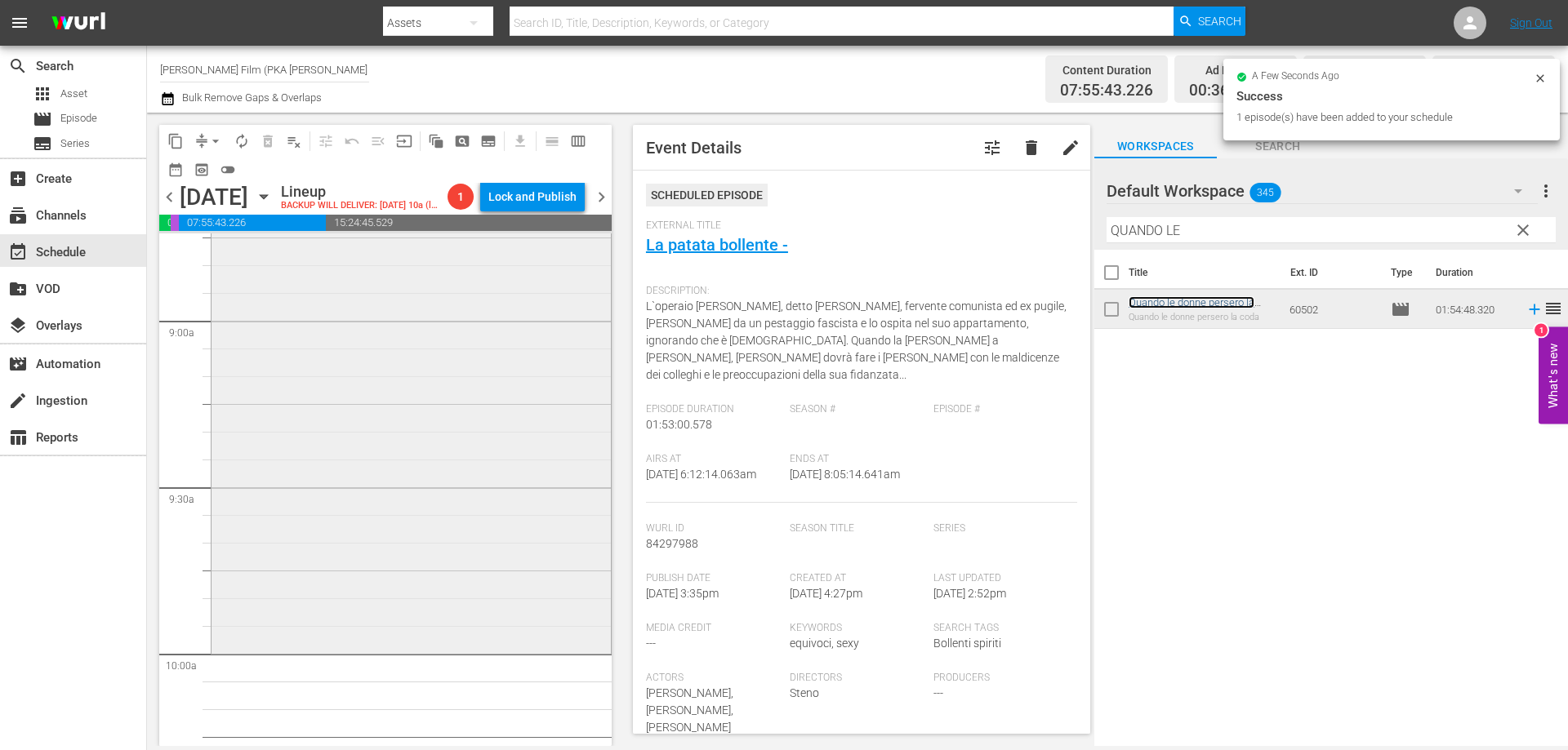
scroll to position [2938, 0]
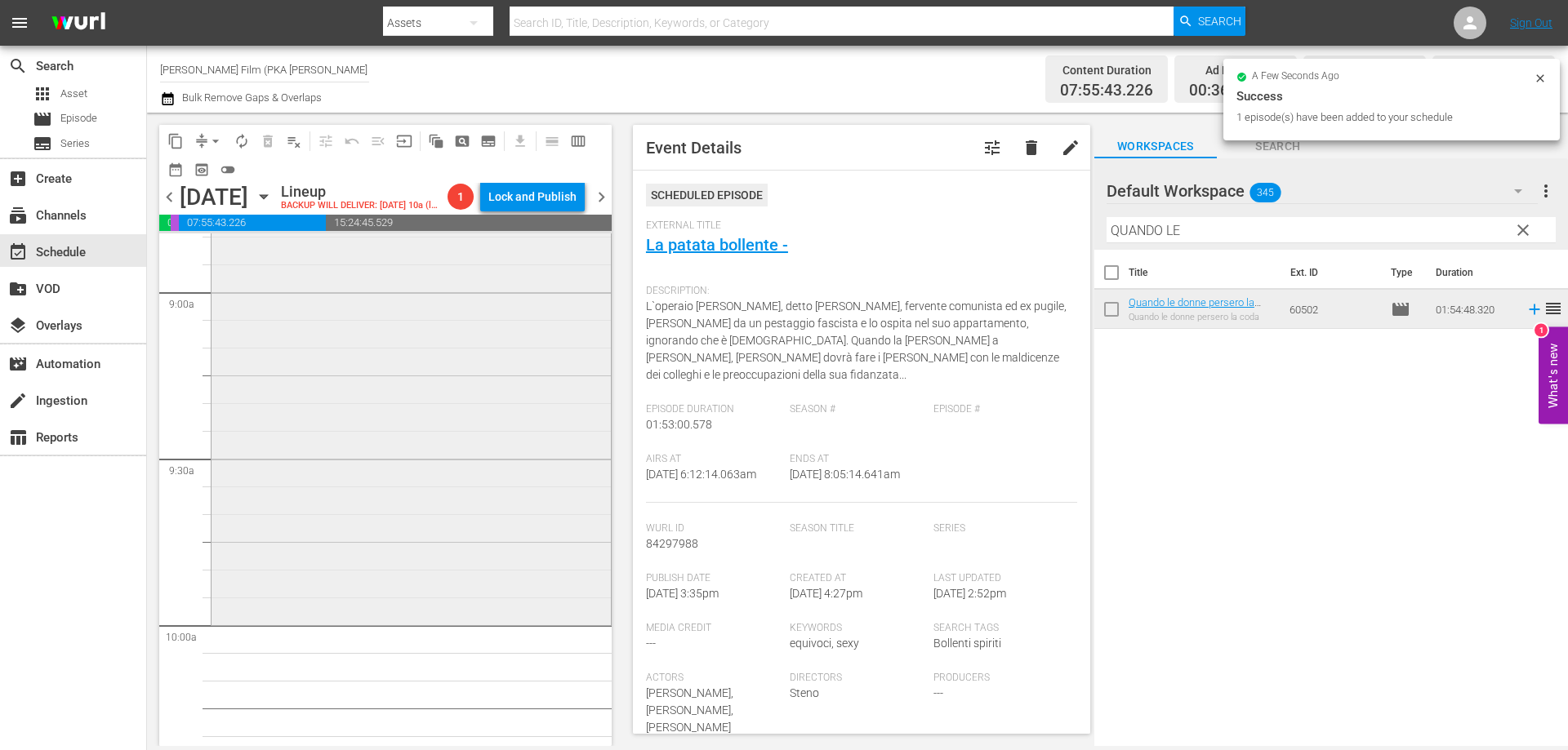
click at [491, 599] on div "Quando le donne persero la coda reorder" at bounding box center [411, 305] width 399 height 632
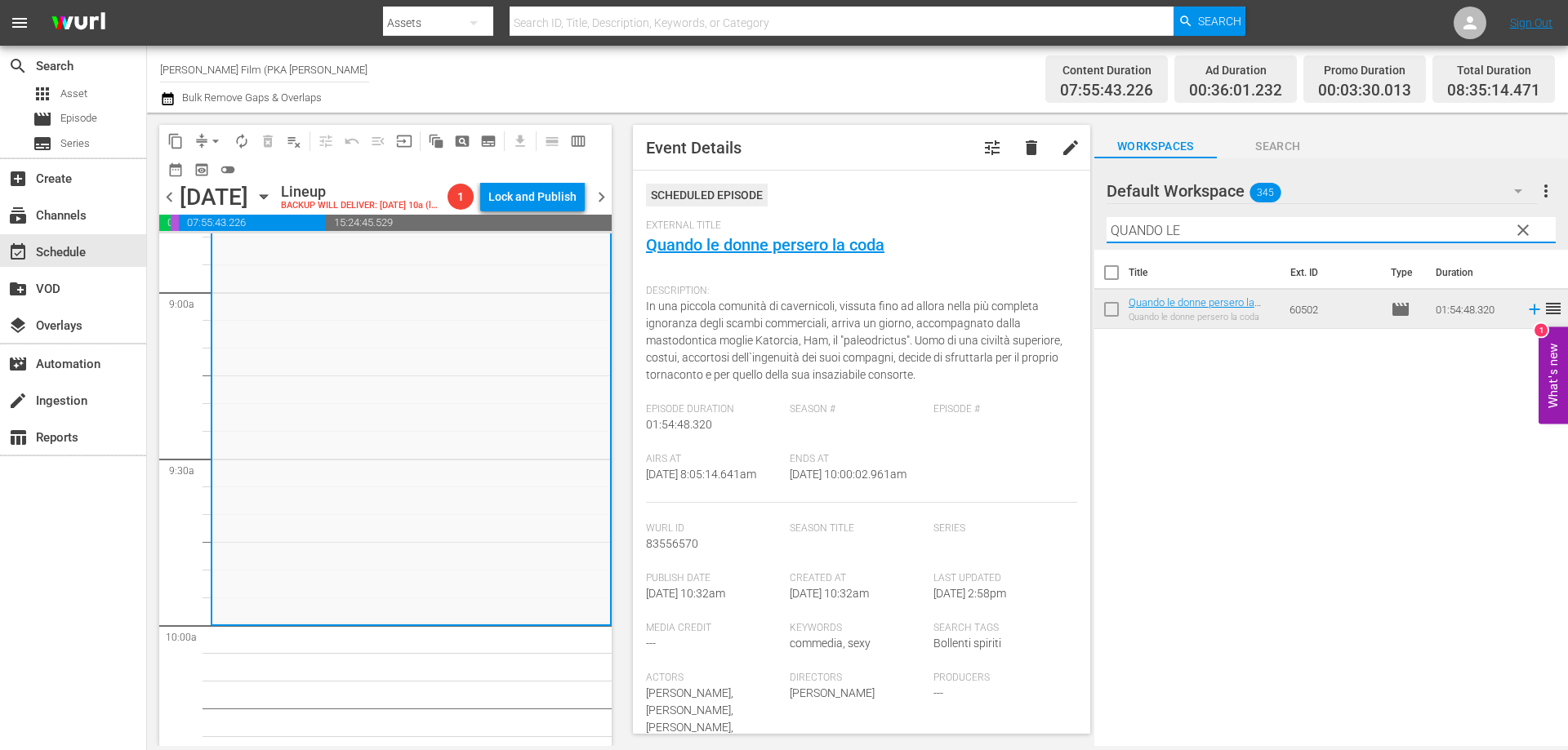
drag, startPoint x: 1198, startPoint y: 226, endPoint x: 863, endPoint y: 174, distance: 339.0
click at [886, 182] on div "content_copy compress arrow_drop_down autorenew_outlined delete_forever_outline…" at bounding box center [857, 429] width 1421 height 633
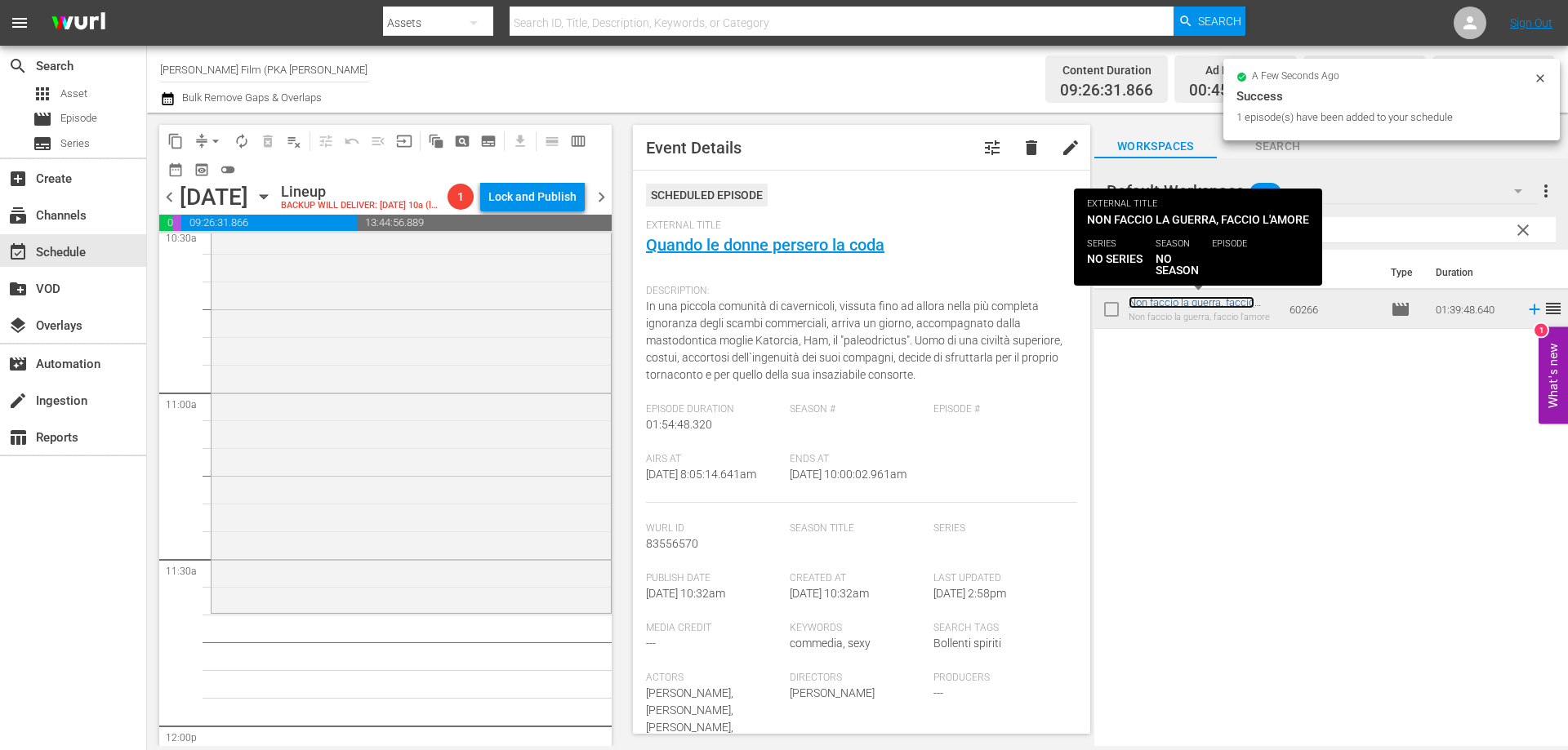
scroll to position [3591, 0]
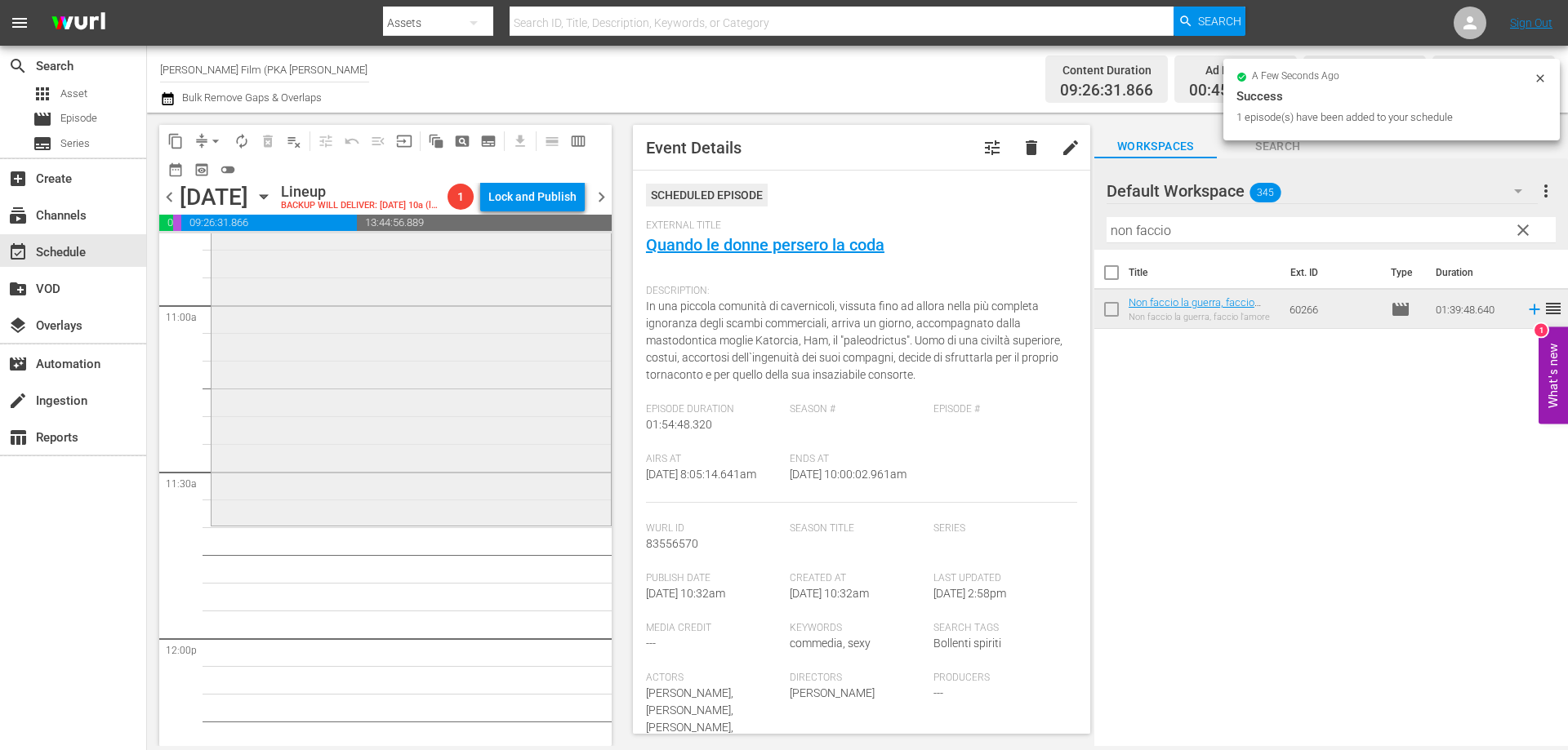
click at [521, 523] on div "Non faccio la guerra, faccio l'amore reorder" at bounding box center [411, 249] width 399 height 550
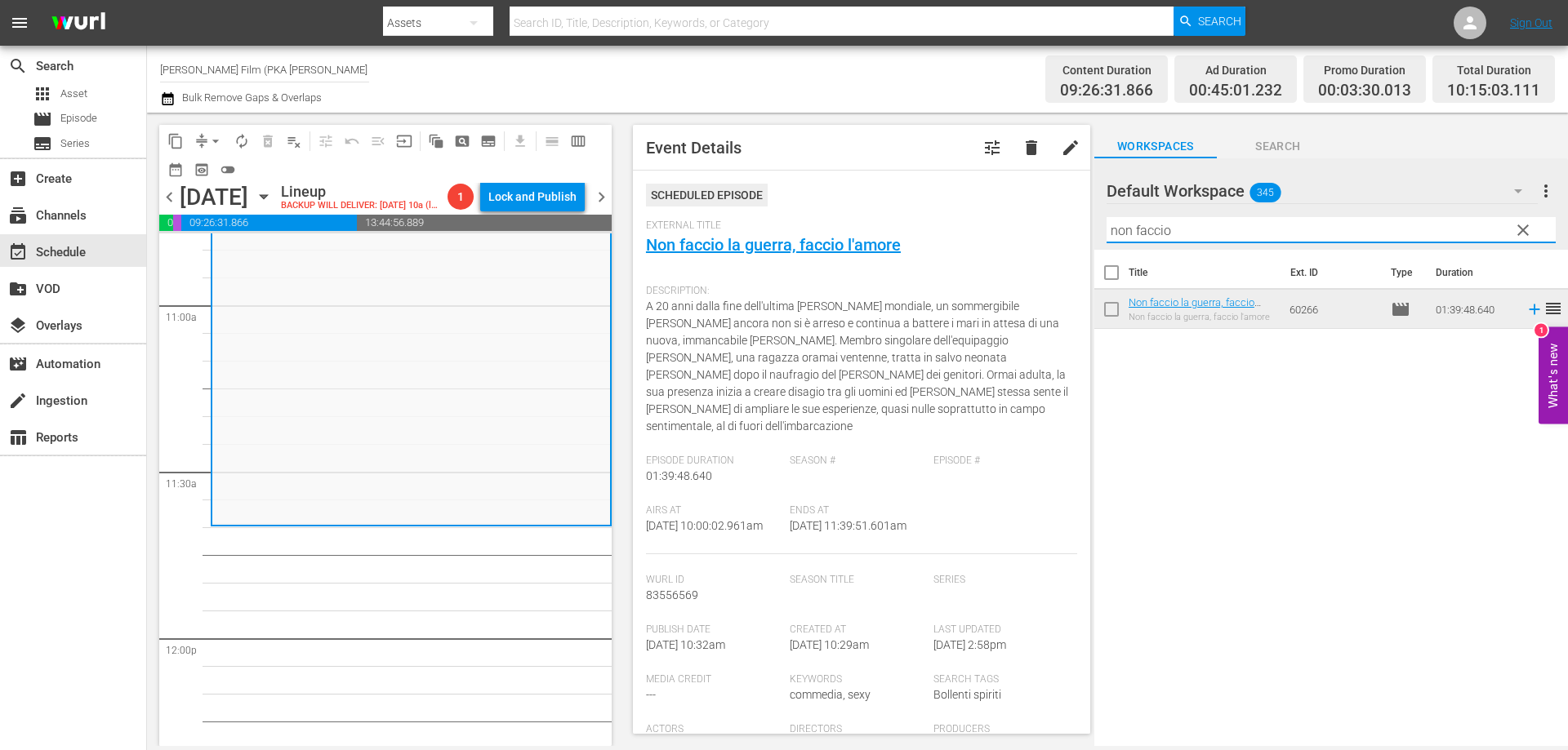
drag, startPoint x: 1183, startPoint y: 231, endPoint x: 907, endPoint y: 236, distance: 276.0
click at [921, 235] on div "content_copy compress arrow_drop_down autorenew_outlined delete_forever_outline…" at bounding box center [857, 429] width 1421 height 633
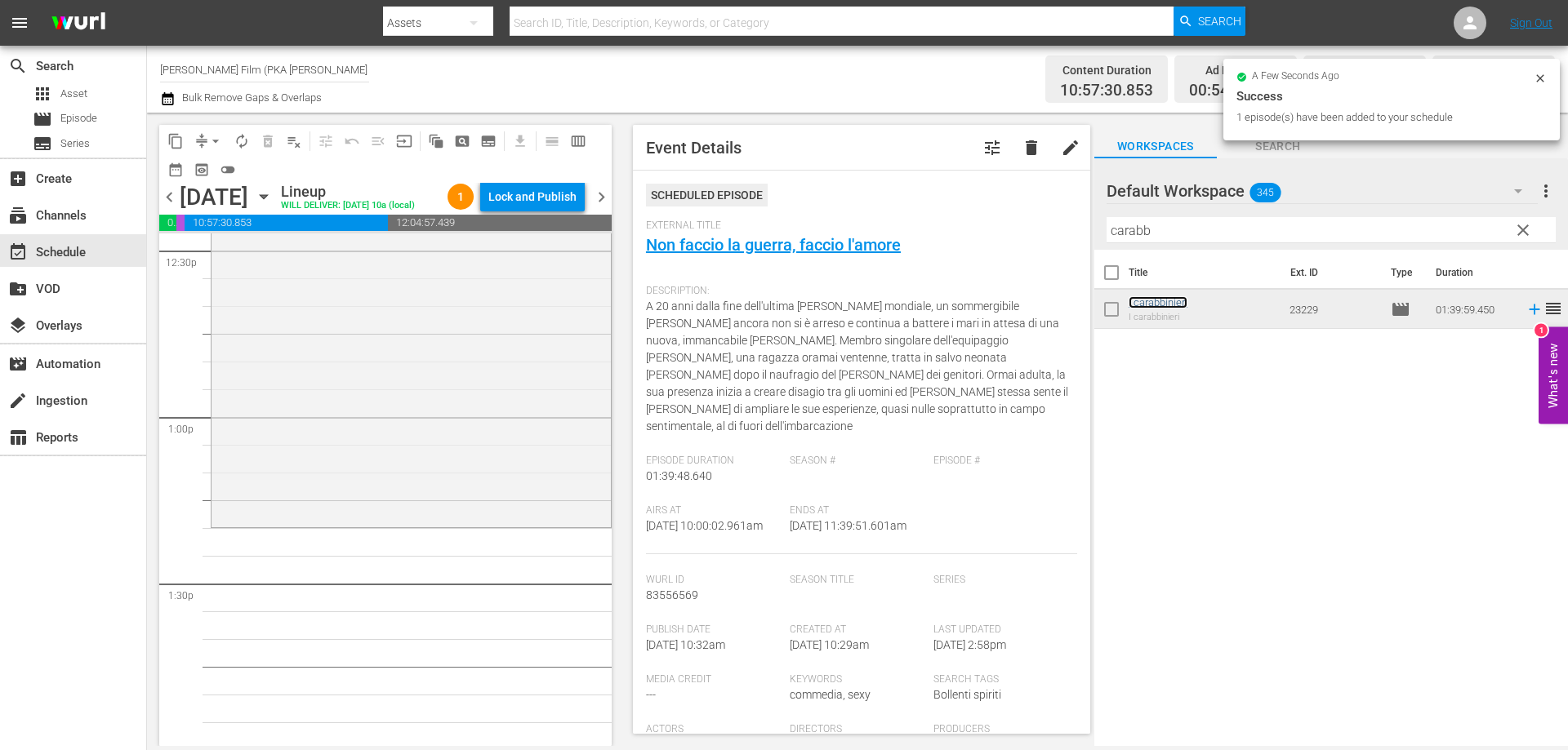
scroll to position [4162, 0]
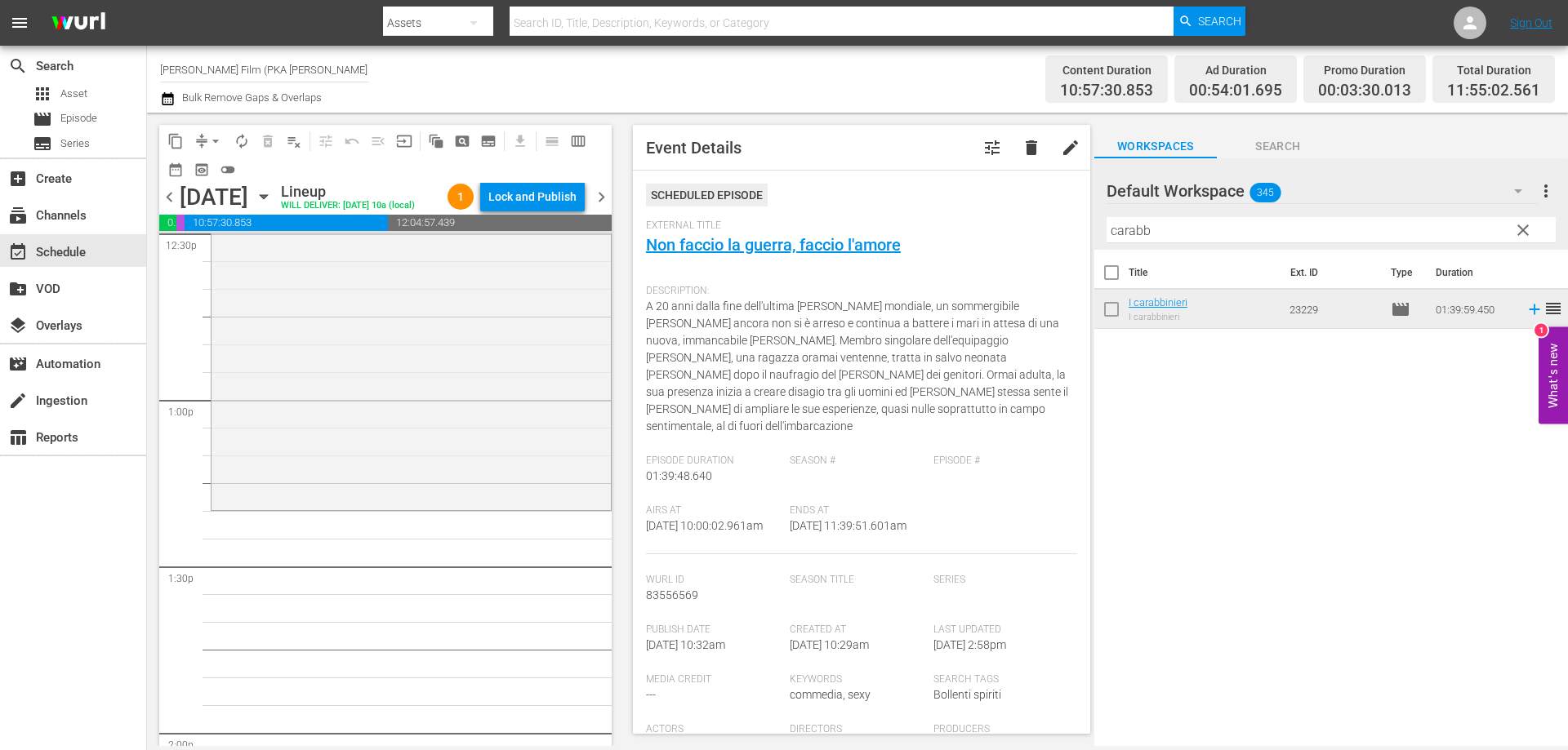
drag, startPoint x: 1141, startPoint y: 303, endPoint x: 512, endPoint y: 528, distance: 668.0
click at [512, 506] on div "I carabbinieri reorder" at bounding box center [411, 231] width 399 height 550
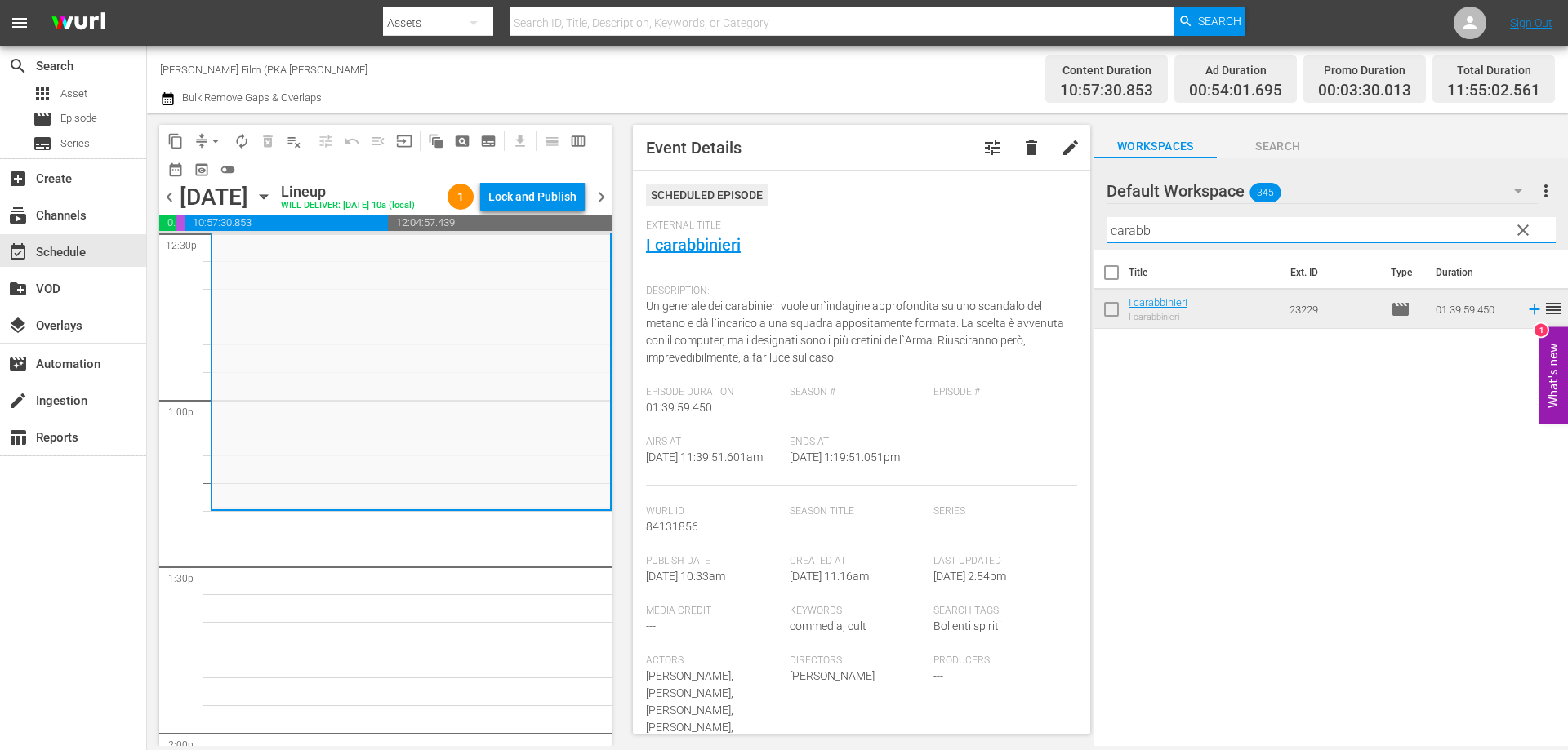
drag, startPoint x: 1171, startPoint y: 222, endPoint x: 1024, endPoint y: 247, distance: 149.1
click at [1024, 247] on div "content_copy compress arrow_drop_down autorenew_outlined delete_forever_outline…" at bounding box center [857, 429] width 1421 height 633
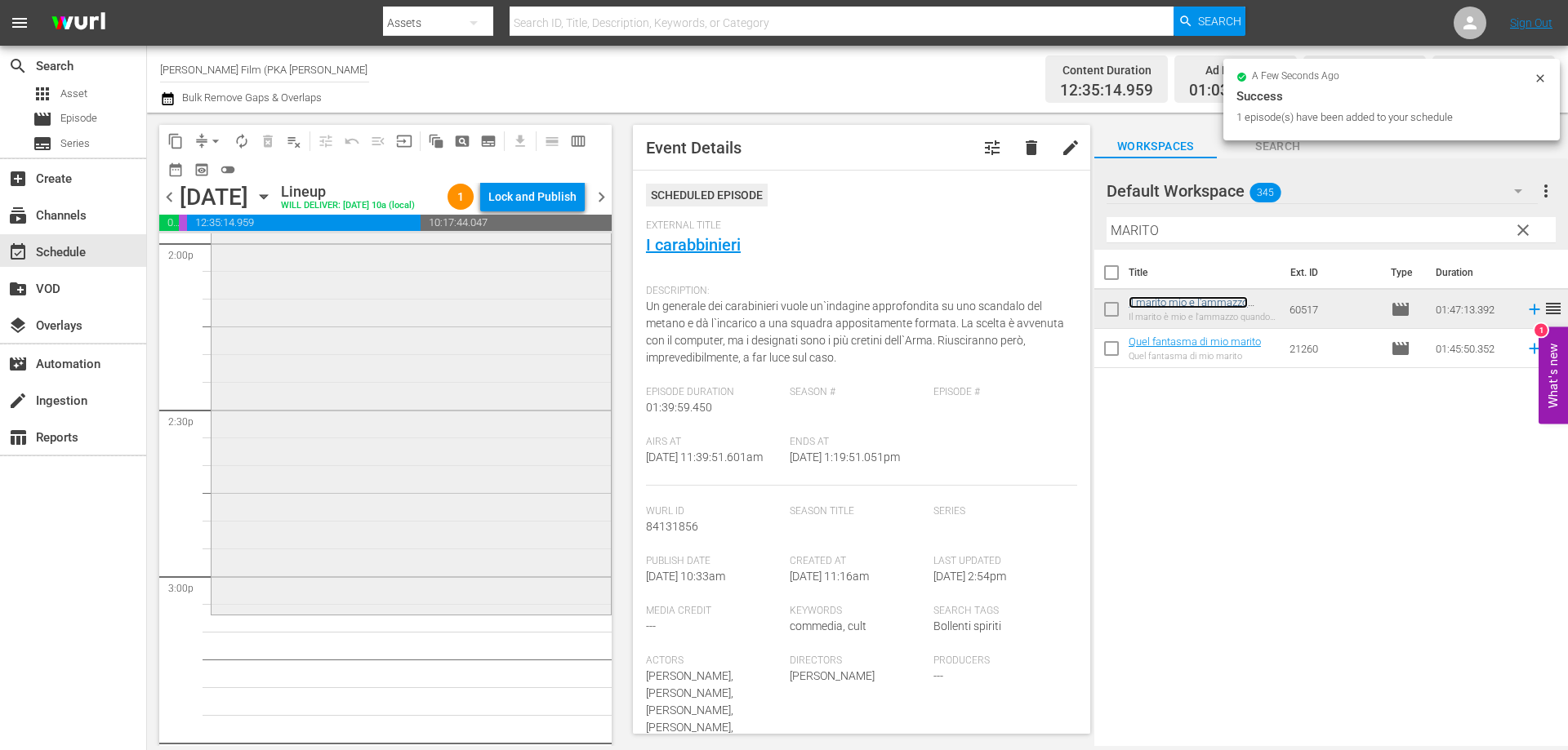
scroll to position [4733, 0]
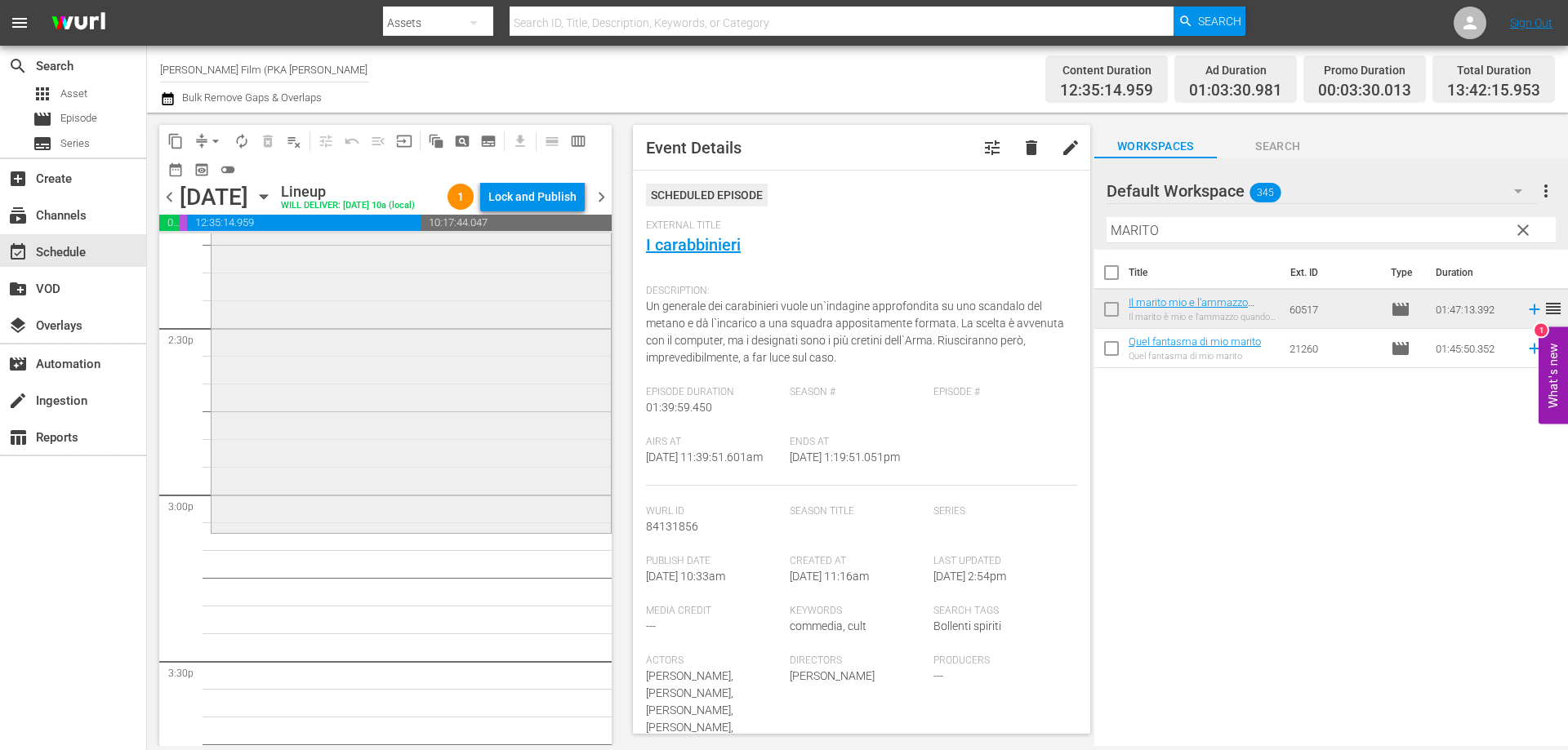
click at [420, 530] on div "Il marito mio e l'ammazzo quando mi pare reorder" at bounding box center [411, 235] width 399 height 590
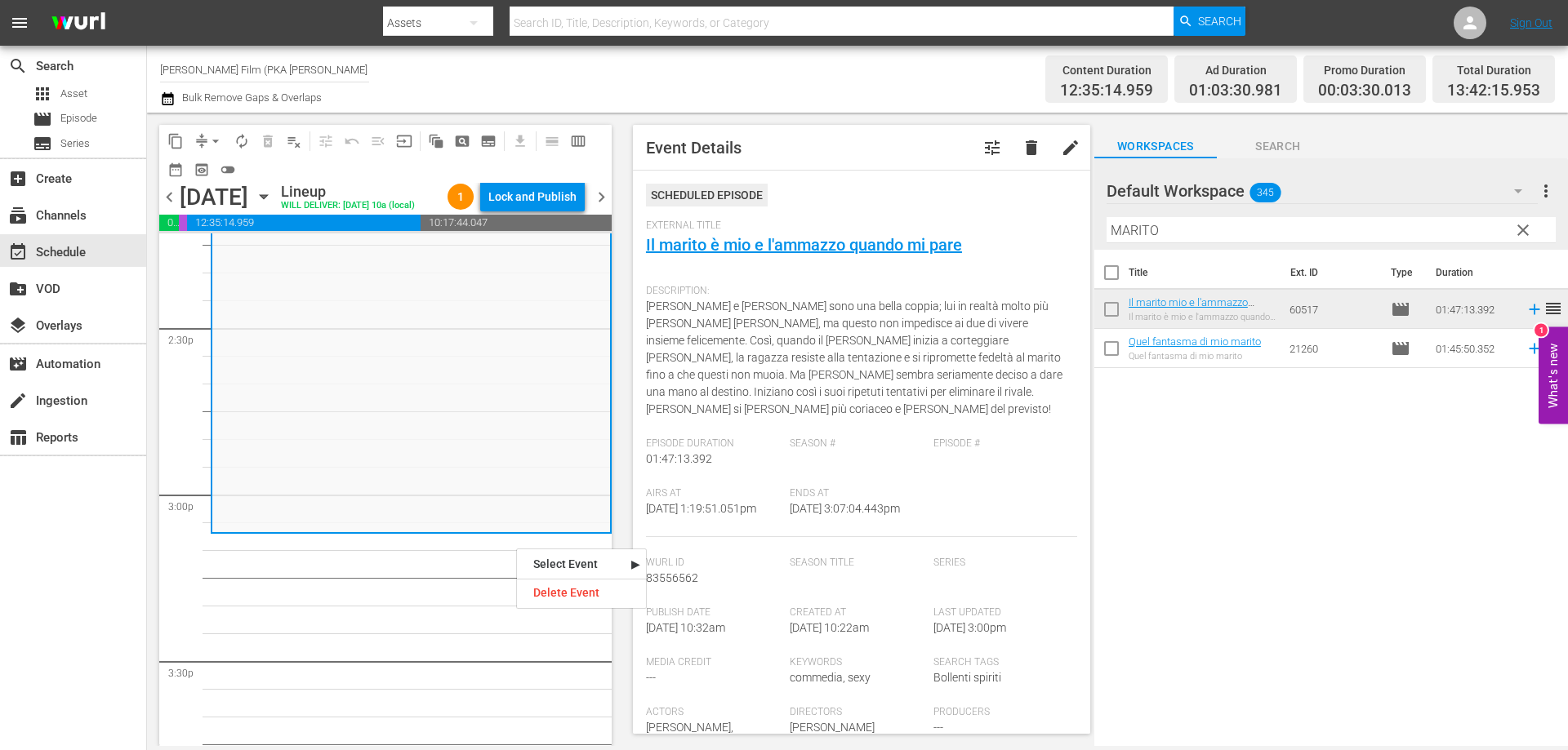
drag, startPoint x: 1162, startPoint y: 229, endPoint x: 1016, endPoint y: 220, distance: 146.3
click at [1046, 226] on div "content_copy compress arrow_drop_down autorenew_outlined delete_forever_outline…" at bounding box center [857, 429] width 1421 height 633
click at [1020, 222] on span "External Title" at bounding box center [857, 226] width 423 height 13
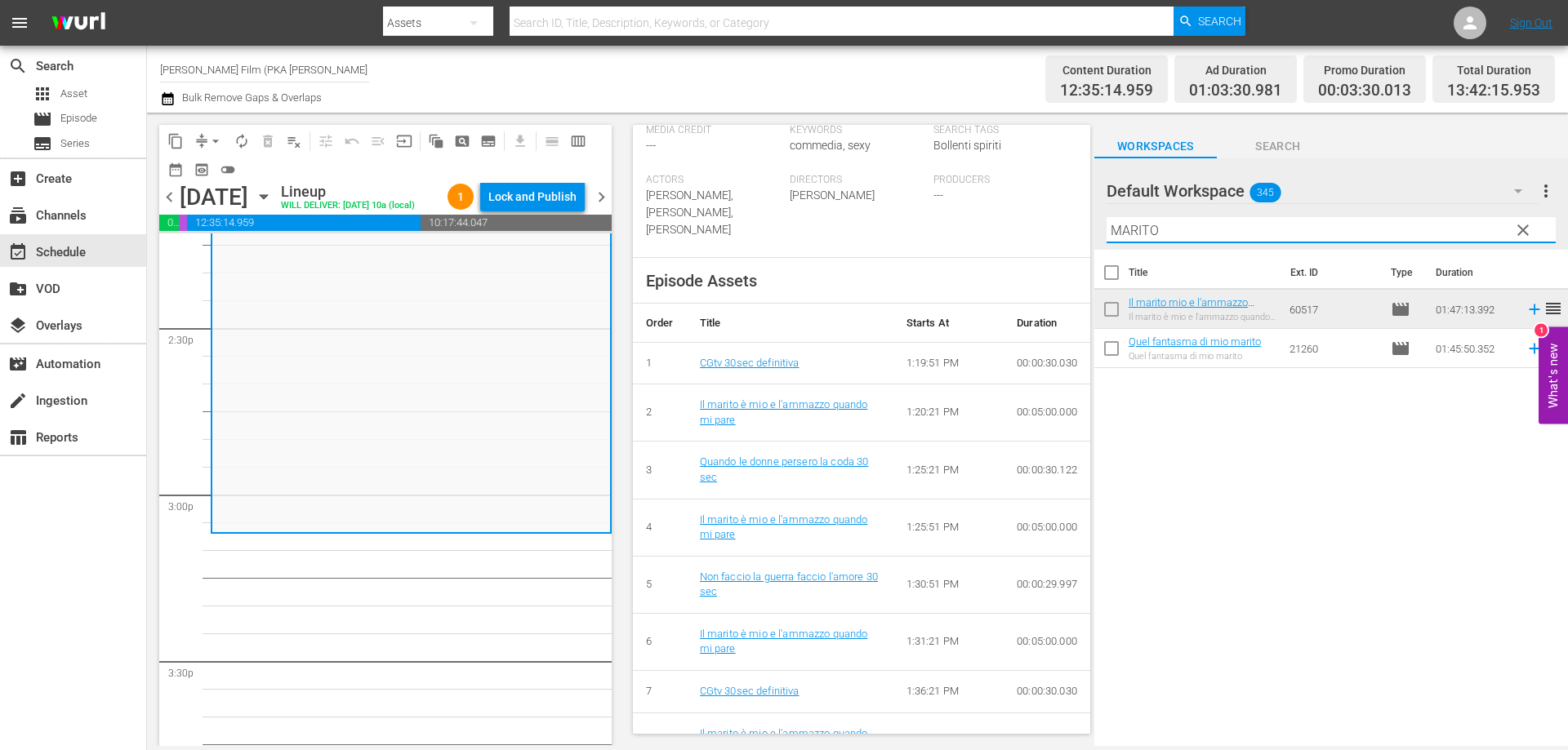
drag, startPoint x: 1169, startPoint y: 221, endPoint x: 1033, endPoint y: 227, distance: 136.1
click at [1033, 227] on div "content_copy compress arrow_drop_down autorenew_outlined delete_forever_outline…" at bounding box center [857, 429] width 1421 height 633
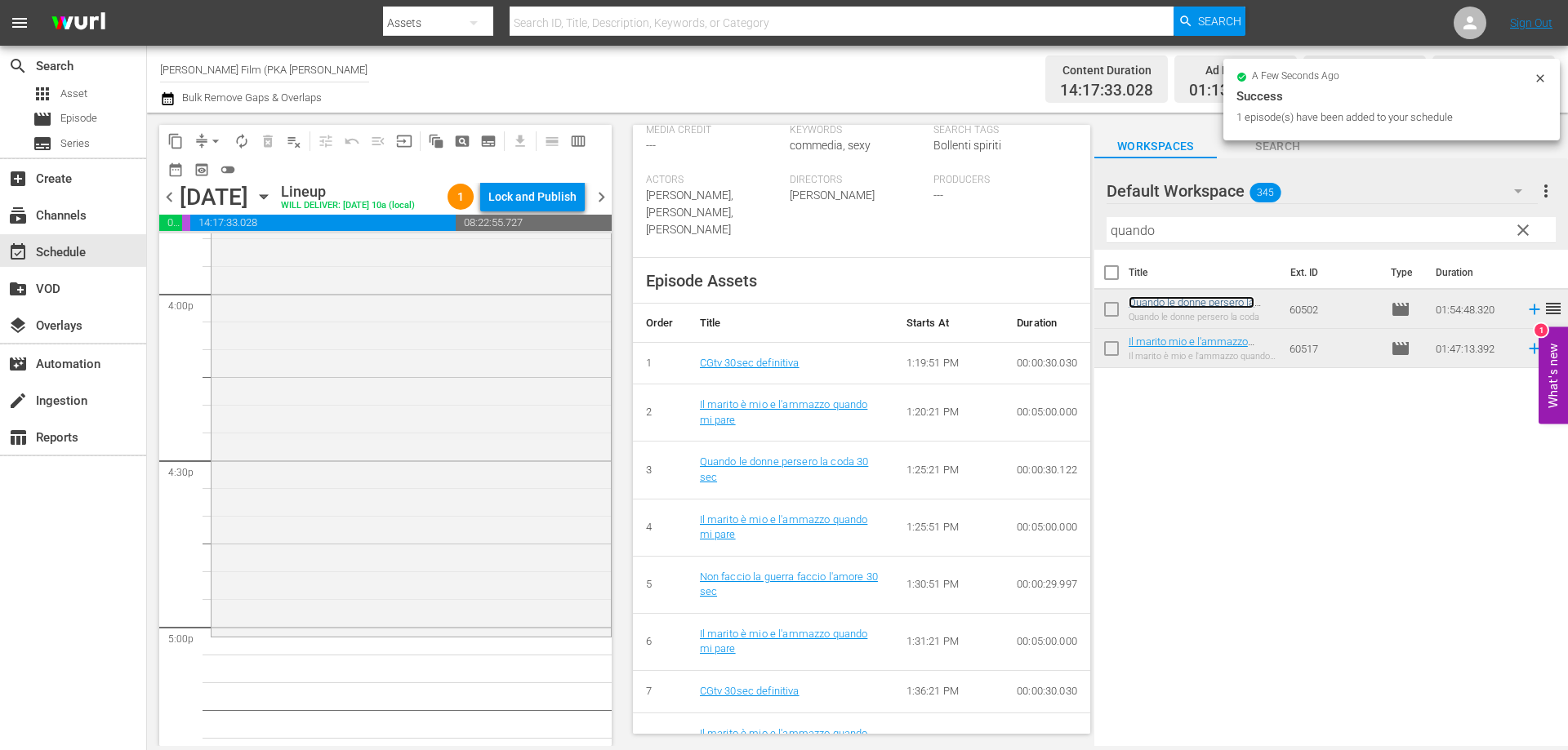
scroll to position [5304, 0]
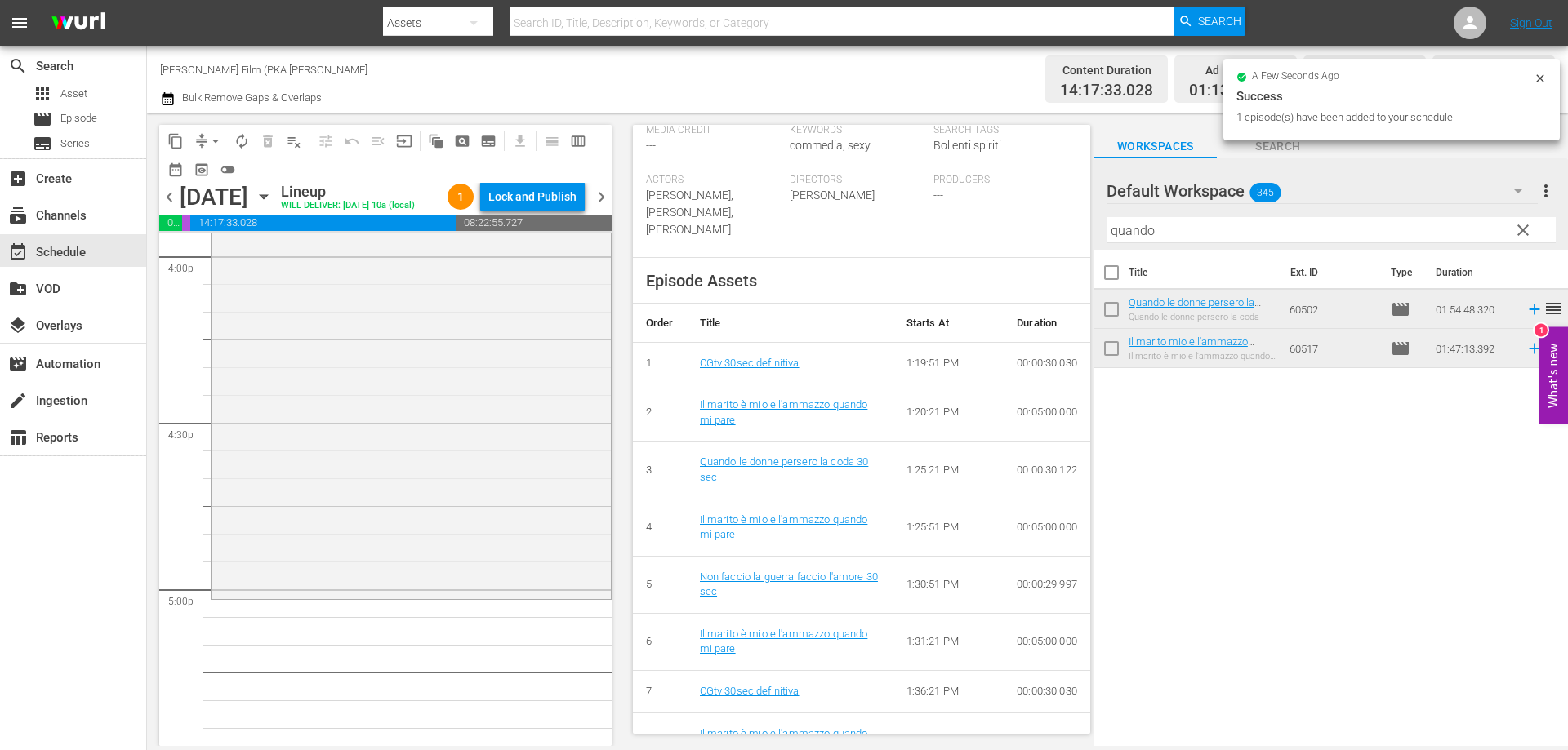
click at [469, 491] on div "Quando le donne persero la coda reorder" at bounding box center [411, 279] width 399 height 632
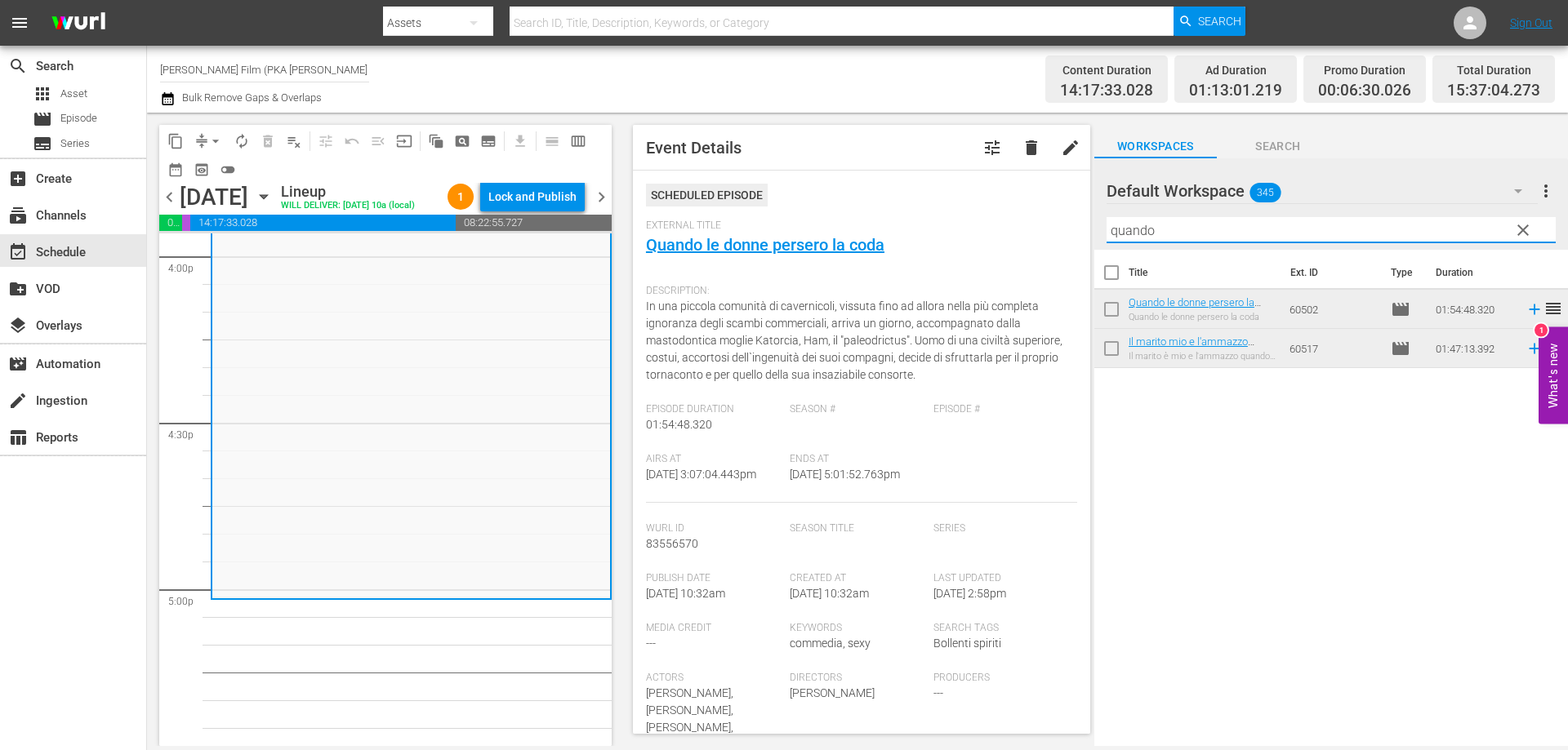
drag, startPoint x: 1155, startPoint y: 227, endPoint x: 892, endPoint y: 223, distance: 263.0
click at [927, 229] on div "content_copy compress arrow_drop_down autorenew_outlined delete_forever_outline…" at bounding box center [857, 429] width 1421 height 633
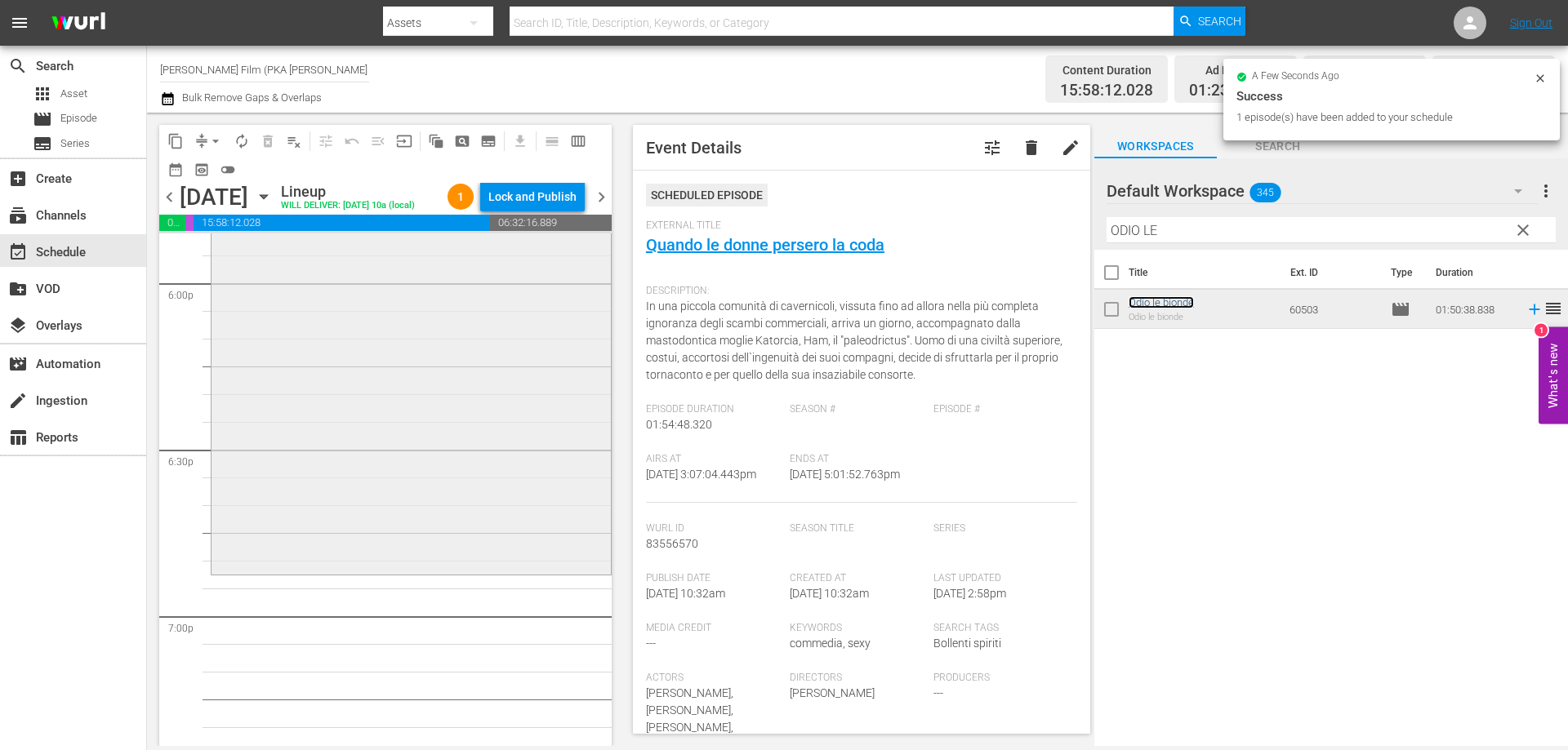
scroll to position [5957, 0]
click at [528, 557] on div "Odio le bionde reorder" at bounding box center [411, 252] width 399 height 608
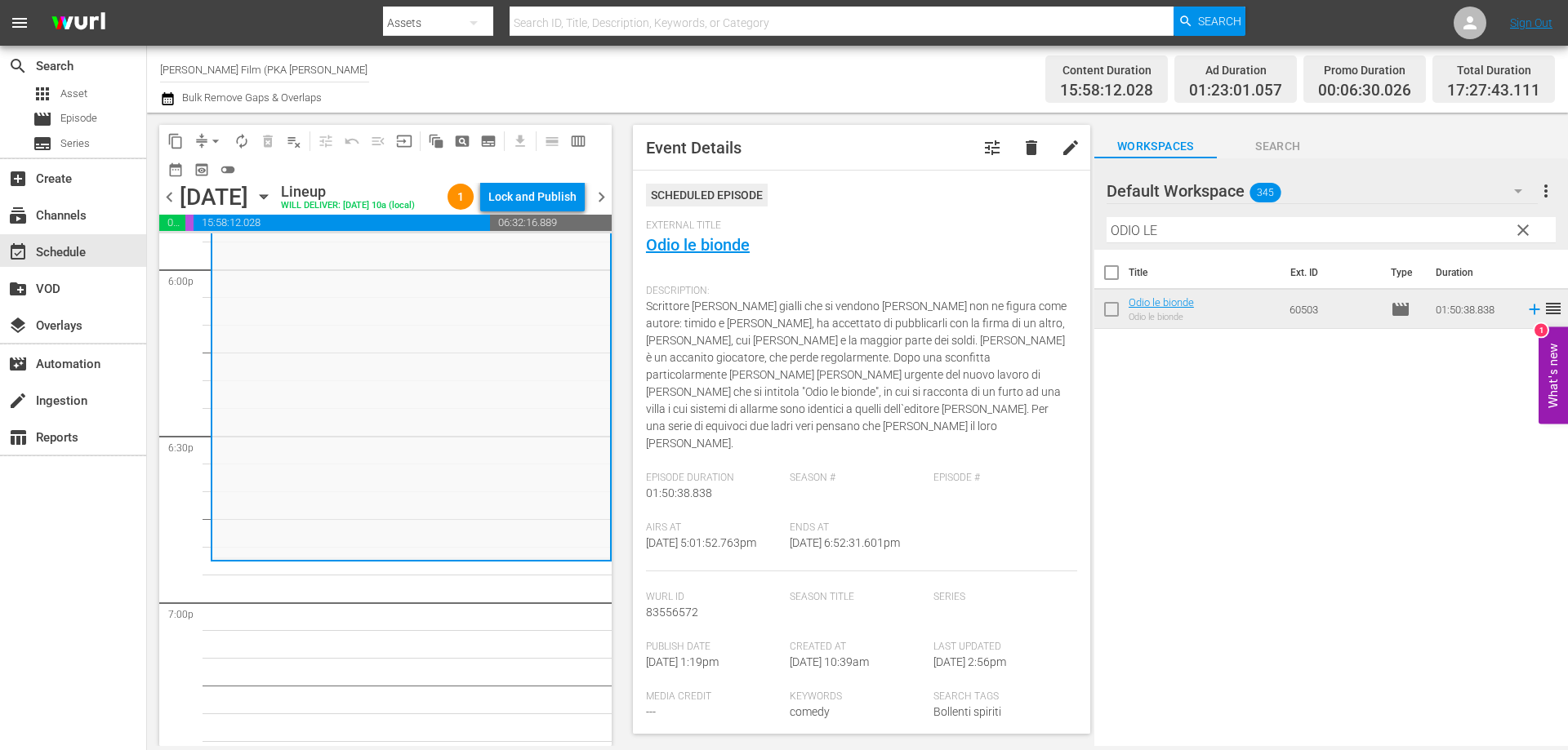
drag, startPoint x: 1117, startPoint y: 229, endPoint x: 1012, endPoint y: 218, distance: 105.6
click at [1013, 218] on div "content_copy compress arrow_drop_down autorenew_outlined delete_forever_outline…" at bounding box center [857, 429] width 1421 height 633
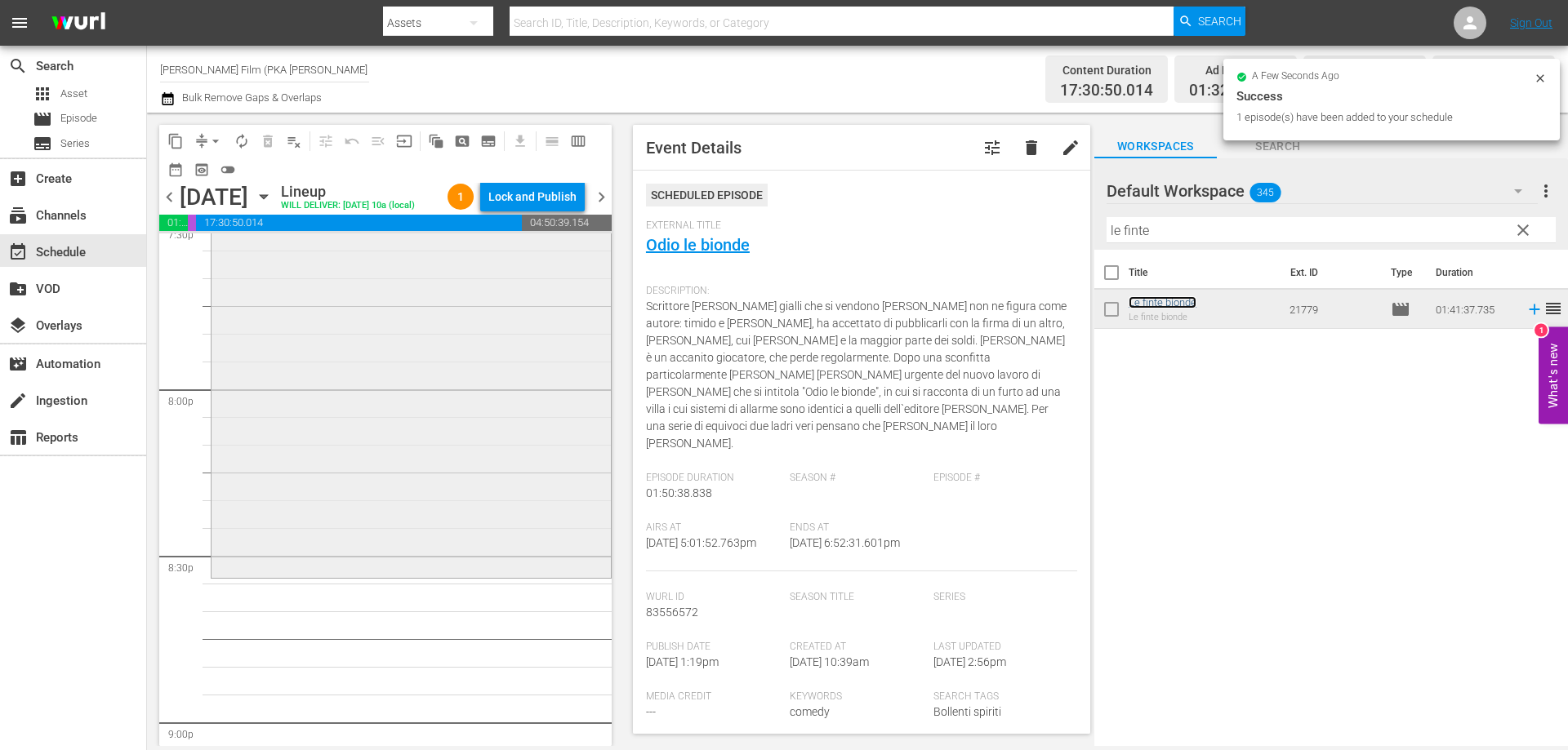
scroll to position [6528, 0]
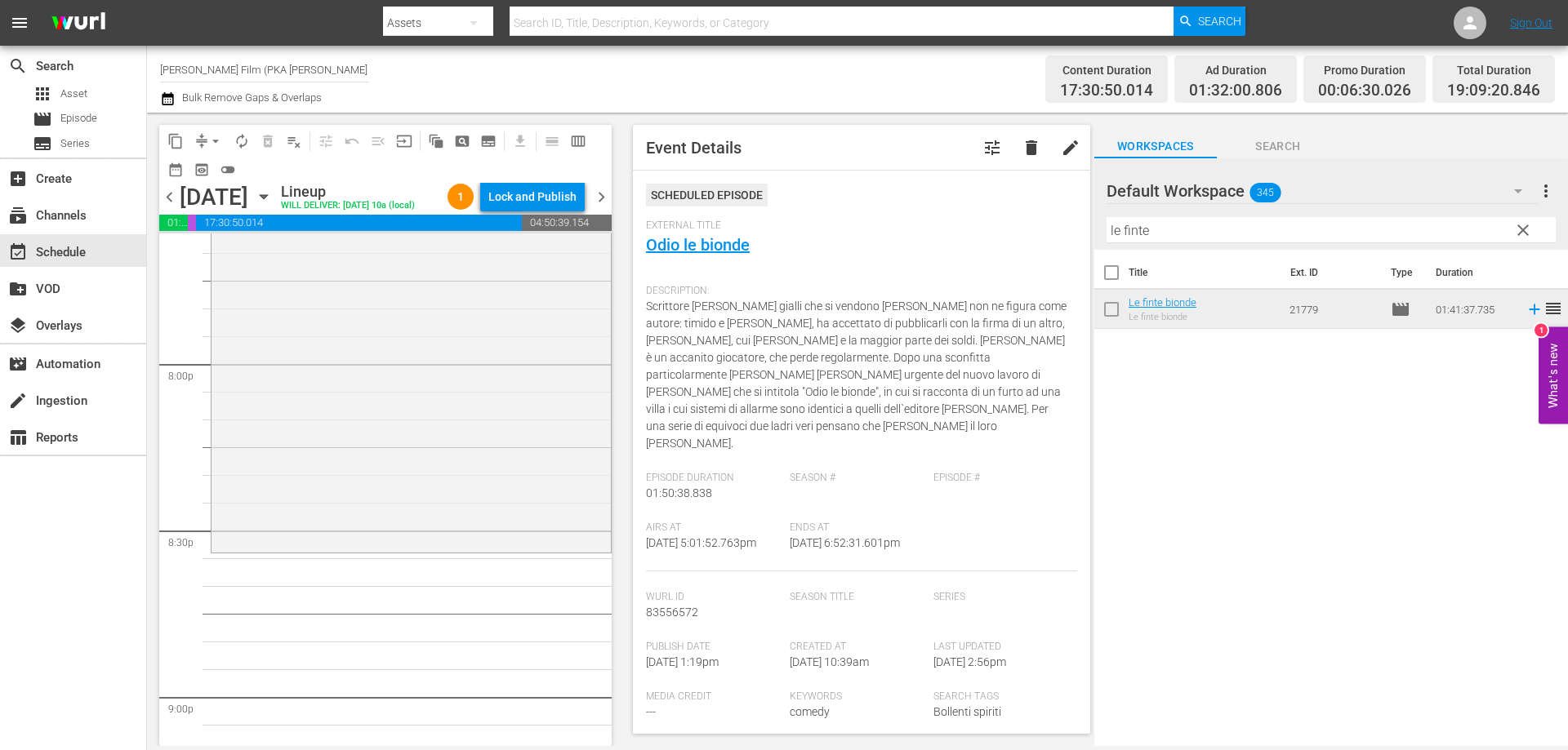
drag, startPoint x: 1191, startPoint y: 302, endPoint x: 543, endPoint y: 564, distance: 699.0
click at [543, 550] on div "Le finte bionde reorder" at bounding box center [411, 270] width 399 height 559
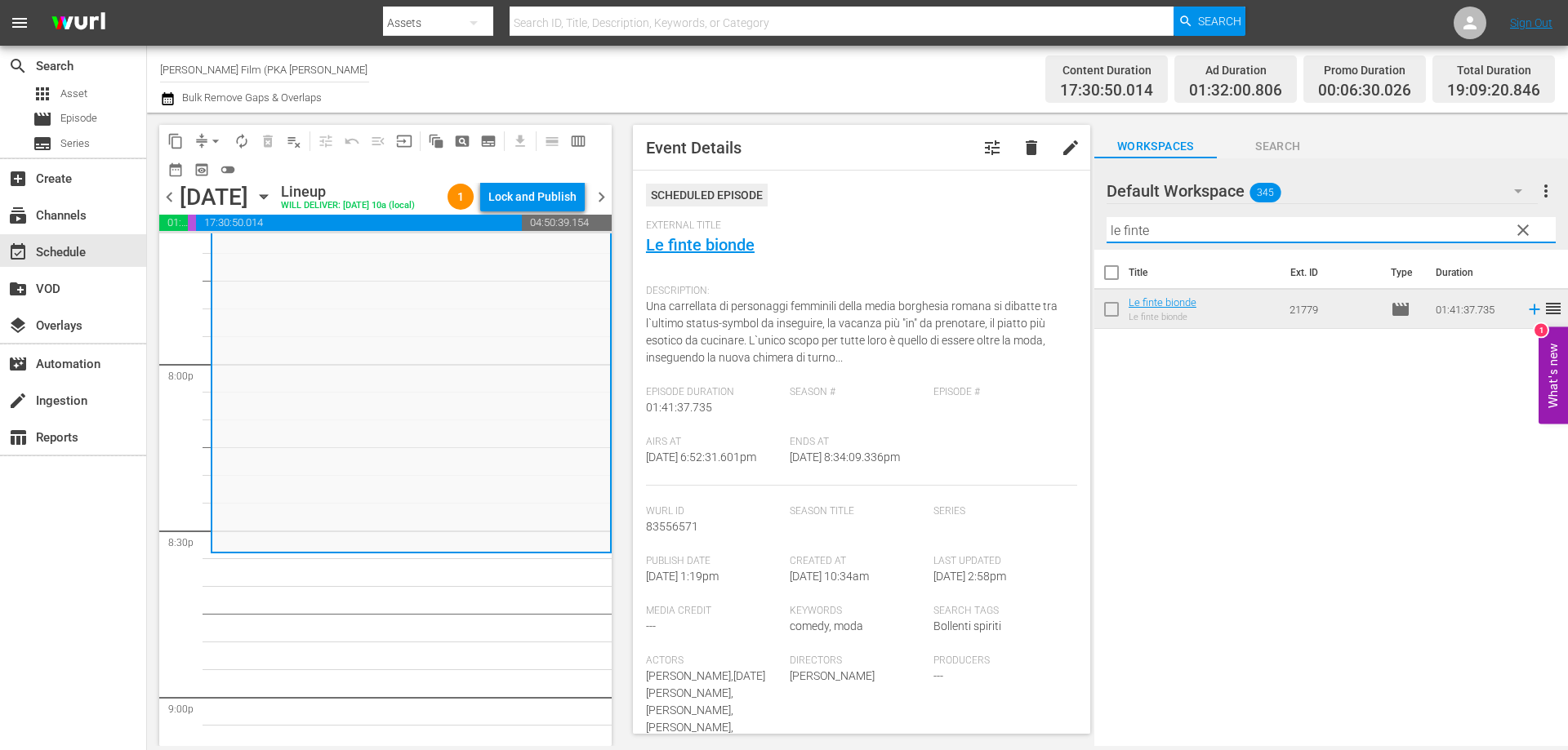
drag, startPoint x: 1162, startPoint y: 224, endPoint x: 1031, endPoint y: 216, distance: 131.2
click at [1035, 216] on div "content_copy compress arrow_drop_down autorenew_outlined delete_forever_outline…" at bounding box center [857, 429] width 1421 height 633
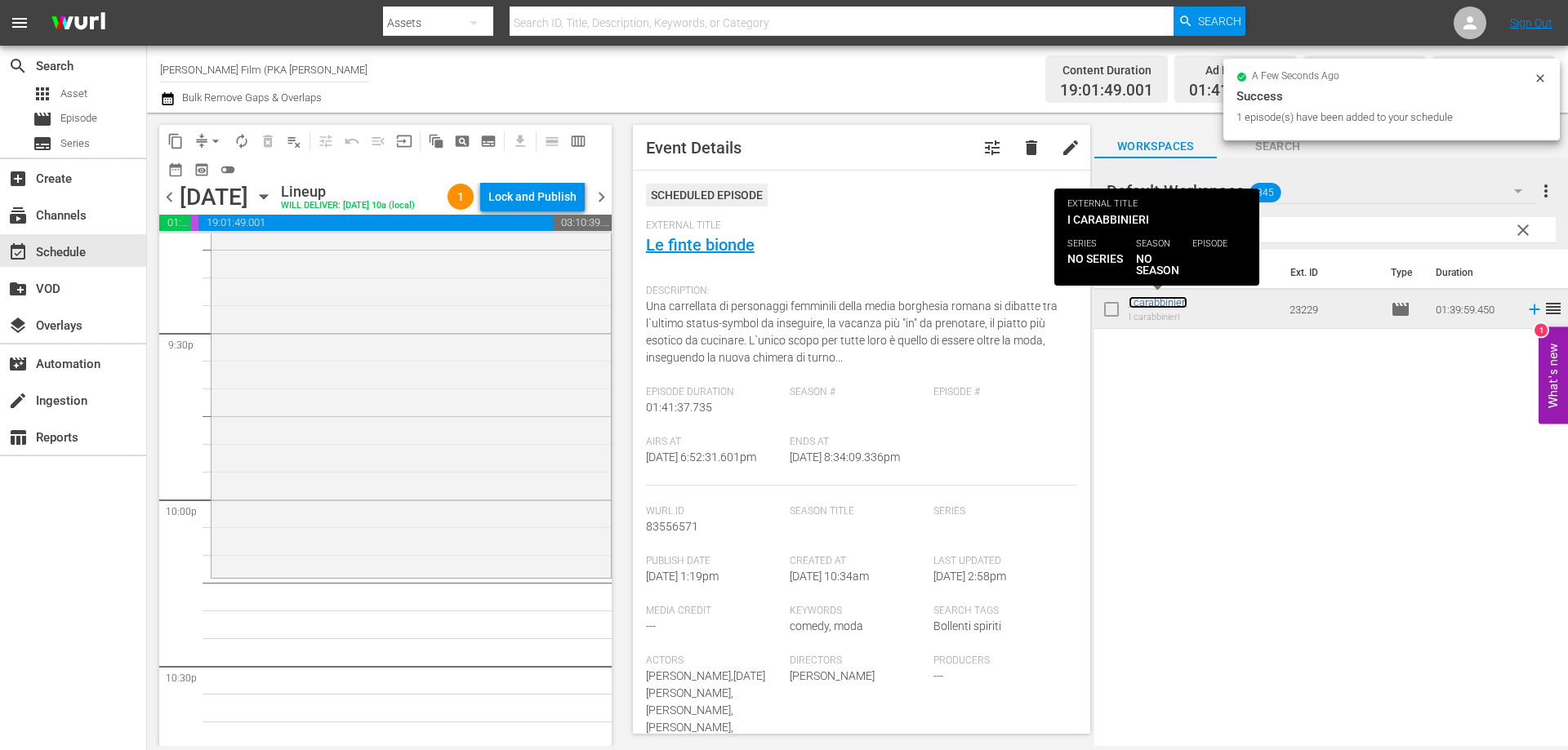
scroll to position [7099, 0]
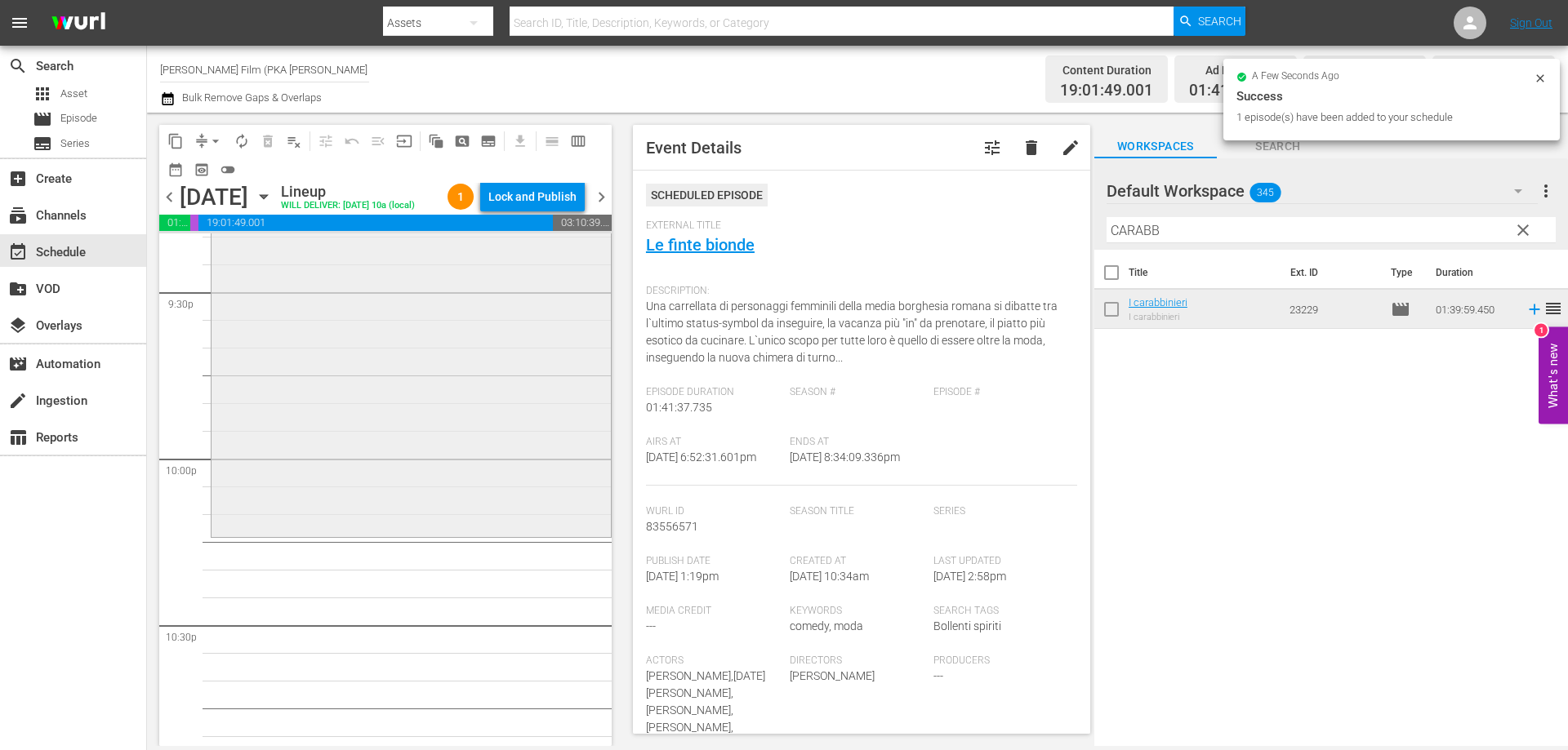
click at [474, 522] on div "I carabbinieri reorder" at bounding box center [411, 257] width 399 height 550
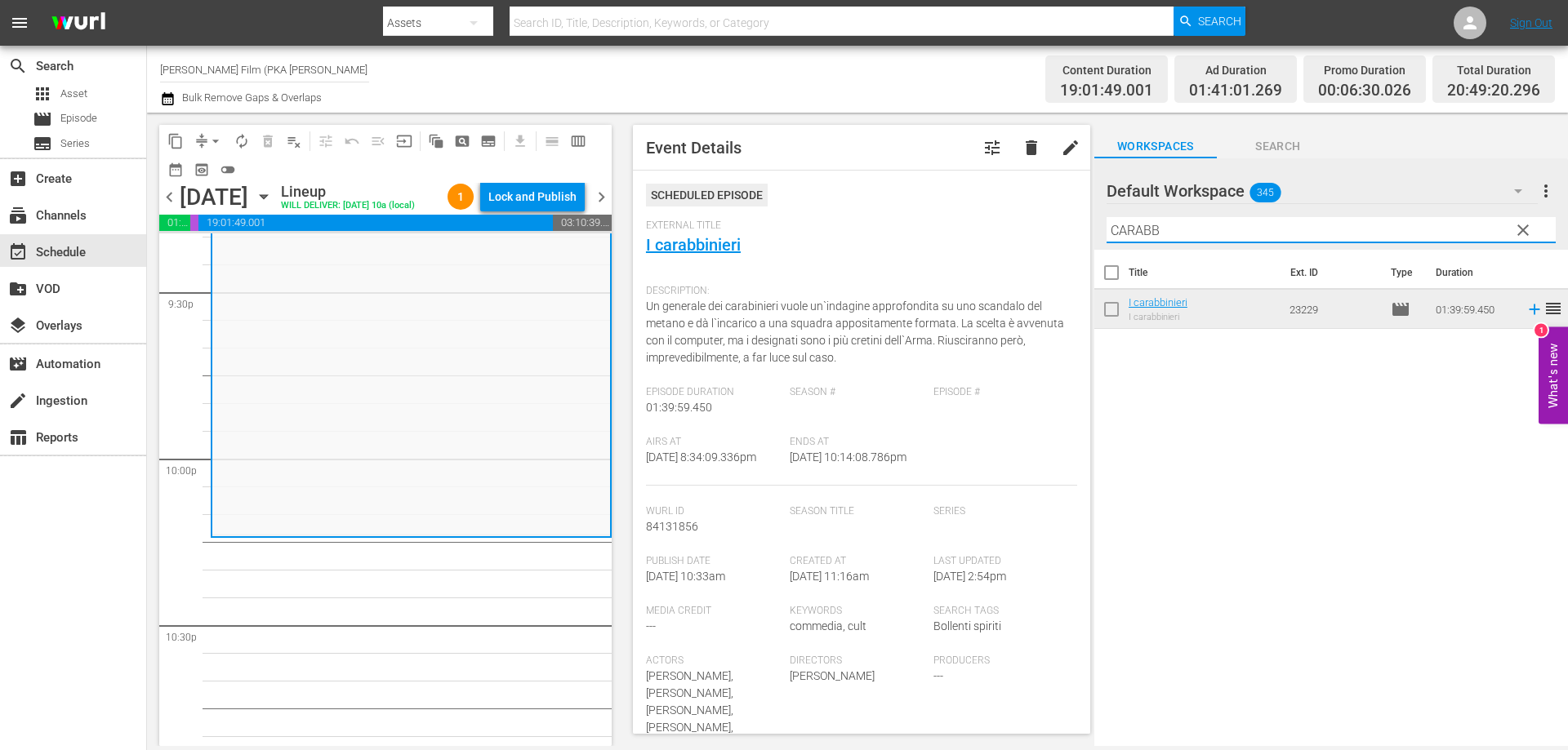
drag, startPoint x: 1161, startPoint y: 225, endPoint x: 957, endPoint y: 218, distance: 204.1
click at [961, 218] on div "content_copy compress arrow_drop_down autorenew_outlined delete_forever_outline…" at bounding box center [857, 429] width 1421 height 633
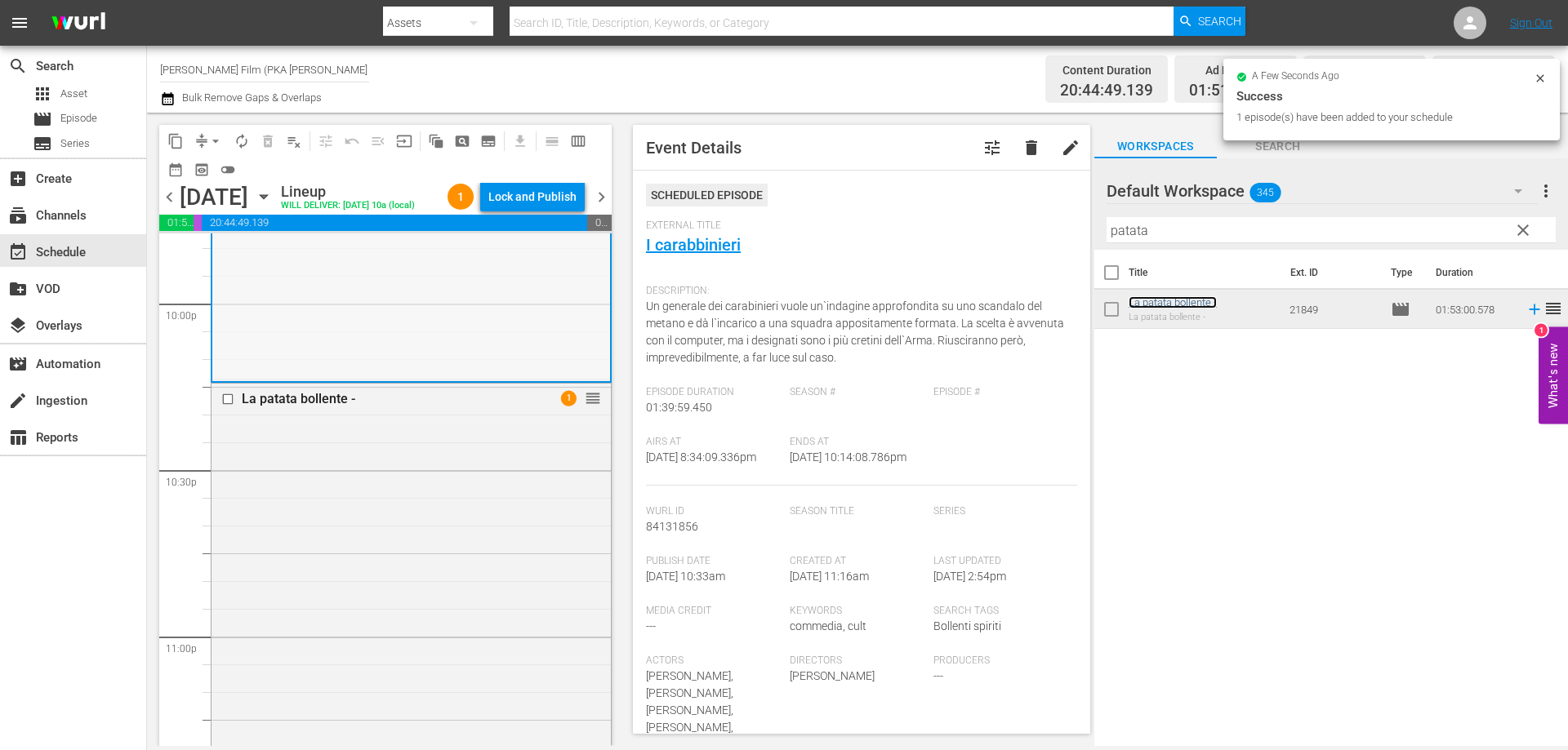
scroll to position [7546, 0]
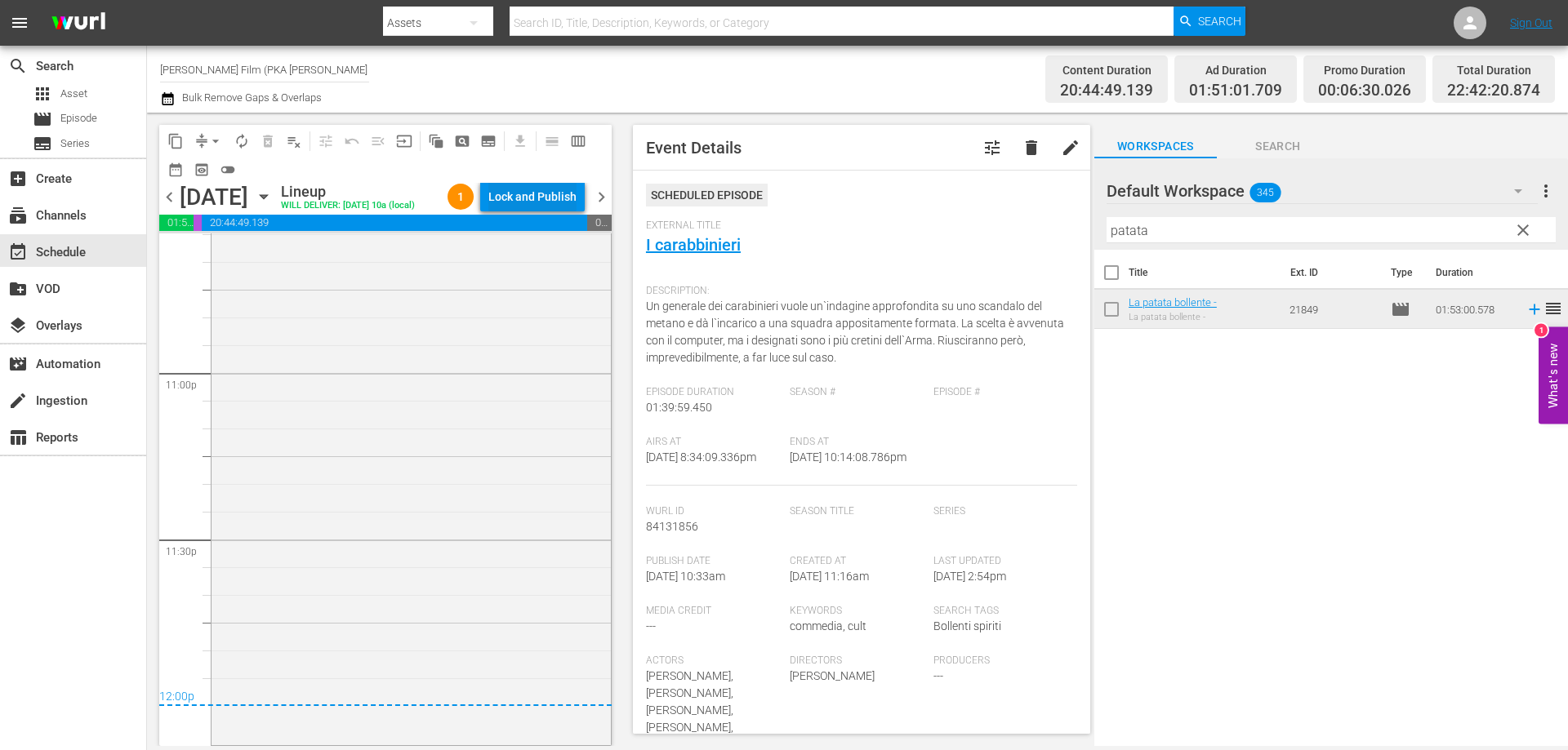
click at [569, 200] on div "Lock and Publish" at bounding box center [532, 197] width 88 height 29
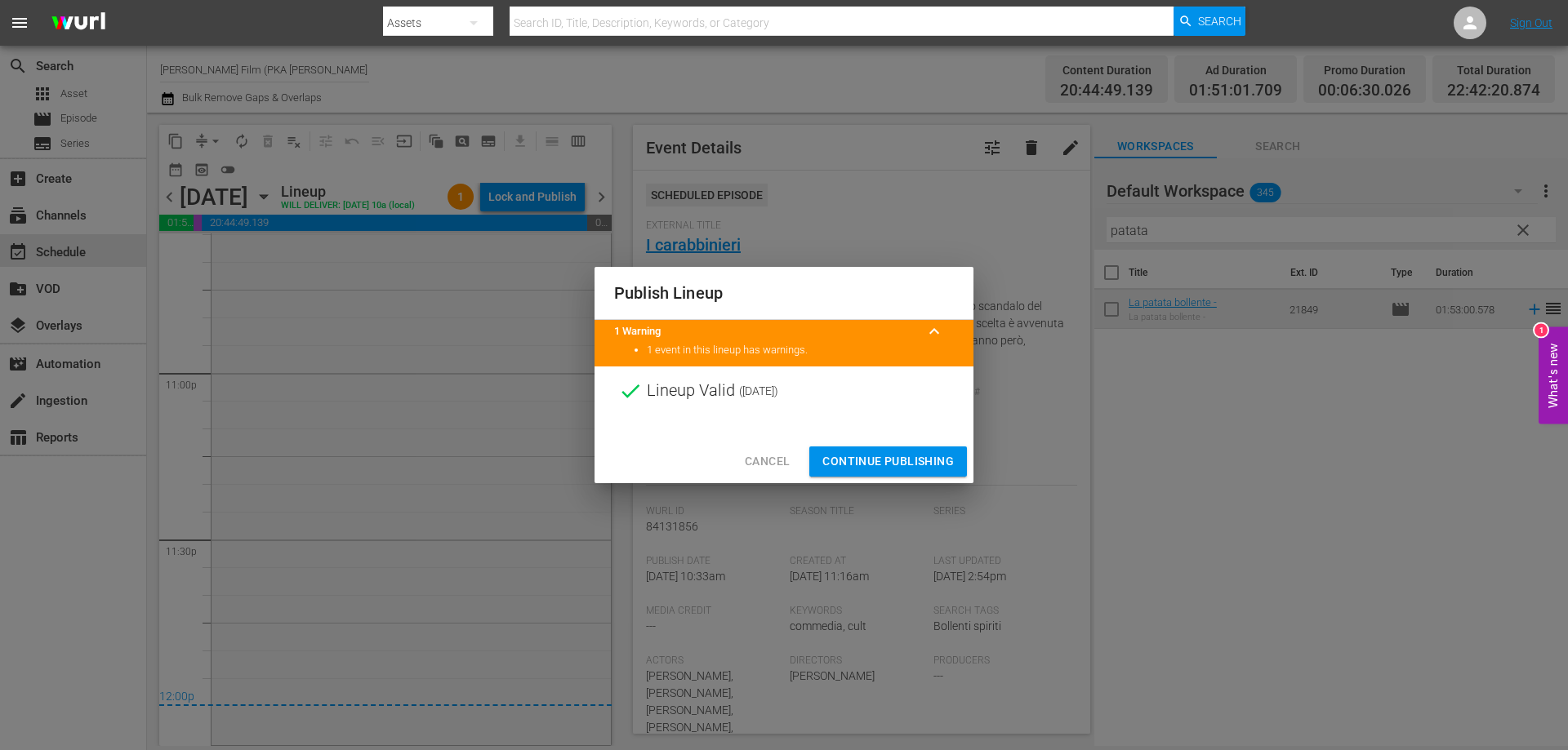
click at [909, 469] on span "Continue Publishing" at bounding box center [887, 461] width 132 height 20
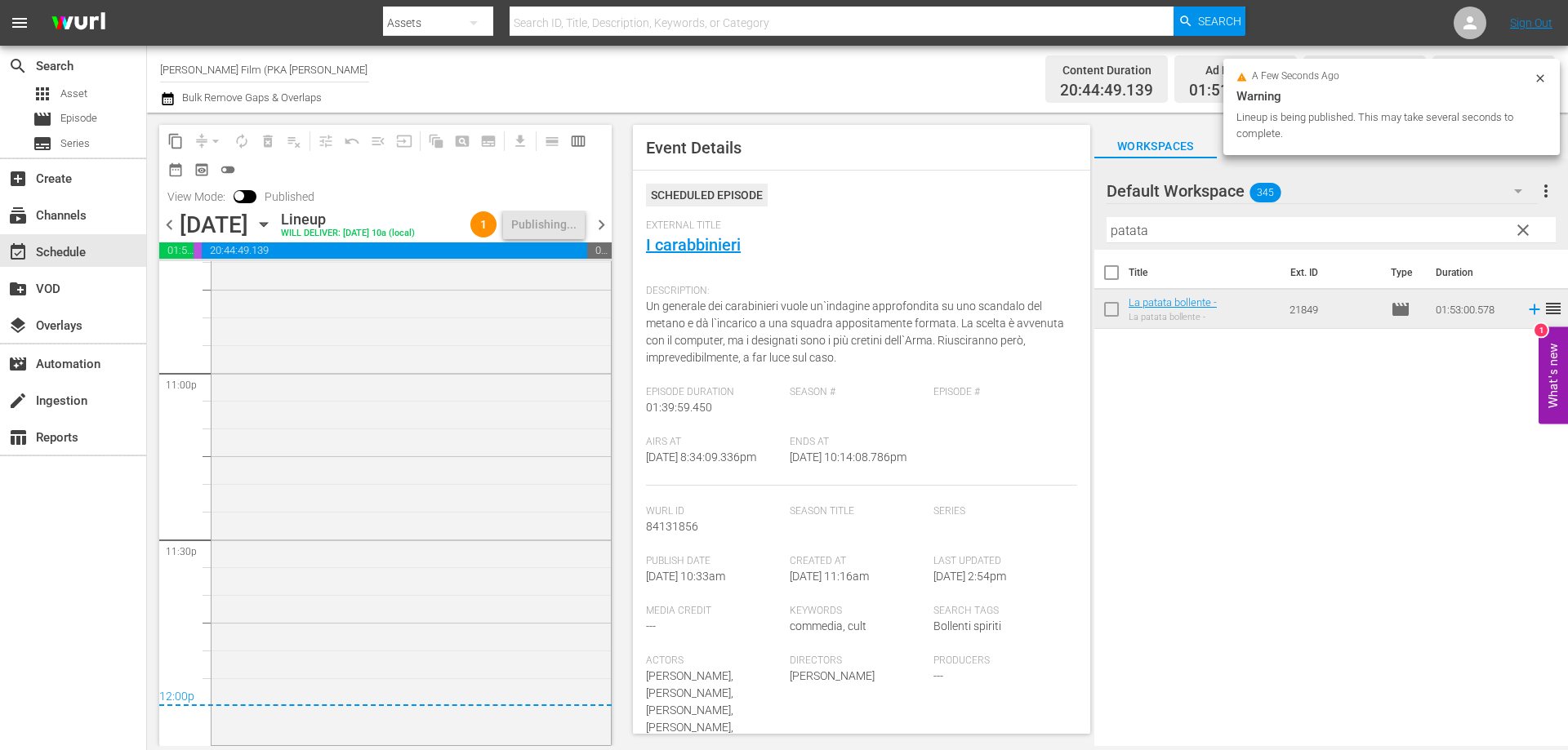
click at [273, 233] on icon "button" at bounding box center [264, 224] width 18 height 18
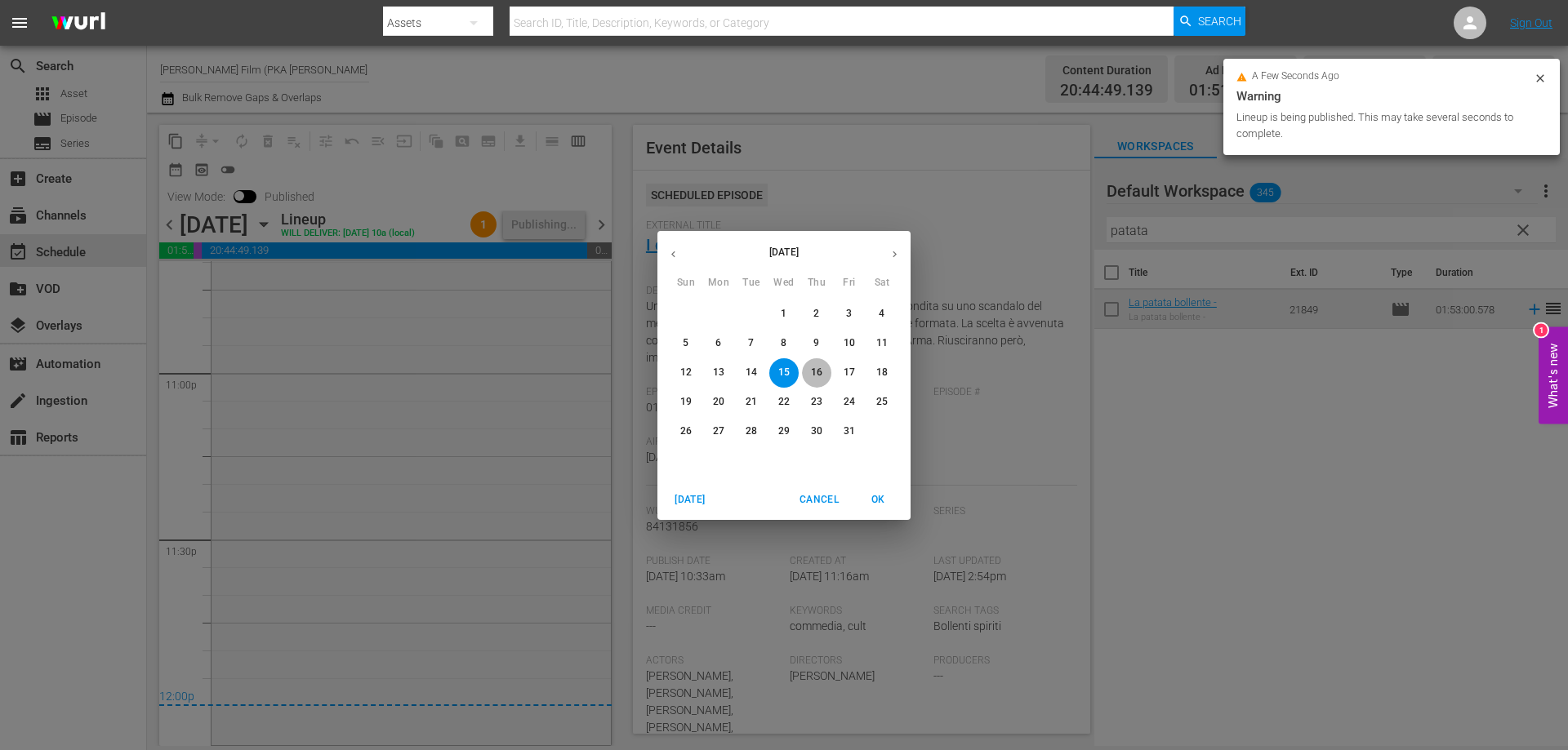
drag, startPoint x: 810, startPoint y: 373, endPoint x: 20, endPoint y: 369, distance: 790.0
click at [810, 372] on span "16" at bounding box center [817, 372] width 29 height 14
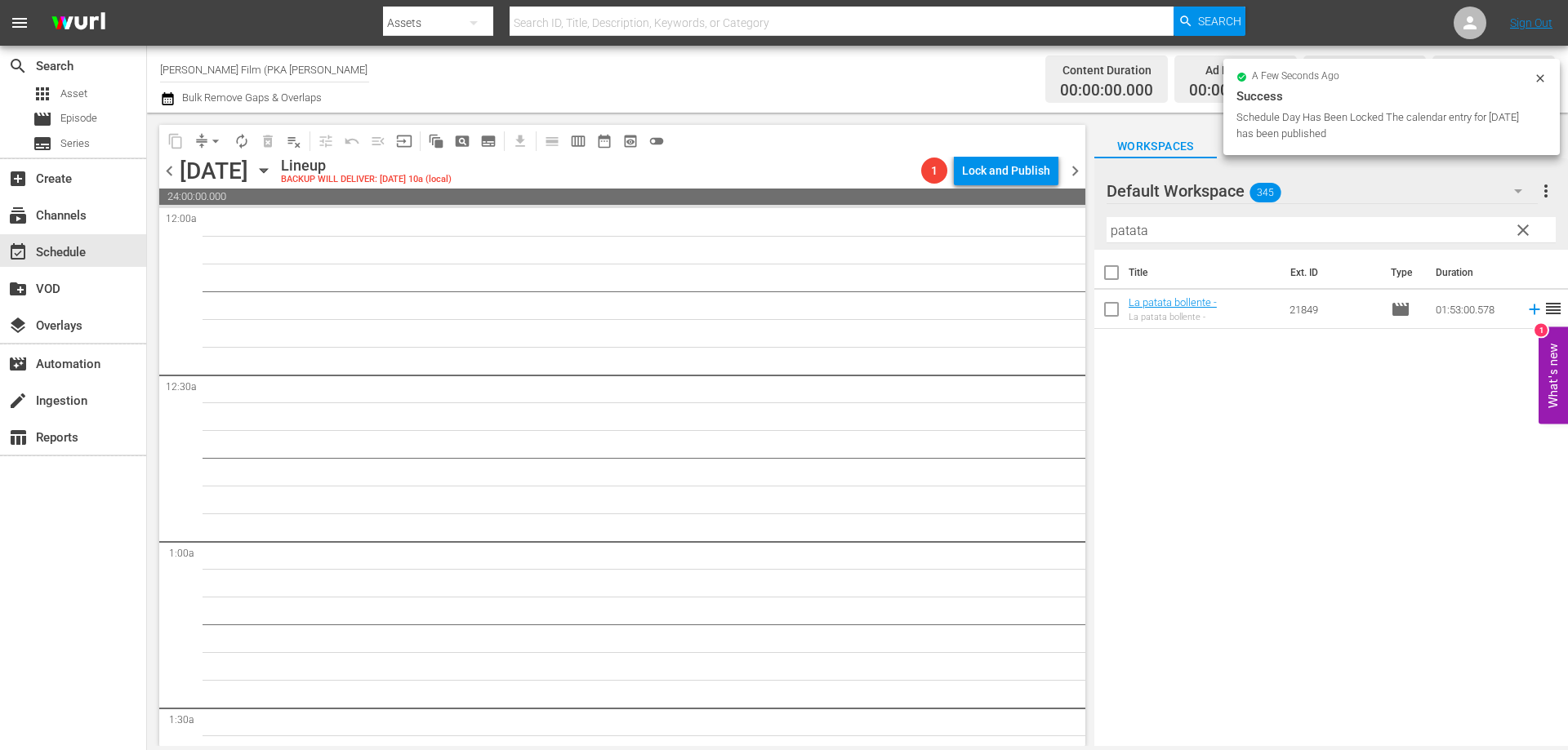
click at [273, 173] on icon "button" at bounding box center [264, 171] width 18 height 18
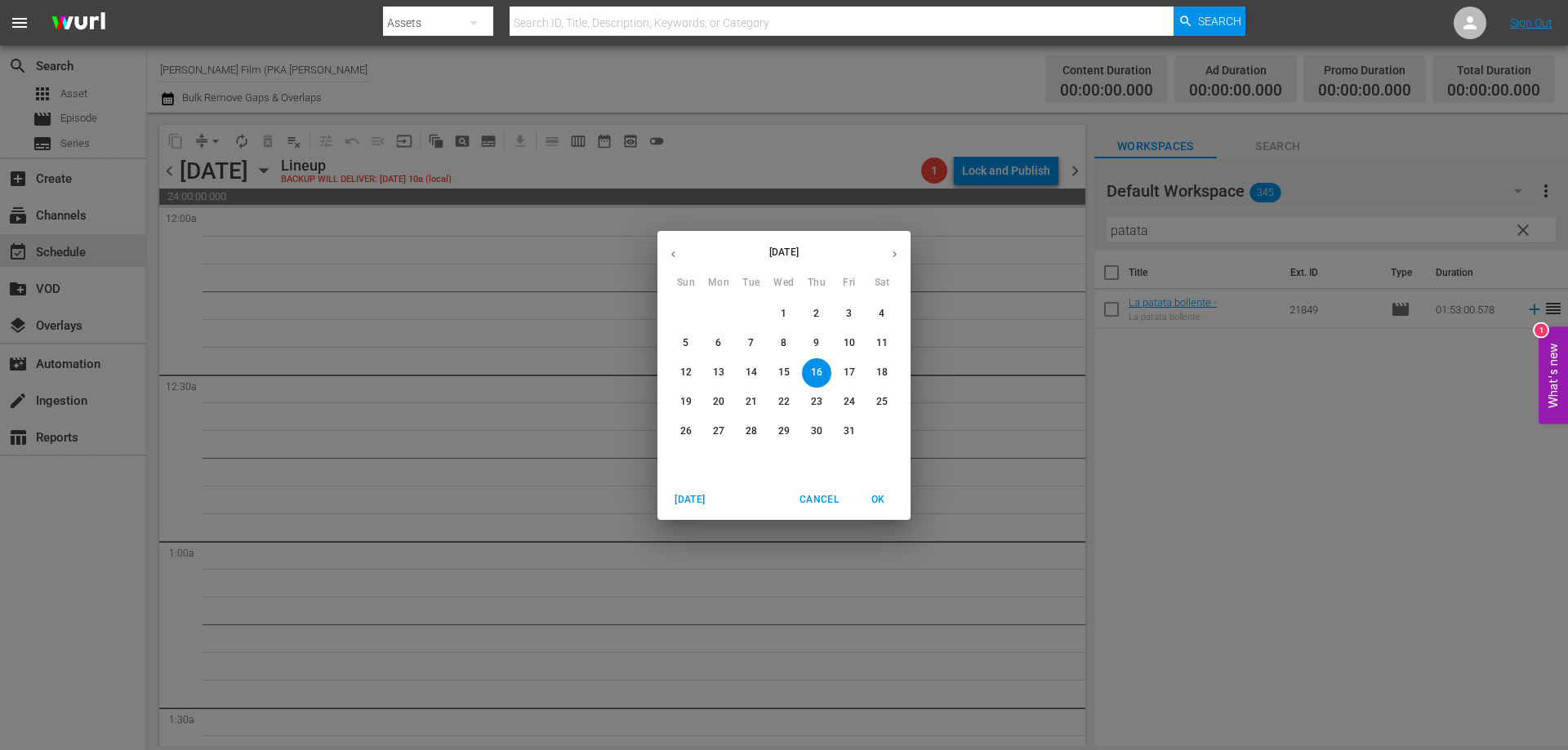
click at [784, 363] on button "15" at bounding box center [784, 373] width 29 height 29
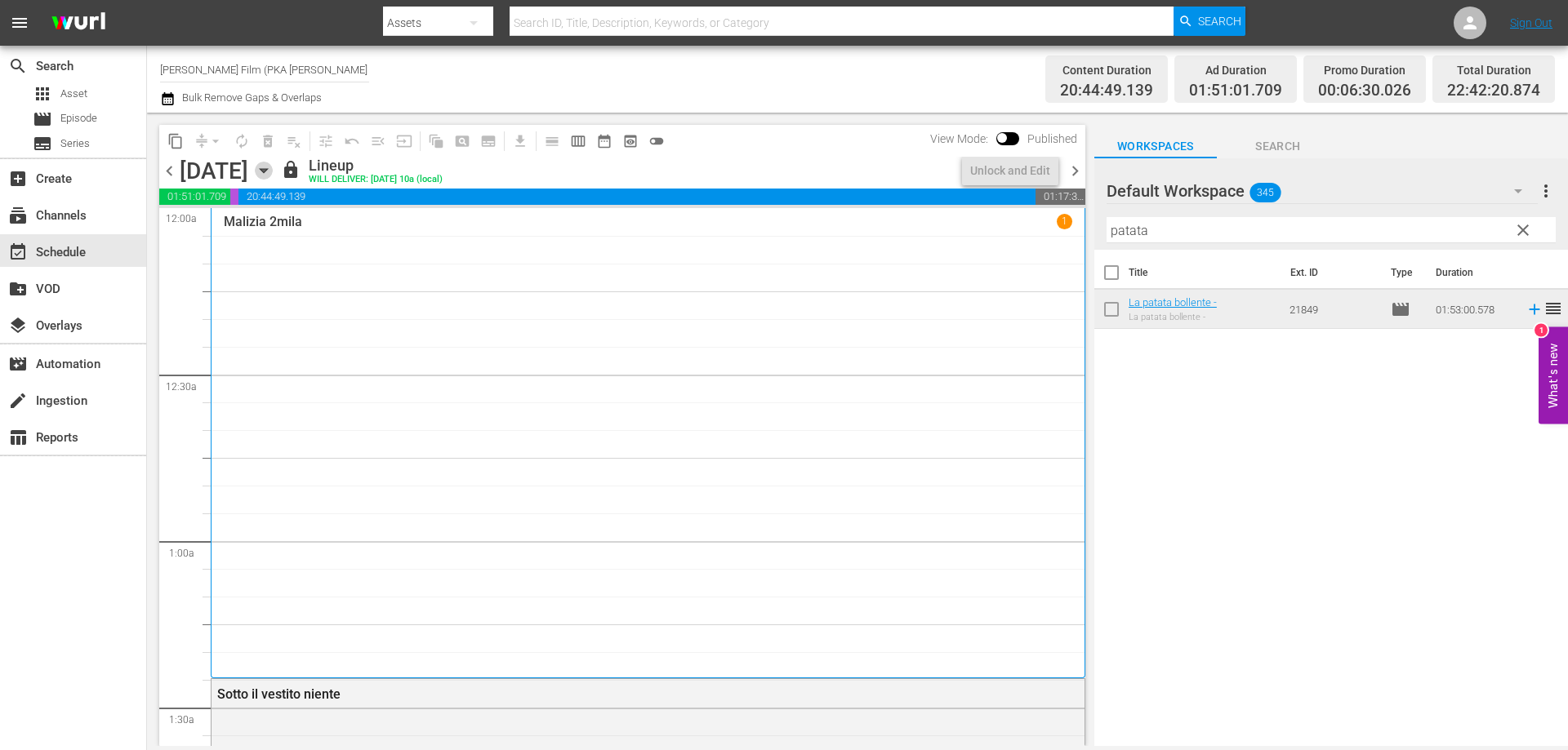
click at [273, 170] on icon "button" at bounding box center [264, 171] width 18 height 18
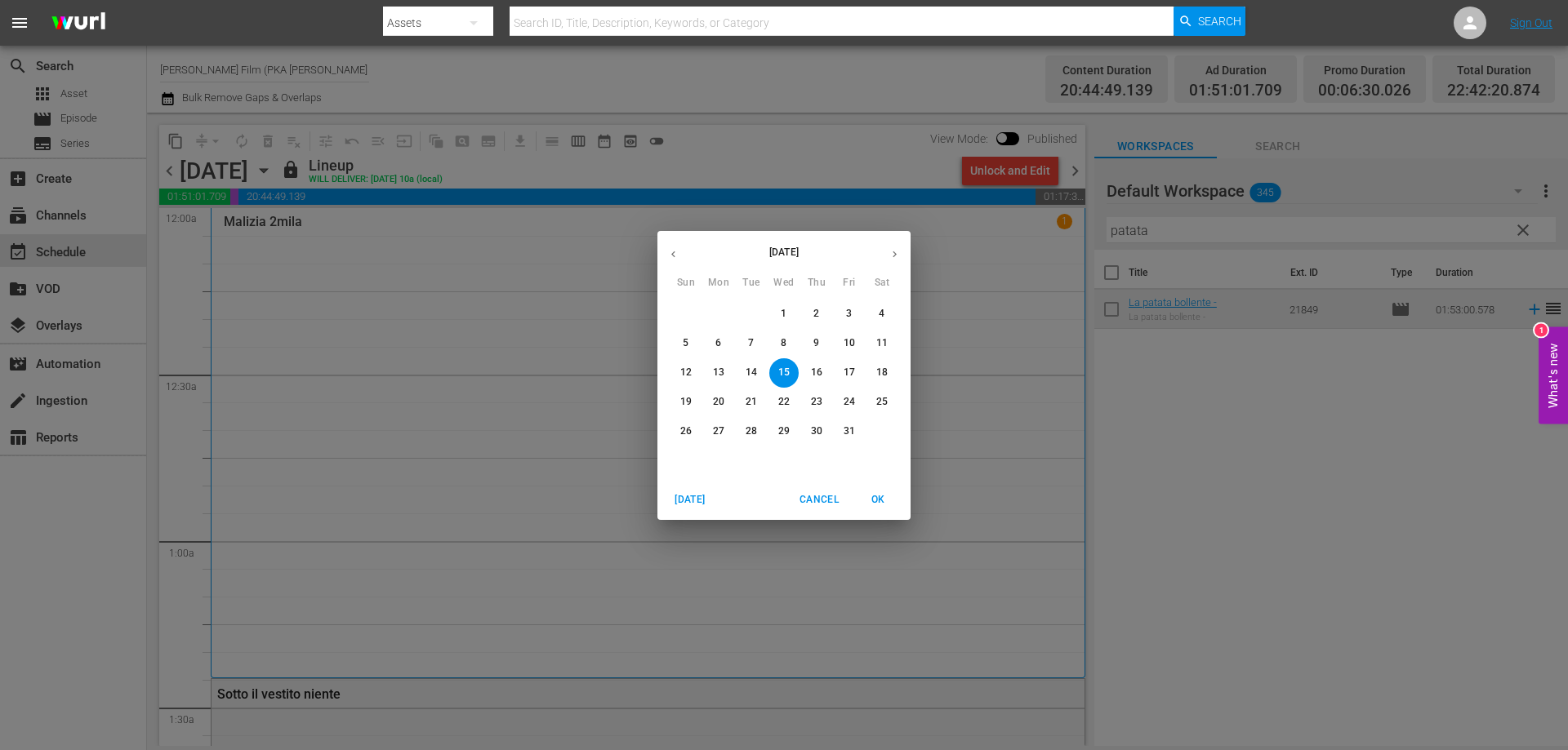
click at [816, 362] on button "16" at bounding box center [817, 373] width 29 height 29
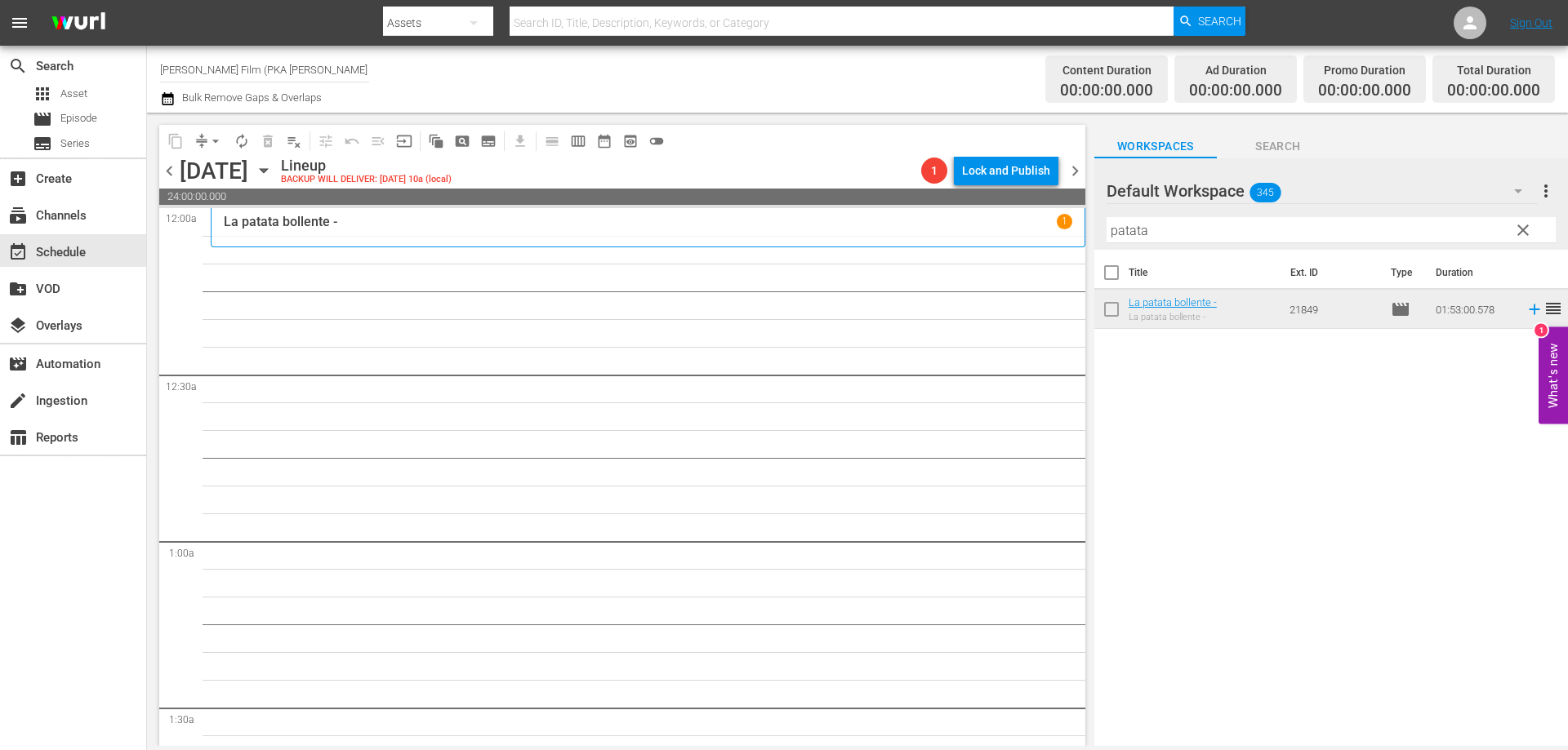
click at [858, 237] on div "La patata bollente - 1" at bounding box center [647, 228] width 848 height 28
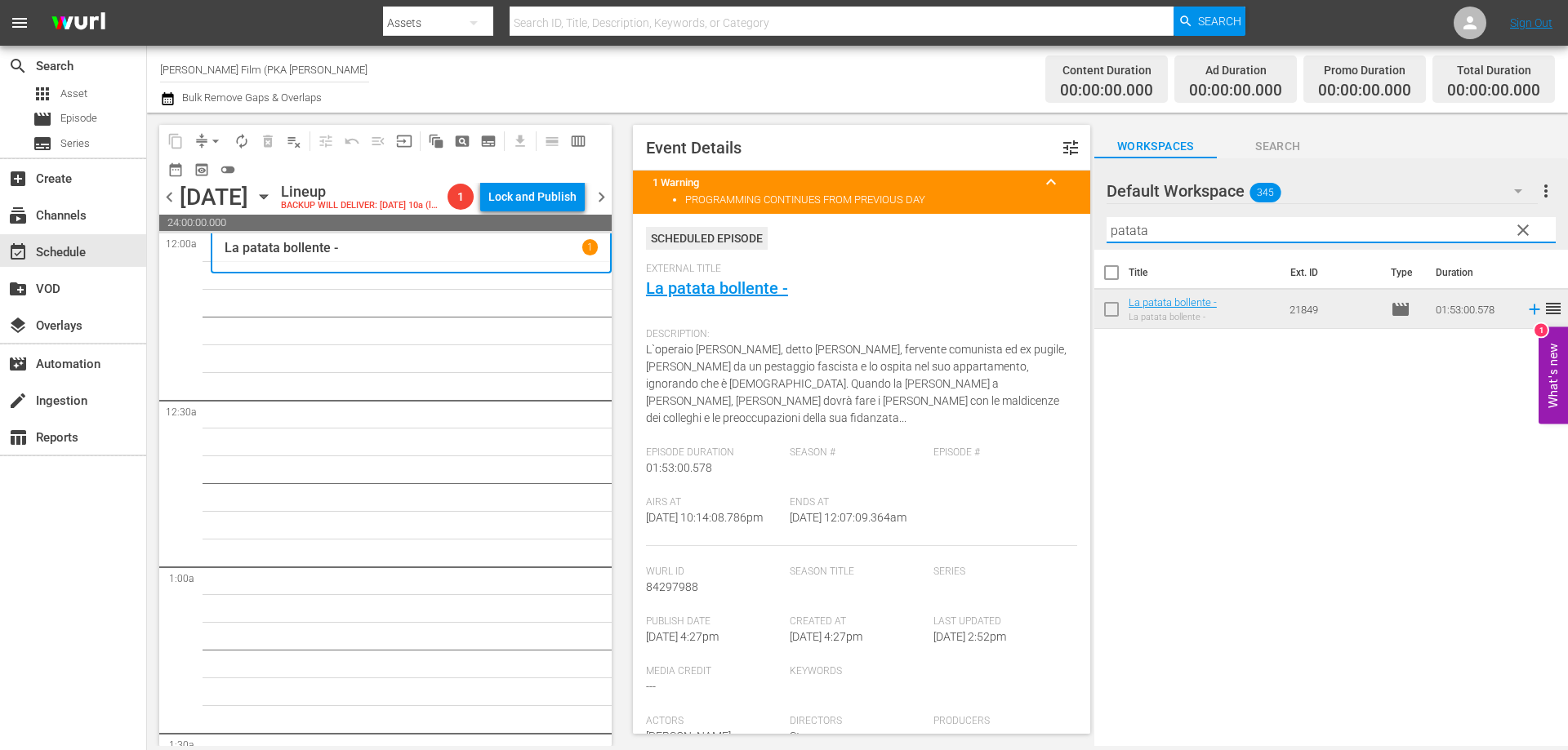
drag, startPoint x: 1162, startPoint y: 226, endPoint x: 1011, endPoint y: 223, distance: 151.0
click at [1011, 223] on div "content_copy compress arrow_drop_down autorenew_outlined delete_forever_outline…" at bounding box center [857, 429] width 1421 height 633
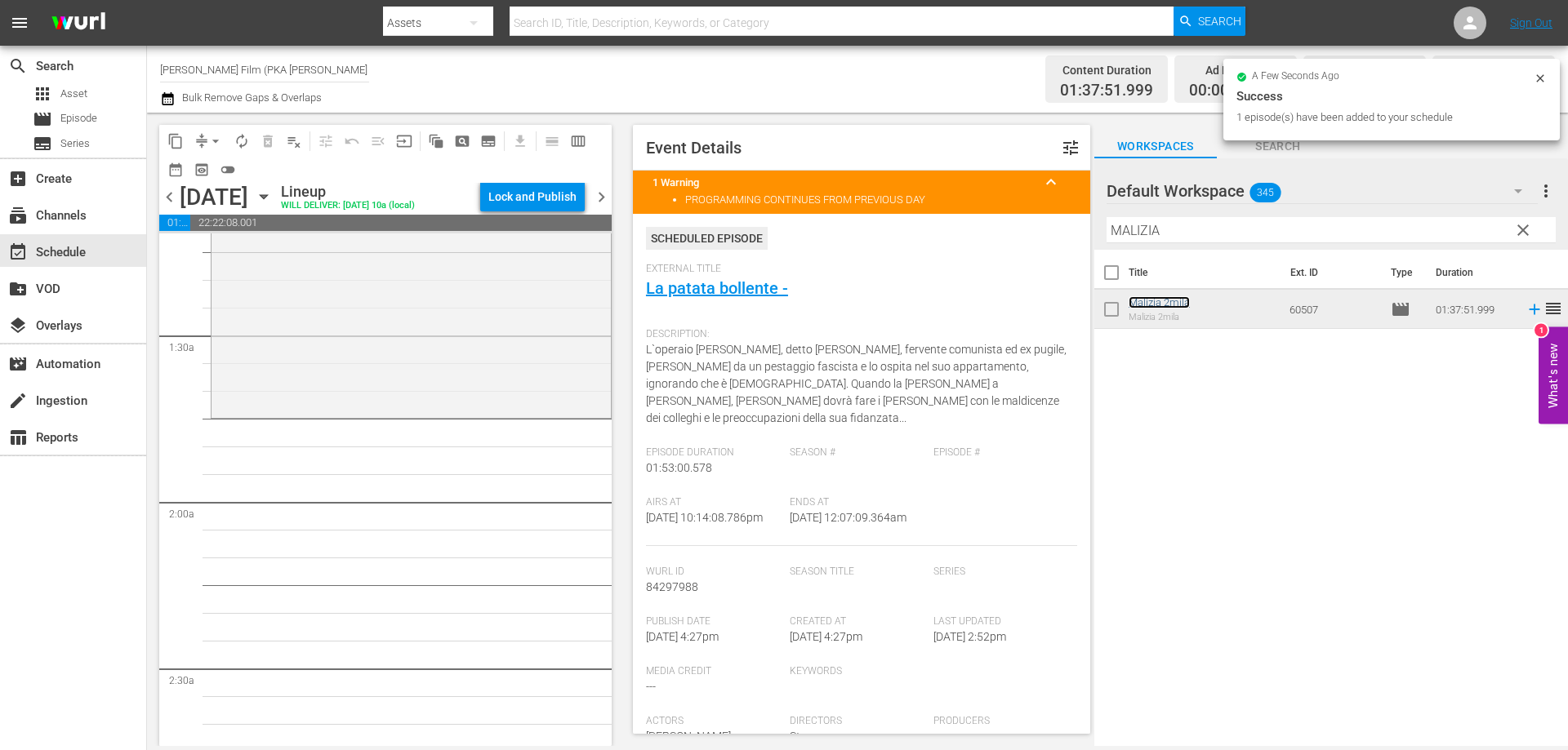
scroll to position [408, 0]
click at [418, 399] on div "Malizia 2mila reorder" at bounding box center [411, 134] width 399 height 538
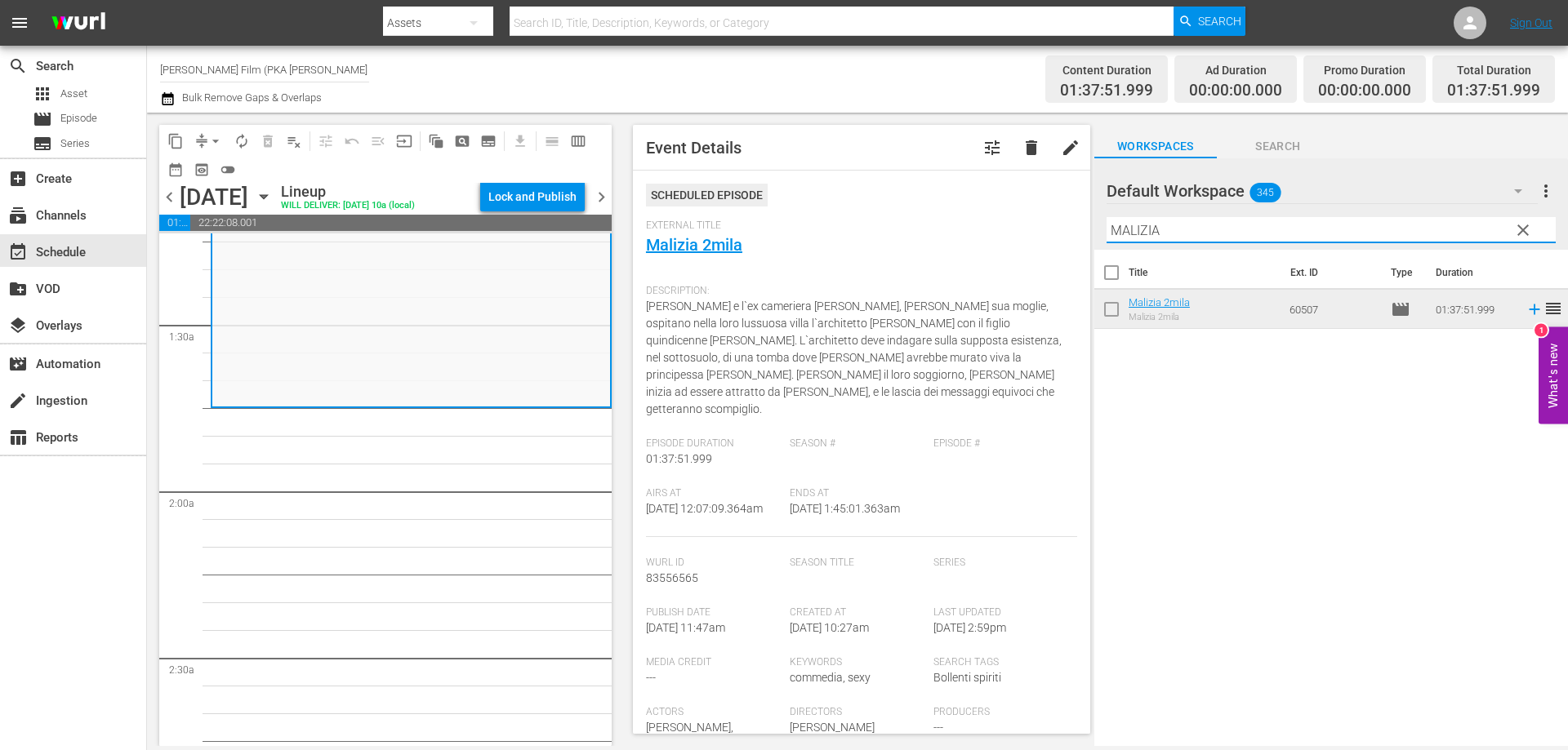
drag, startPoint x: 1173, startPoint y: 232, endPoint x: 952, endPoint y: 197, distance: 223.8
click at [952, 197] on div "content_copy compress arrow_drop_down autorenew_outlined delete_forever_outline…" at bounding box center [857, 429] width 1421 height 633
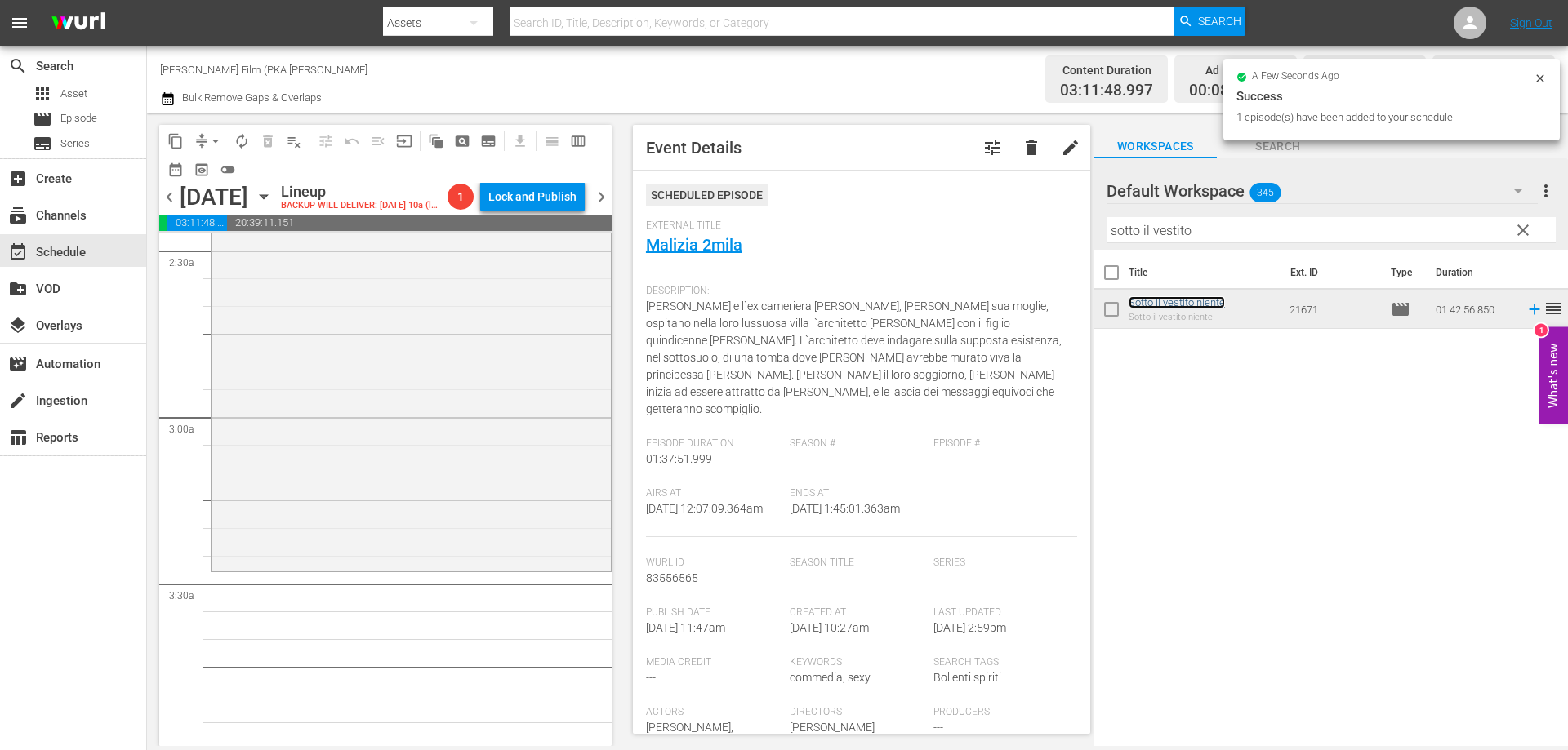
scroll to position [816, 0]
click at [484, 470] on div "Sotto il vestito niente reorder" at bounding box center [411, 284] width 399 height 566
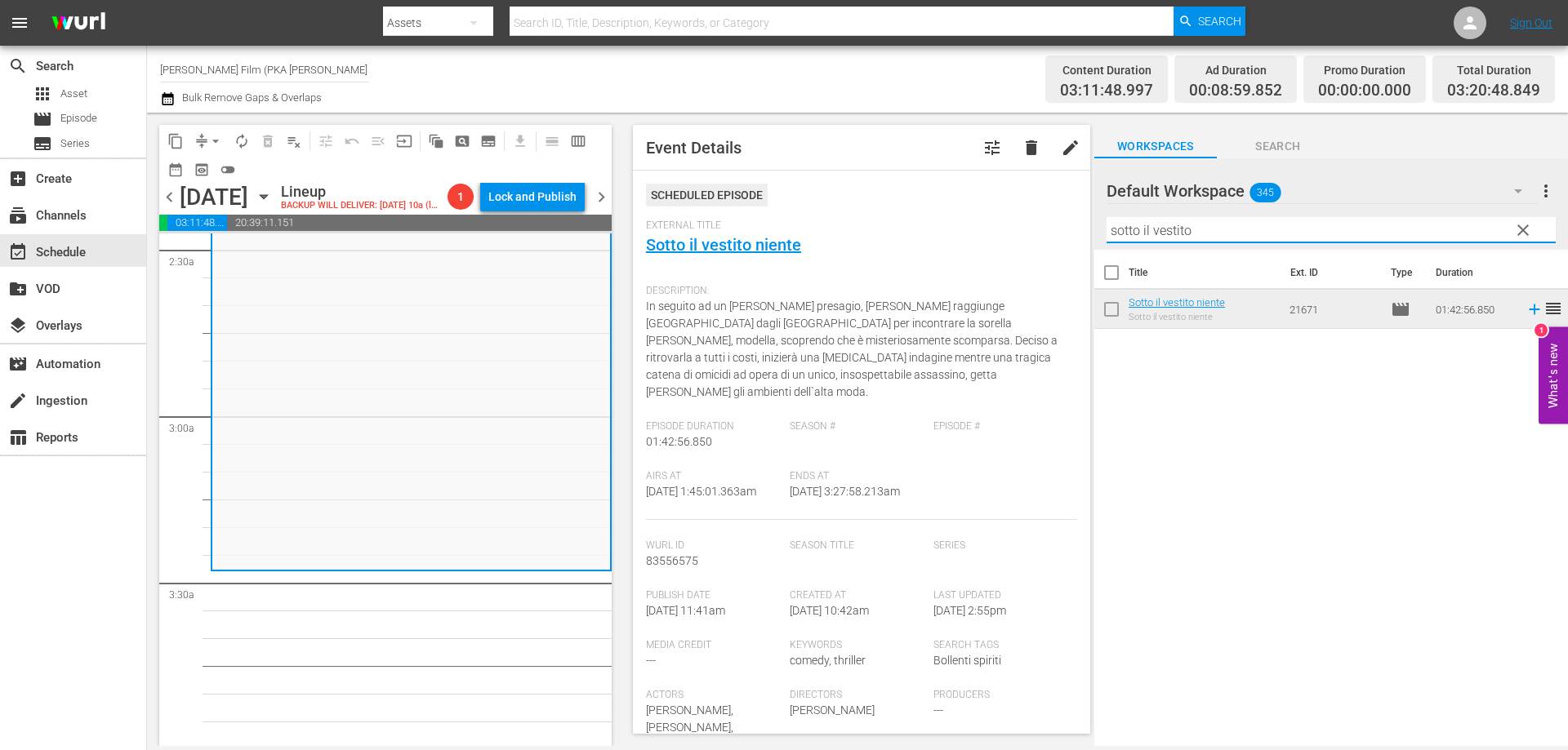
drag, startPoint x: 1264, startPoint y: 230, endPoint x: 795, endPoint y: 208, distance: 469.5
click at [807, 210] on div "content_copy compress arrow_drop_down autorenew_outlined delete_forever_outline…" at bounding box center [857, 429] width 1421 height 633
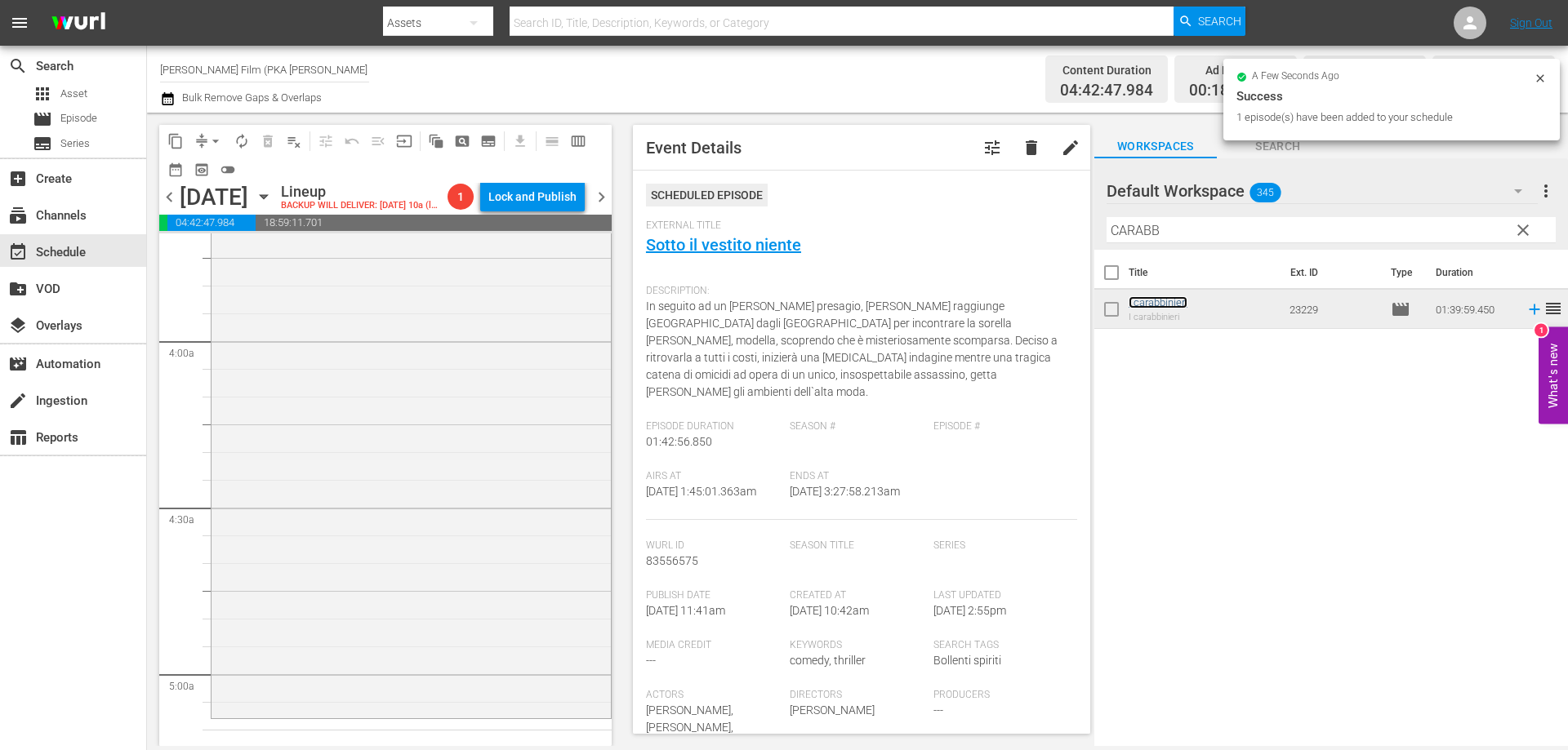
scroll to position [1387, 0]
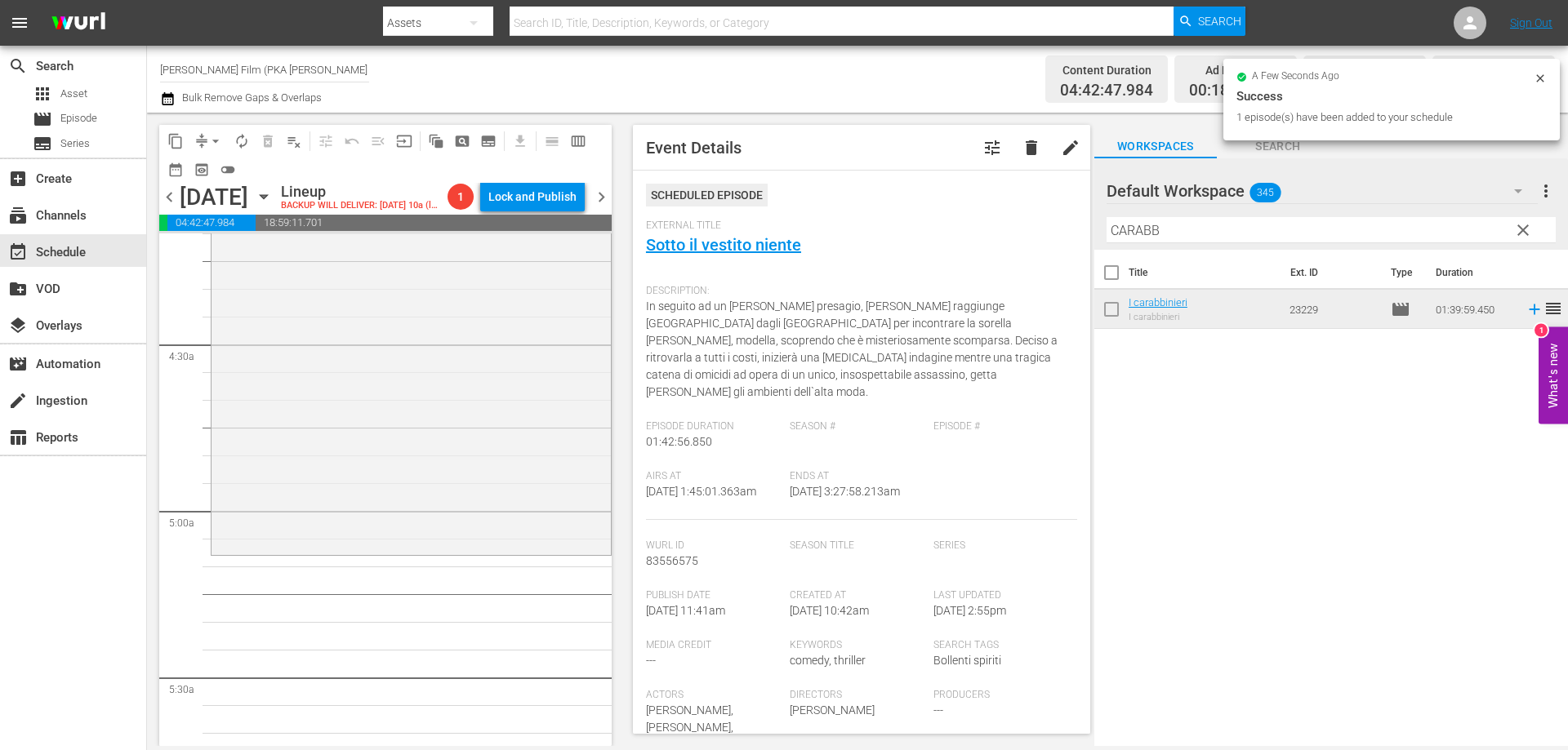
click at [449, 480] on div "I carabbinieri reorder" at bounding box center [411, 276] width 399 height 550
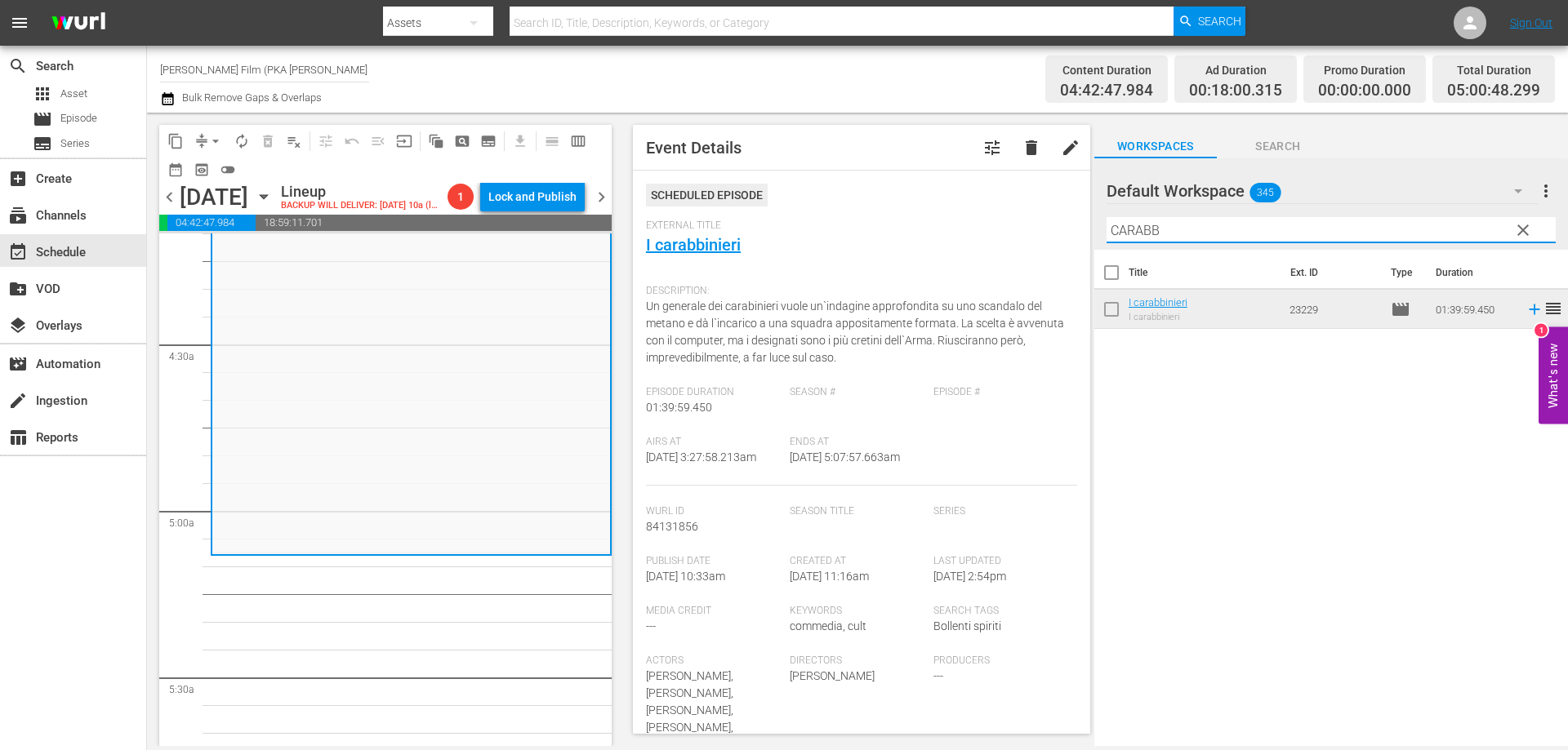
drag, startPoint x: 1168, startPoint y: 229, endPoint x: 1028, endPoint y: 210, distance: 141.3
click at [1028, 210] on div "content_copy compress arrow_drop_down autorenew_outlined delete_forever_outline…" at bounding box center [857, 429] width 1421 height 633
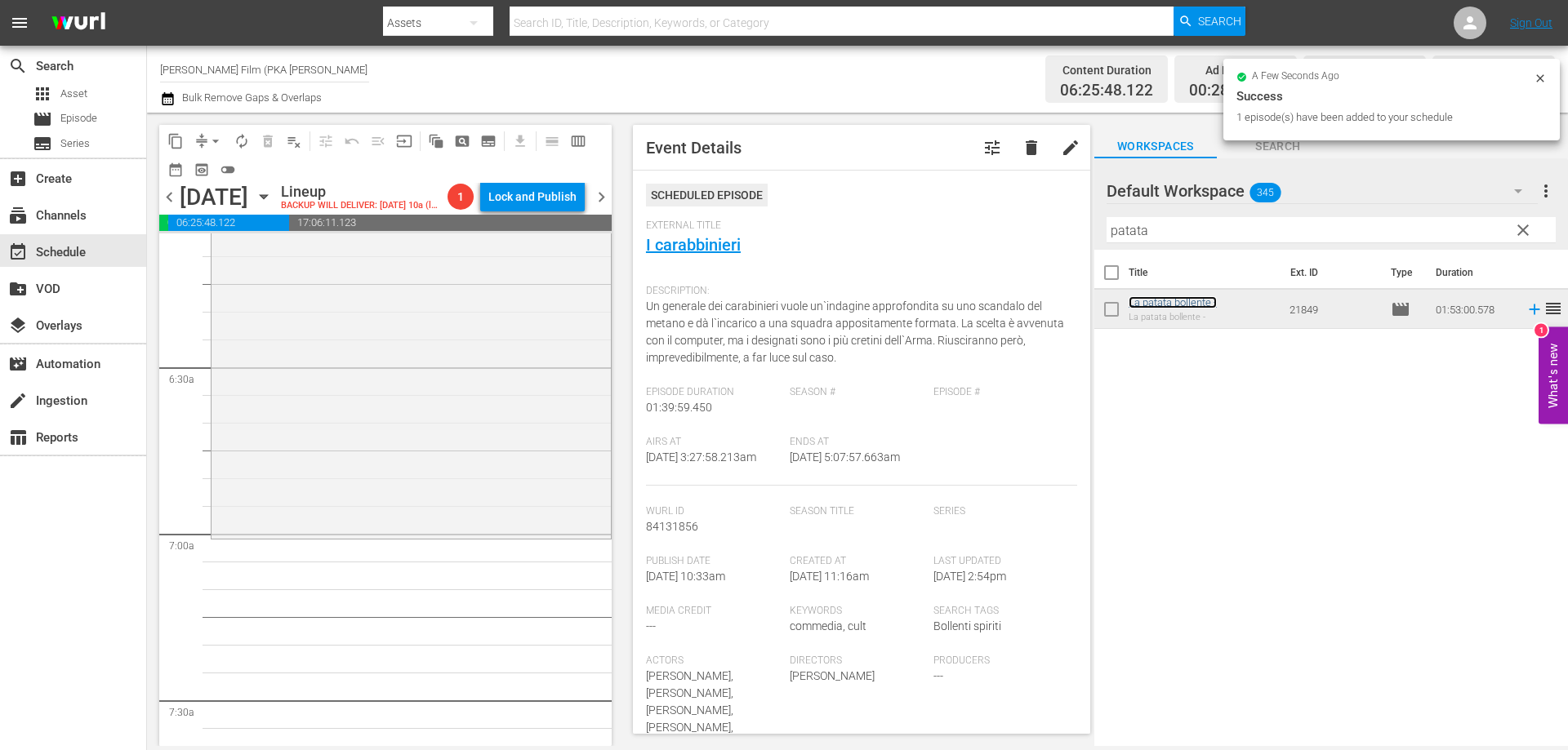
scroll to position [2040, 0]
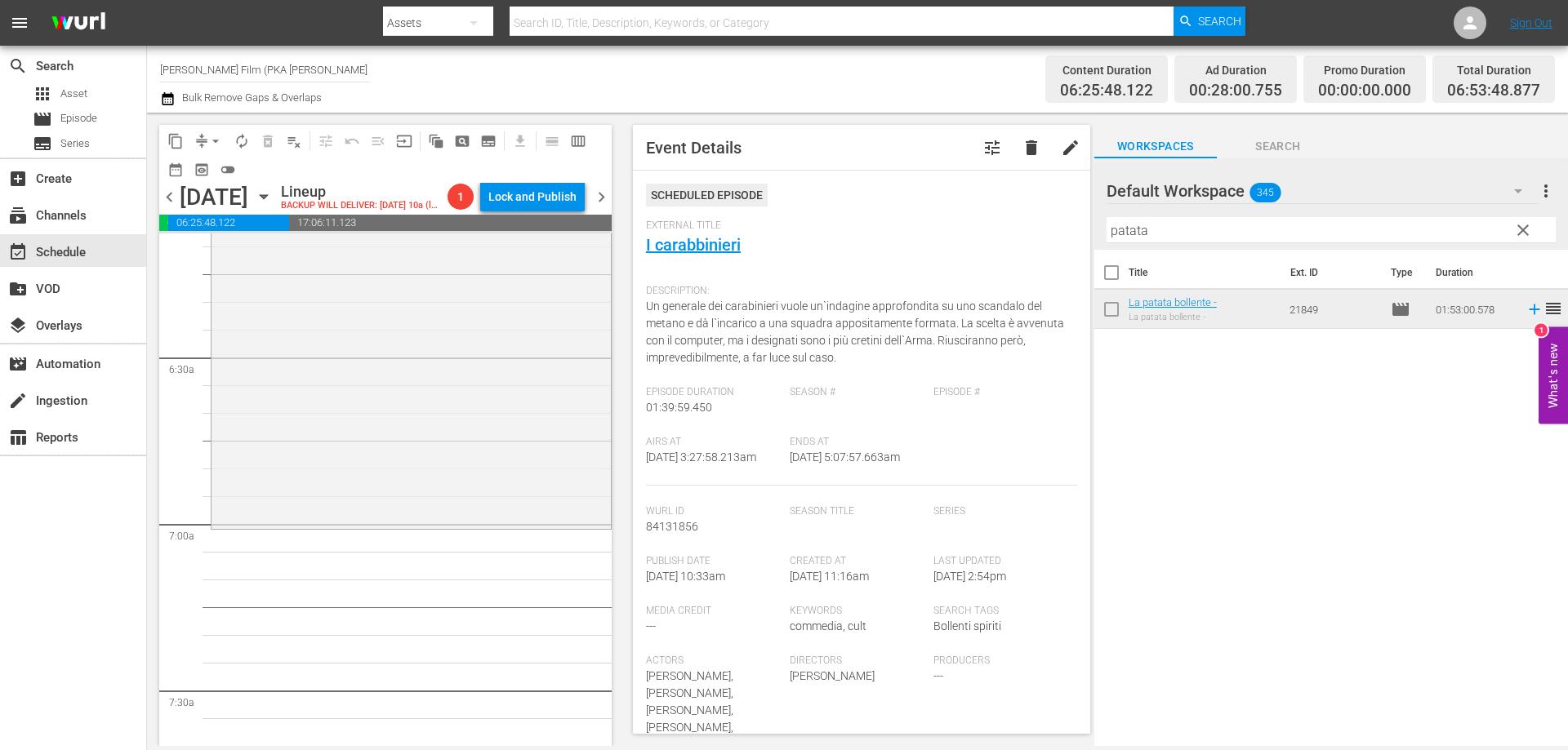
click at [528, 526] on div "La patata bollente - reorder" at bounding box center [411, 214] width 399 height 622
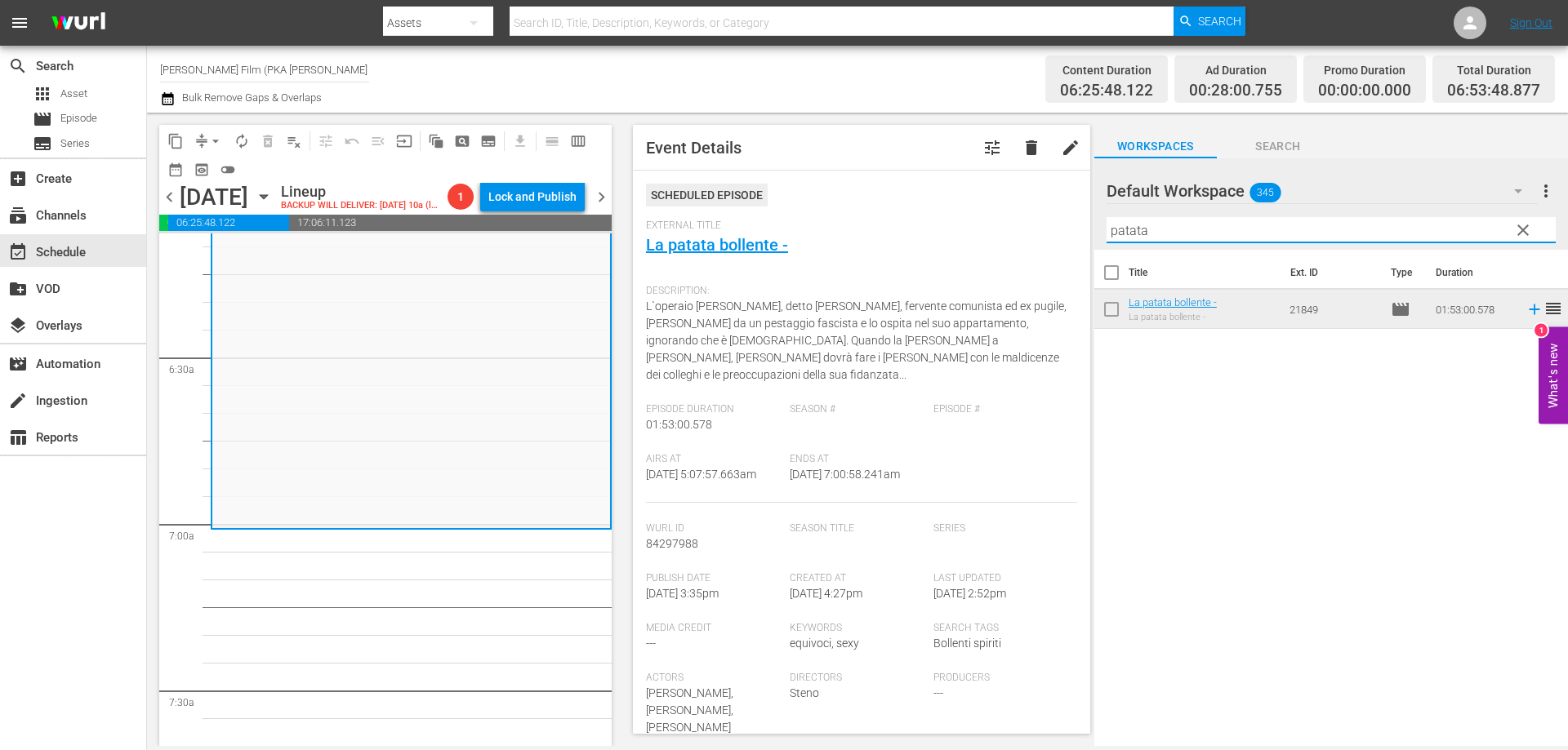
drag, startPoint x: 1154, startPoint y: 227, endPoint x: 1030, endPoint y: 227, distance: 124.0
click at [1030, 227] on div "content_copy compress arrow_drop_down autorenew_outlined delete_forever_outline…" at bounding box center [857, 429] width 1421 height 633
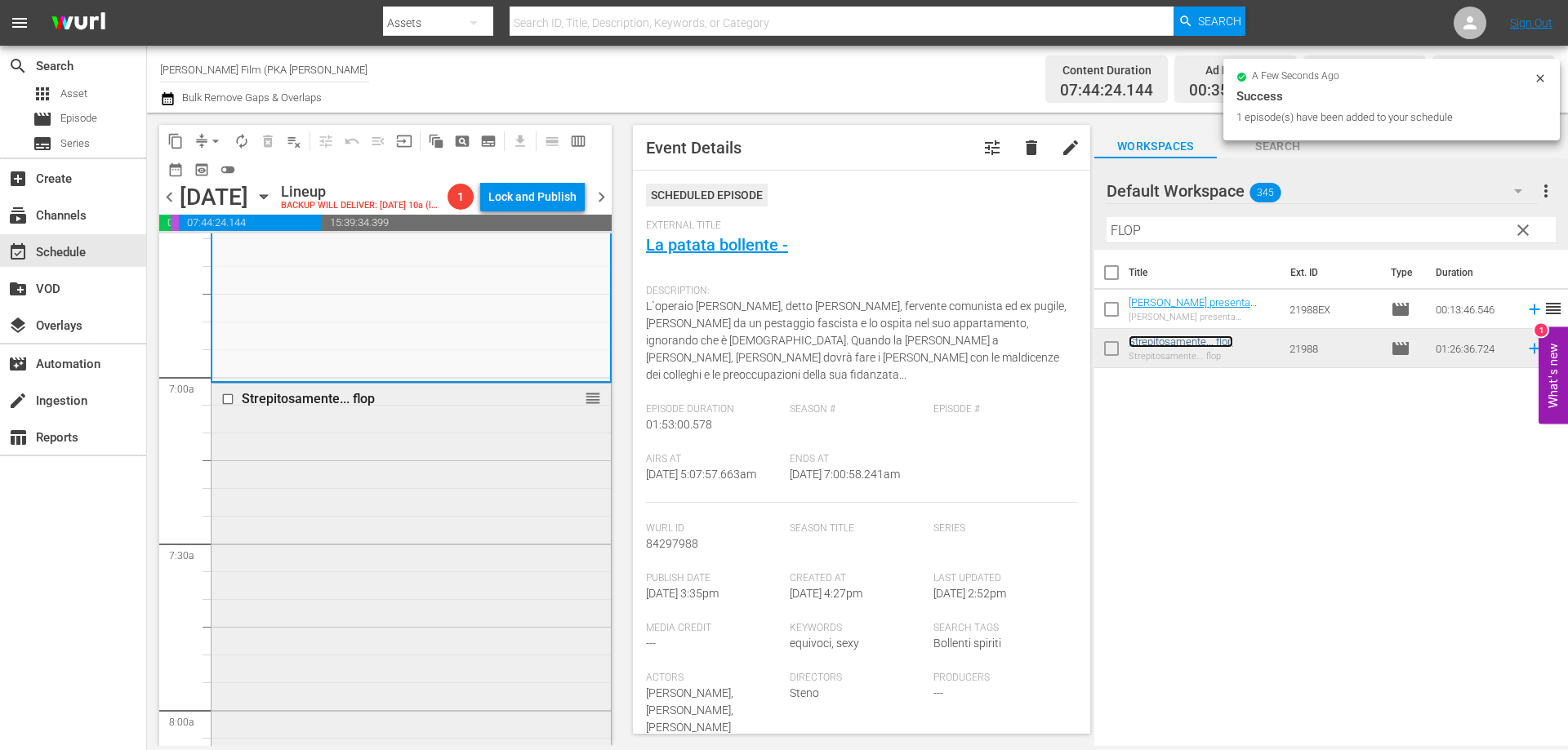
scroll to position [2529, 0]
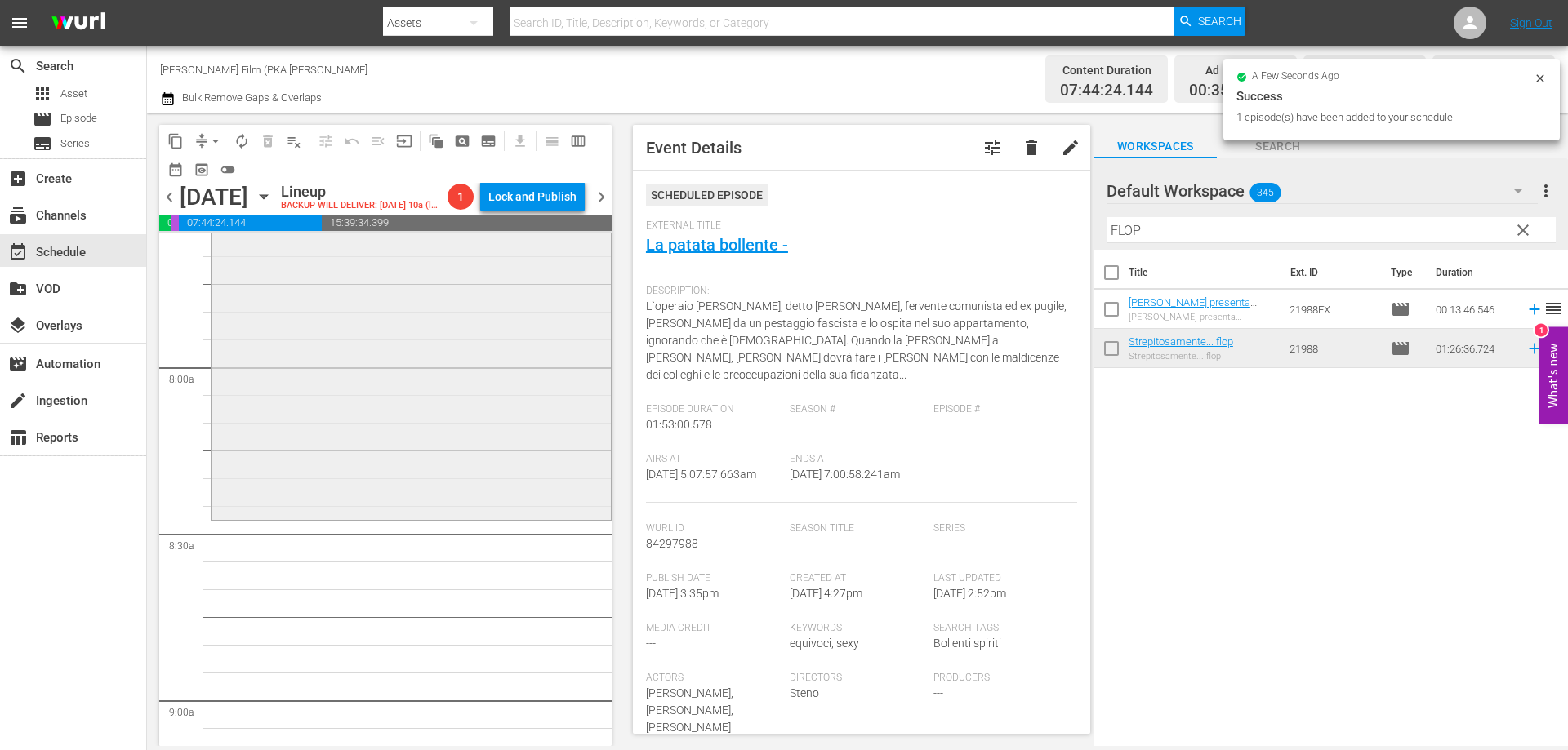
click at [544, 517] on div "Strepitosamente... flop reorder" at bounding box center [411, 278] width 399 height 476
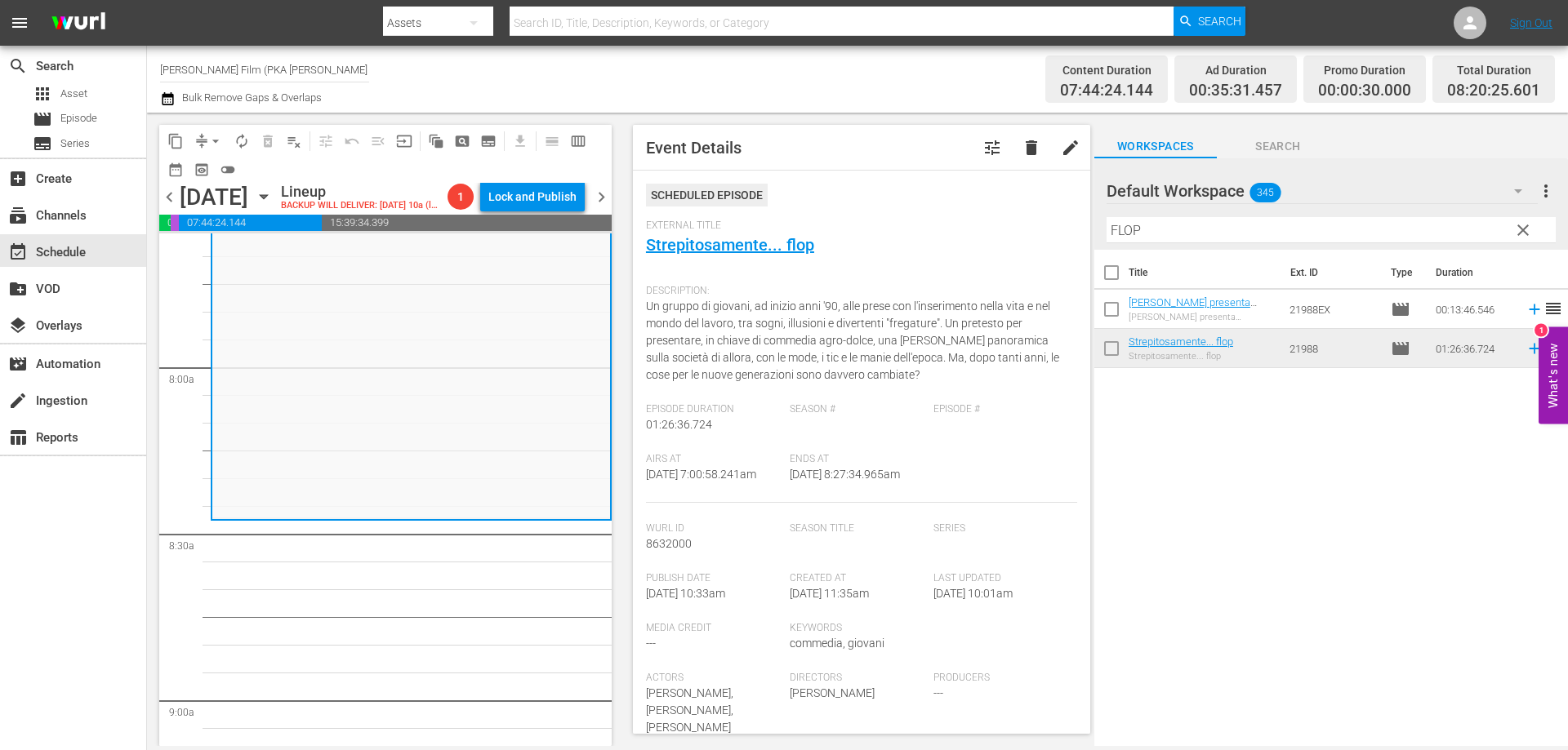
drag, startPoint x: 1215, startPoint y: 231, endPoint x: 880, endPoint y: 178, distance: 339.2
click at [886, 178] on div "content_copy compress arrow_drop_down autorenew_outlined delete_forever_outline…" at bounding box center [857, 429] width 1421 height 633
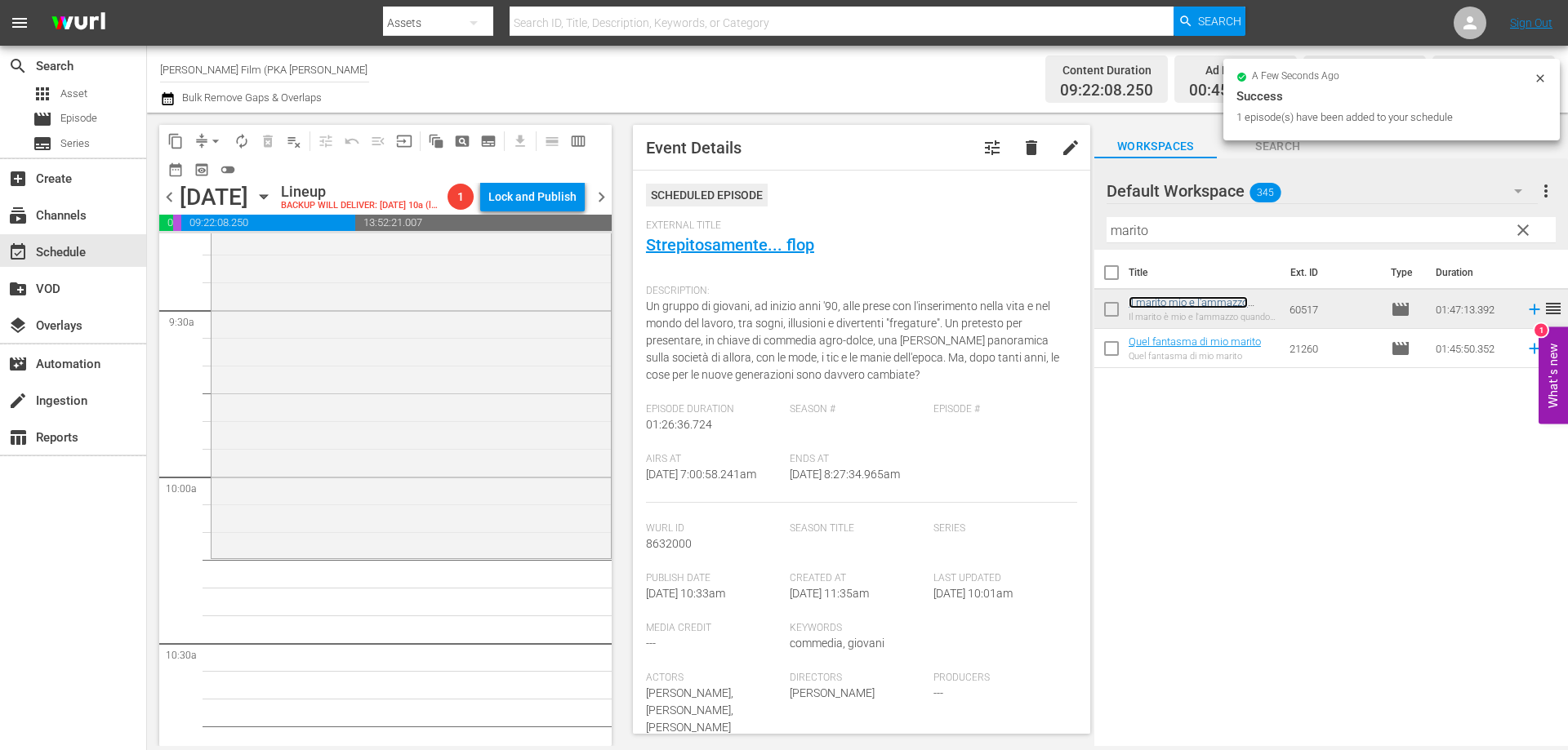
scroll to position [3183, 0]
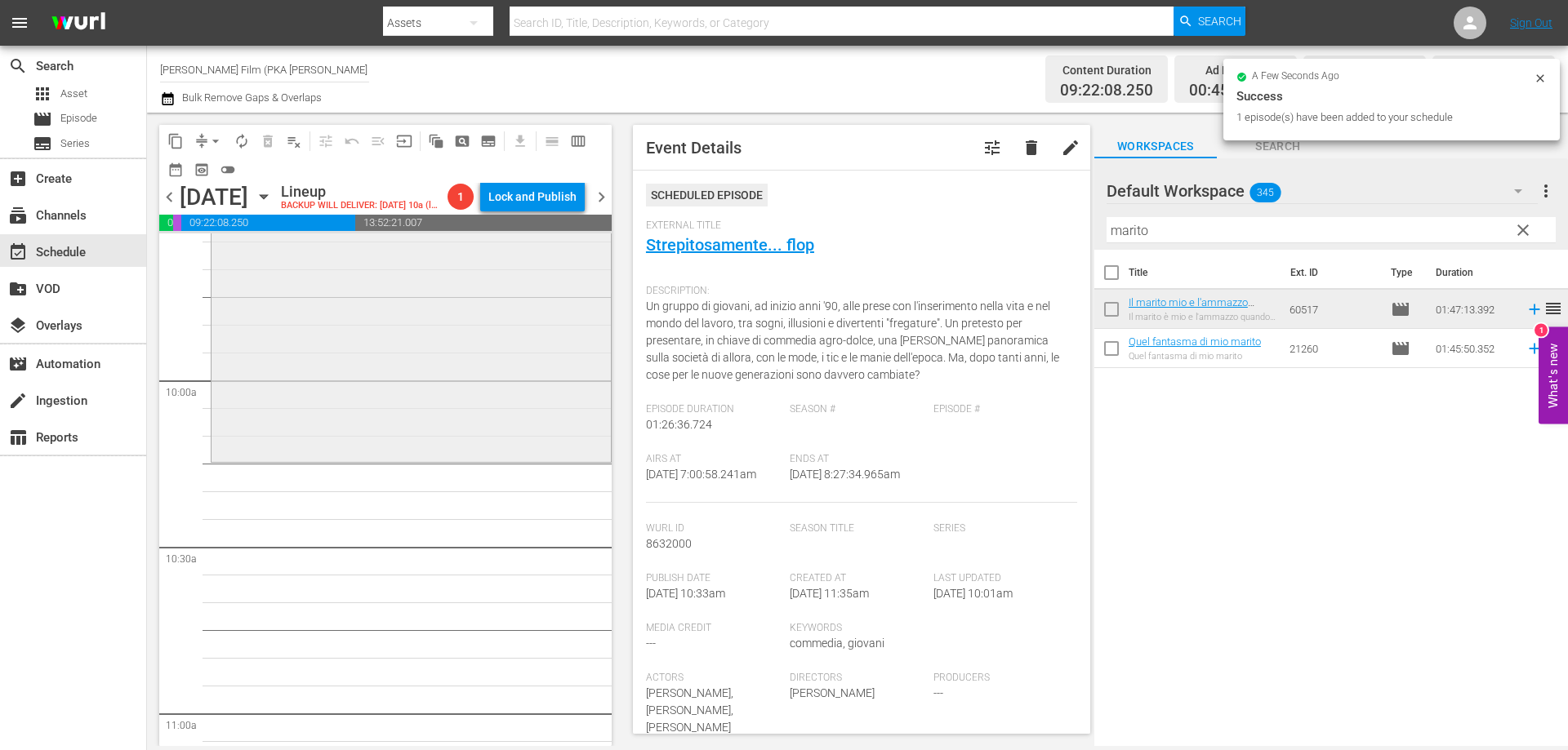
click at [463, 459] on div "Il marito mio e l'ammazzo quando mi pare reorder" at bounding box center [411, 164] width 399 height 590
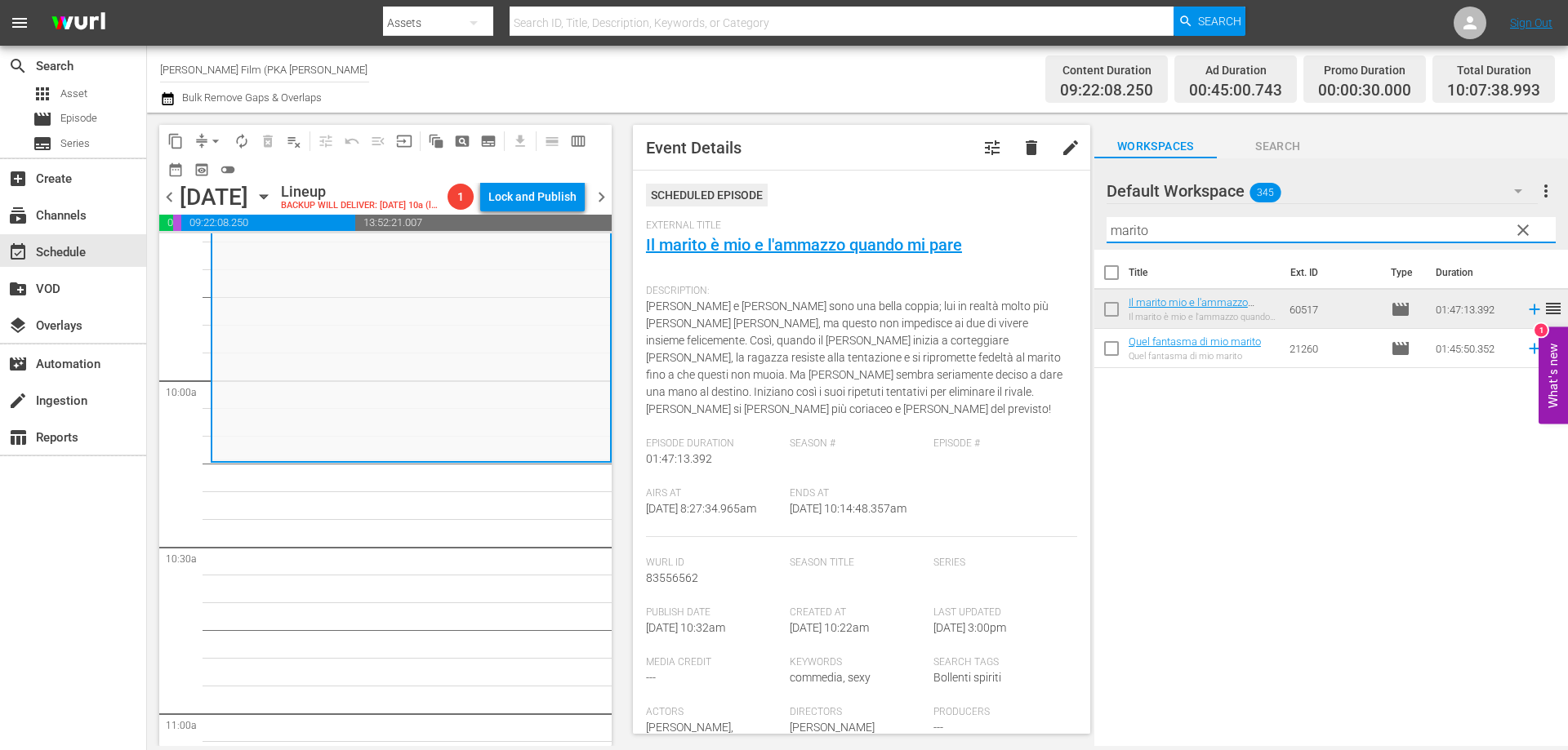
drag, startPoint x: 1145, startPoint y: 231, endPoint x: 1005, endPoint y: 208, distance: 141.9
click at [1005, 208] on div "content_copy compress arrow_drop_down autorenew_outlined delete_forever_outline…" at bounding box center [857, 429] width 1421 height 633
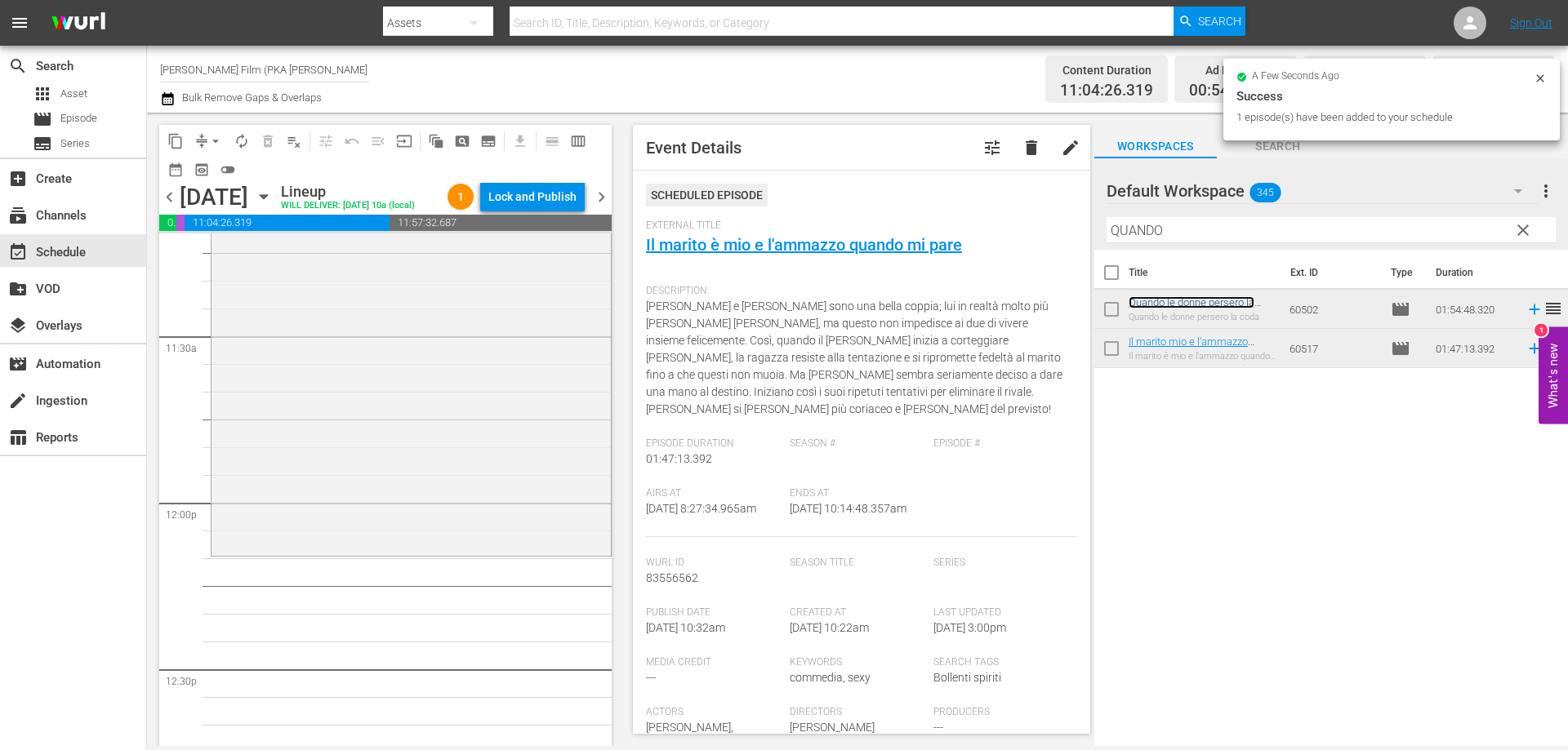
scroll to position [3754, 0]
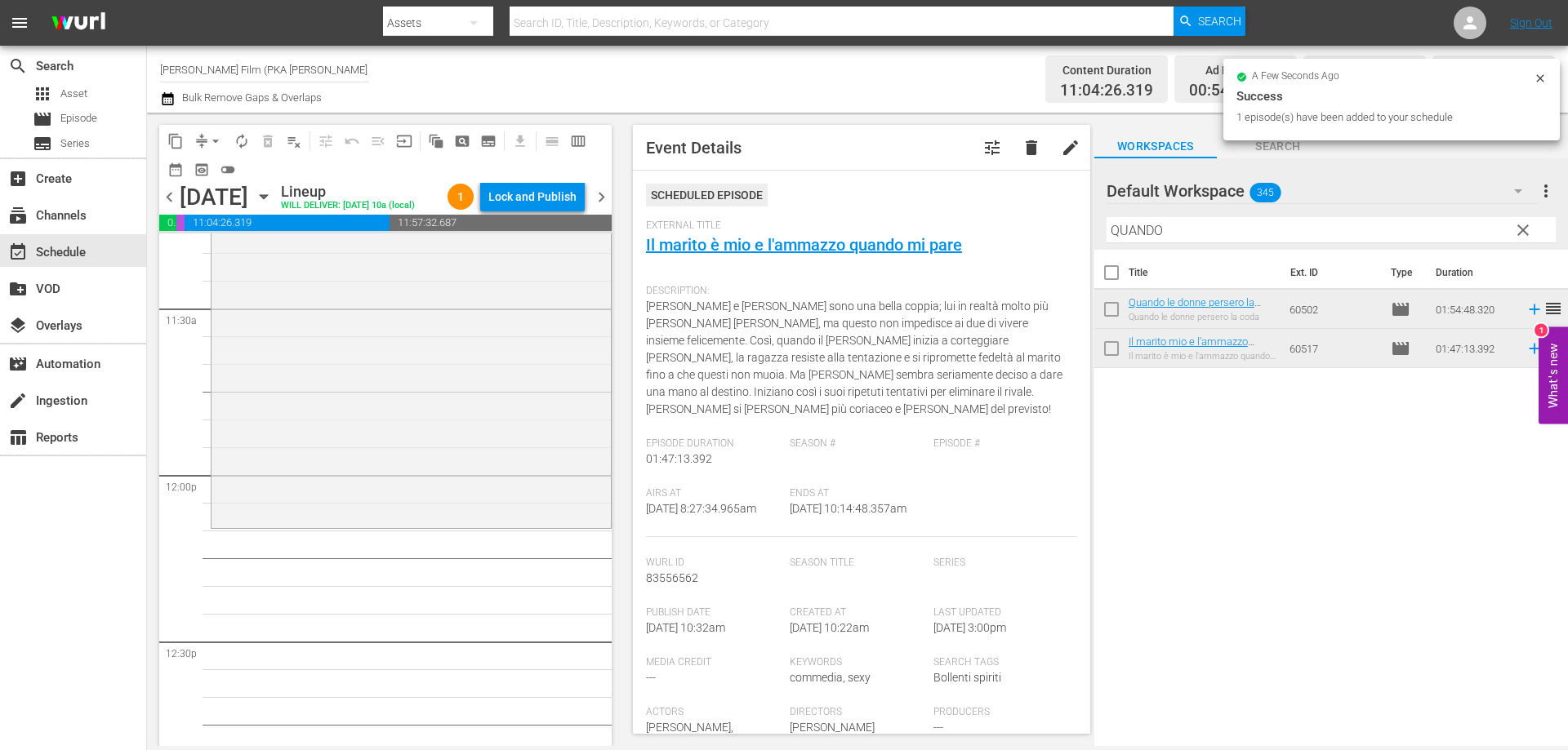
click at [498, 481] on div "Quando le donne persero la coda reorder" at bounding box center [411, 209] width 399 height 632
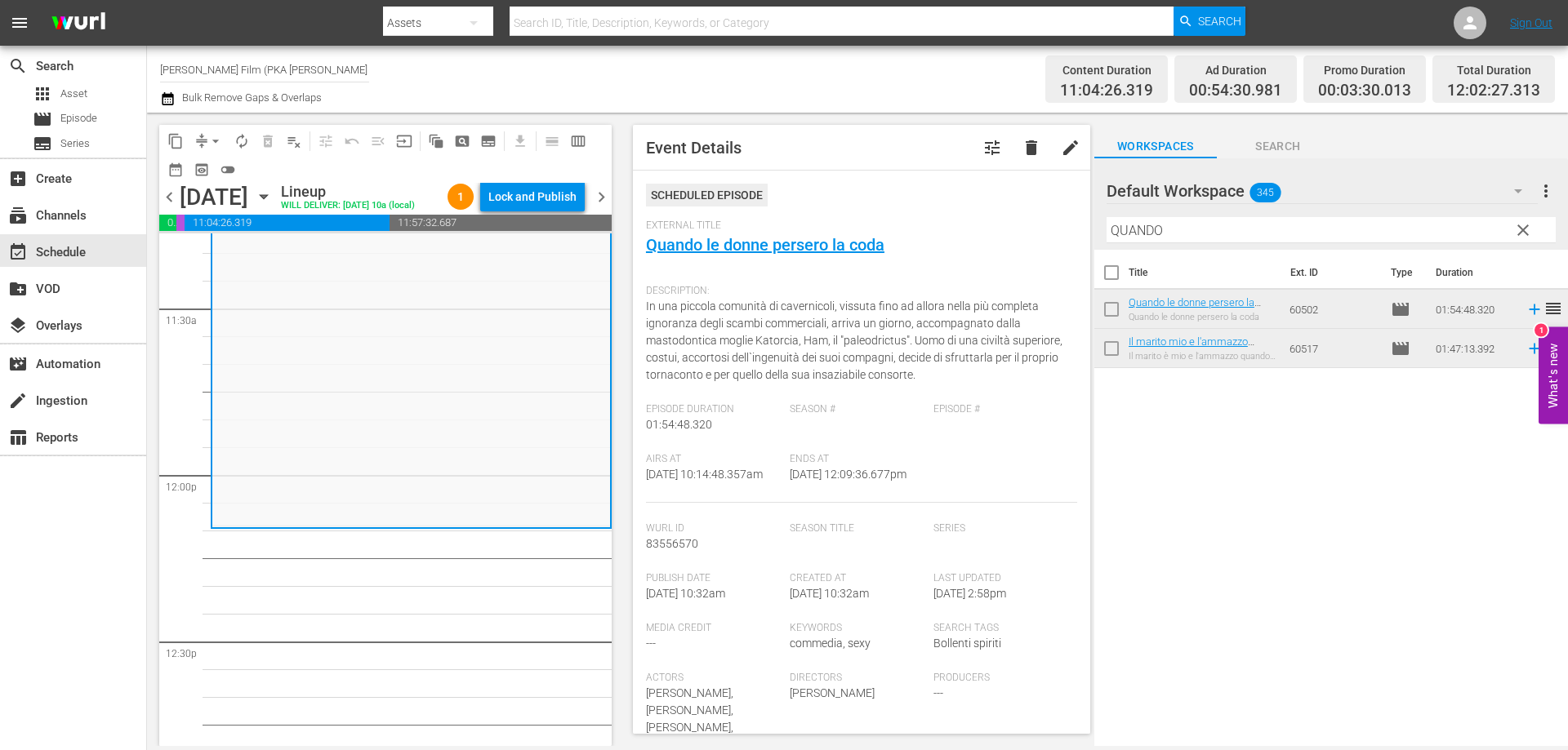
drag, startPoint x: 1213, startPoint y: 235, endPoint x: 925, endPoint y: 199, distance: 290.2
click at [928, 199] on div "content_copy compress arrow_drop_down autorenew_outlined delete_forever_outline…" at bounding box center [857, 429] width 1421 height 633
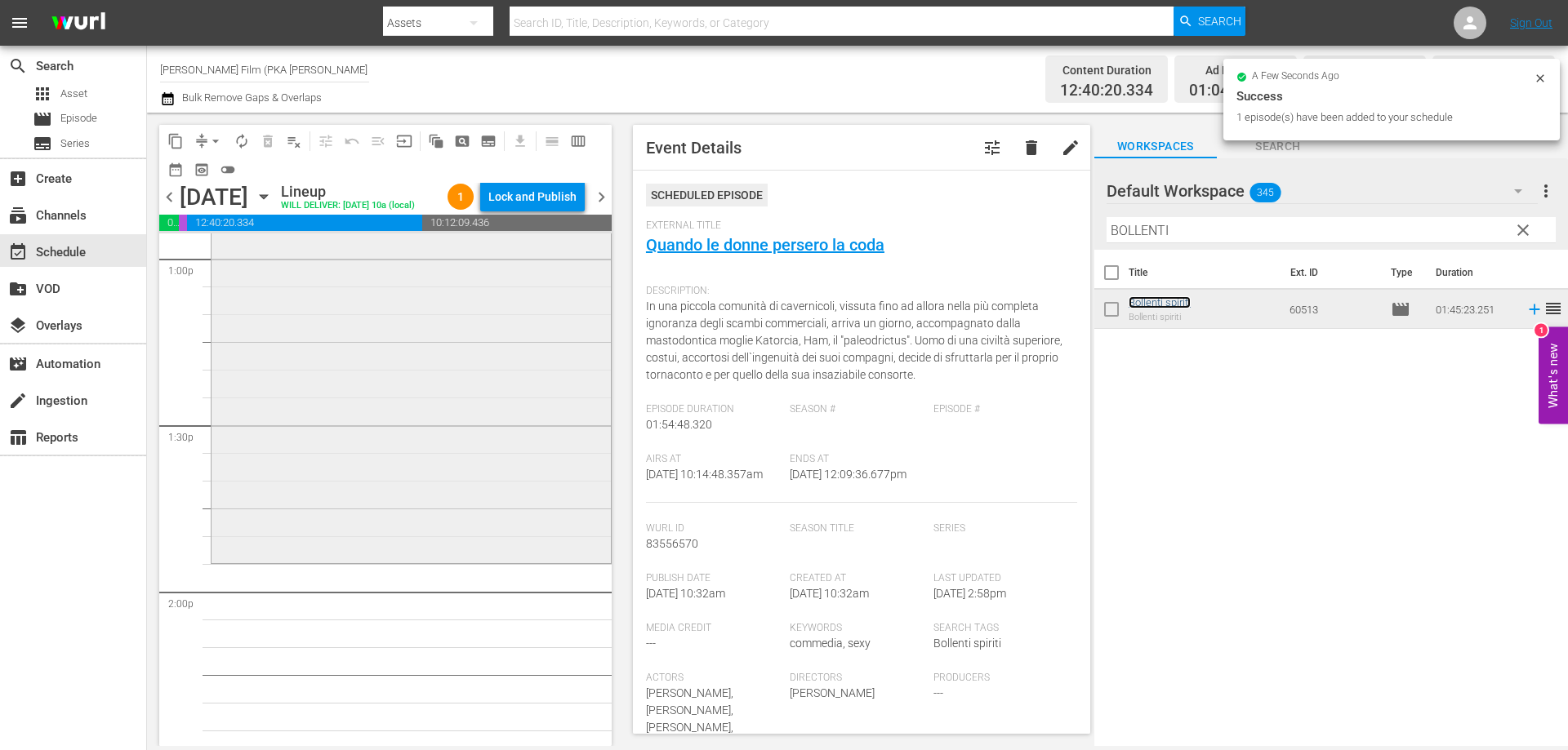
scroll to position [4325, 0]
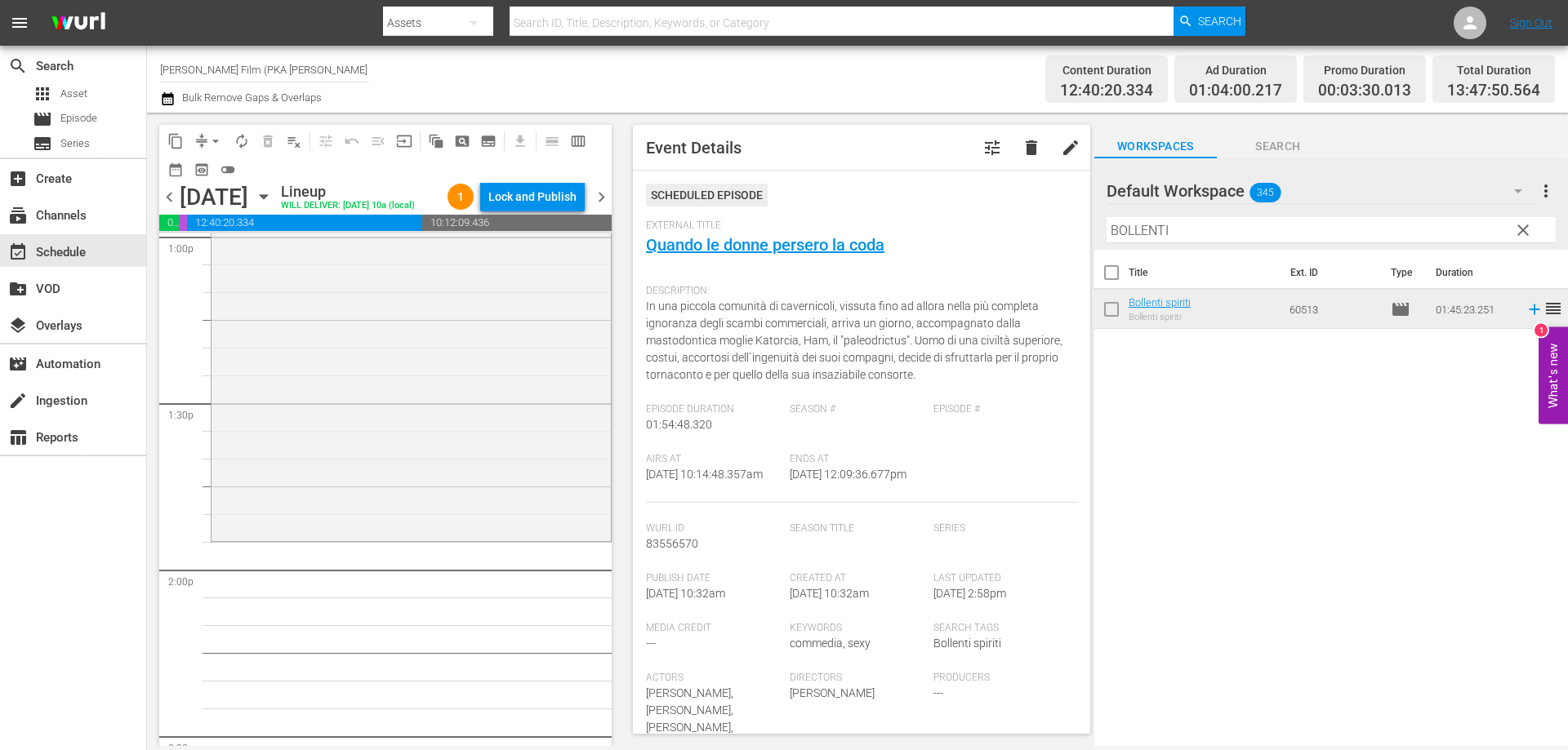
drag, startPoint x: 1156, startPoint y: 304, endPoint x: 527, endPoint y: 556, distance: 677.6
click at [527, 539] on div "Bollenti spiriti reorder" at bounding box center [411, 248] width 399 height 580
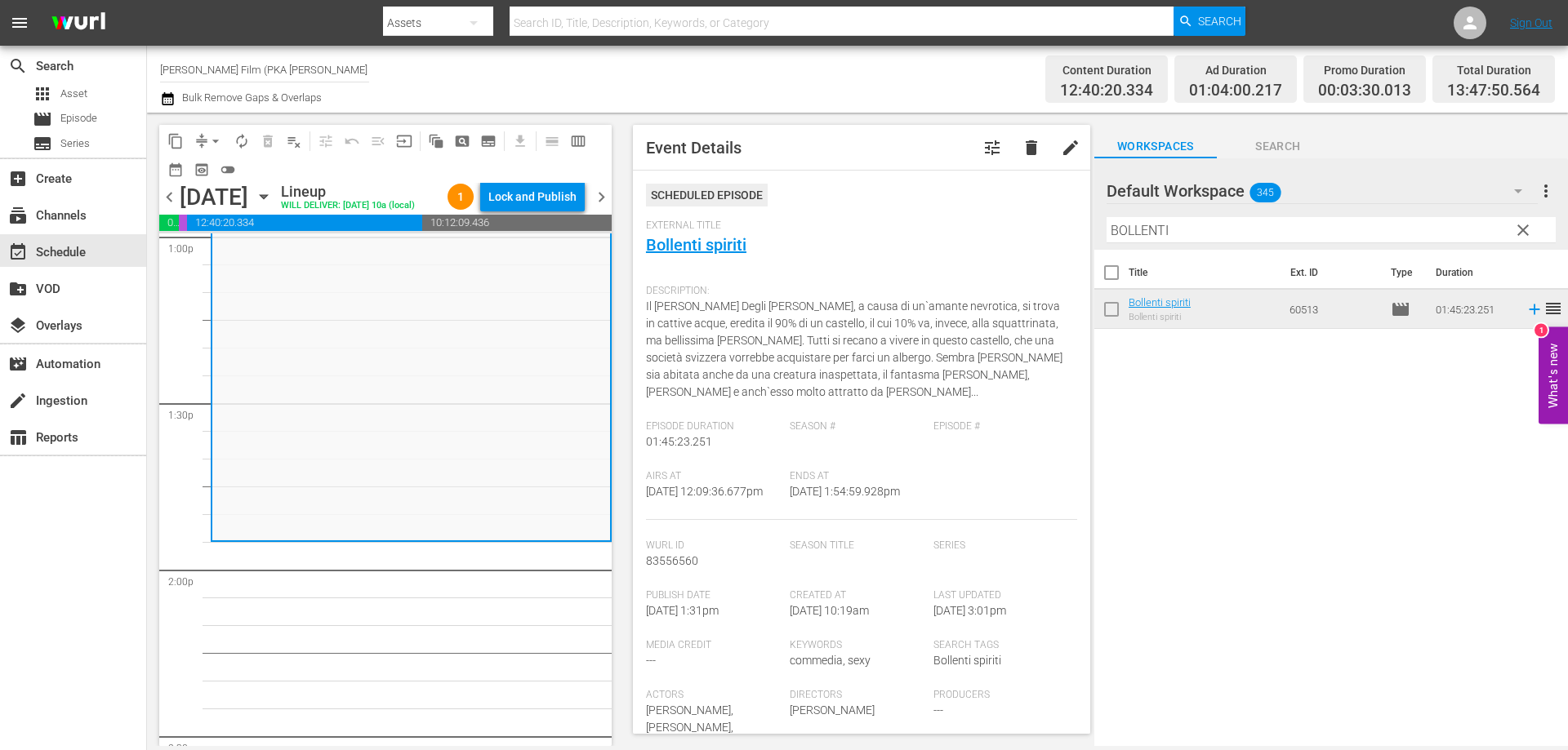
drag, startPoint x: 1189, startPoint y: 228, endPoint x: 910, endPoint y: 202, distance: 280.2
click at [910, 202] on div "content_copy compress arrow_drop_down autorenew_outlined delete_forever_outline…" at bounding box center [857, 429] width 1421 height 633
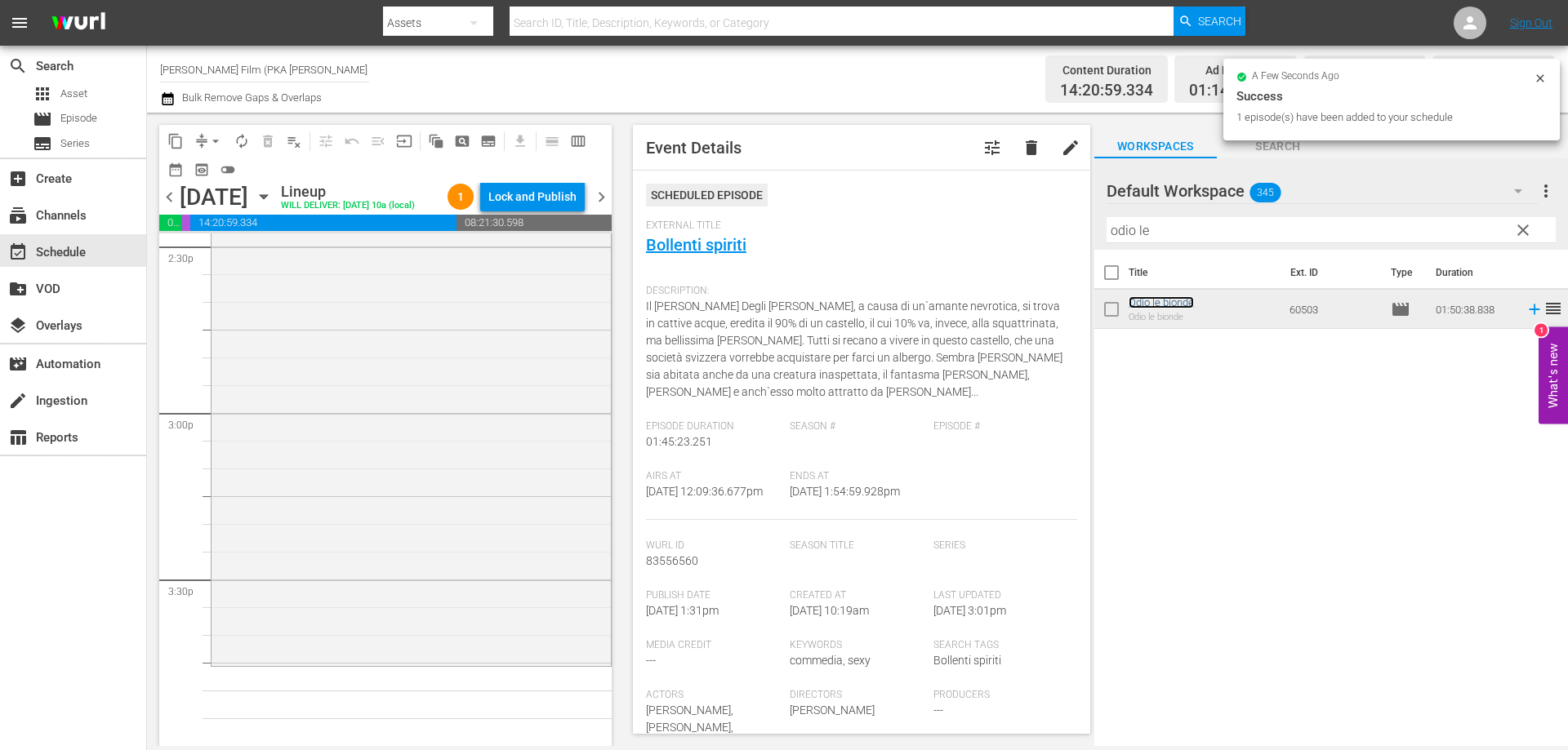
scroll to position [4896, 0]
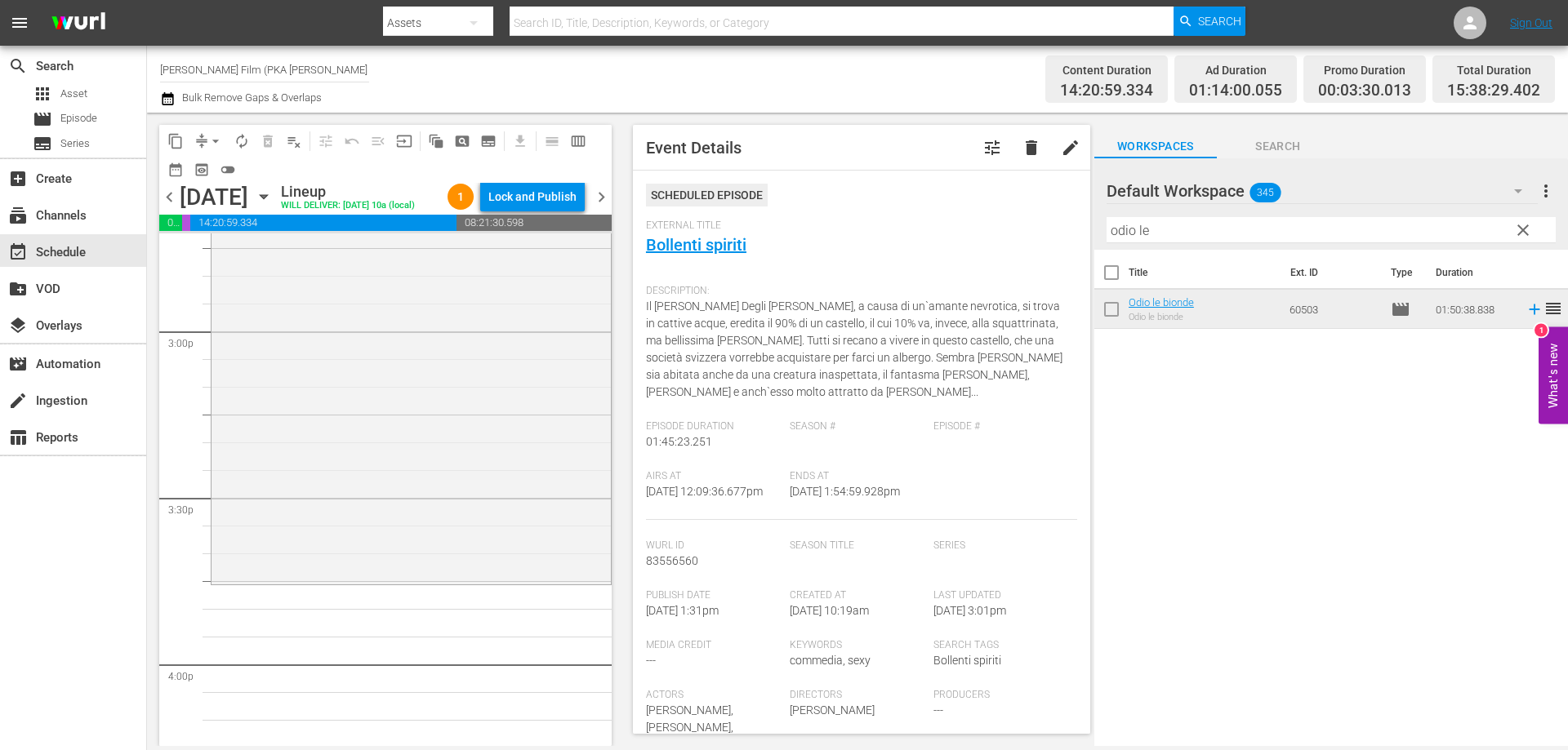
click at [405, 571] on div "Odio le bionde reorder" at bounding box center [411, 276] width 399 height 608
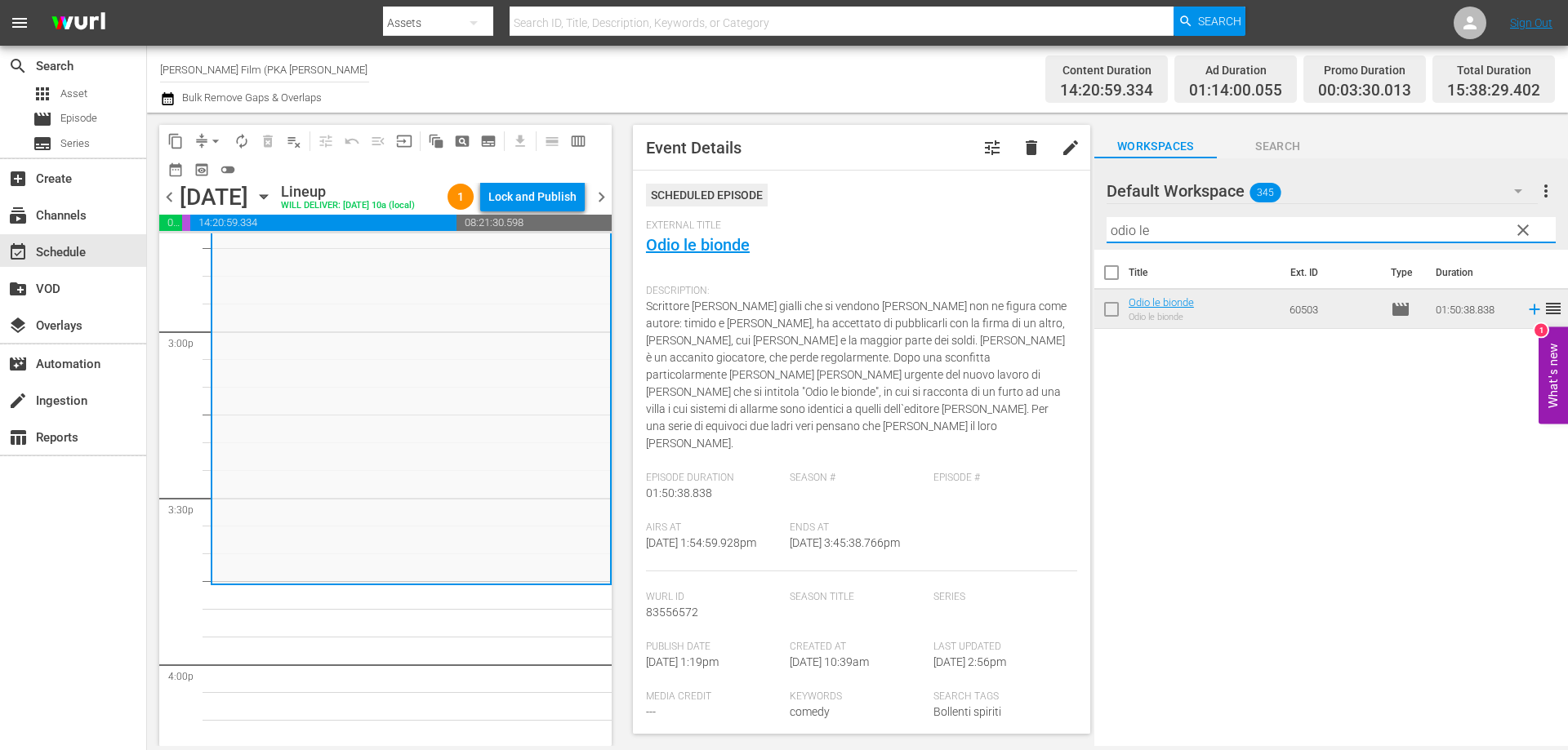
drag, startPoint x: 1095, startPoint y: 242, endPoint x: 979, endPoint y: 214, distance: 119.3
click at [983, 215] on div "content_copy compress arrow_drop_down autorenew_outlined delete_forever_outline…" at bounding box center [857, 429] width 1421 height 633
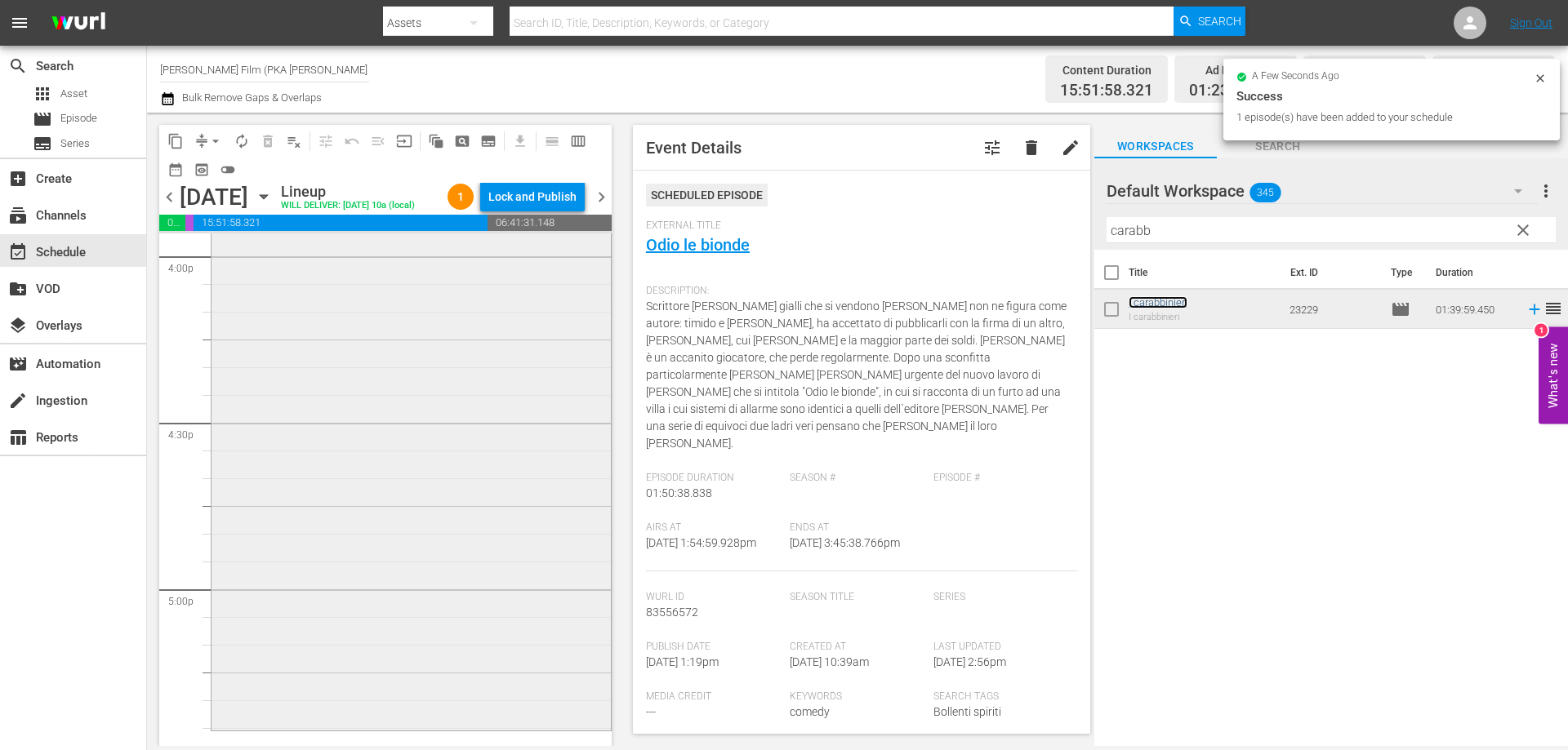
scroll to position [5468, 0]
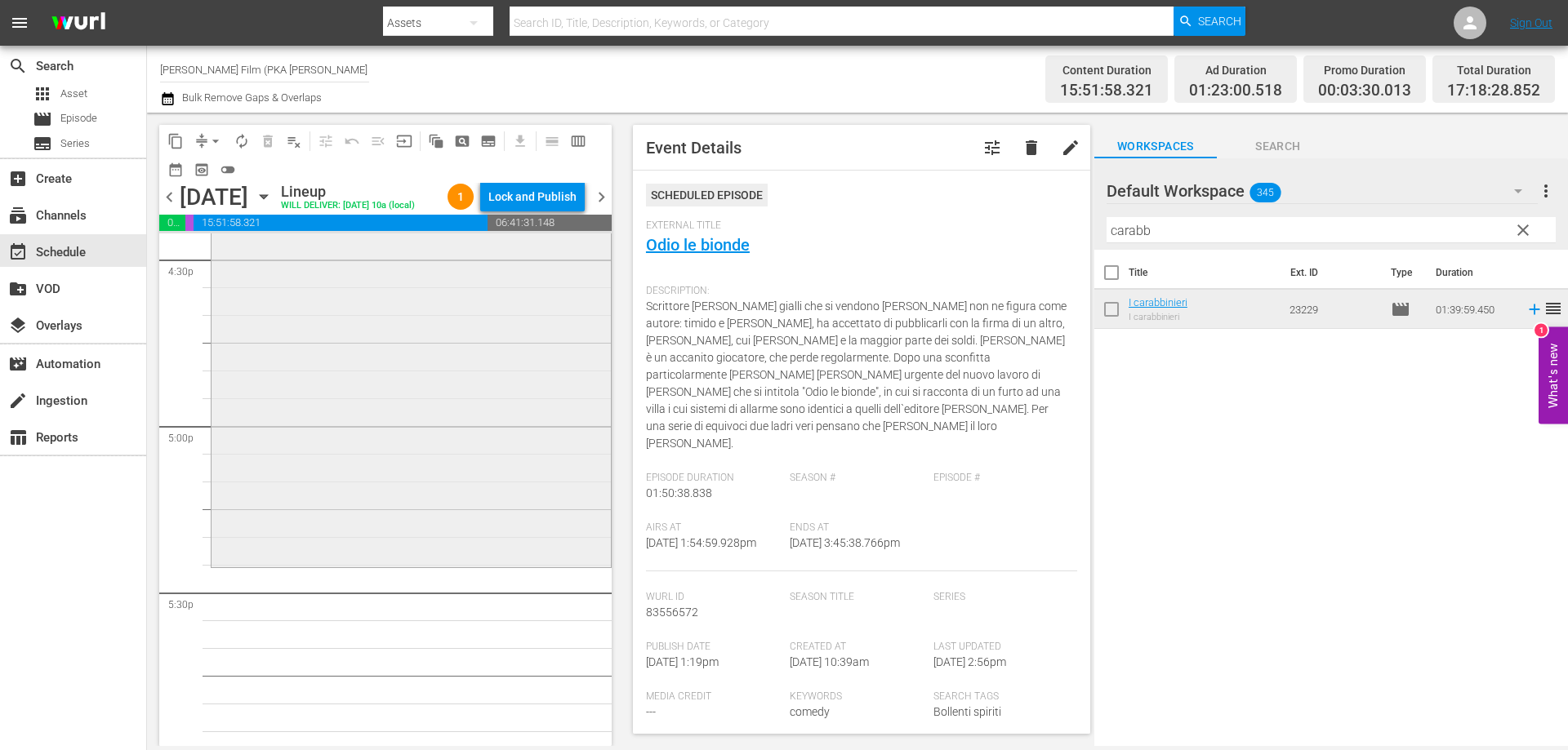
click at [551, 551] on div "I carabbinieri reorder" at bounding box center [411, 290] width 399 height 550
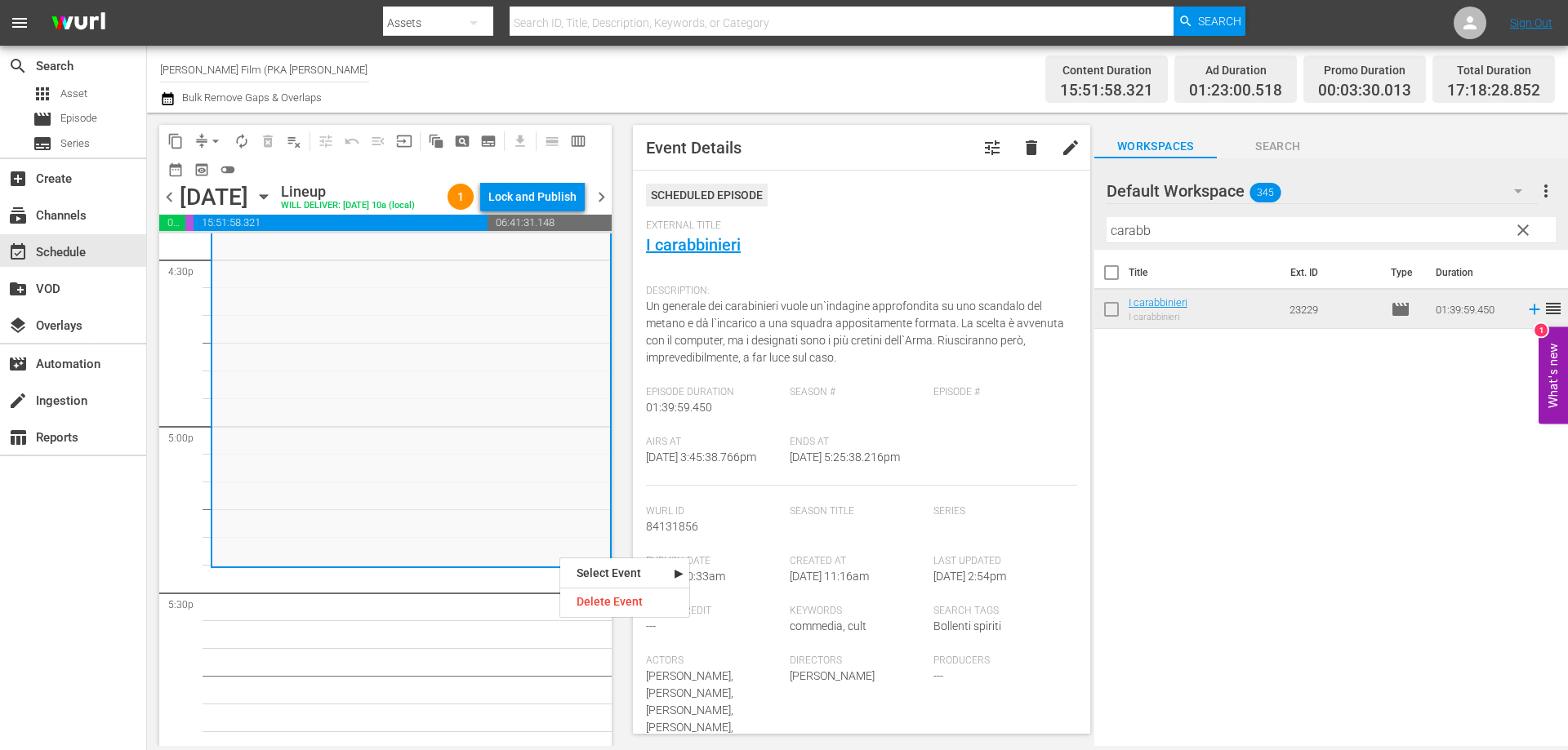
drag, startPoint x: 1162, startPoint y: 235, endPoint x: 1048, endPoint y: 218, distance: 115.3
click at [1048, 218] on div "content_copy compress arrow_drop_down autorenew_outlined delete_forever_outline…" at bounding box center [857, 429] width 1421 height 633
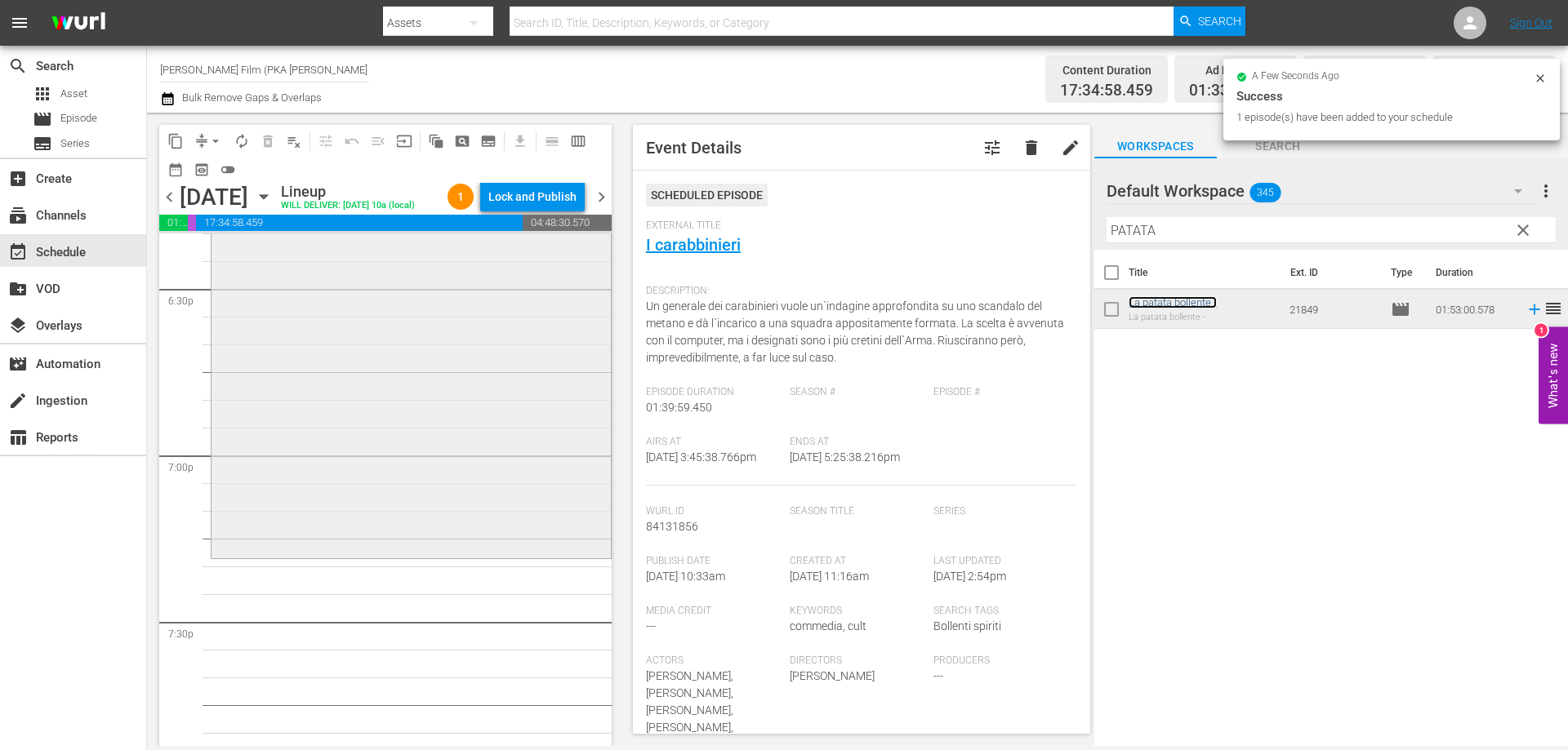
scroll to position [6120, 0]
click at [531, 538] on div "La patata bollente - reorder" at bounding box center [411, 227] width 399 height 622
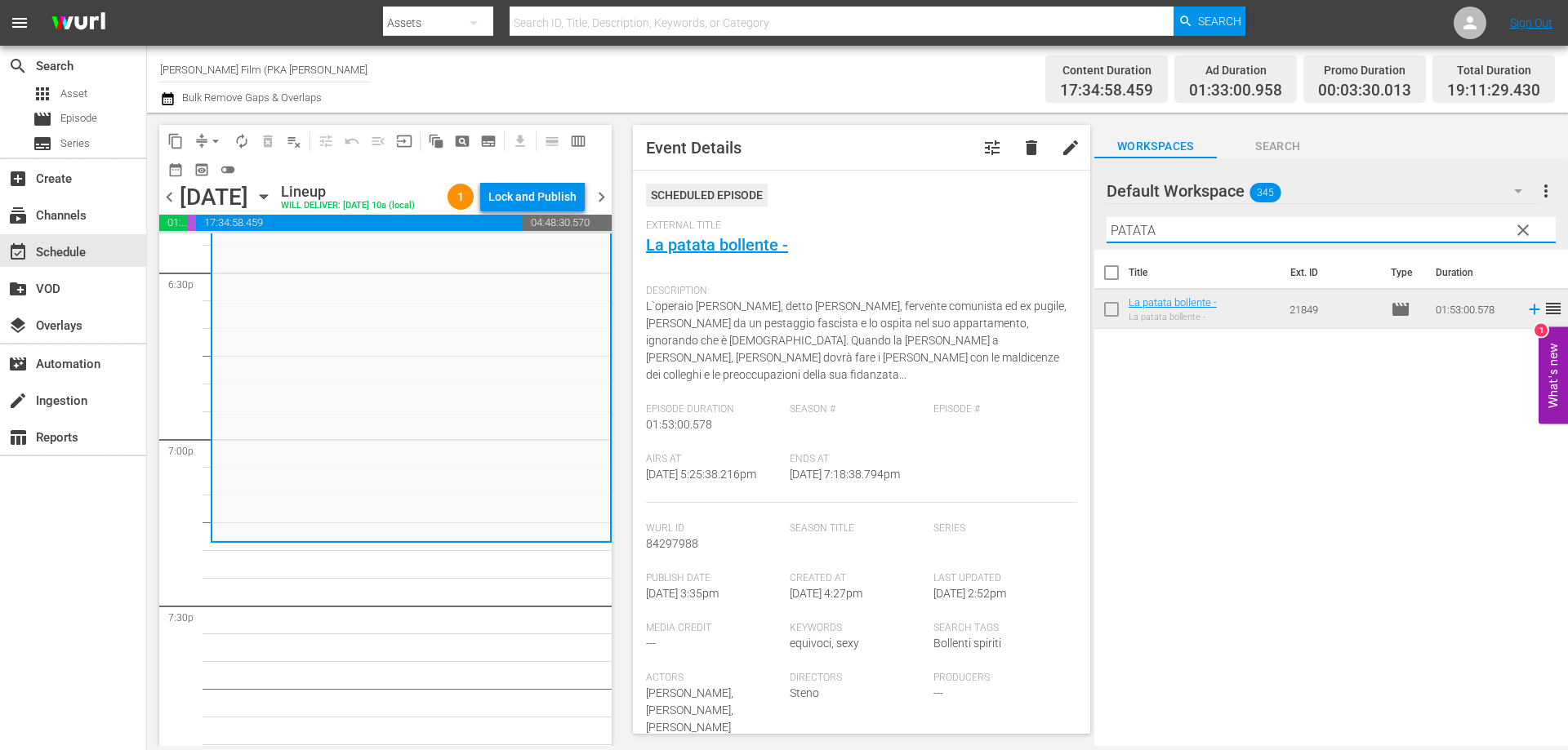
drag, startPoint x: 1175, startPoint y: 231, endPoint x: 1048, endPoint y: 218, distance: 127.7
click at [1067, 222] on div "content_copy compress arrow_drop_down autorenew_outlined delete_forever_outline…" at bounding box center [857, 429] width 1421 height 633
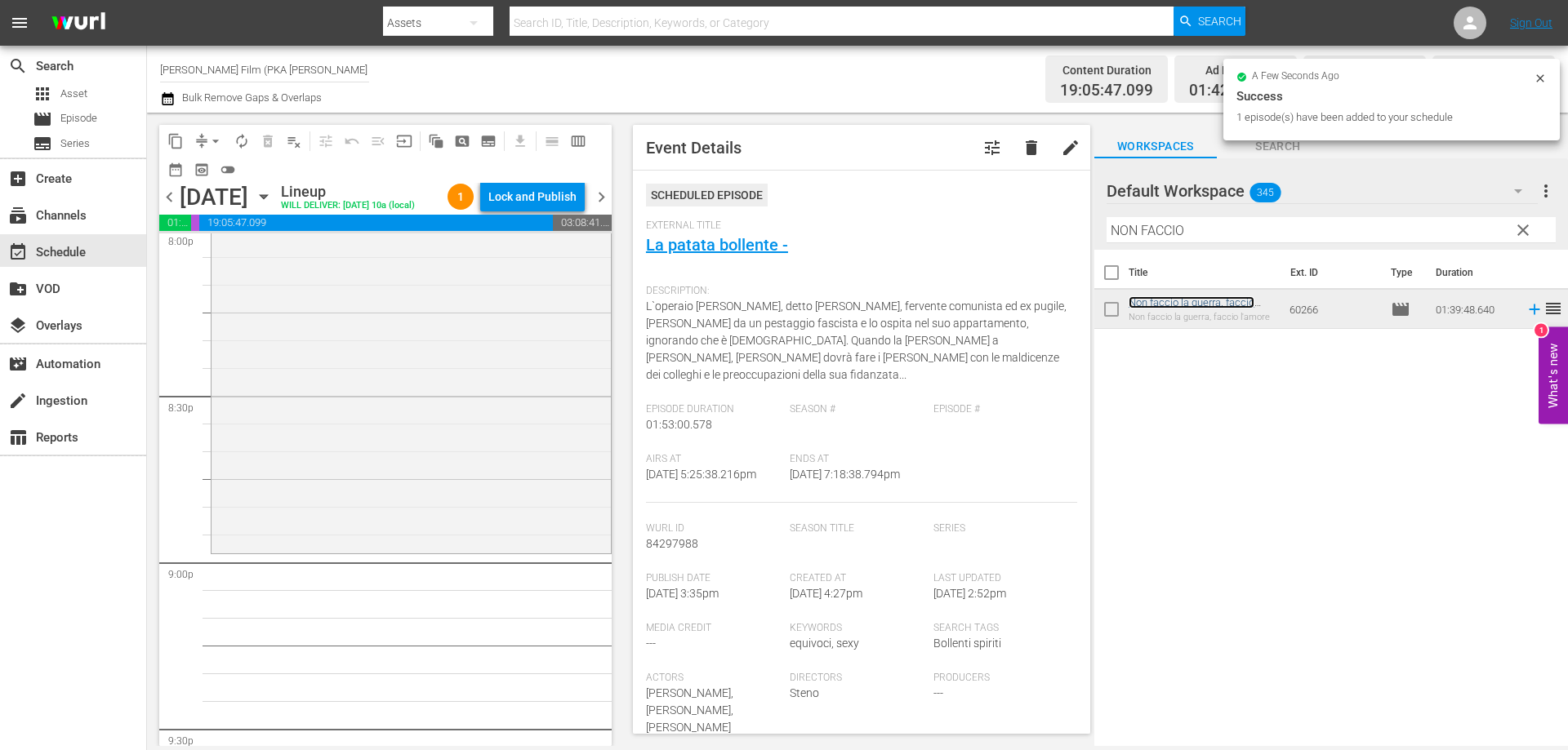
scroll to position [6691, 0]
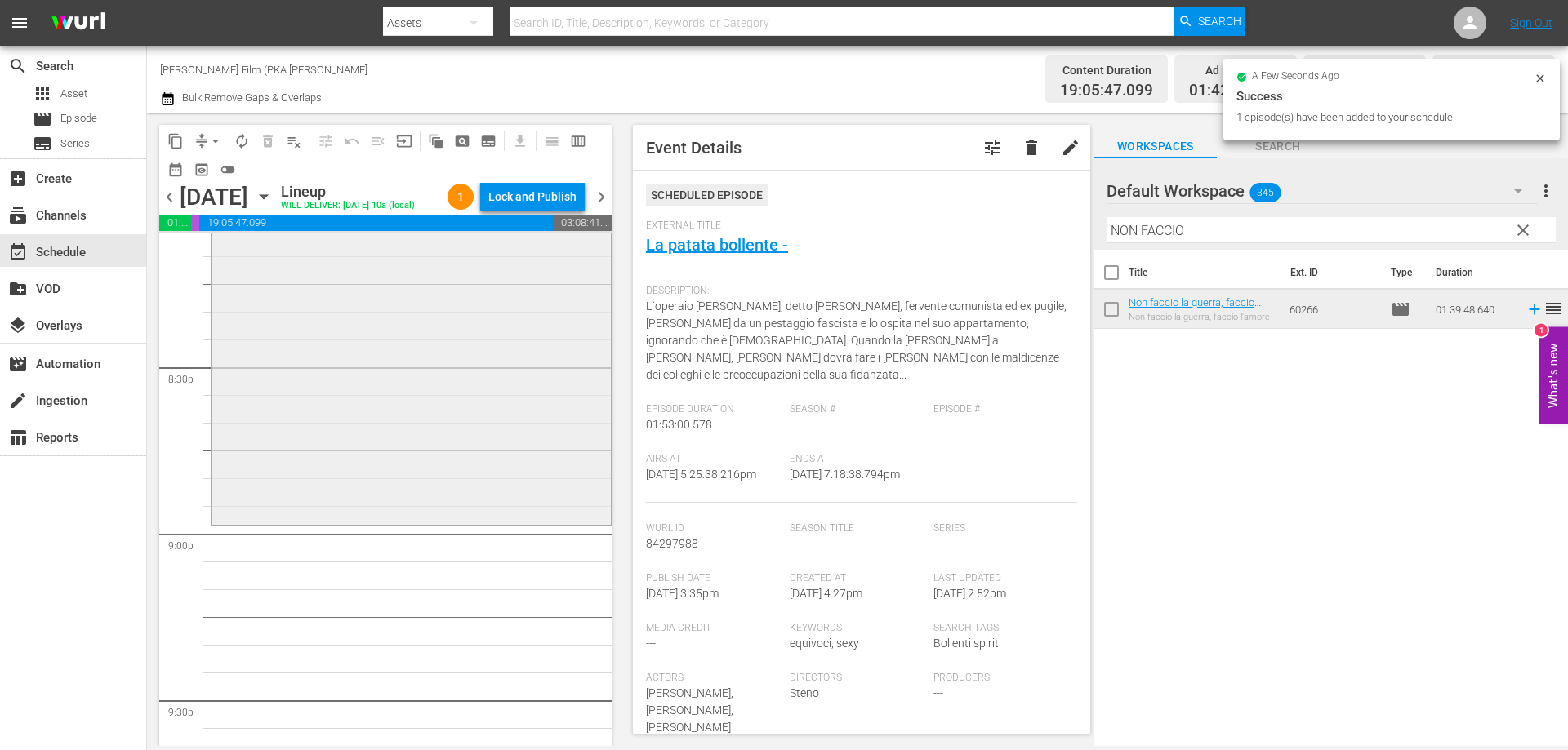
click at [441, 521] on div "Non faccio la guerra, faccio l'amore reorder" at bounding box center [411, 247] width 399 height 550
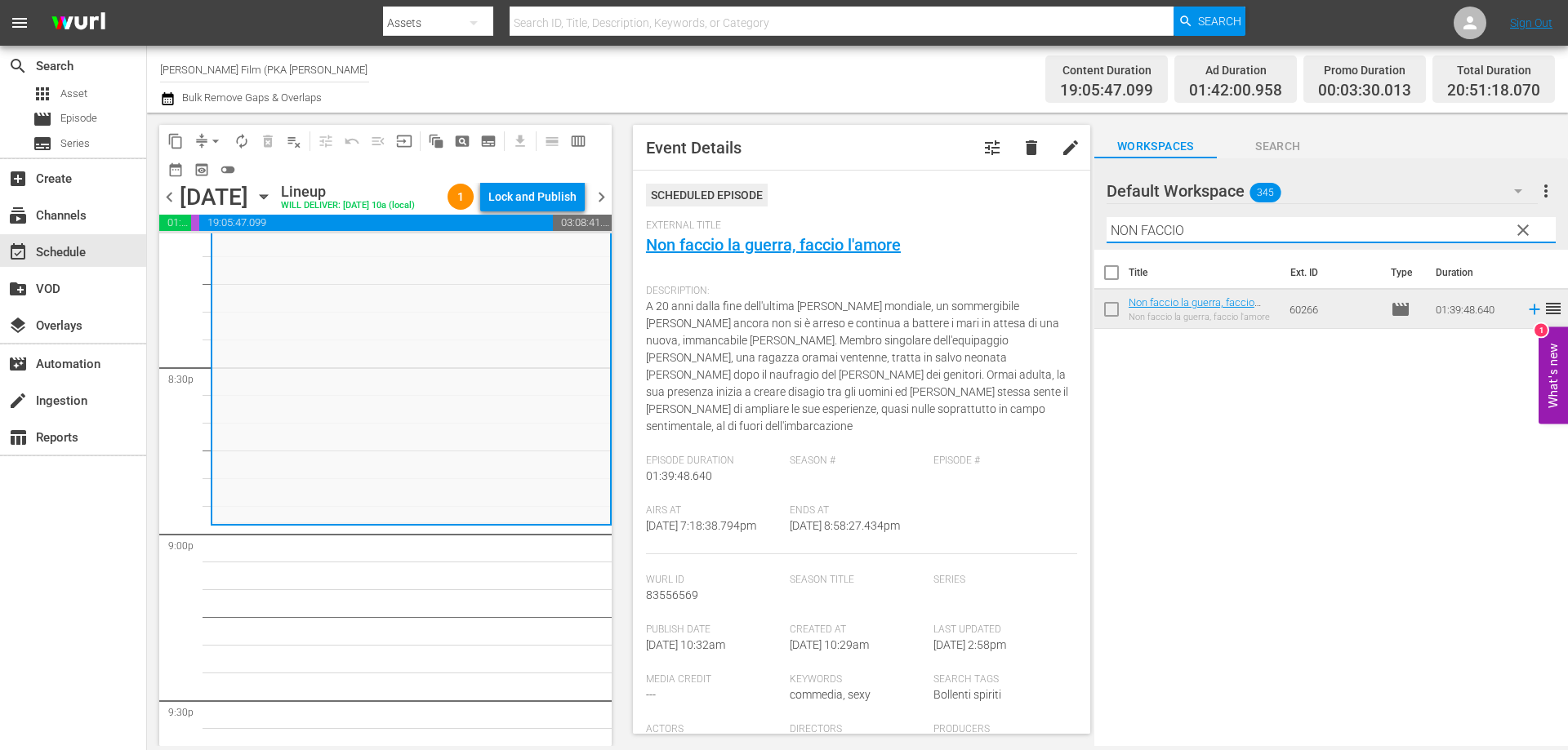
drag, startPoint x: 1190, startPoint y: 224, endPoint x: 1003, endPoint y: 216, distance: 187.2
click at [1039, 225] on div "content_copy compress arrow_drop_down autorenew_outlined delete_forever_outline…" at bounding box center [857, 429] width 1421 height 633
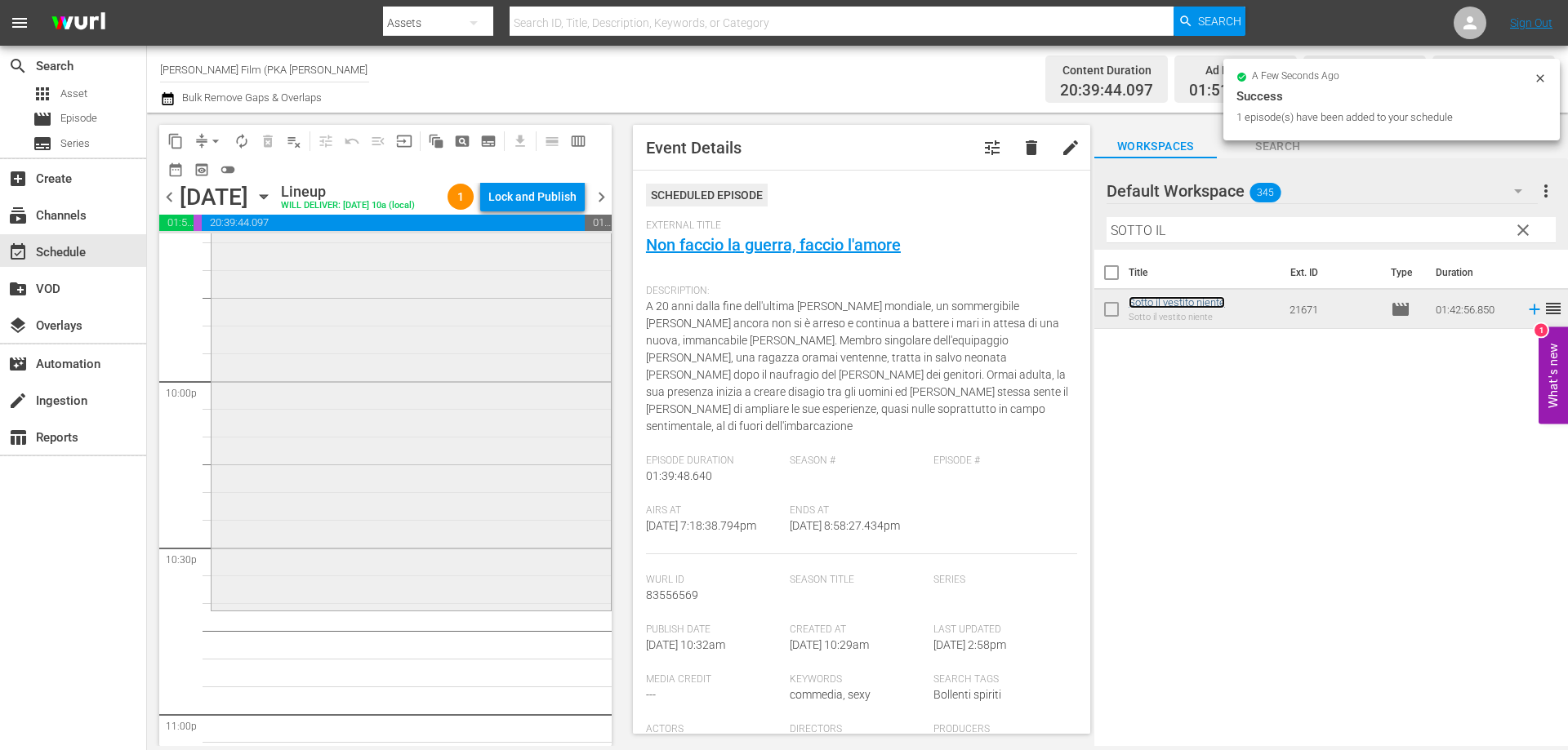
scroll to position [7181, 0]
click at [503, 585] on div "Sotto il vestito niente reorder" at bounding box center [411, 320] width 399 height 566
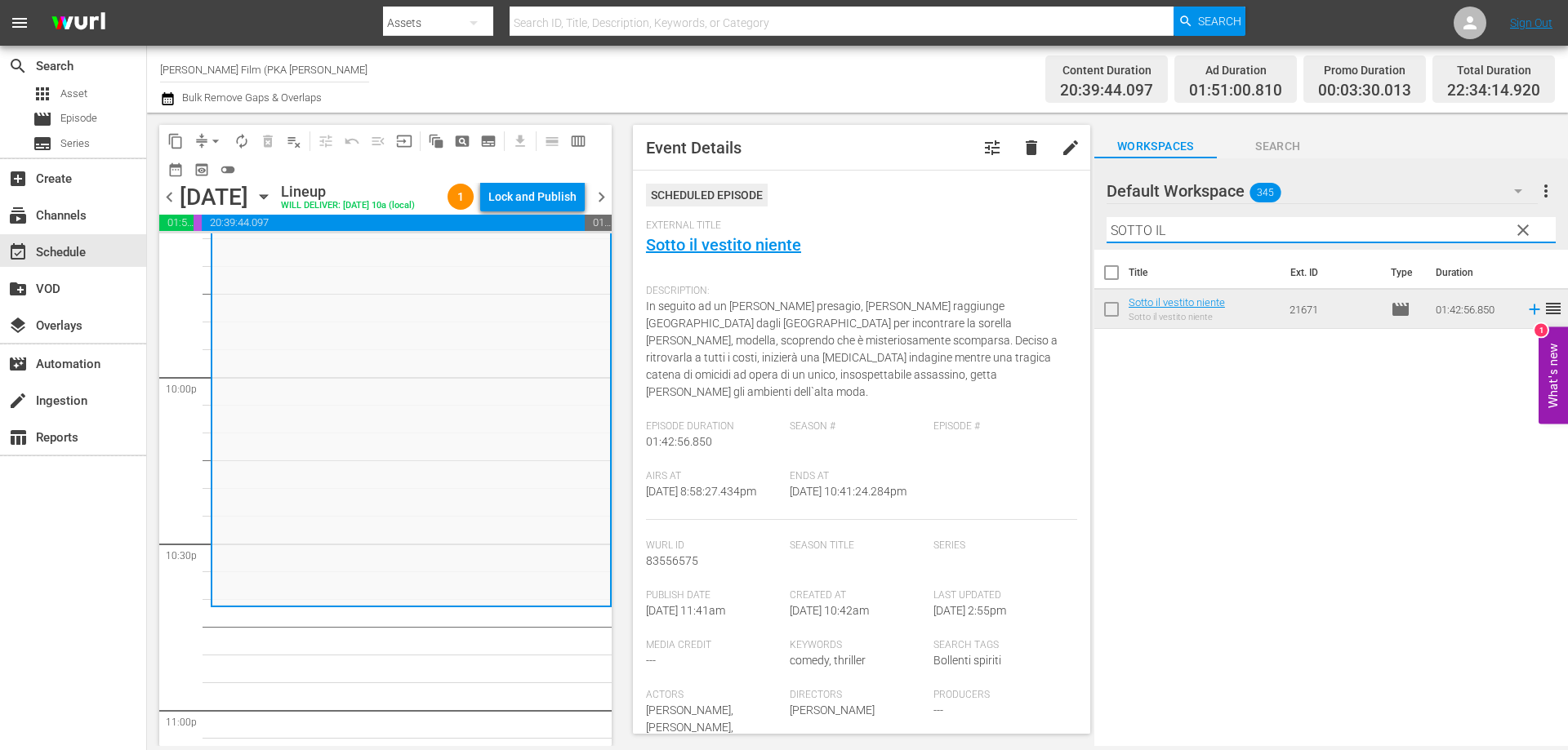
drag, startPoint x: 1221, startPoint y: 233, endPoint x: 1008, endPoint y: 202, distance: 215.2
click at [1008, 202] on div "content_copy compress arrow_drop_down autorenew_outlined delete_forever_outline…" at bounding box center [857, 429] width 1421 height 633
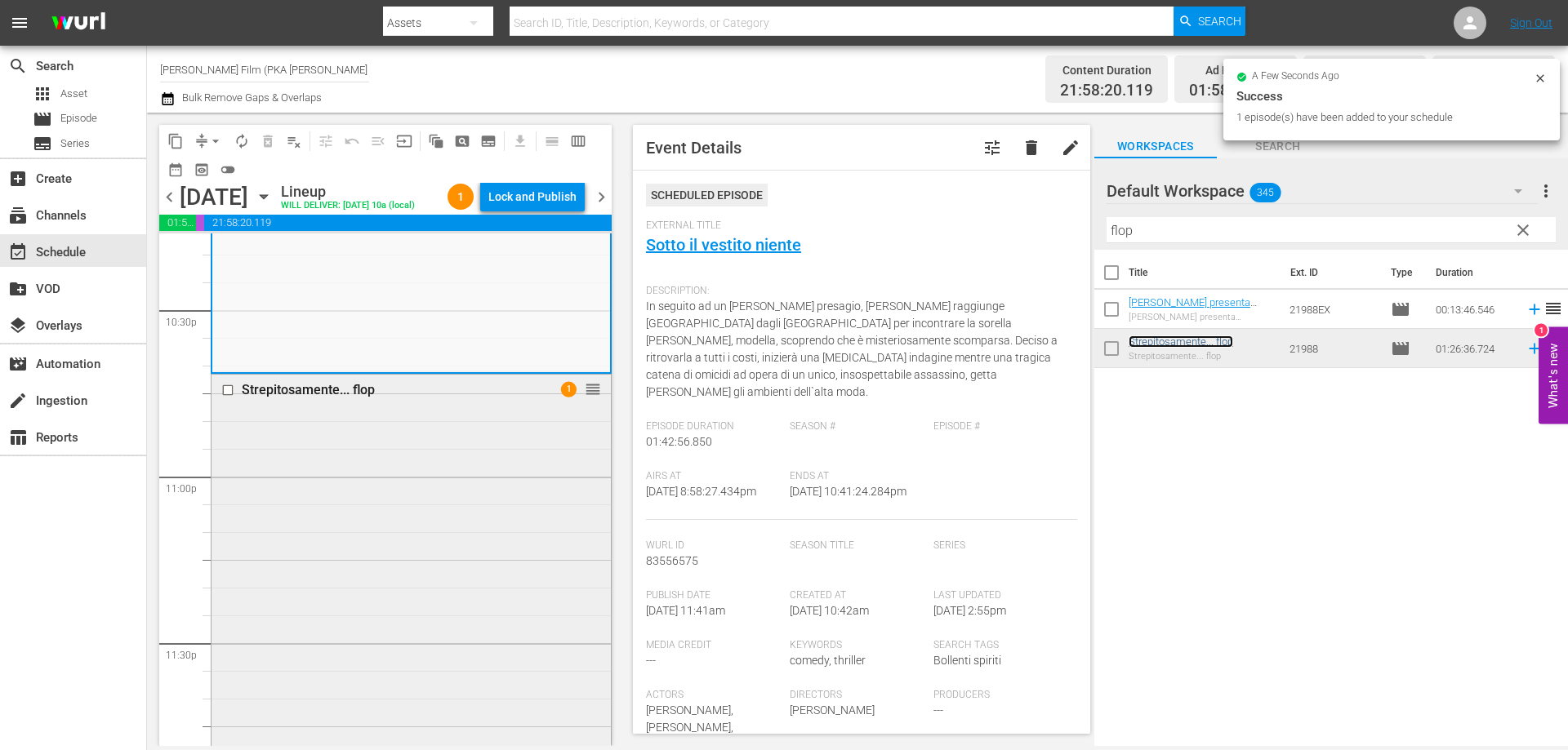
scroll to position [7551, 0]
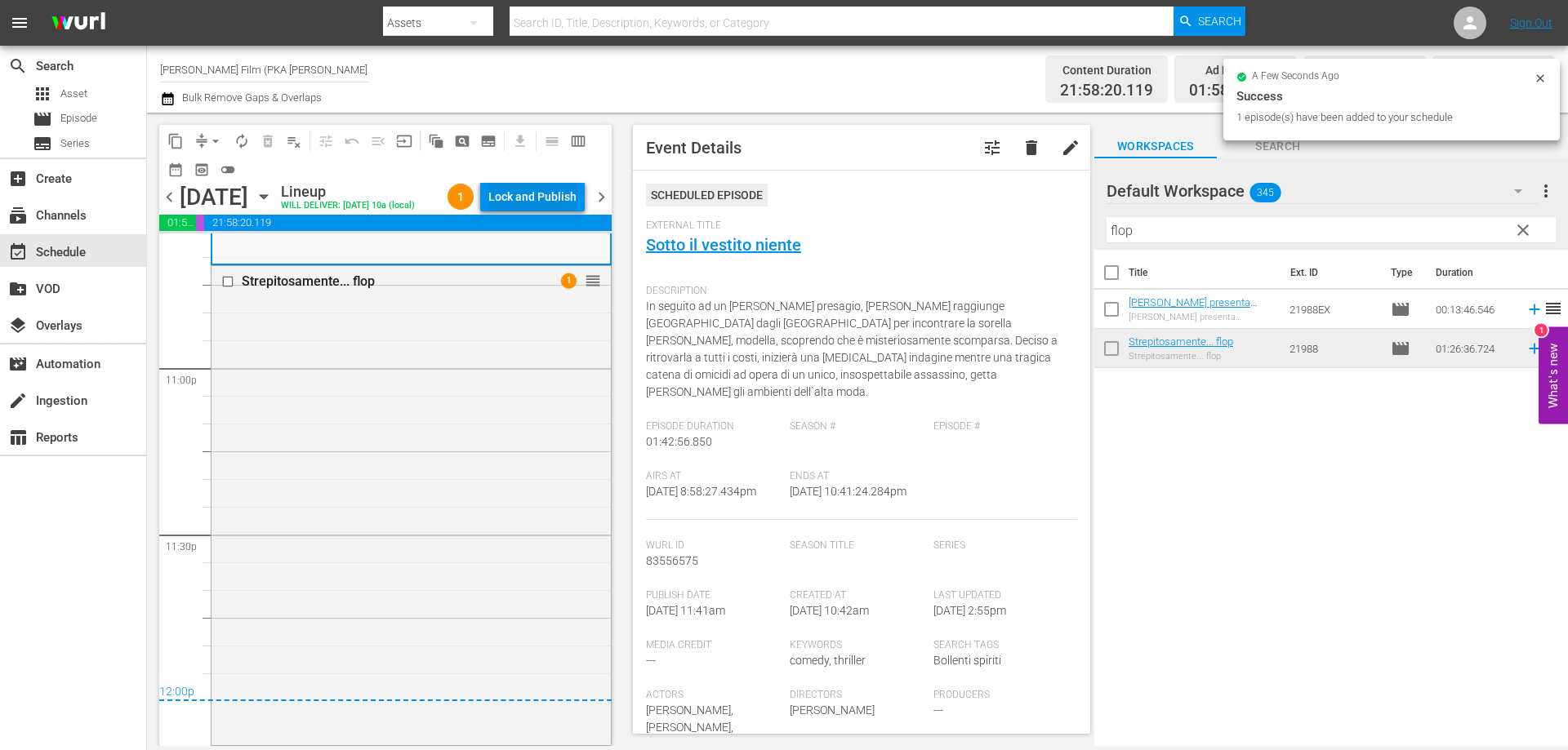
click at [543, 208] on div "Lock and Publish" at bounding box center [532, 197] width 88 height 29
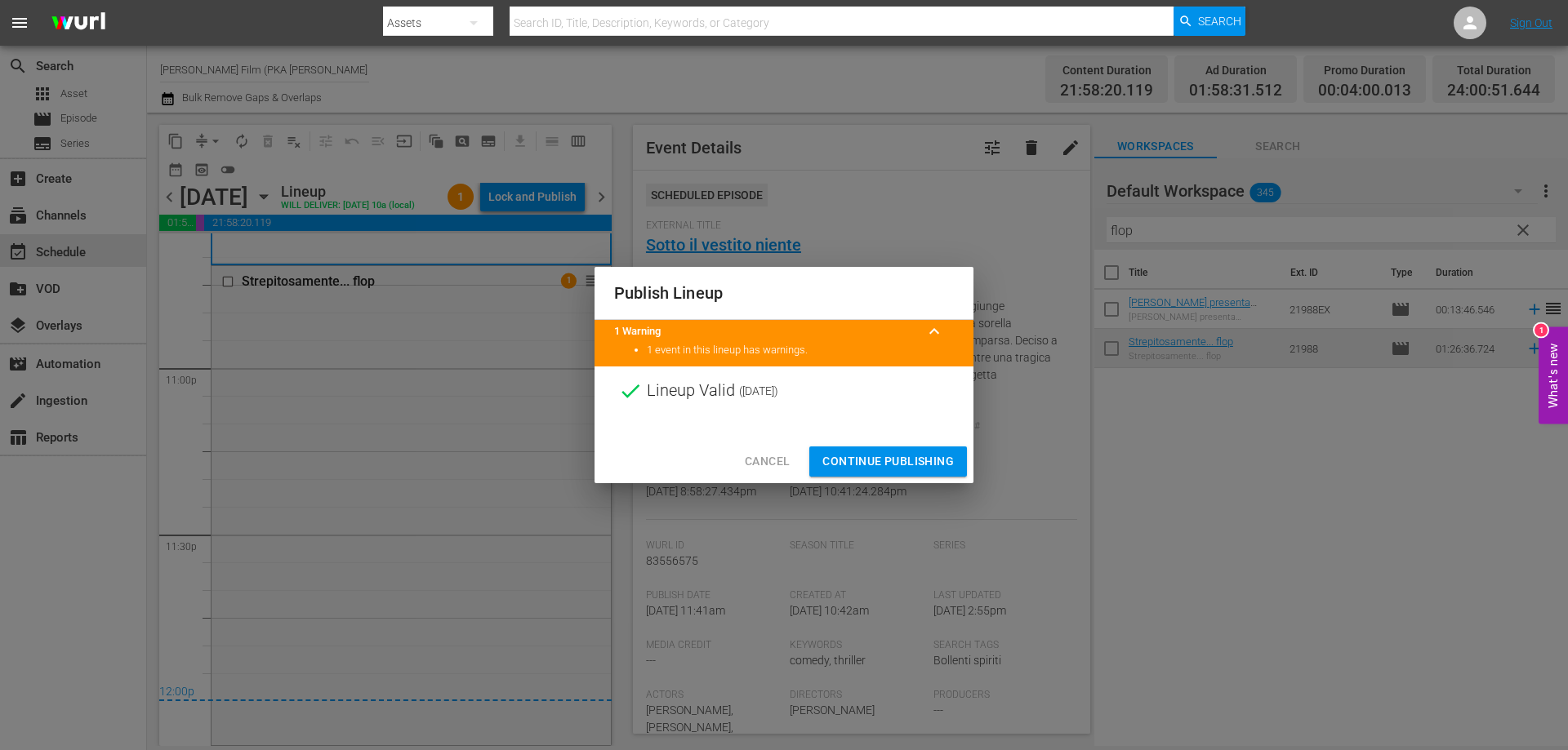
click at [866, 455] on span "Continue Publishing" at bounding box center [887, 461] width 132 height 20
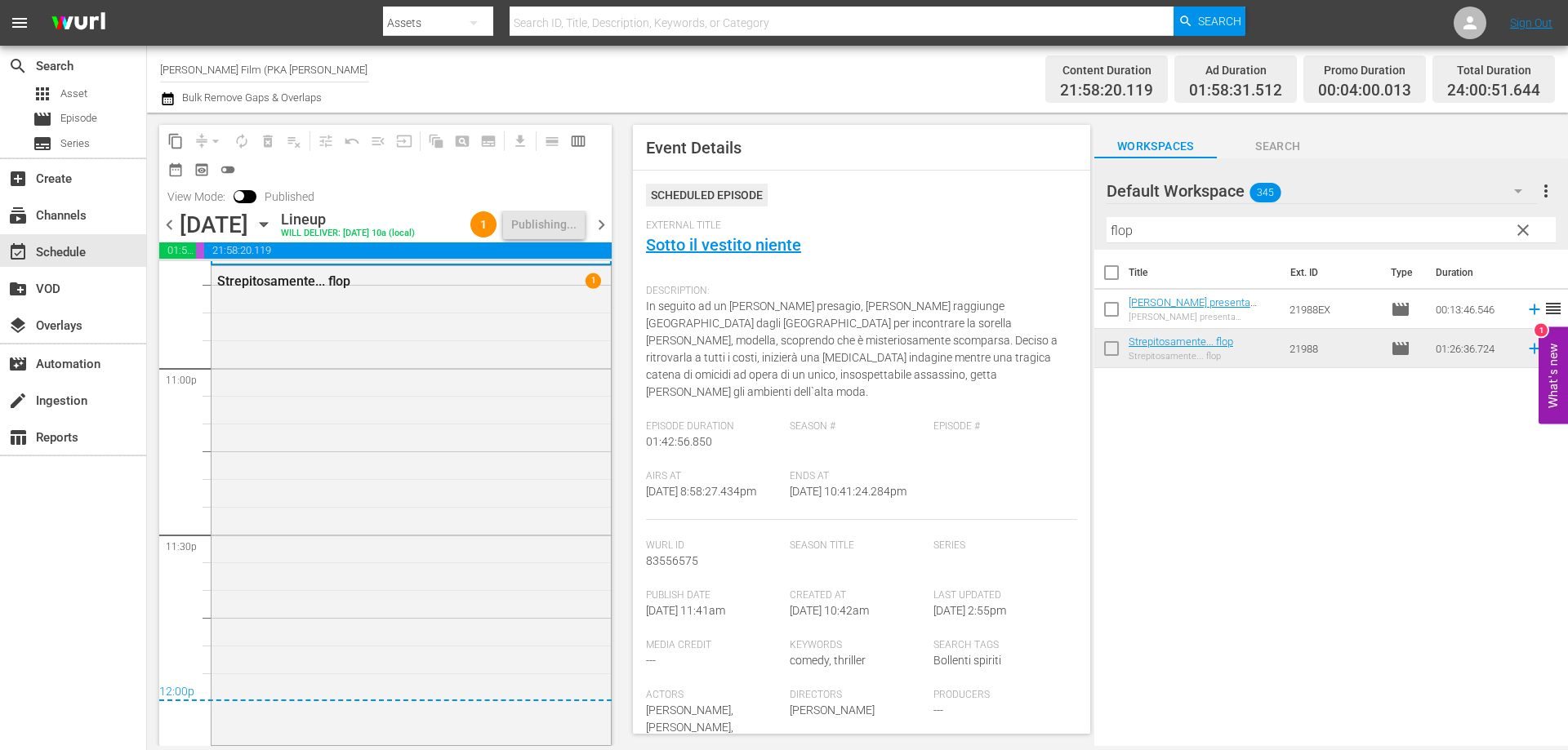
click at [267, 222] on icon "button" at bounding box center [263, 224] width 7 height 4
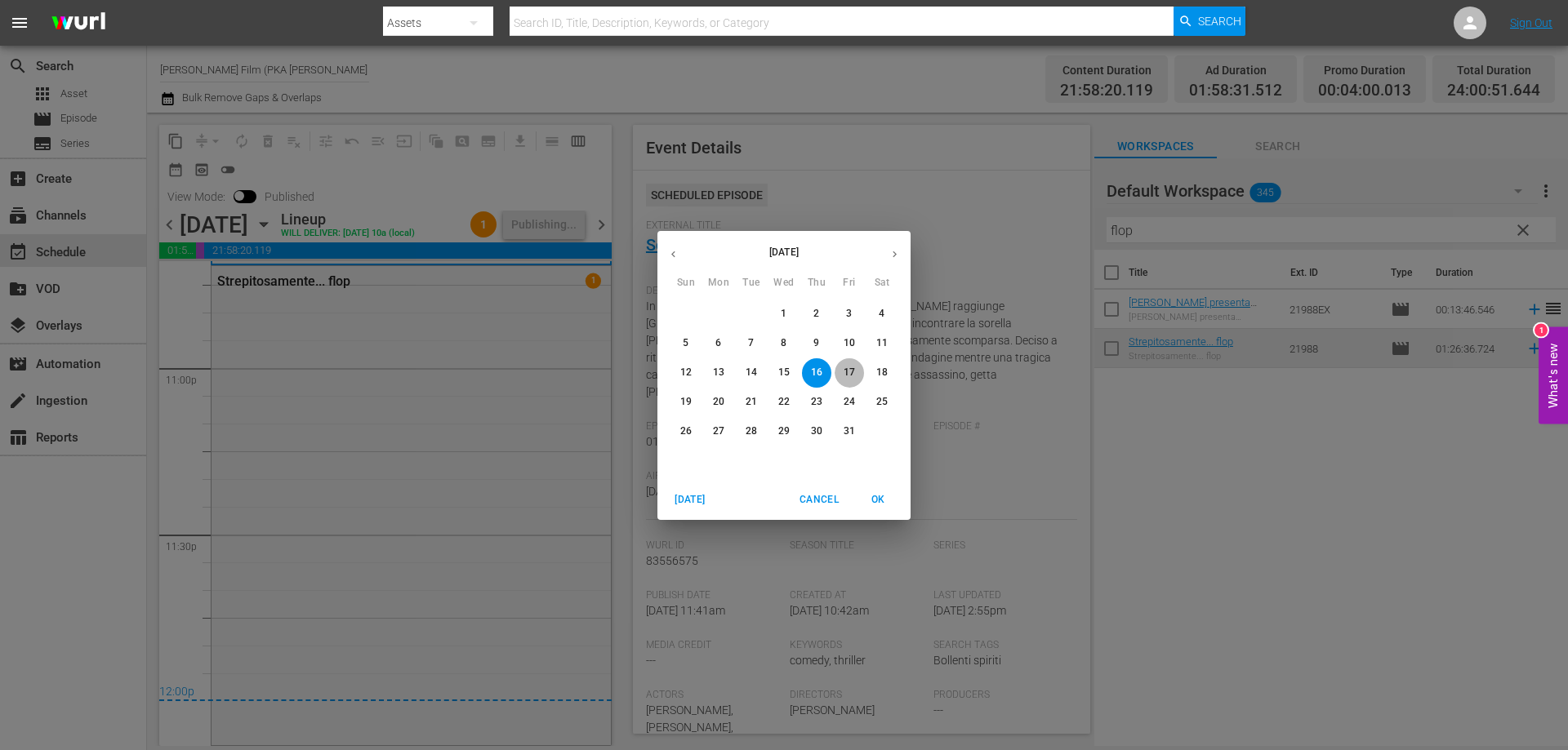
click at [841, 369] on span "17" at bounding box center [849, 372] width 29 height 14
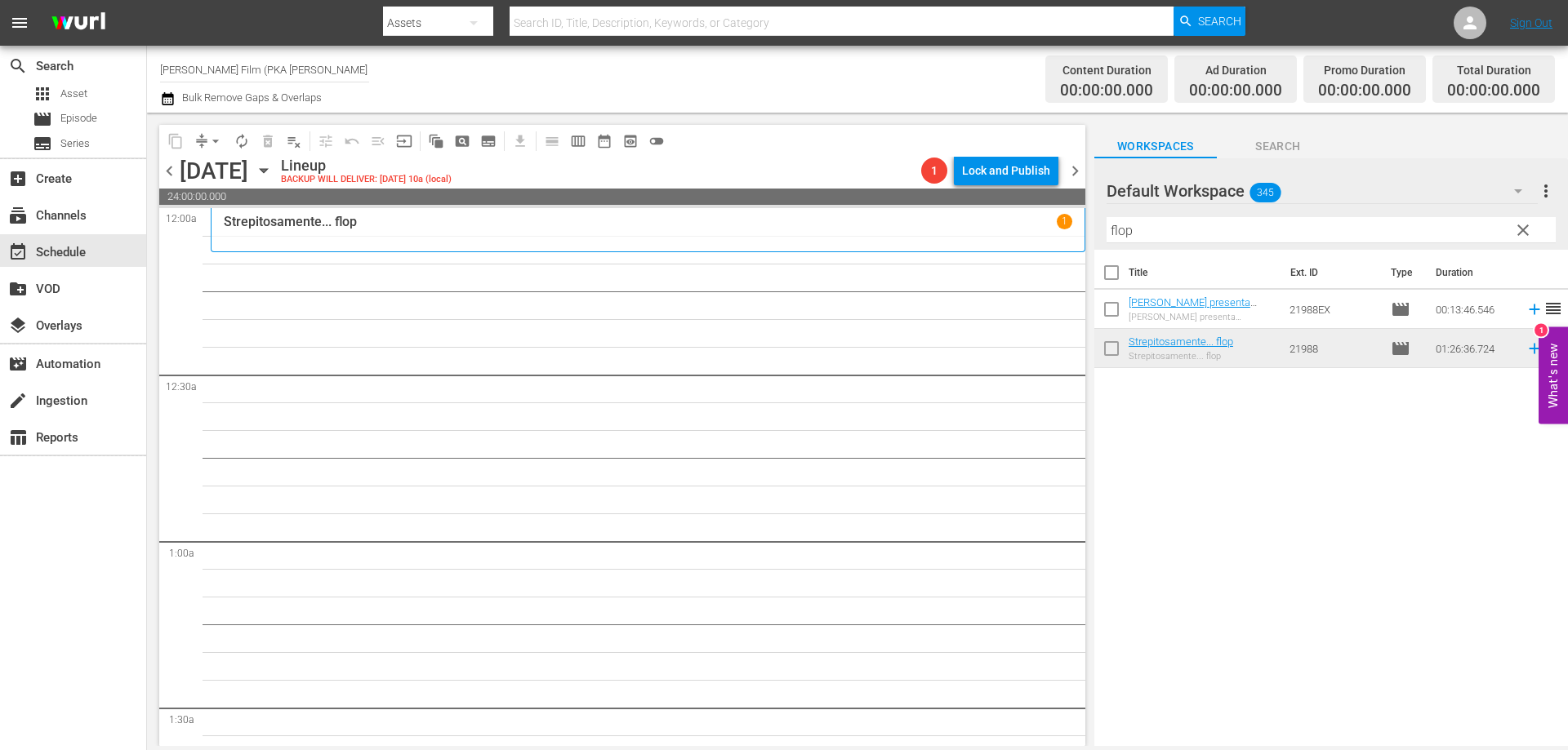
click at [486, 223] on div "Strepitosamente... flop 1" at bounding box center [647, 222] width 848 height 16
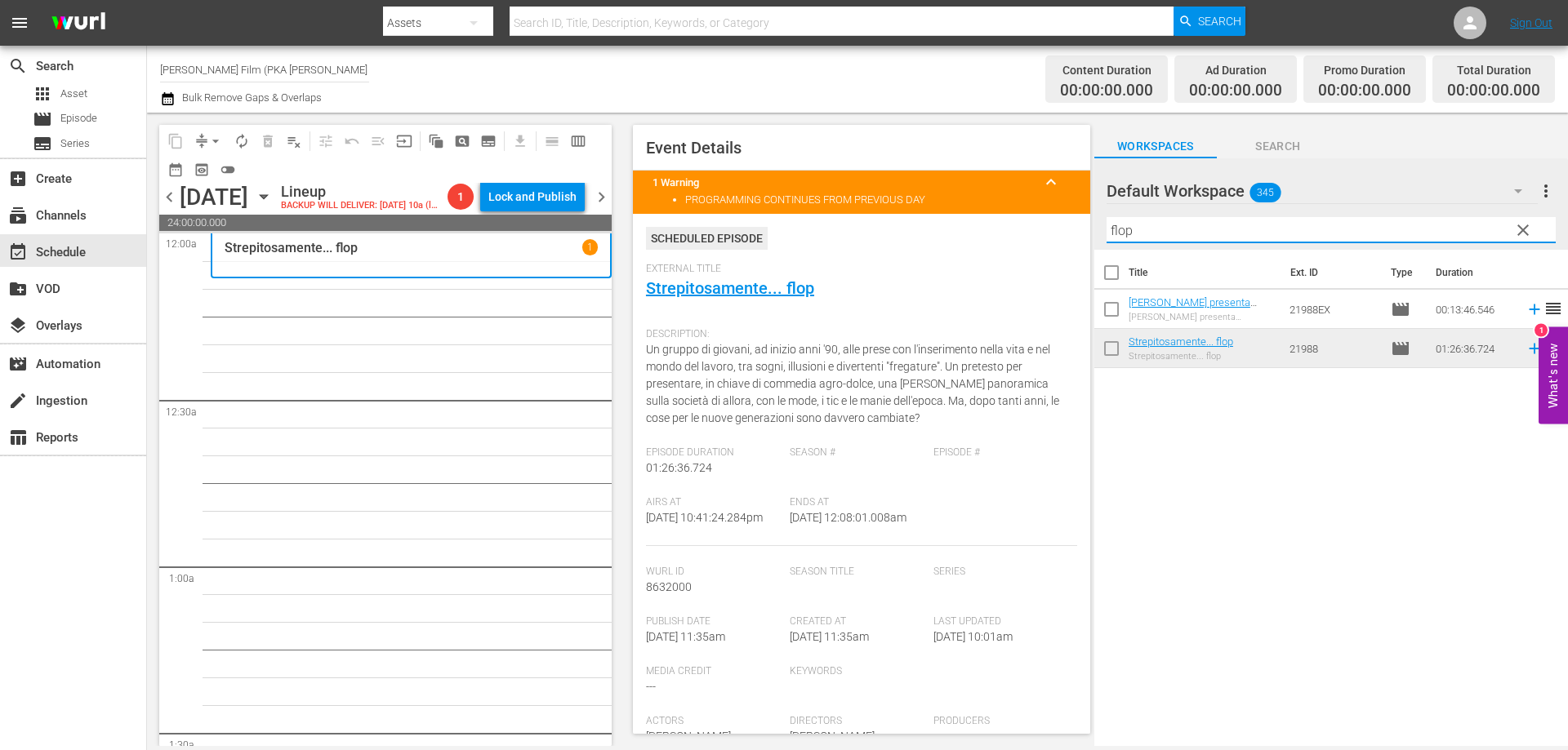
drag, startPoint x: 1141, startPoint y: 234, endPoint x: 1015, endPoint y: 222, distance: 126.6
click at [1015, 222] on div "content_copy compress arrow_drop_down autorenew_outlined delete_forever_outline…" at bounding box center [857, 429] width 1421 height 633
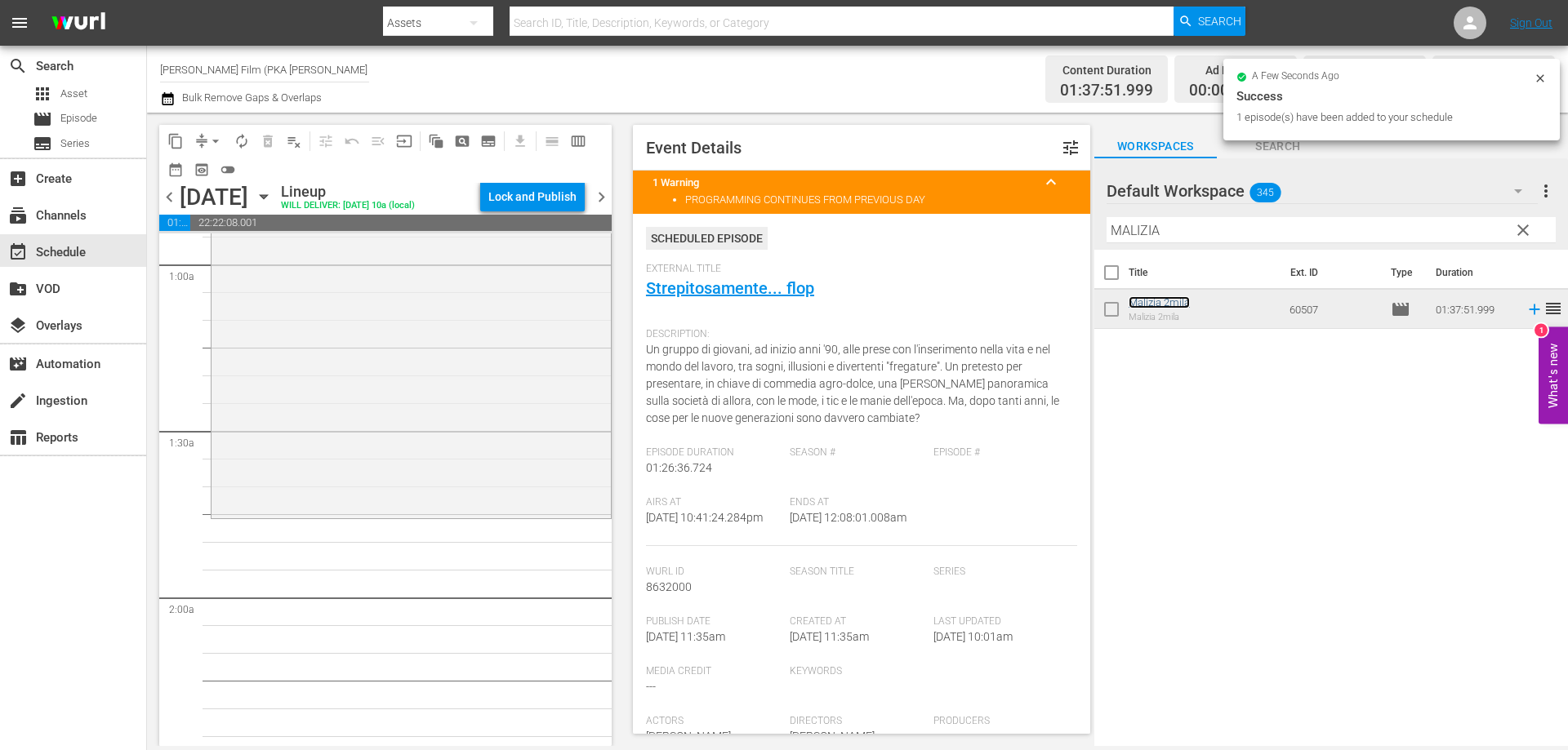
scroll to position [408, 0]
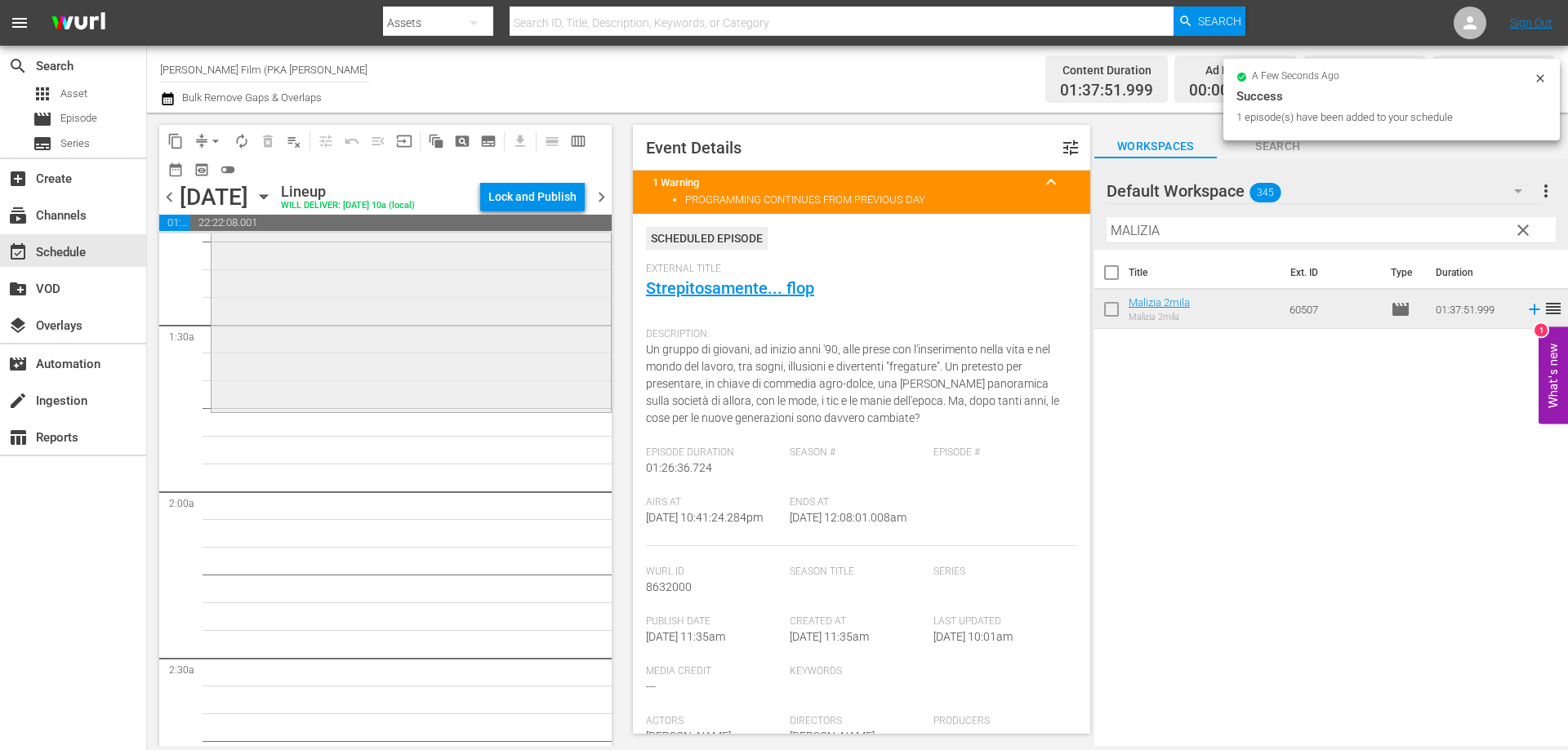
click at [432, 375] on div "Malizia 2mila reorder" at bounding box center [411, 140] width 399 height 538
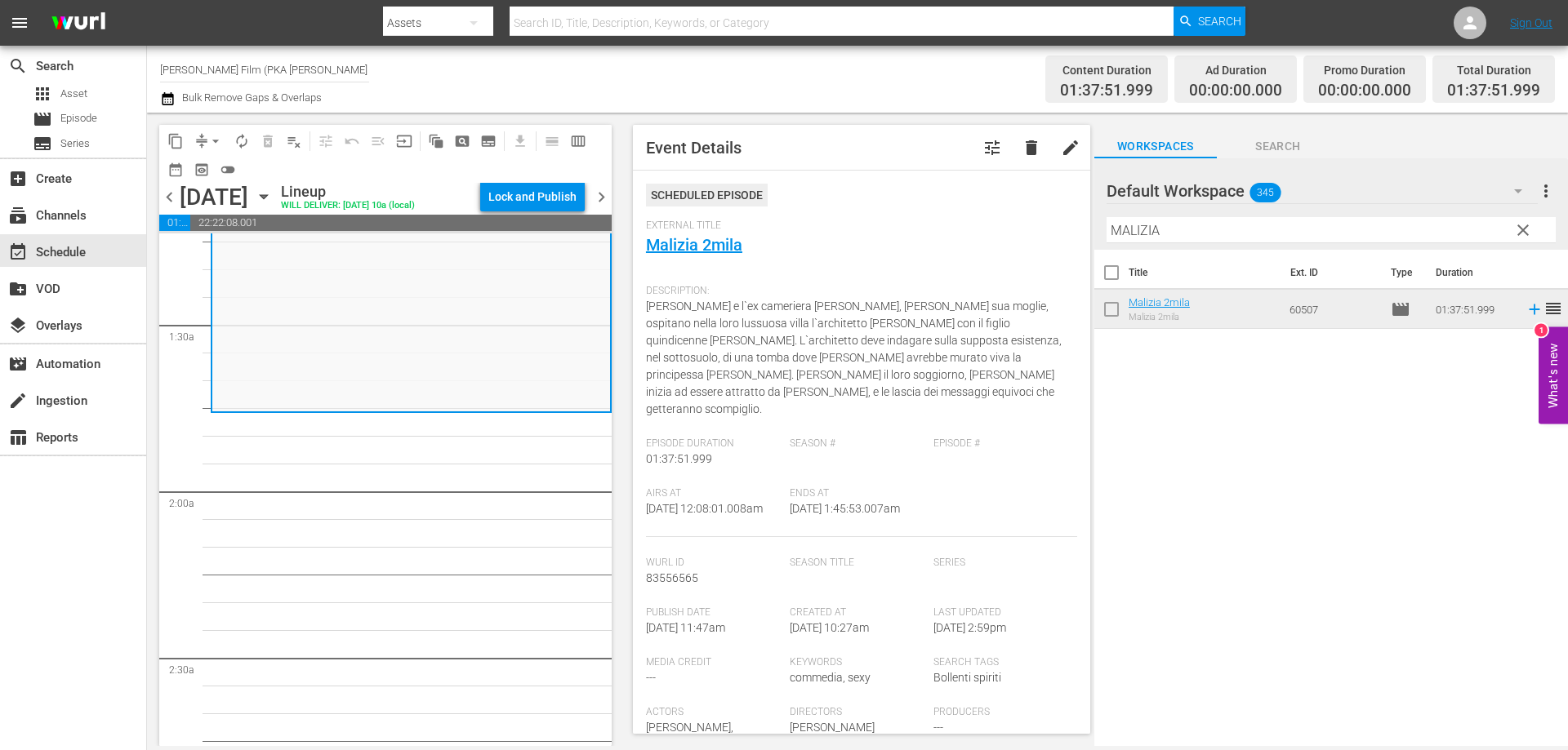
drag, startPoint x: 1174, startPoint y: 232, endPoint x: 1022, endPoint y: 216, distance: 152.8
click at [1022, 216] on div "content_copy compress arrow_drop_down autorenew_outlined delete_forever_outline…" at bounding box center [857, 429] width 1421 height 633
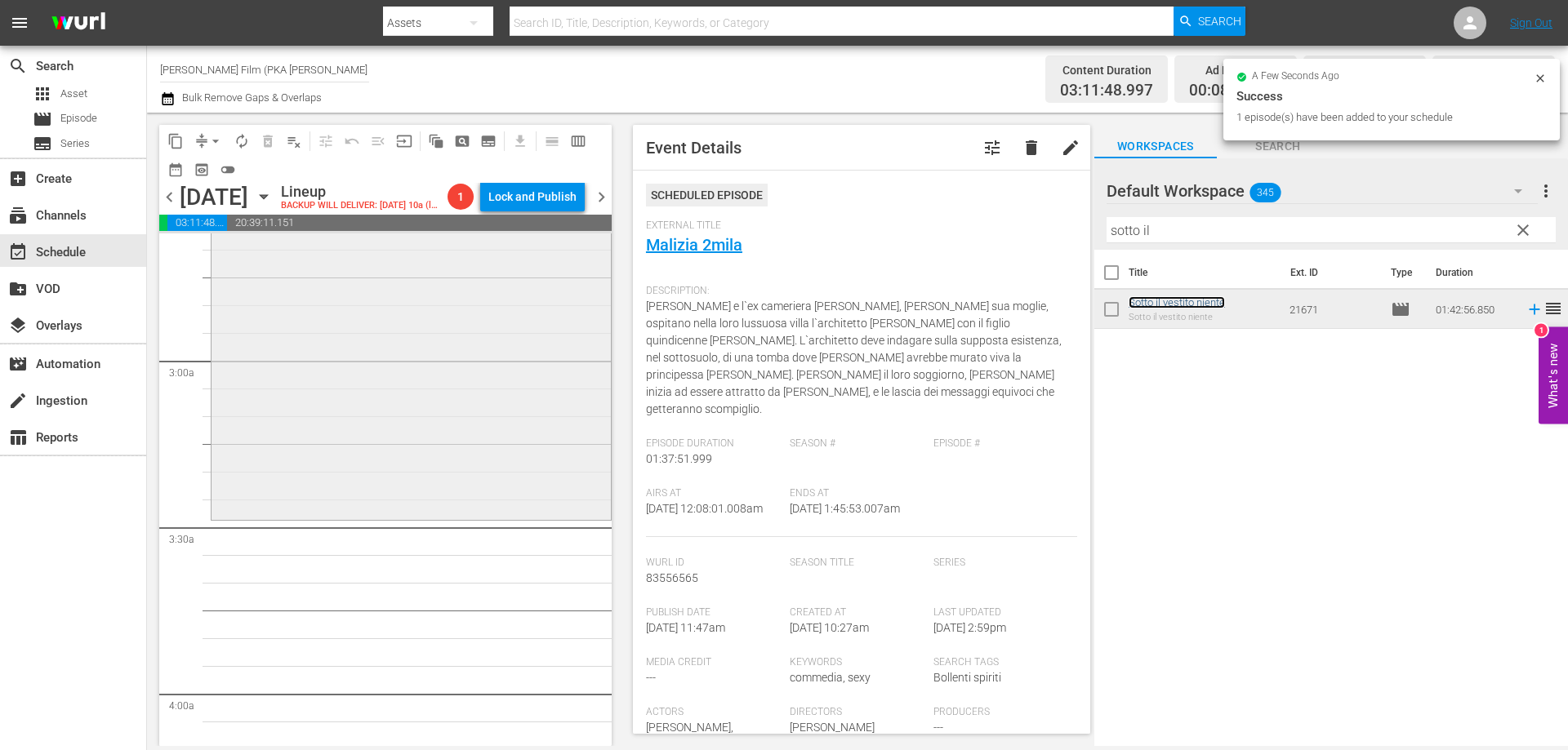
scroll to position [898, 0]
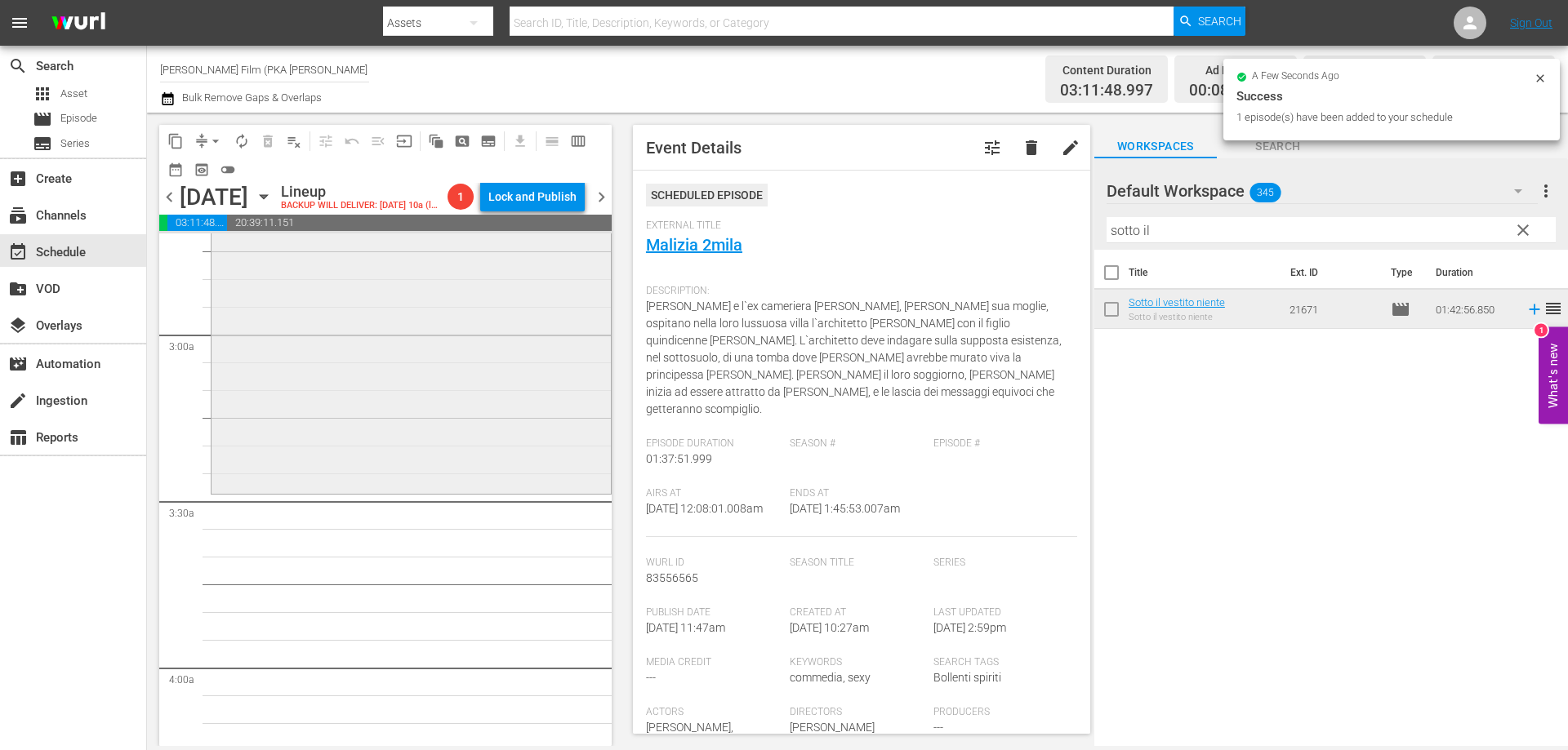
click at [470, 455] on div "Sotto il vestito niente reorder" at bounding box center [411, 207] width 399 height 566
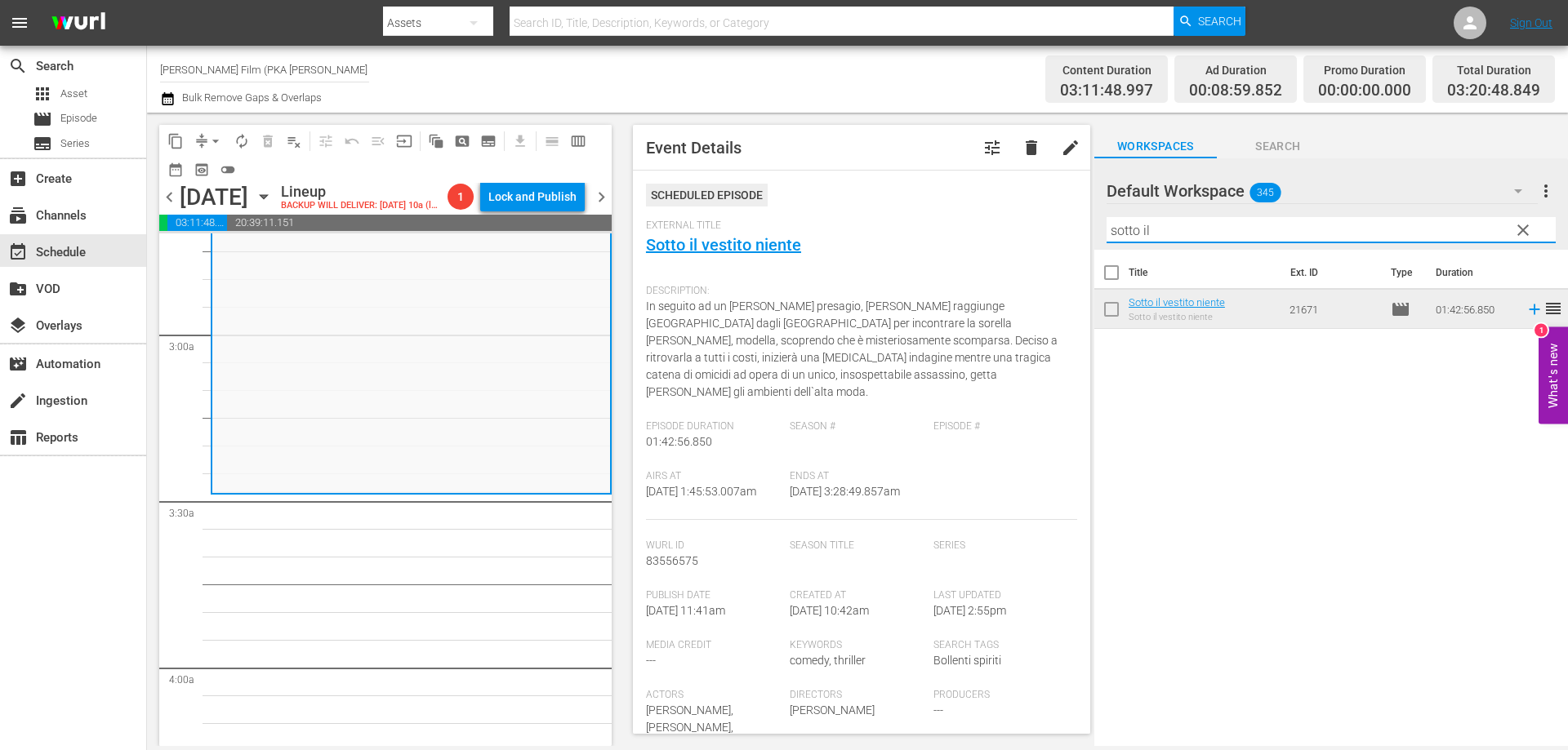
drag, startPoint x: 1150, startPoint y: 232, endPoint x: 988, endPoint y: 228, distance: 162.0
click at [988, 228] on div "content_copy compress arrow_drop_down autorenew_outlined delete_forever_outline…" at bounding box center [857, 429] width 1421 height 633
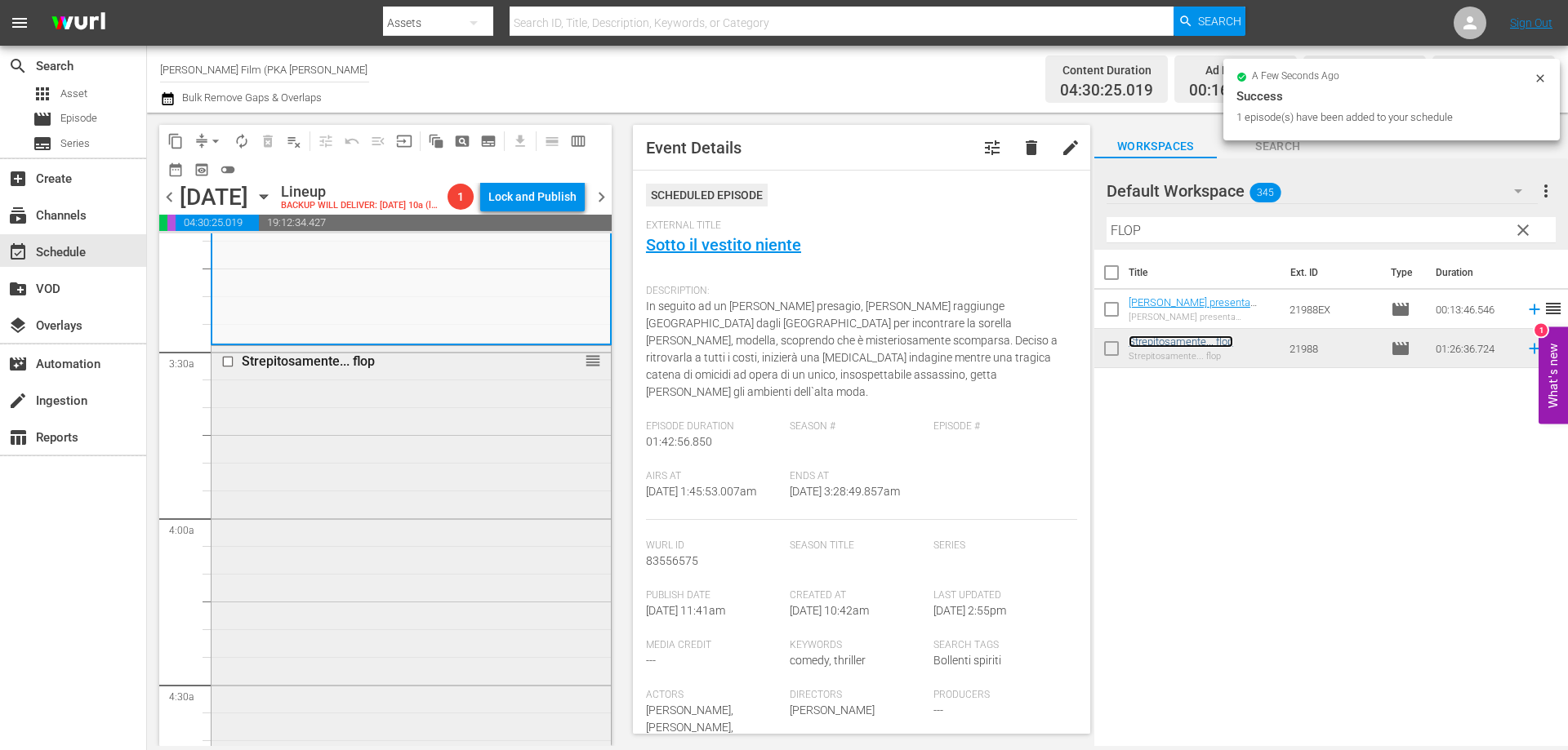
scroll to position [1306, 0]
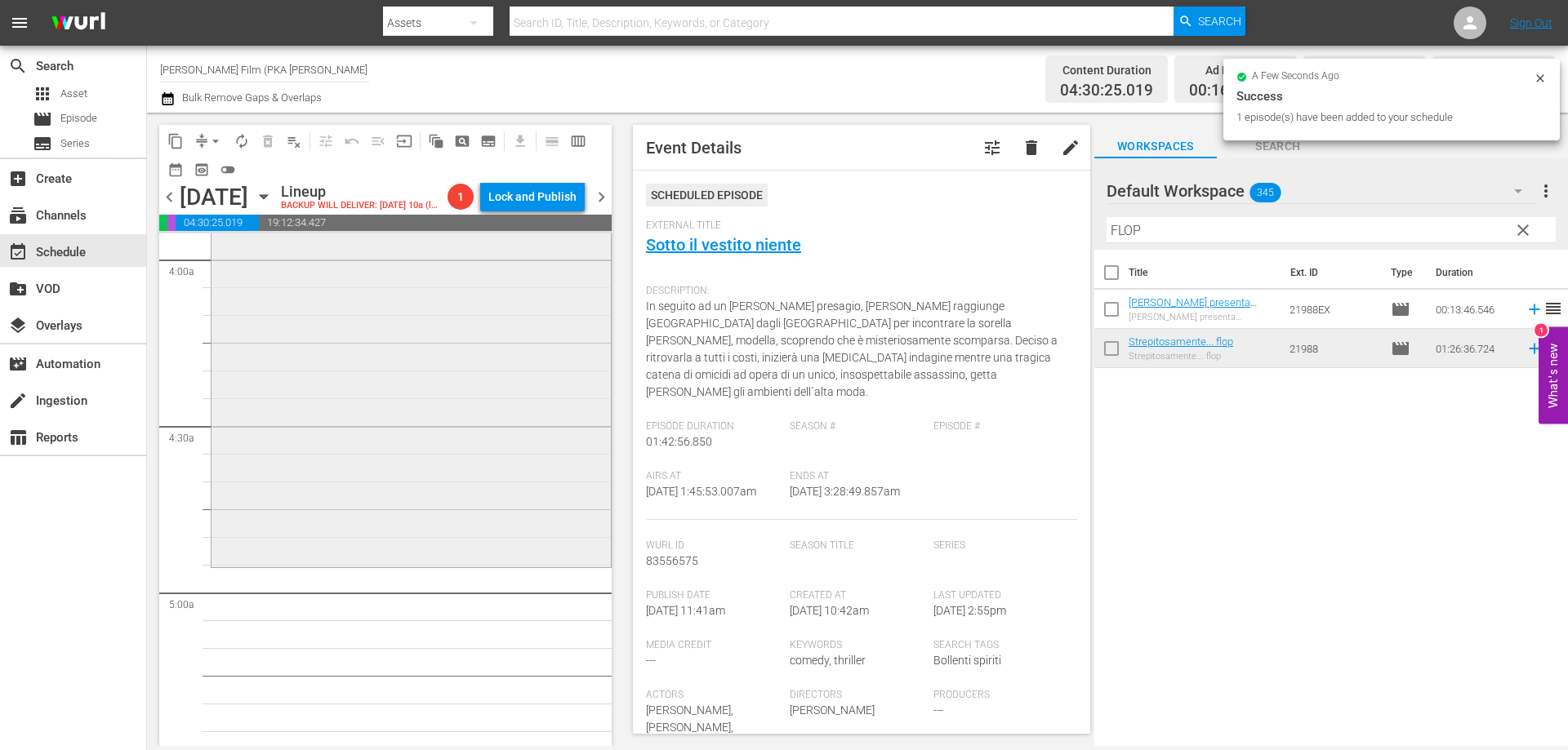
click at [468, 474] on div "Strepitosamente... flop reorder" at bounding box center [411, 325] width 399 height 476
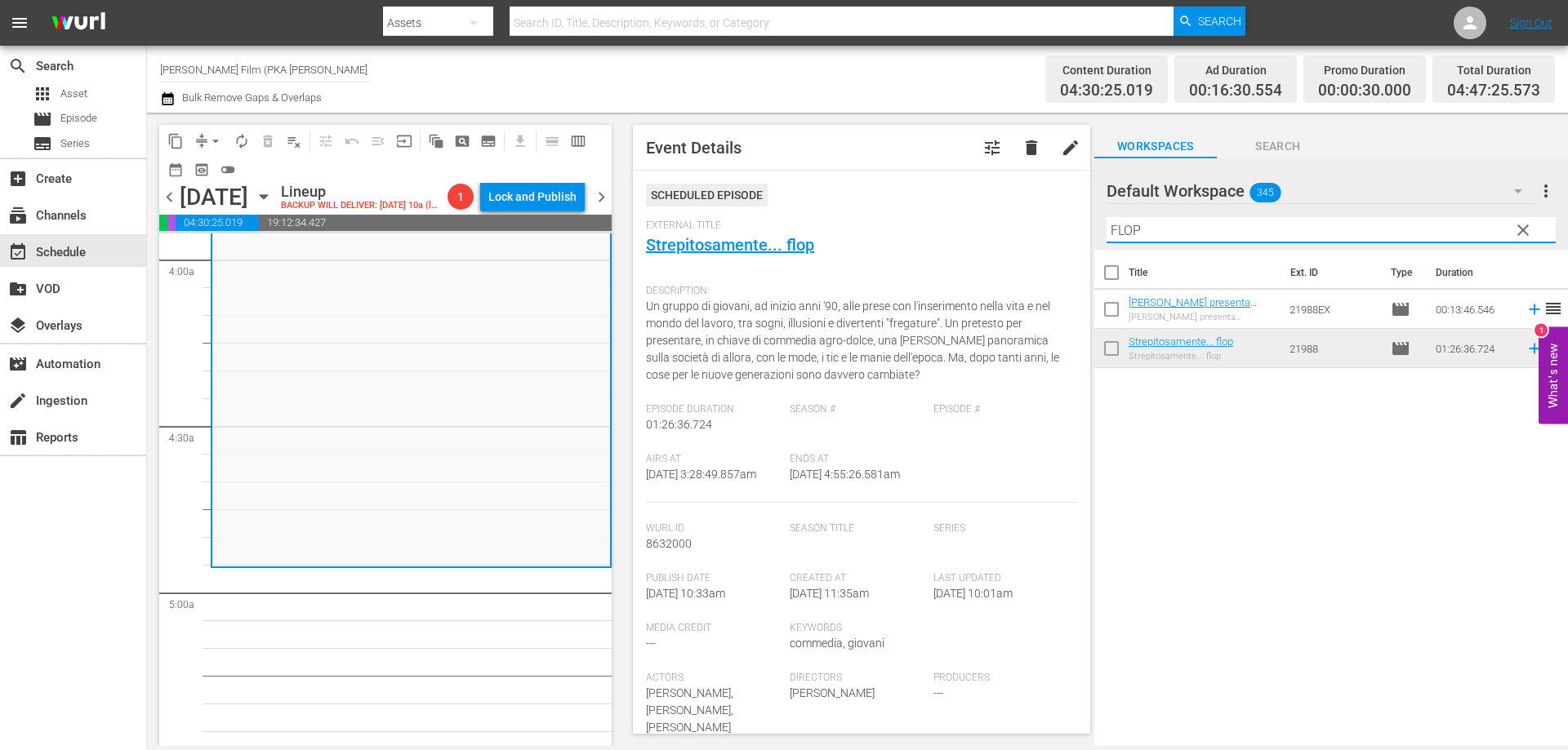
drag, startPoint x: 1163, startPoint y: 225, endPoint x: 1017, endPoint y: 233, distance: 146.2
click at [1018, 233] on div "content_copy compress arrow_drop_down autorenew_outlined delete_forever_outline…" at bounding box center [857, 429] width 1421 height 633
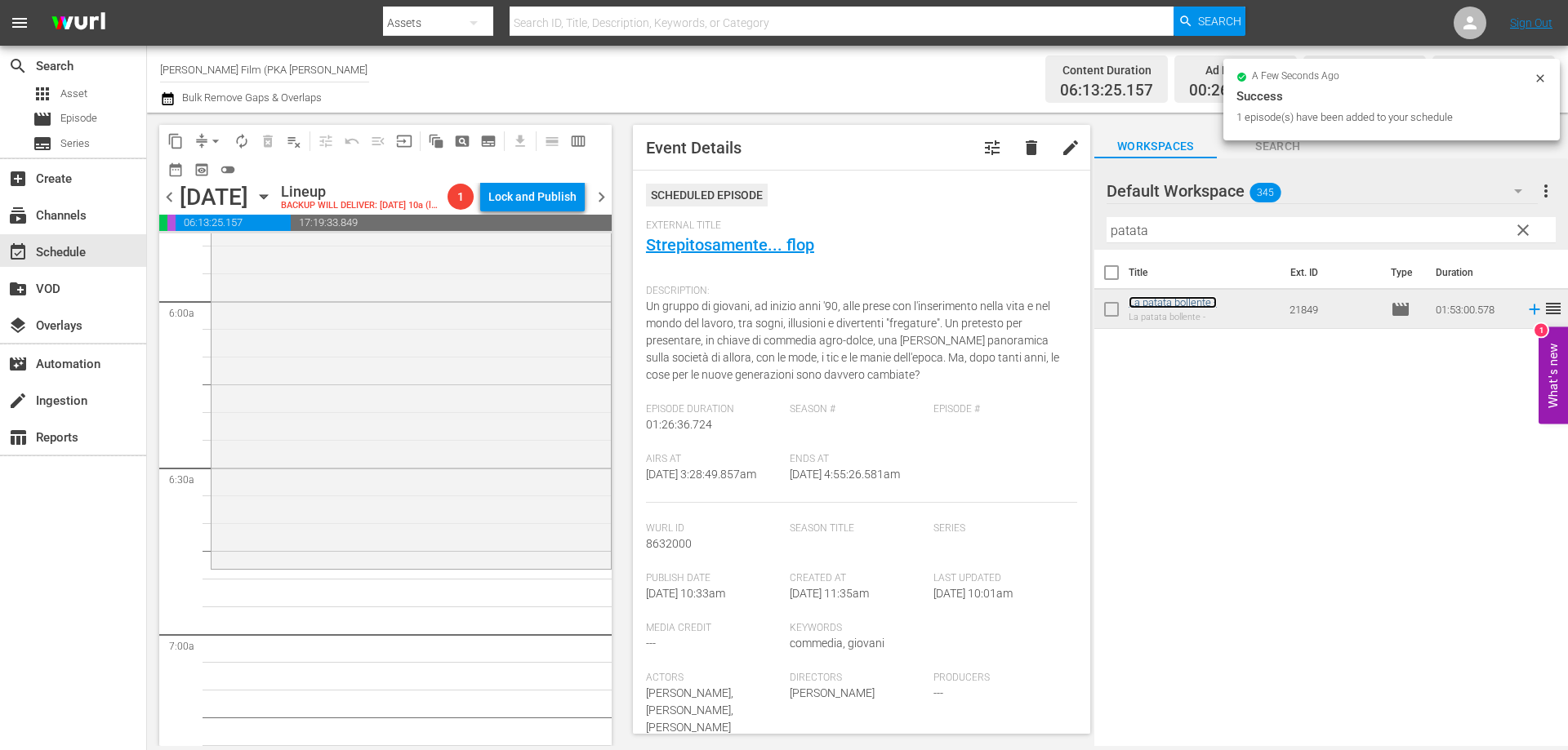
scroll to position [1959, 0]
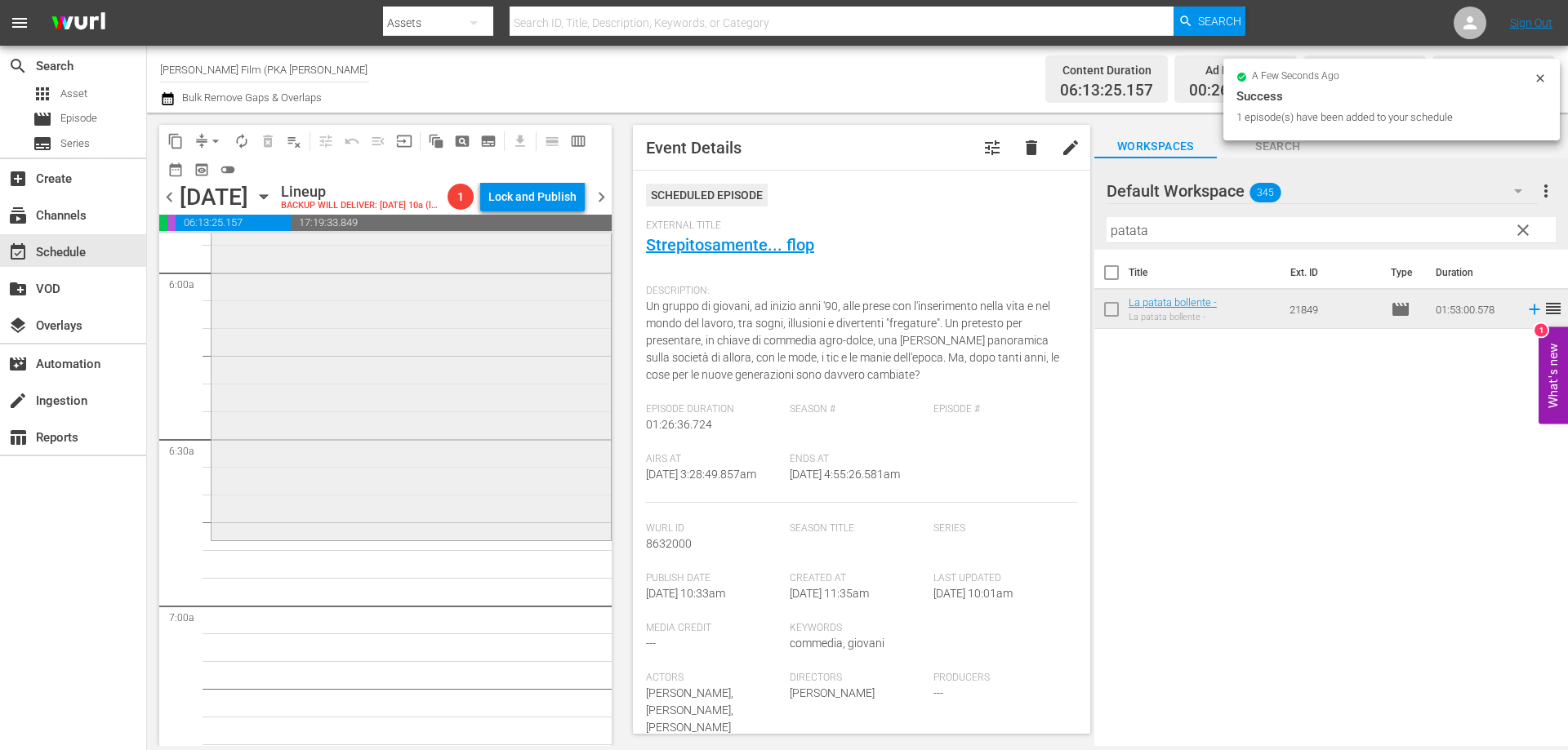
click at [463, 518] on div "La patata bollente - reorder" at bounding box center [411, 227] width 399 height 622
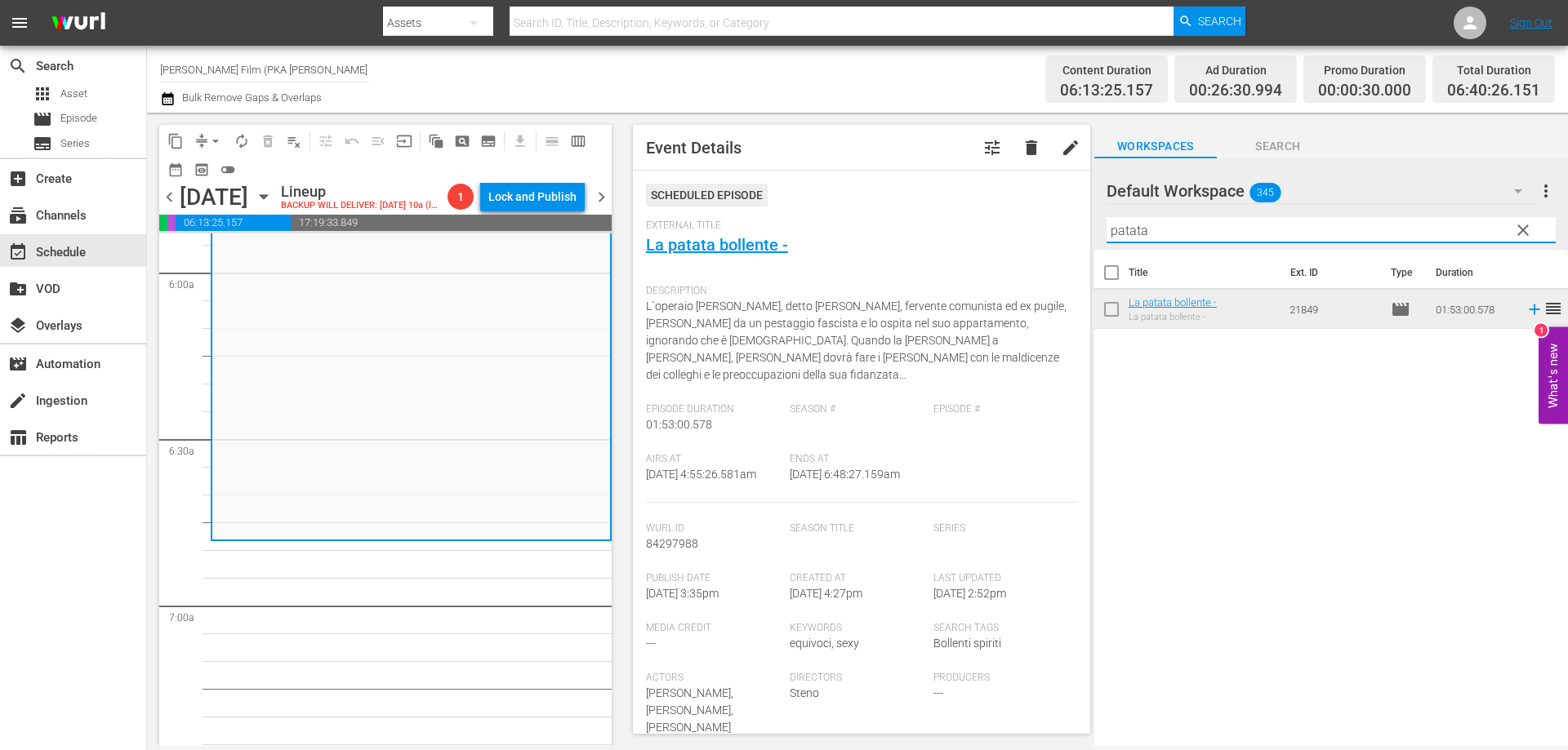
drag, startPoint x: 1143, startPoint y: 236, endPoint x: 996, endPoint y: 224, distance: 147.5
click at [996, 224] on div "content_copy compress arrow_drop_down autorenew_outlined delete_forever_outline…" at bounding box center [857, 429] width 1421 height 633
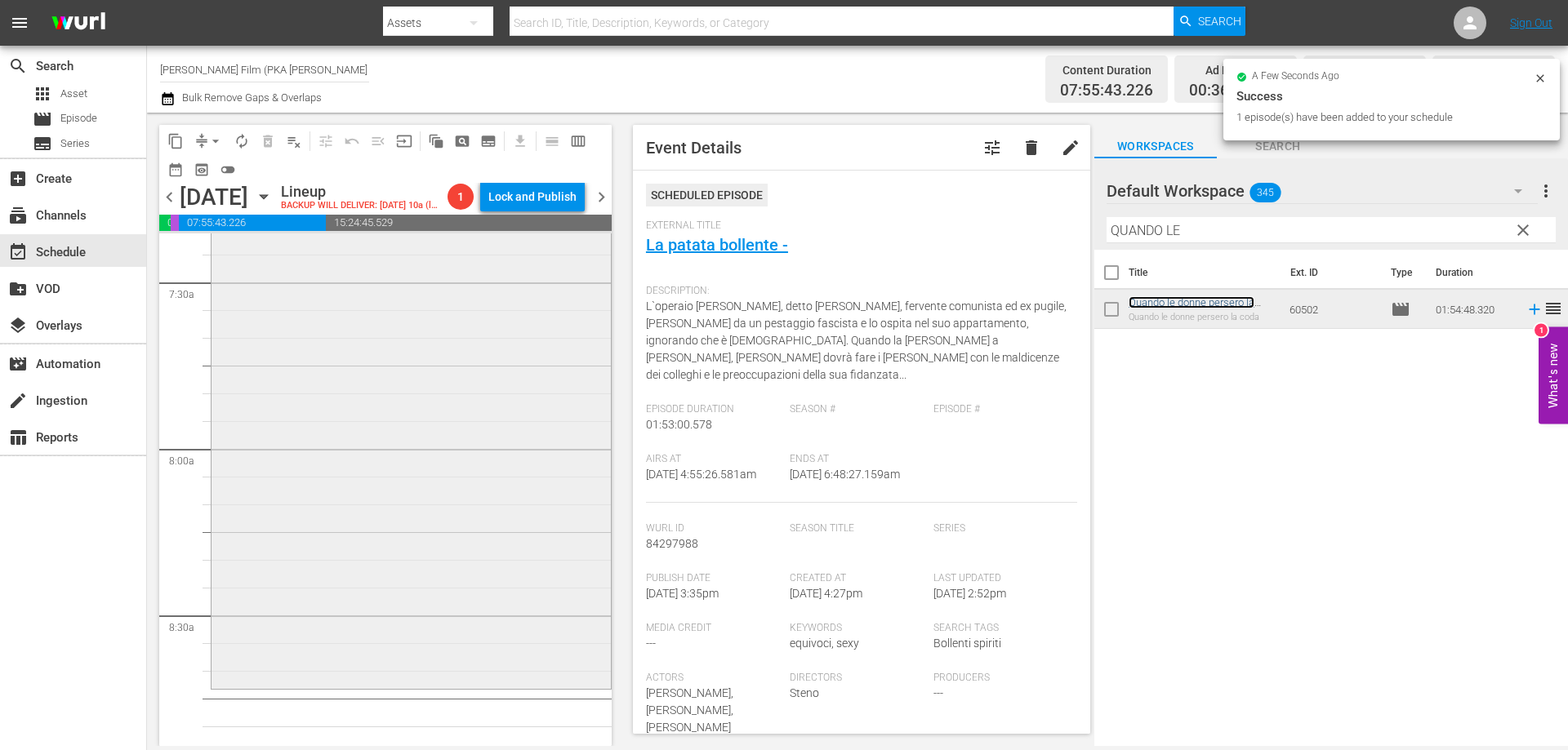
scroll to position [2529, 0]
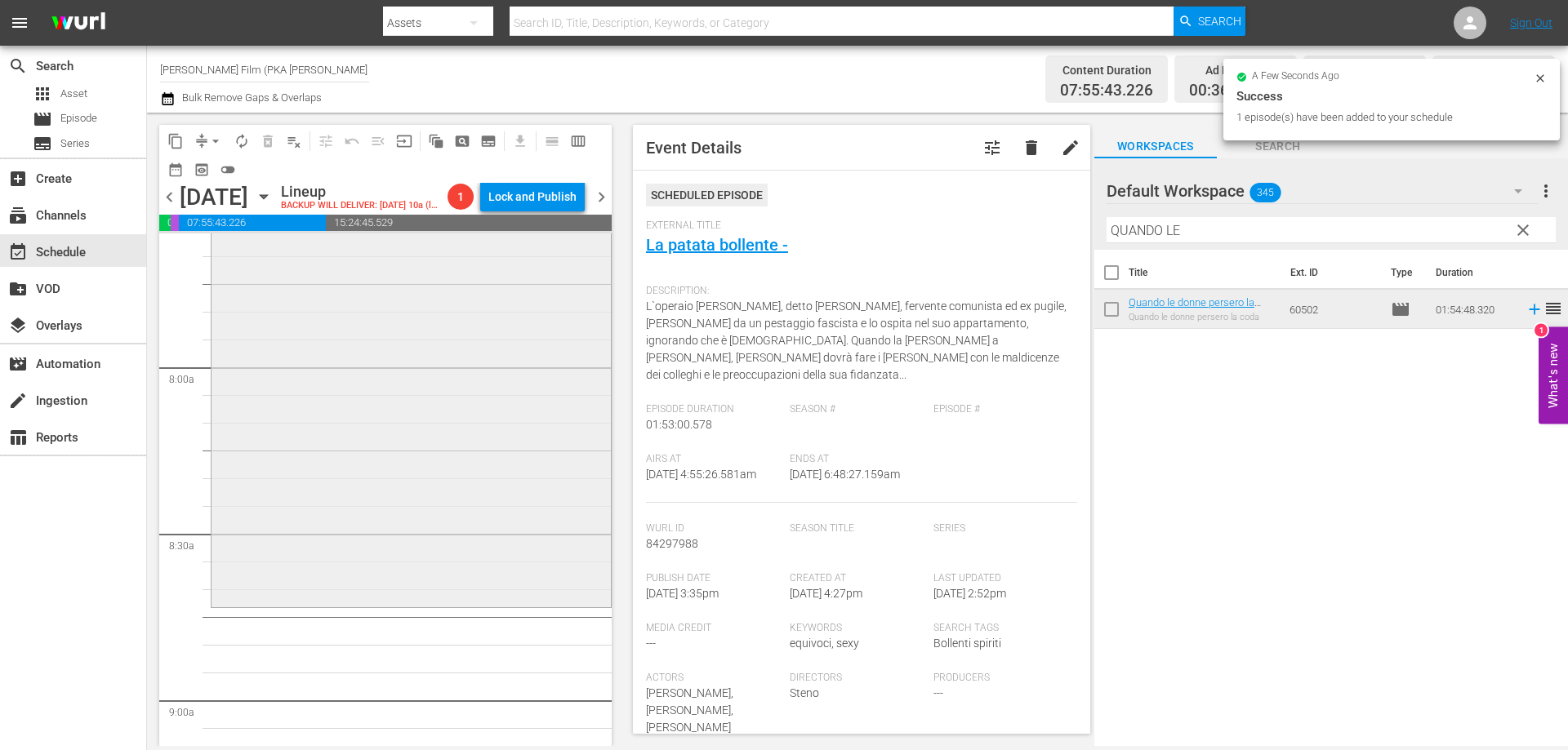
click at [491, 505] on div "Quando le donne persero la coda reorder" at bounding box center [411, 287] width 399 height 632
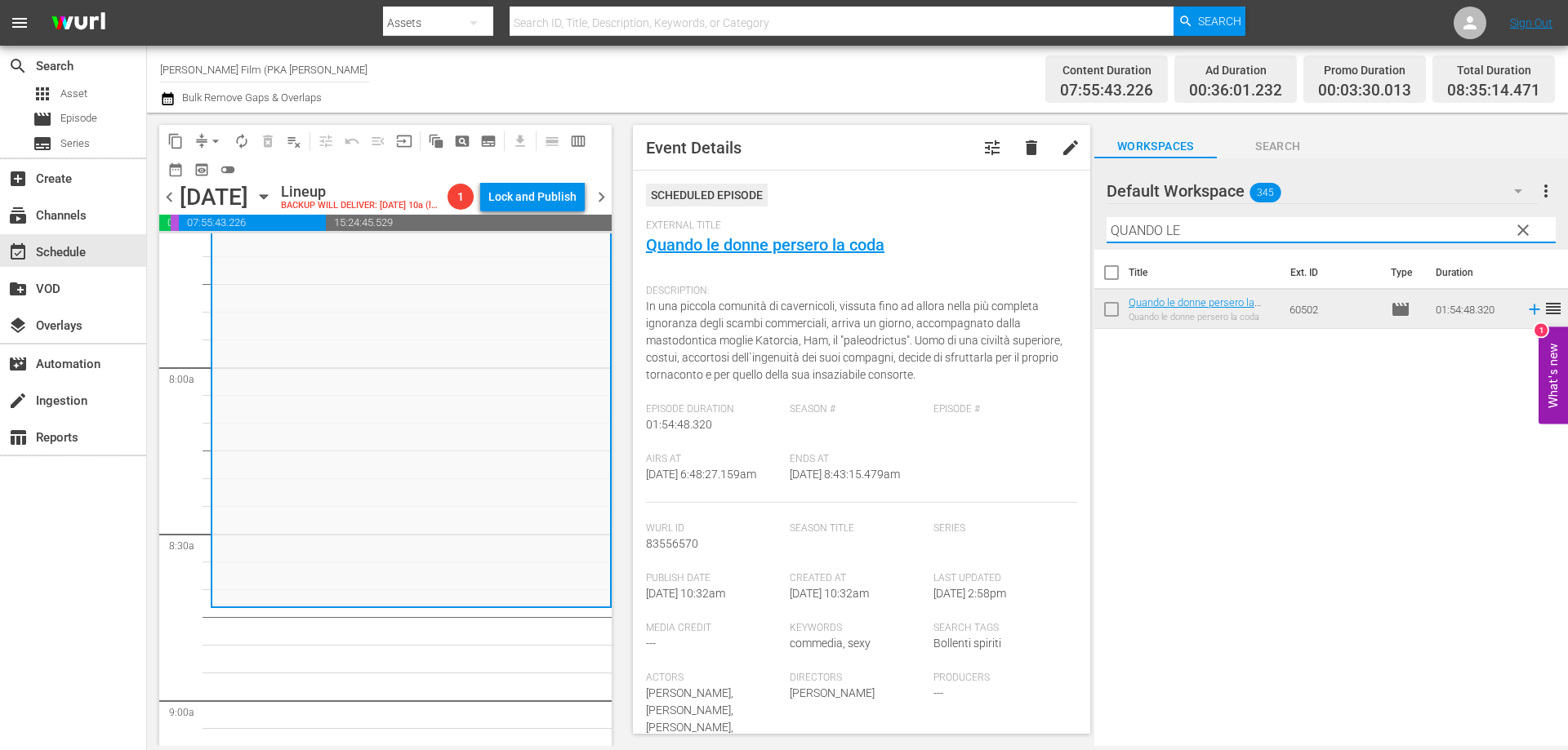
drag, startPoint x: 960, startPoint y: 198, endPoint x: 949, endPoint y: 198, distance: 11.0
click at [950, 198] on div "content_copy compress arrow_drop_down autorenew_outlined delete_forever_outline…" at bounding box center [857, 429] width 1421 height 633
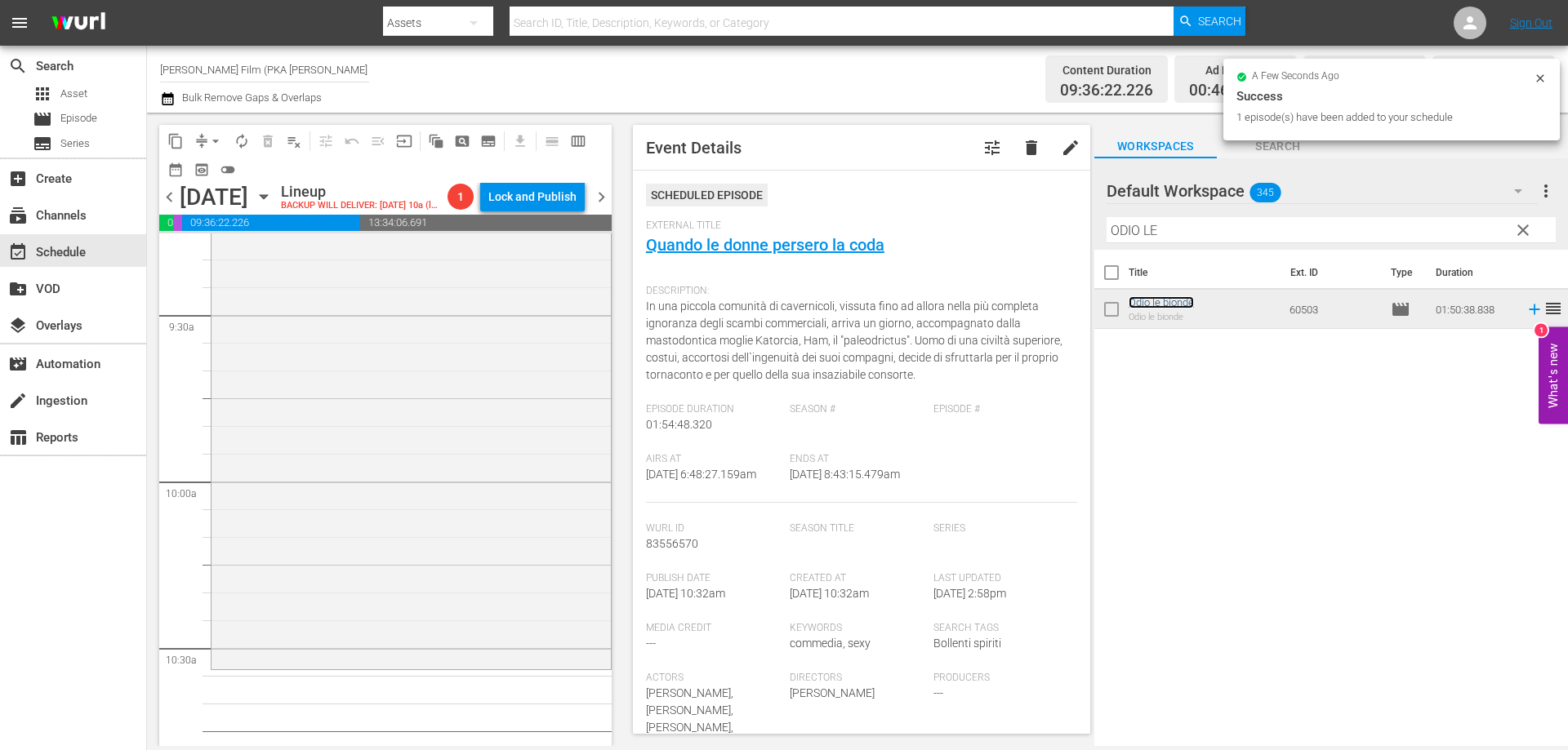
scroll to position [3183, 0]
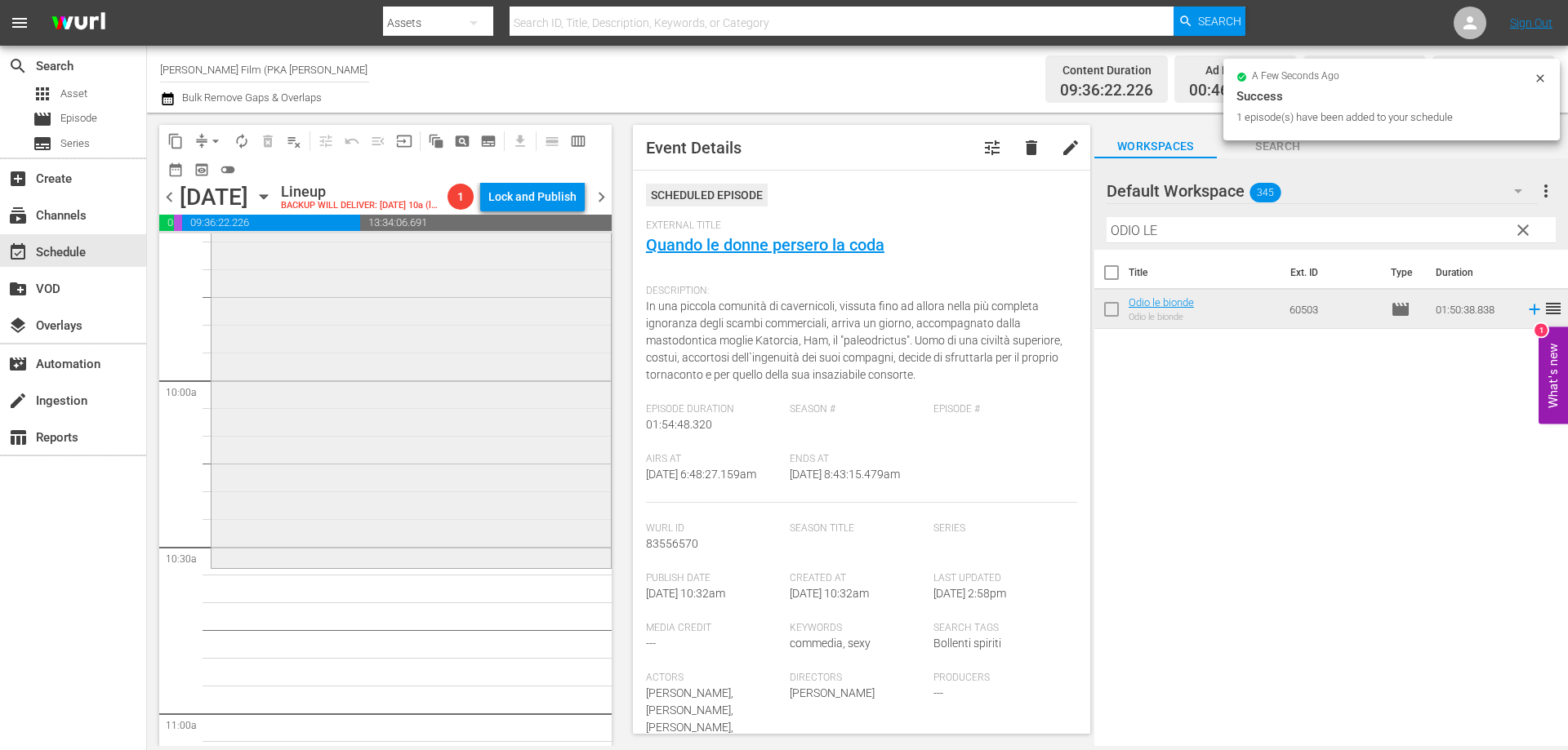
click at [465, 562] on div "Odio le bionde reorder" at bounding box center [411, 260] width 399 height 608
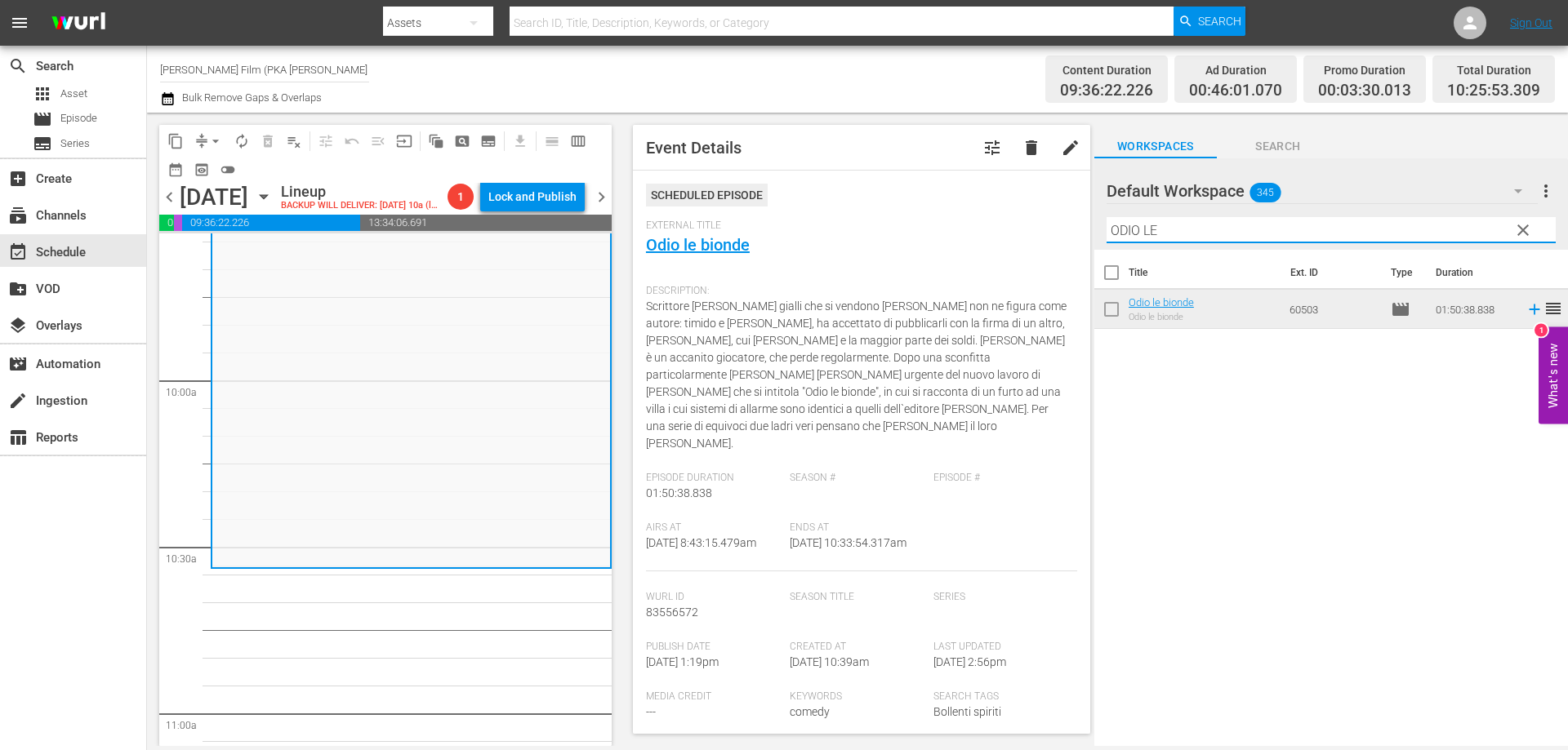
drag, startPoint x: 1162, startPoint y: 230, endPoint x: 929, endPoint y: 208, distance: 234.0
click at [951, 212] on div "content_copy compress arrow_drop_down autorenew_outlined delete_forever_outline…" at bounding box center [857, 429] width 1421 height 633
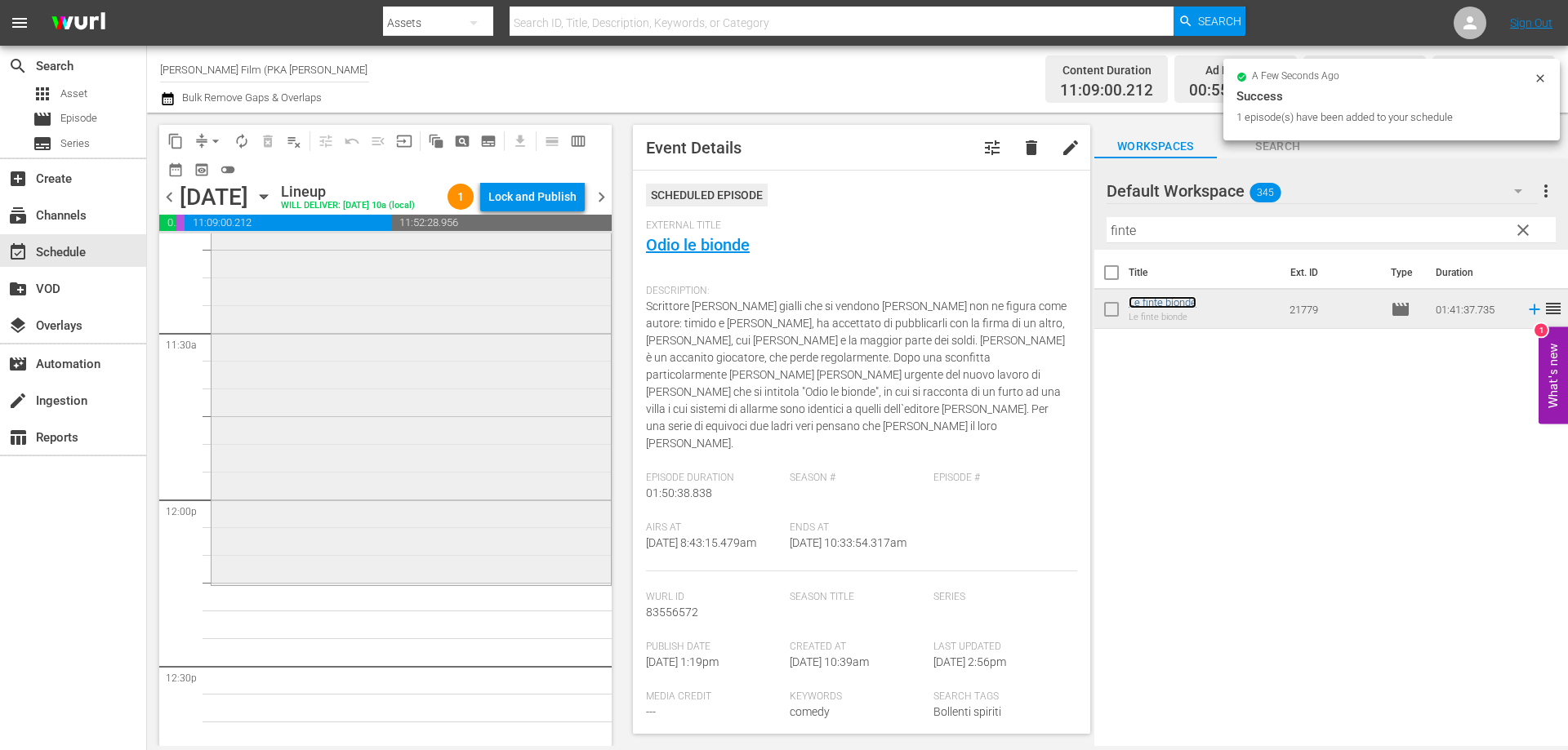
scroll to position [3754, 0]
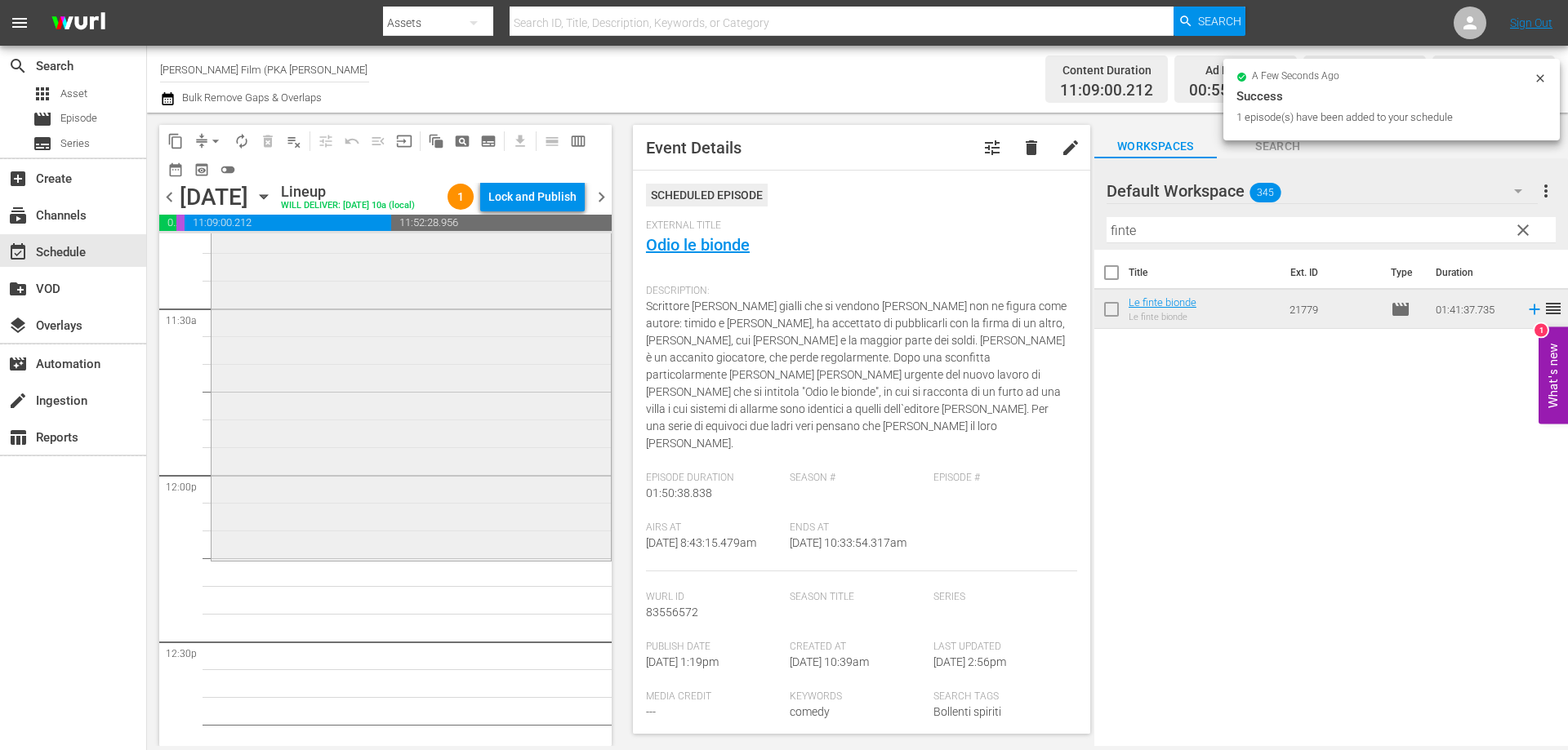
click at [406, 493] on div "Le finte bionde reorder" at bounding box center [411, 278] width 399 height 559
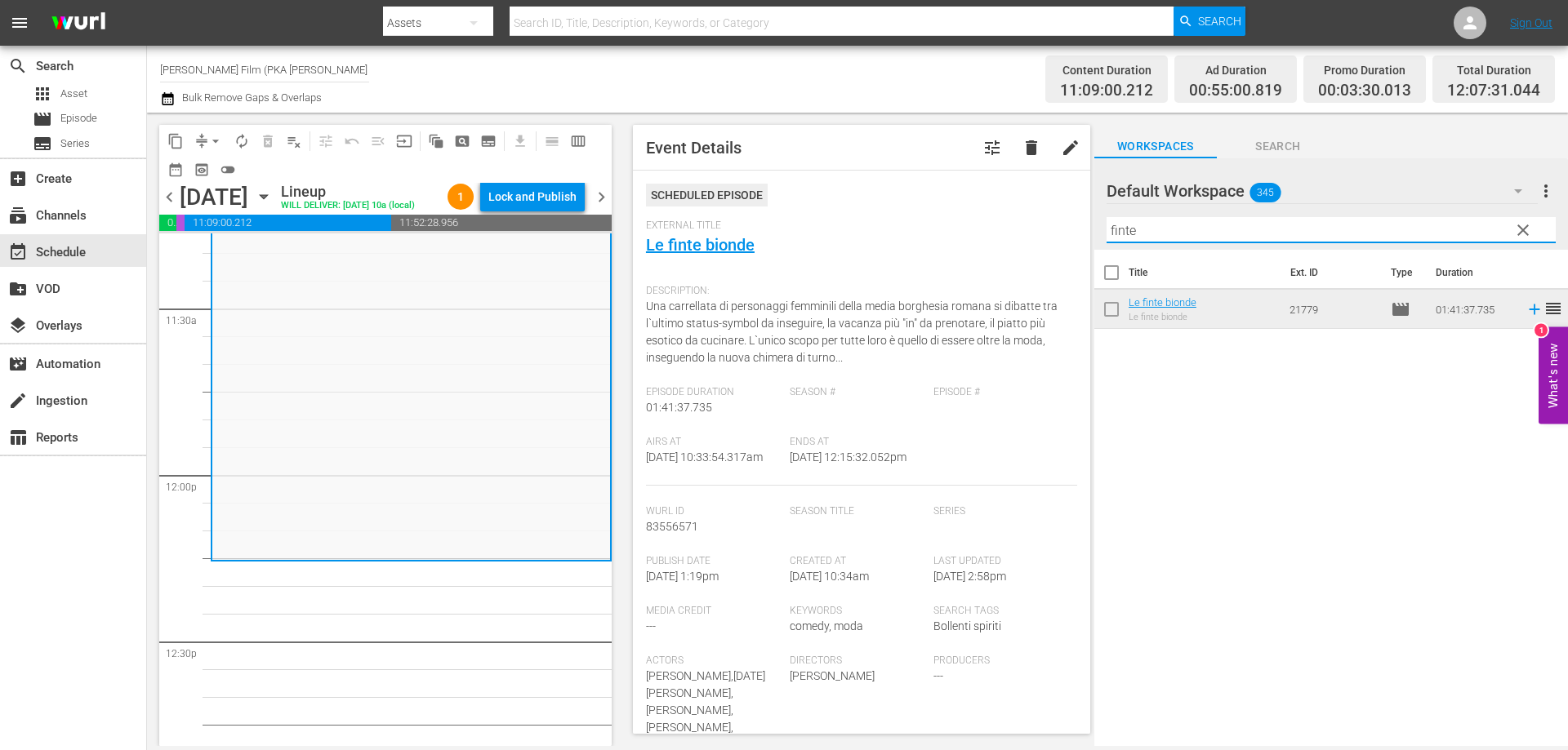
drag, startPoint x: 1185, startPoint y: 236, endPoint x: 1080, endPoint y: 239, distance: 105.0
click at [1080, 239] on div "content_copy compress arrow_drop_down autorenew_outlined delete_forever_outline…" at bounding box center [857, 429] width 1421 height 633
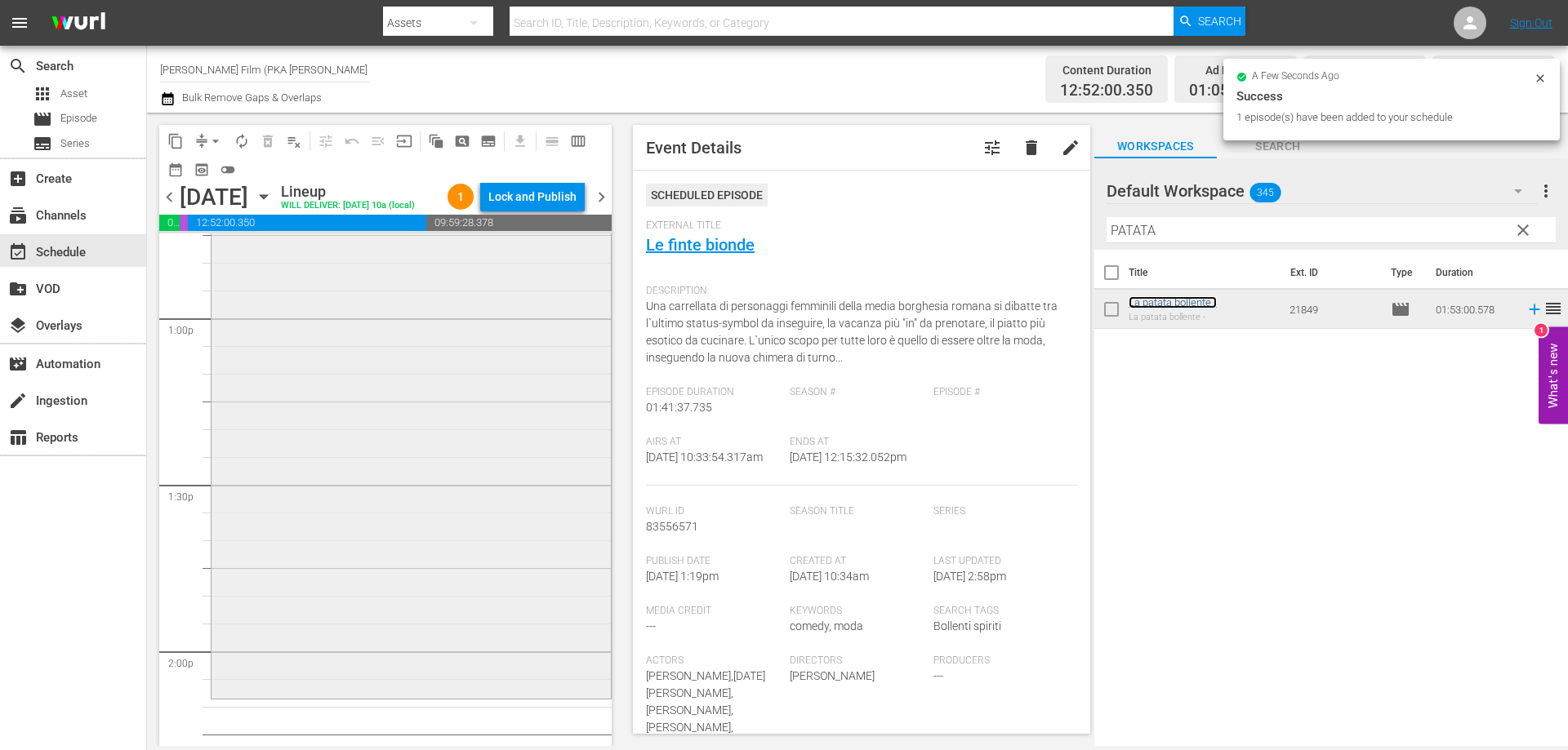
scroll to position [4325, 0]
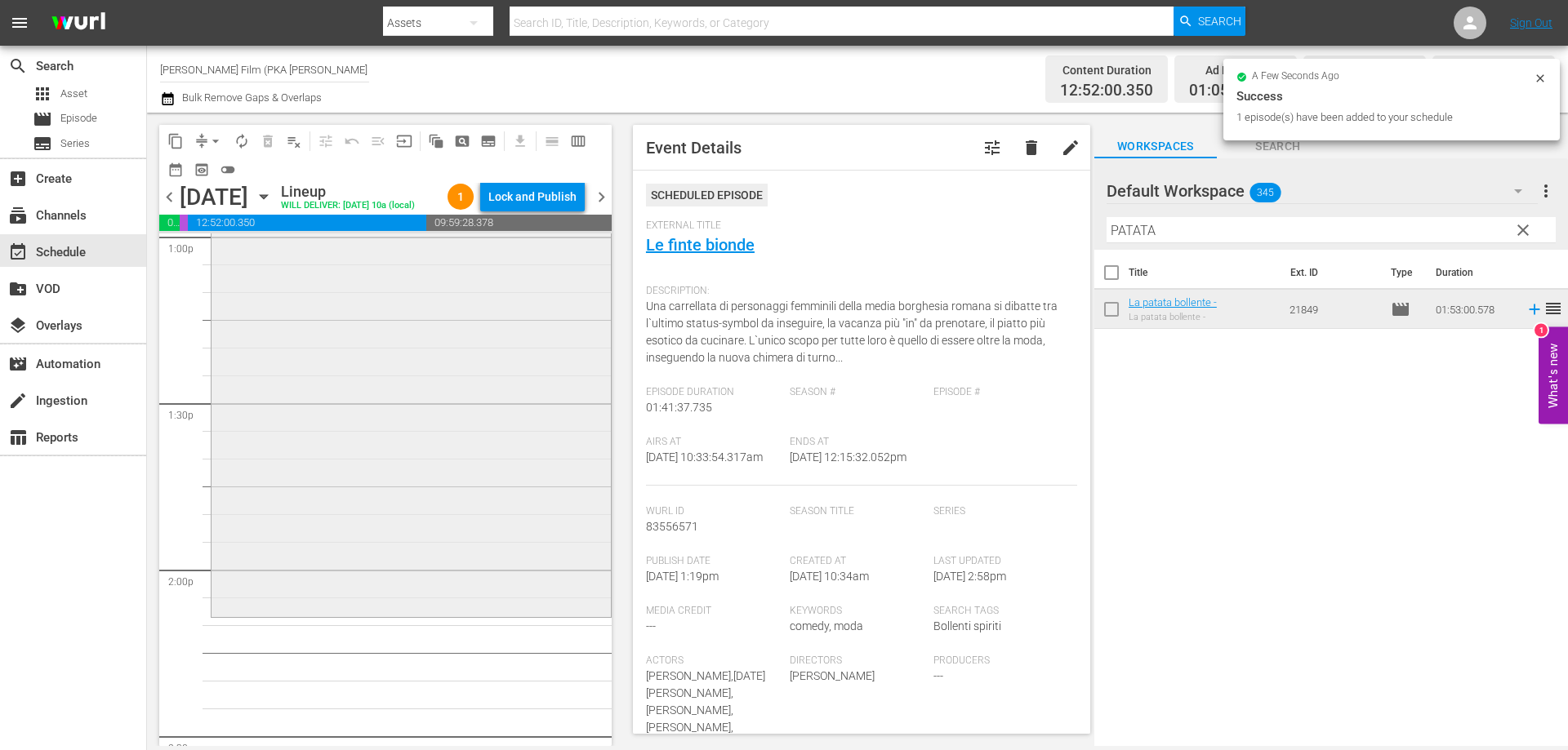
click at [441, 548] on div "La patata bollente - reorder" at bounding box center [411, 301] width 399 height 622
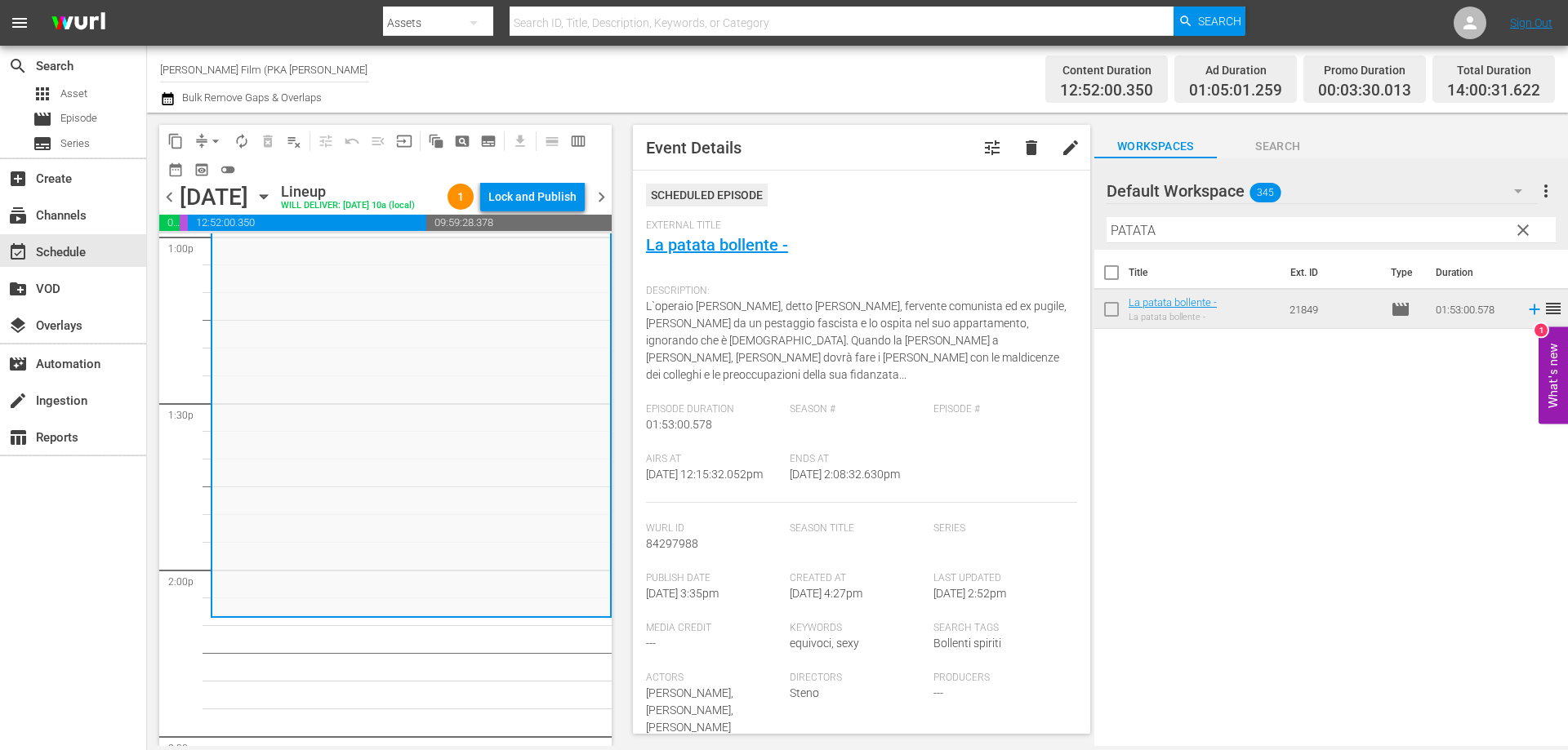
drag, startPoint x: 1178, startPoint y: 230, endPoint x: 946, endPoint y: 204, distance: 233.5
click at [946, 205] on div "content_copy compress arrow_drop_down autorenew_outlined delete_forever_outline…" at bounding box center [857, 429] width 1421 height 633
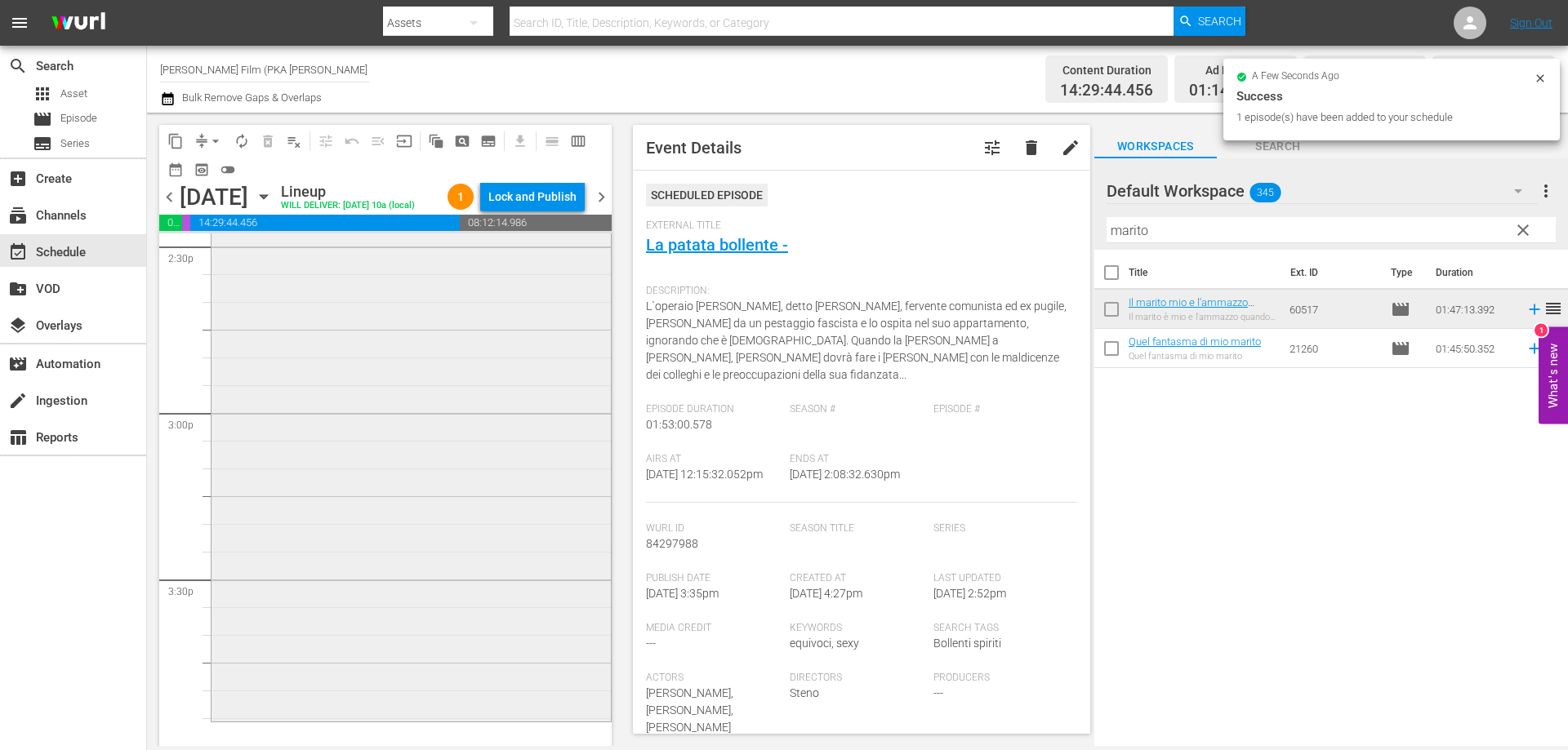
scroll to position [4896, 0]
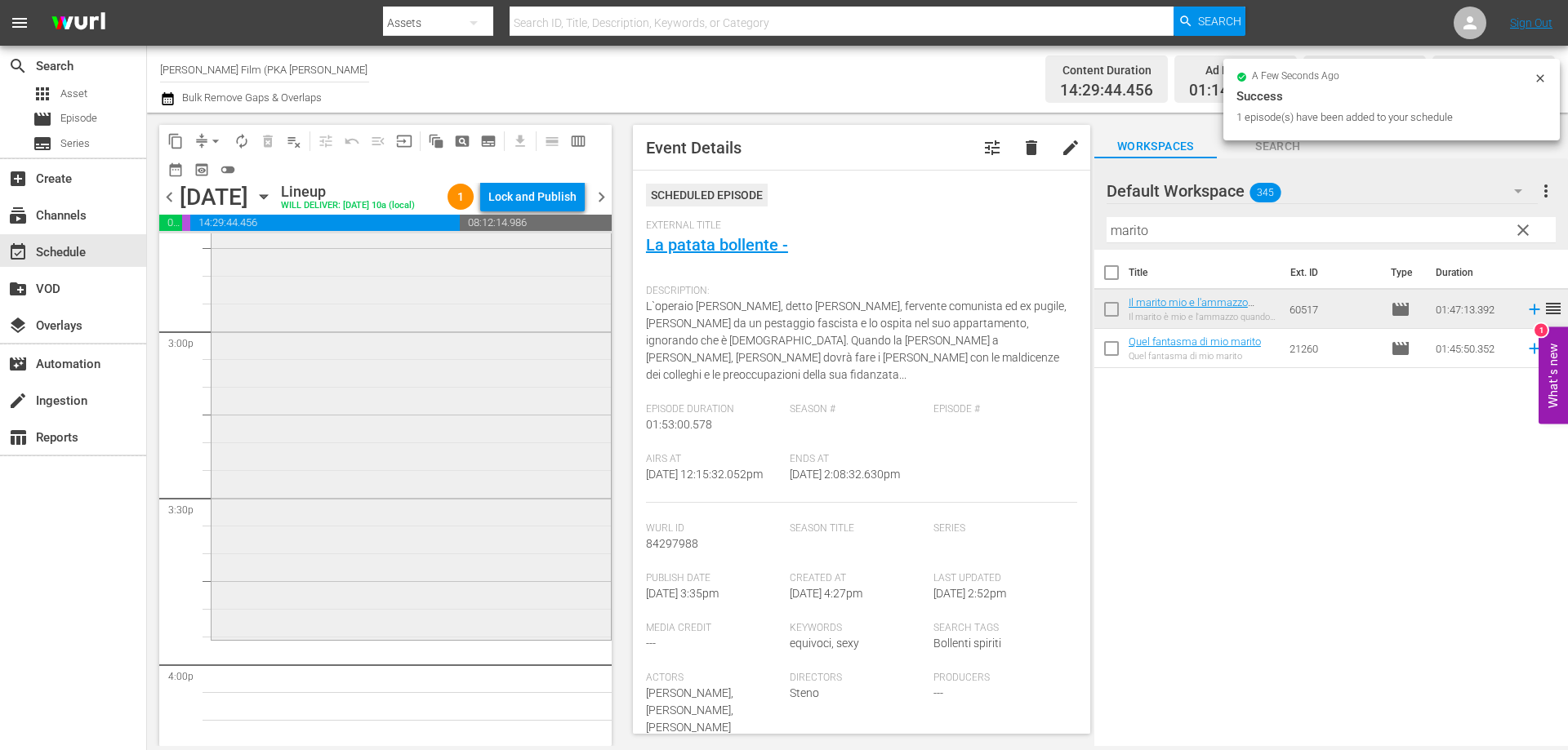
click at [442, 524] on div "Il marito mio e l'ammazzo quando mi pare reorder" at bounding box center [411, 342] width 399 height 590
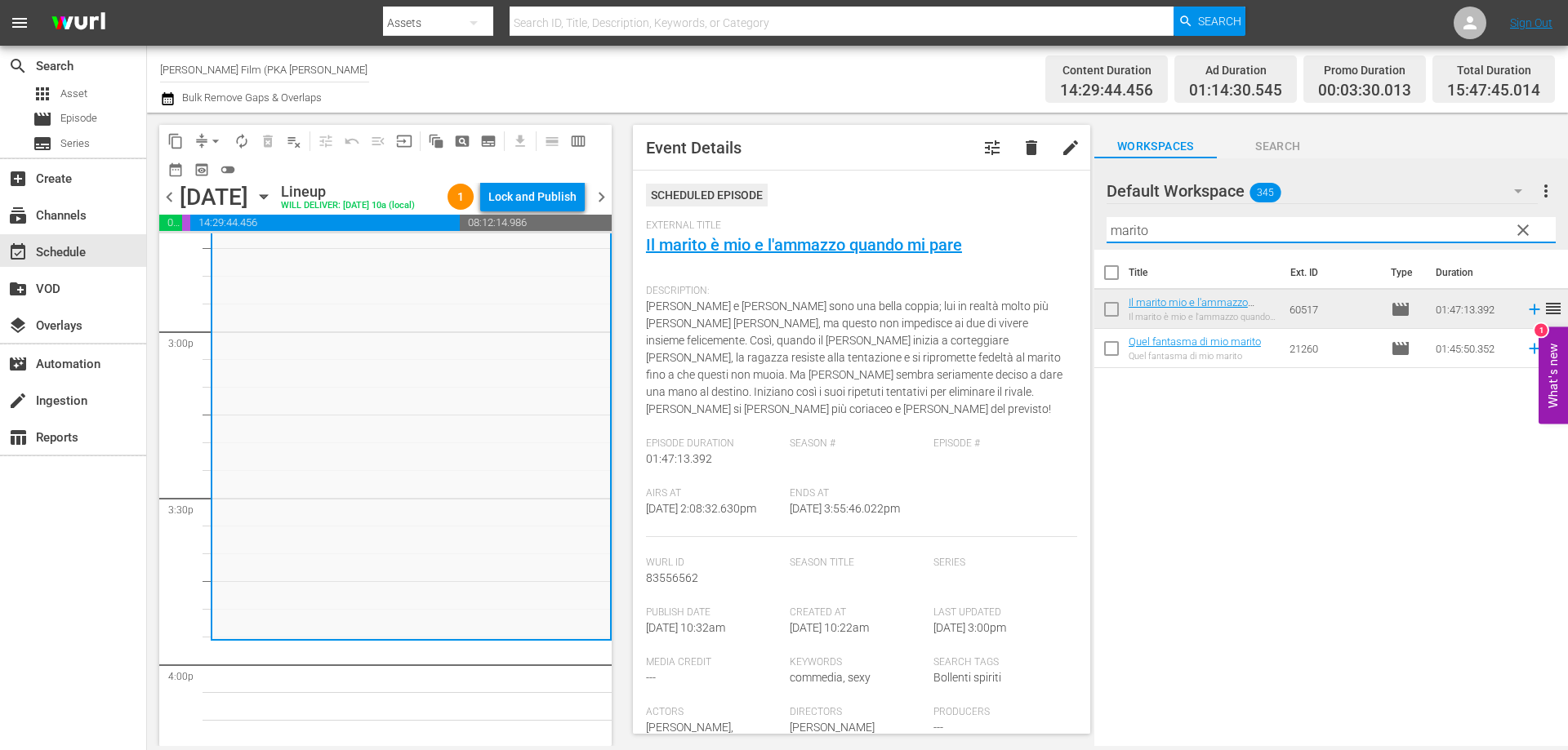
drag, startPoint x: 1151, startPoint y: 229, endPoint x: 774, endPoint y: 162, distance: 382.9
click at [871, 183] on div "content_copy compress arrow_drop_down autorenew_outlined delete_forever_outline…" at bounding box center [857, 429] width 1421 height 633
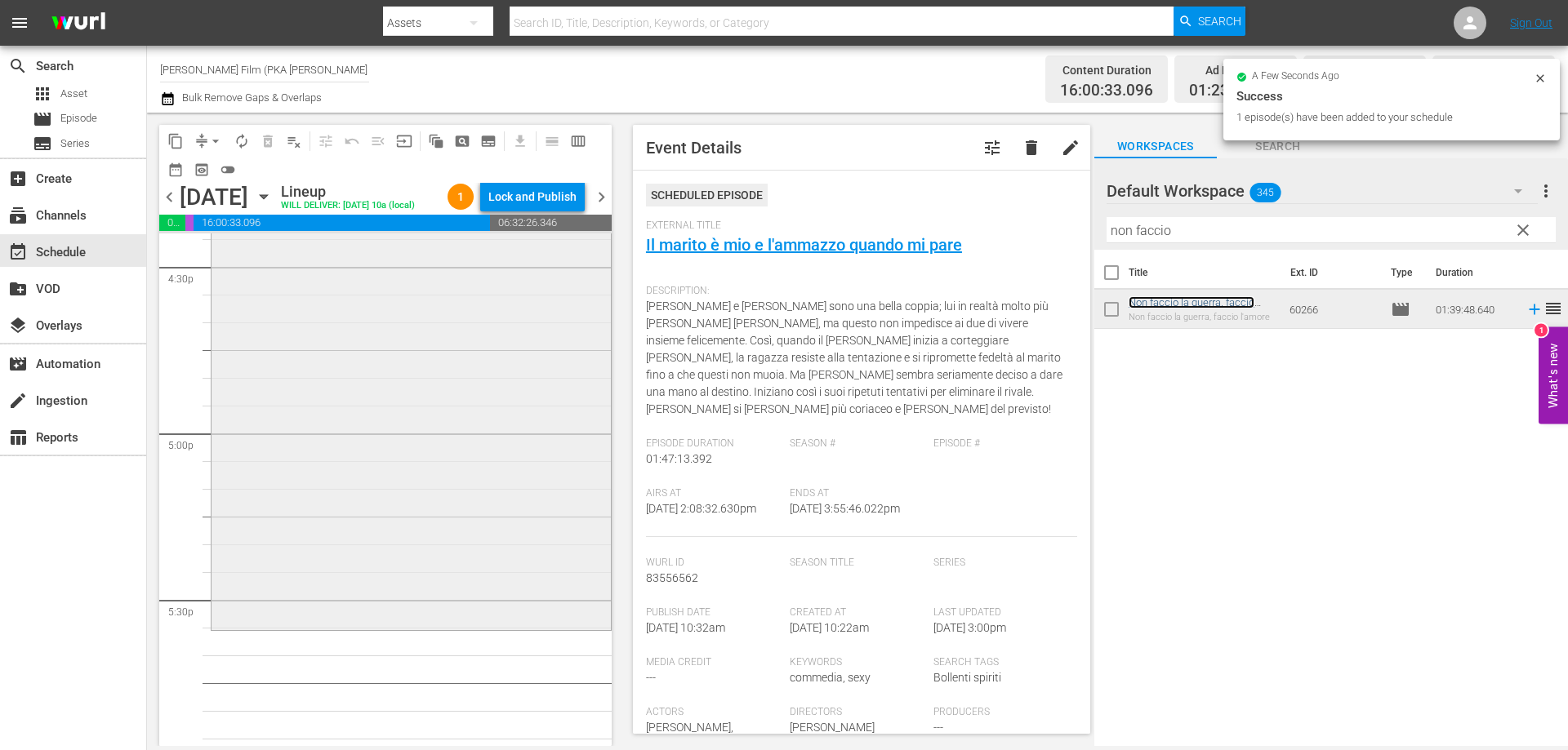
scroll to position [5468, 0]
click at [385, 544] on div "Non faccio la guerra, faccio l'amore reorder" at bounding box center [411, 345] width 399 height 550
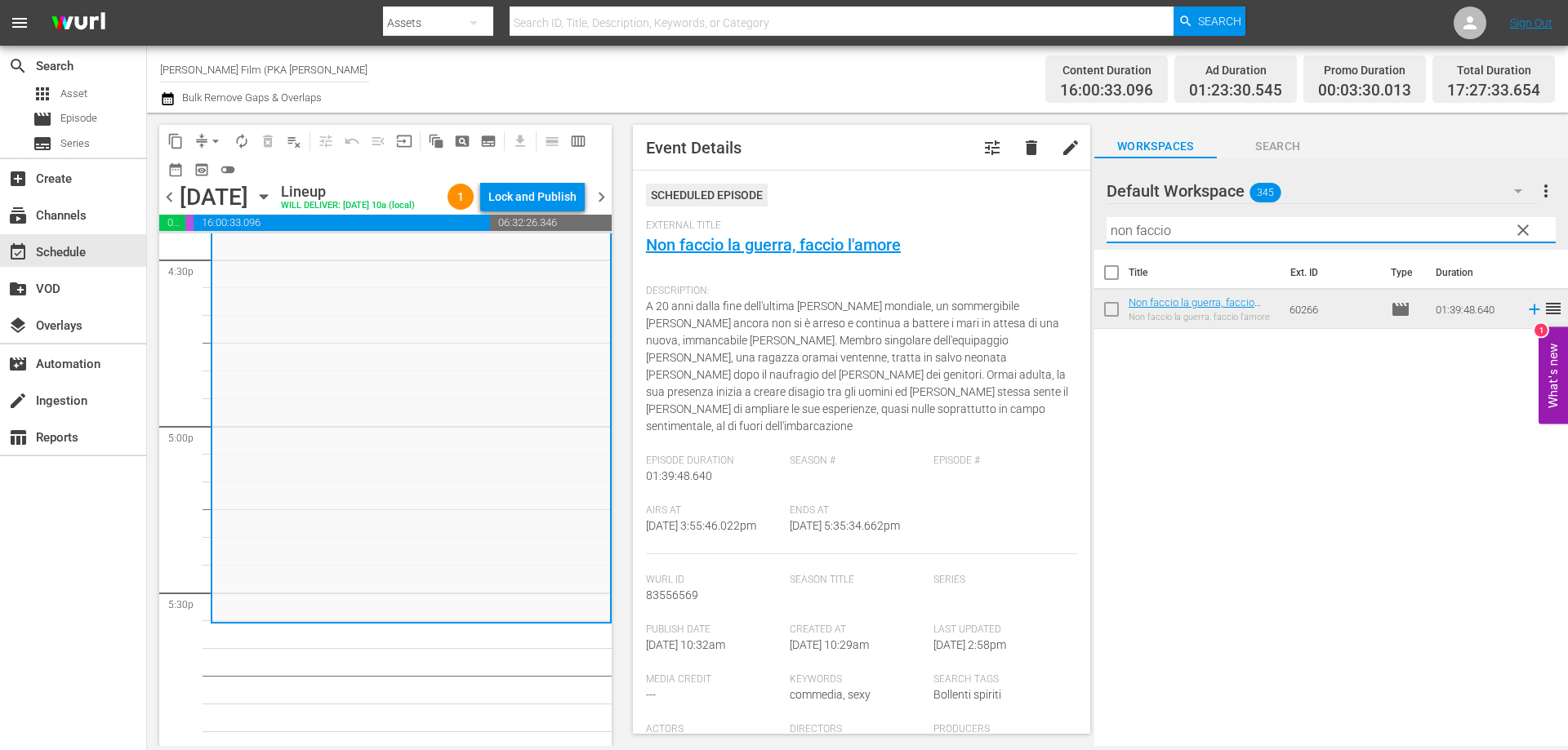
drag, startPoint x: 1189, startPoint y: 227, endPoint x: 1051, endPoint y: 233, distance: 138.1
click at [1052, 233] on div "content_copy compress arrow_drop_down autorenew_outlined delete_forever_outline…" at bounding box center [857, 429] width 1421 height 633
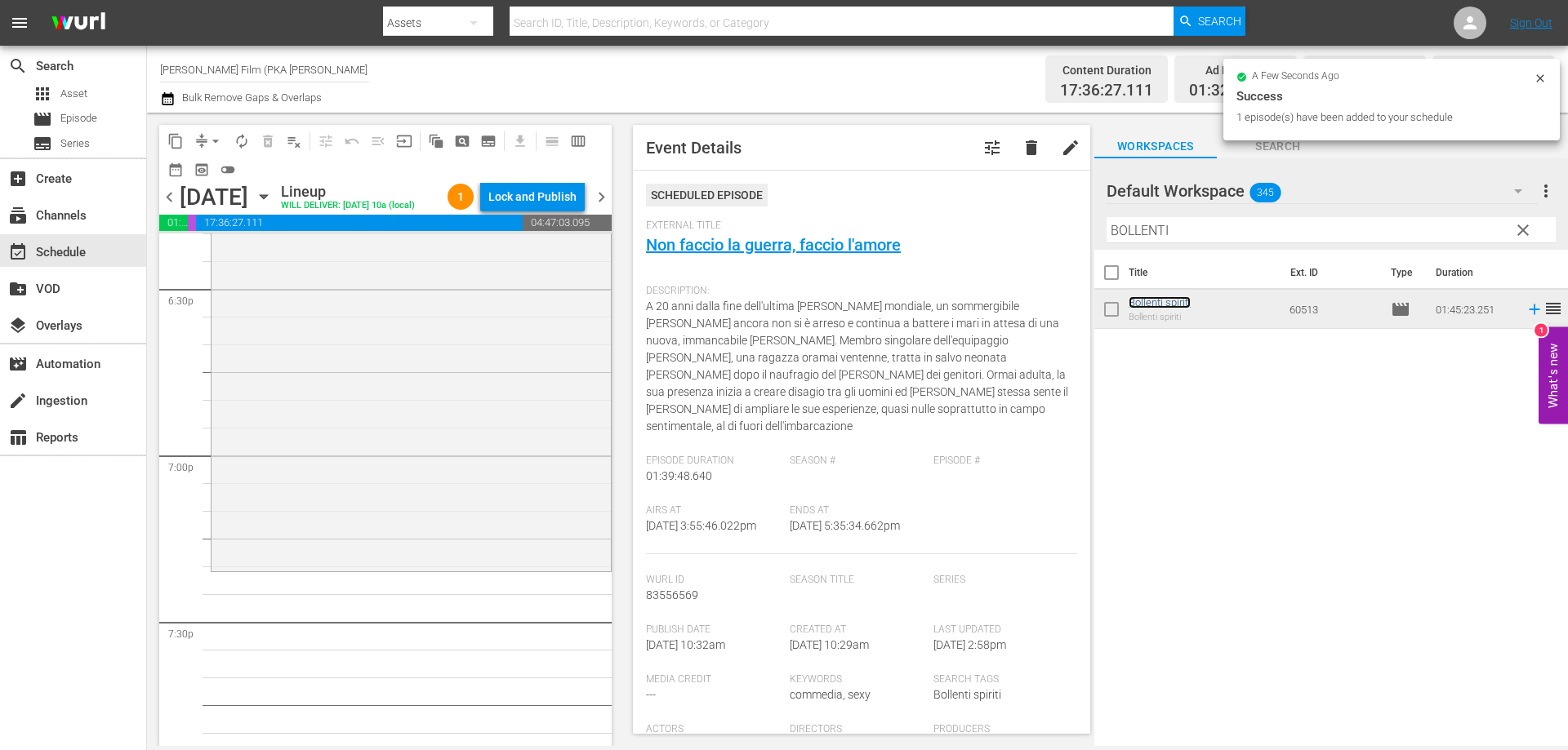
scroll to position [6120, 0]
click at [480, 534] on div "Bollenti spiriti reorder" at bounding box center [411, 261] width 399 height 580
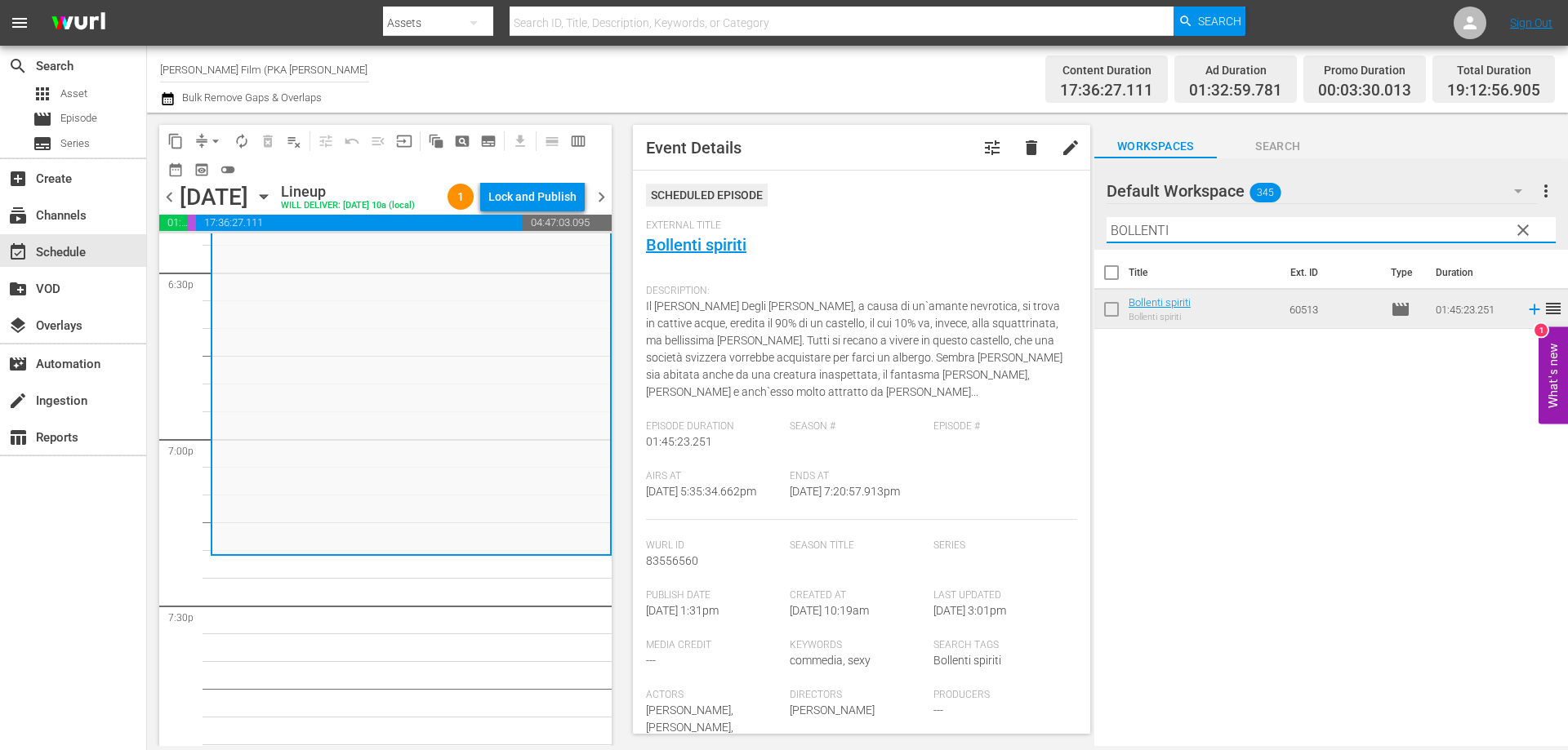
drag, startPoint x: 1190, startPoint y: 229, endPoint x: 1071, endPoint y: 209, distance: 120.7
click at [1072, 210] on div "content_copy compress arrow_drop_down autorenew_outlined delete_forever_outline…" at bounding box center [857, 429] width 1421 height 633
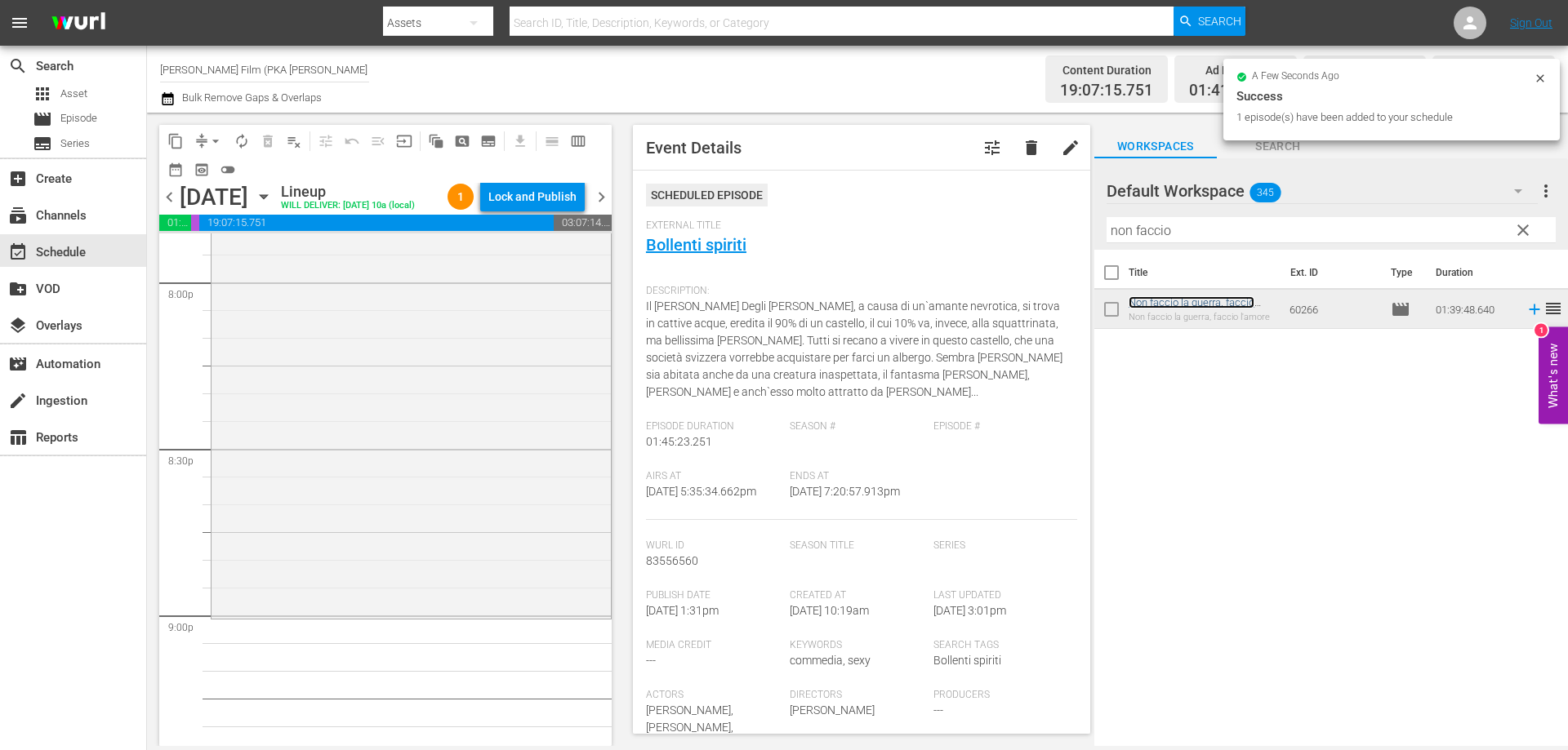
scroll to position [6691, 0]
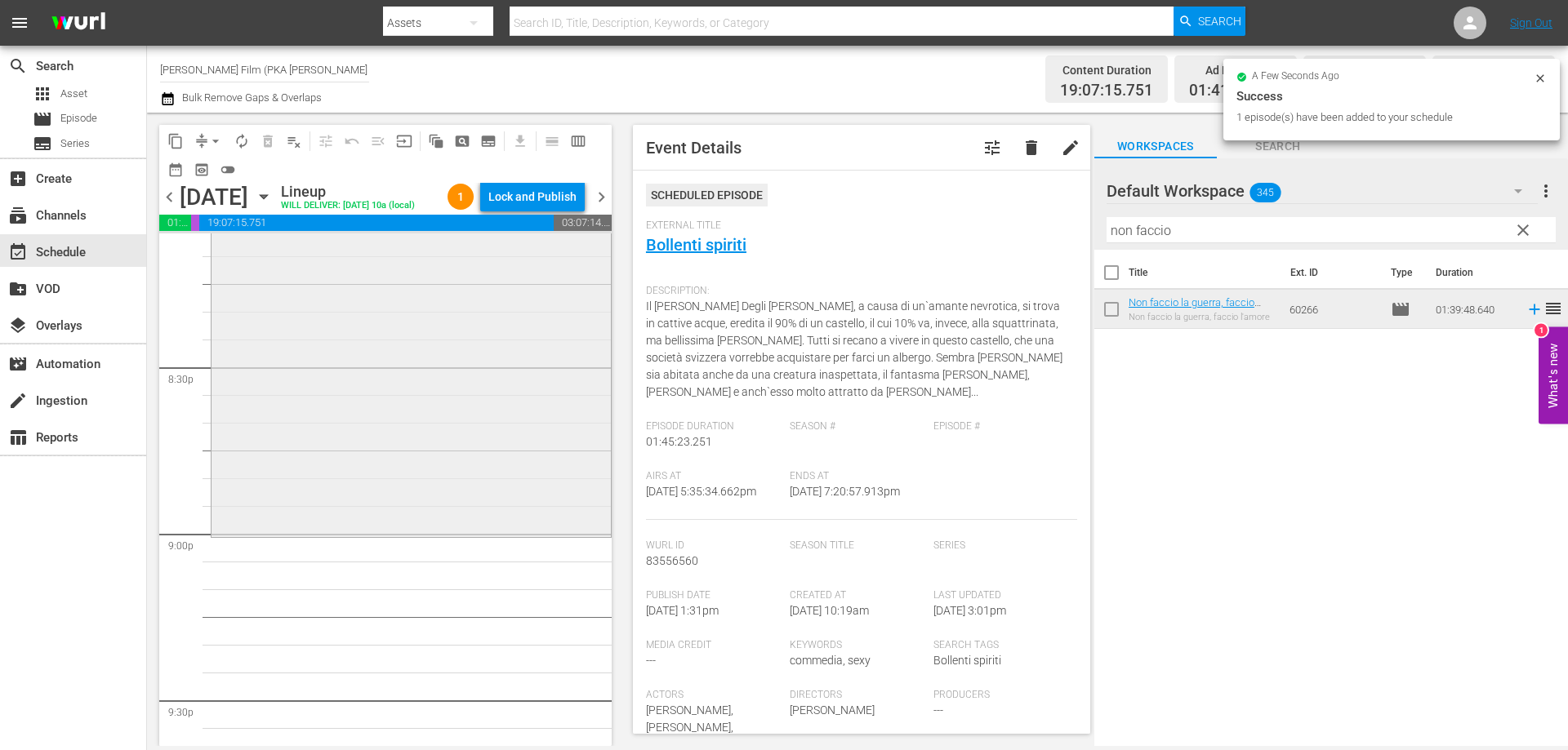
click at [495, 517] on div "Non faccio la guerra, faccio l'amore reorder" at bounding box center [411, 260] width 399 height 550
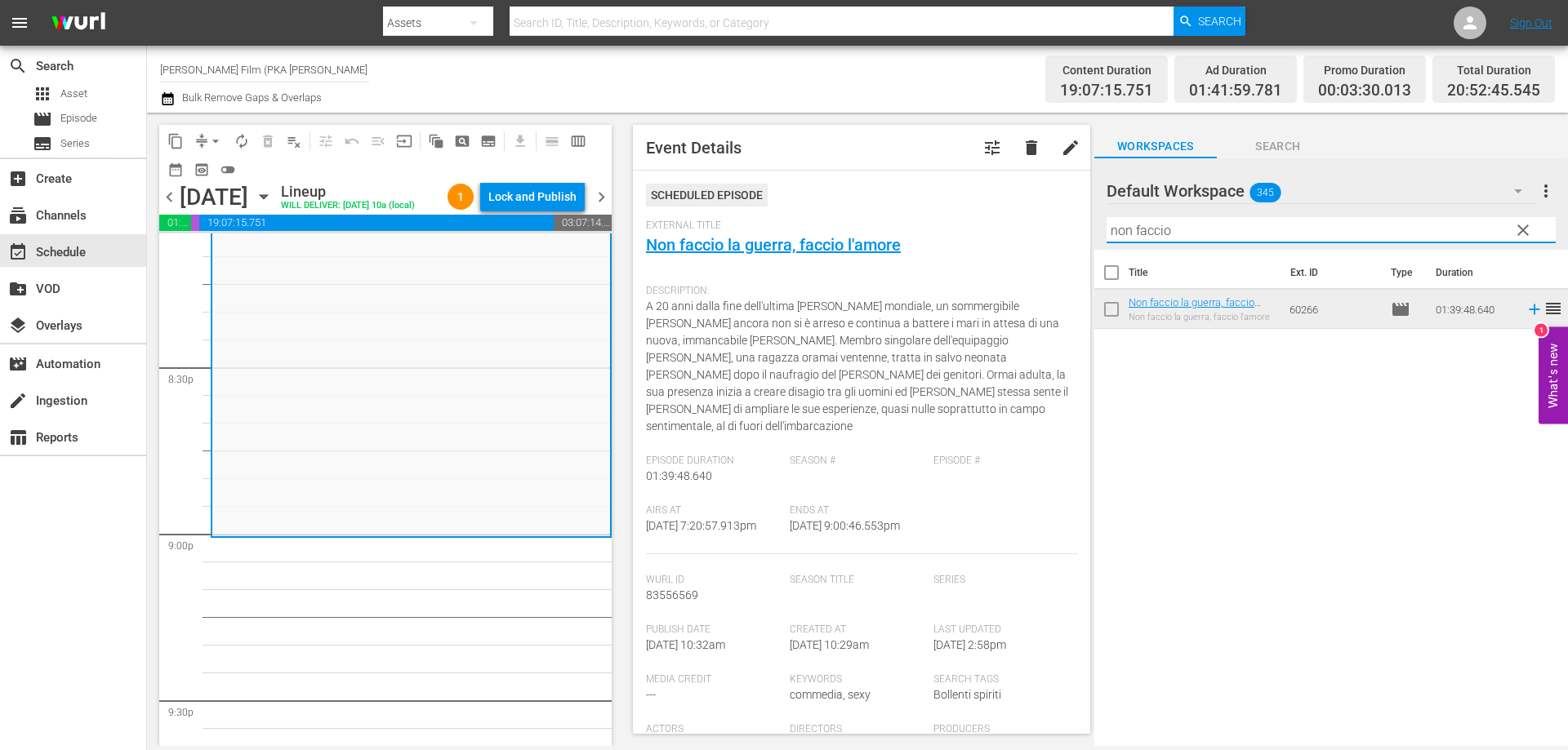
drag, startPoint x: 1175, startPoint y: 230, endPoint x: 914, endPoint y: 199, distance: 262.8
click at [921, 199] on div "content_copy compress arrow_drop_down autorenew_outlined delete_forever_outline…" at bounding box center [857, 429] width 1421 height 633
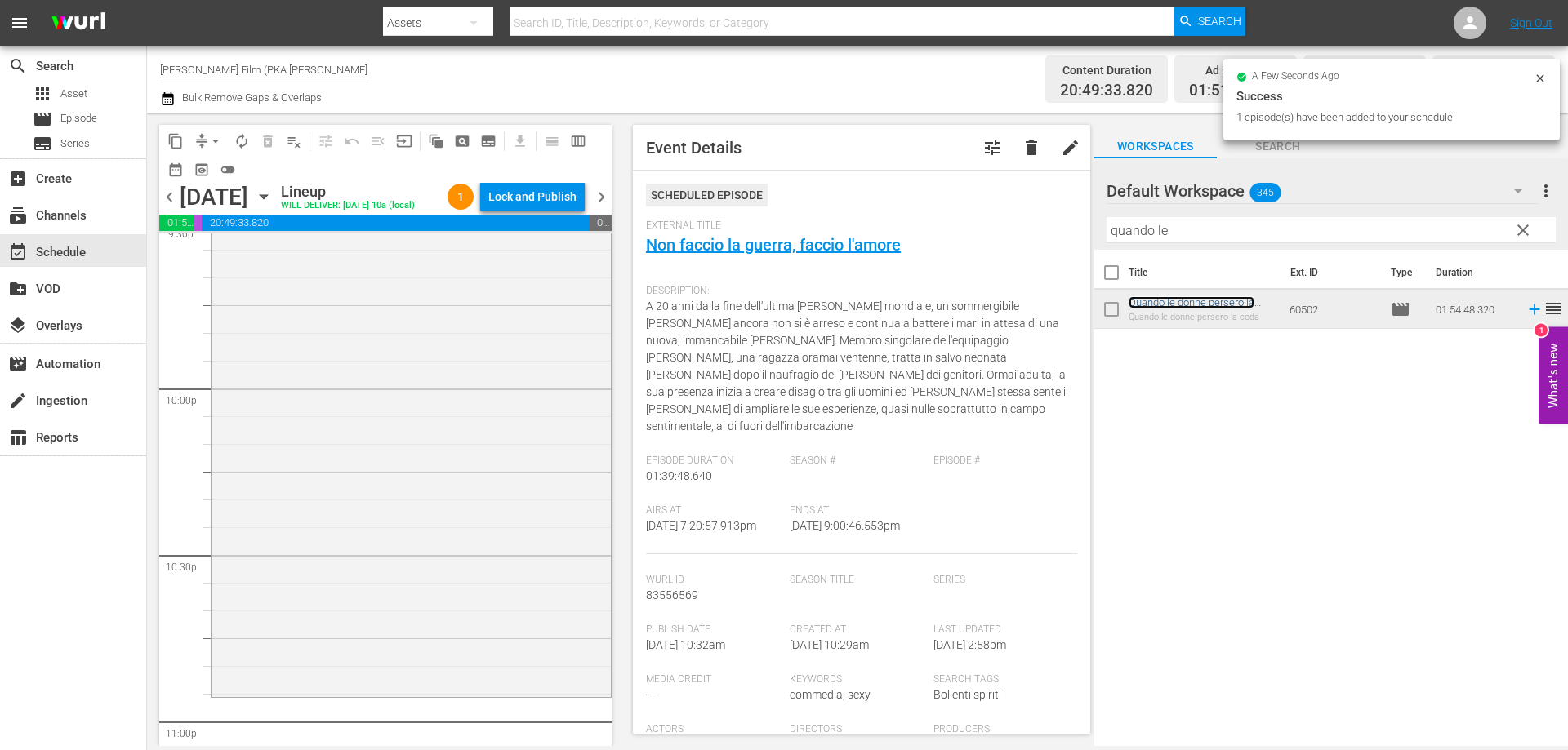
scroll to position [7263, 0]
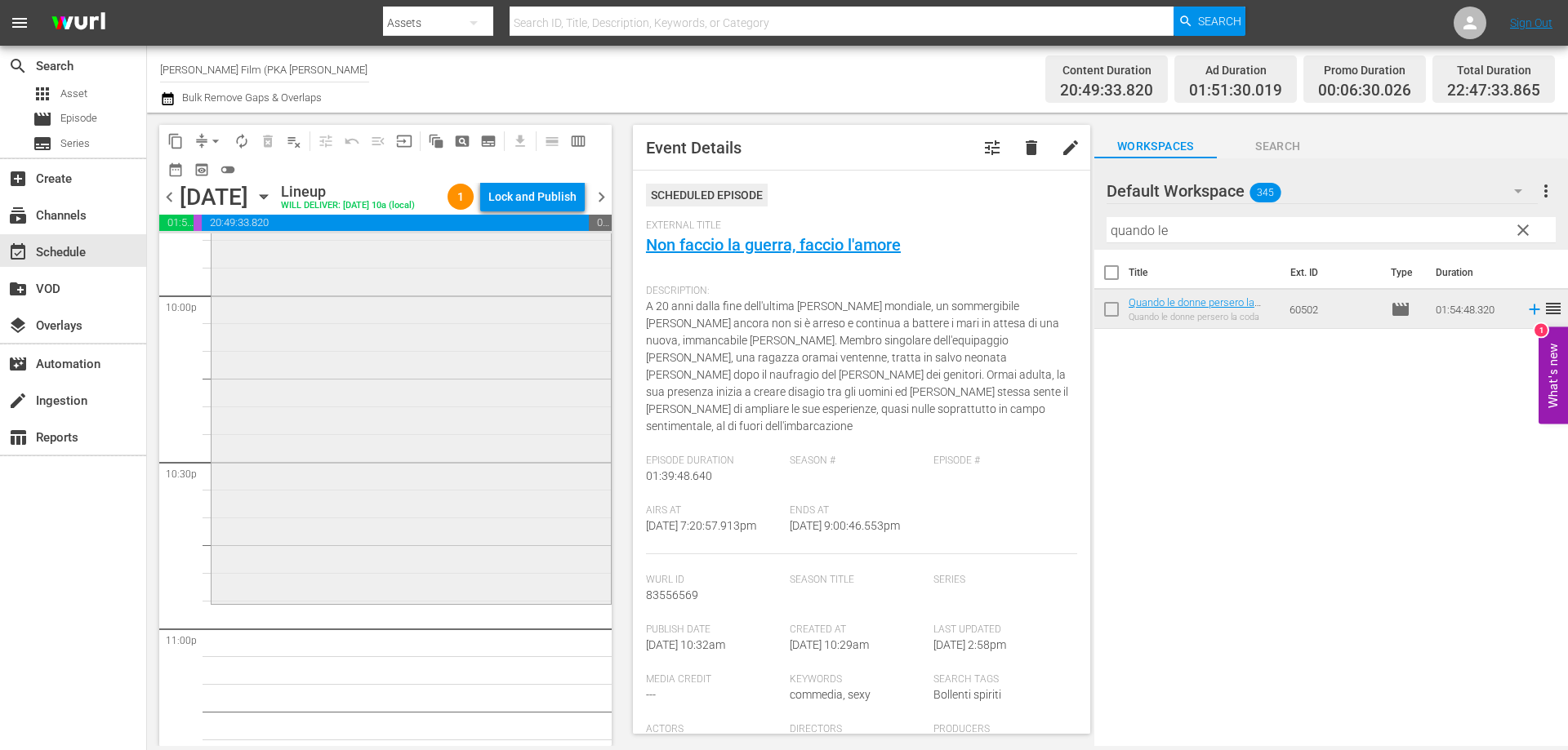
click at [314, 433] on div "Quando le donne persero la coda reorder" at bounding box center [411, 283] width 399 height 632
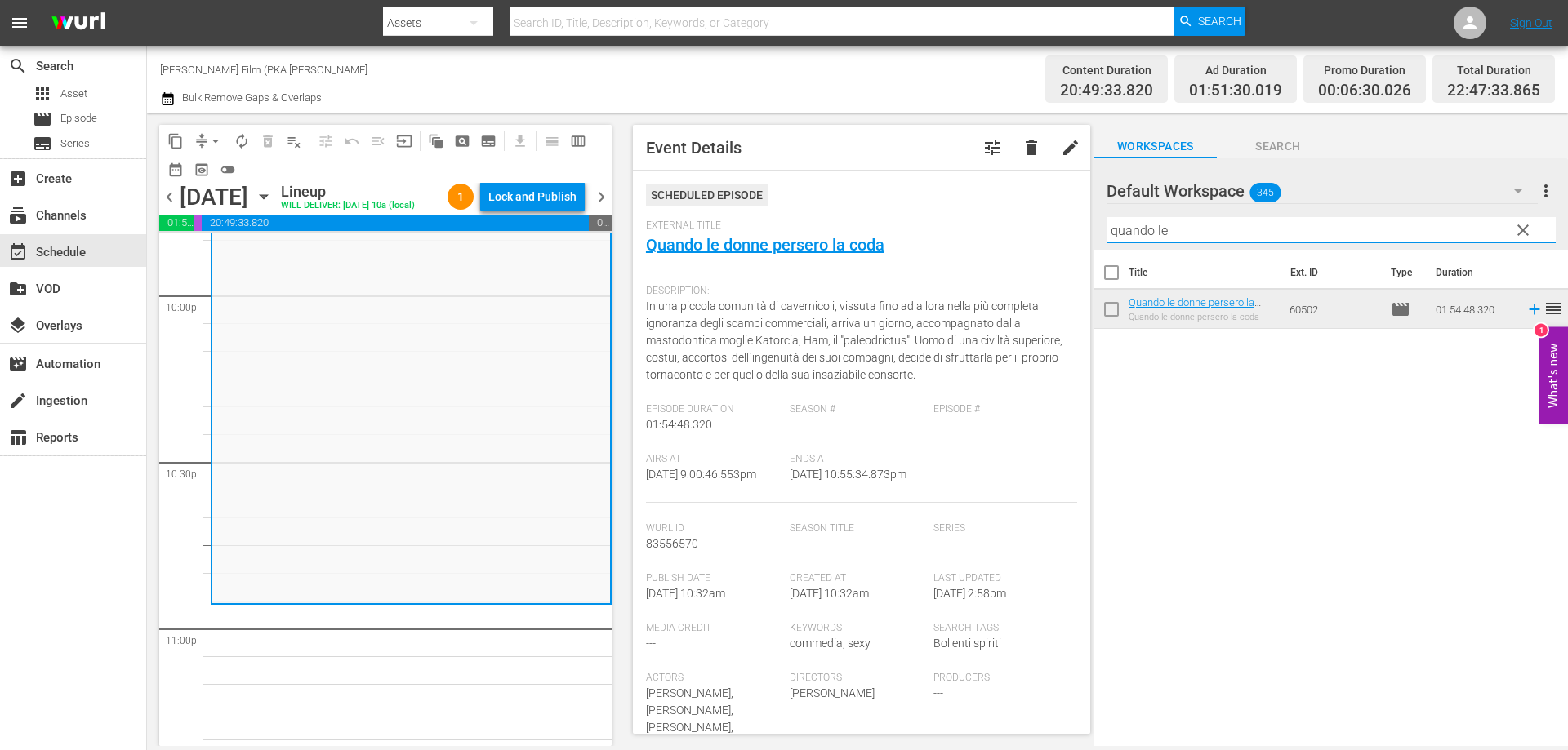
drag, startPoint x: 1173, startPoint y: 233, endPoint x: 933, endPoint y: 215, distance: 240.7
click at [958, 215] on div "content_copy compress arrow_drop_down autorenew_outlined delete_forever_outline…" at bounding box center [857, 429] width 1421 height 633
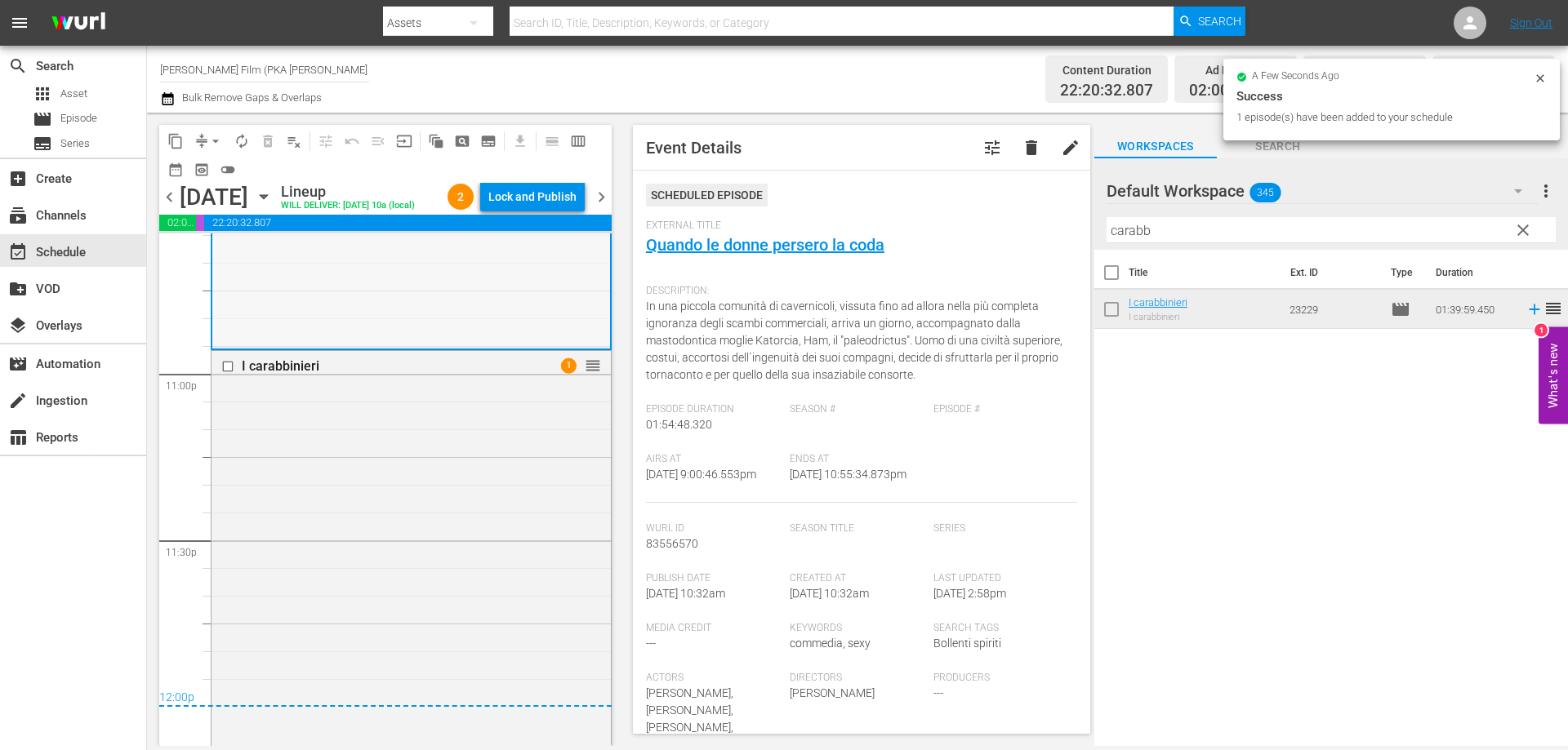
scroll to position [7676, 0]
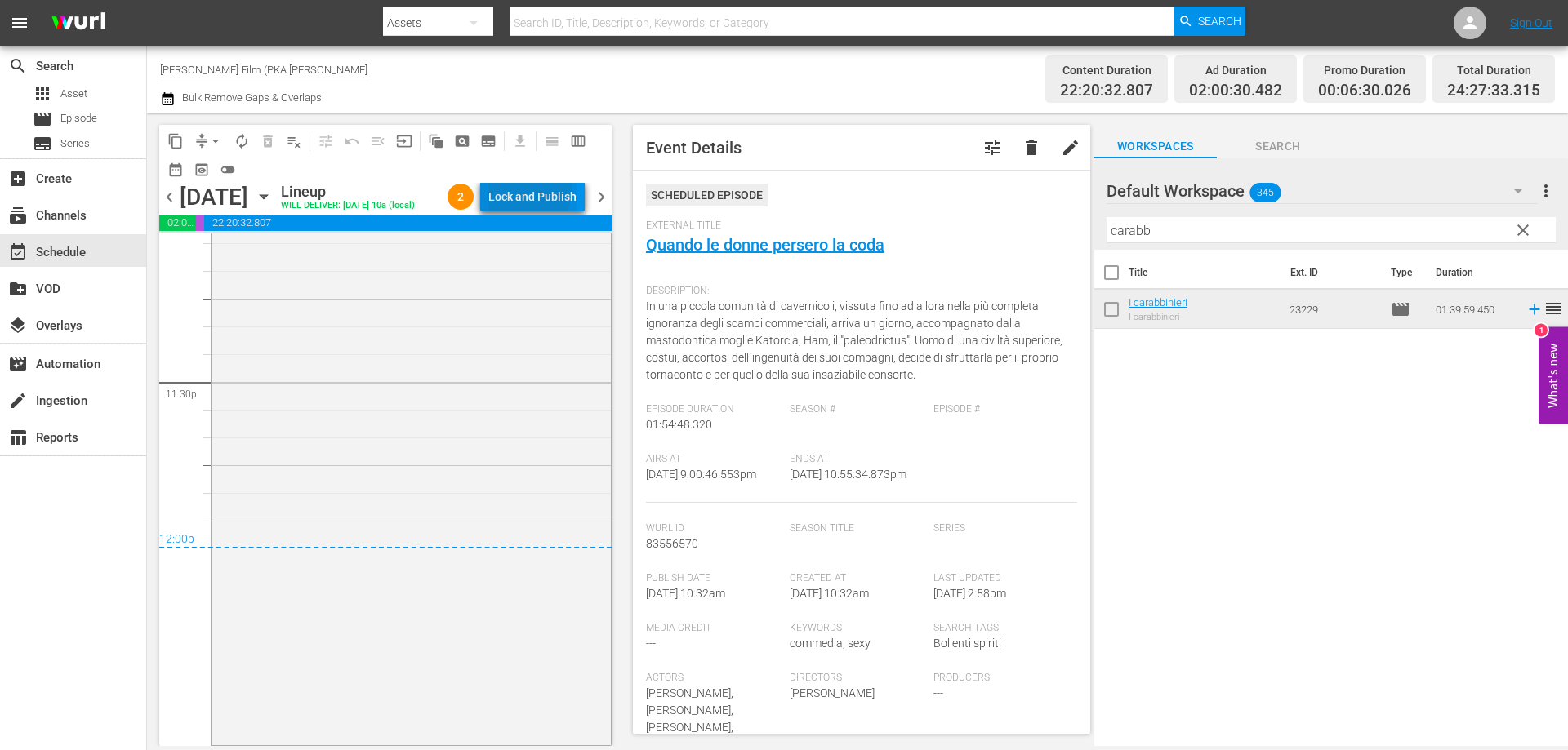
click at [512, 188] on div "Lock and Publish" at bounding box center [532, 197] width 88 height 29
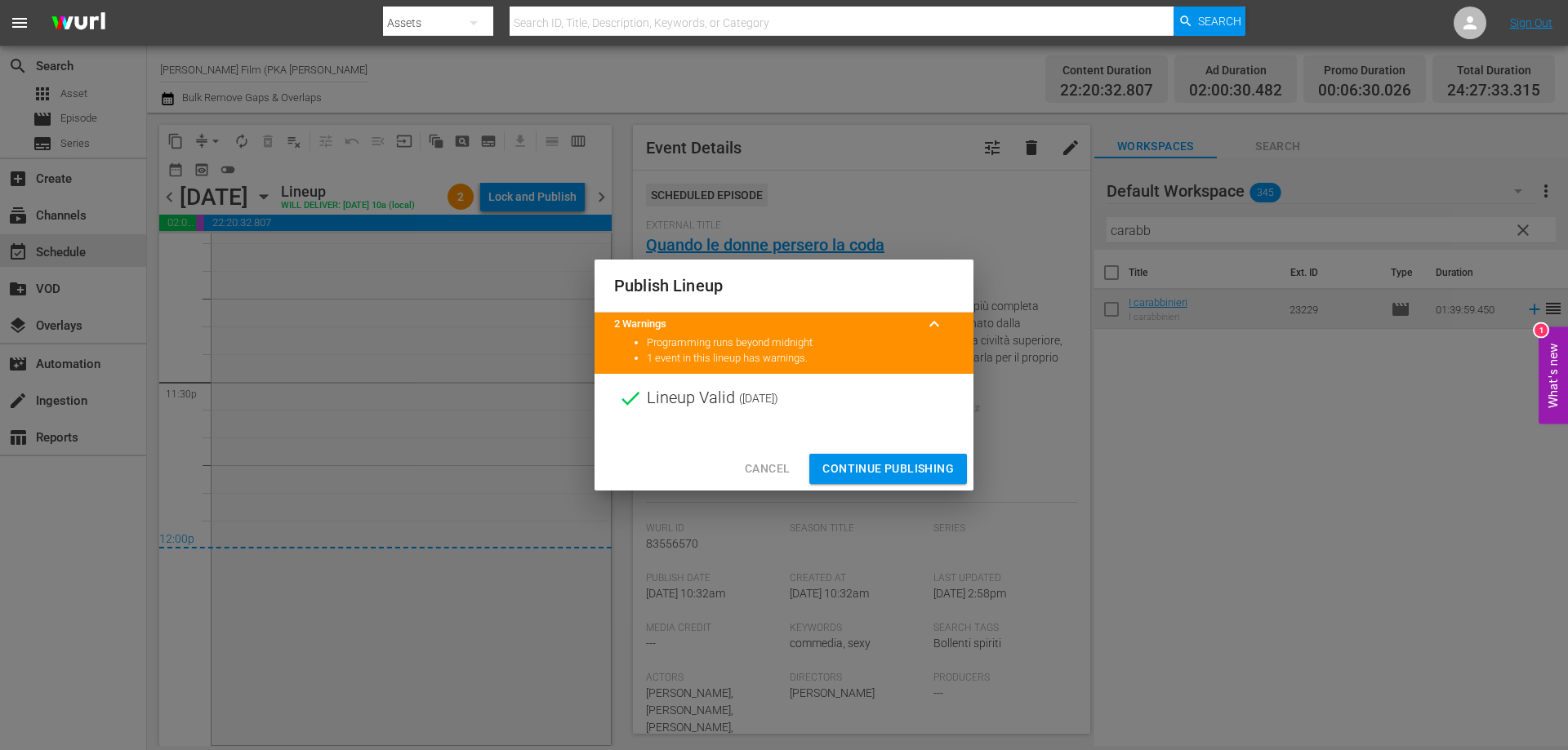
click at [903, 478] on span "Continue Publishing" at bounding box center [887, 469] width 132 height 20
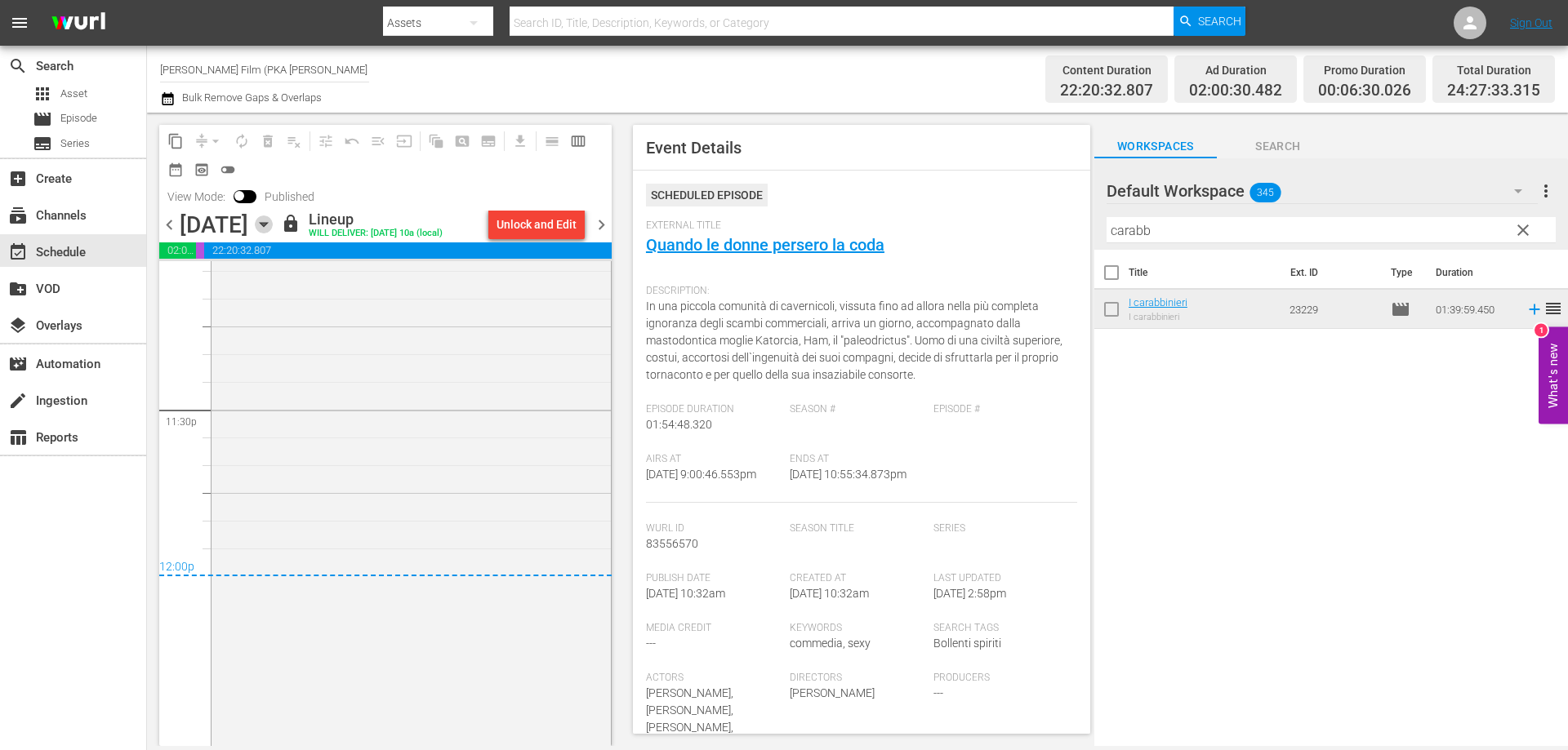
click at [273, 222] on icon "button" at bounding box center [264, 224] width 18 height 18
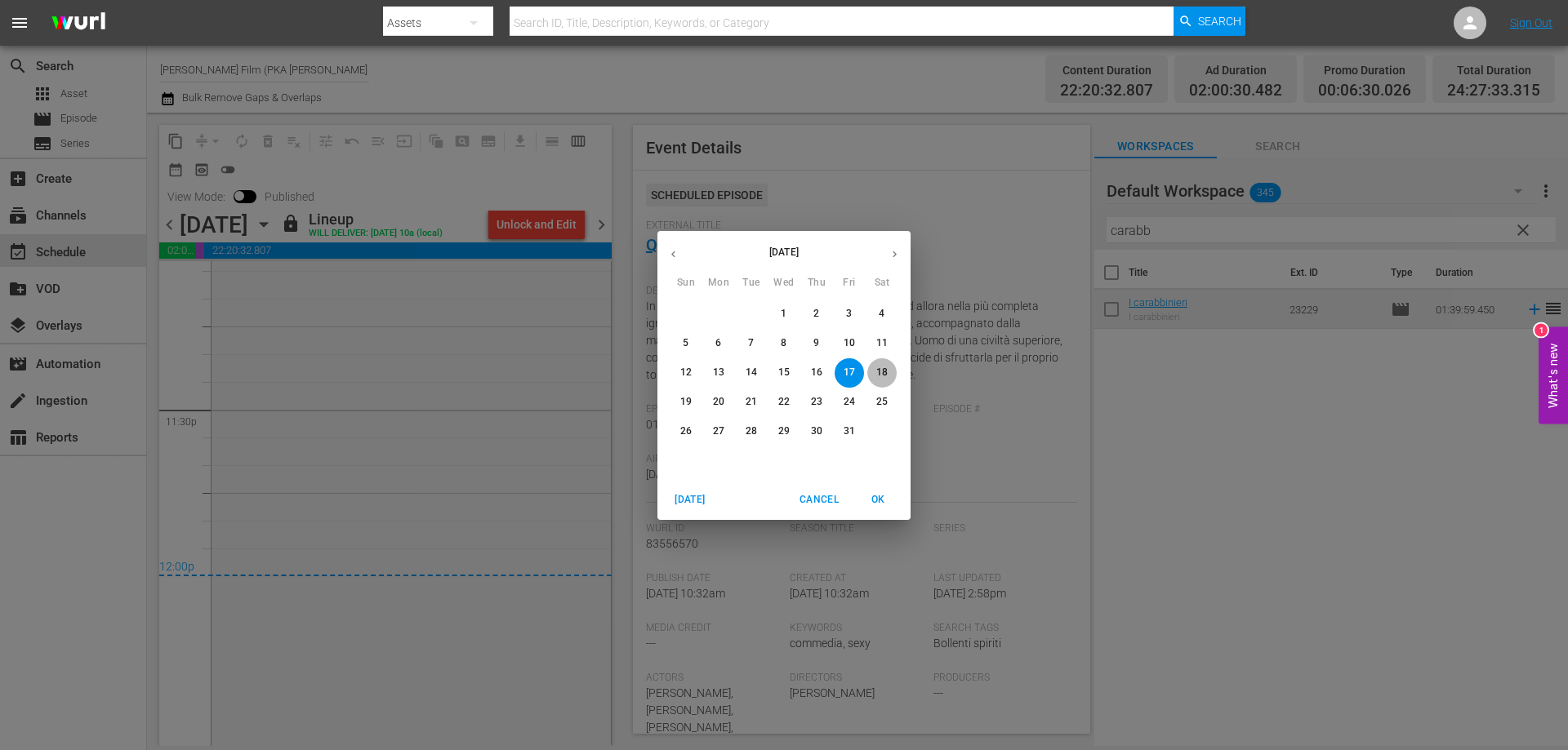
click at [876, 368] on span "18" at bounding box center [882, 372] width 29 height 14
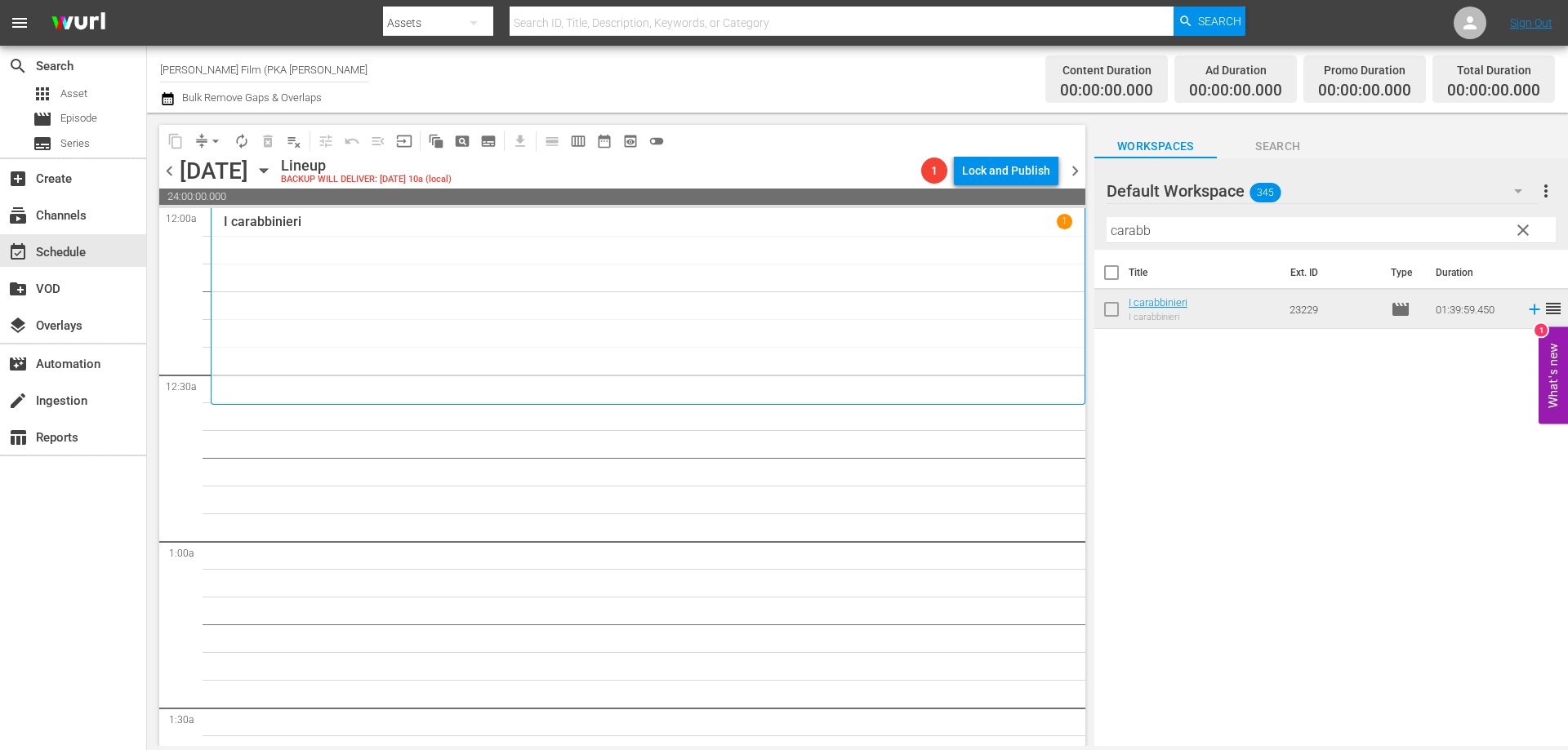
click at [781, 324] on div "I carabbinieri 1" at bounding box center [647, 307] width 848 height 186
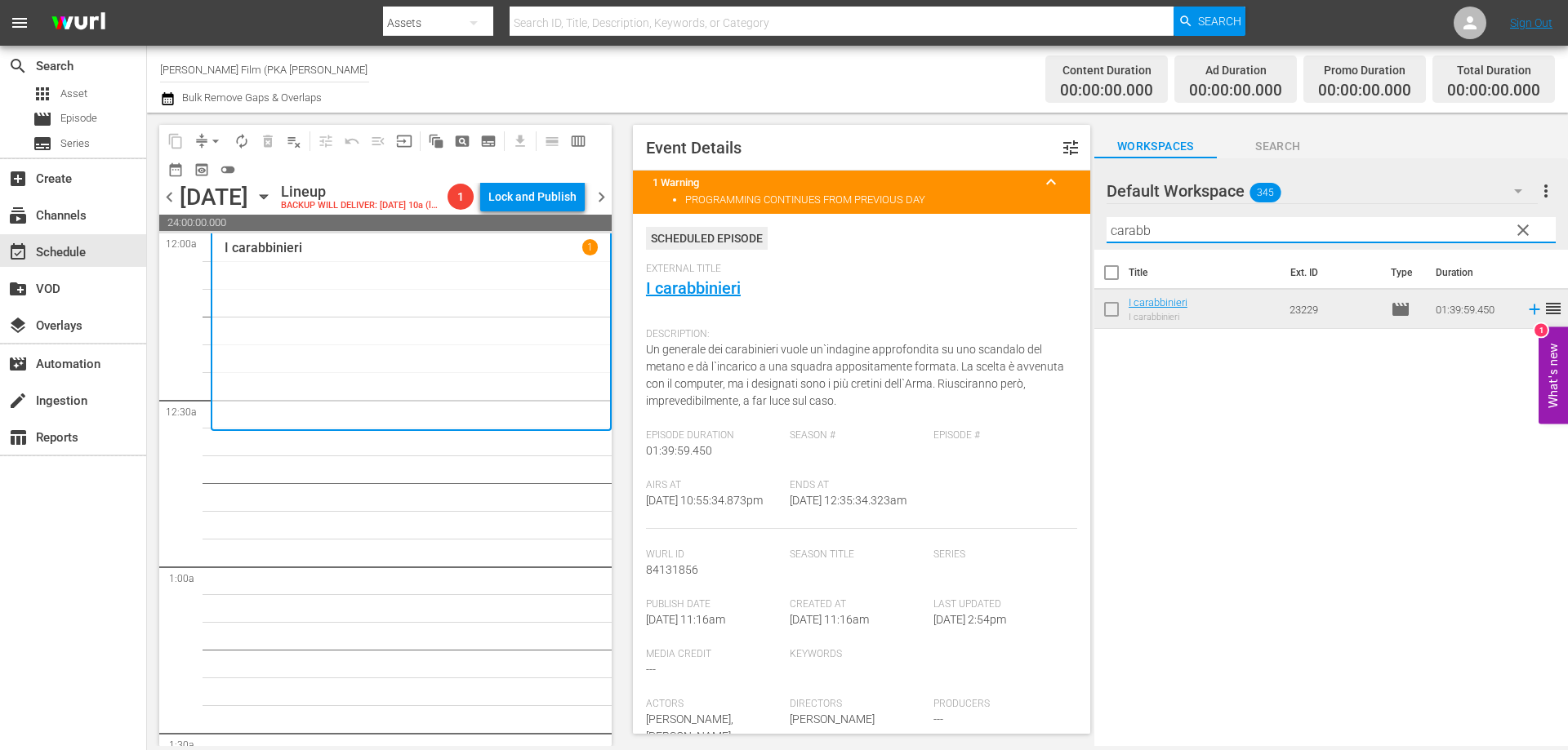
drag, startPoint x: 1206, startPoint y: 223, endPoint x: 982, endPoint y: 220, distance: 224.0
click at [982, 221] on div "content_copy compress arrow_drop_down autorenew_outlined delete_forever_outline…" at bounding box center [857, 429] width 1421 height 633
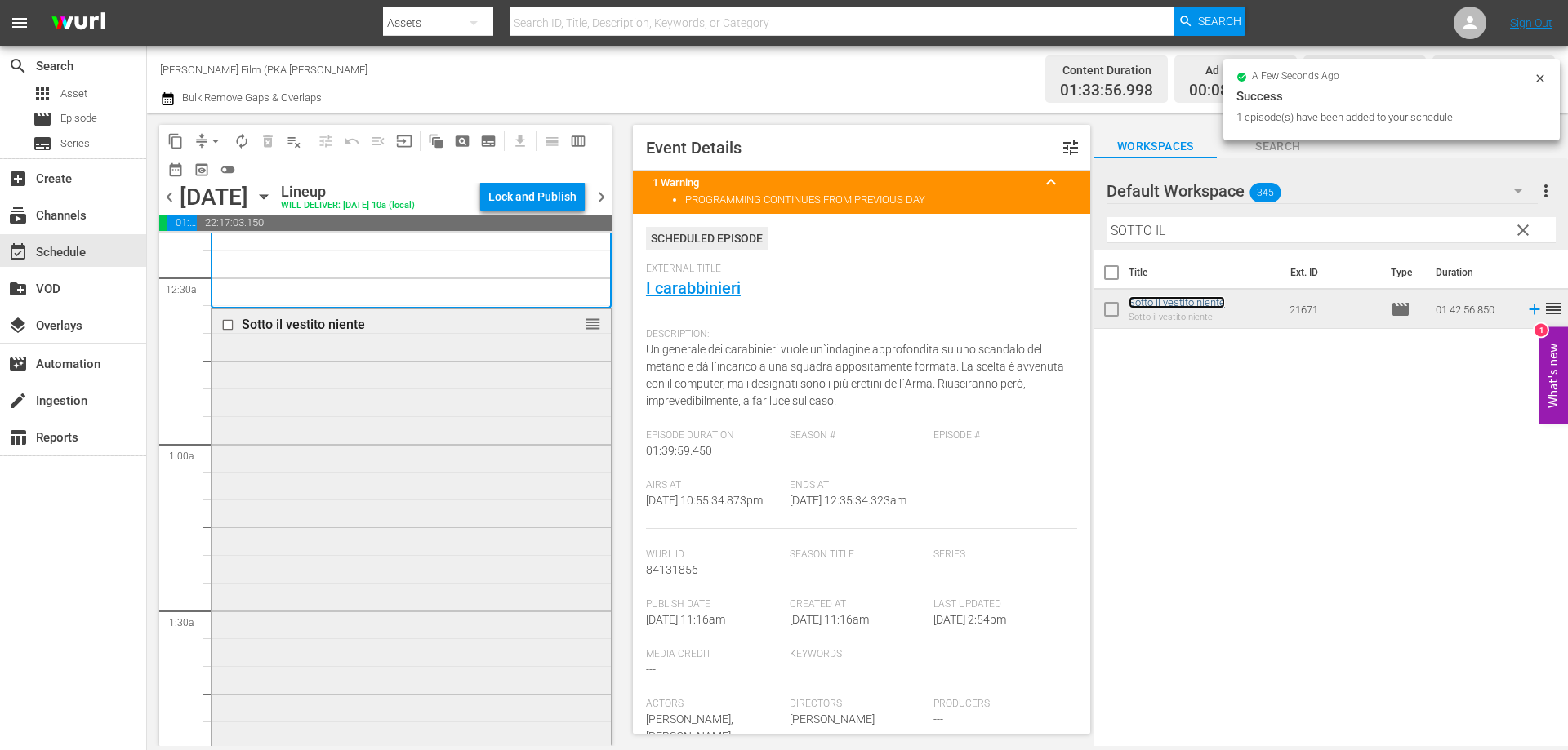
scroll to position [408, 0]
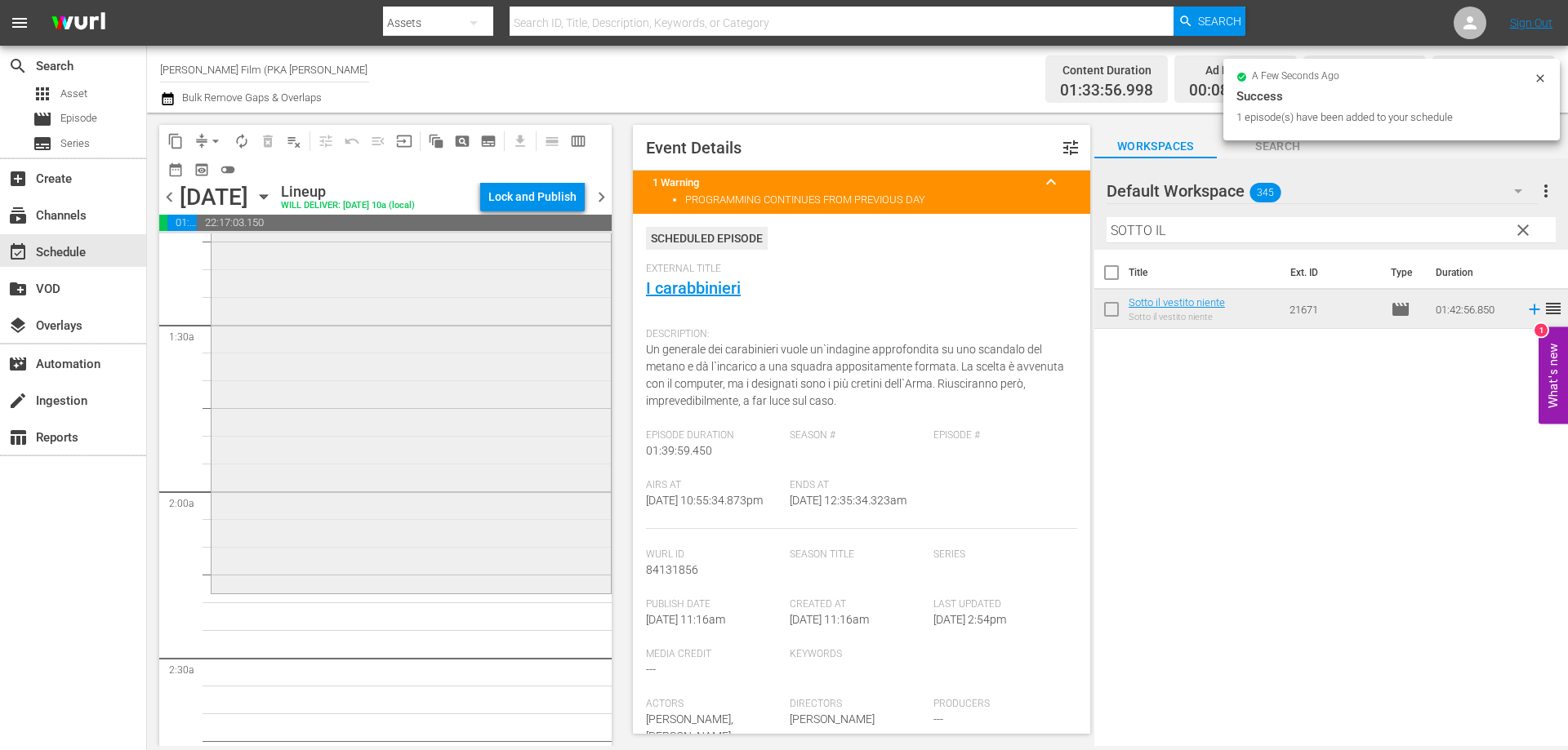
click at [519, 452] on div "Sotto il vestito niente reorder" at bounding box center [411, 307] width 399 height 566
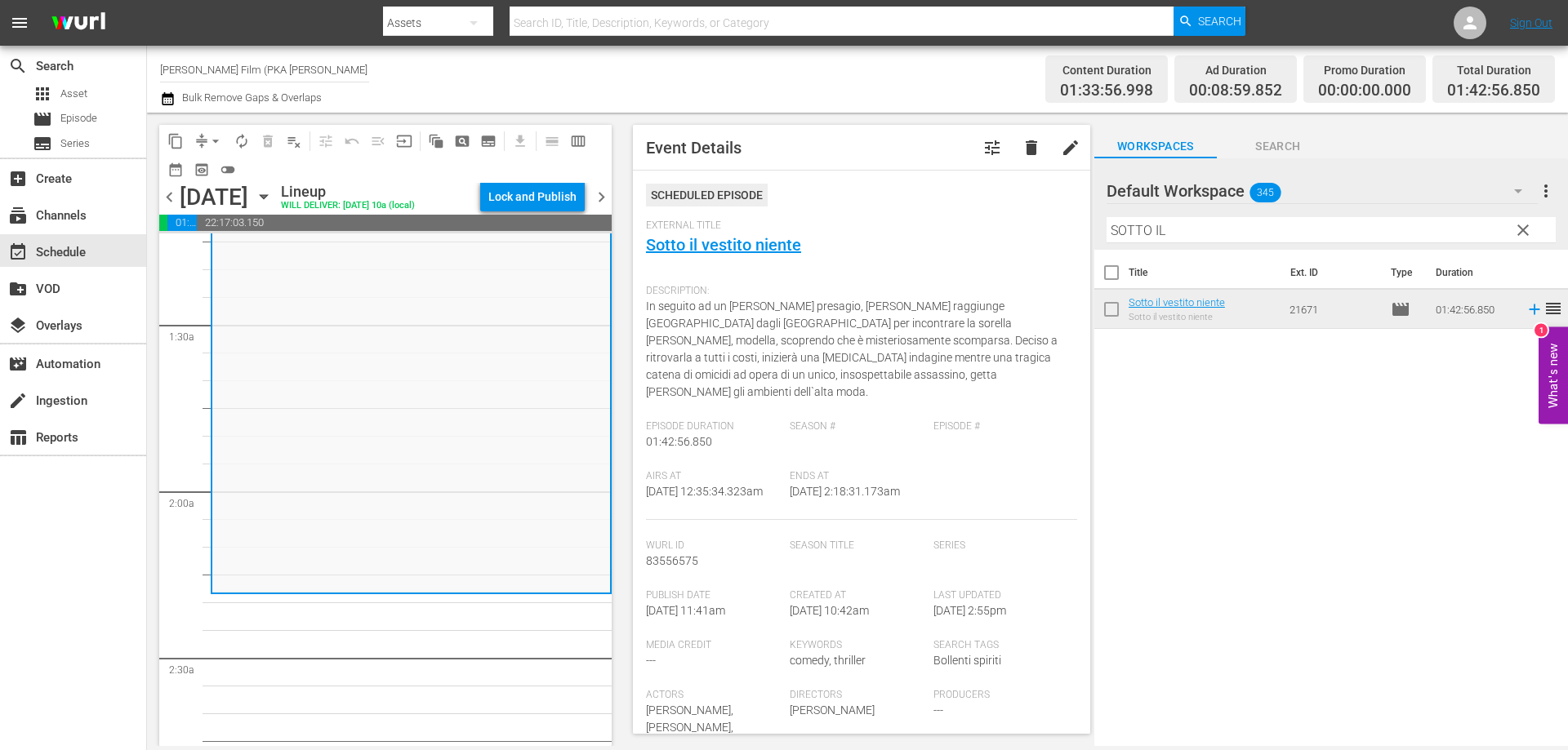
drag, startPoint x: 1223, startPoint y: 229, endPoint x: 875, endPoint y: 187, distance: 350.5
click at [875, 187] on div "content_copy compress arrow_drop_down autorenew_outlined delete_forever_outline…" at bounding box center [857, 429] width 1421 height 633
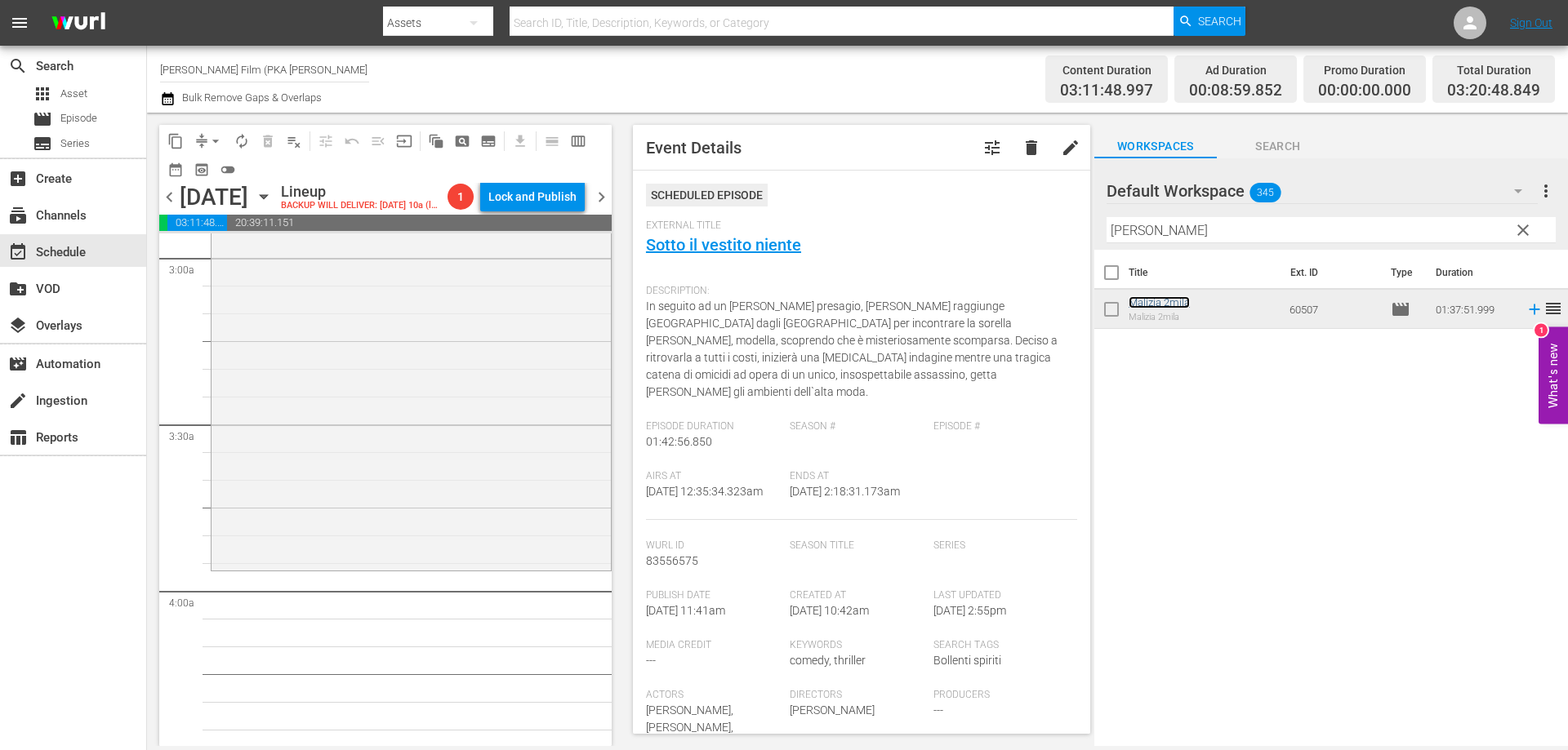
scroll to position [979, 0]
click at [470, 556] on div "Malizia 2mila reorder" at bounding box center [411, 292] width 399 height 538
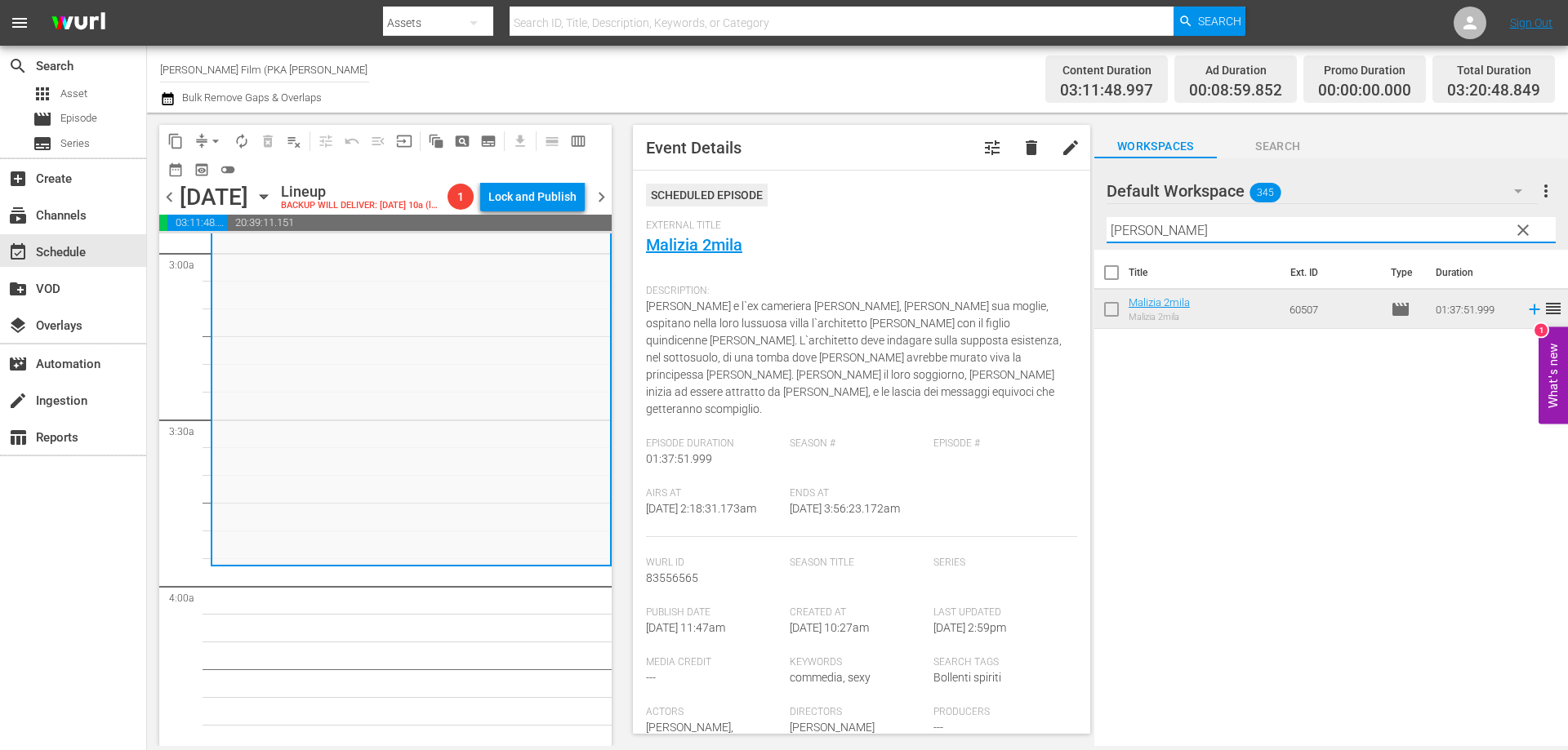
drag, startPoint x: 1178, startPoint y: 223, endPoint x: 1001, endPoint y: 212, distance: 177.3
click at [1001, 212] on div "content_copy compress arrow_drop_down autorenew_outlined delete_forever_outline…" at bounding box center [857, 429] width 1421 height 633
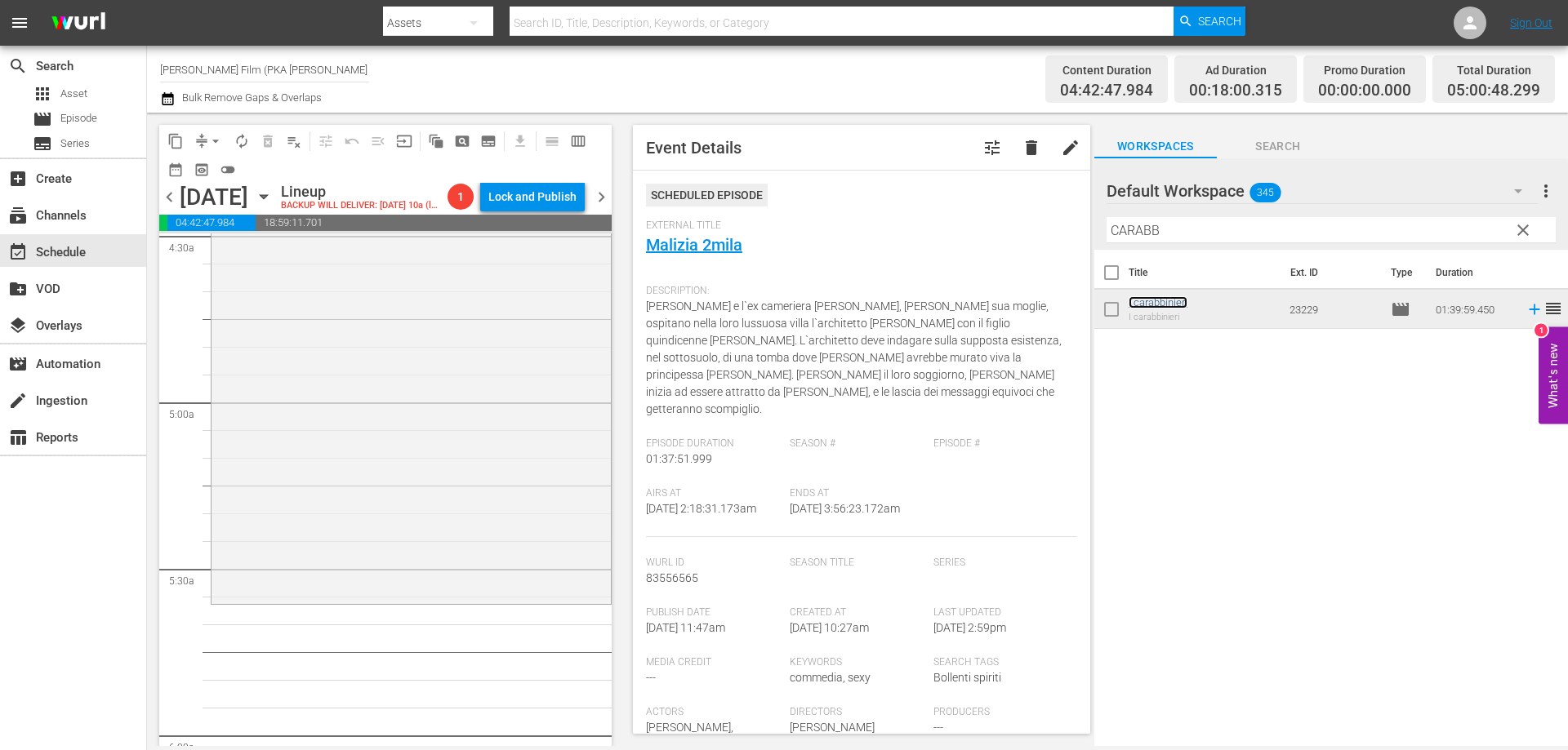
scroll to position [1632, 0]
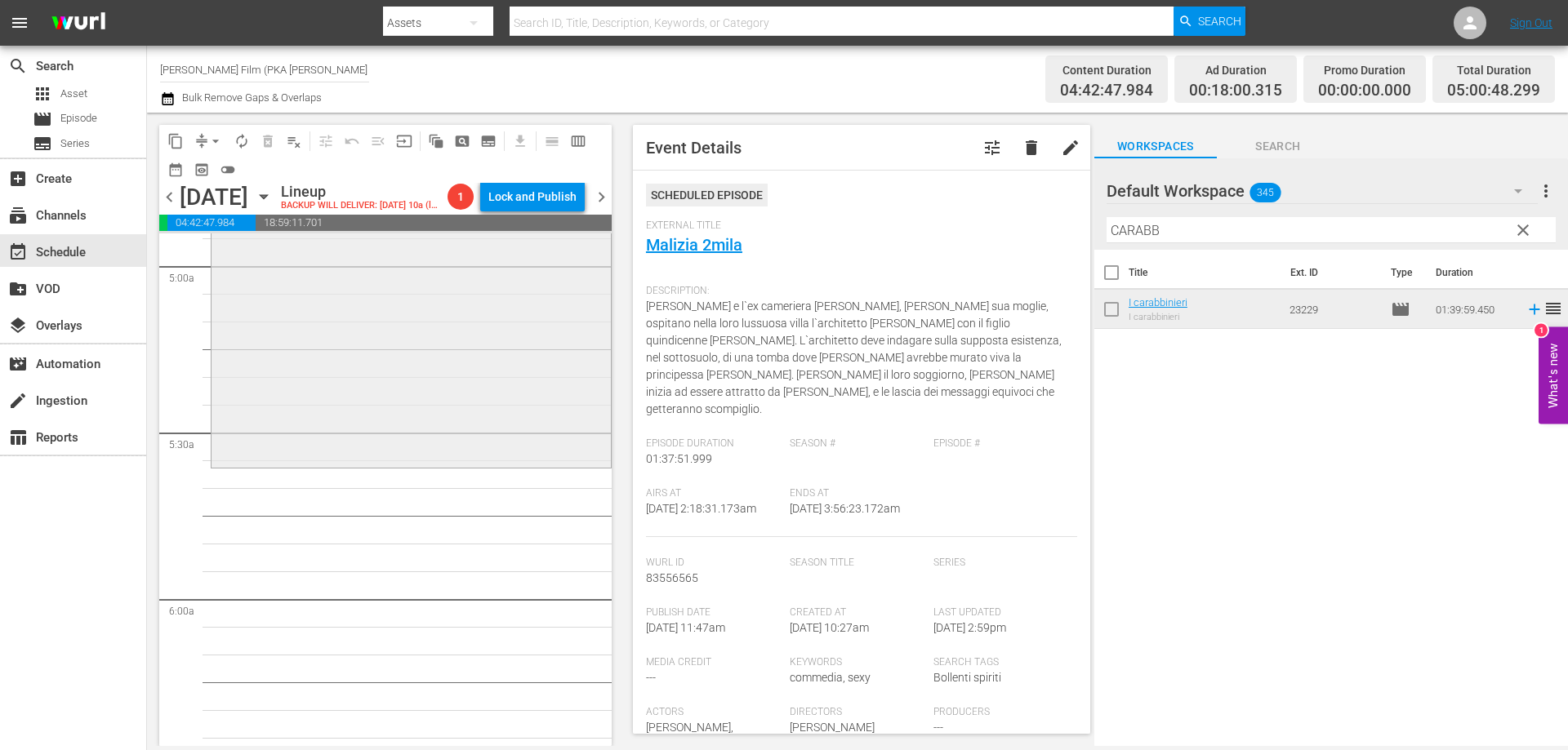
click at [510, 440] on div "I carabbinieri reorder" at bounding box center [411, 189] width 399 height 550
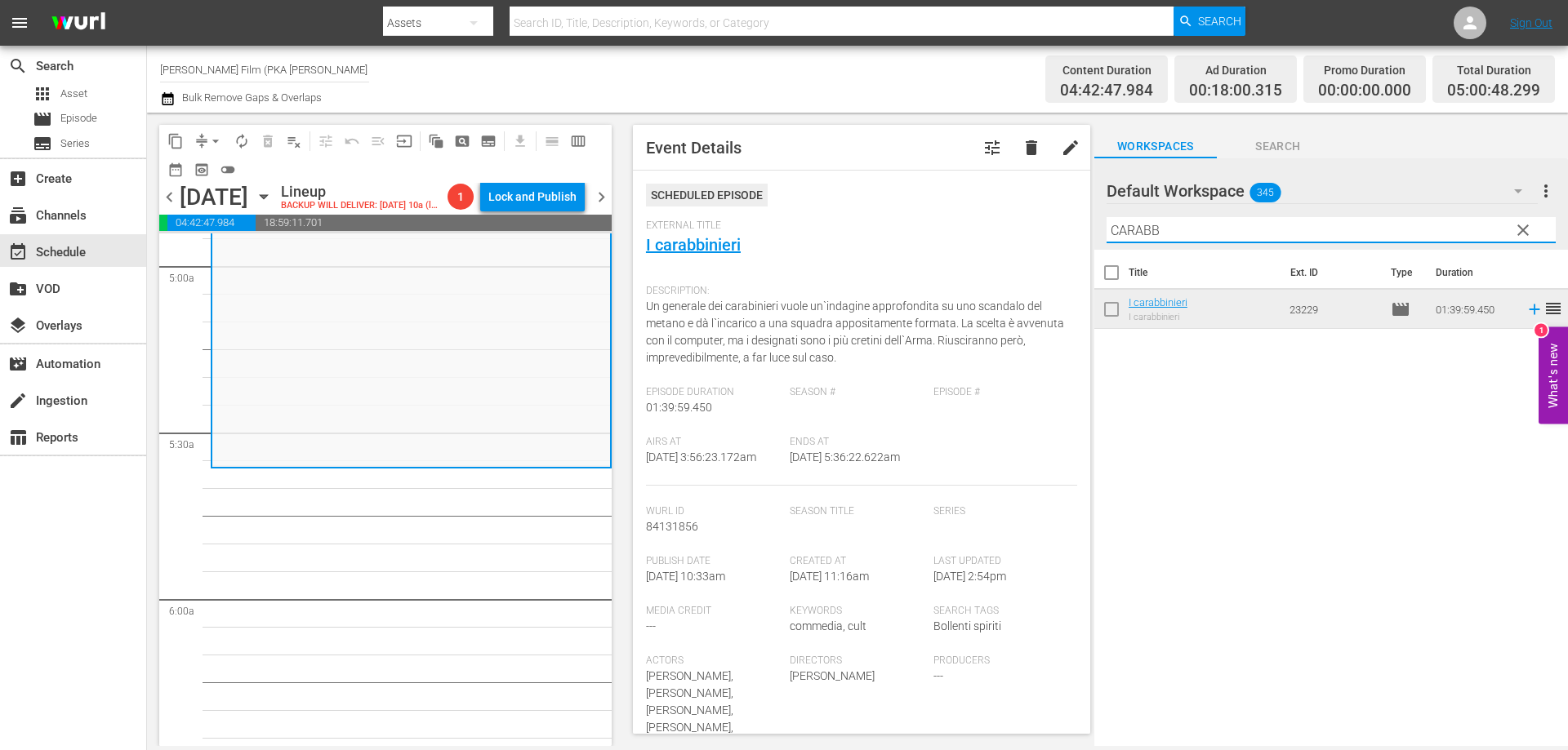
drag, startPoint x: 1199, startPoint y: 229, endPoint x: 1020, endPoint y: 200, distance: 181.3
click at [1020, 200] on div "content_copy compress arrow_drop_down autorenew_outlined delete_forever_outline…" at bounding box center [857, 429] width 1421 height 633
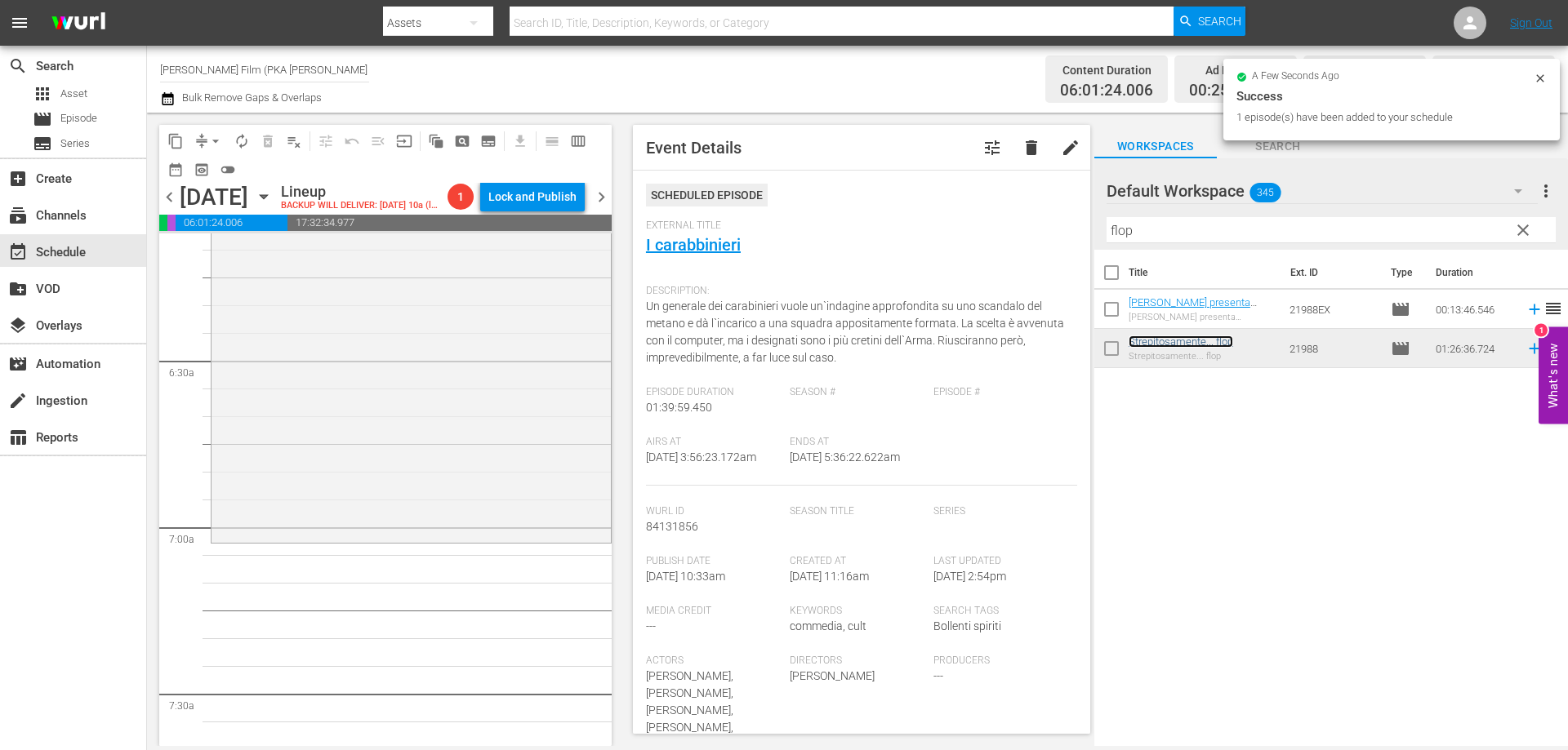
scroll to position [2040, 0]
click at [459, 511] on div "Strepitosamente... flop reorder" at bounding box center [411, 300] width 399 height 476
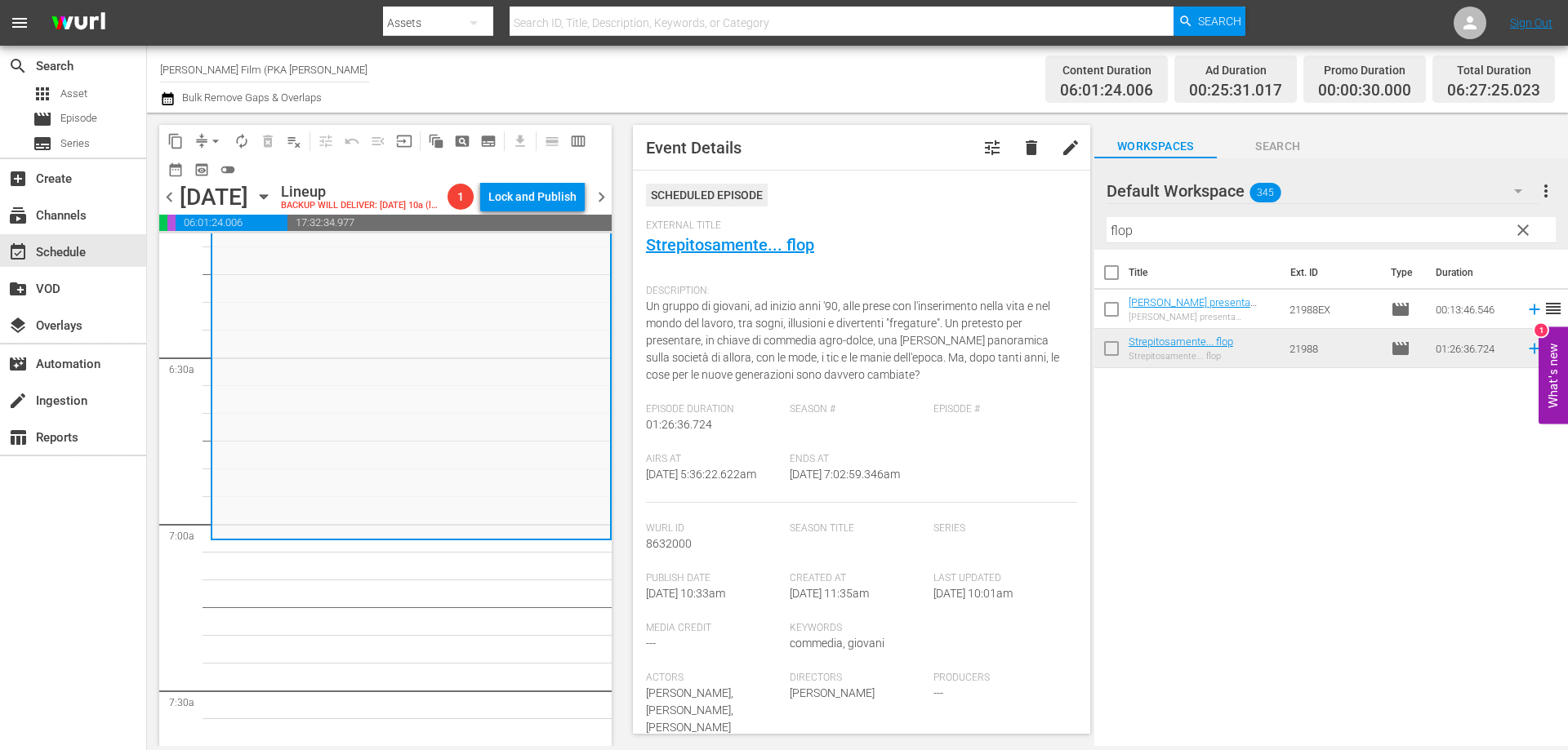
drag, startPoint x: 1159, startPoint y: 236, endPoint x: 994, endPoint y: 215, distance: 166.3
click at [1007, 219] on div "content_copy compress arrow_drop_down autorenew_outlined delete_forever_outline…" at bounding box center [857, 429] width 1421 height 633
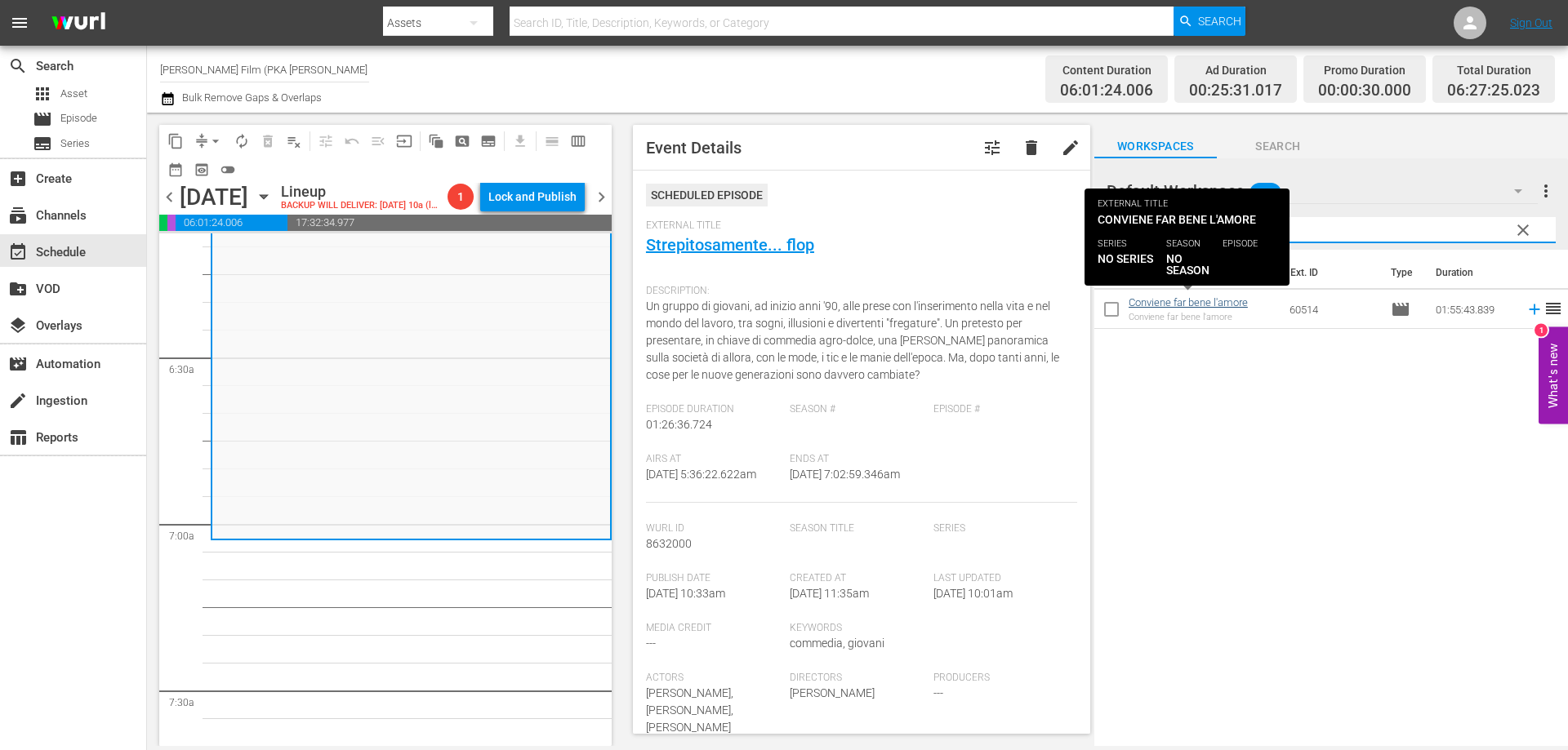
type input "CONVIENE"
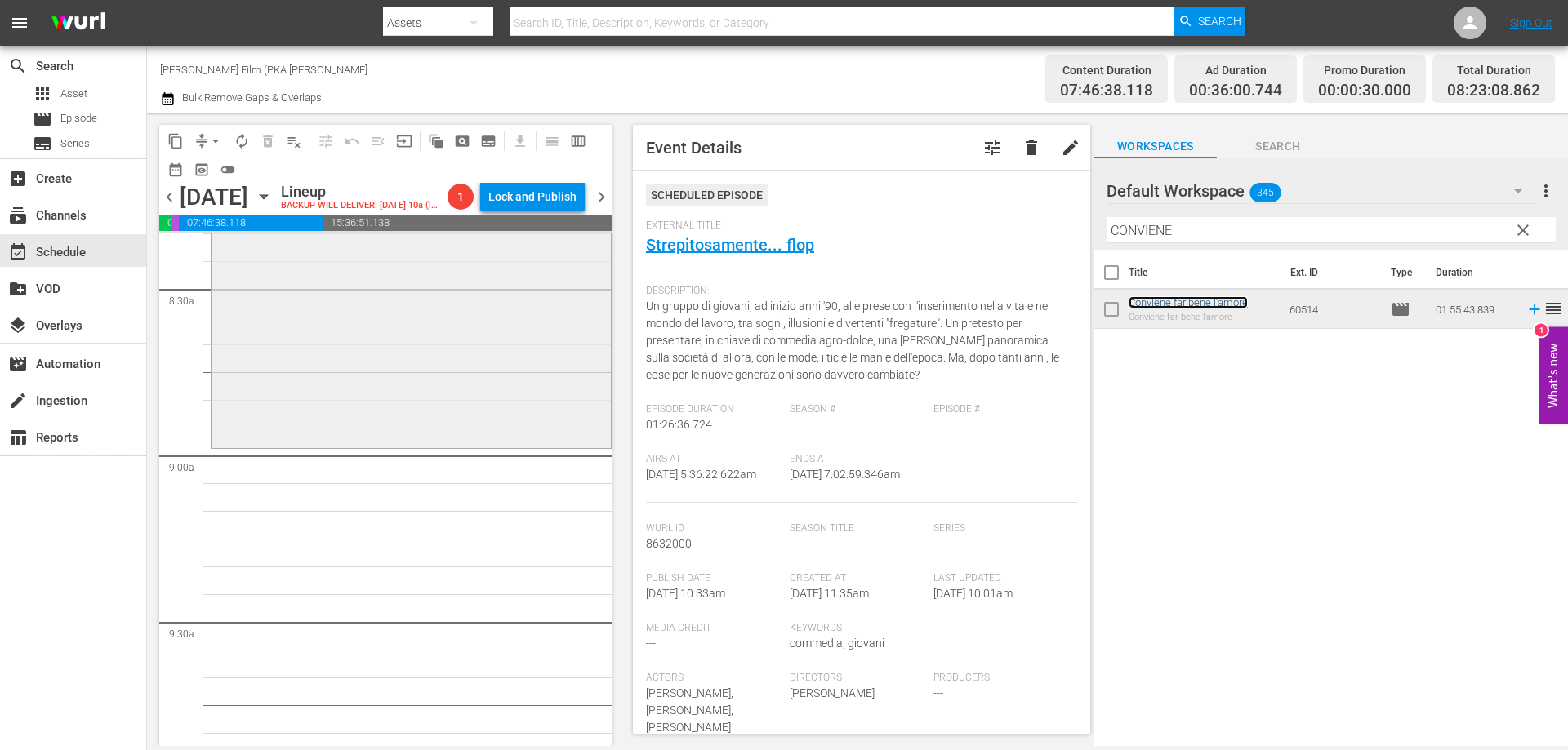
scroll to position [2693, 0]
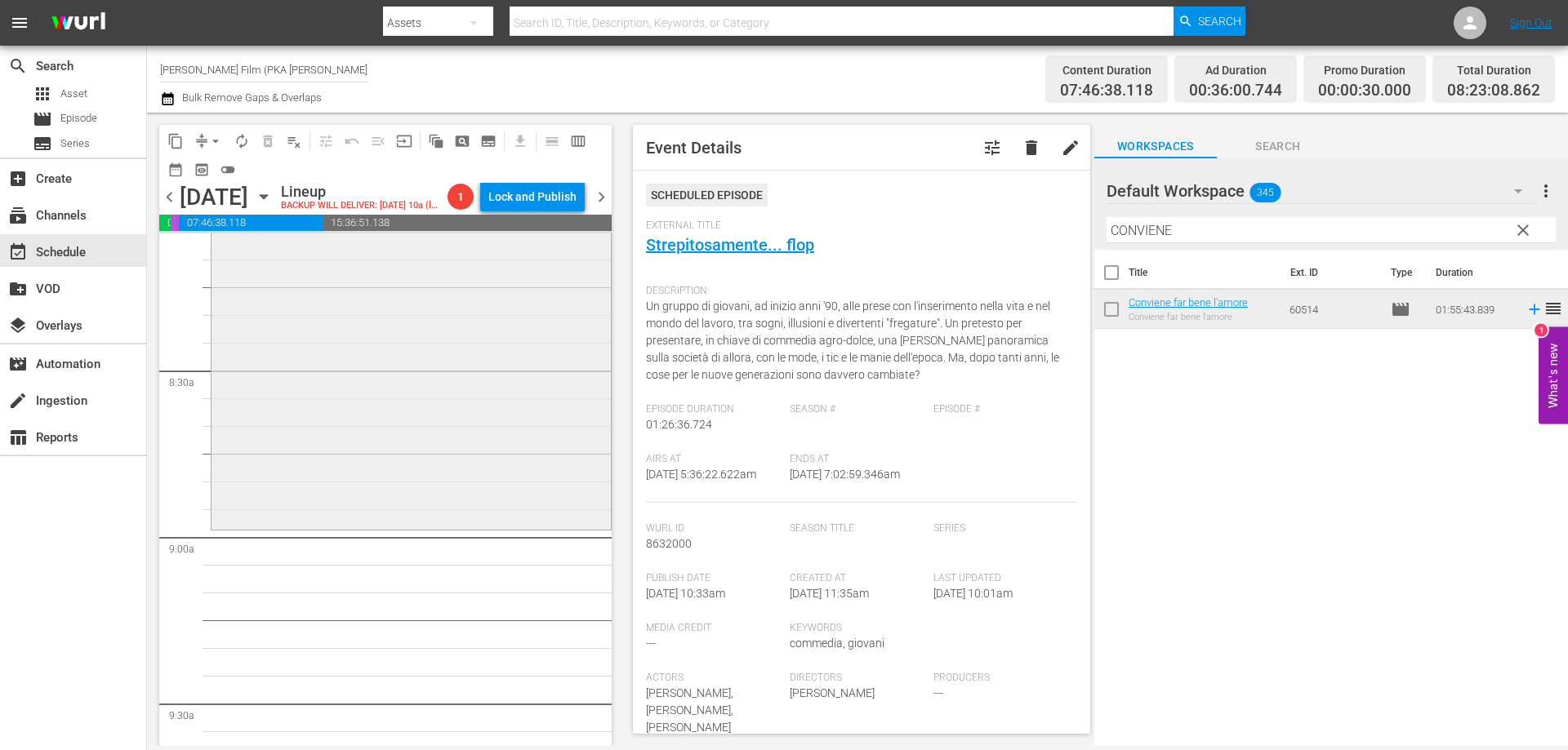
click at [468, 405] on div "Conviene far bene l'amore reorder" at bounding box center [411, 206] width 399 height 637
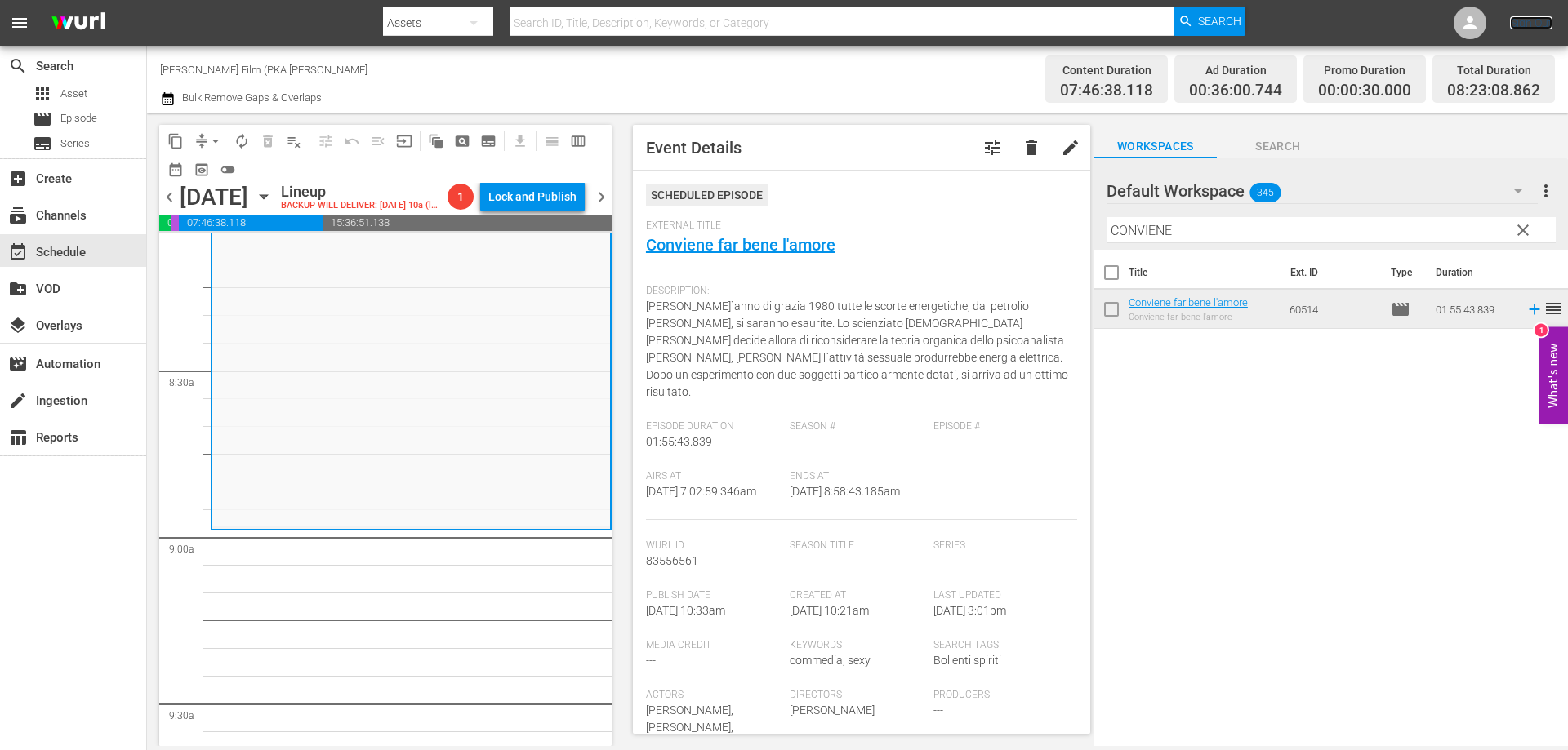
click at [1518, 26] on link "Sign Out" at bounding box center [1531, 23] width 42 height 13
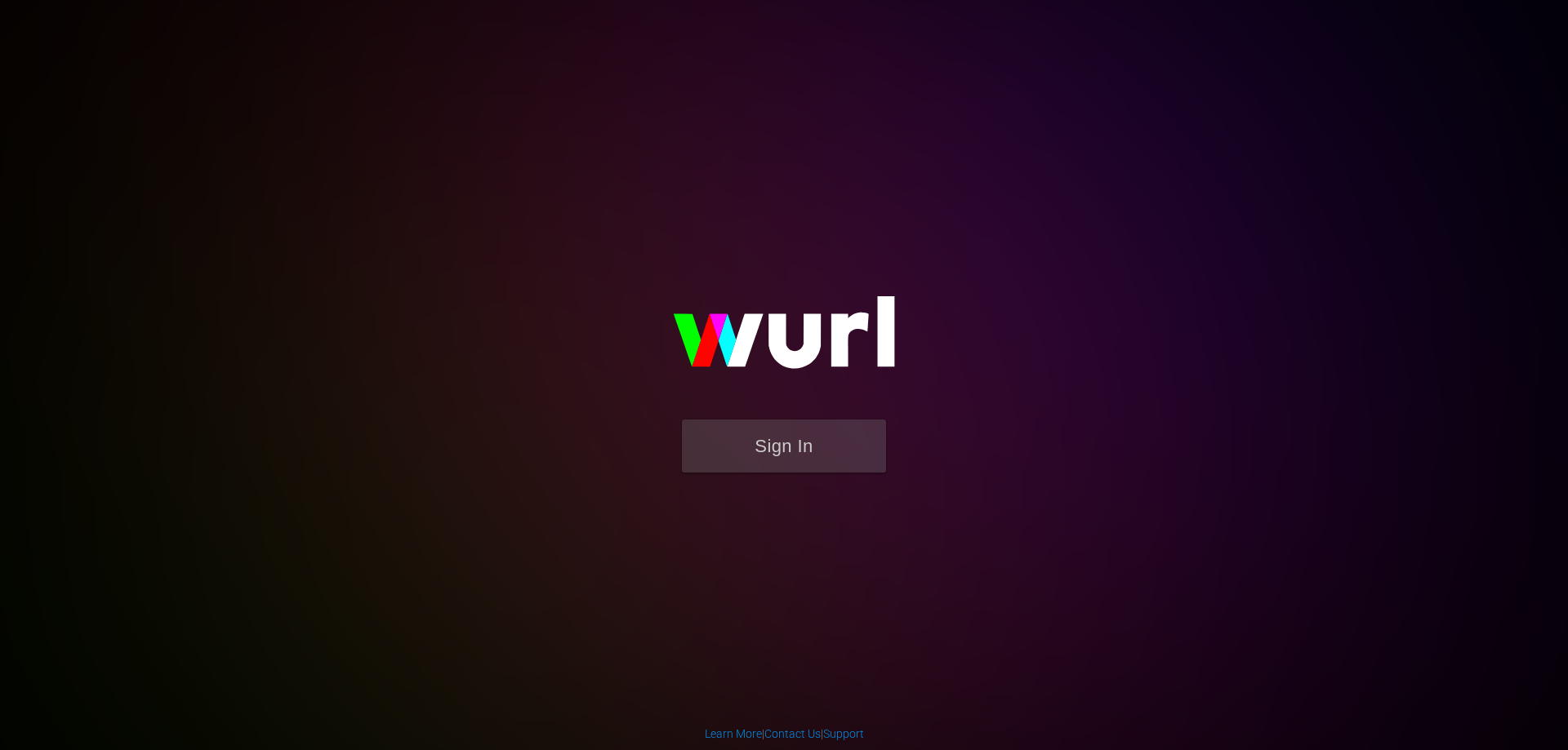
click at [415, 744] on body "Sign In Learn More | Contact Us | Support" at bounding box center [784, 375] width 1568 height 750
